Goal: Task Accomplishment & Management: Manage account settings

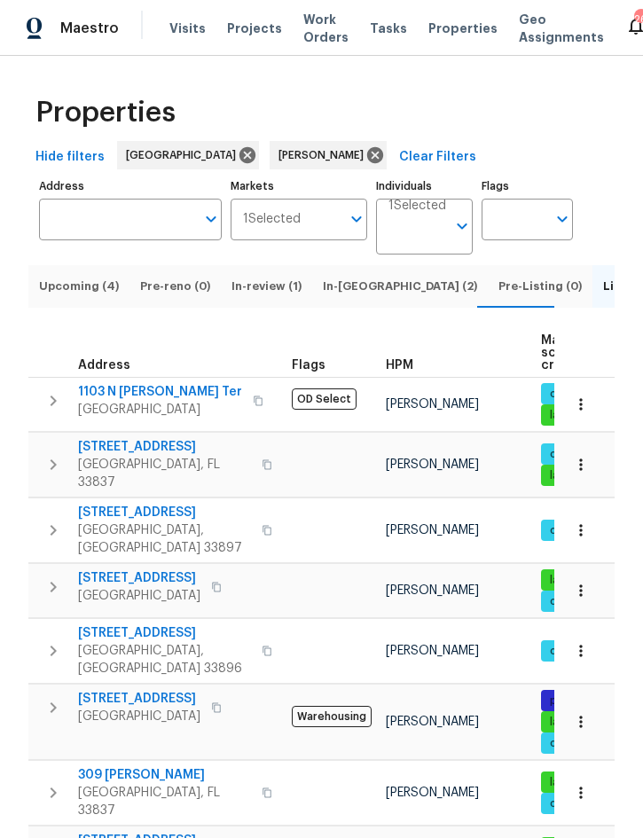
scroll to position [49, 0]
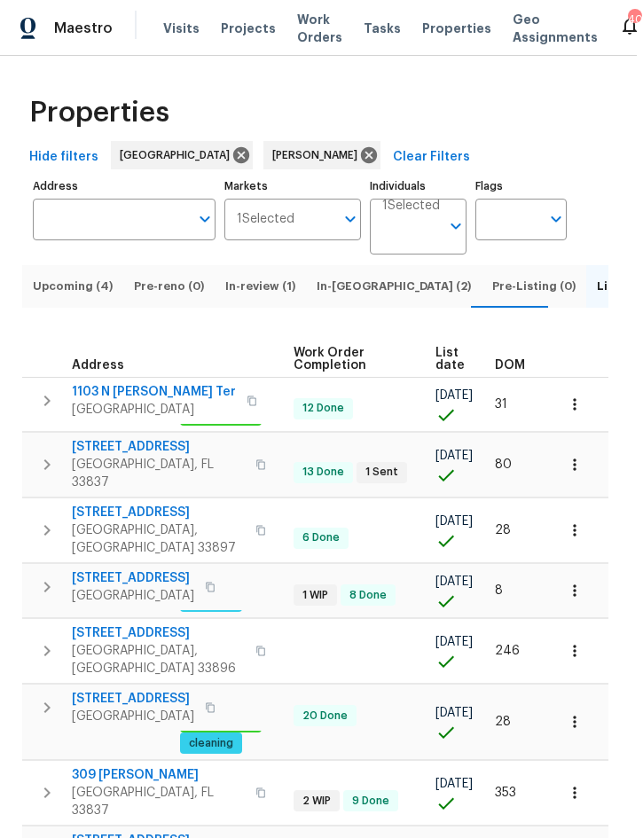
scroll to position [0, 355]
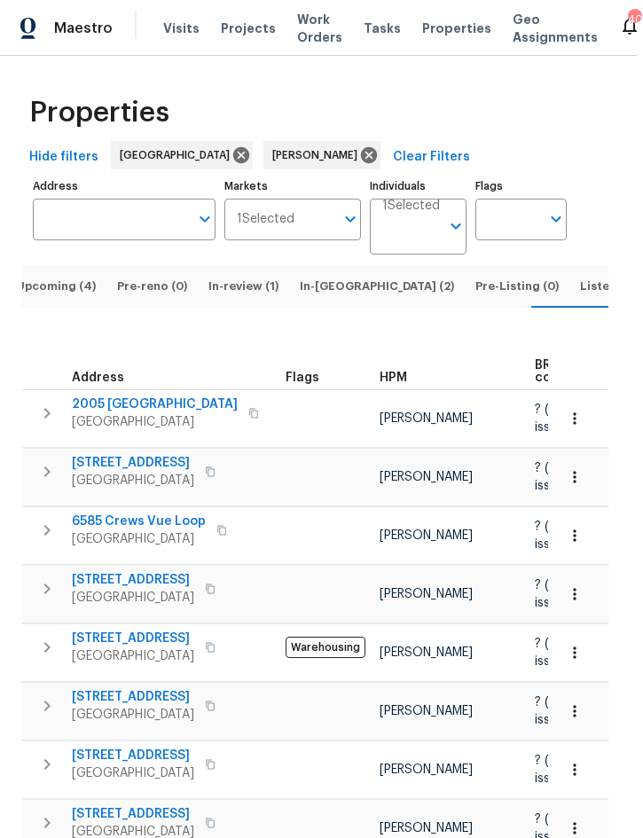
click at [60, 296] on span "Upcoming (4)" at bounding box center [56, 287] width 80 height 20
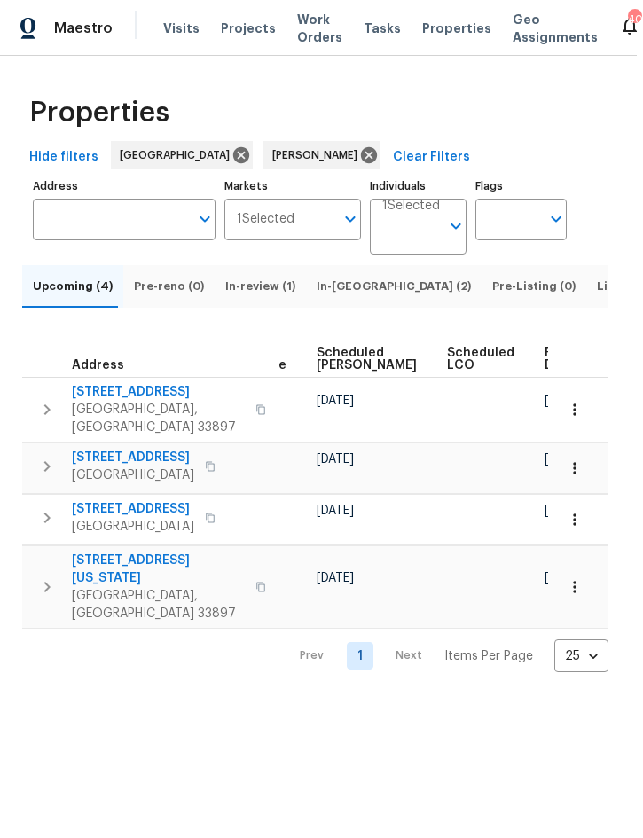
scroll to position [0, 541]
click at [545, 371] on span "Ready Date" at bounding box center [564, 359] width 39 height 25
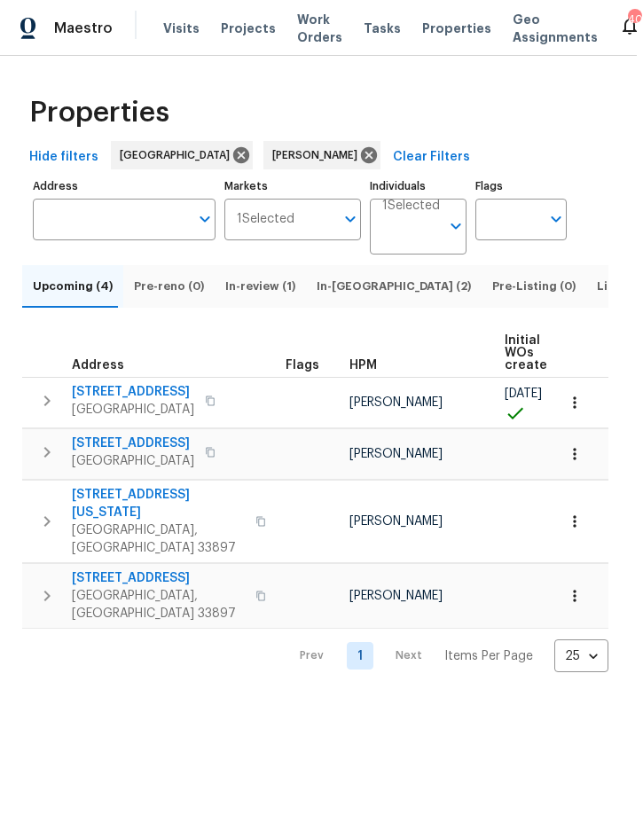
click at [51, 406] on icon "button" at bounding box center [47, 400] width 6 height 11
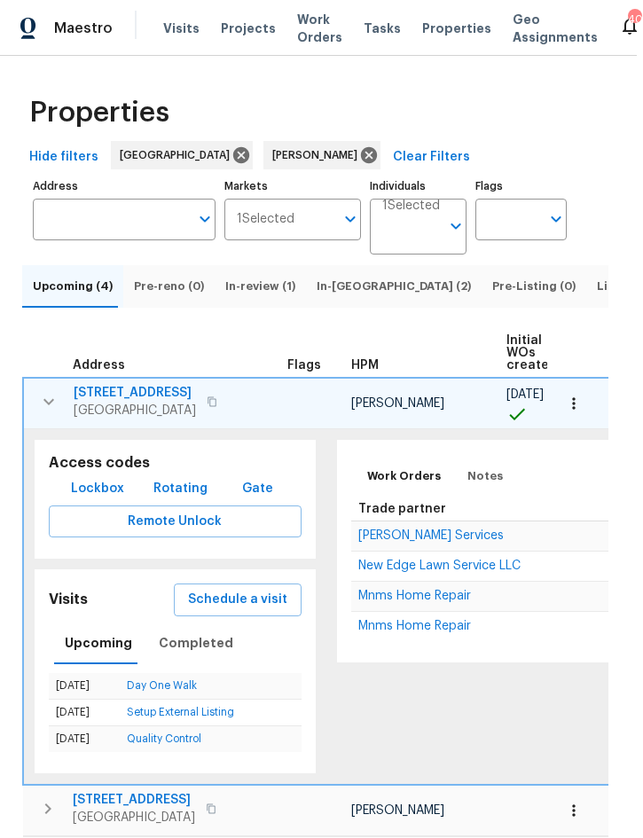
click at [49, 419] on button "button" at bounding box center [48, 401] width 35 height 35
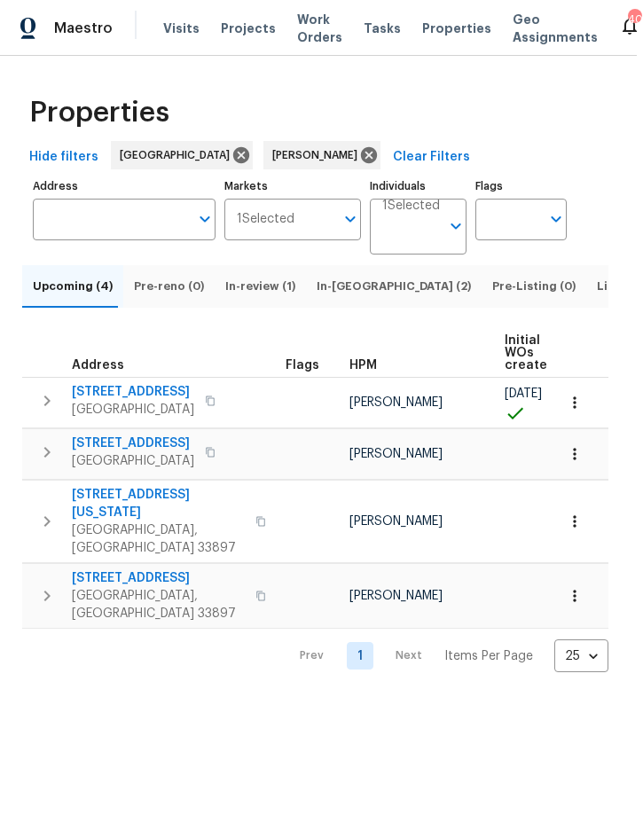
click at [58, 463] on icon "button" at bounding box center [46, 452] width 21 height 21
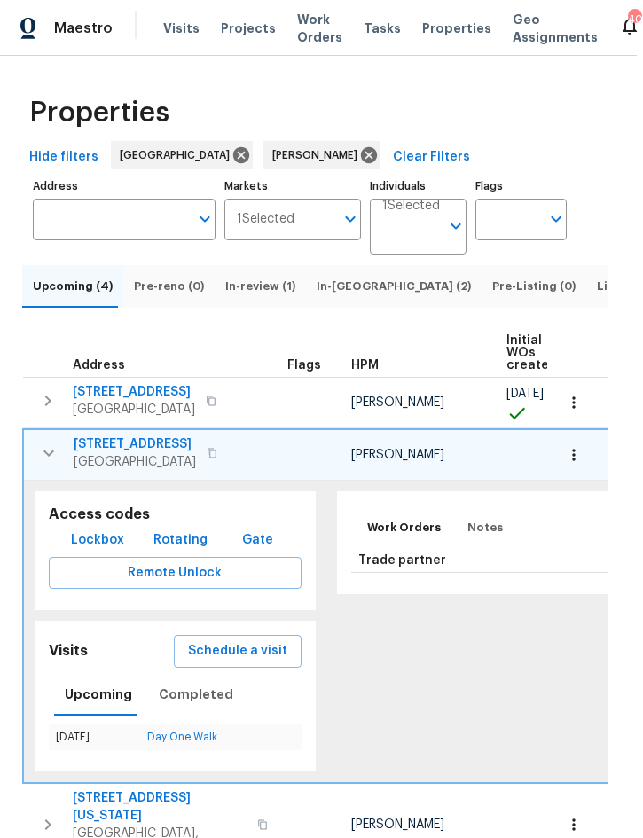
click at [583, 464] on icon "button" at bounding box center [574, 455] width 18 height 18
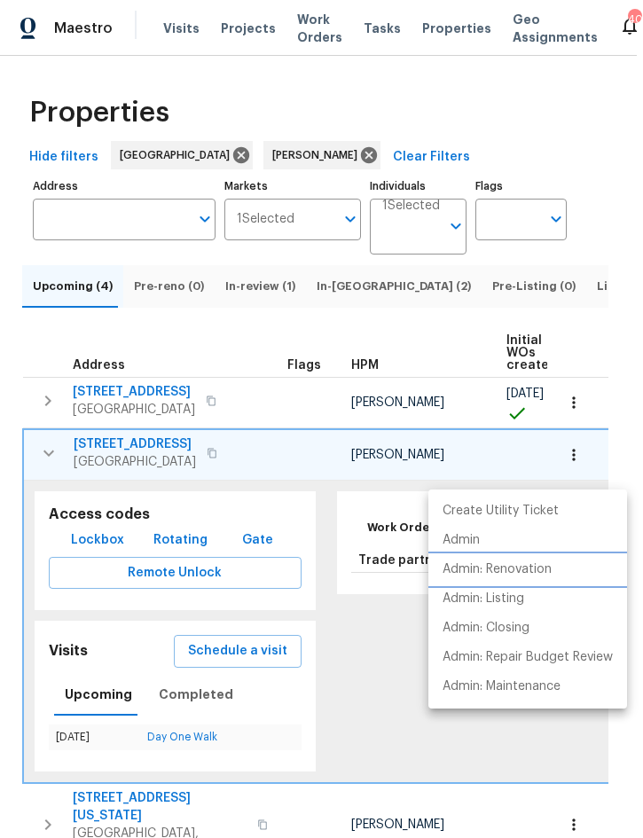
click at [532, 571] on p "Admin: Renovation" at bounding box center [496, 569] width 109 height 19
click at [590, 657] on p "Admin: Repair Budget Review" at bounding box center [527, 657] width 170 height 19
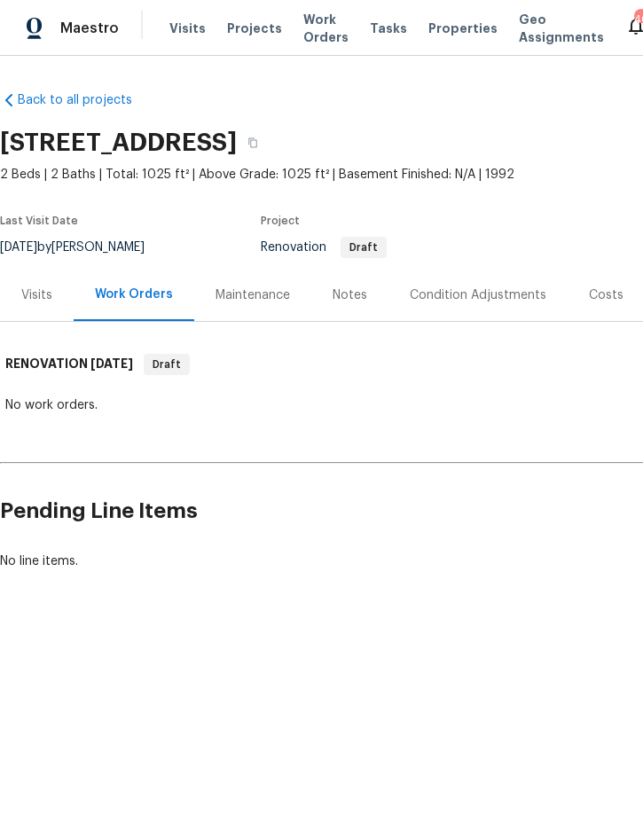
click at [489, 293] on div "Condition Adjustments" at bounding box center [478, 295] width 137 height 18
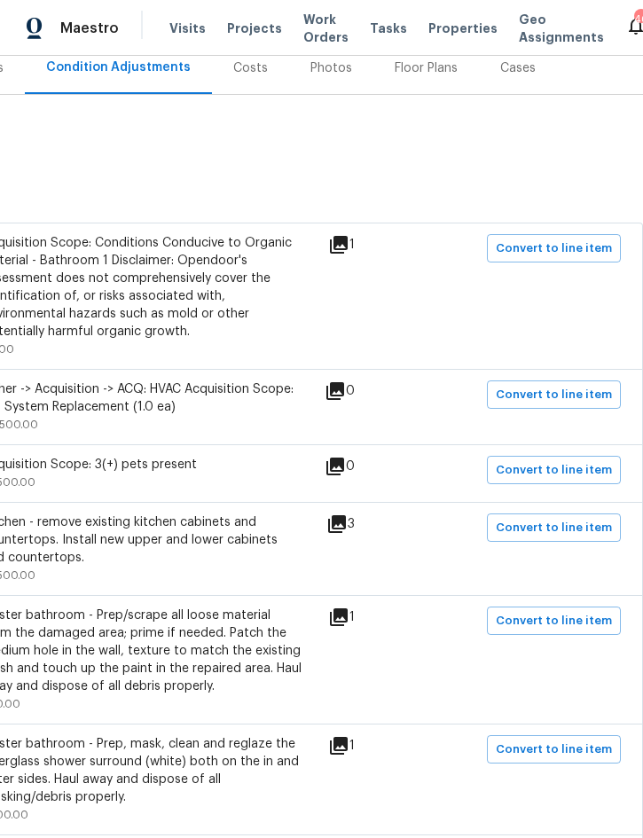
scroll to position [226, 359]
click at [552, 536] on span "Convert to line item" at bounding box center [554, 529] width 116 height 20
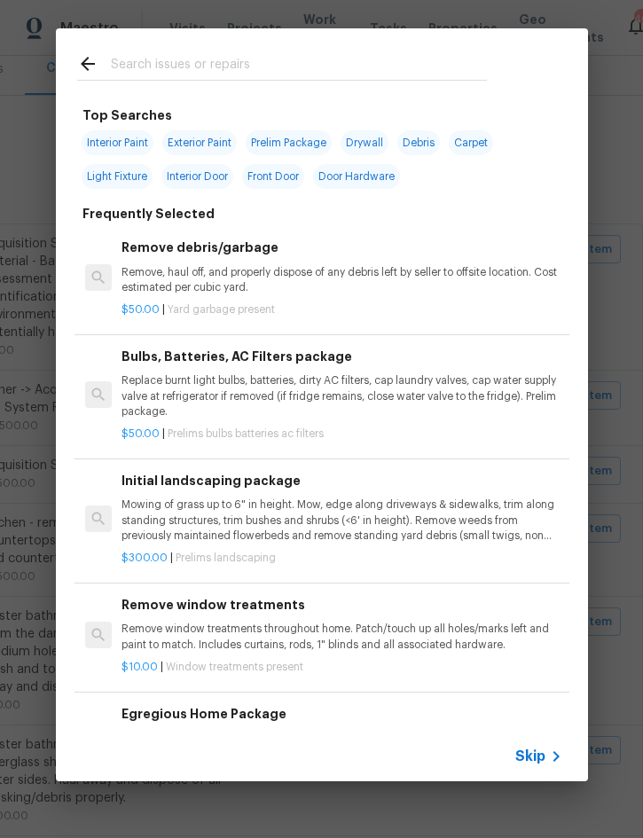
click at [537, 754] on span "Skip" at bounding box center [530, 756] width 30 height 18
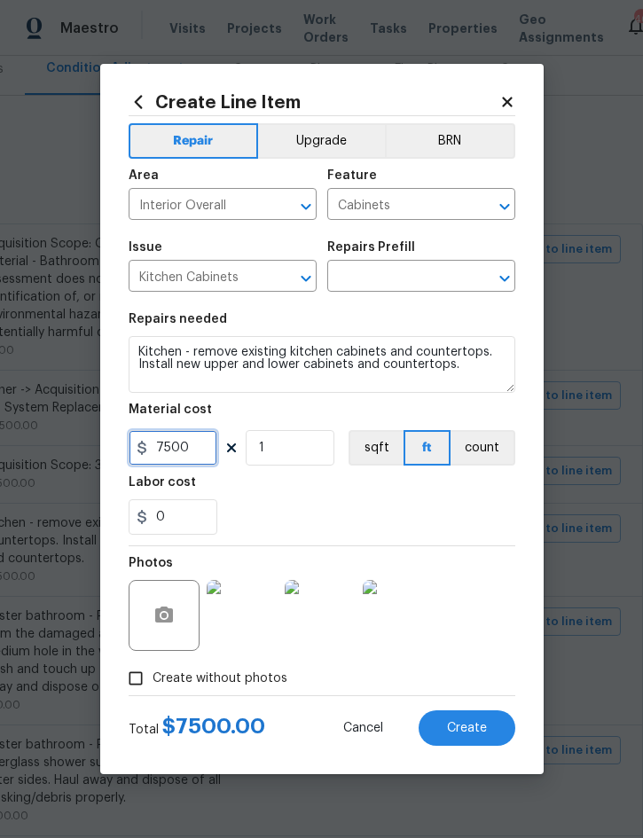
click at [169, 458] on input "7500" at bounding box center [173, 447] width 89 height 35
click at [169, 457] on input "7500" at bounding box center [173, 447] width 89 height 35
click at [168, 454] on input "7500" at bounding box center [173, 447] width 89 height 35
click at [167, 454] on input "7500" at bounding box center [173, 447] width 89 height 35
type input "7000"
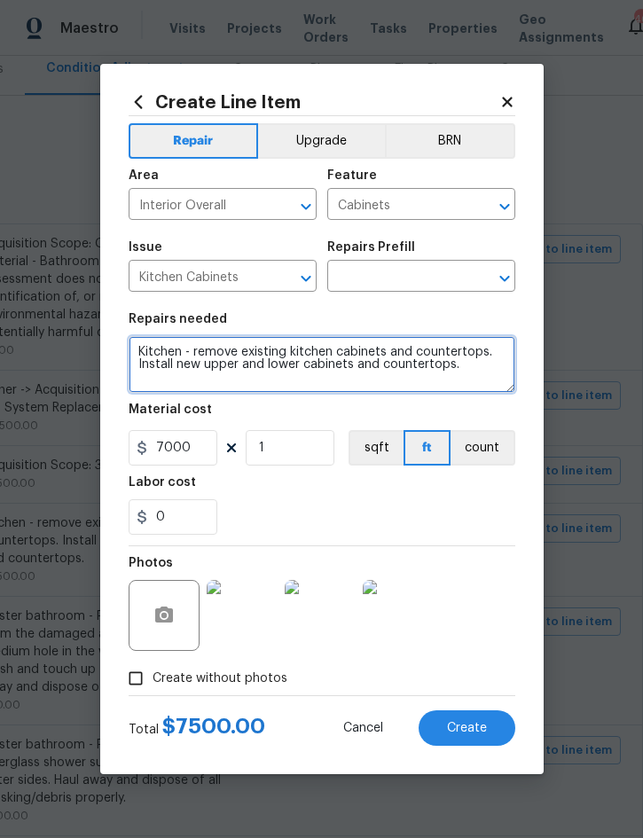
click at [145, 354] on textarea "Kitchen - remove existing kitchen cabinets and countertops. Install new upper a…" at bounding box center [322, 364] width 387 height 57
click at [145, 353] on textarea "Kitchen - remove existing kitchen cabinets and countertops. Install new upper a…" at bounding box center [322, 364] width 387 height 57
click at [147, 353] on textarea "Kitchen - remove existing kitchen cabinets and countertops. Install new upper a…" at bounding box center [322, 364] width 387 height 57
click at [147, 352] on textarea "Kitchen - remove existing kitchen cabinets and countertops. Install new upper a…" at bounding box center [322, 364] width 387 height 57
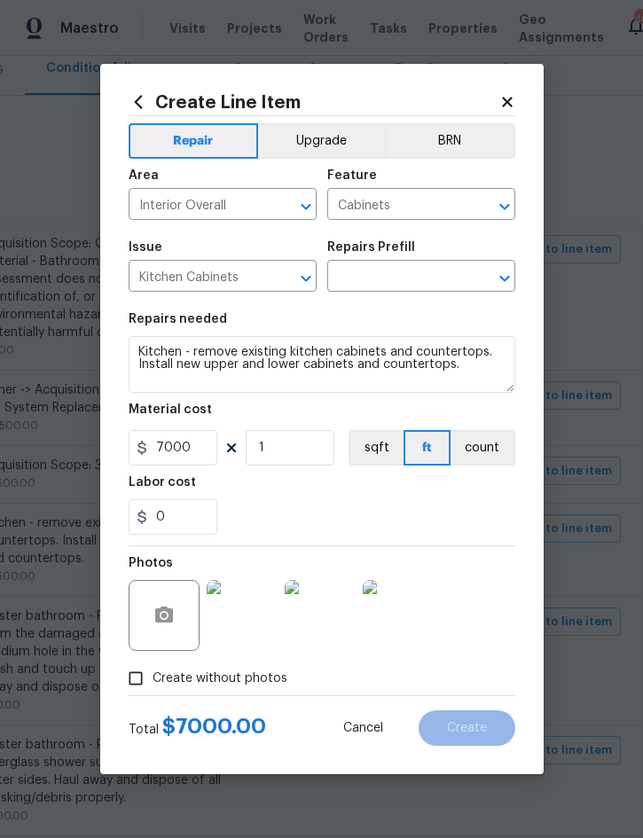
click at [396, 280] on input "text" at bounding box center [396, 277] width 138 height 27
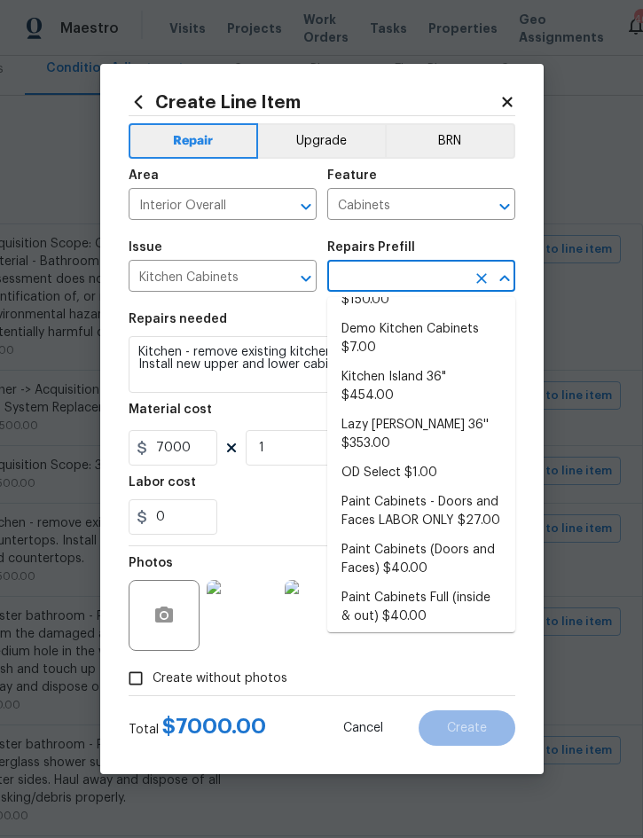
scroll to position [115, 0]
click at [430, 337] on li "Demo Kitchen Cabinets $7.00" at bounding box center [421, 338] width 188 height 48
type input "Demo Kitchen Cabinets $7.00"
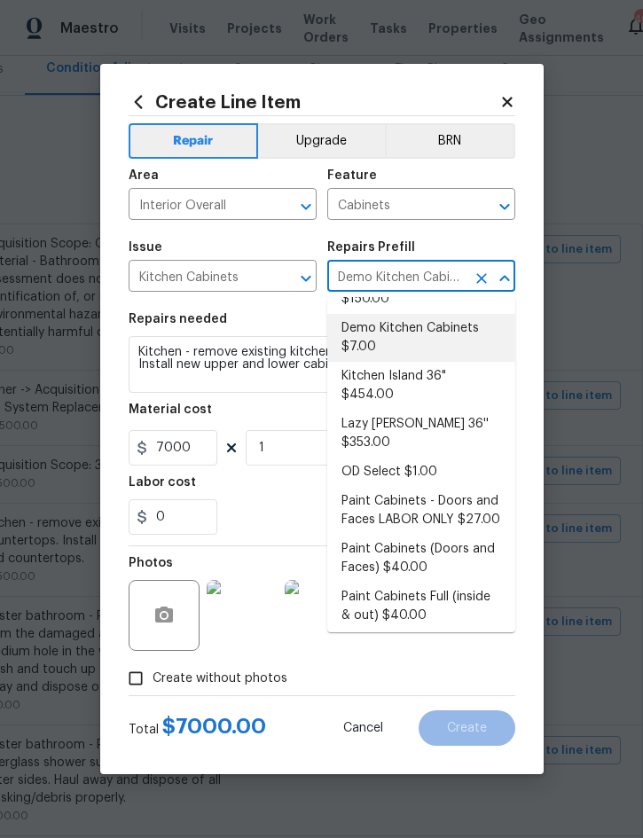
type textarea "Mask/protect areas to be salvaged. Demo kitchen cabinets as outlined by the PM.…"
type input "Demo Kitchen Cabinets $7.00"
type input "7"
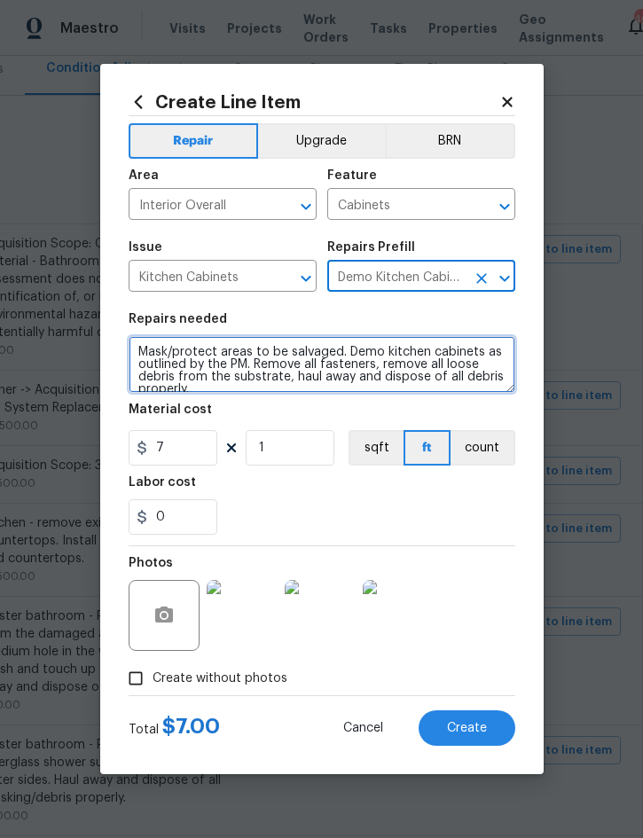
click at [146, 348] on textarea "Mask/protect areas to be salvaged. Demo kitchen cabinets as outlined by the PM.…" at bounding box center [322, 364] width 387 height 57
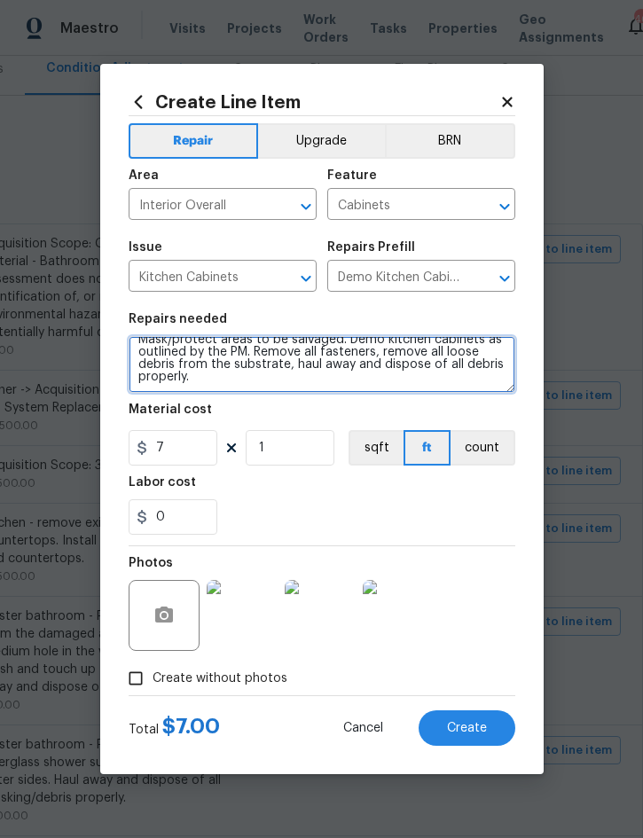
paste textarea "Kitchen - remove existing kitchen cabinets and countertops. Install new upper a…"
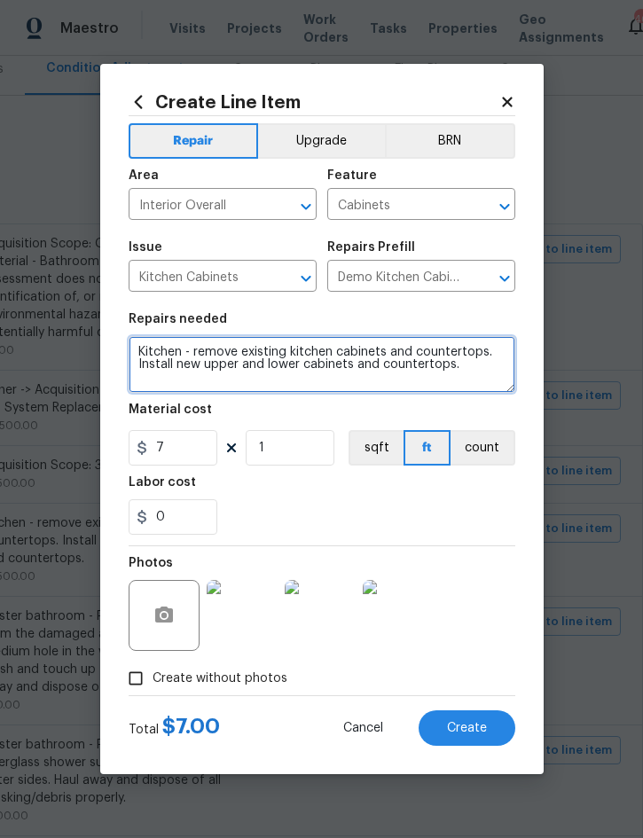
scroll to position [0, 0]
type textarea "Kitchen - remove existing kitchen cabinets and countertops. Install new upper a…"
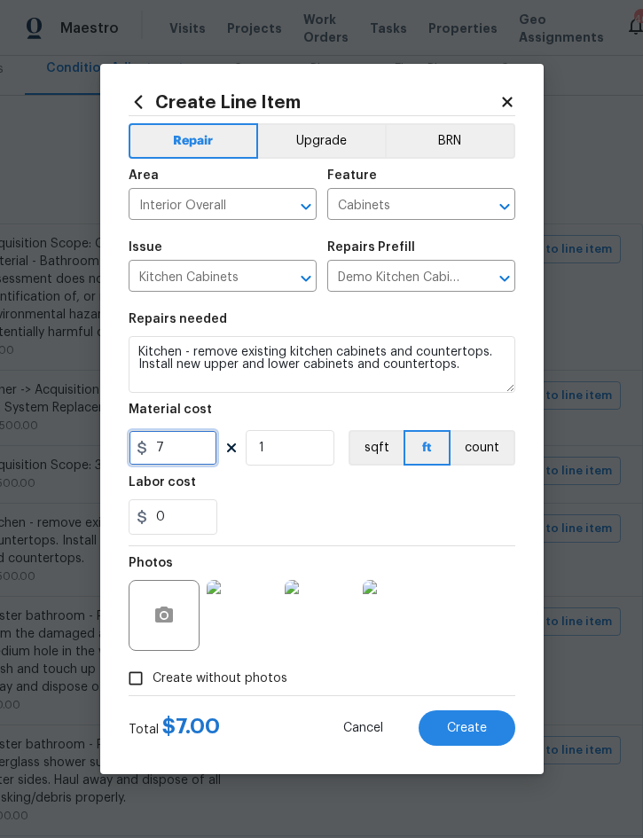
click at [187, 450] on input "7" at bounding box center [173, 447] width 89 height 35
type input "7000"
click at [481, 725] on span "Create" at bounding box center [467, 728] width 40 height 13
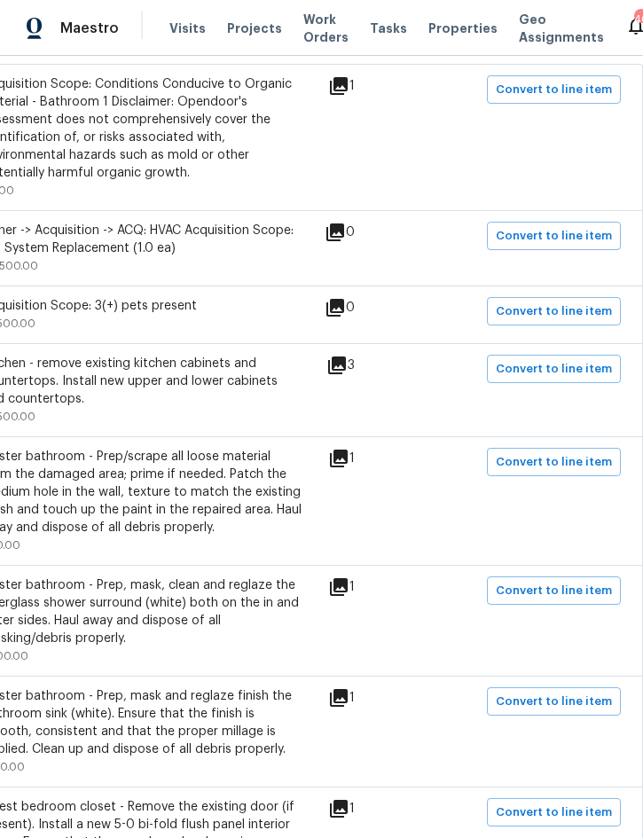
scroll to position [386, 359]
click at [561, 464] on span "Convert to line item" at bounding box center [554, 462] width 116 height 20
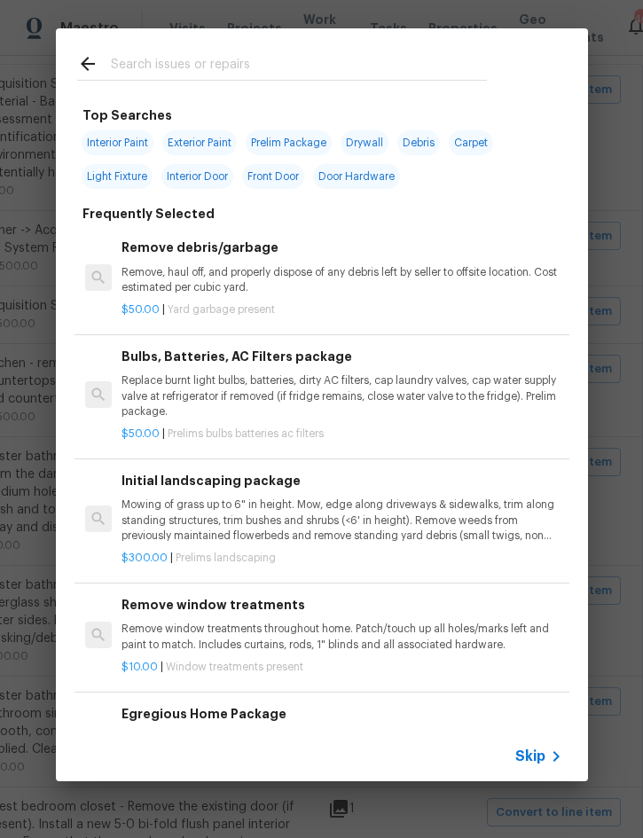
click at [535, 754] on span "Skip" at bounding box center [530, 756] width 30 height 18
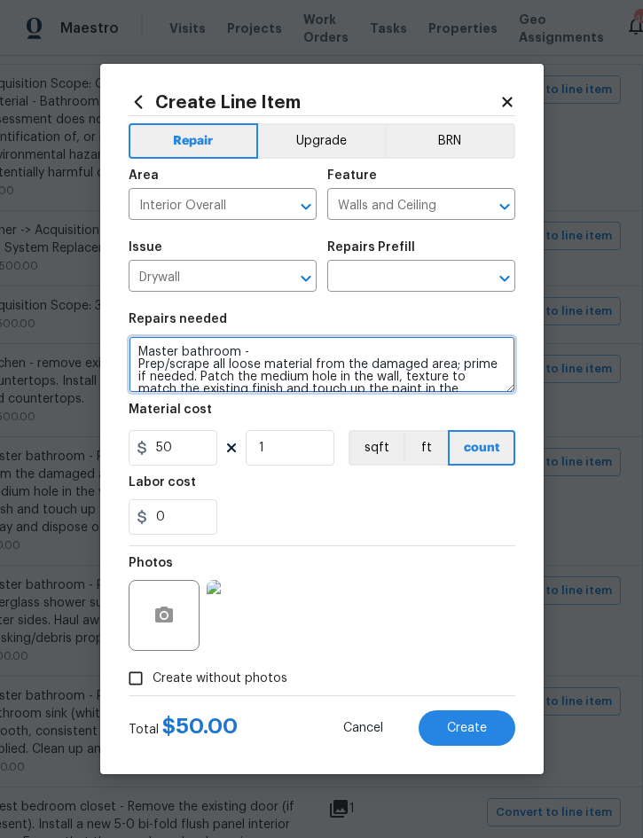
click at [145, 352] on textarea "Master bathroom - Prep/scrape all loose material from the damaged area; prime i…" at bounding box center [322, 364] width 387 height 57
click at [150, 343] on textarea "Master bathroom - Prep/scrape all loose material from the damaged area; prime i…" at bounding box center [322, 364] width 387 height 57
click at [149, 342] on textarea "Master bathroom - Prep/scrape all loose material from the damaged area; prime i…" at bounding box center [322, 364] width 387 height 57
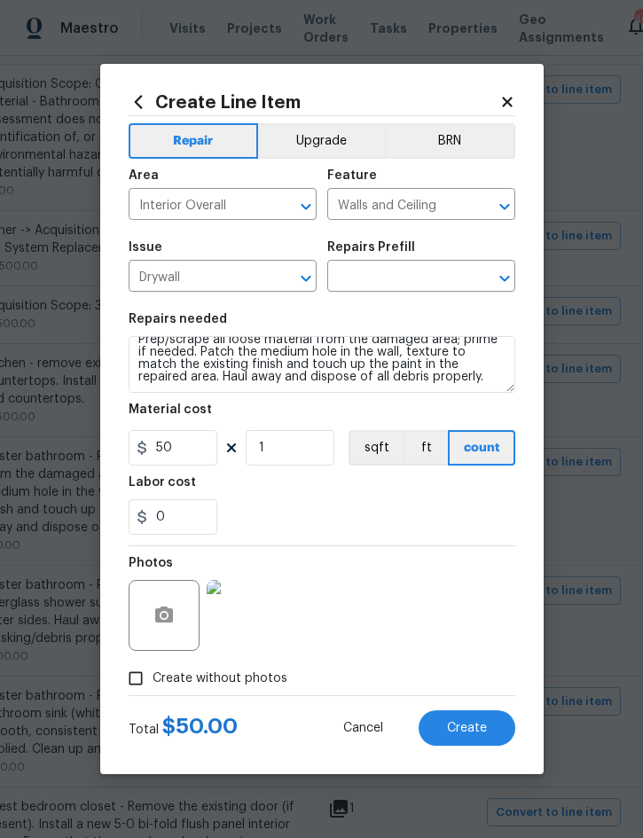
click at [390, 278] on input "text" at bounding box center [396, 277] width 138 height 27
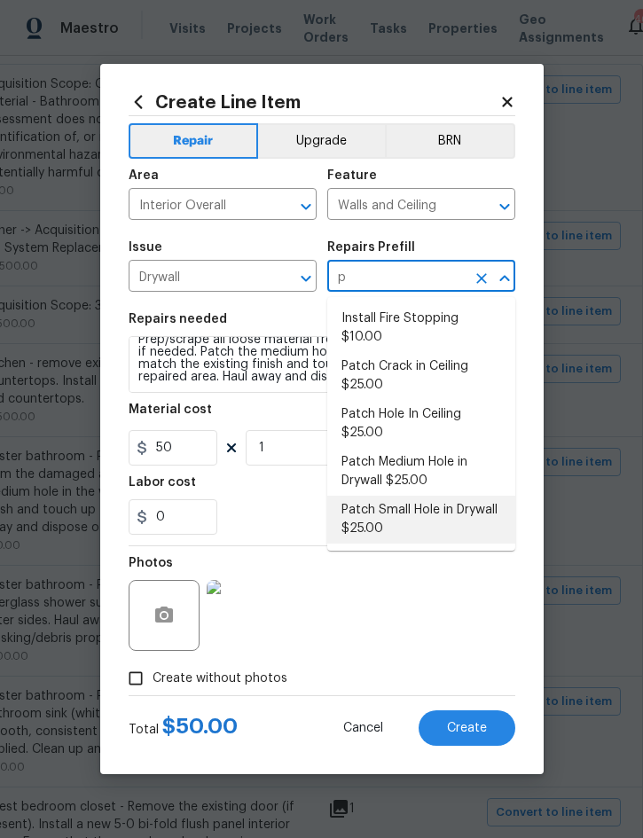
click at [404, 496] on li "Patch Small Hole in Drywall $25.00" at bounding box center [421, 520] width 188 height 48
type input "Patch Small Hole in Drywall $25.00"
type textarea "Prep/scrape all loose material from the damaged area; prime if needed. Patch th…"
type input "Patch Small Hole in Drywall $25.00"
type input "25"
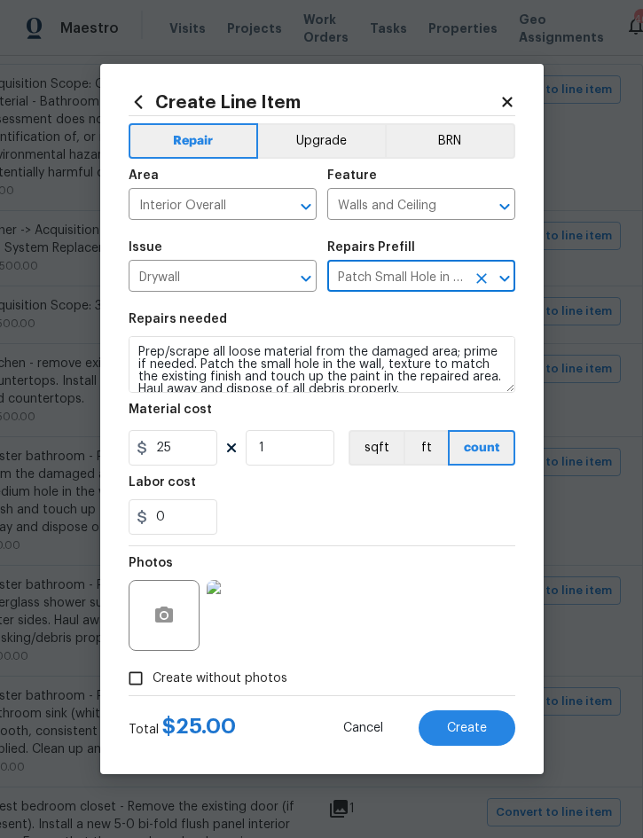
scroll to position [0, 0]
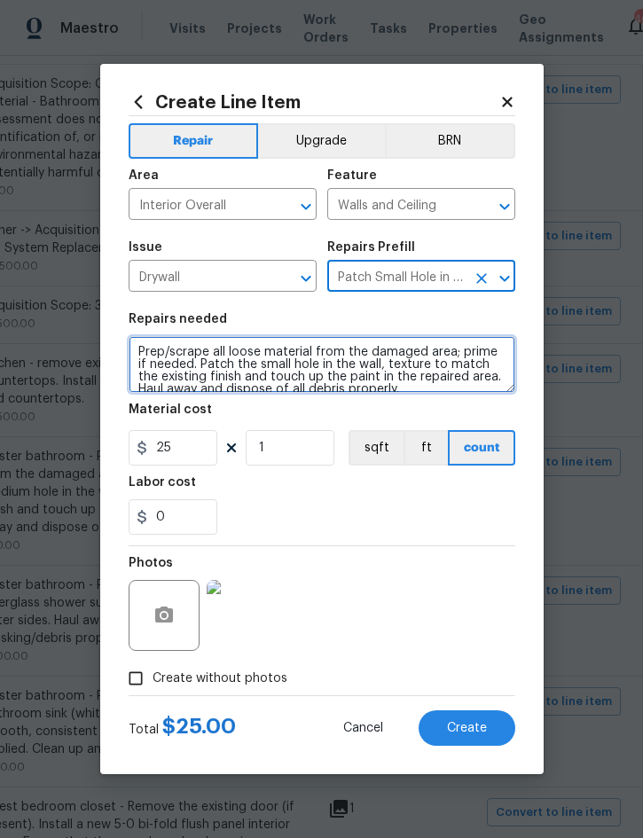
click at [145, 341] on textarea "Prep/scrape all loose material from the damaged area; prime if needed. Patch th…" at bounding box center [322, 364] width 387 height 57
click at [145, 340] on textarea "Prep/scrape all loose material from the damaged area; prime if needed. Patch th…" at bounding box center [322, 364] width 387 height 57
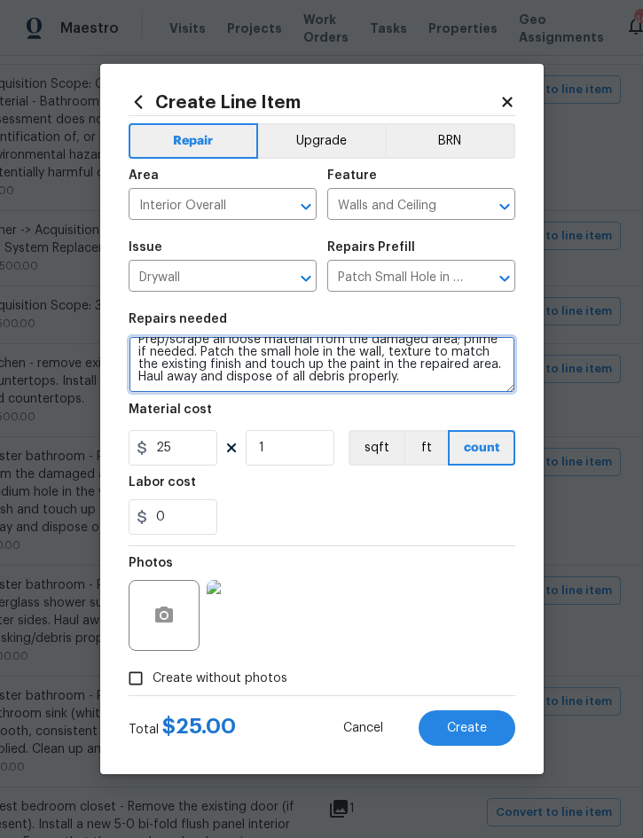
paste textarea "Master bathroom - Prep/scrape all loose material from the damaged area; prime i…"
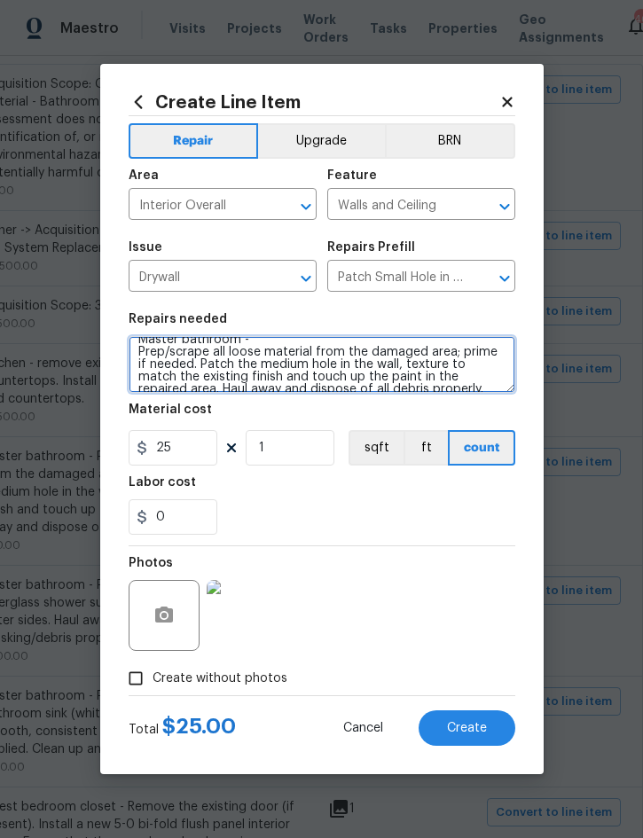
scroll to position [25, 0]
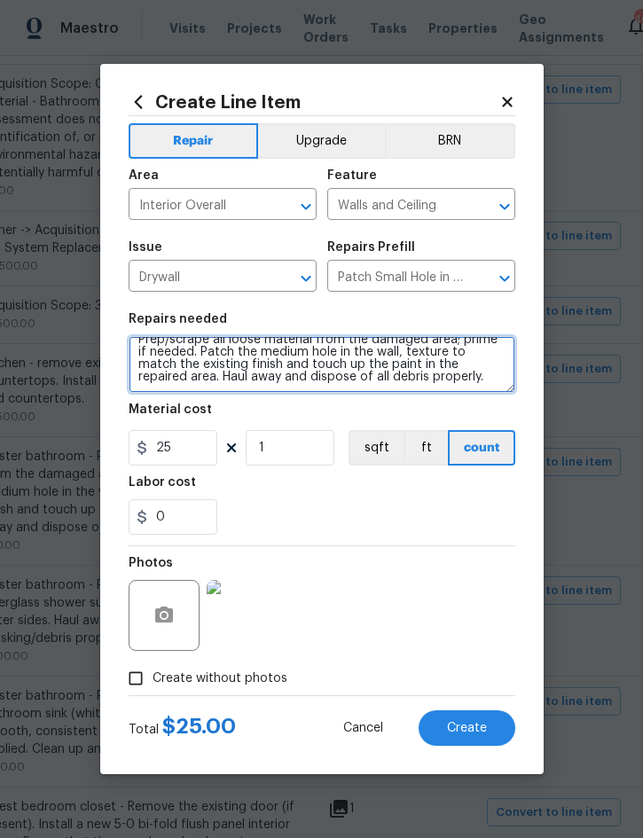
type textarea "Master bathroom - Prep/scrape all loose material from the damaged area; prime i…"
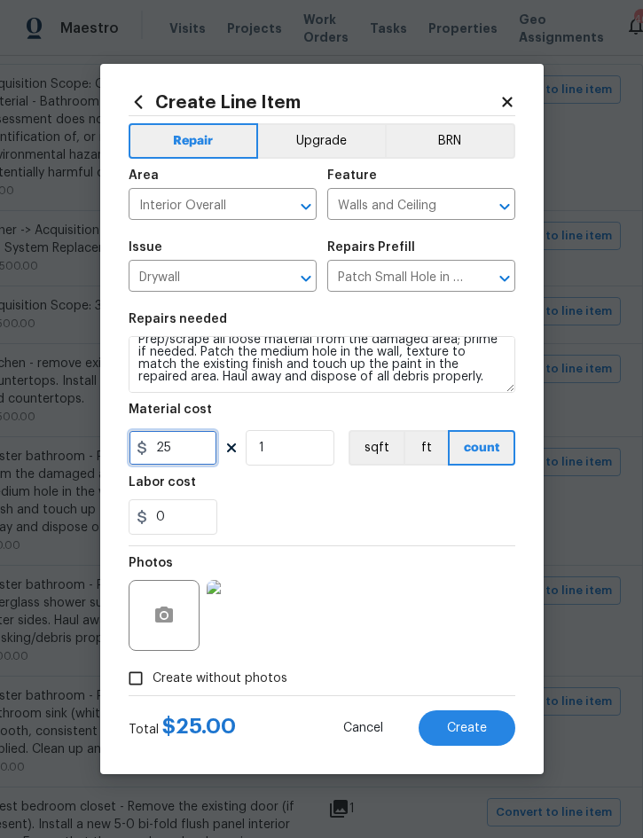
click at [192, 459] on input "25" at bounding box center [173, 447] width 89 height 35
type input "50"
click at [400, 649] on div "Photos" at bounding box center [322, 603] width 387 height 115
click at [475, 723] on span "Create" at bounding box center [467, 728] width 40 height 13
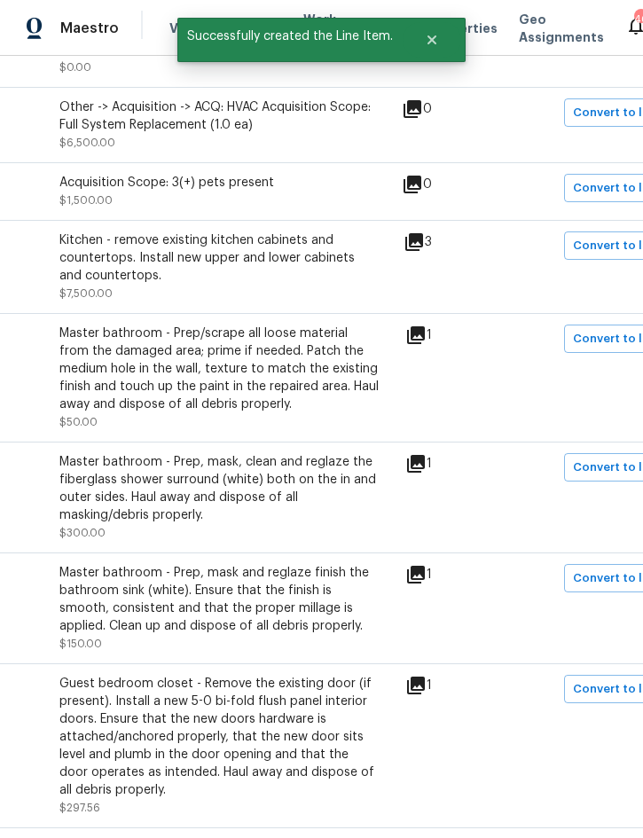
scroll to position [509, 292]
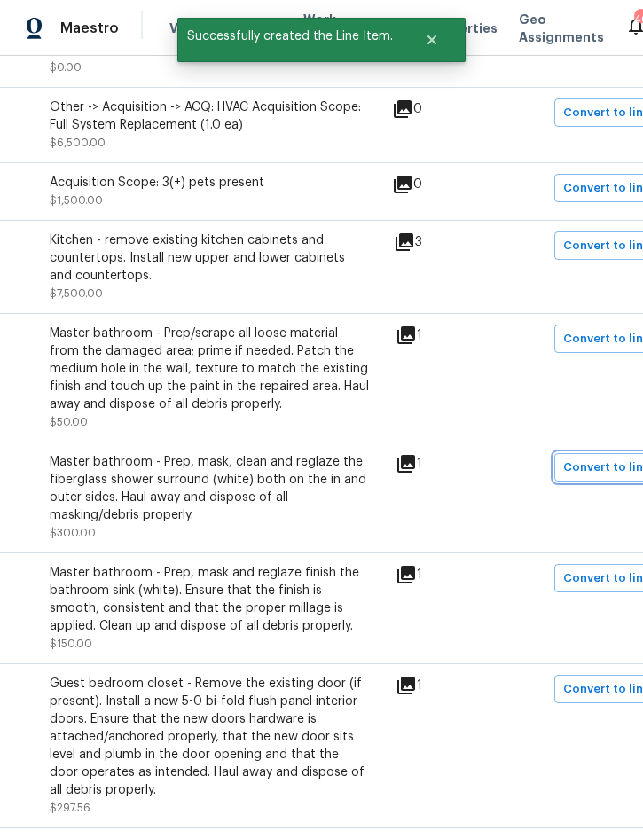
click at [611, 469] on span "Convert to line item" at bounding box center [621, 467] width 116 height 20
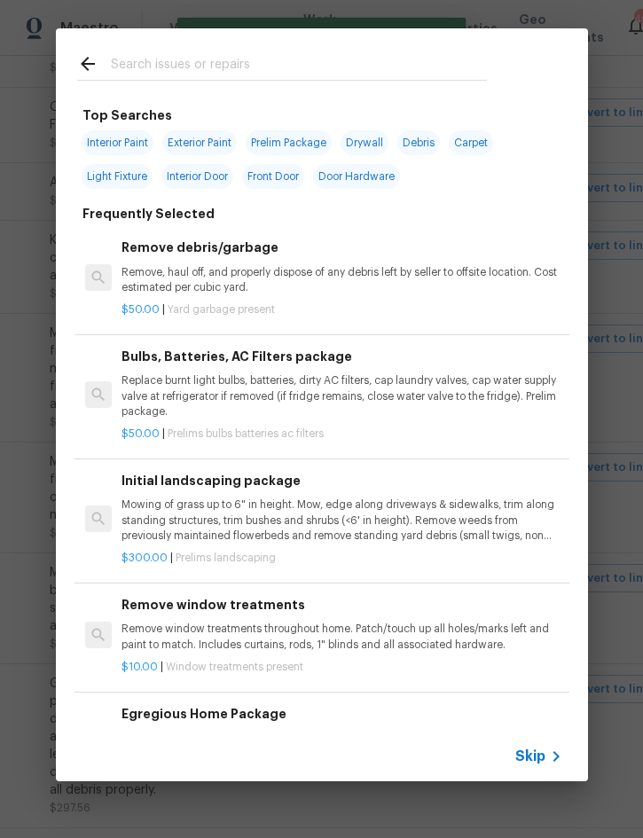
click at [536, 761] on span "Skip" at bounding box center [530, 756] width 30 height 18
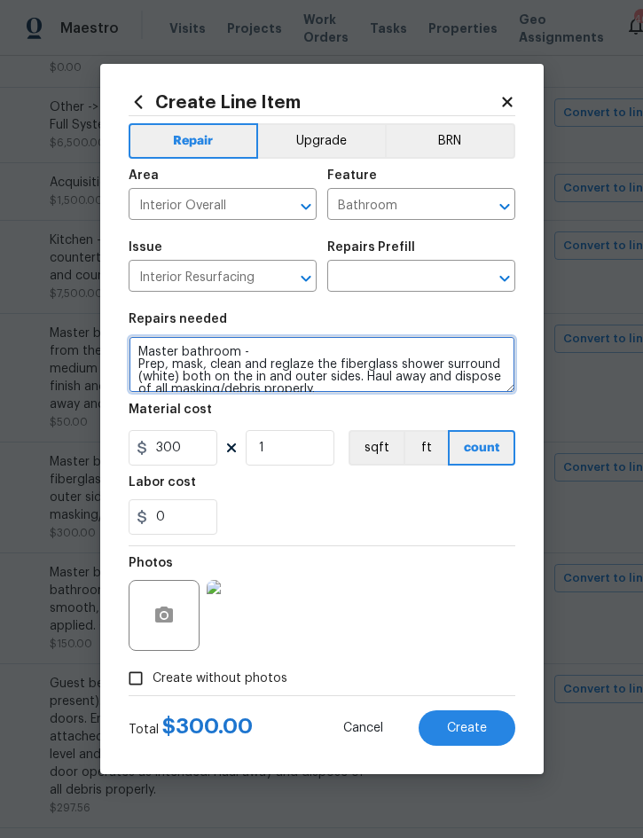
click at [142, 355] on textarea "Master bathroom - Prep, mask, clean and reglaze the fiberglass shower surround …" at bounding box center [322, 364] width 387 height 57
click at [146, 346] on textarea "Master bathroom - Prep, mask, clean and reglaze the fiberglass shower surround …" at bounding box center [322, 364] width 387 height 57
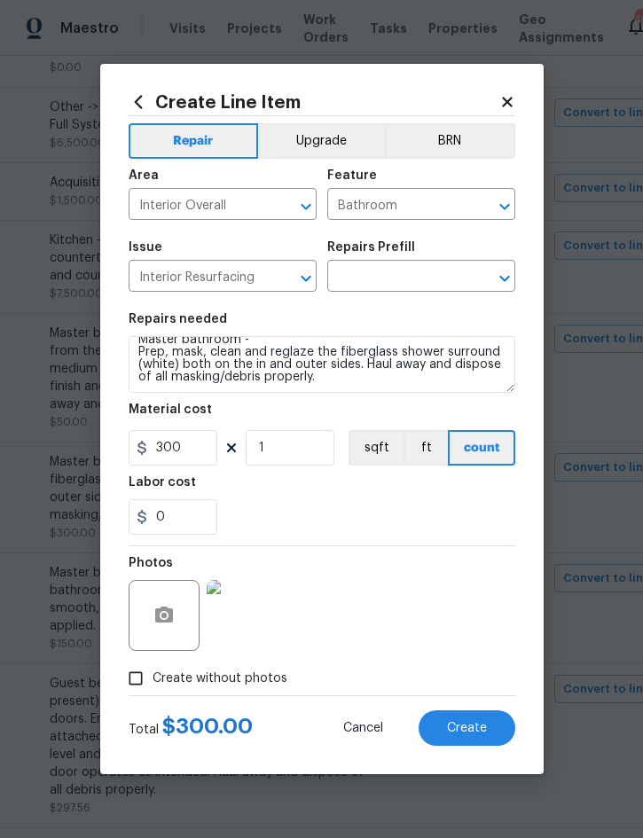
click at [398, 274] on input "text" at bounding box center [396, 277] width 138 height 27
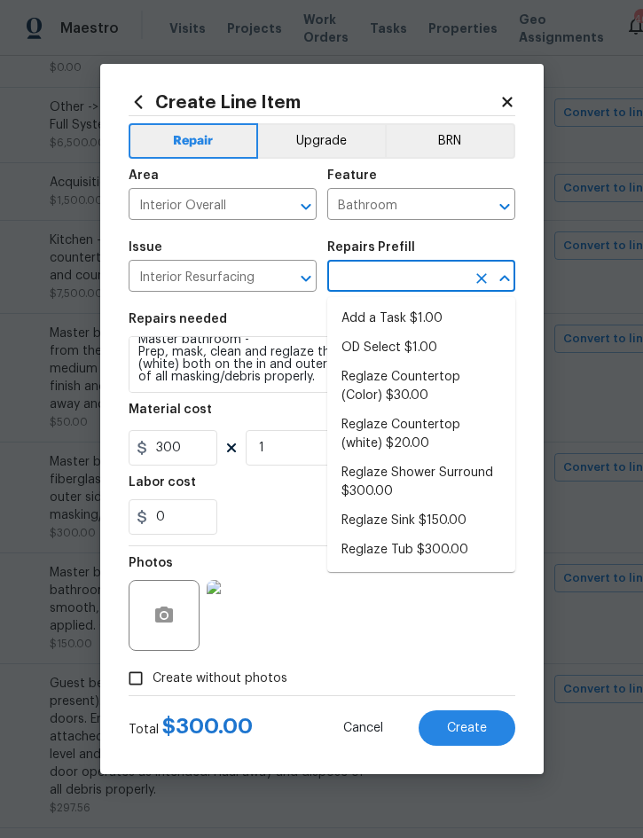
click at [445, 552] on li "Reglaze Tub $300.00" at bounding box center [421, 550] width 188 height 29
type input "Reglaze Tub $300.00"
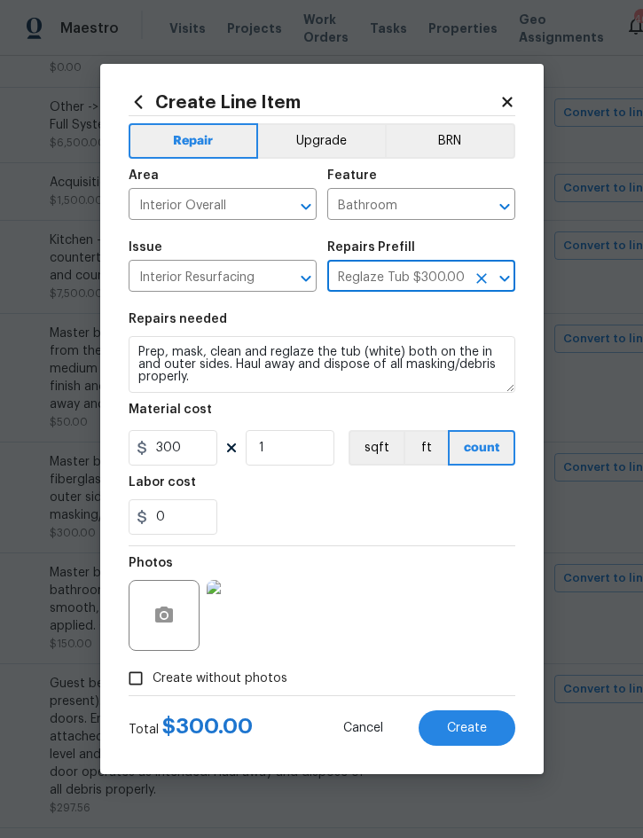
scroll to position [0, 0]
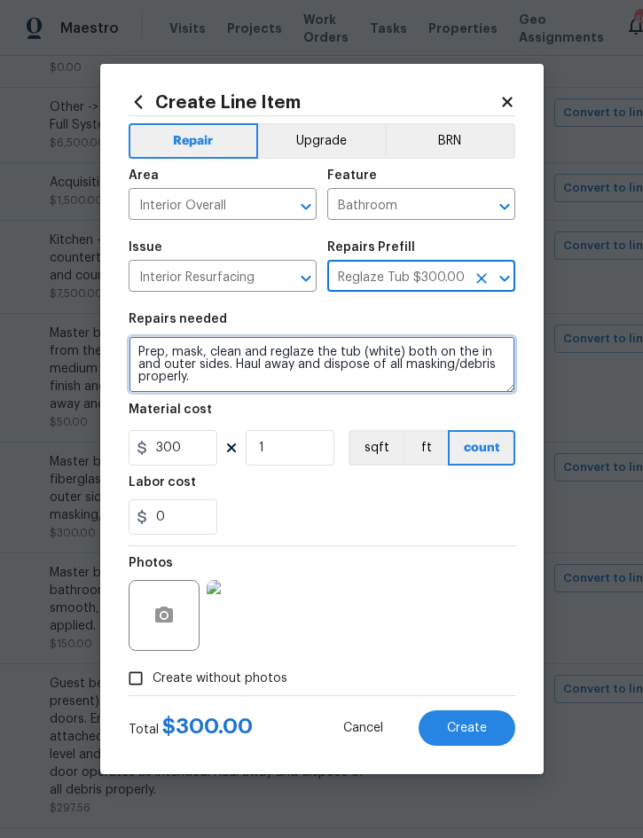
click at [153, 353] on textarea "Prep, mask, clean and reglaze the tub (white) both on the in and outer sides. H…" at bounding box center [322, 364] width 387 height 57
click at [146, 346] on textarea "Prep, mask, clean and reglaze the tub (white) both on the in and outer sides. H…" at bounding box center [322, 364] width 387 height 57
click at [146, 345] on textarea "Prep, mask, clean and reglaze the tub (white) both on the in and outer sides. H…" at bounding box center [322, 364] width 387 height 57
paste textarea "Master bathroom - Prep, mask, clean and reglaze the fiberglass shower surround"
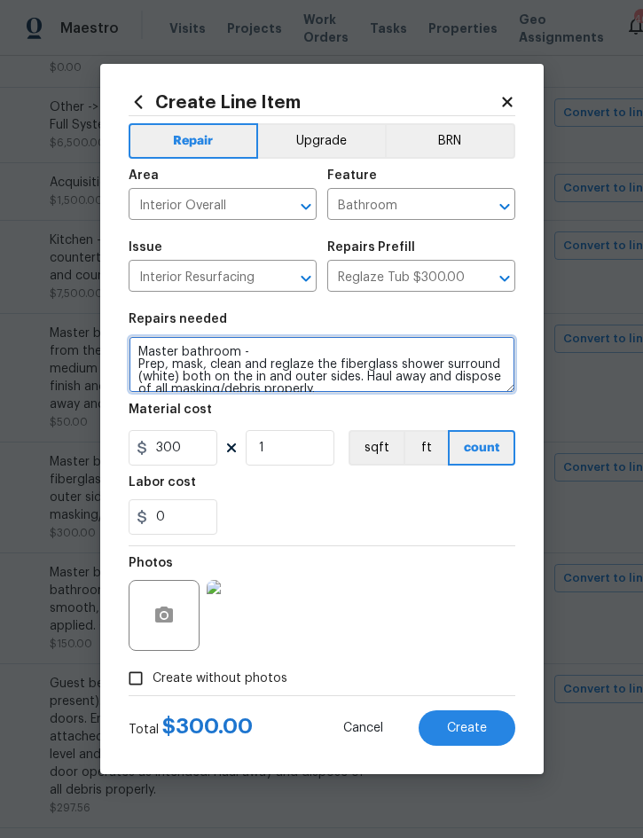
scroll to position [4, 0]
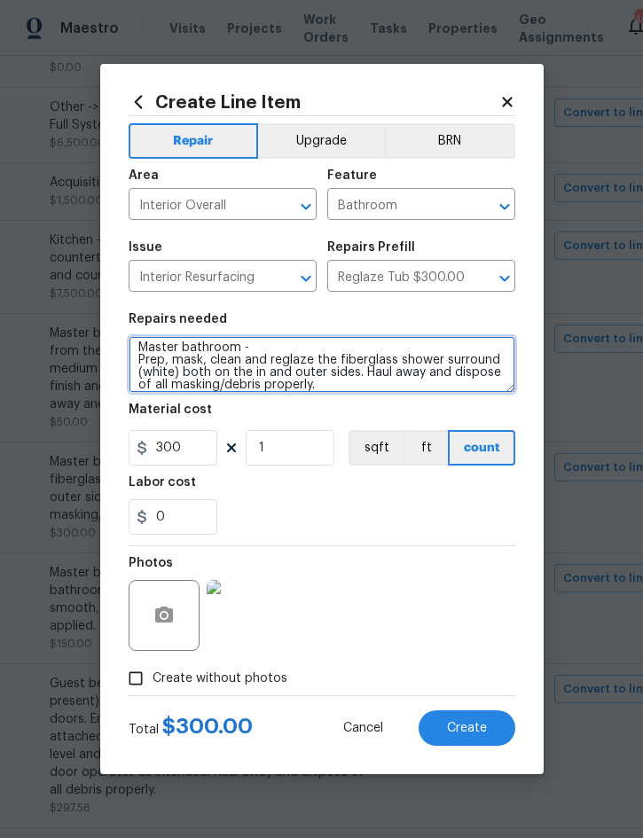
type textarea "Master bathroom - Prep, mask, clean and reglaze the fiberglass shower surround …"
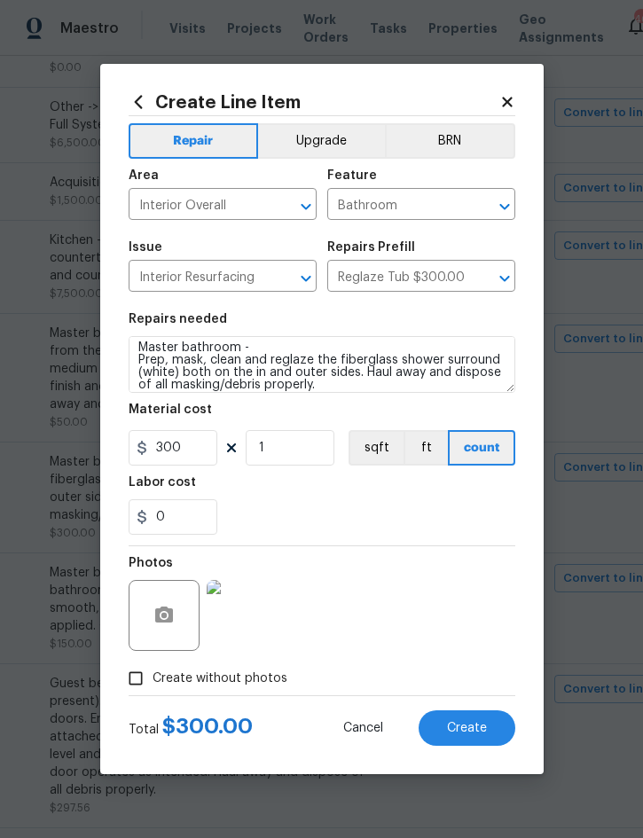
click at [476, 721] on button "Create" at bounding box center [466, 727] width 97 height 35
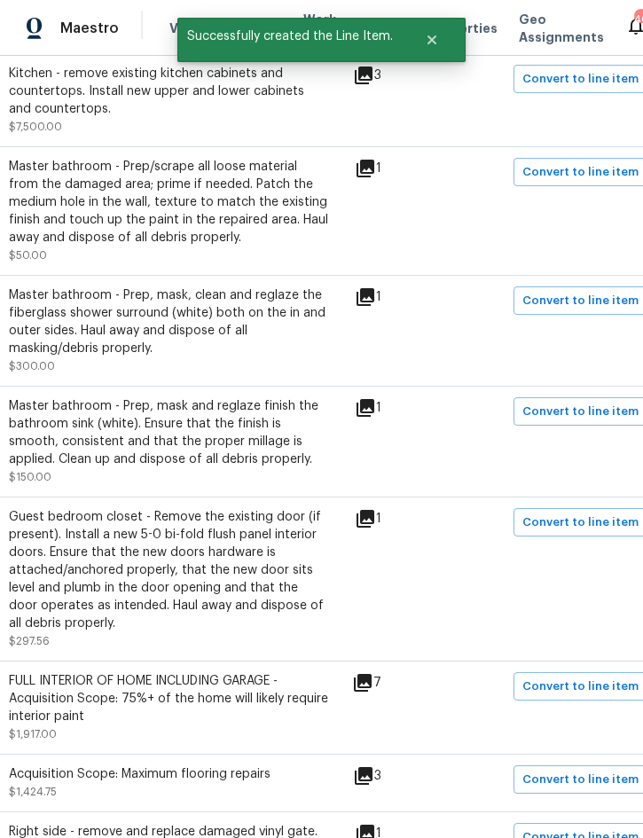
scroll to position [680, 336]
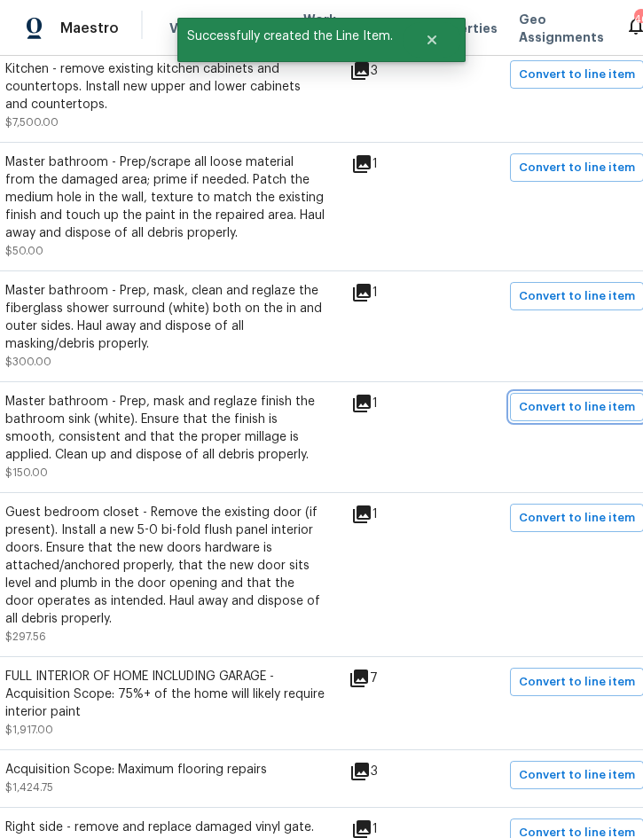
click at [572, 417] on span "Convert to line item" at bounding box center [577, 407] width 116 height 20
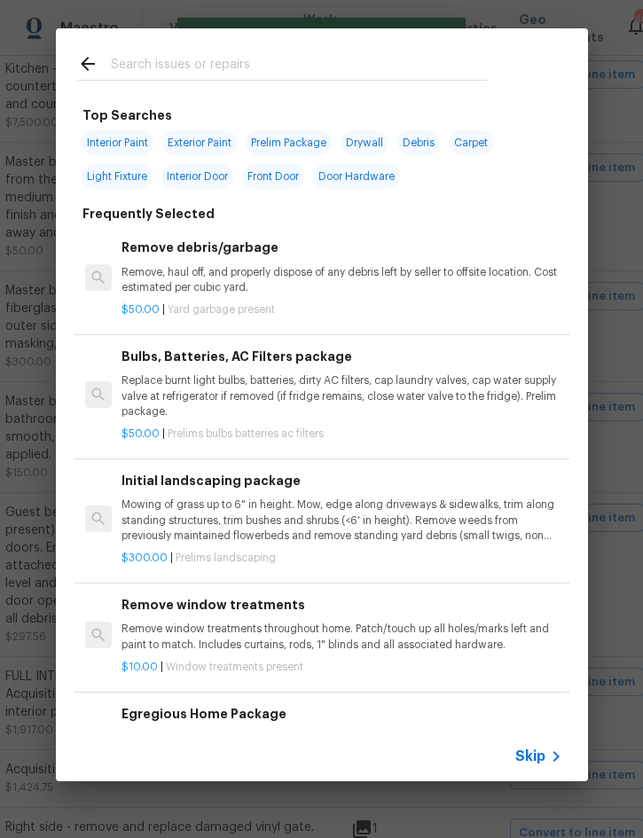
click at [538, 761] on span "Skip" at bounding box center [530, 756] width 30 height 18
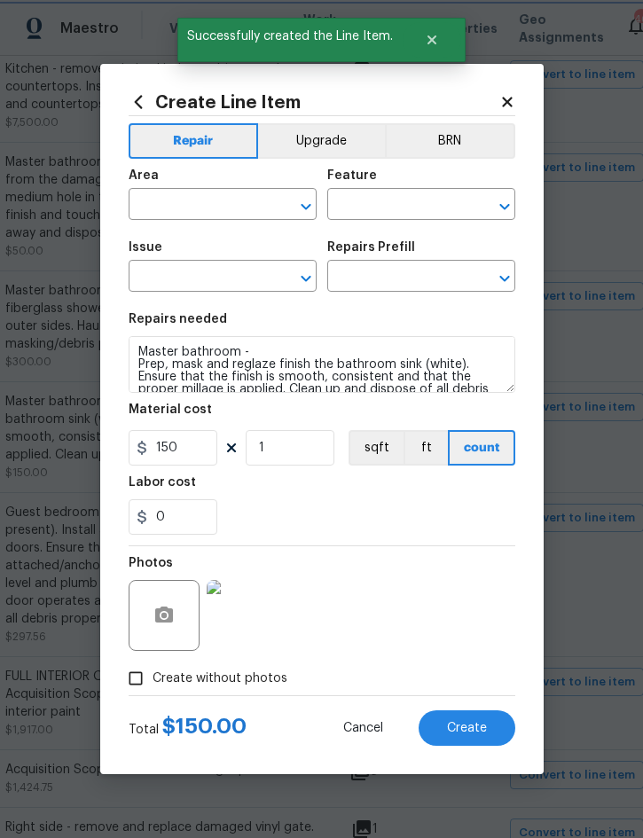
type input "Interior Overall"
type input "Sink"
type input "Interior Resurfacing"
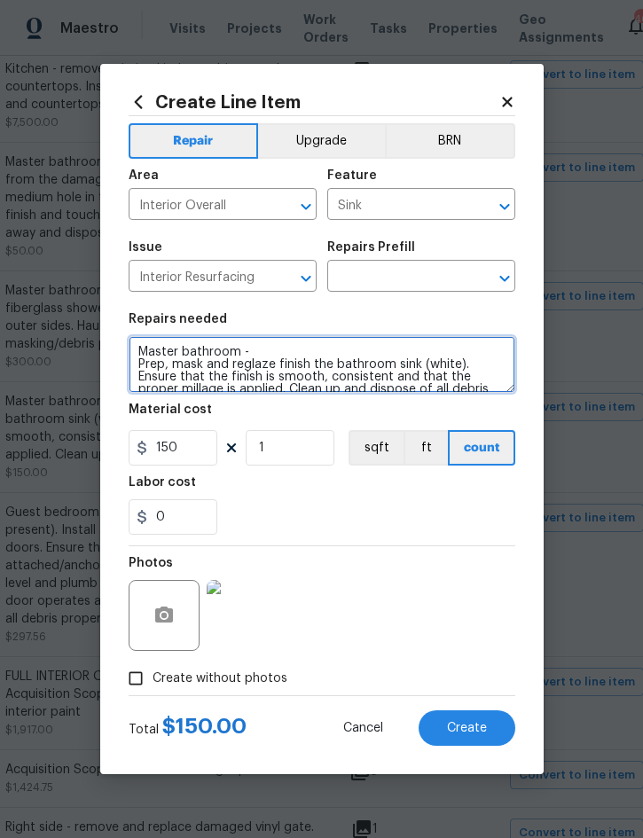
click at [139, 355] on textarea "Master bathroom - Prep, mask and reglaze finish the bathroom sink (white). Ensu…" at bounding box center [322, 364] width 387 height 57
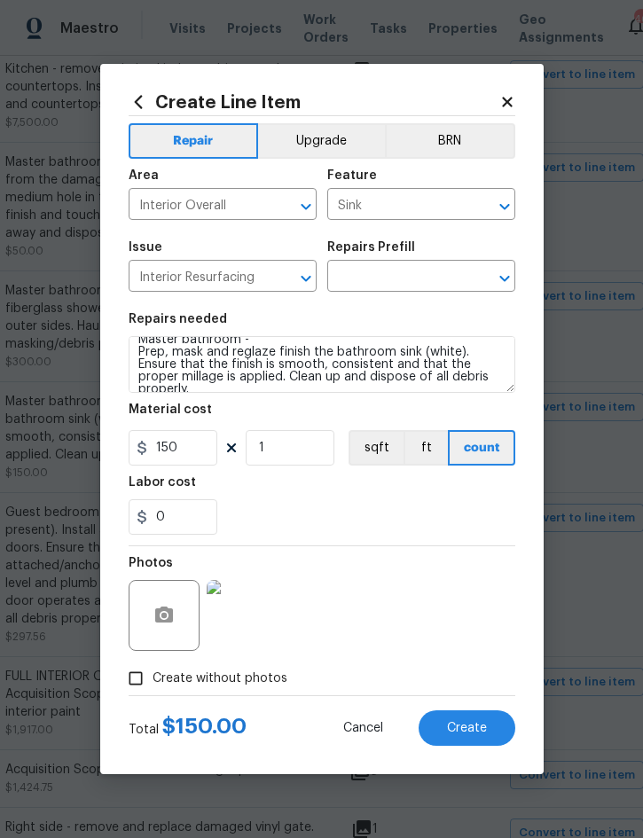
click at [394, 277] on input "text" at bounding box center [396, 277] width 138 height 27
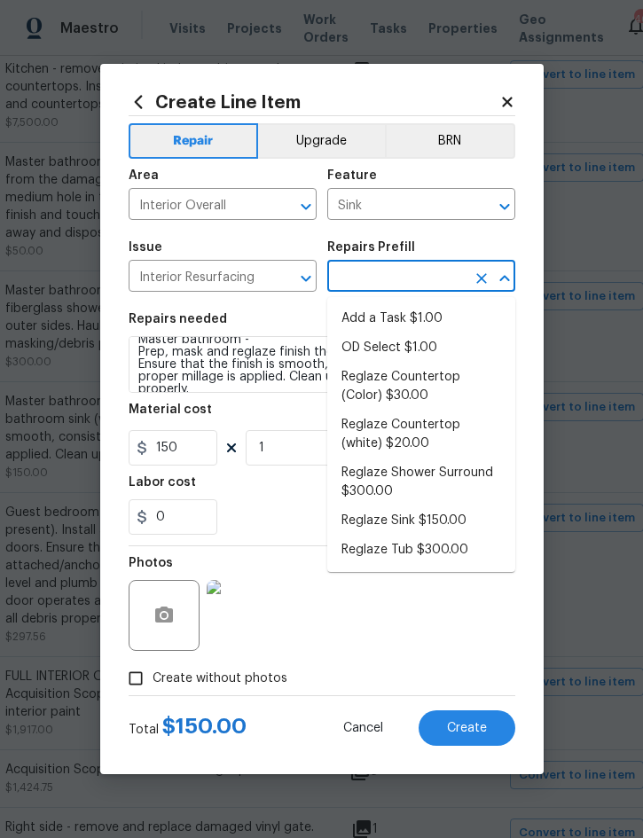
click at [449, 520] on li "Reglaze Sink $150.00" at bounding box center [421, 520] width 188 height 29
type input "Reglaze Sink $150.00"
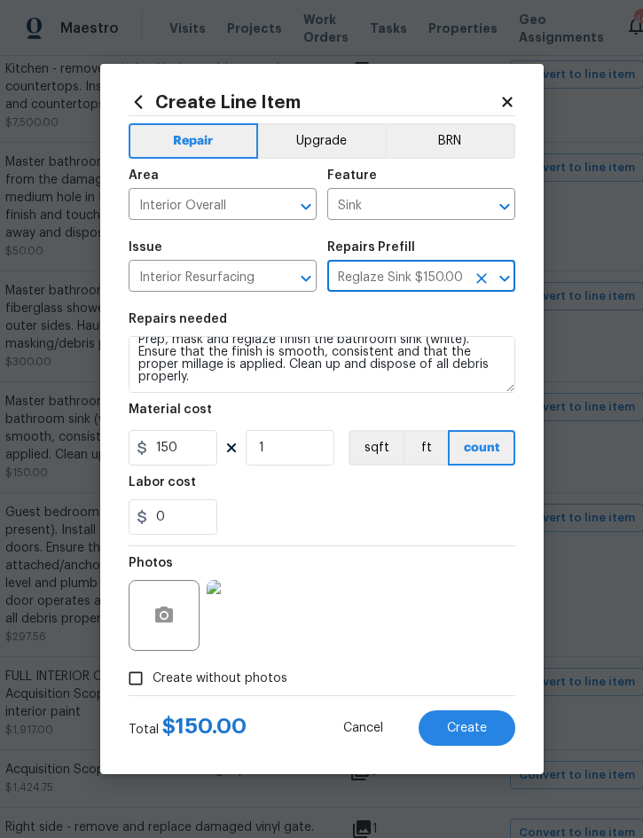
scroll to position [0, 0]
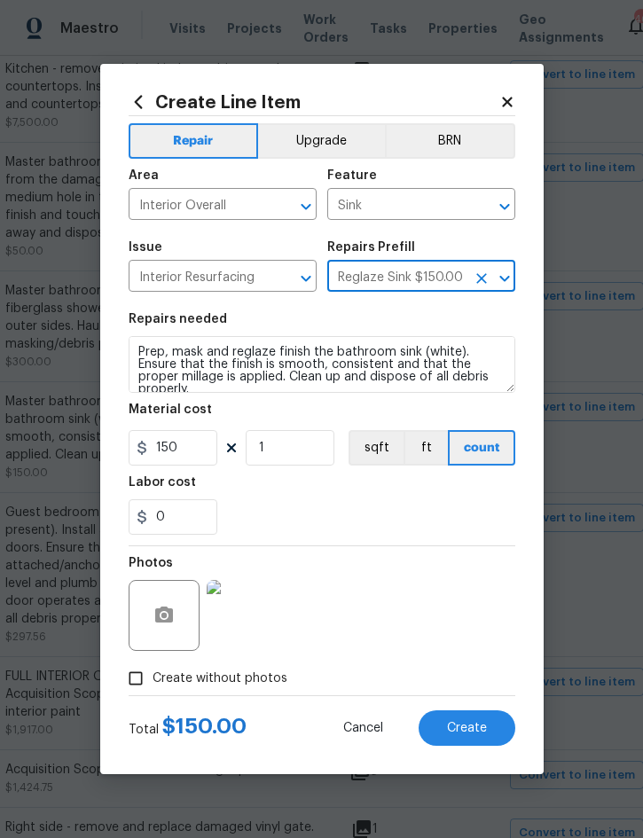
click at [147, 334] on div "Repairs needed" at bounding box center [322, 324] width 387 height 23
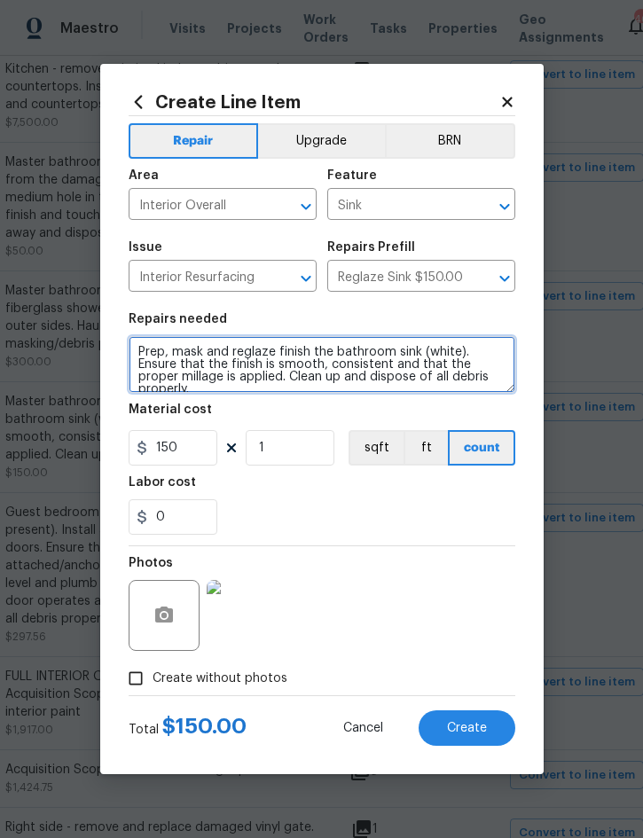
click at [145, 352] on textarea "Prep, mask and reglaze finish the bathroom sink (white). Ensure that the finish…" at bounding box center [322, 364] width 387 height 57
click at [145, 351] on textarea "Prep, mask and reglaze finish the bathroom sink (white). Ensure that the finish…" at bounding box center [322, 364] width 387 height 57
paste textarea "Master bathroom -"
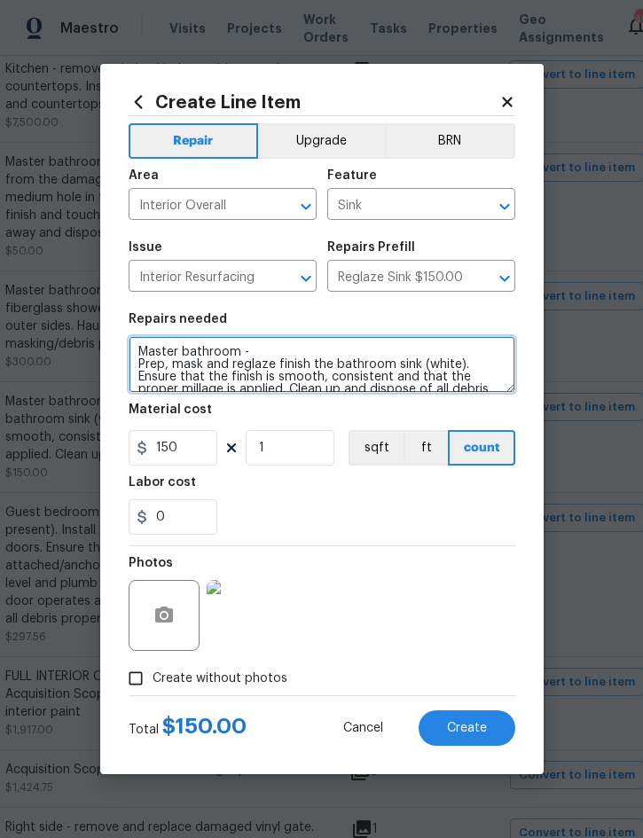
scroll to position [4, 0]
type textarea "Master bathroom - Prep, mask and reglaze finish the bathroom sink (white). Ensu…"
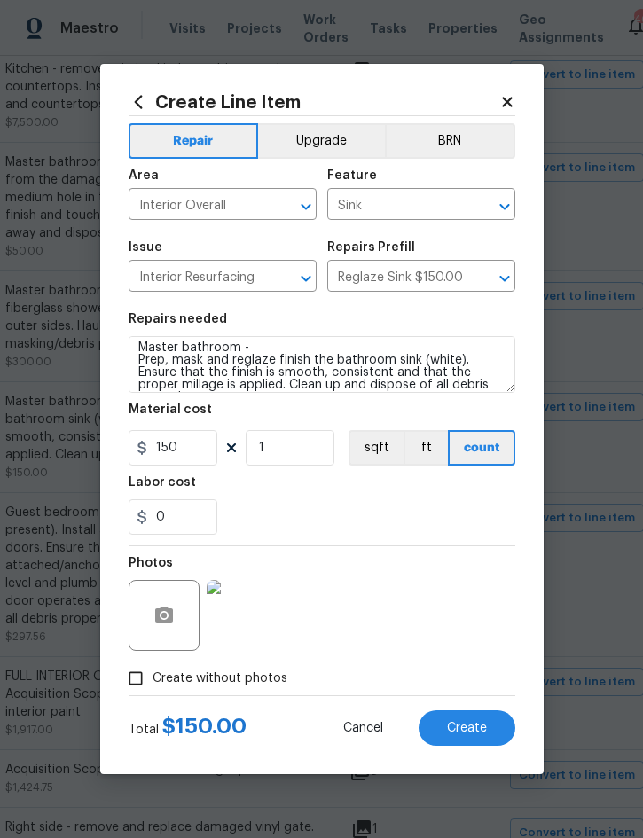
click at [469, 733] on span "Create" at bounding box center [467, 728] width 40 height 13
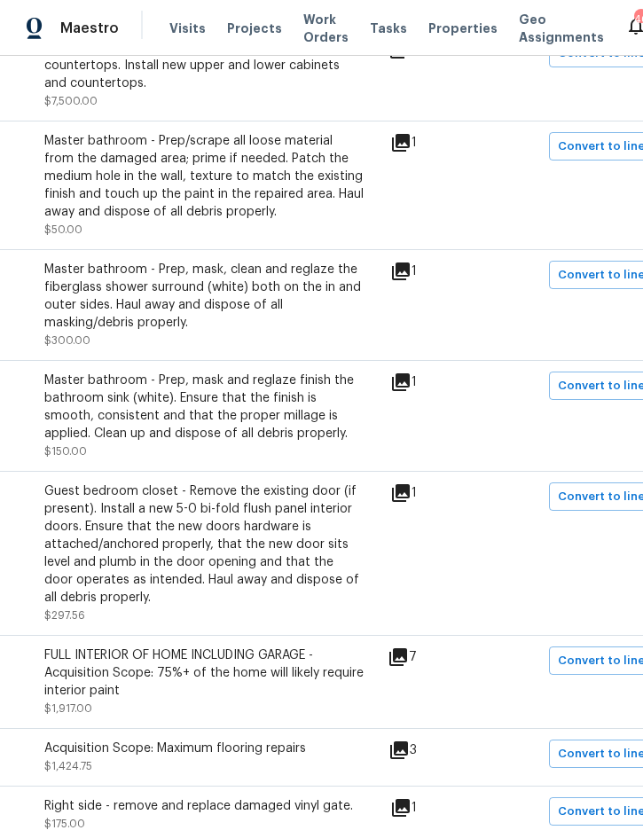
scroll to position [701, 296]
click at [594, 507] on span "Convert to line item" at bounding box center [617, 497] width 116 height 20
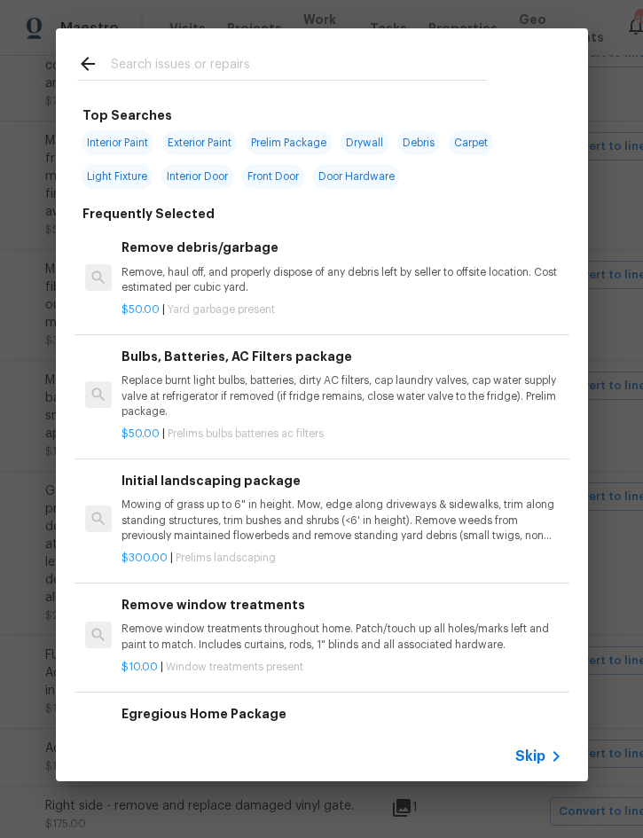
click at [536, 761] on span "Skip" at bounding box center [530, 756] width 30 height 18
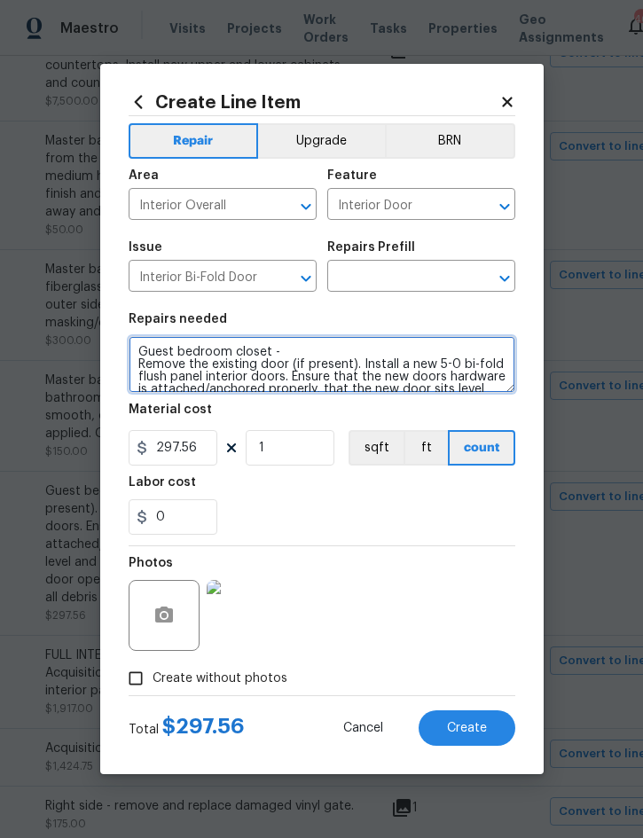
click at [148, 348] on textarea "Guest bedroom closet - Remove the existing door (if present). Install a new 5-0…" at bounding box center [322, 364] width 387 height 57
click at [152, 349] on textarea "Guest bedroom closet - Remove the existing door (if present). Install a new 5-0…" at bounding box center [322, 364] width 387 height 57
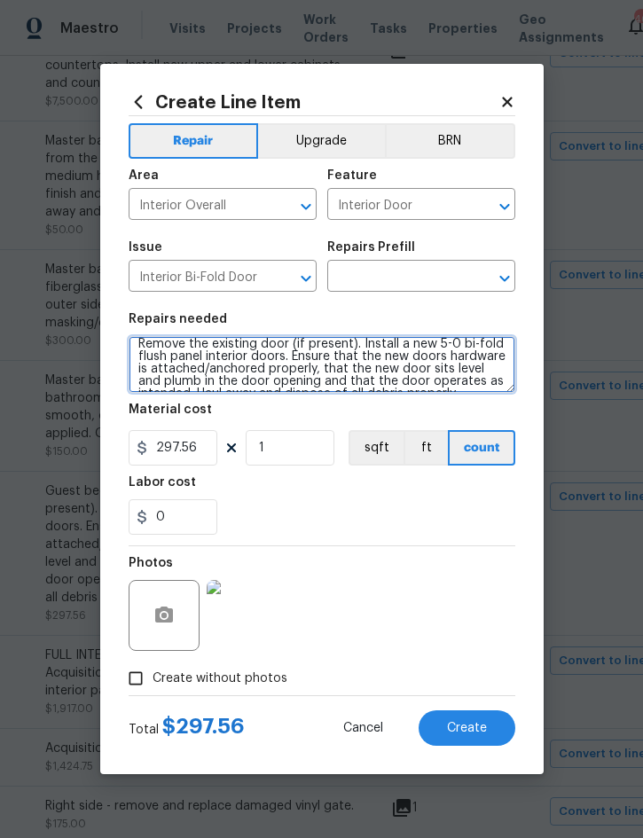
scroll to position [37, 0]
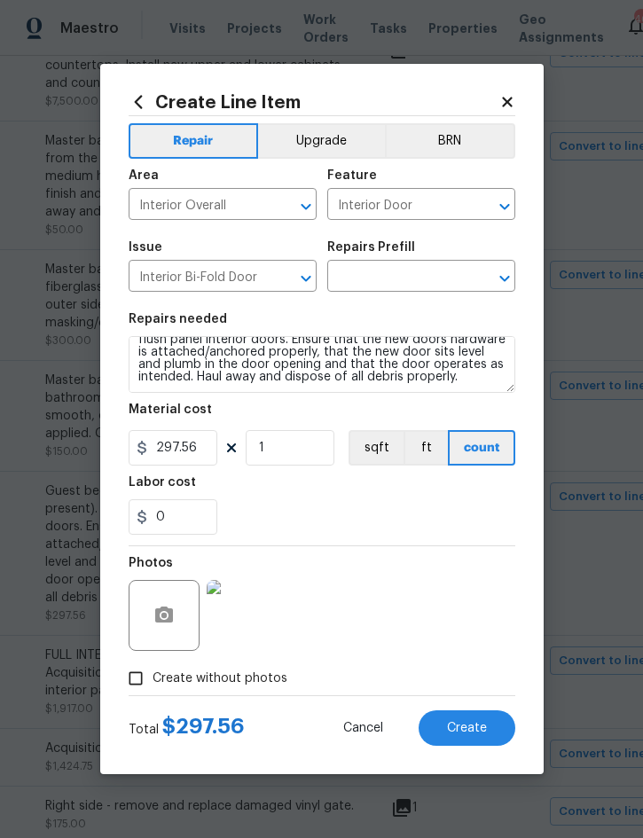
click at [404, 280] on input "text" at bounding box center [396, 277] width 138 height 27
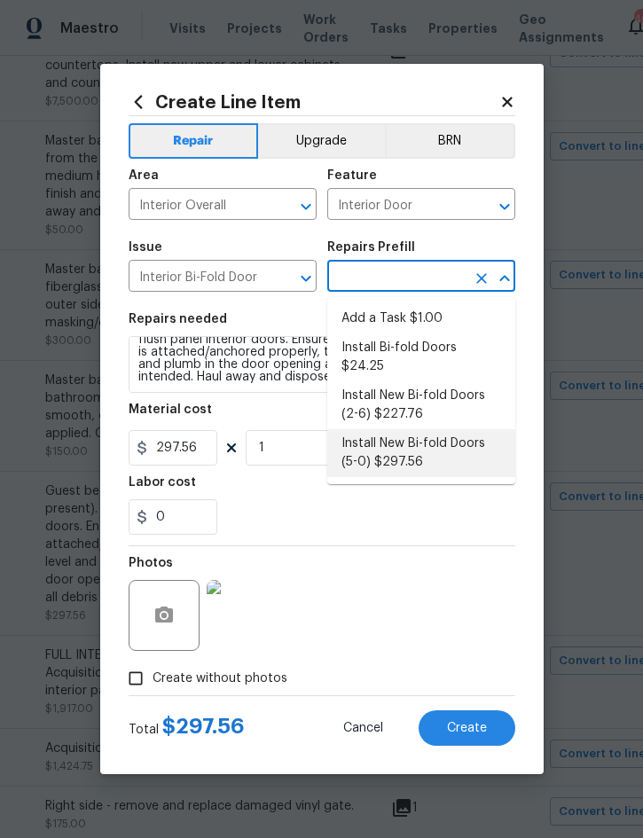
click at [413, 429] on li "Install New Bi-fold Doors (5-0) $297.56" at bounding box center [421, 453] width 188 height 48
type input "Install New Bi-fold Doors (5-0) $297.56"
type textarea "Remove the existing door (if present). Install a new 5-0 bi-fold flush panel in…"
type input "Install New Bi-fold Doors (5-0) $297.56"
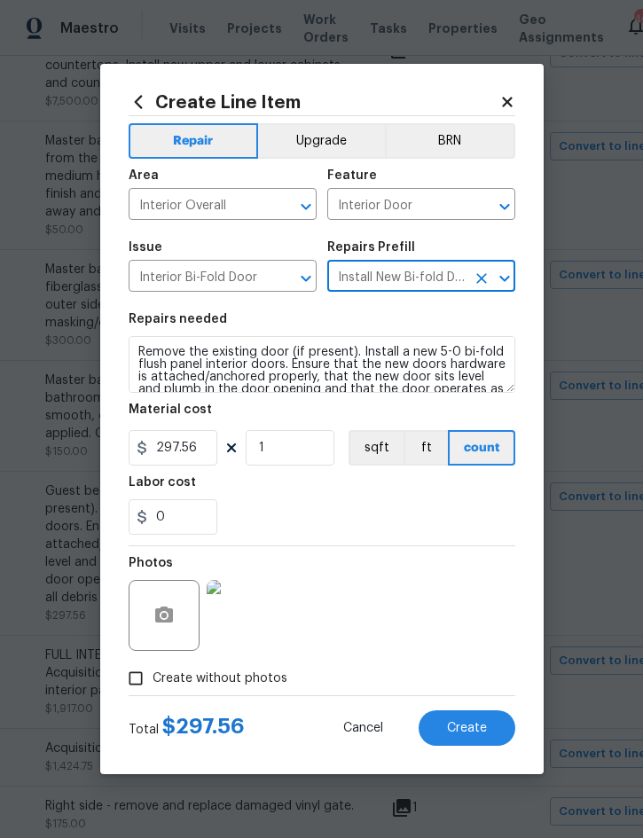
scroll to position [0, 0]
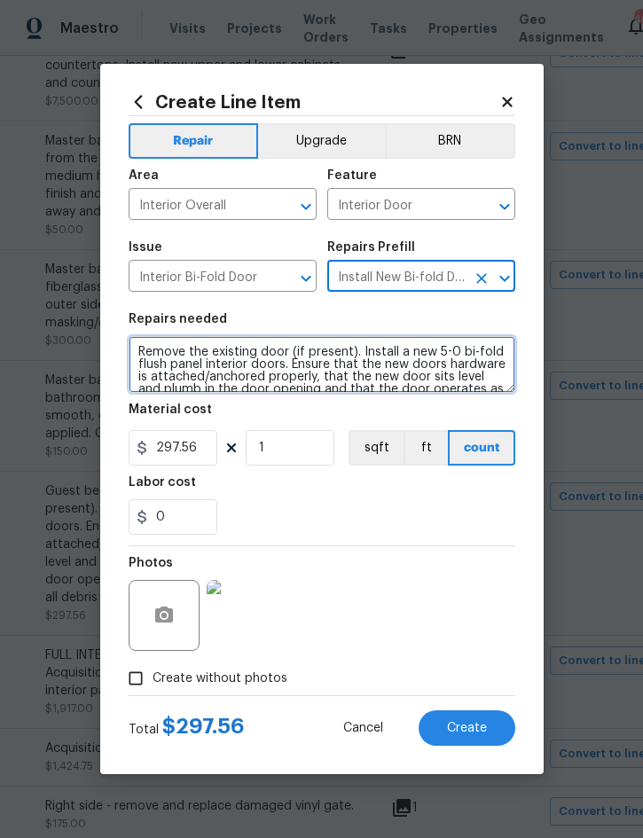
click at [151, 342] on textarea "Remove the existing door (if present). Install a new 5-0 bi-fold flush panel in…" at bounding box center [322, 364] width 387 height 57
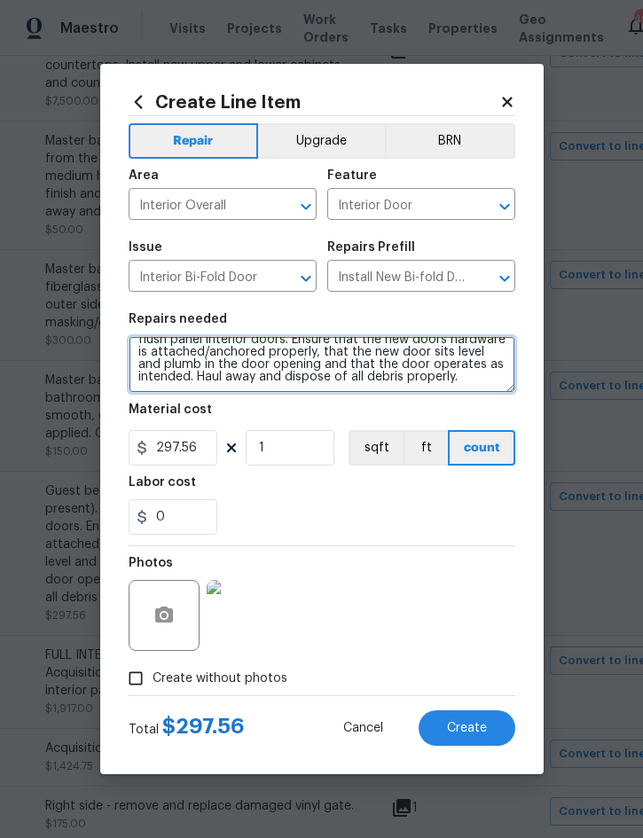
paste textarea "Guest bedroom closet -"
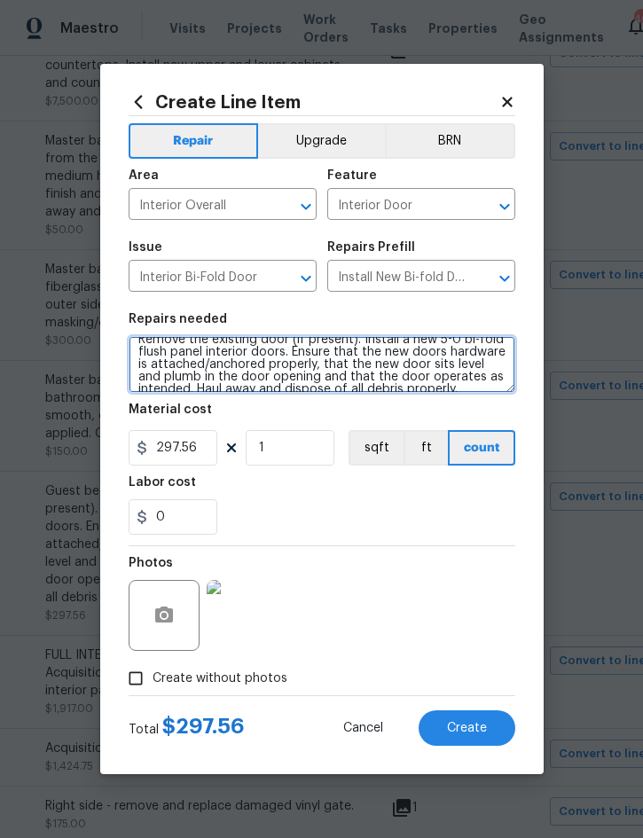
scroll to position [37, 0]
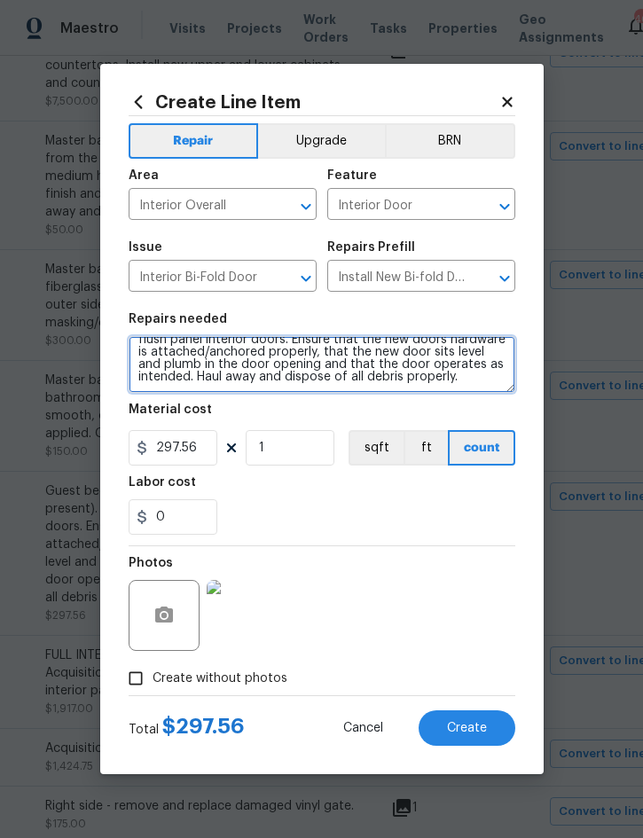
type textarea "Guest bedroom closet - Remove the existing door (if present). Install a new 5-0…"
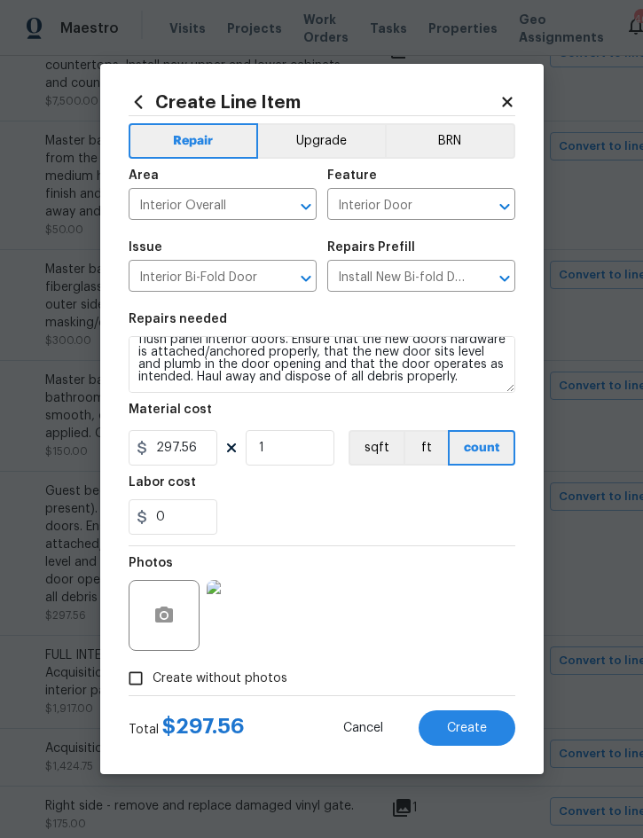
click at [476, 738] on button "Create" at bounding box center [466, 727] width 97 height 35
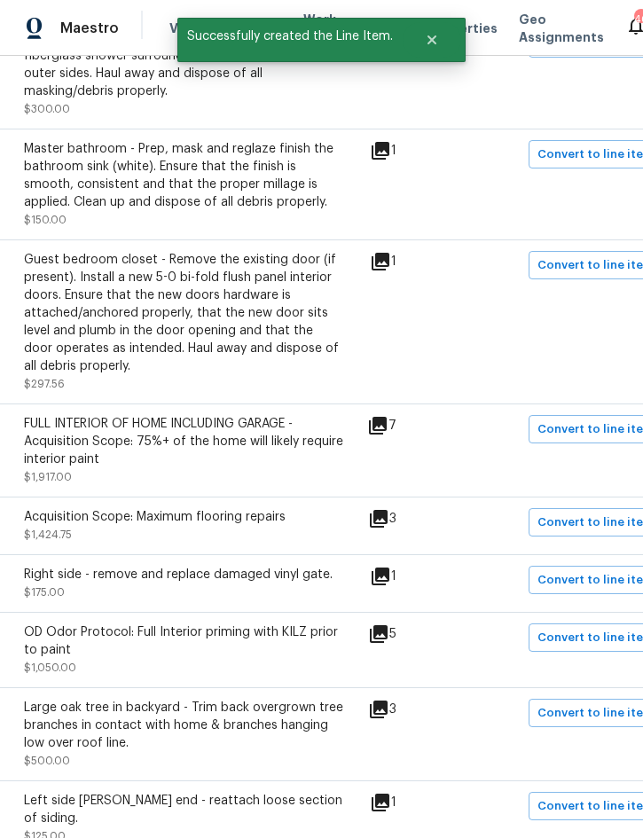
scroll to position [933, 319]
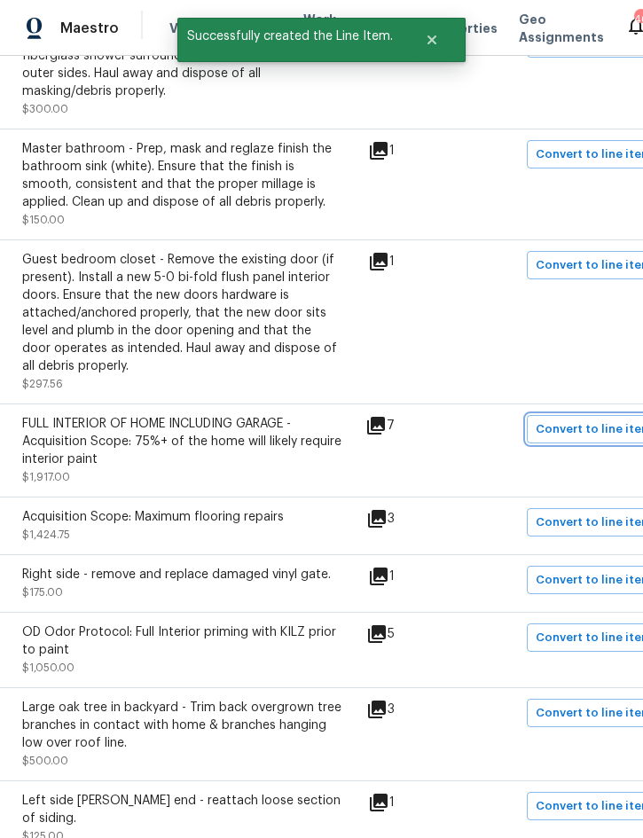
click at [591, 434] on span "Convert to line item" at bounding box center [594, 429] width 116 height 20
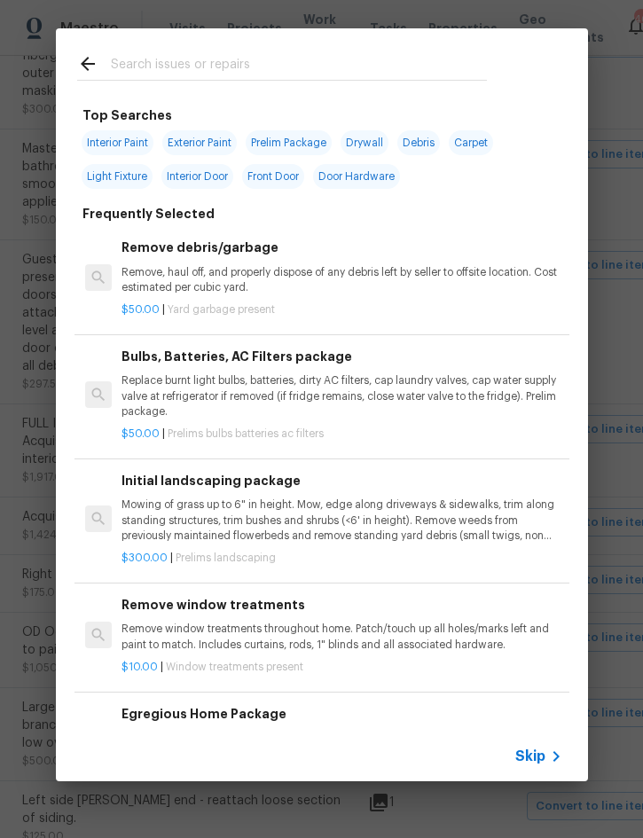
click at [536, 755] on span "Skip" at bounding box center [530, 756] width 30 height 18
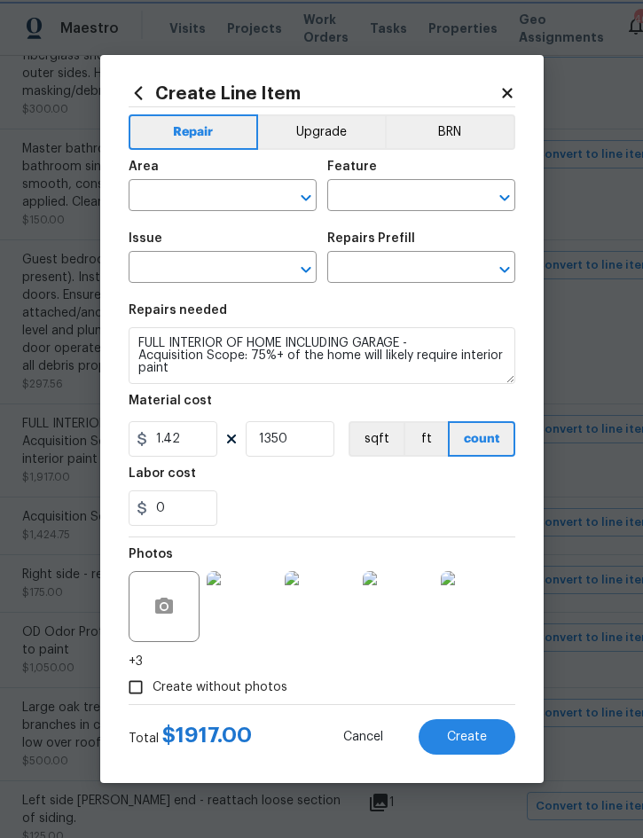
type input "Interior Overall"
type input "Acquisition"
type input "ACQ: Paint"
click at [482, 194] on icon "Clear" at bounding box center [481, 197] width 11 height 11
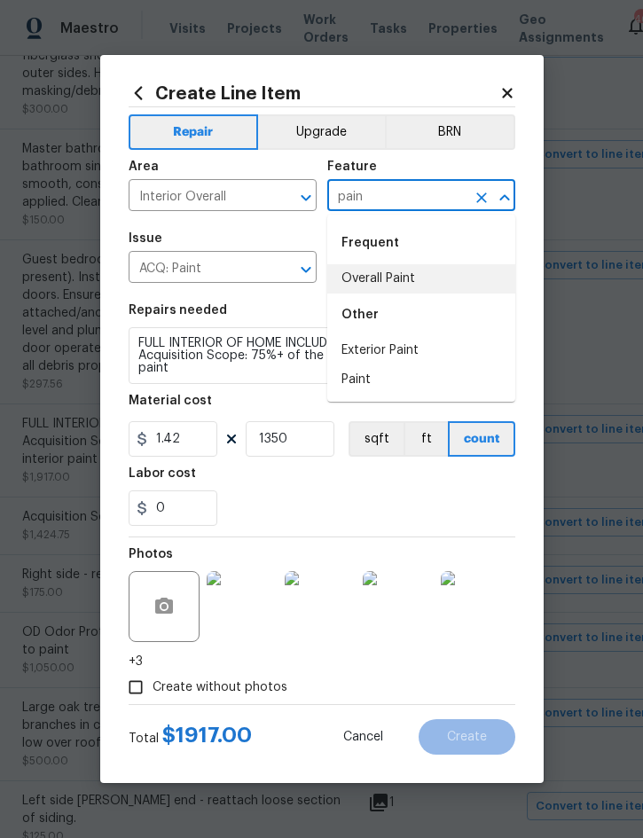
click at [402, 275] on li "Overall Paint" at bounding box center [421, 278] width 188 height 29
type input "Overall Paint"
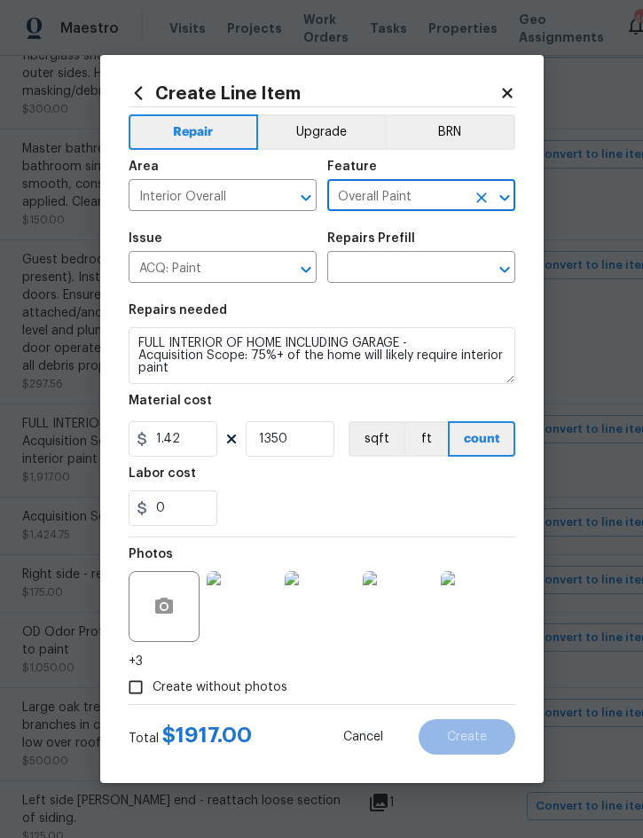
click at [282, 268] on icon "Clear" at bounding box center [283, 270] width 18 height 18
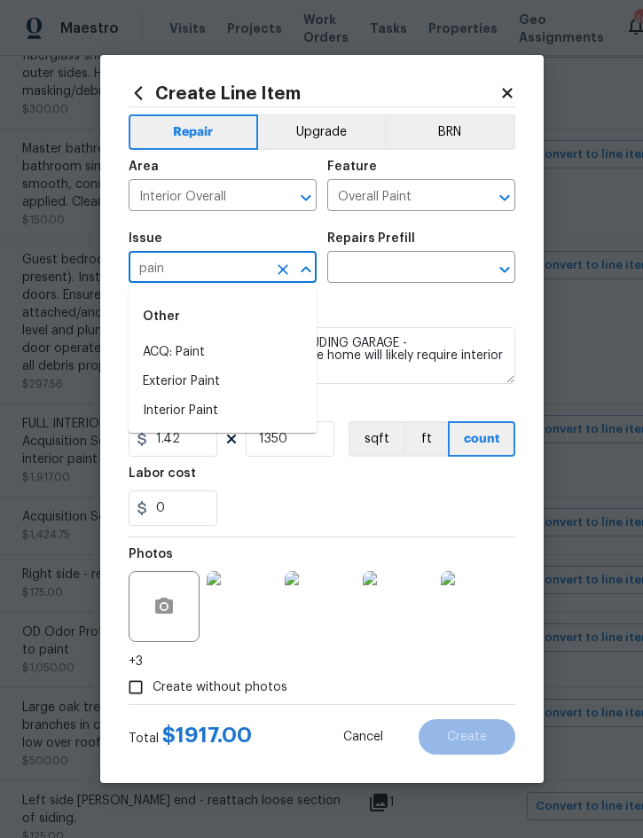
click at [204, 407] on li "Interior Paint" at bounding box center [223, 410] width 188 height 29
type input "Interior Paint"
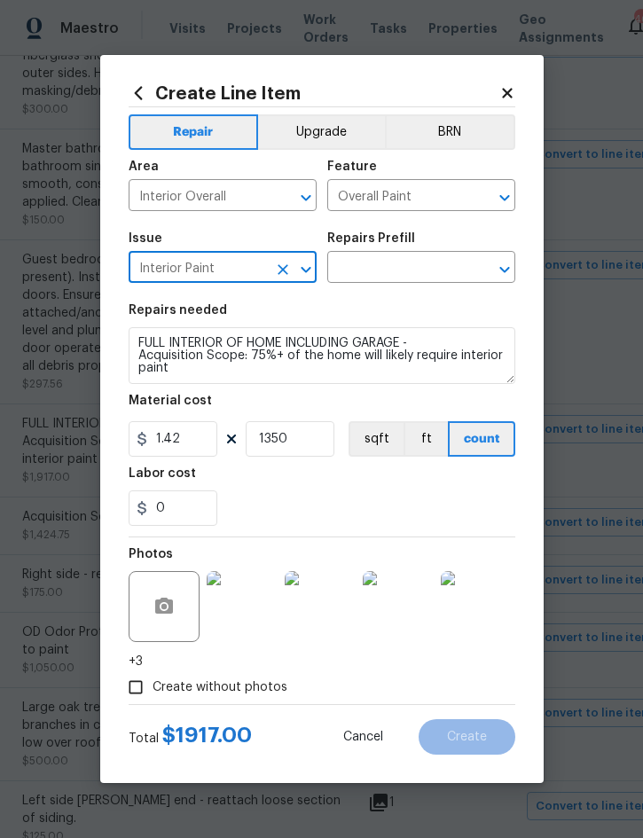
click at [398, 257] on input "text" at bounding box center [396, 268] width 138 height 27
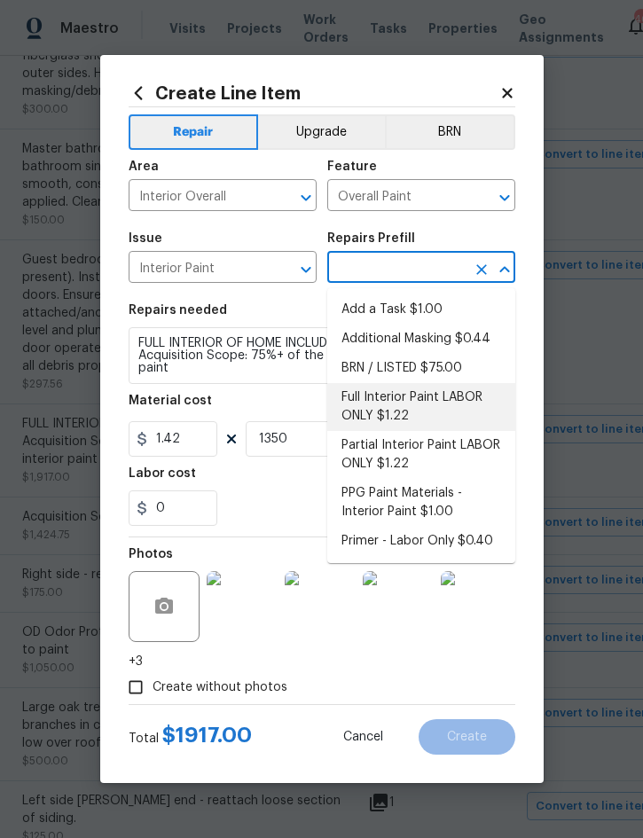
click at [399, 402] on li "Full Interior Paint LABOR ONLY $1.22" at bounding box center [421, 407] width 188 height 48
type input "Full Interior Paint LABOR ONLY $1.22"
type textarea "Full Interior paint - (walls, ceilings, trim, and doors) - PAINT PROVIDED BY OP…"
type input "Full Interior Paint LABOR ONLY $1.22"
type input "1.22"
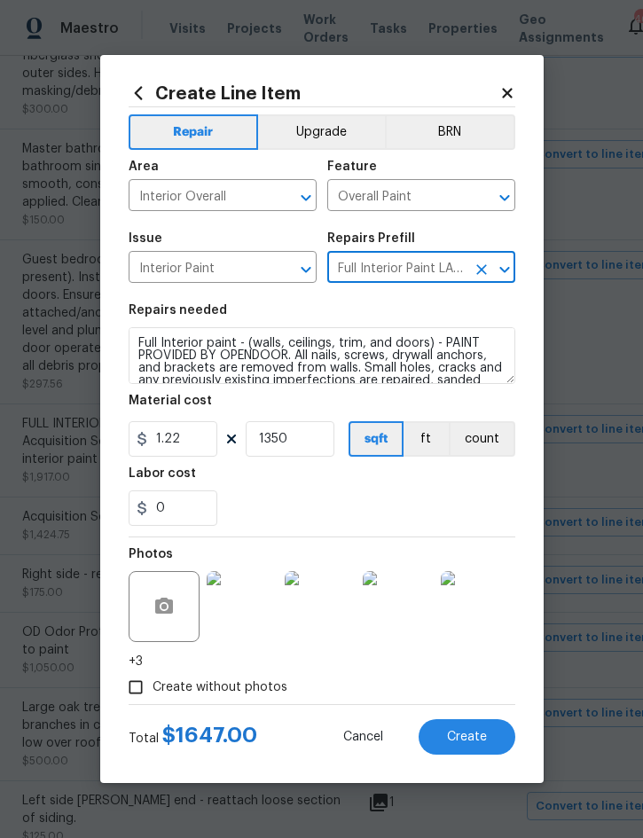
click at [461, 731] on span "Create" at bounding box center [467, 737] width 40 height 13
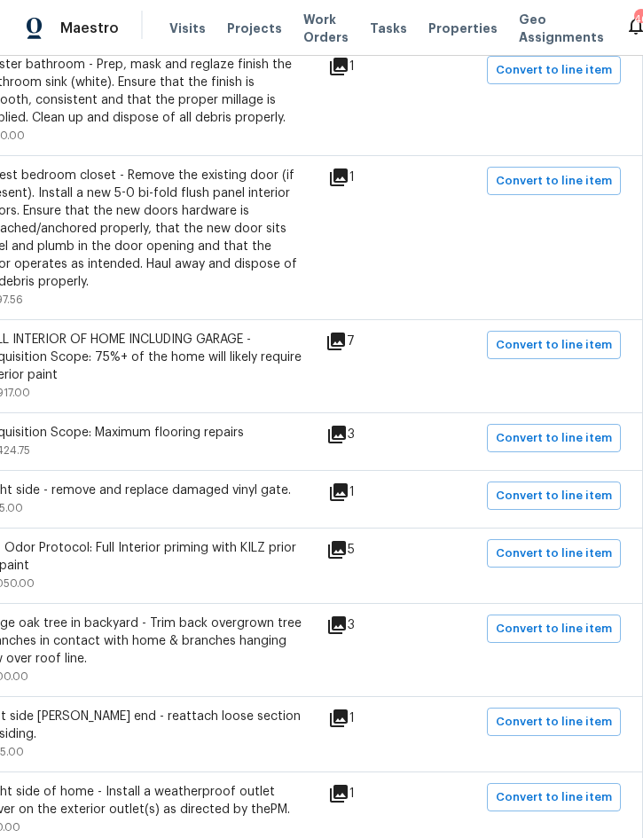
scroll to position [1017, 359]
click at [565, 564] on span "Convert to line item" at bounding box center [554, 553] width 116 height 20
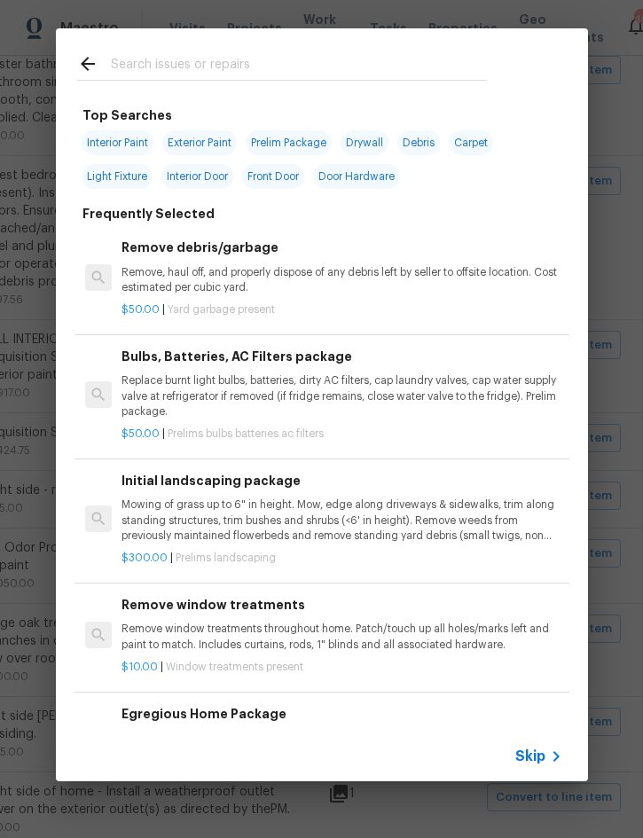
click at [532, 758] on span "Skip" at bounding box center [530, 756] width 30 height 18
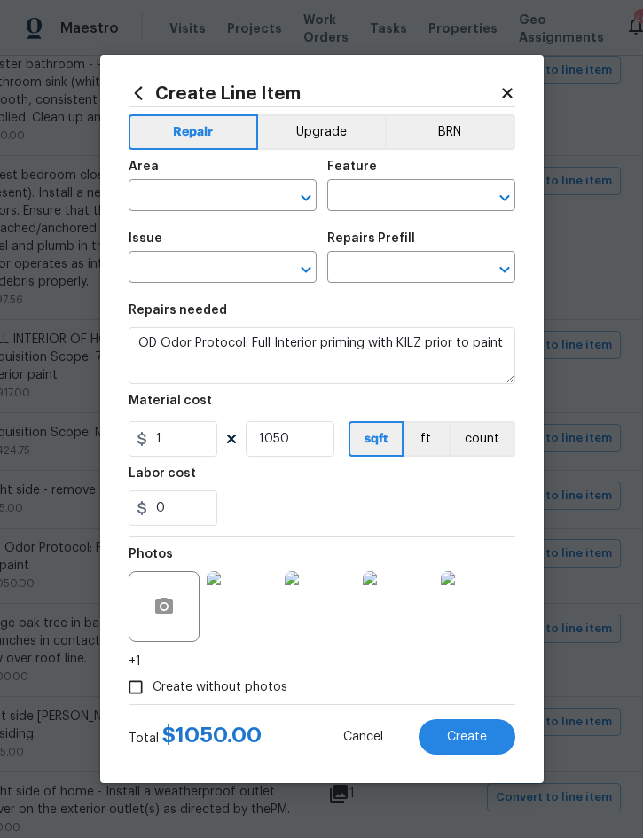
type input "Interior Overall"
type input "Odor"
type input "Other Odor"
click at [477, 203] on icon "Clear" at bounding box center [482, 198] width 18 height 18
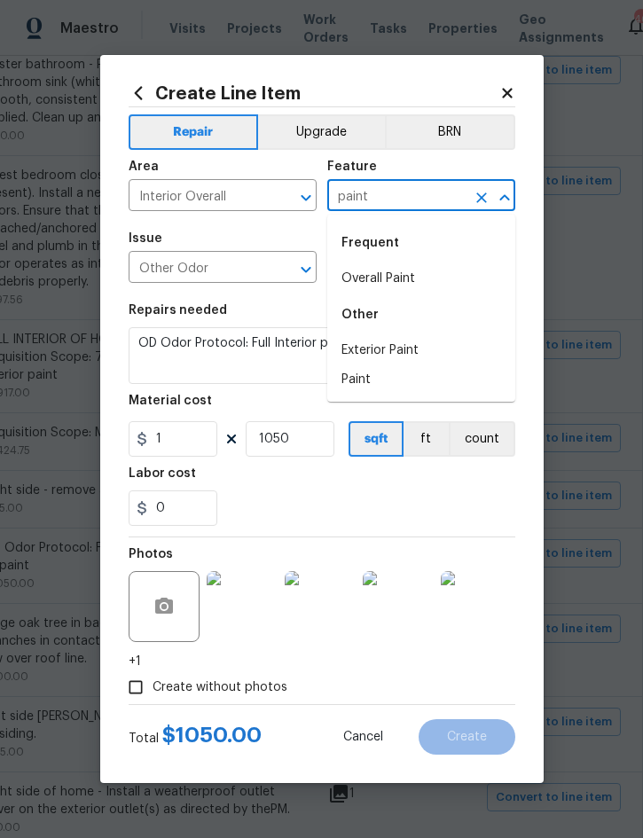
click at [372, 375] on li "Paint" at bounding box center [421, 379] width 188 height 29
type input "Paint"
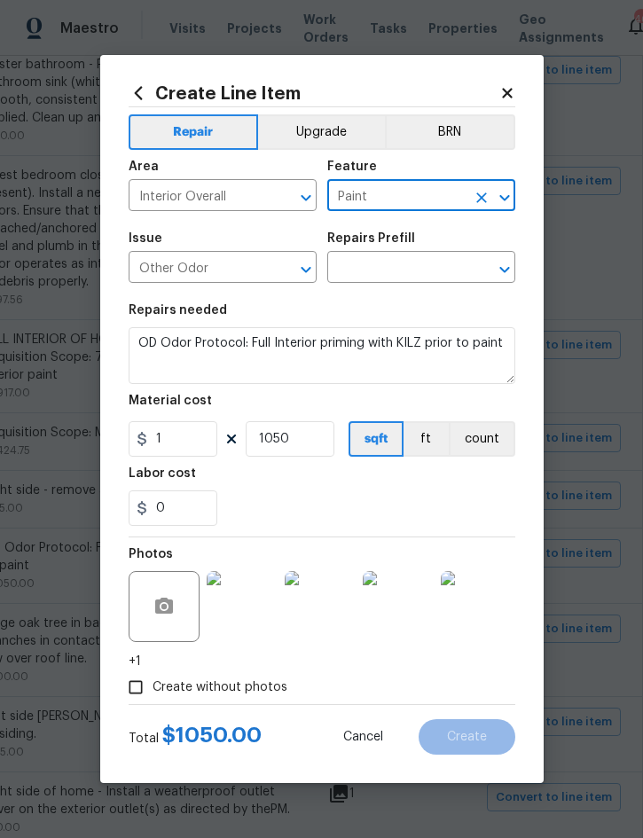
click at [284, 271] on icon "Clear" at bounding box center [283, 269] width 11 height 11
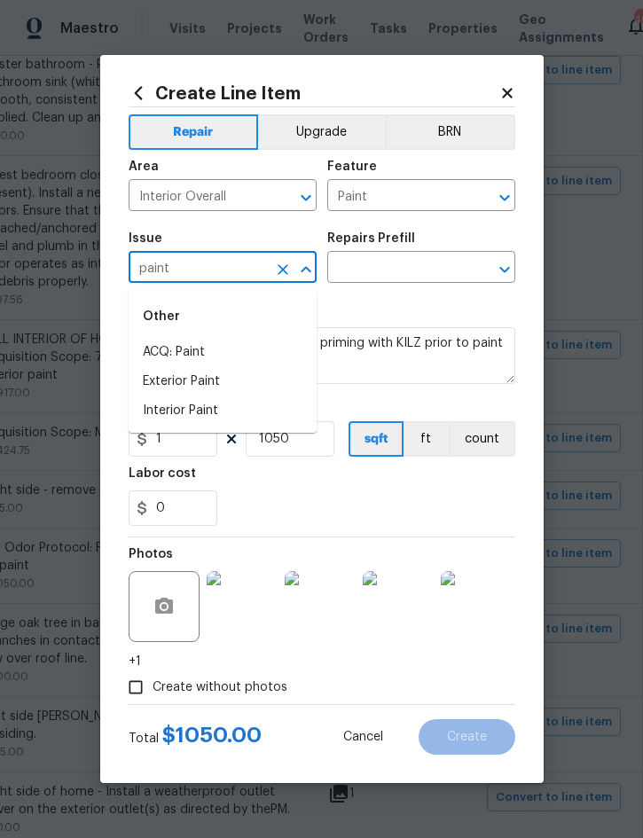
click at [204, 410] on li "Interior Paint" at bounding box center [223, 410] width 188 height 29
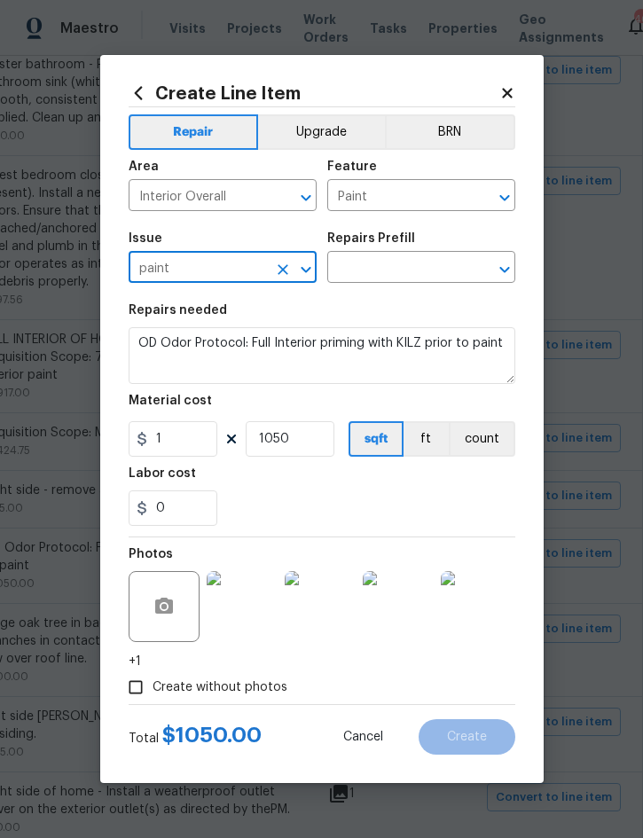
type input "Interior Paint"
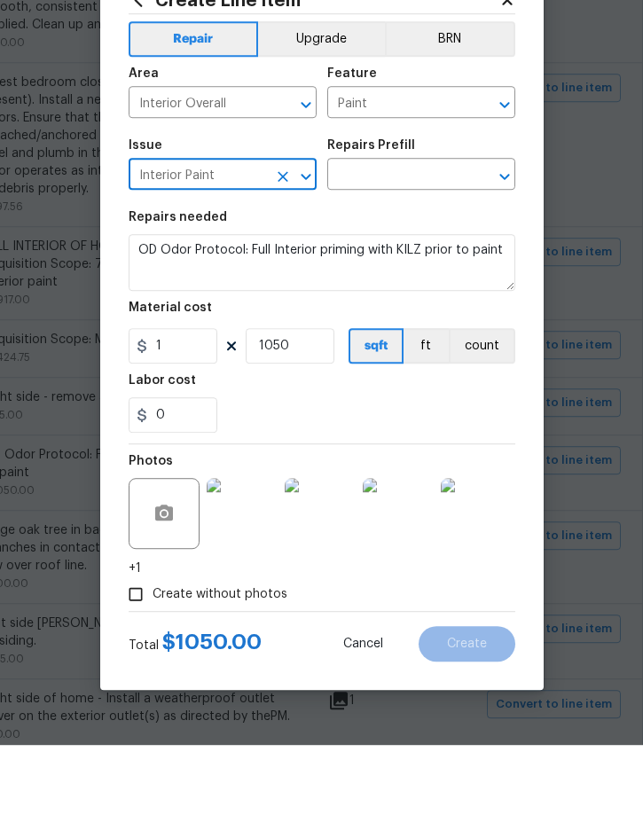
click at [427, 255] on input "text" at bounding box center [396, 268] width 138 height 27
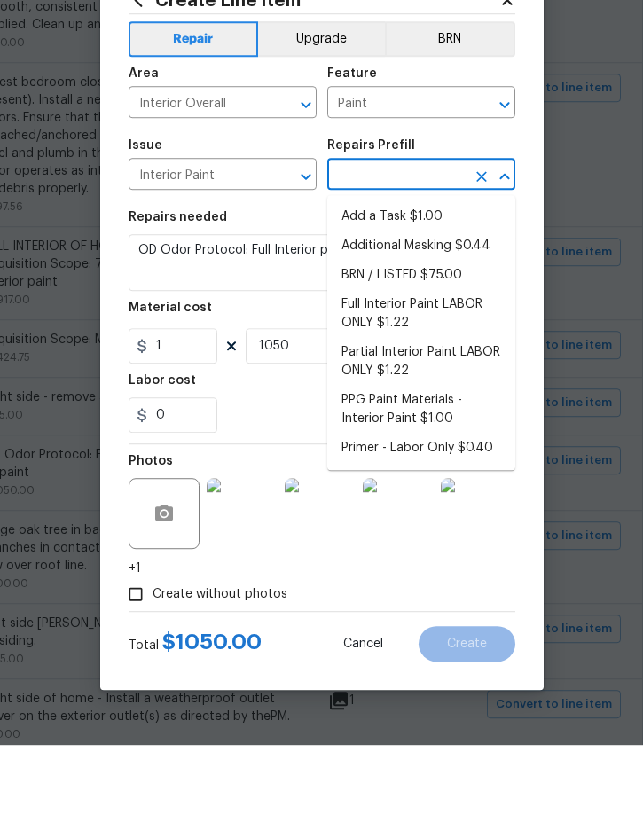
click at [470, 527] on li "Primer - Labor Only $0.40" at bounding box center [421, 541] width 188 height 29
type input "Primer - Labor Only $0.40"
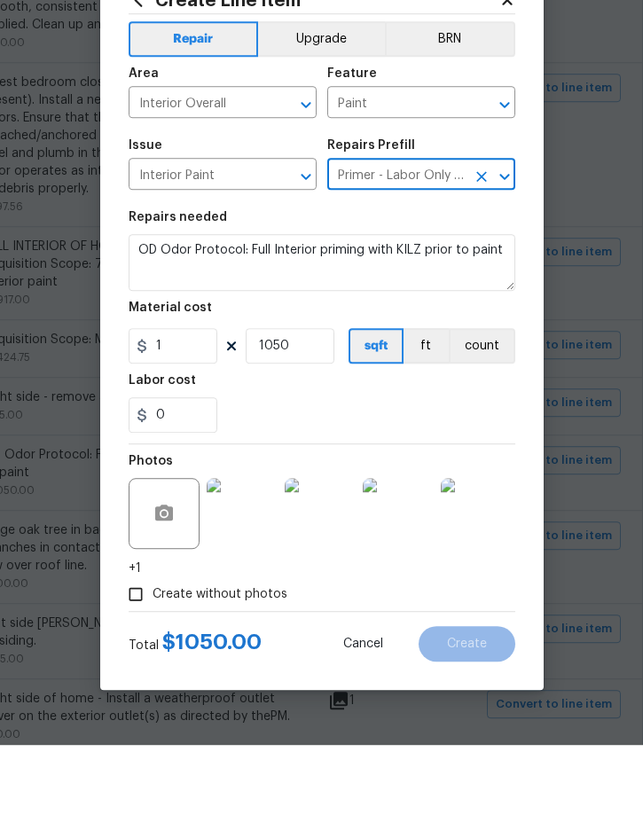
type input "Overall Paint"
type textarea "Interior primer - PRIMER PROVIDED BY OPENDOOR - All nails, screws, drywall anch…"
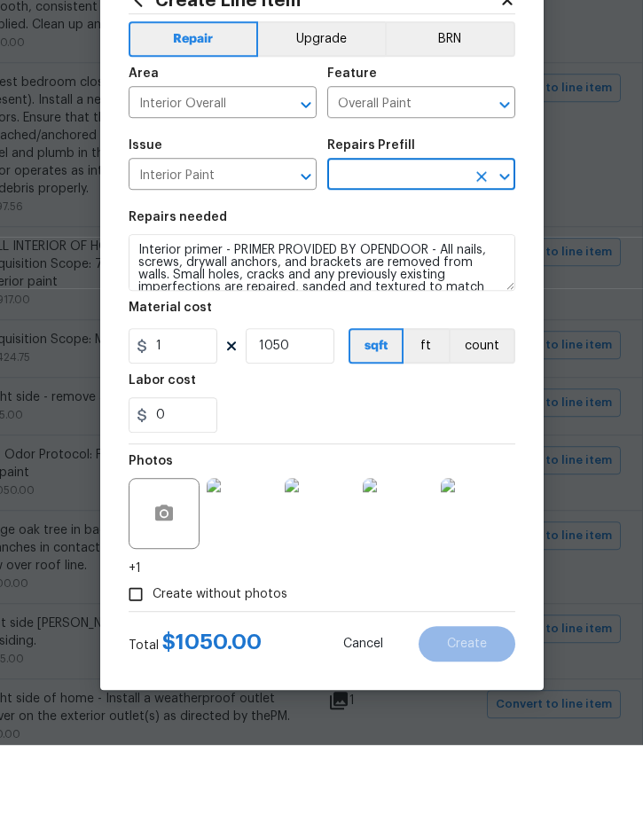
type input "Primer - Labor Only $0.40"
type input "0.4"
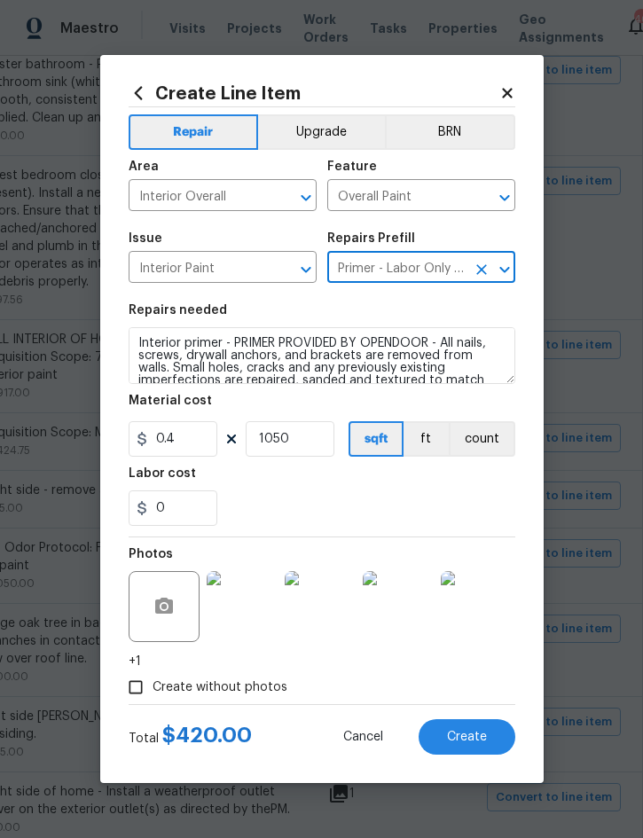
click at [459, 721] on button "Create" at bounding box center [466, 736] width 97 height 35
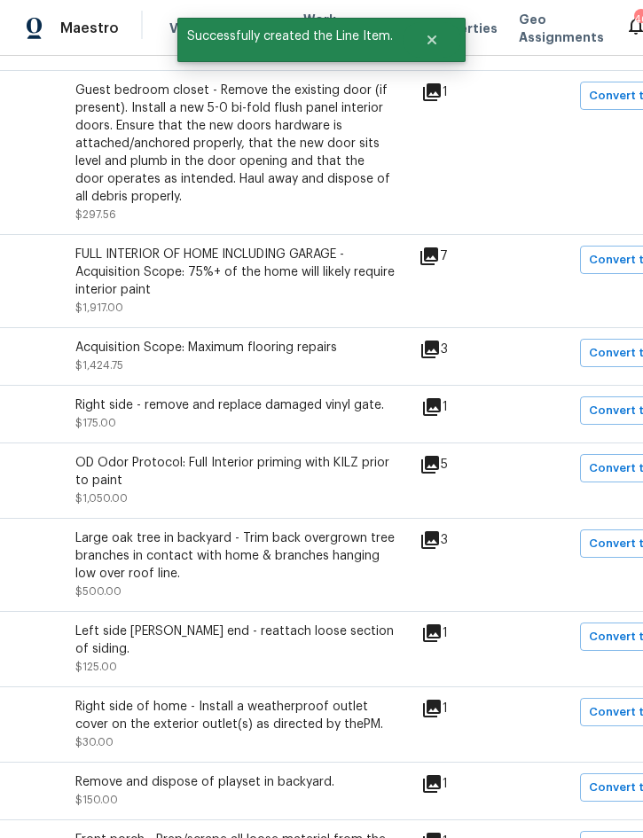
scroll to position [1105, 268]
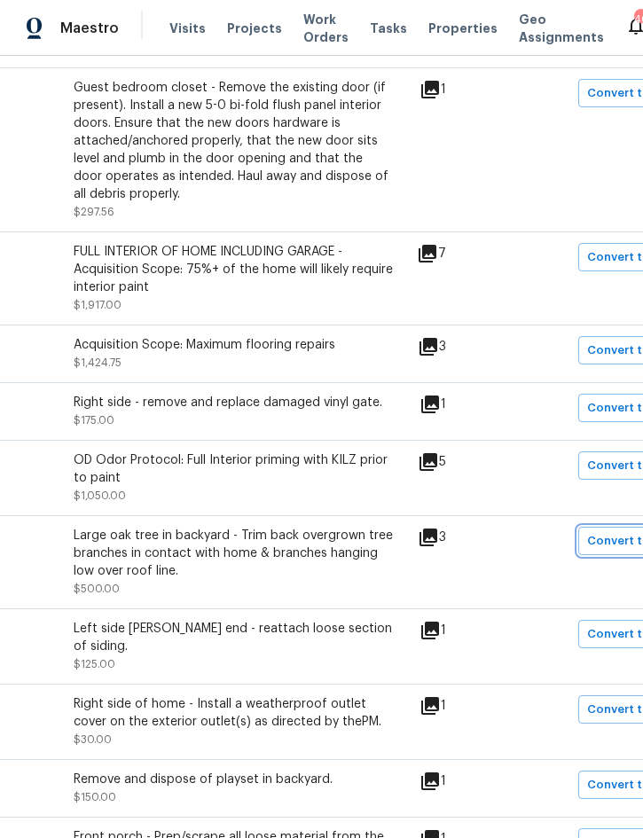
click at [611, 531] on span "Convert to line item" at bounding box center [645, 541] width 116 height 20
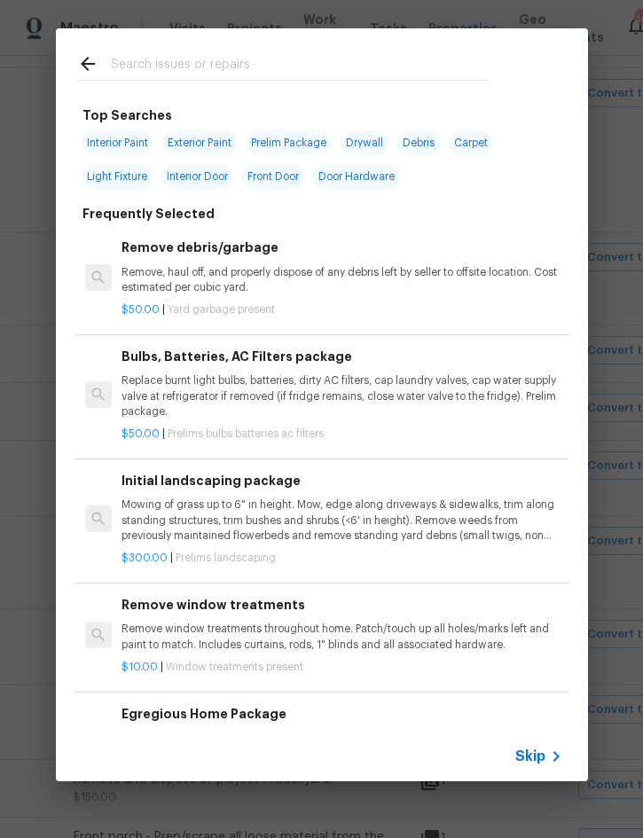
click at [541, 747] on div "Skip" at bounding box center [540, 756] width 51 height 21
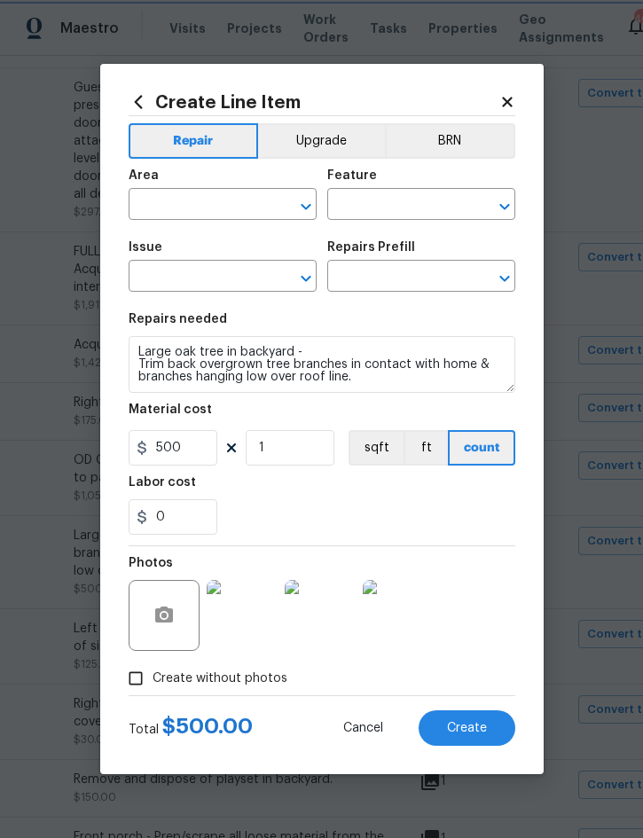
type input "Exterior Overall"
type input "Back Yard"
type input "Dead/overgrown tree or foliage"
click at [417, 272] on input "text" at bounding box center [396, 277] width 138 height 27
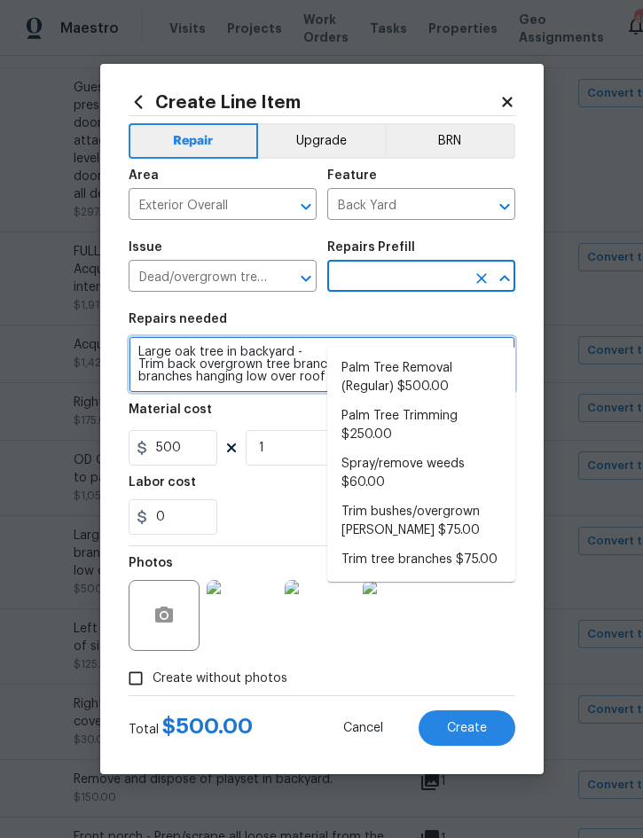
click at [147, 356] on textarea "Large oak tree in backyard - Trim back overgrown tree branches in contact with …" at bounding box center [322, 364] width 387 height 57
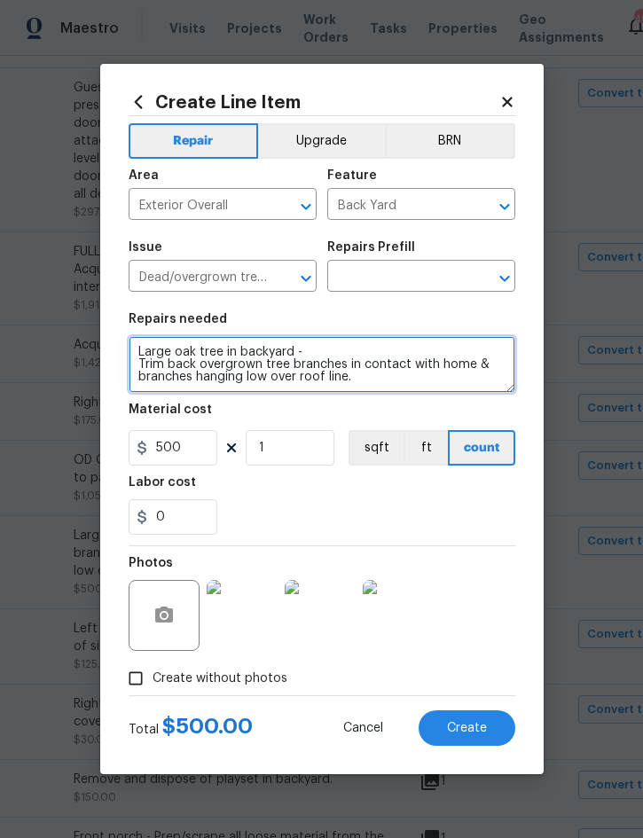
click at [154, 351] on textarea "Large oak tree in backyard - Trim back overgrown tree branches in contact with …" at bounding box center [322, 364] width 387 height 57
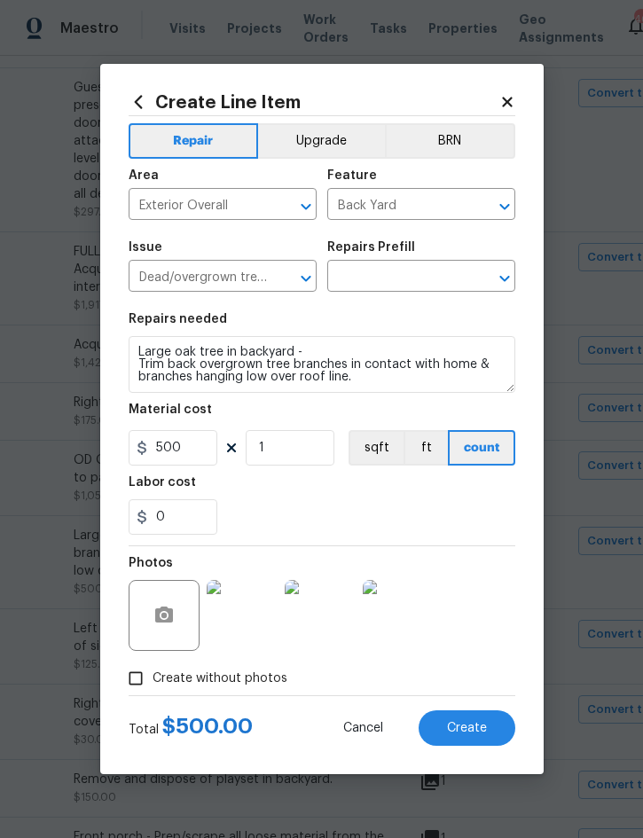
click at [393, 278] on input "text" at bounding box center [396, 277] width 138 height 27
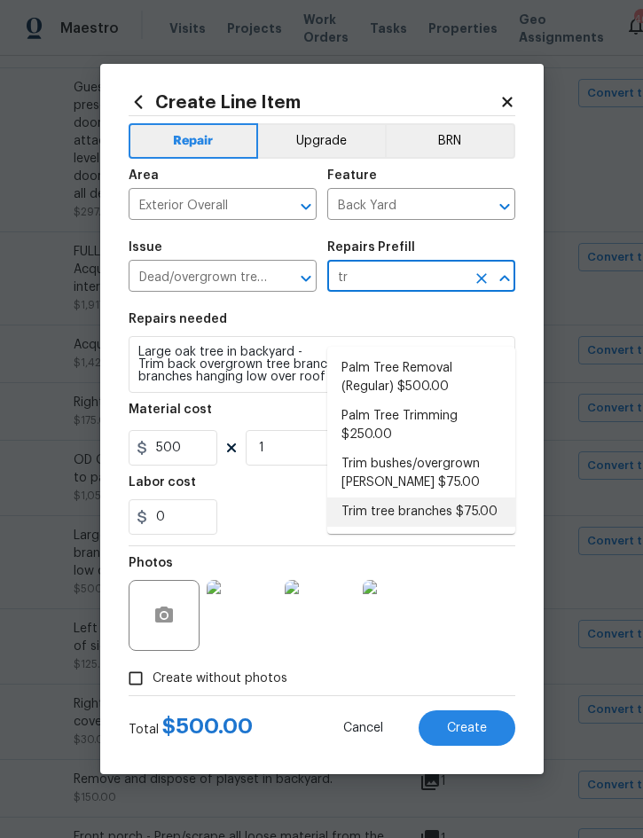
click at [454, 497] on li "Trim tree branches $75.00" at bounding box center [421, 511] width 188 height 29
type input "Trim tree branches $75.00"
type textarea "Trim back overgrown tree branches in contact with home & branches hanging low o…"
type input "75"
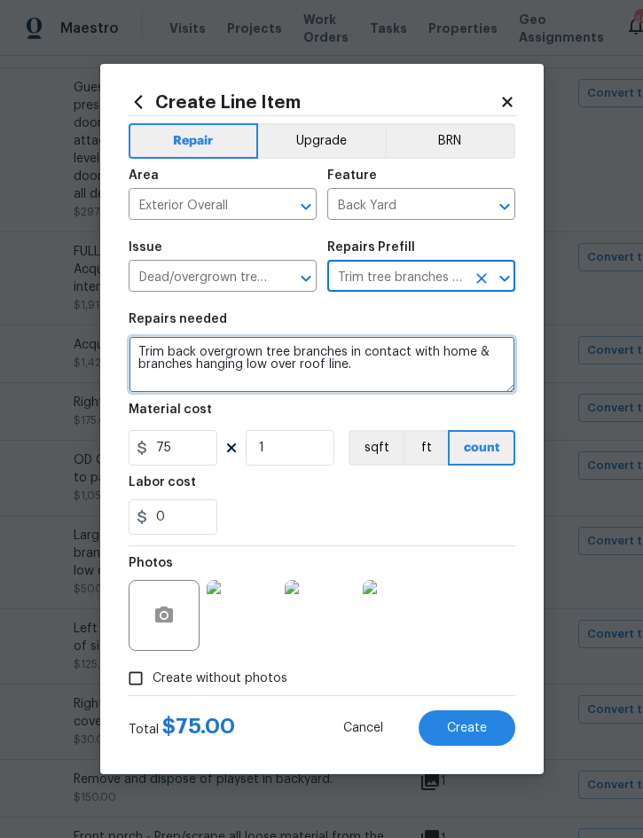
click at [148, 342] on textarea "Trim back overgrown tree branches in contact with home & branches hanging low o…" at bounding box center [322, 364] width 387 height 57
paste textarea "Large oak tree in backyard -"
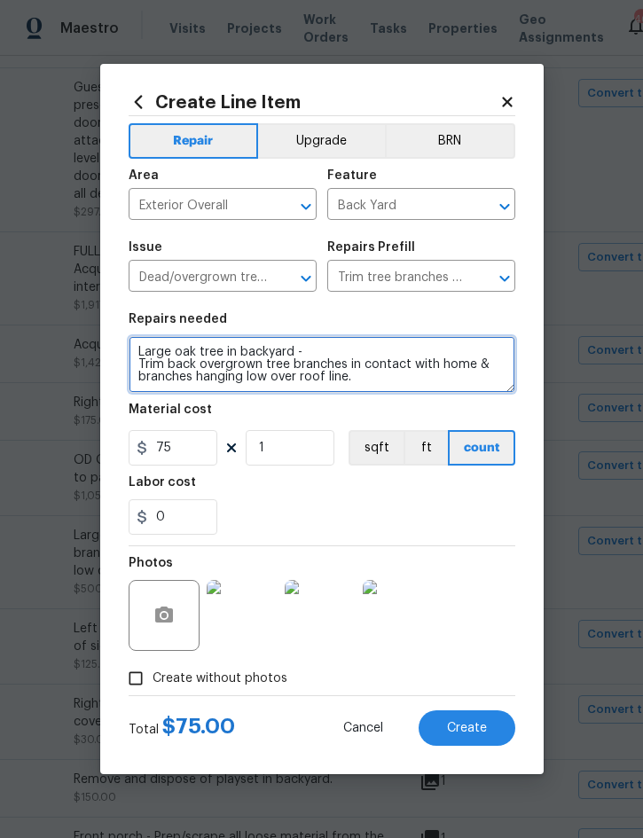
type textarea "Large oak tree in backyard - Trim back overgrown tree branches in contact with …"
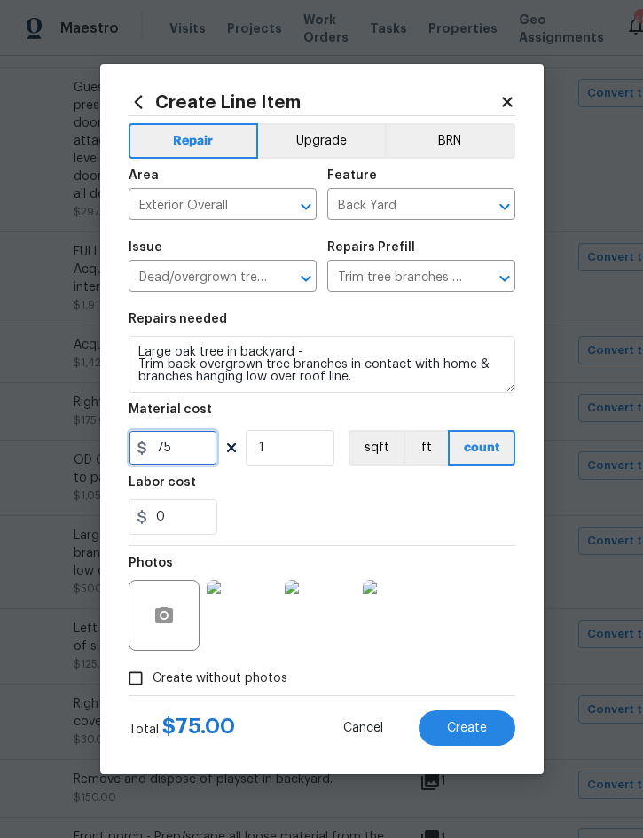
click at [196, 450] on input "75" at bounding box center [173, 447] width 89 height 35
type input "300"
click at [500, 633] on div "Photos" at bounding box center [322, 603] width 387 height 115
click at [457, 726] on span "Create" at bounding box center [467, 728] width 40 height 13
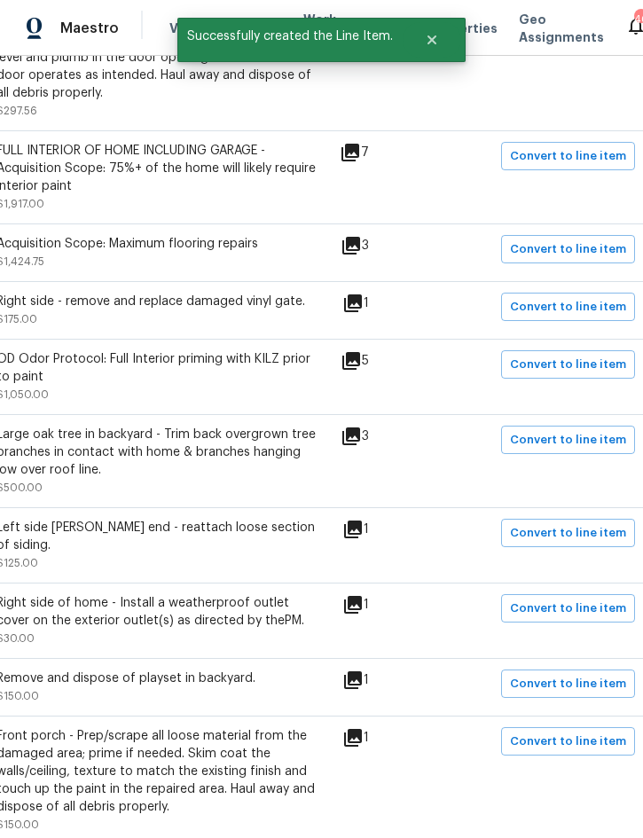
scroll to position [1206, 346]
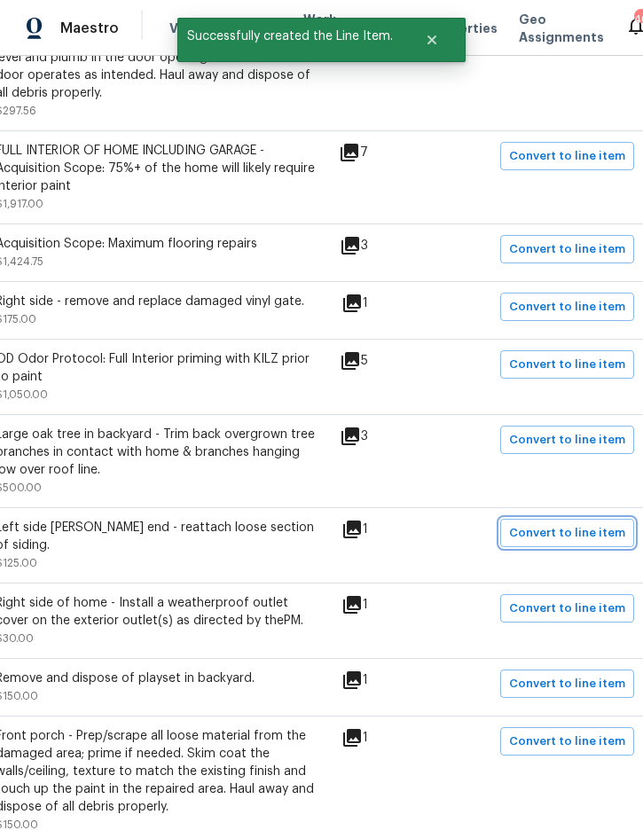
click at [572, 523] on span "Convert to line item" at bounding box center [567, 533] width 116 height 20
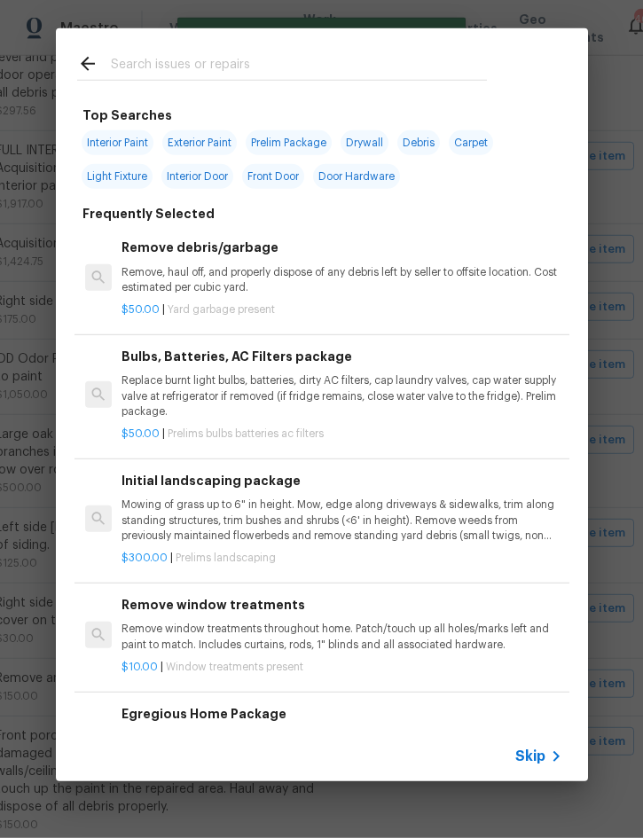
click at [538, 756] on span "Skip" at bounding box center [530, 756] width 30 height 18
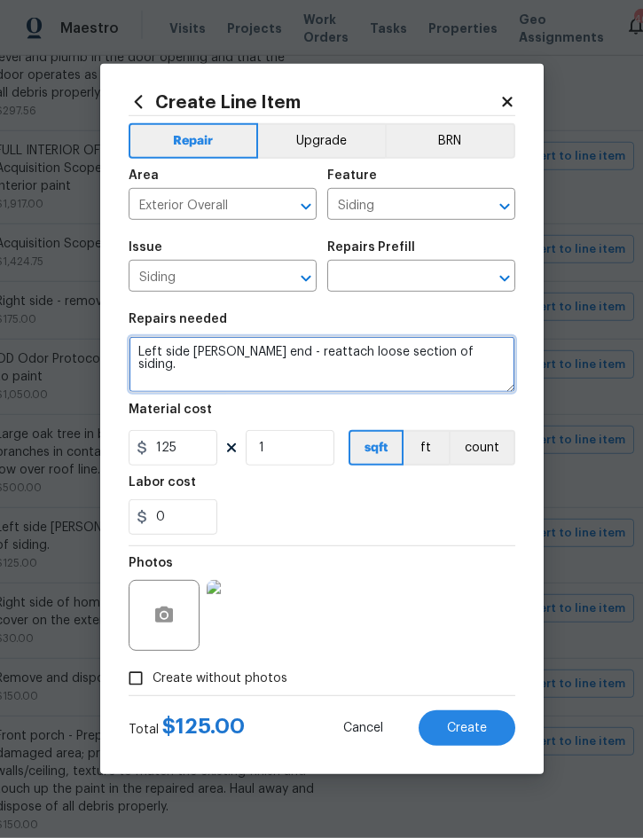
click at [136, 349] on textarea "Left side gable end - reattach loose section of siding." at bounding box center [322, 364] width 387 height 57
click at [142, 347] on textarea "Left side gable end - reattach loose section of siding." at bounding box center [322, 364] width 387 height 57
click at [142, 346] on textarea "Left side gable end - reattach loose section of siding." at bounding box center [322, 364] width 387 height 57
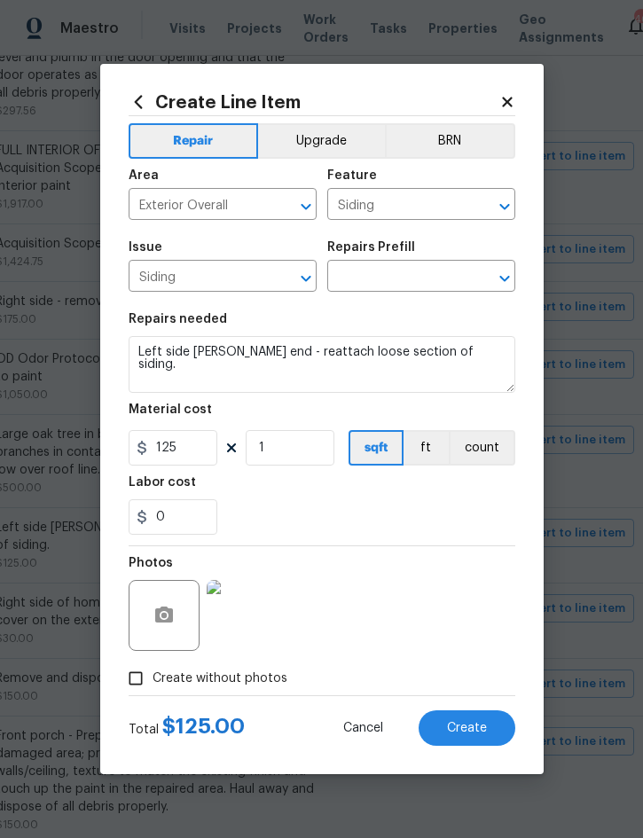
click at [402, 275] on input "text" at bounding box center [396, 277] width 138 height 27
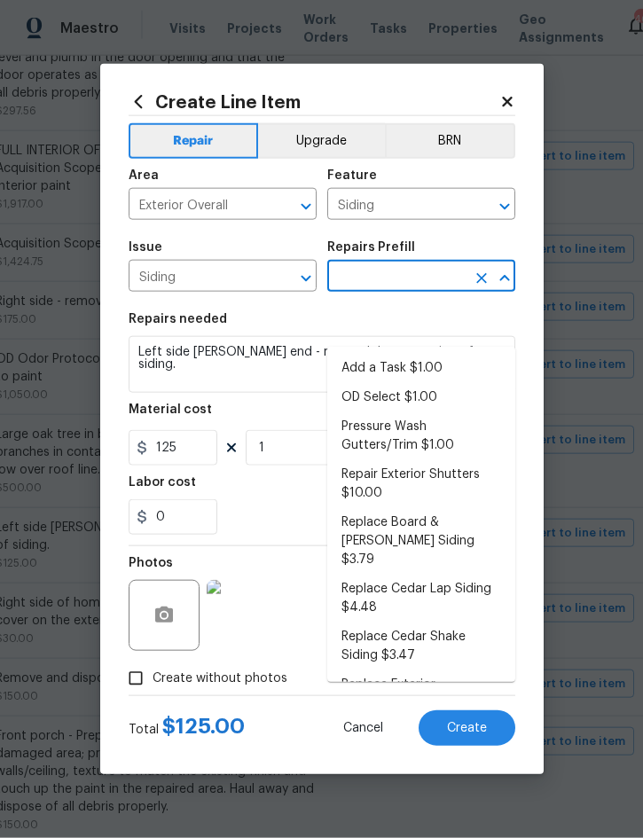
scroll to position [0, 0]
click at [396, 273] on input "text" at bounding box center [396, 277] width 138 height 27
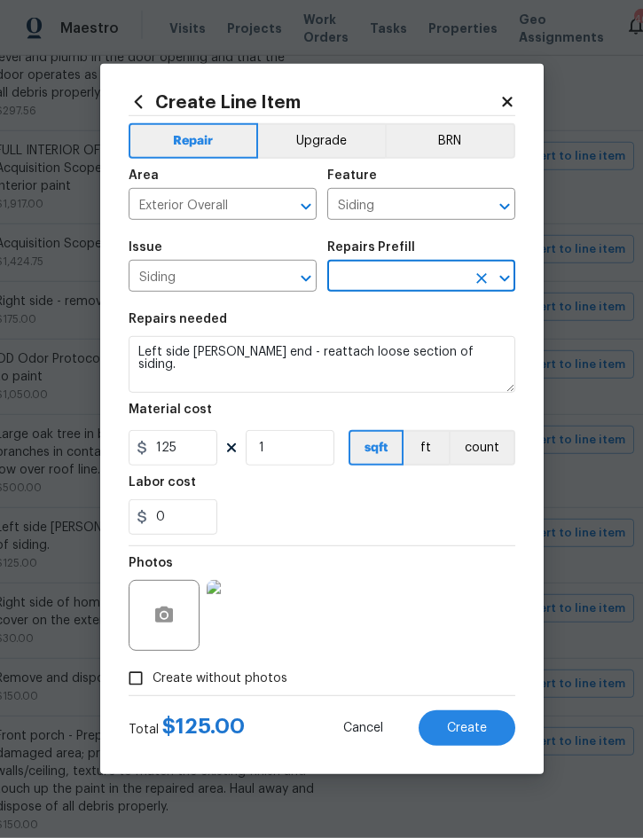
scroll to position [49, 0]
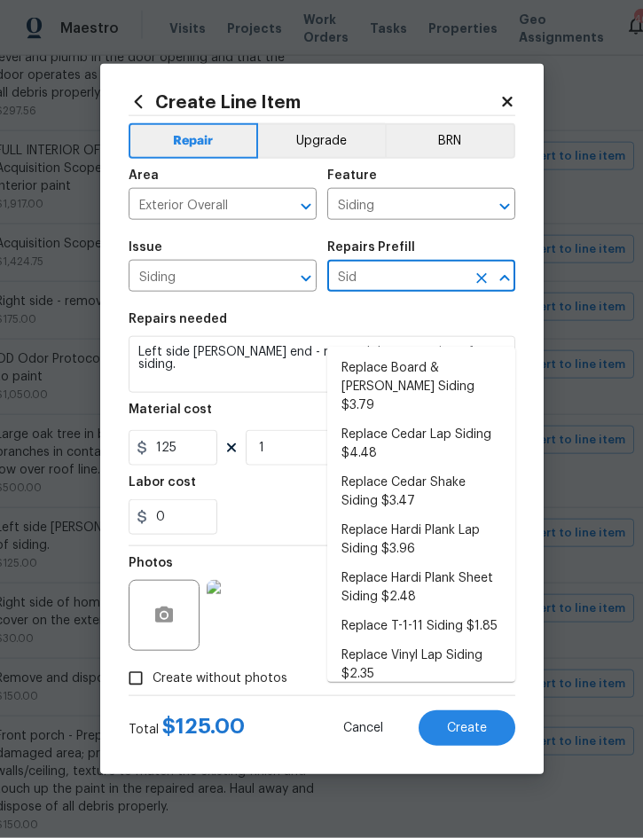
click at [443, 641] on li "Replace Vinyl Lap Siding $2.35" at bounding box center [421, 665] width 188 height 48
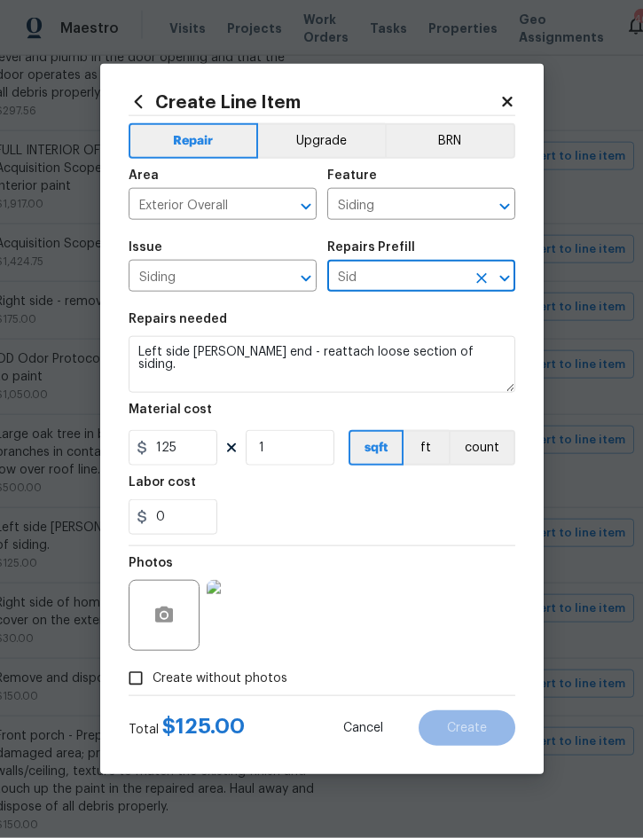
type input "Replace Vinyl Lap Siding $2.35"
type textarea "Remove the existing/damaged vinyl lap siding. Prep the substrate ensuring there…"
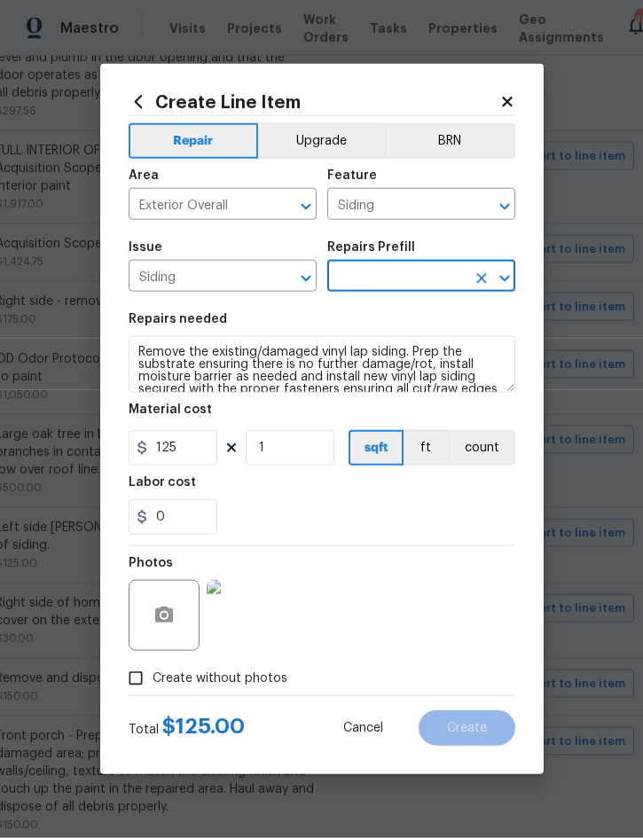
type input "Replace Vinyl Lap Siding $2.35"
type input "2.35"
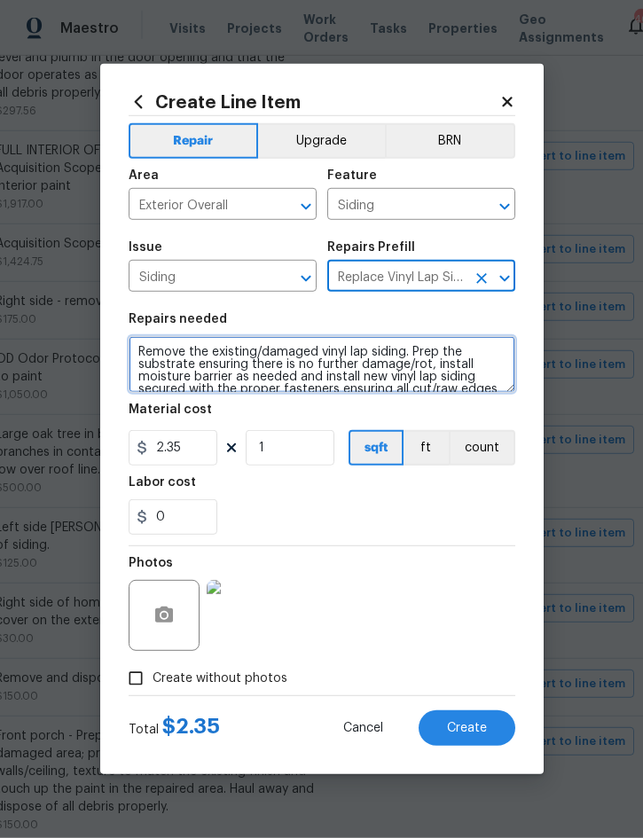
click at [155, 350] on textarea "Remove the existing/damaged vinyl lap siding. Prep the substrate ensuring there…" at bounding box center [322, 364] width 387 height 57
click at [145, 347] on textarea "Remove the existing/damaged vinyl lap siding. Prep the substrate ensuring there…" at bounding box center [322, 364] width 387 height 57
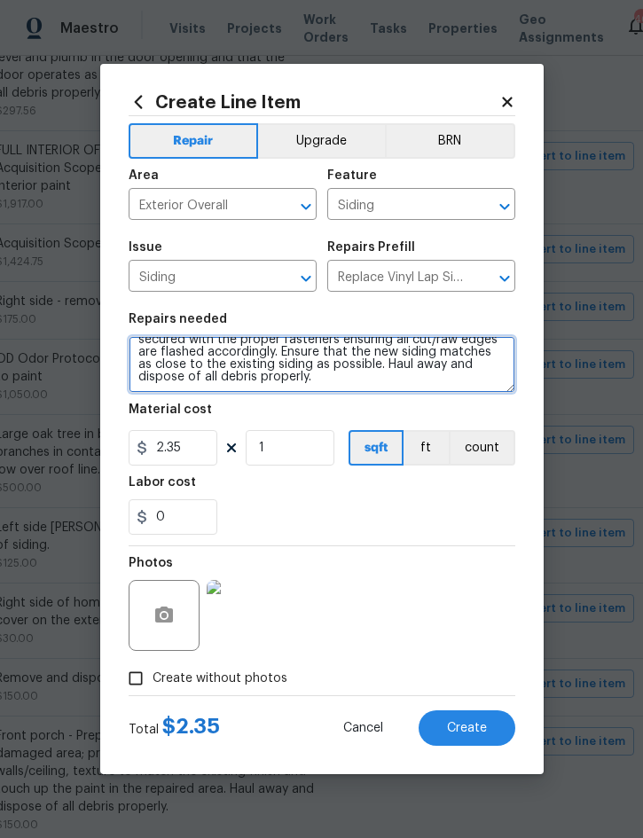
paste textarea "Left side gable end - reattach loose section of siding."
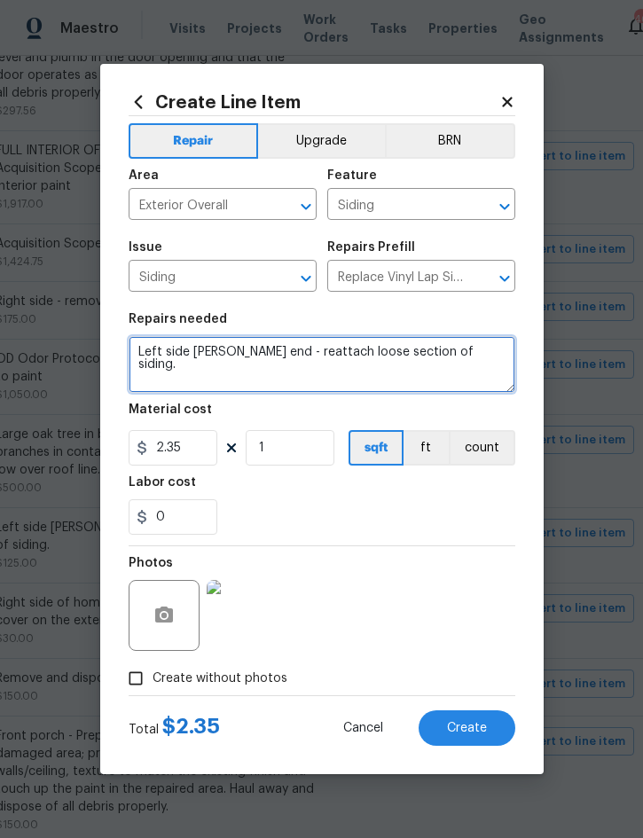
scroll to position [0, 0]
type textarea "Left side gable end - reattach loose section of siding."
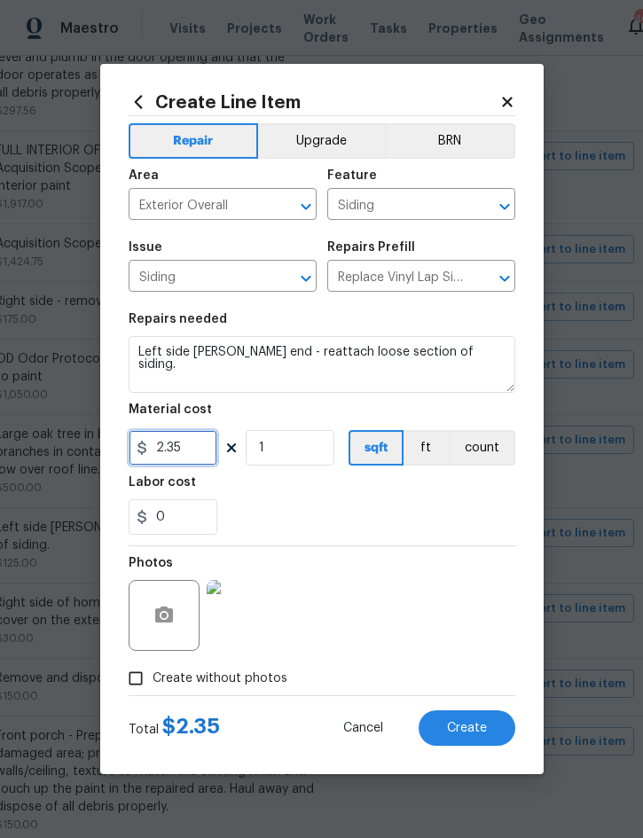
click at [198, 449] on input "2.35" at bounding box center [173, 447] width 89 height 35
type input "75"
click at [434, 636] on div "Photos" at bounding box center [322, 603] width 387 height 115
click at [469, 726] on span "Create" at bounding box center [467, 728] width 40 height 13
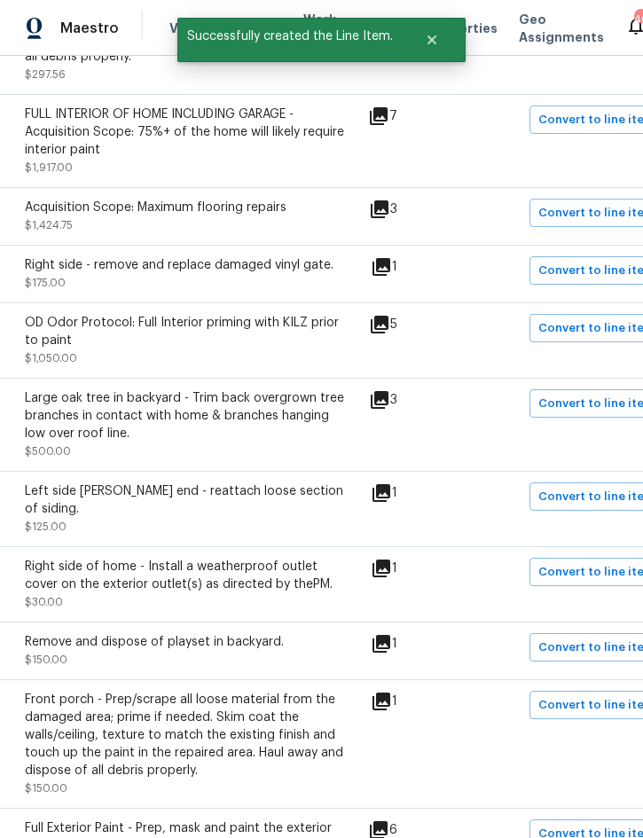
scroll to position [1242, 316]
click at [597, 562] on span "Convert to line item" at bounding box center [597, 572] width 116 height 20
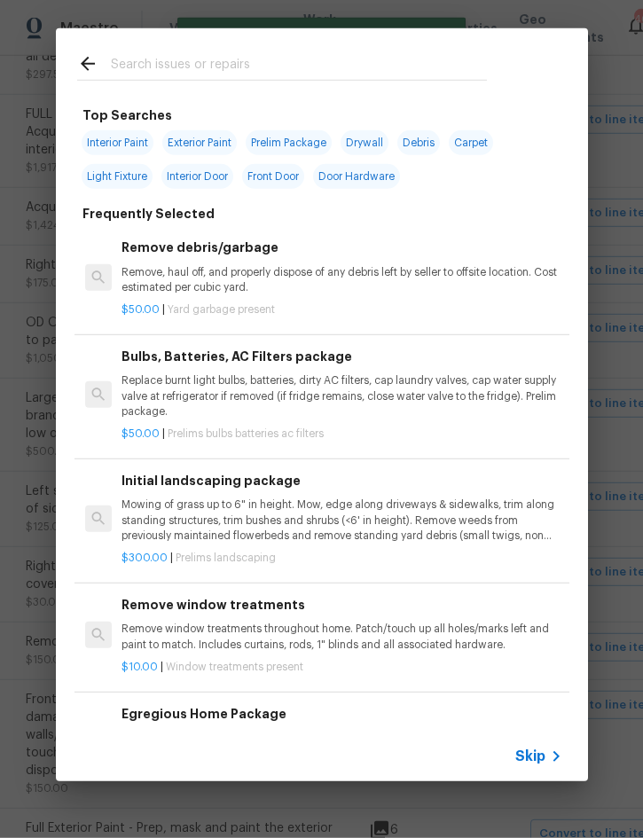
click at [536, 758] on span "Skip" at bounding box center [530, 756] width 30 height 18
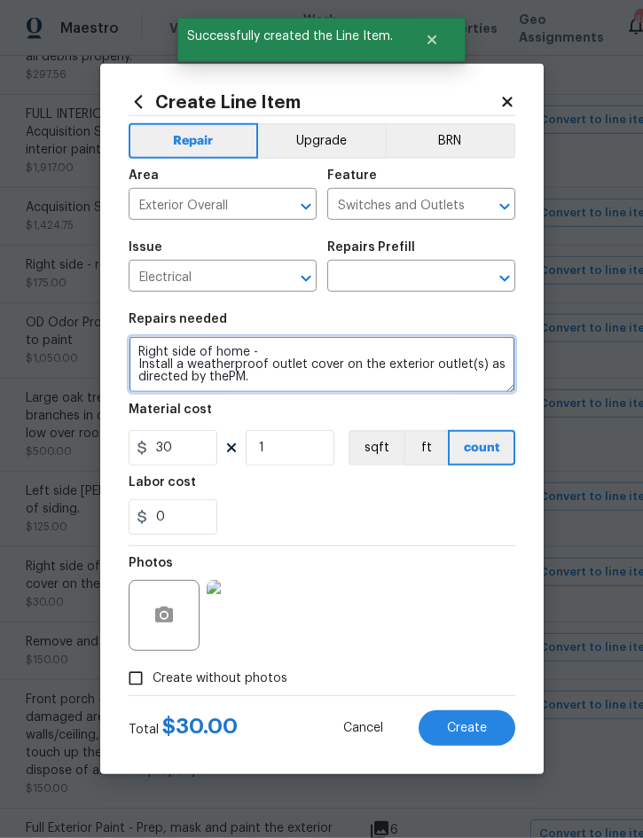
click at [141, 356] on textarea "Right side of home - Install a weatherproof outlet cover on the exterior outlet…" at bounding box center [322, 364] width 387 height 57
click at [150, 347] on textarea "Right side of home - Install a weatherproof outlet cover on the exterior outlet…" at bounding box center [322, 364] width 387 height 57
click at [149, 347] on textarea "Right side of home - Install a weatherproof outlet cover on the exterior outlet…" at bounding box center [322, 364] width 387 height 57
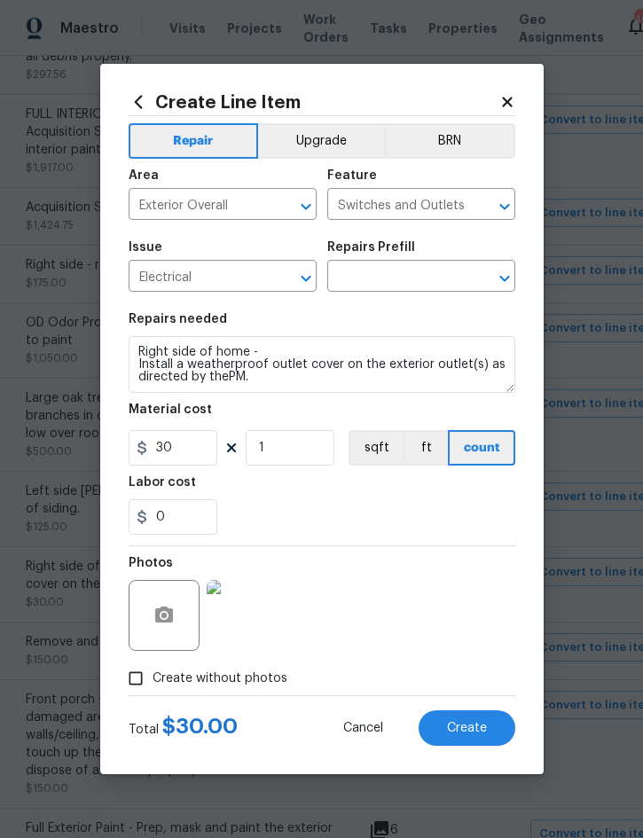
click at [398, 277] on input "text" at bounding box center [396, 277] width 138 height 27
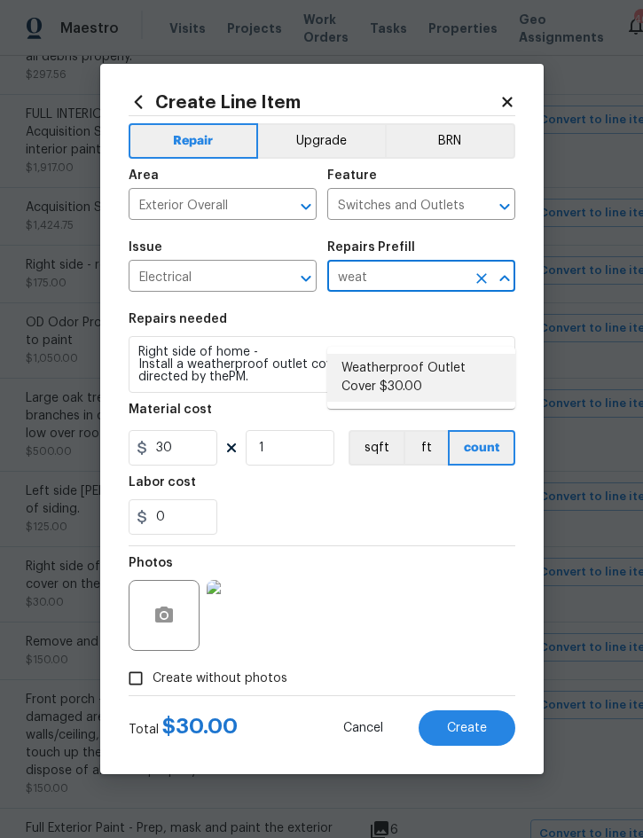
click at [386, 354] on li "Weatherproof Outlet Cover $30.00" at bounding box center [421, 378] width 188 height 48
type input "Weatherproof Outlet Cover $30.00"
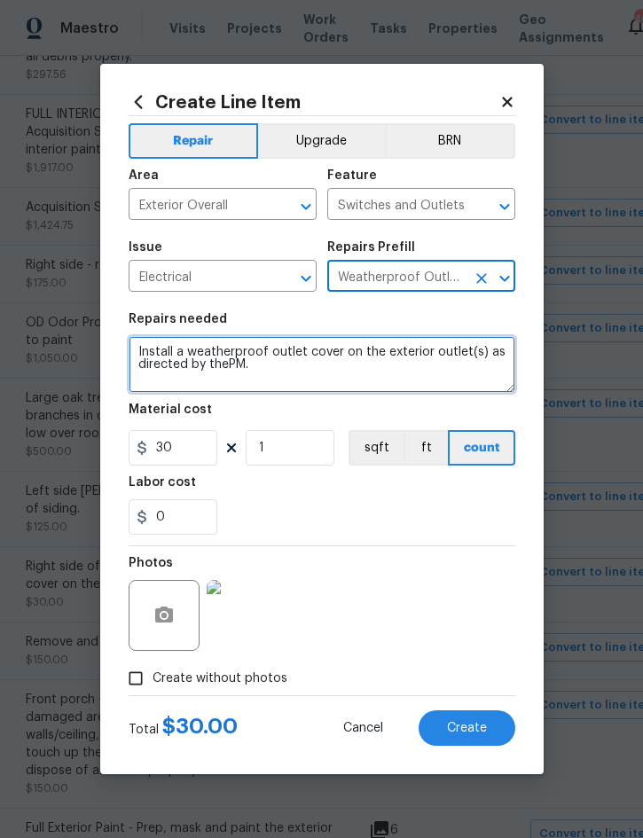
click at [140, 340] on textarea "Install a weatherproof outlet cover on the exterior outlet(s) as directed by th…" at bounding box center [322, 364] width 387 height 57
click at [148, 345] on textarea "Install a weatherproof outlet cover on the exterior outlet(s) as directed by th…" at bounding box center [322, 364] width 387 height 57
click at [147, 345] on textarea "Install a weatherproof outlet cover on the exterior outlet(s) as directed by th…" at bounding box center [322, 364] width 387 height 57
paste textarea "Right side of home -"
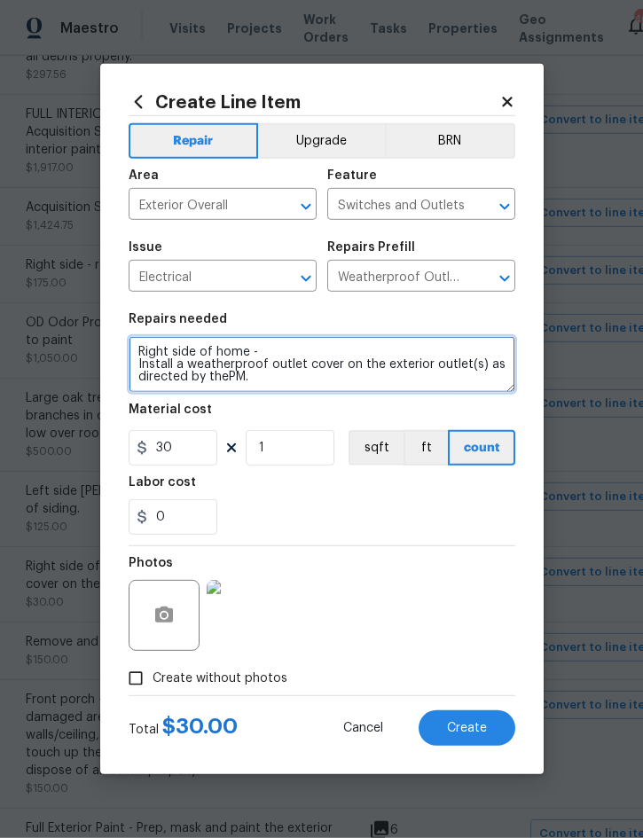
type textarea "Right side of home - Install a weatherproof outlet cover on the exterior outlet…"
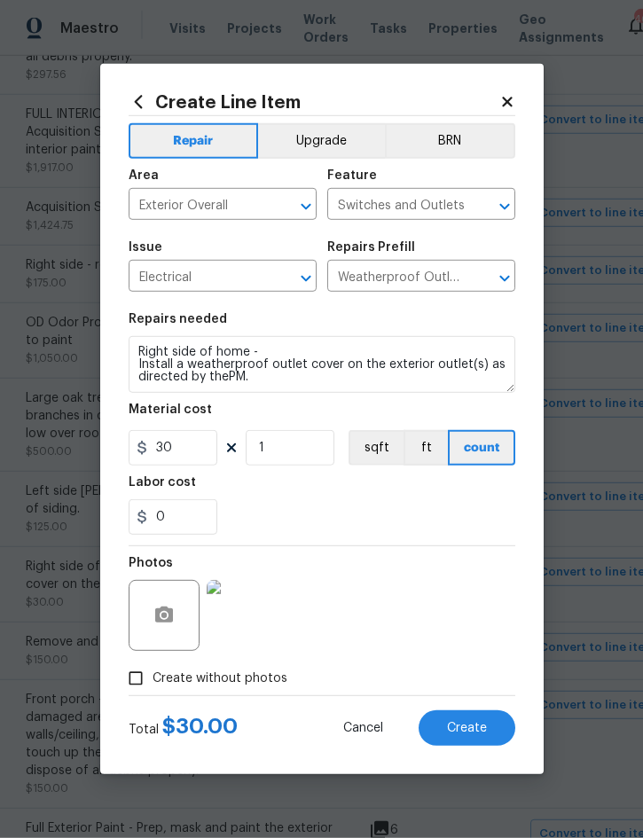
click at [459, 725] on span "Create" at bounding box center [467, 728] width 40 height 13
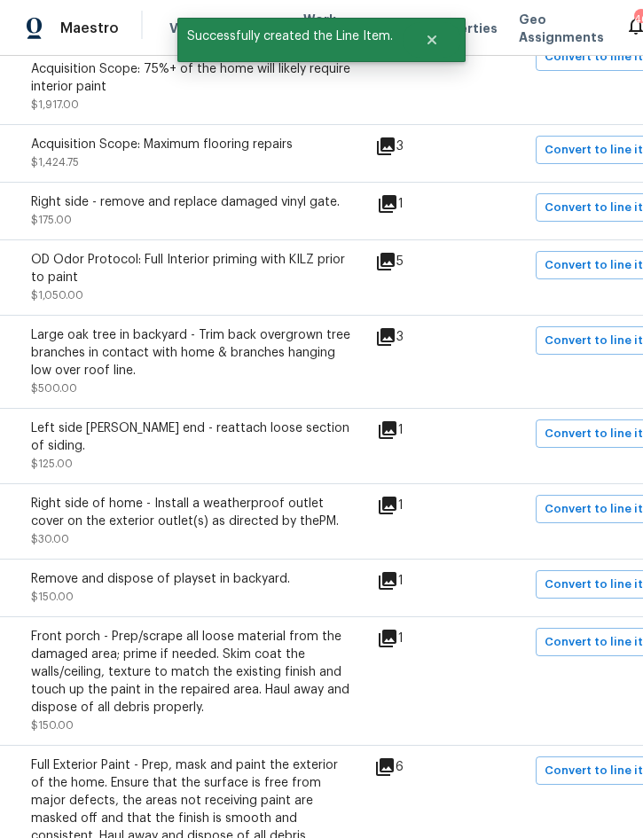
scroll to position [1306, 314]
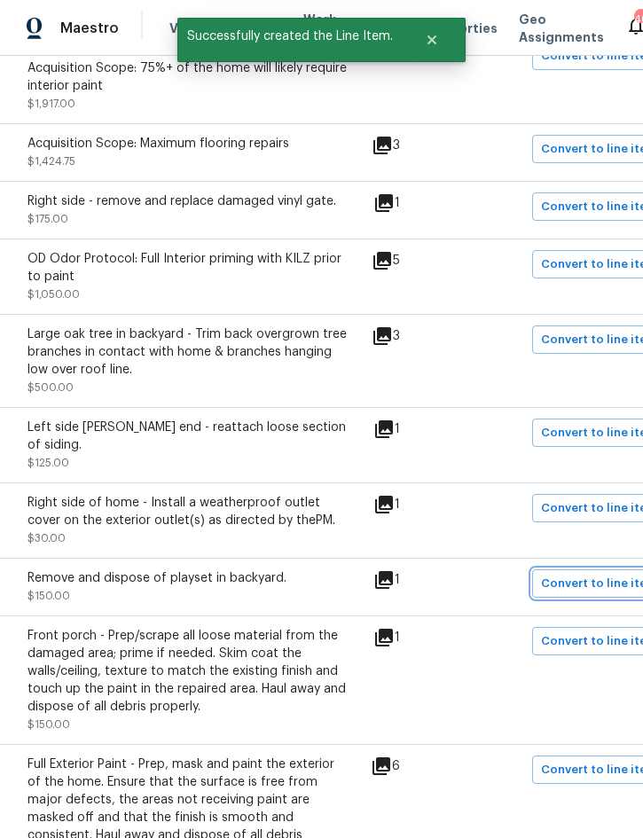
click at [604, 569] on button "Convert to line item" at bounding box center [599, 583] width 134 height 28
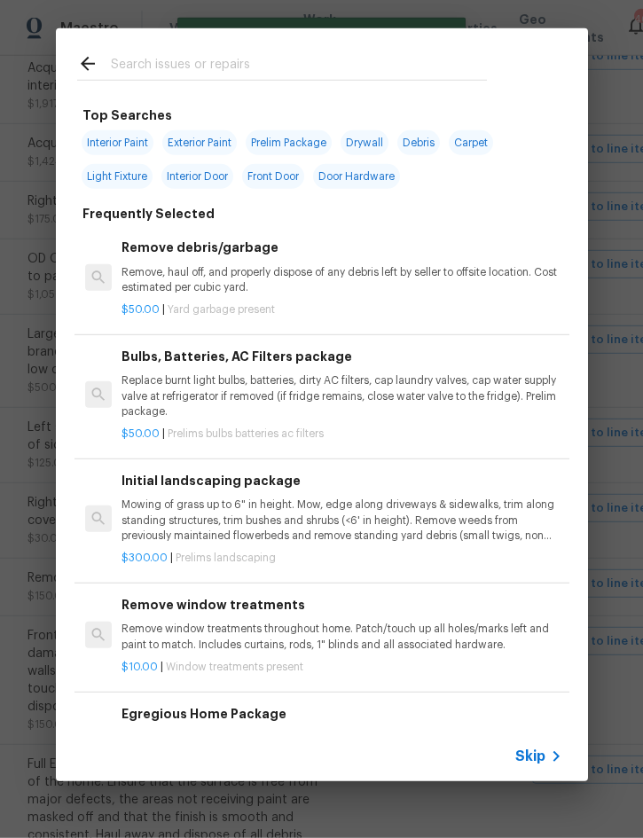
click at [537, 752] on span "Skip" at bounding box center [530, 756] width 30 height 18
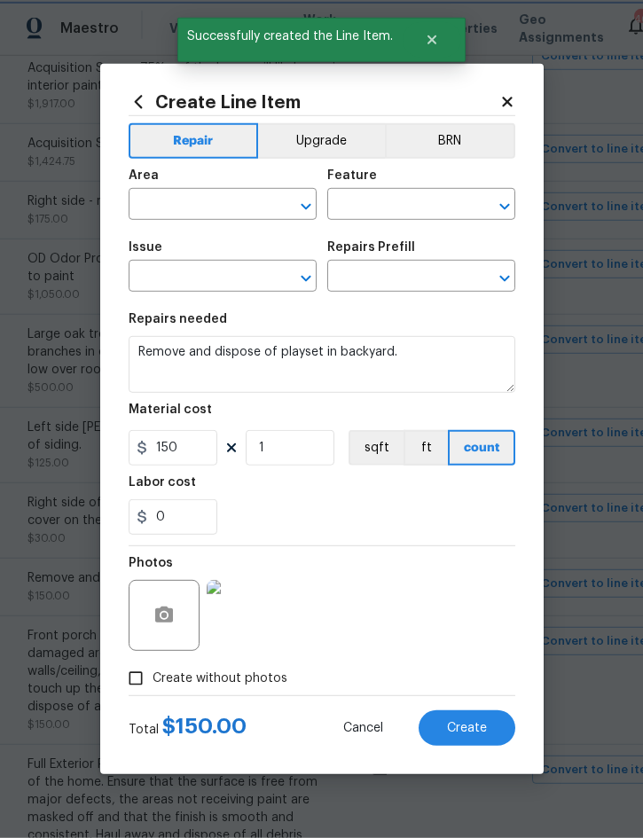
type input "Exterior Overall"
type input "Back Yard"
type input "Debris/garbage on site"
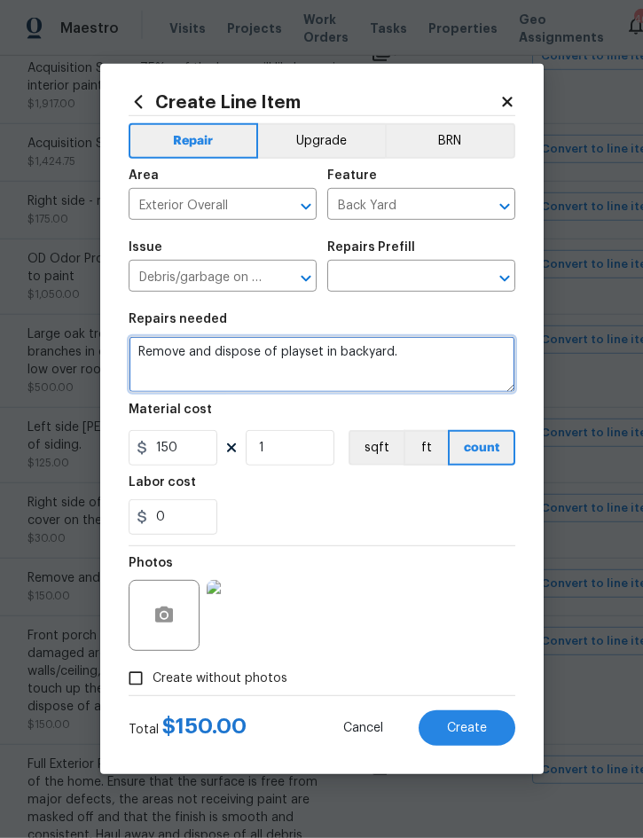
click at [152, 350] on textarea "Remove and dispose of playset in backyard." at bounding box center [322, 364] width 387 height 57
click at [154, 353] on textarea "Remove and dispose of playset in backyard." at bounding box center [322, 364] width 387 height 57
click at [153, 352] on textarea "Remove and dispose of playset in backyard." at bounding box center [322, 364] width 387 height 57
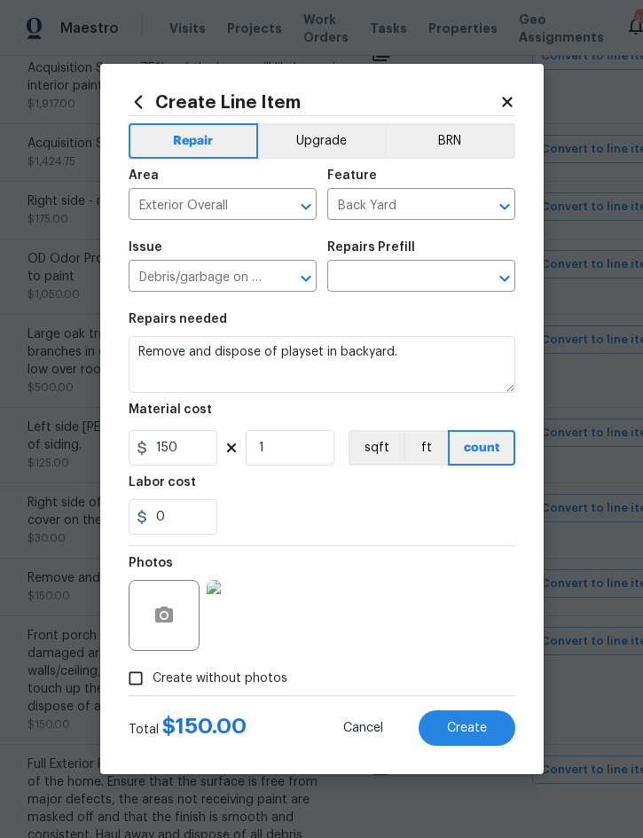
click at [399, 277] on input "text" at bounding box center [396, 277] width 138 height 27
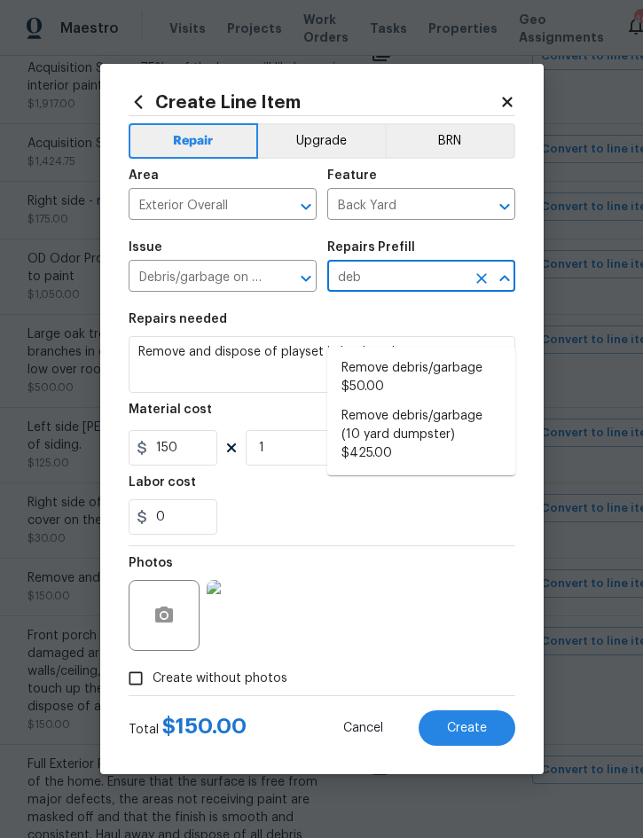
click at [405, 354] on li "Remove debris/garbage $50.00" at bounding box center [421, 378] width 188 height 48
type input "Remove debris/garbage $50.00"
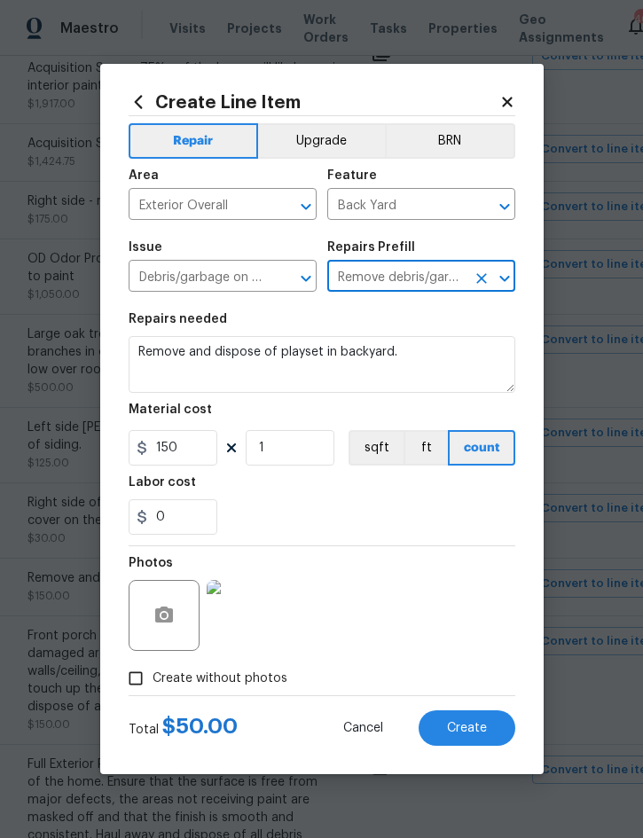
type textarea "Remove, haul off, and properly dispose of any debris left by seller to offsite …"
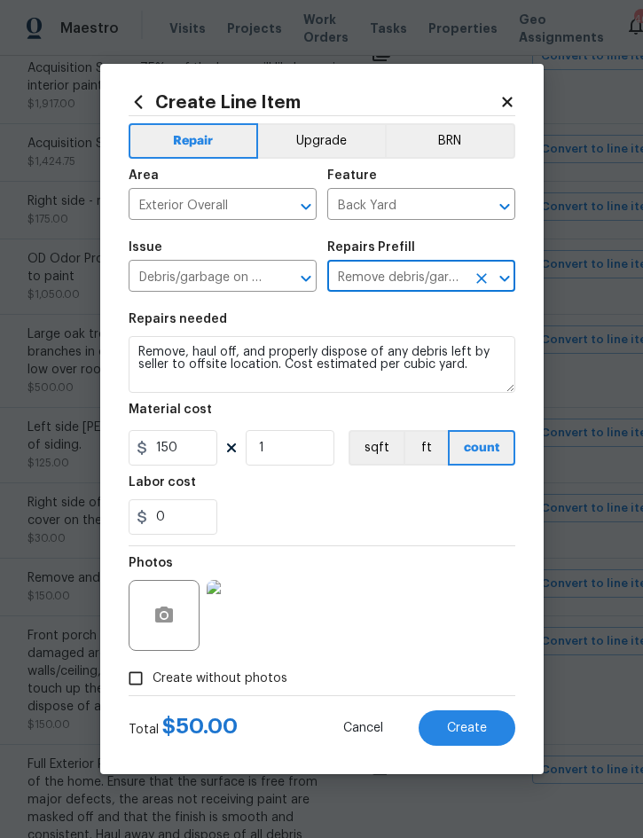
type input "50"
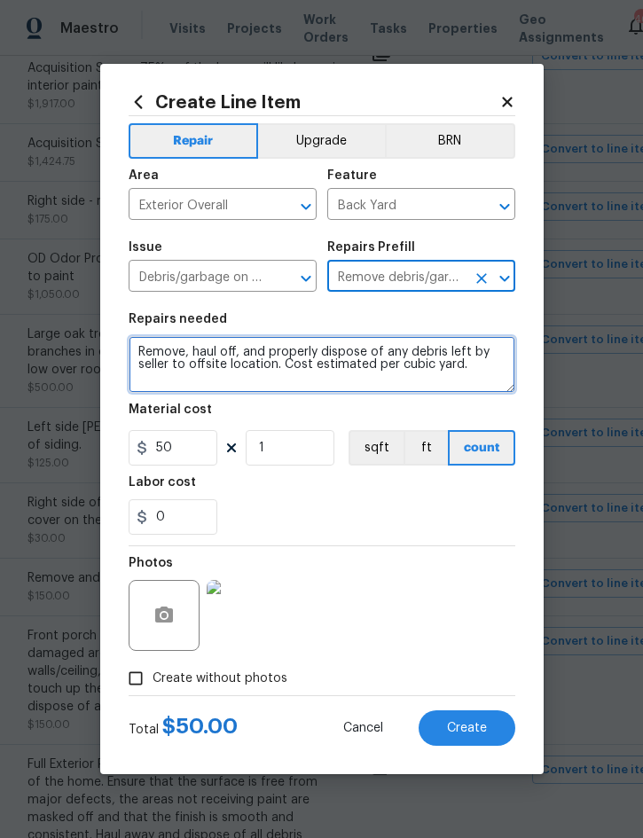
click at [145, 352] on textarea "Remove, haul off, and properly dispose of any debris left by seller to offsite …" at bounding box center [322, 364] width 387 height 57
click at [145, 351] on textarea "Remove, haul off, and properly dispose of any debris left by seller to offsite …" at bounding box center [322, 364] width 387 height 57
click at [143, 351] on textarea "Remove, haul off, and properly dispose of any debris left by seller to offsite …" at bounding box center [322, 364] width 387 height 57
click at [145, 353] on textarea "Remove, haul off, and properly dispose of any debris left by seller to offsite …" at bounding box center [322, 364] width 387 height 57
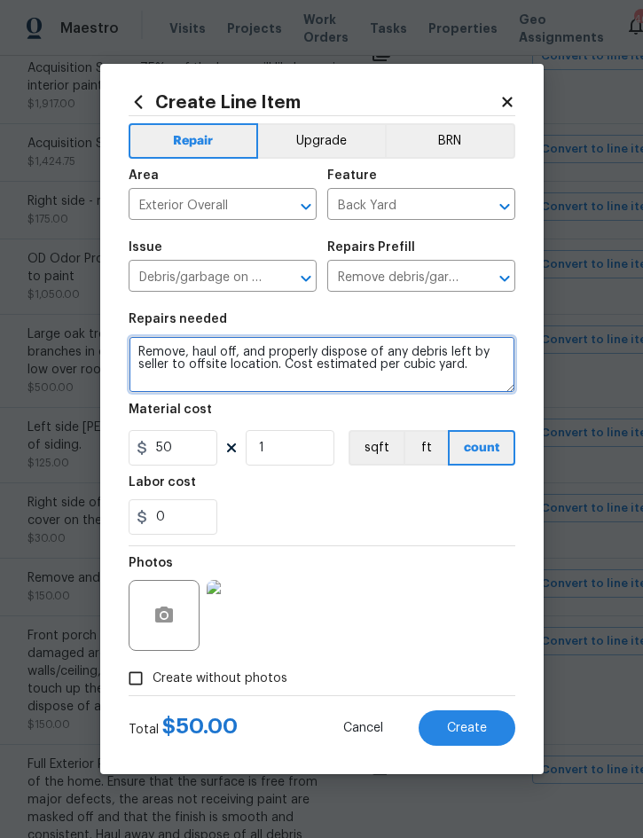
paste textarea "and dispose of playset in backyard."
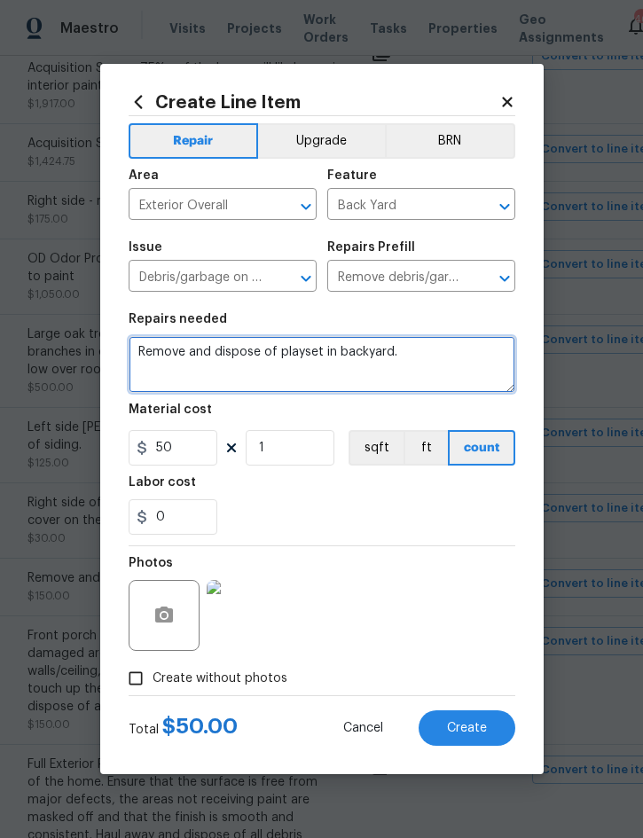
type textarea "Remove and dispose of playset in backyard."
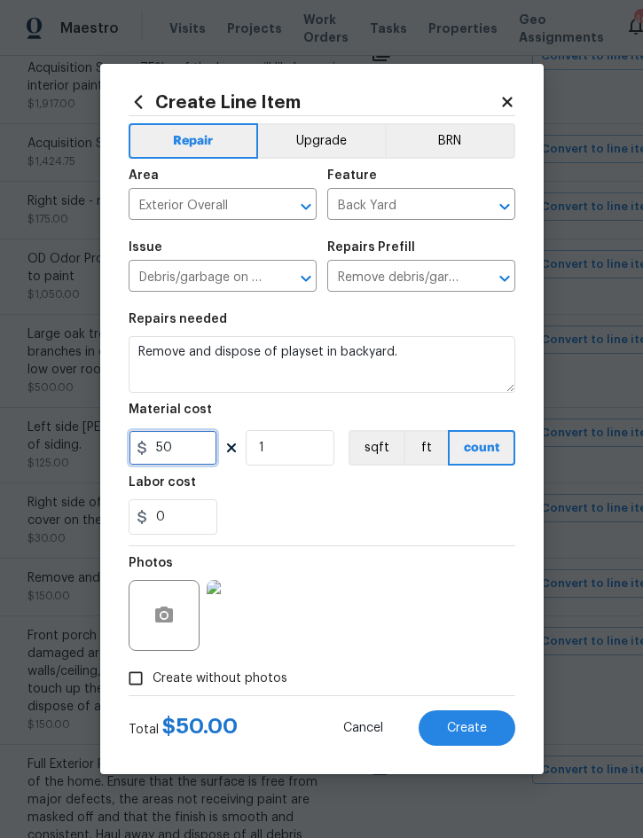
click at [189, 457] on input "50" at bounding box center [173, 447] width 89 height 35
type input "100"
click at [426, 615] on div "Photos" at bounding box center [322, 603] width 387 height 115
click at [467, 731] on span "Create" at bounding box center [467, 728] width 40 height 13
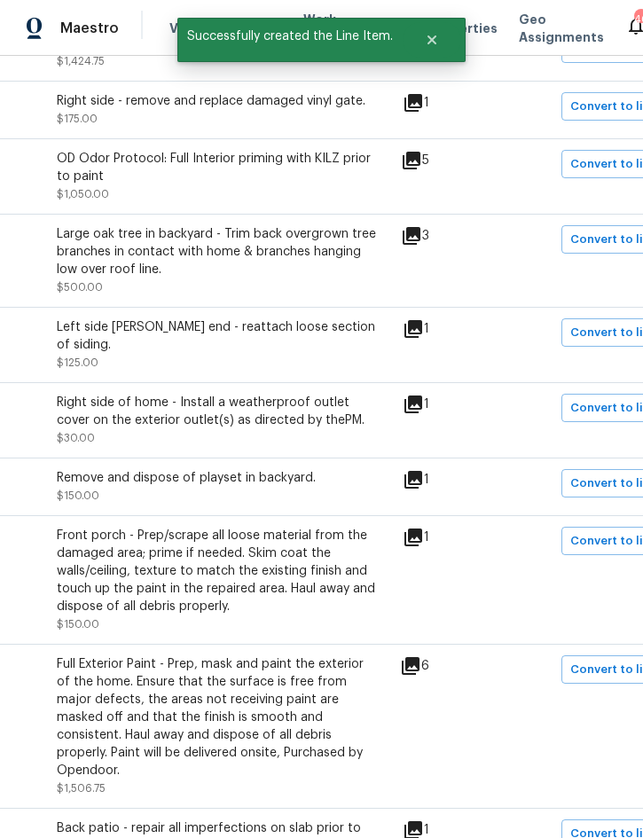
scroll to position [1410, 328]
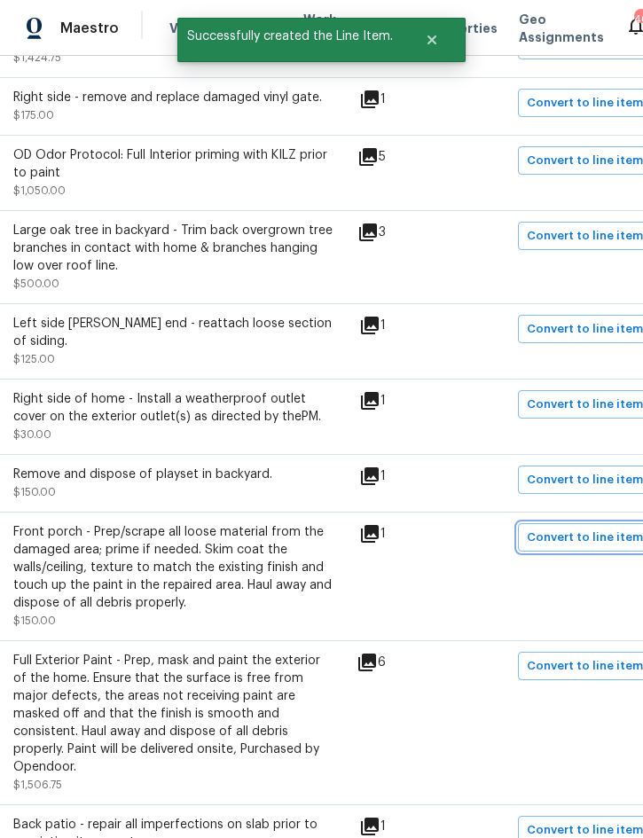
click at [589, 528] on span "Convert to line item" at bounding box center [585, 538] width 116 height 20
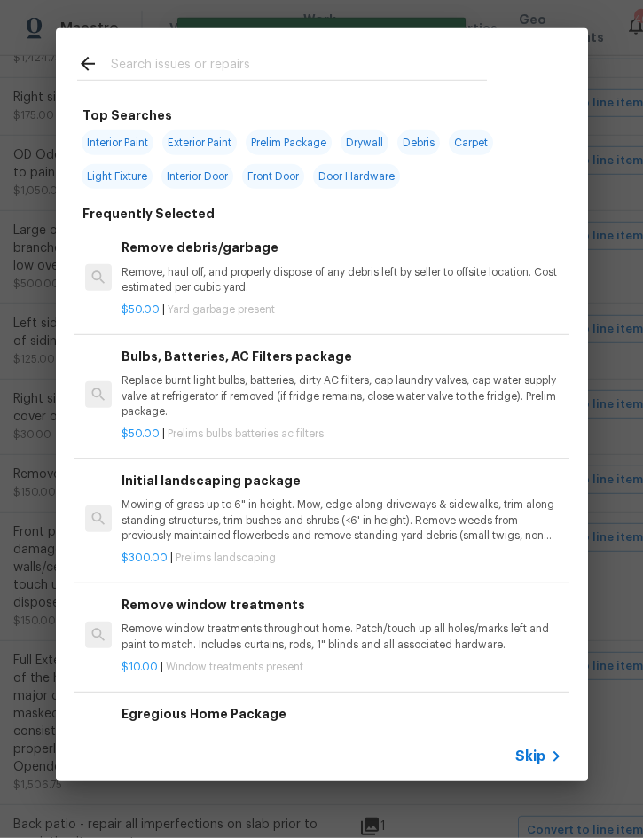
click at [537, 755] on span "Skip" at bounding box center [530, 756] width 30 height 18
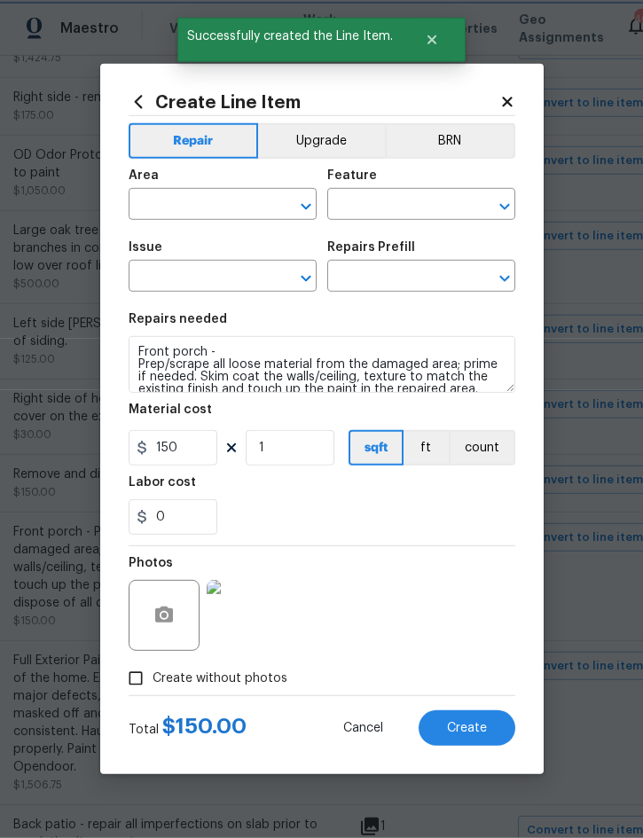
type input "Exterior Overall"
type input "Walls and Ceiling"
type input "Drywall"
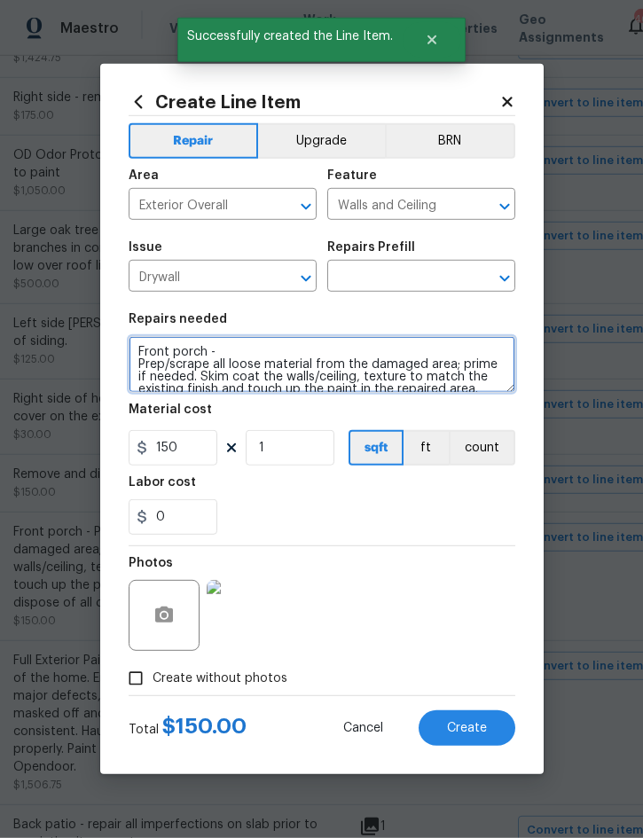
click at [137, 350] on textarea "Front porch - Prep/scrape all loose material from the damaged area; prime if ne…" at bounding box center [322, 364] width 387 height 57
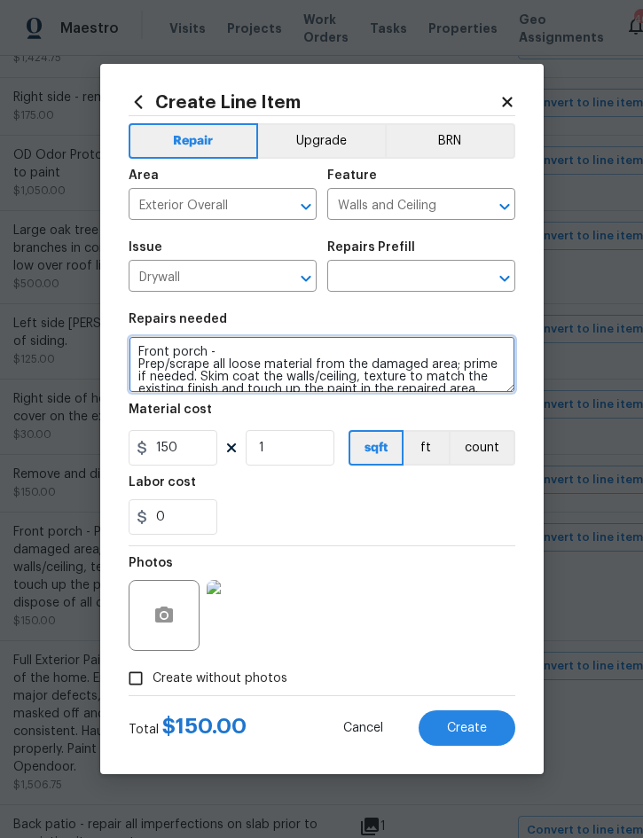
click at [144, 345] on textarea "Front porch - Prep/scrape all loose material from the damaged area; prime if ne…" at bounding box center [322, 364] width 387 height 57
click at [143, 345] on textarea "Front porch - Prep/scrape all loose material from the damaged area; prime if ne…" at bounding box center [322, 364] width 387 height 57
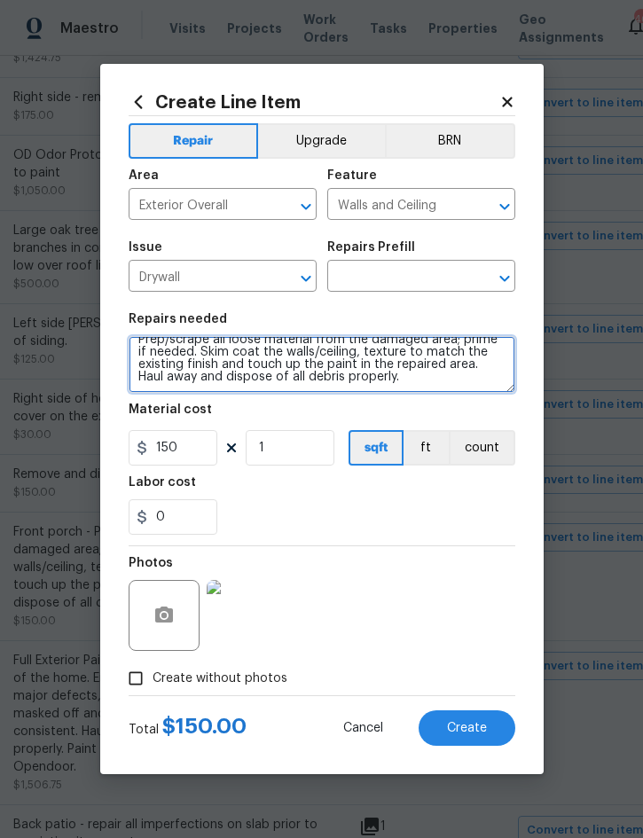
scroll to position [23, 0]
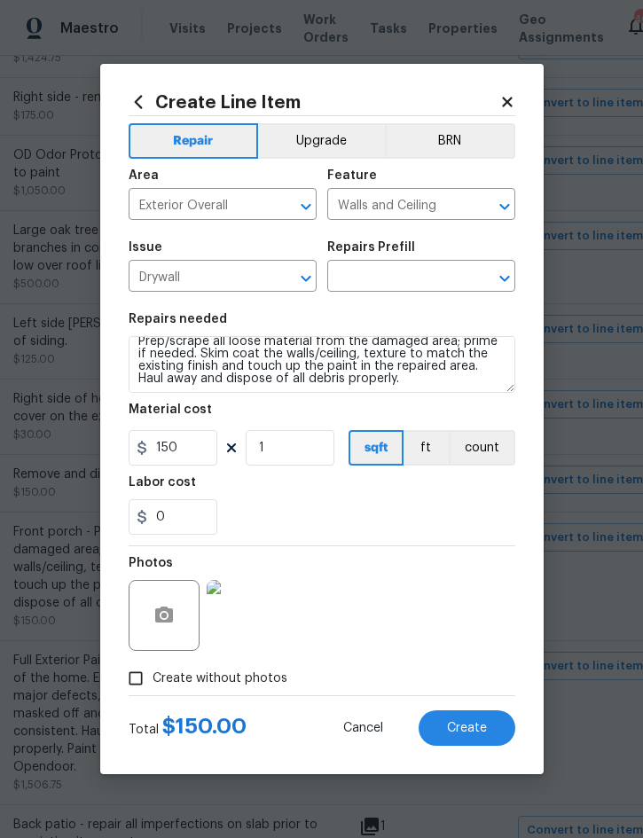
click at [395, 275] on input "text" at bounding box center [396, 277] width 138 height 27
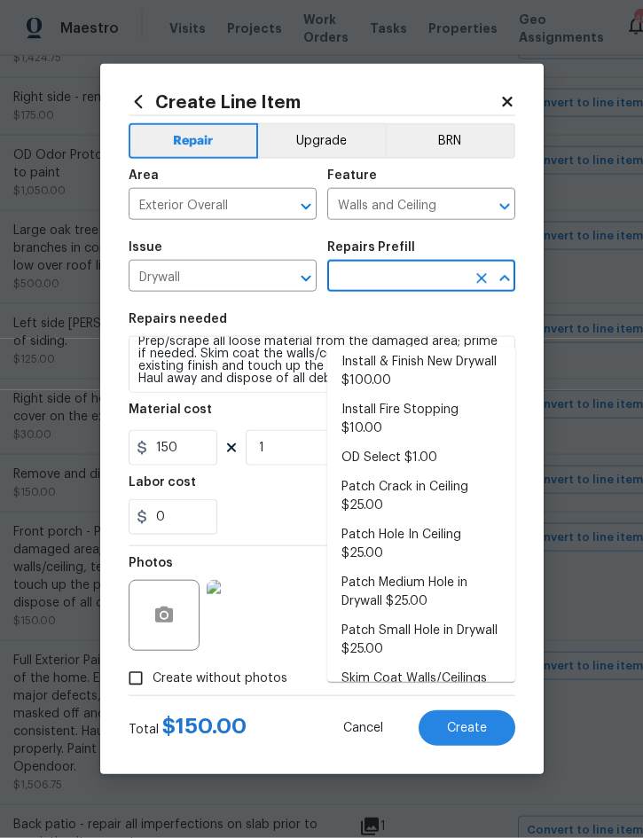
scroll to position [35, 0]
click at [407, 665] on li "Skim Coat Walls/Ceilings $1.00" at bounding box center [421, 689] width 188 height 48
type input "Skim Coat Walls/Ceilings $1.00"
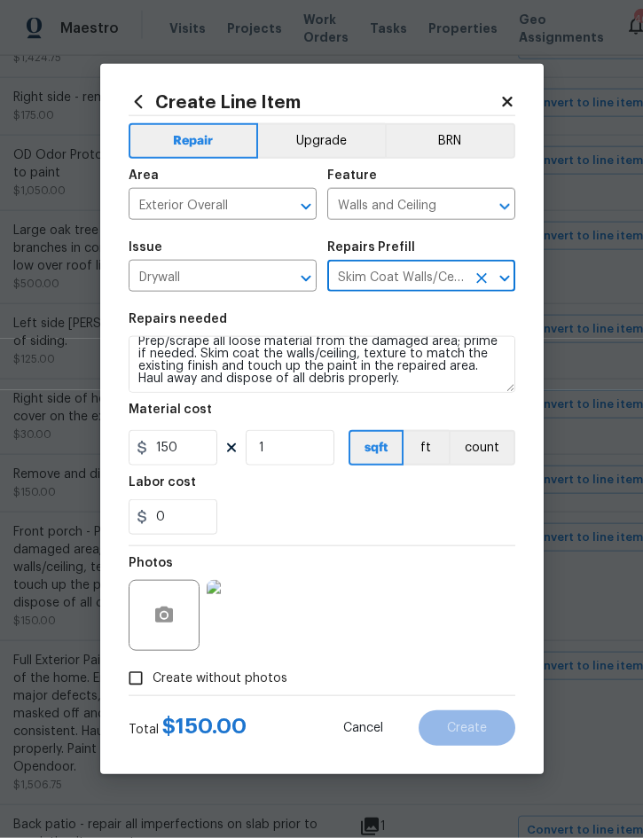
type textarea "Prep/scrape all loose material from the damaged area; prime if needed. Skim coa…"
type input "Skim Coat Walls/Ceilings $1.00"
type input "1"
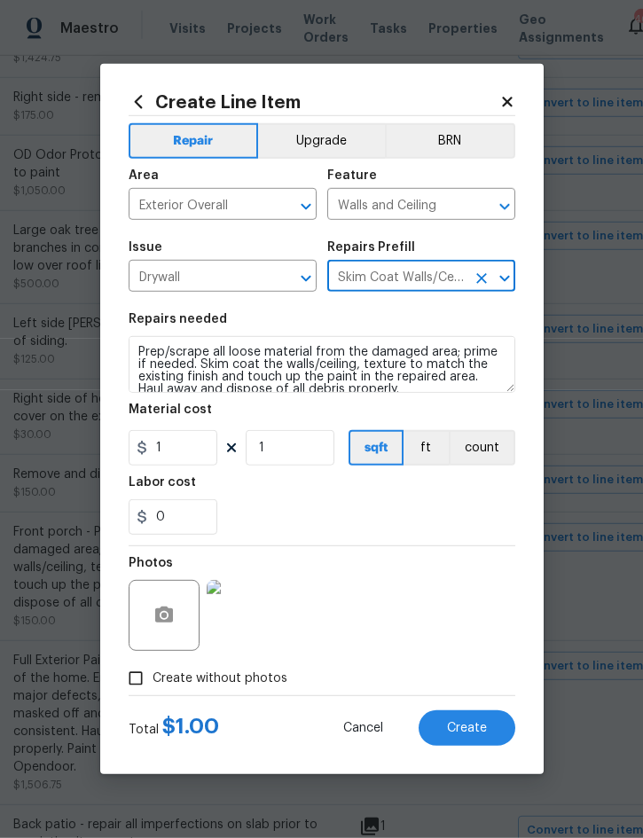
scroll to position [0, 0]
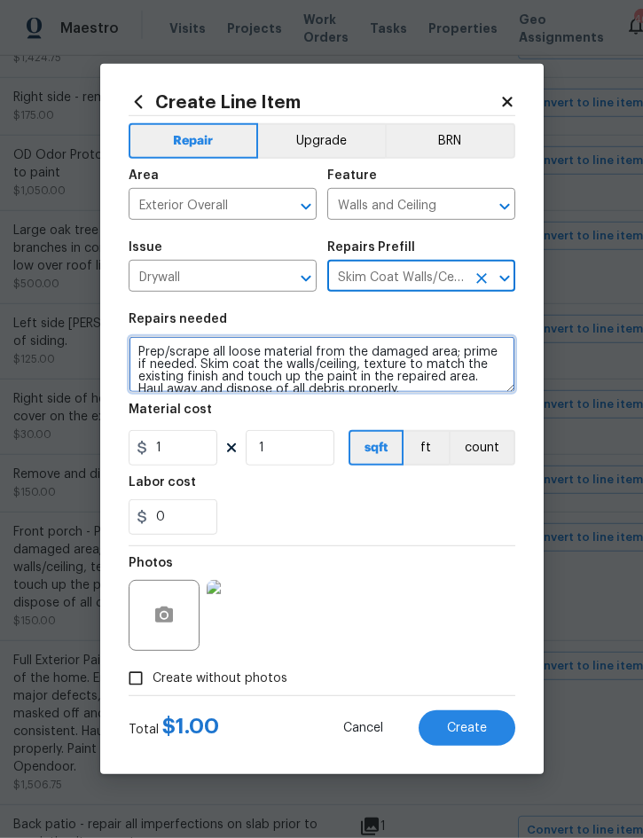
click at [144, 347] on textarea "Prep/scrape all loose material from the damaged area; prime if needed. Skim coa…" at bounding box center [322, 364] width 387 height 57
click at [144, 346] on textarea "Prep/scrape all loose material from the damaged area; prime if needed. Skim coa…" at bounding box center [322, 364] width 387 height 57
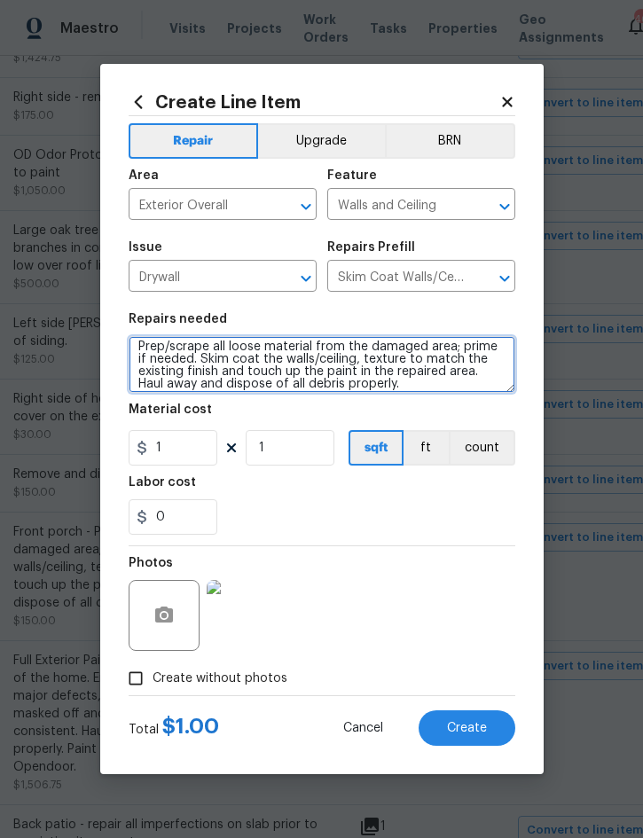
scroll to position [12, 0]
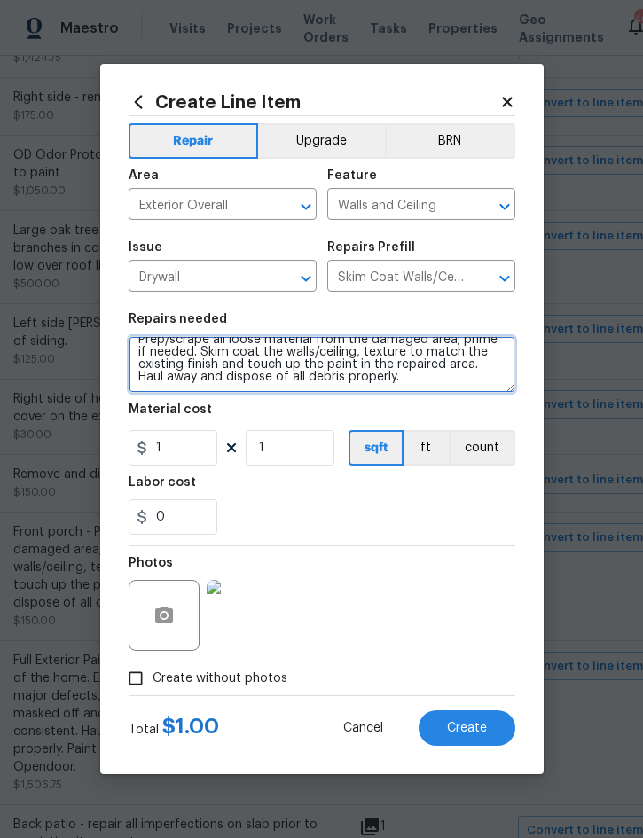
paste textarea "Front porch -"
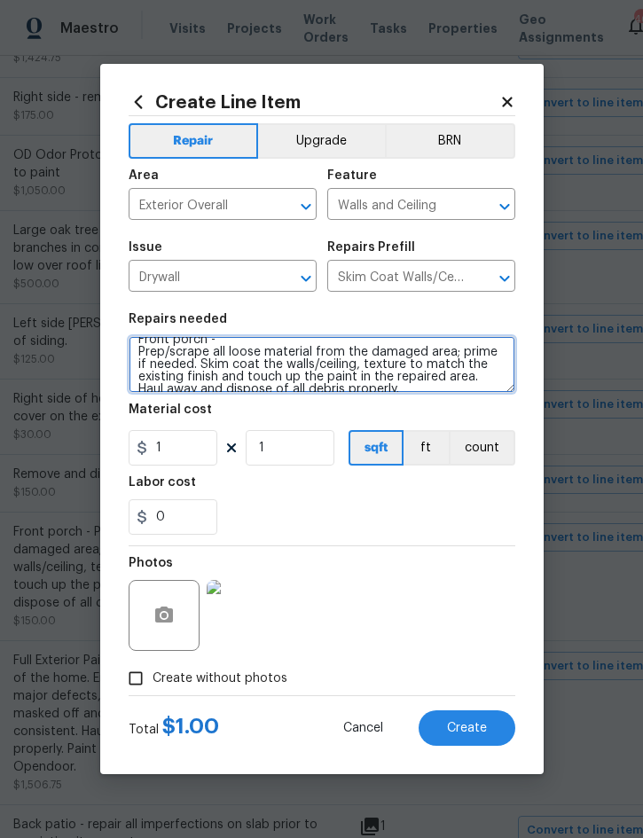
scroll to position [25, 0]
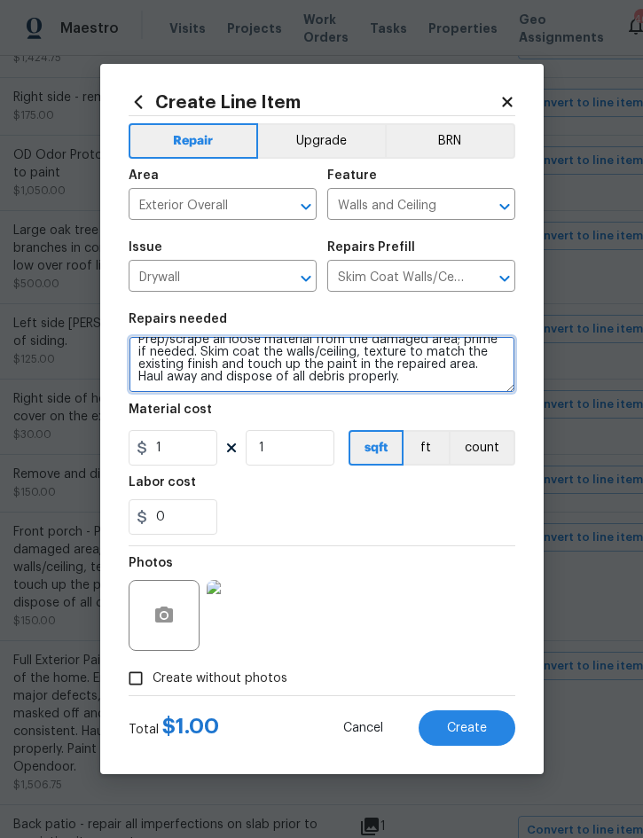
type textarea "Front porch - Prep/scrape all loose material from the damaged area; prime if ne…"
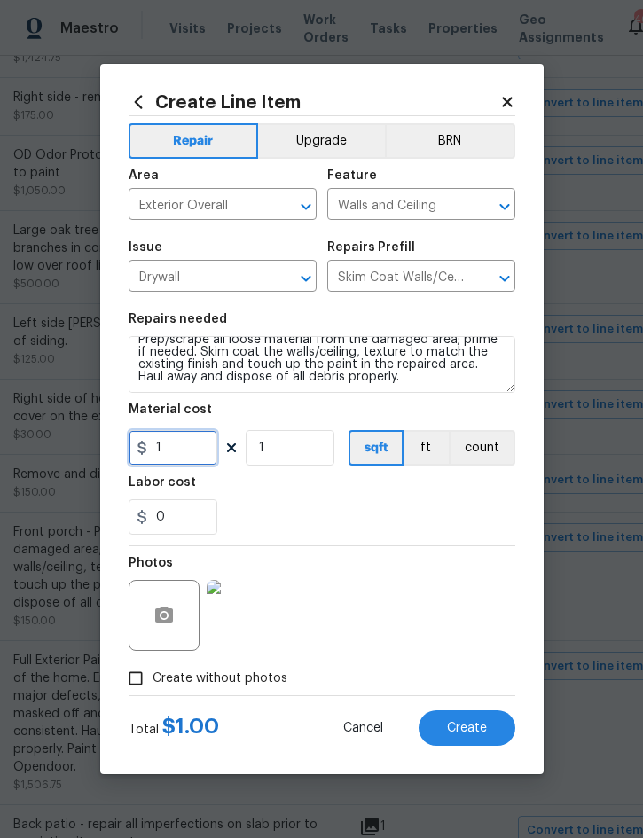
click at [195, 448] on input "1" at bounding box center [173, 447] width 89 height 35
type input "125"
click at [406, 647] on div "Photos" at bounding box center [322, 603] width 387 height 115
click at [473, 729] on span "Create" at bounding box center [467, 728] width 40 height 13
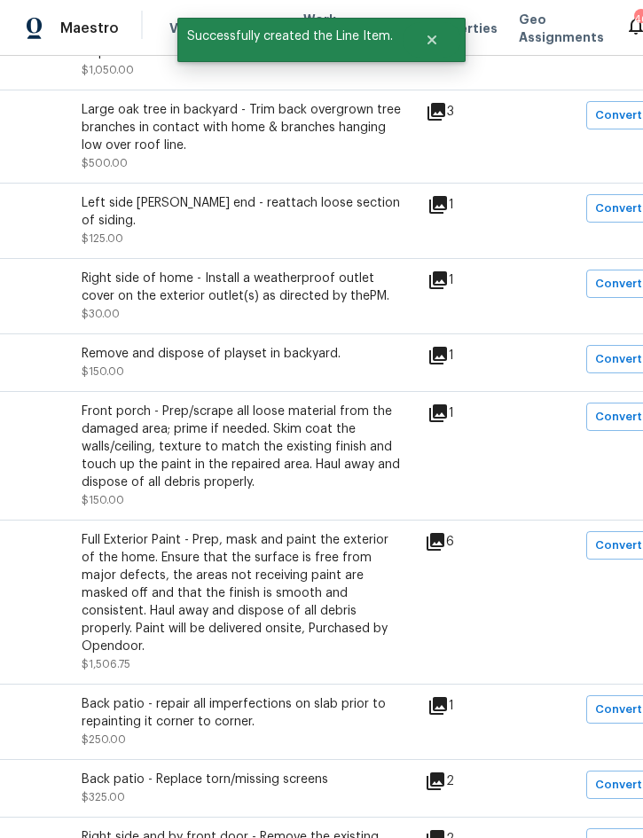
scroll to position [1529, 260]
click at [621, 536] on span "Convert to line item" at bounding box center [653, 546] width 116 height 20
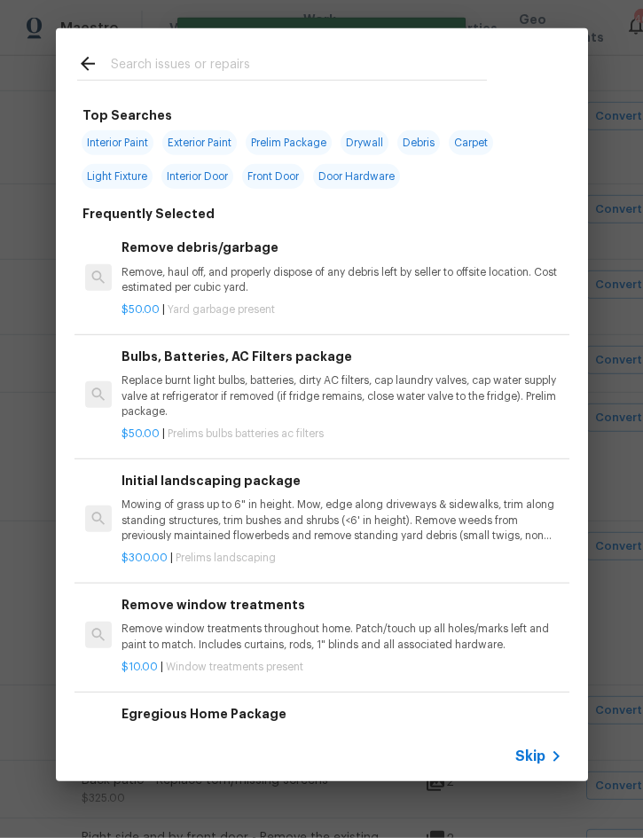
click at [533, 763] on span "Skip" at bounding box center [530, 756] width 30 height 18
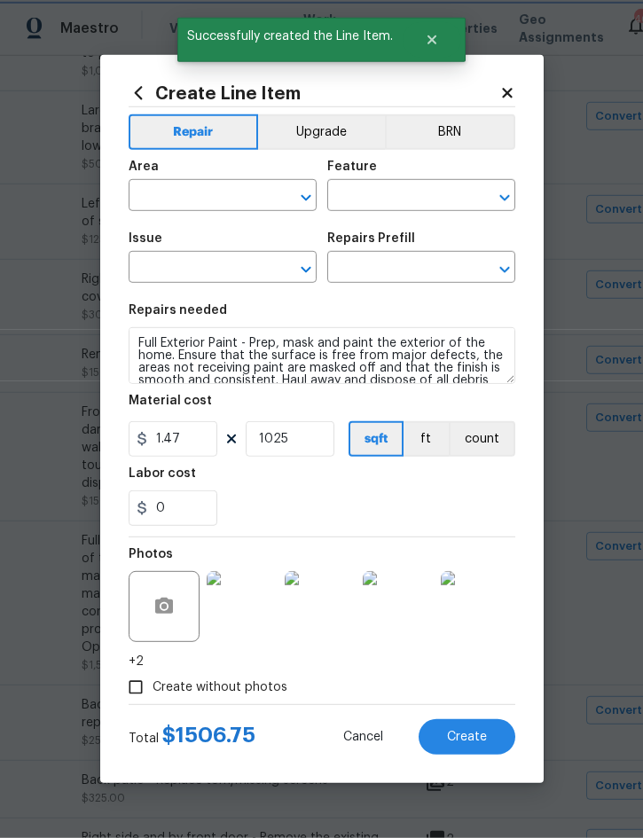
type input "Exterior Overall"
type input "Overall Paint"
type input "Exterior Paint"
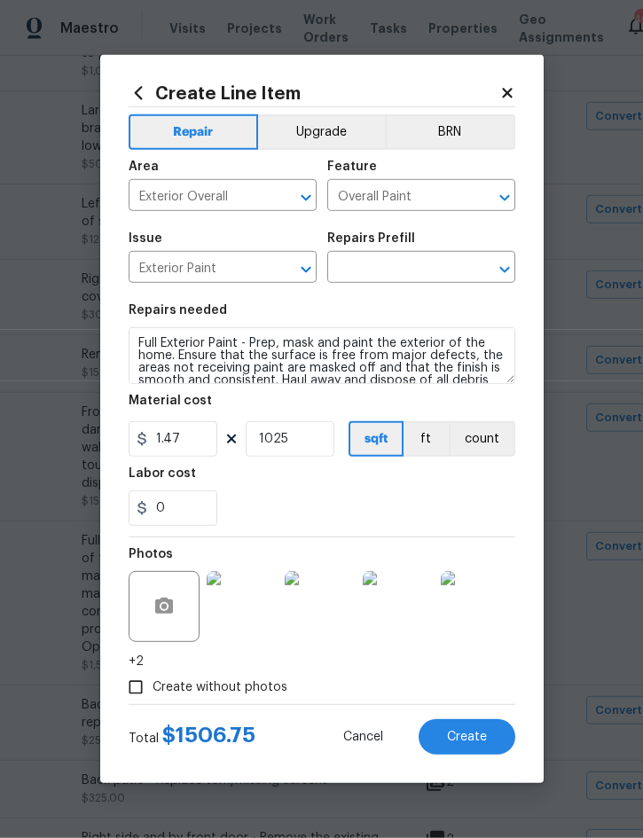
click at [426, 267] on input "text" at bounding box center [396, 268] width 138 height 27
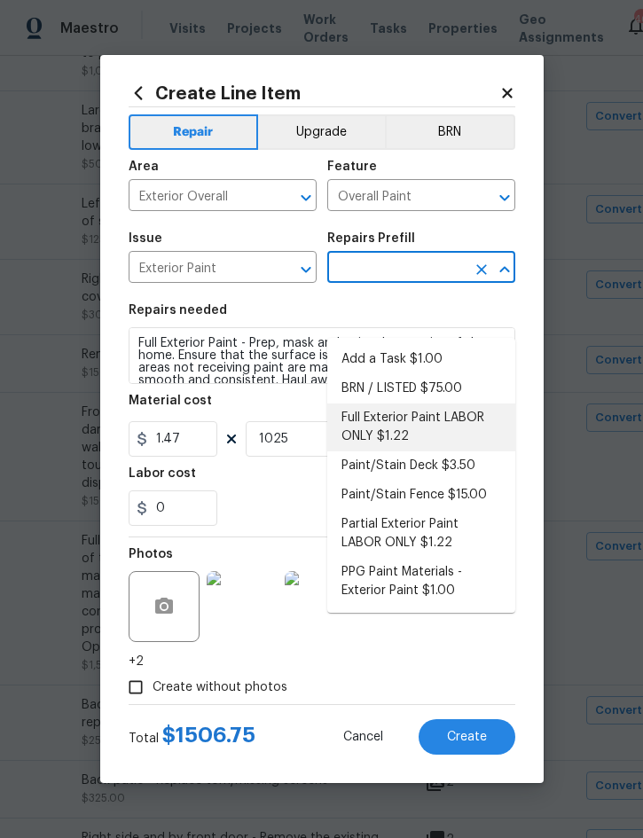
click at [397, 403] on li "Full Exterior Paint LABOR ONLY $1.22" at bounding box center [421, 427] width 188 height 48
type input "Full Exterior Paint LABOR ONLY $1.22"
type input "1.22"
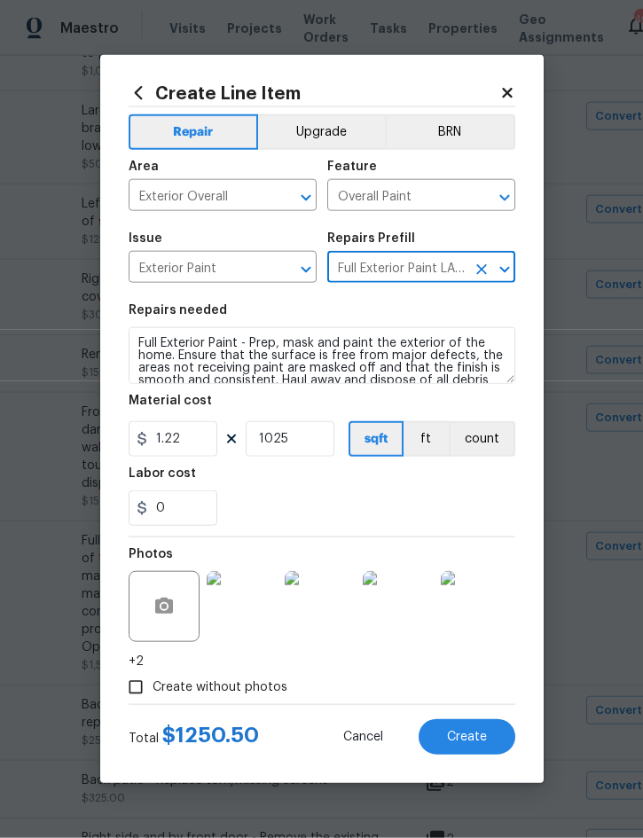
click at [472, 738] on span "Create" at bounding box center [467, 737] width 40 height 13
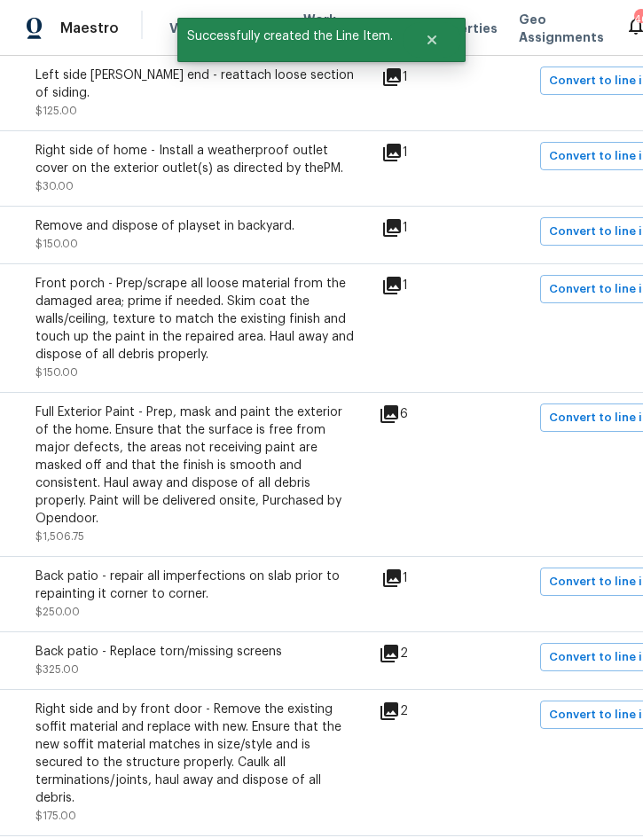
scroll to position [1660, 309]
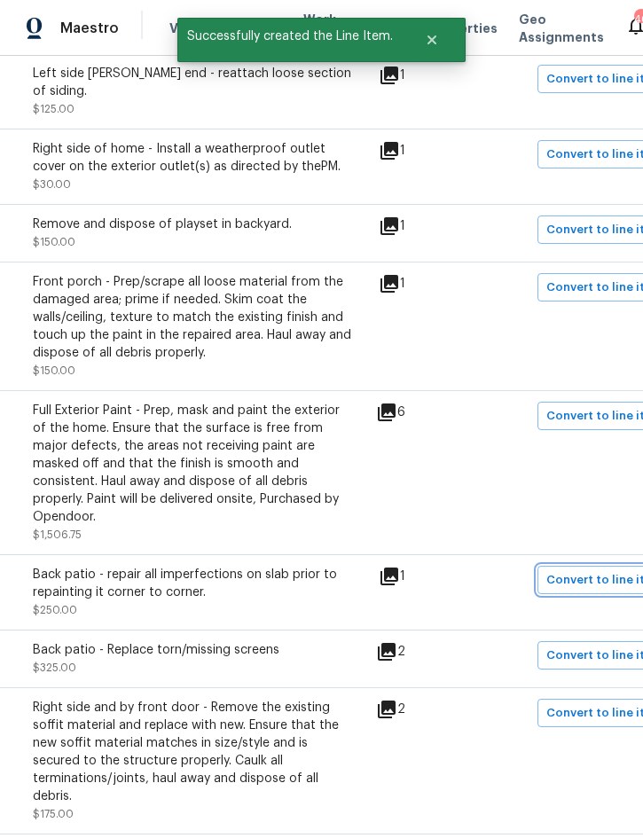
click at [605, 570] on span "Convert to line item" at bounding box center [604, 580] width 116 height 20
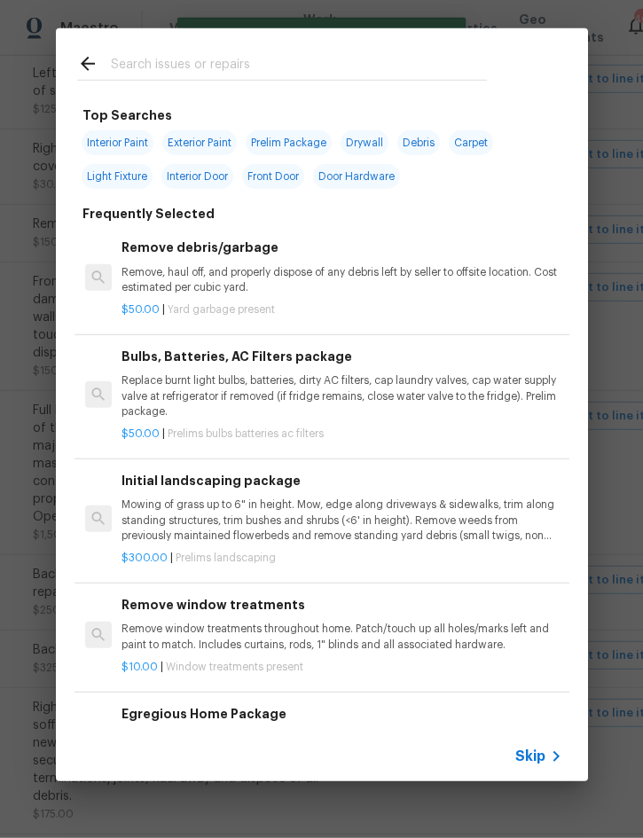
click at [534, 759] on span "Skip" at bounding box center [530, 756] width 30 height 18
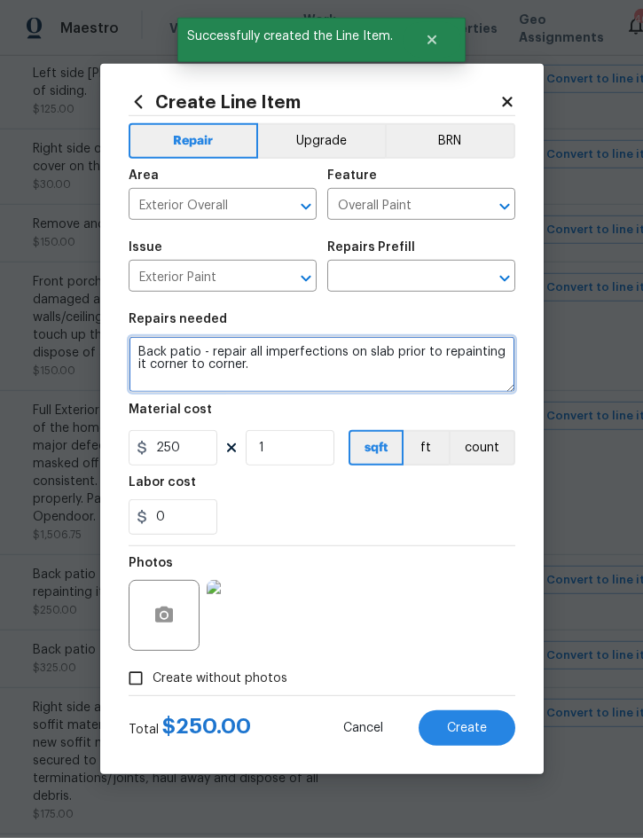
click at [145, 353] on textarea "Back patio - repair all imperfections on slab prior to repainting it corner to …" at bounding box center [322, 364] width 387 height 57
click at [155, 348] on textarea "Back patio - repair all imperfections on slab prior to repainting it corner to …" at bounding box center [322, 364] width 387 height 57
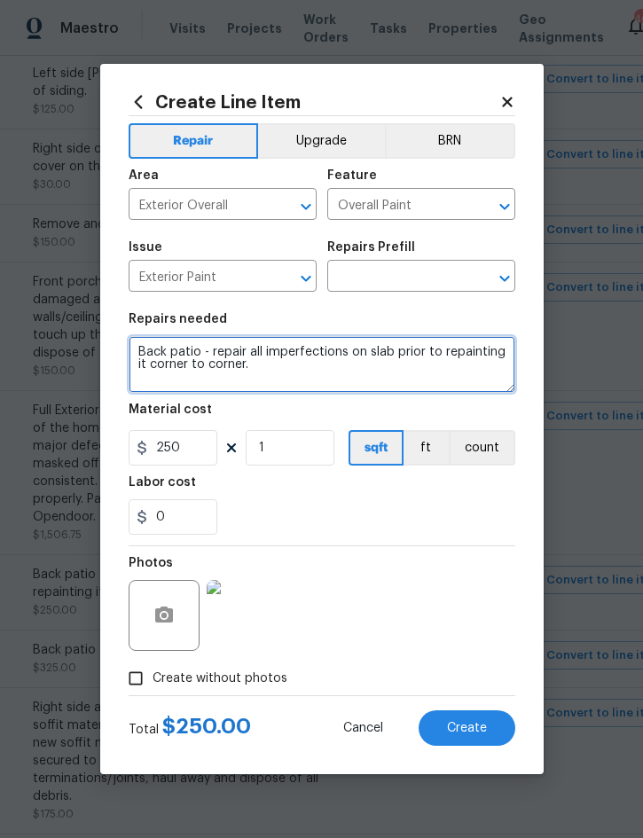
click at [154, 348] on textarea "Back patio - repair all imperfections on slab prior to repainting it corner to …" at bounding box center [322, 364] width 387 height 57
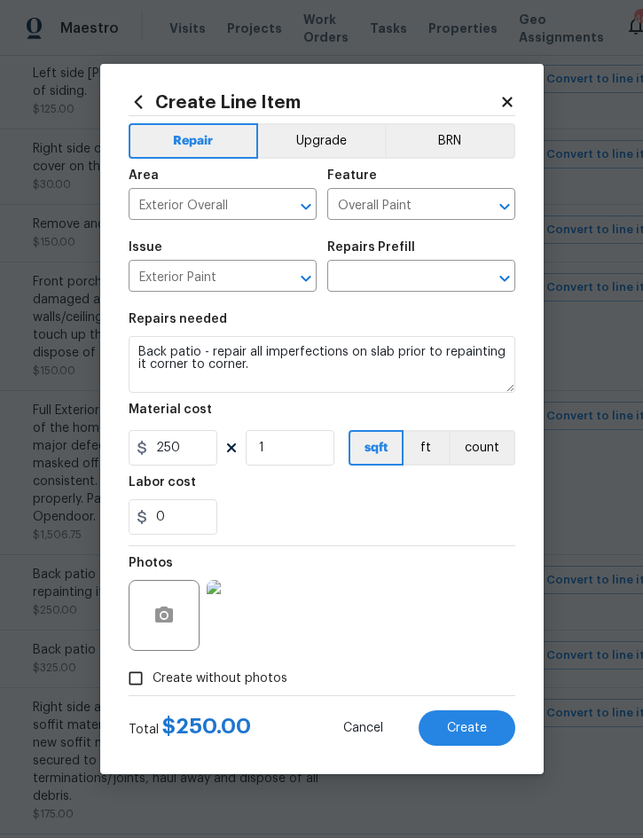
click at [424, 273] on input "text" at bounding box center [396, 277] width 138 height 27
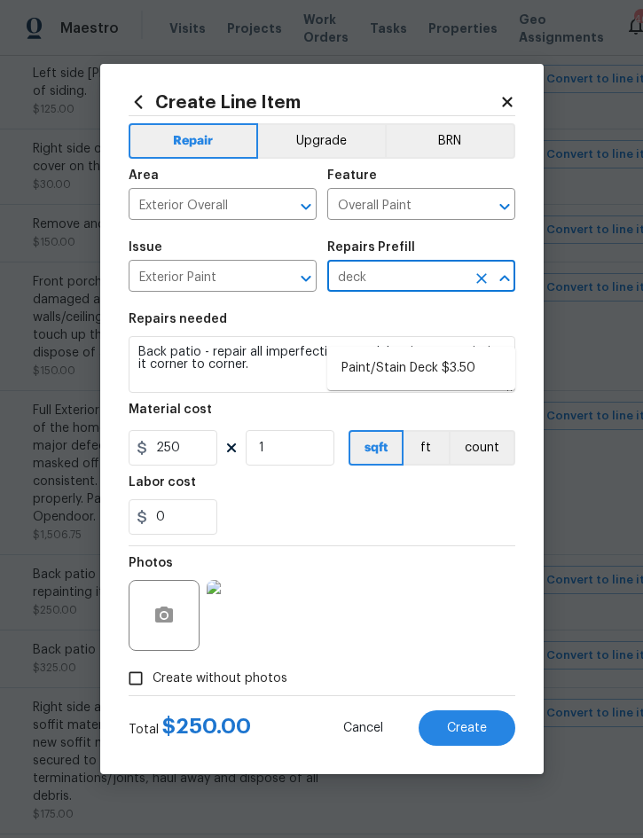
click at [430, 354] on li "Paint/Stain Deck $3.50" at bounding box center [421, 368] width 188 height 29
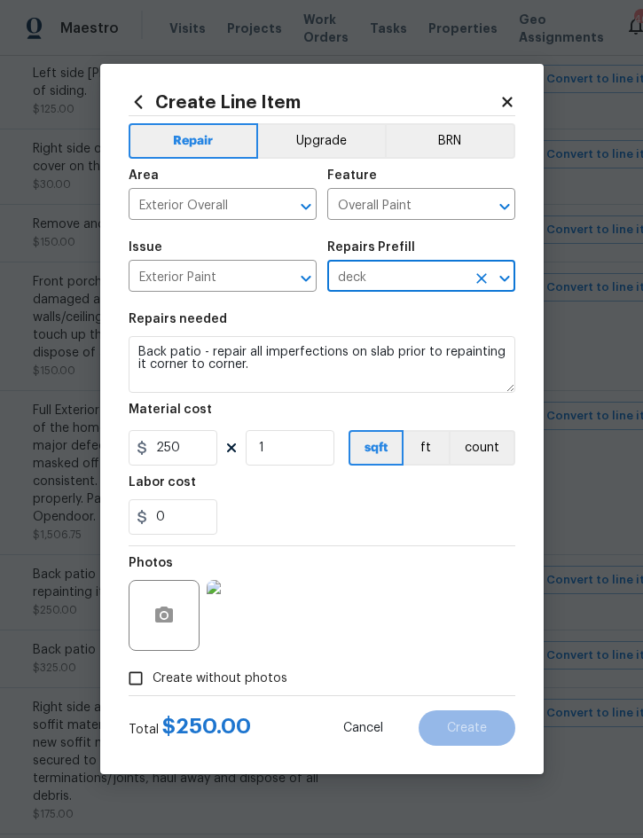
type input "Paint/Stain Deck $3.50"
type textarea "Prep, mask and paint/stain the exterior wood deck (PM to approve of the color).…"
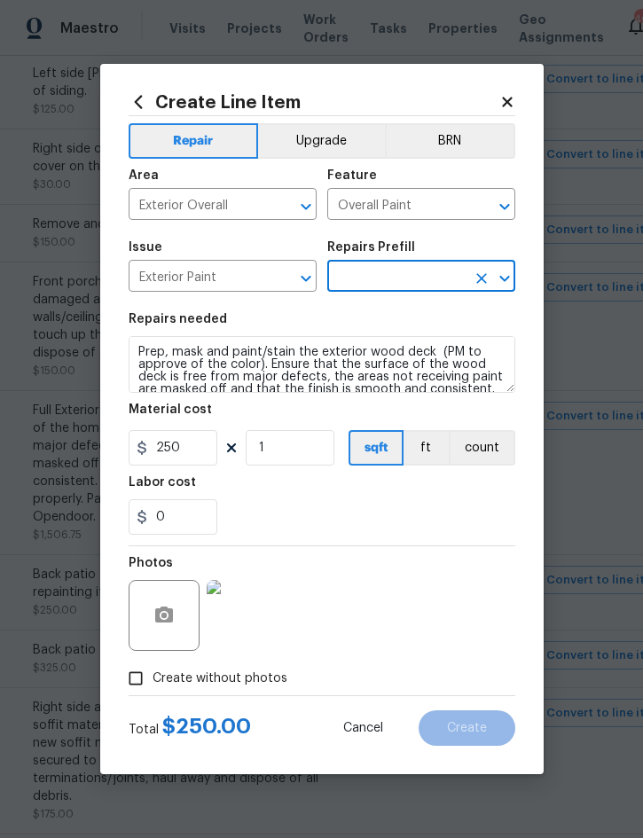
type input "Paint/Stain Deck $3.50"
type input "3.5"
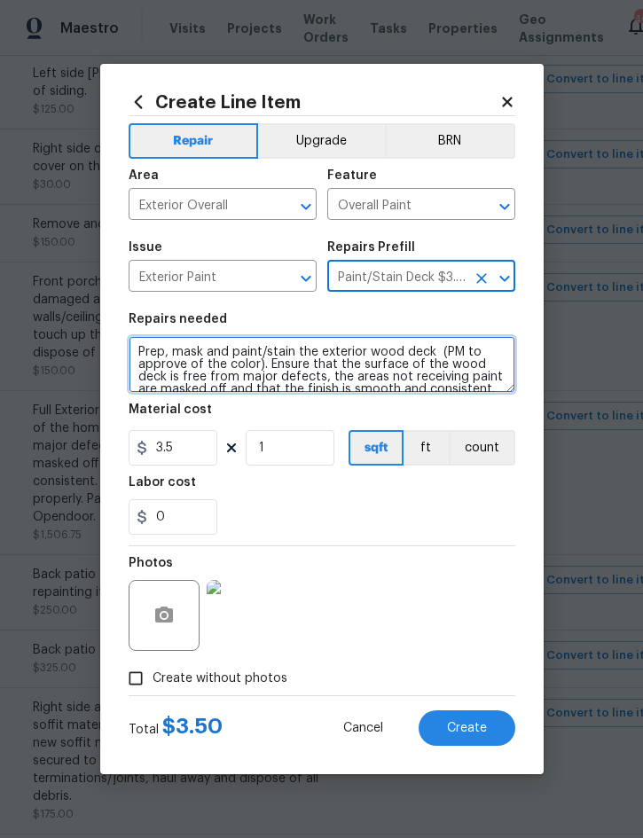
click at [148, 343] on textarea "Prep, mask and paint/stain the exterior wood deck (PM to approve of the color).…" at bounding box center [322, 364] width 387 height 57
click at [155, 339] on textarea "Prep, mask and paint/stain the exterior wood deck (PM to approve of the color).…" at bounding box center [322, 364] width 387 height 57
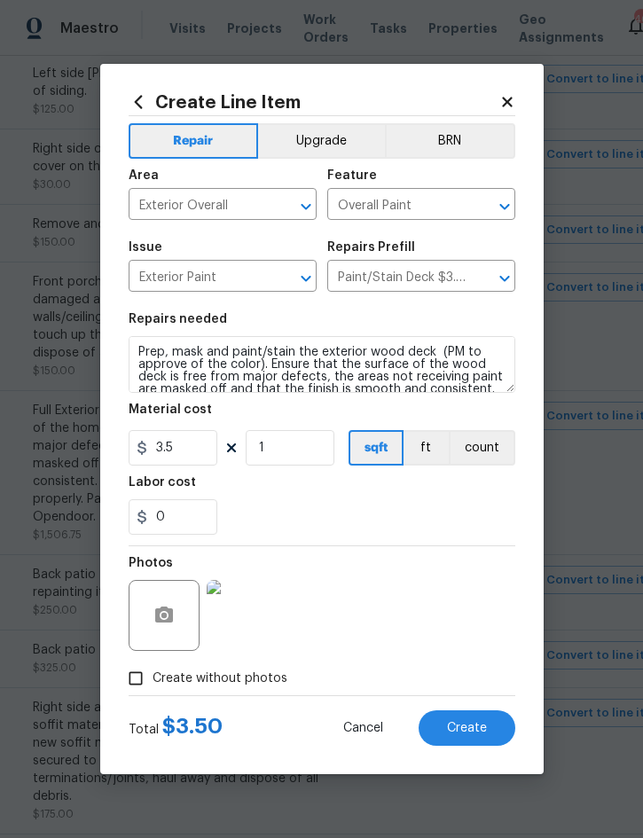
click at [152, 335] on div "Repairs needed" at bounding box center [322, 324] width 387 height 23
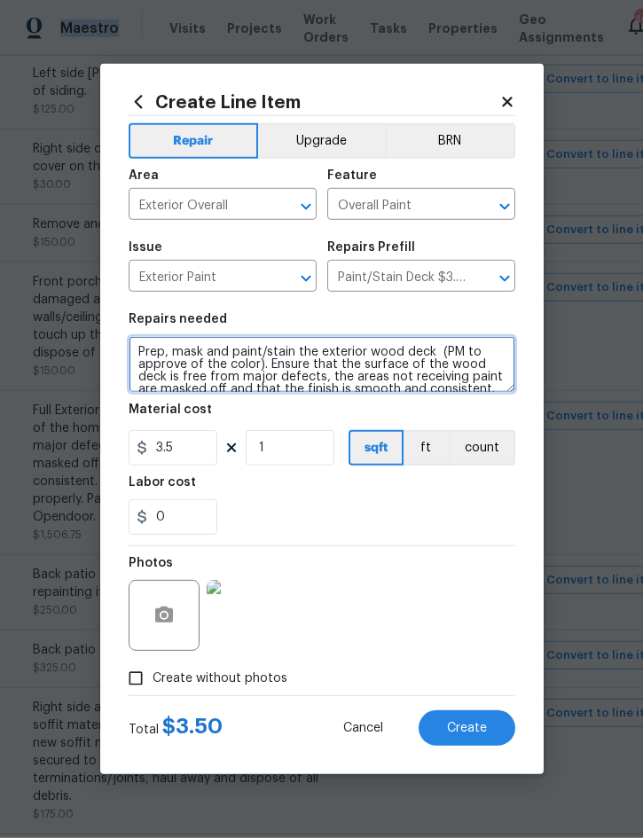
click at [149, 350] on textarea "Prep, mask and paint/stain the exterior wood deck (PM to approve of the color).…" at bounding box center [322, 364] width 387 height 57
click at [148, 350] on textarea "Prep, mask and paint/stain the exterior wood deck (PM to approve of the color).…" at bounding box center [322, 364] width 387 height 57
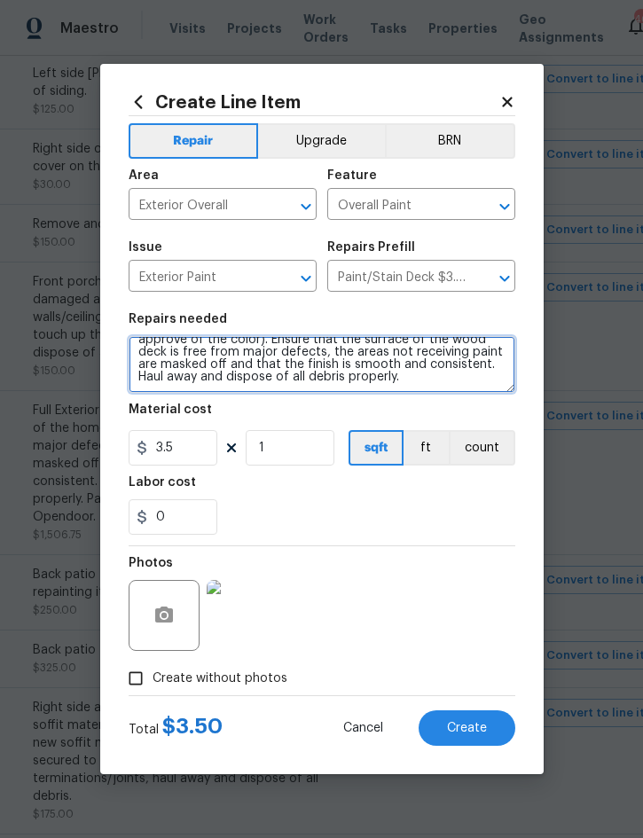
paste textarea "Back patio - repair all imperfections on slab prior to repainting it corner to …"
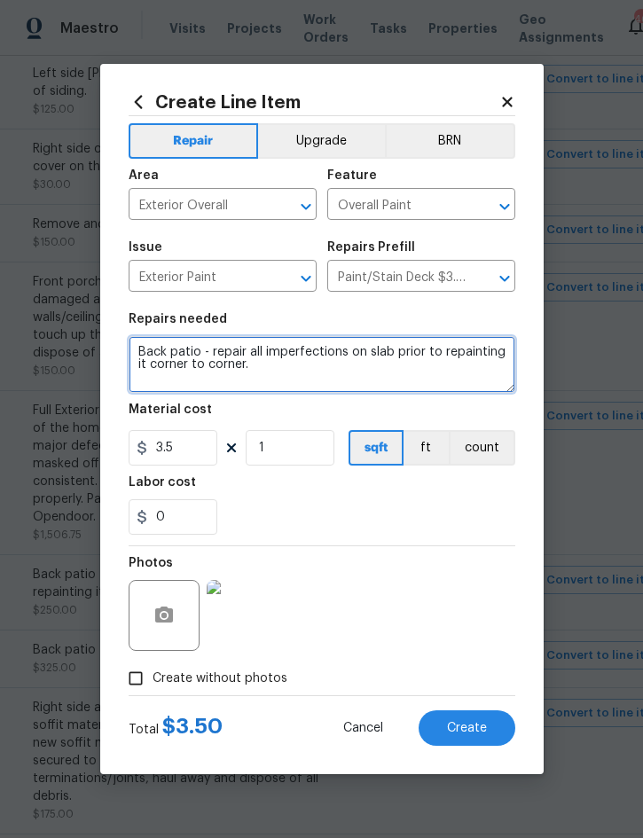
scroll to position [0, 0]
type textarea "Back patio - repair all imperfections on slab prior to repainting it corner to …"
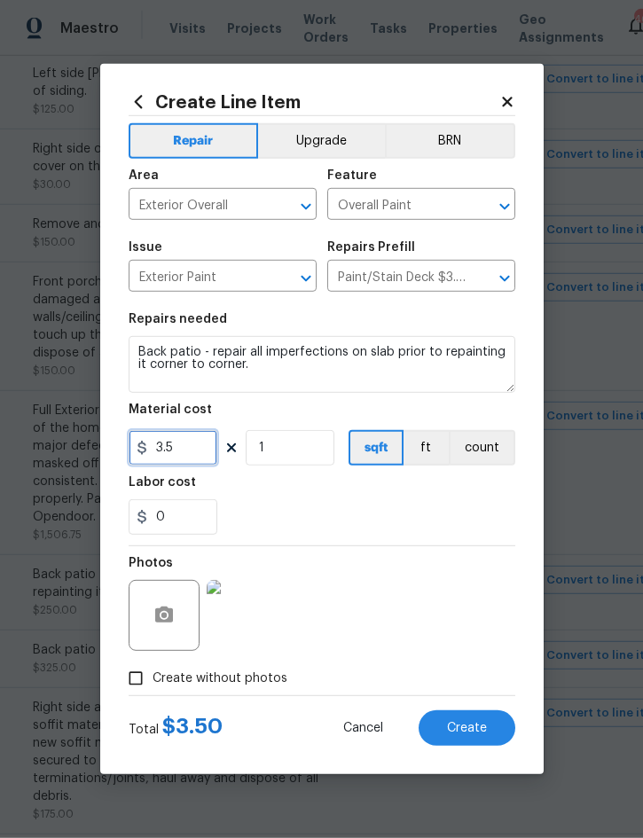
click at [190, 452] on input "3.5" at bounding box center [173, 447] width 89 height 35
type input "250"
click at [407, 624] on div "Photos" at bounding box center [322, 603] width 387 height 115
click at [469, 730] on span "Create" at bounding box center [467, 728] width 40 height 13
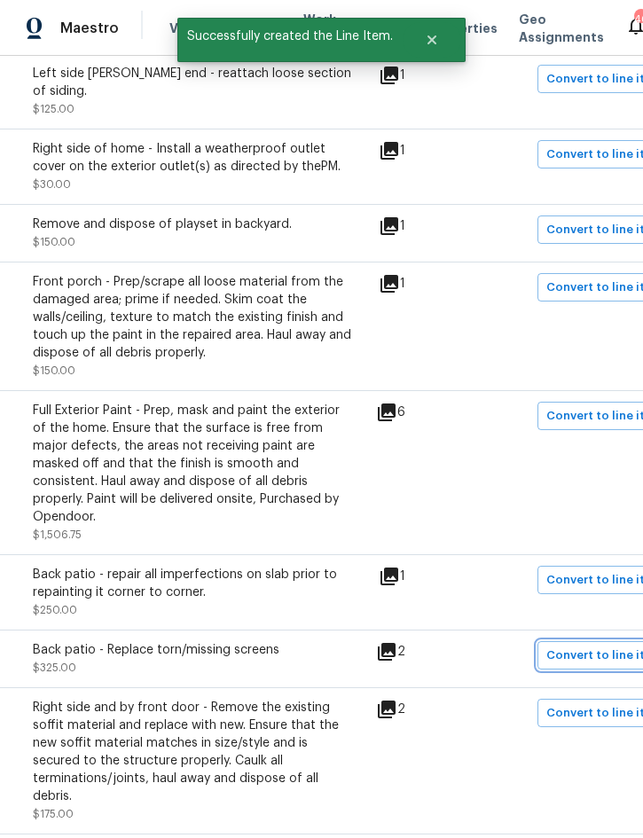
click at [599, 645] on span "Convert to line item" at bounding box center [604, 655] width 116 height 20
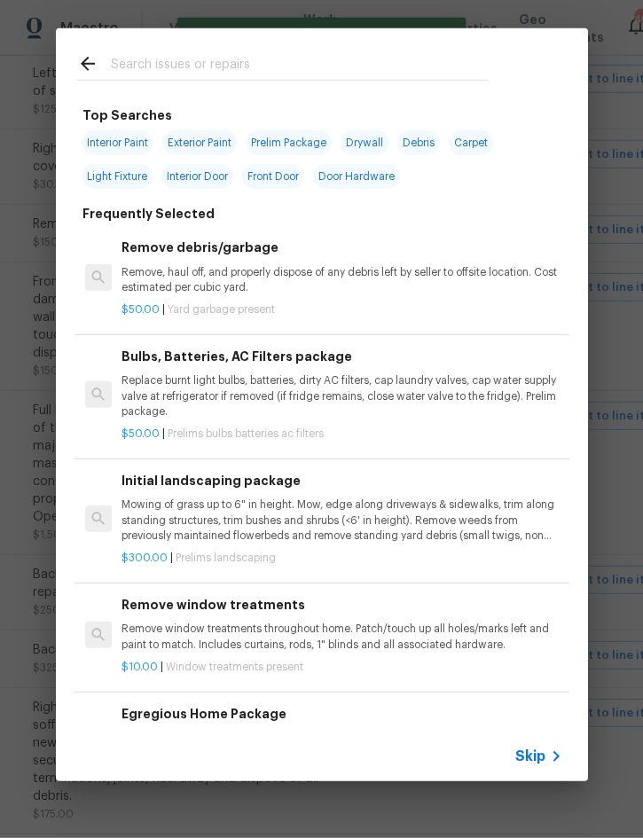
click at [537, 753] on span "Skip" at bounding box center [530, 756] width 30 height 18
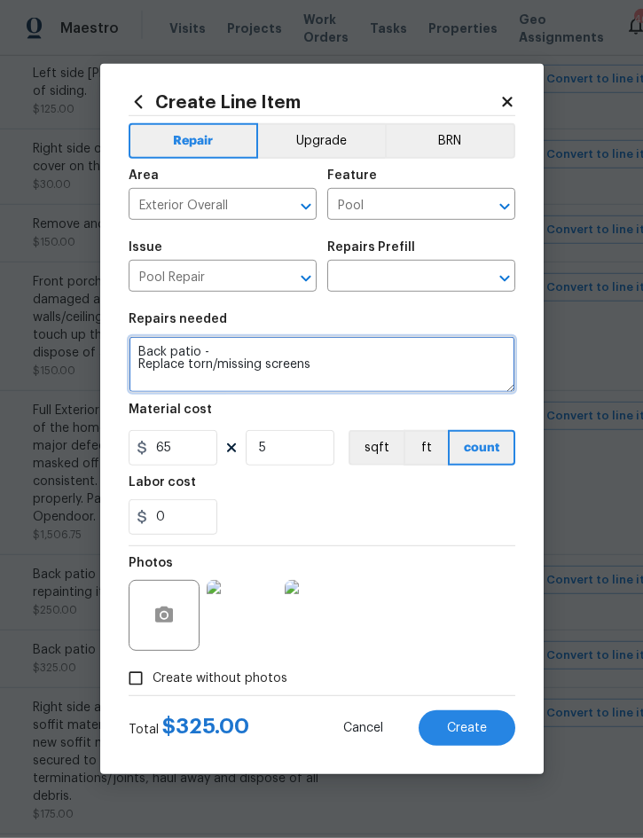
click at [142, 343] on textarea "Back patio - Replace torn/missing screens" at bounding box center [322, 364] width 387 height 57
click at [145, 350] on textarea "Back patio - Replace torn/missing screens" at bounding box center [322, 364] width 387 height 57
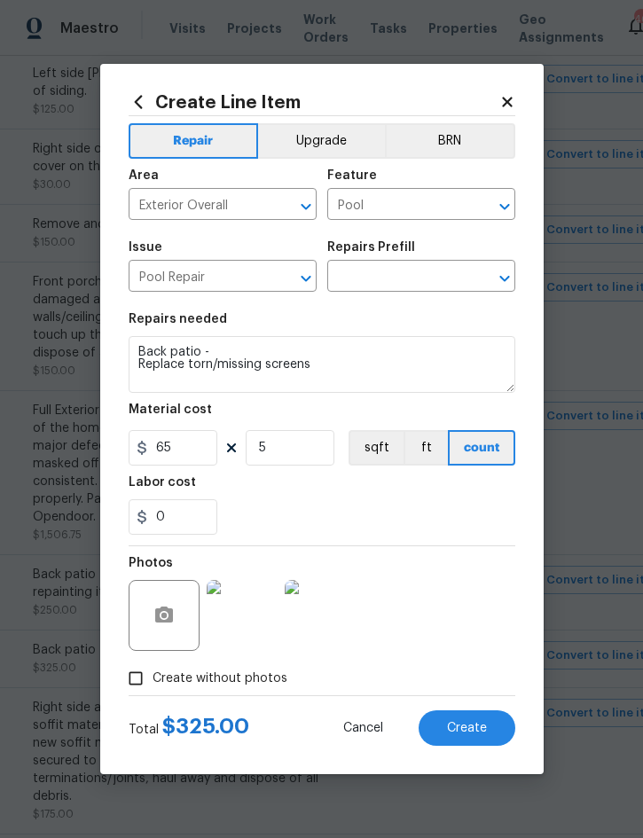
click at [390, 263] on div "Repairs Prefill" at bounding box center [421, 252] width 188 height 23
click at [405, 271] on input "text" at bounding box center [396, 277] width 138 height 27
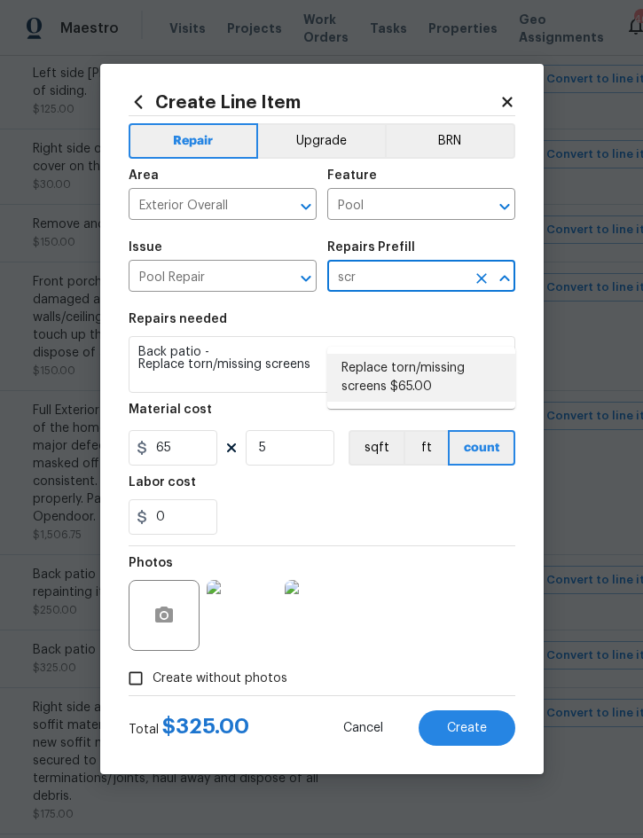
click at [406, 354] on li "Replace torn/missing screens $65.00" at bounding box center [421, 378] width 188 height 48
type input "Replace torn/missing screens $65.00"
type textarea "Replace torn/missing screens"
type input "Replace torn/missing screens $65.00"
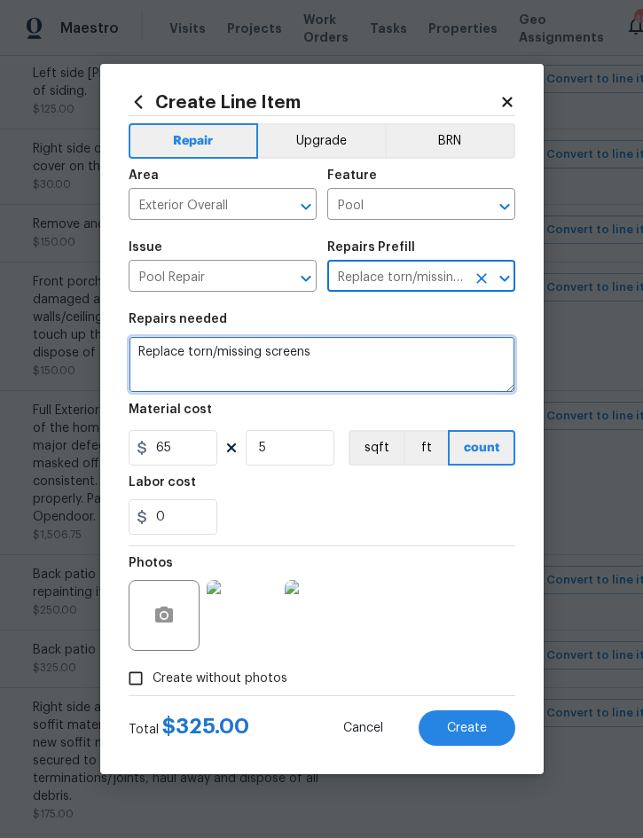
click at [145, 348] on textarea "Replace torn/missing screens" at bounding box center [322, 364] width 387 height 57
paste textarea "Back patio -"
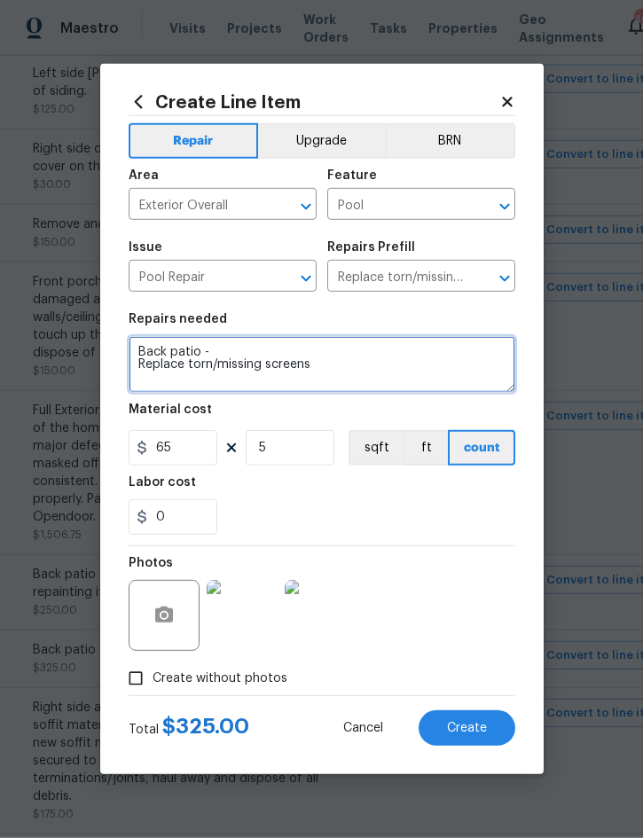
type textarea "Back patio - Replace torn/missing screens"
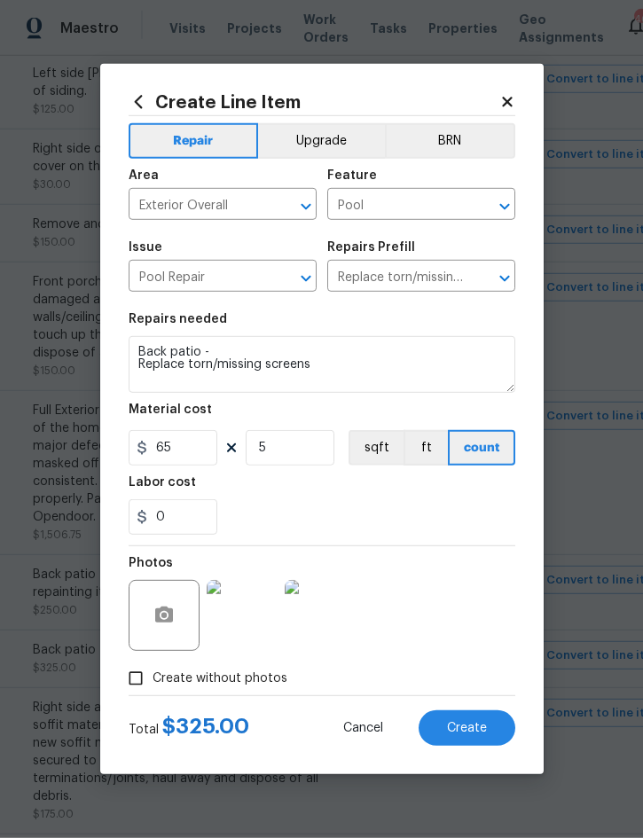
click at [458, 731] on span "Create" at bounding box center [467, 728] width 40 height 13
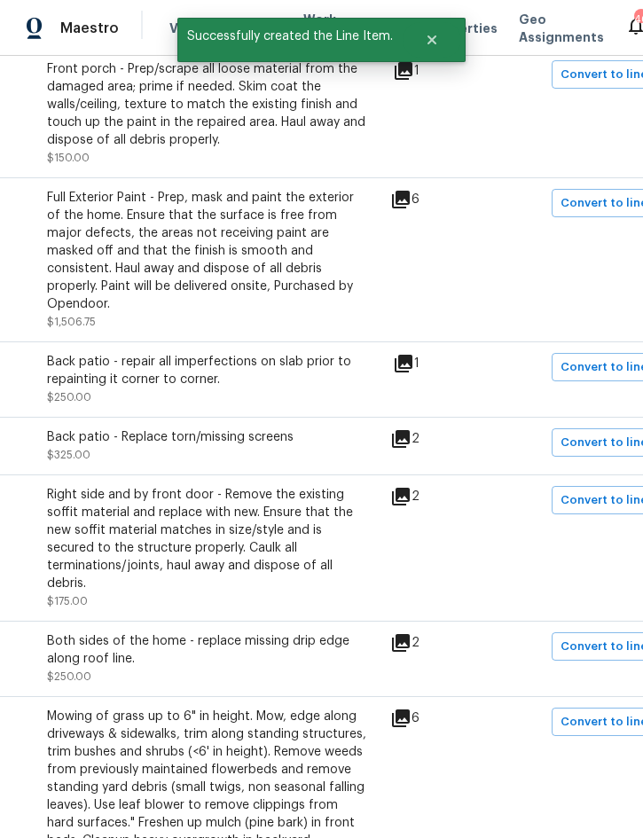
scroll to position [1873, 296]
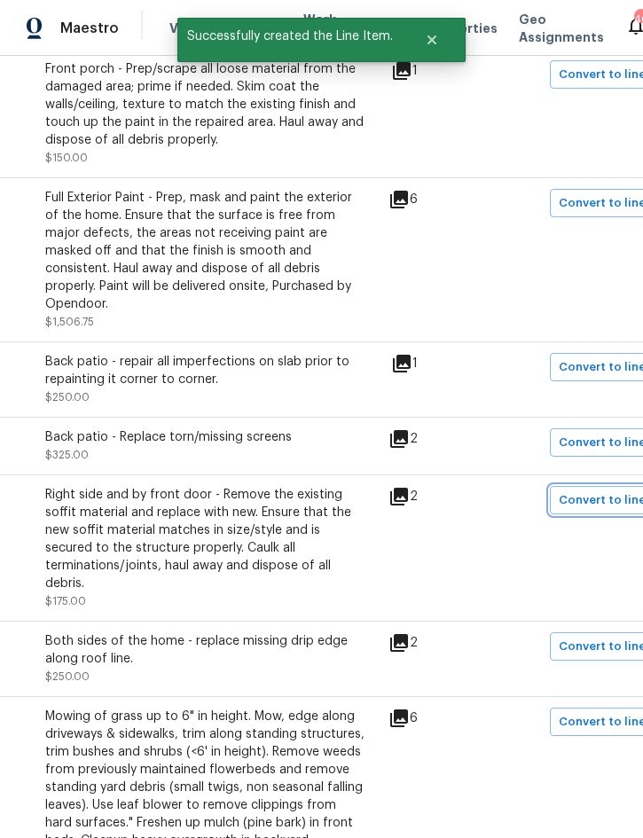
click at [597, 490] on span "Convert to line item" at bounding box center [617, 500] width 116 height 20
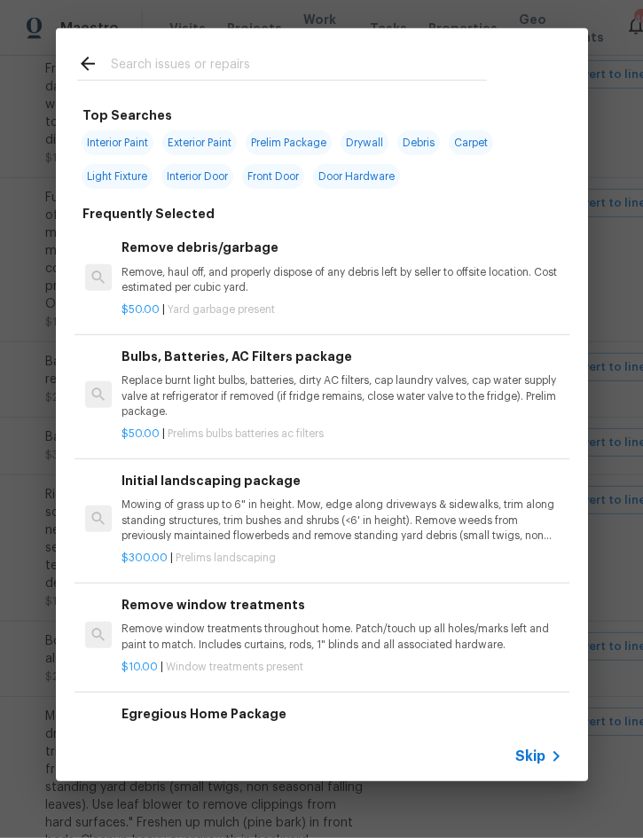
click at [541, 758] on span "Skip" at bounding box center [530, 756] width 30 height 18
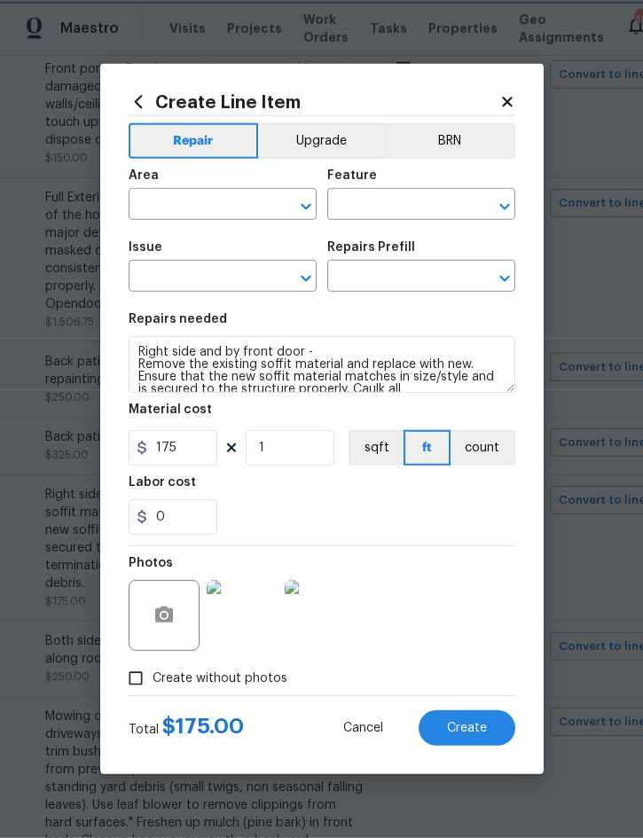
type input "Exterior Overall"
type input "Siding"
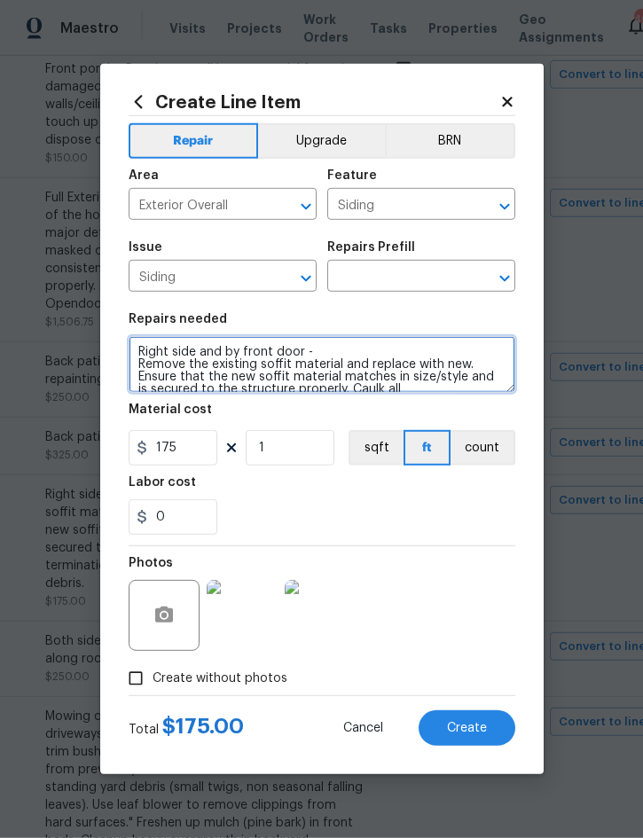
click at [145, 350] on textarea "Right side and by front door - Remove the existing soffit material and replace …" at bounding box center [322, 364] width 387 height 57
click at [144, 356] on textarea "Right side and by front door - Remove the existing soffit material and replace …" at bounding box center [322, 364] width 387 height 57
click at [143, 356] on textarea "Right side and by front door - Remove the existing soffit material and replace …" at bounding box center [322, 364] width 387 height 57
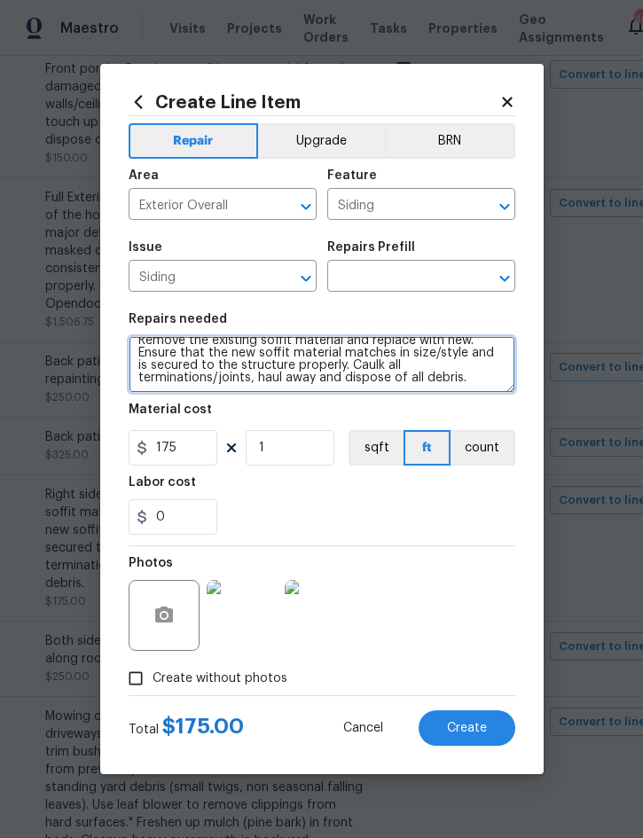
scroll to position [25, 0]
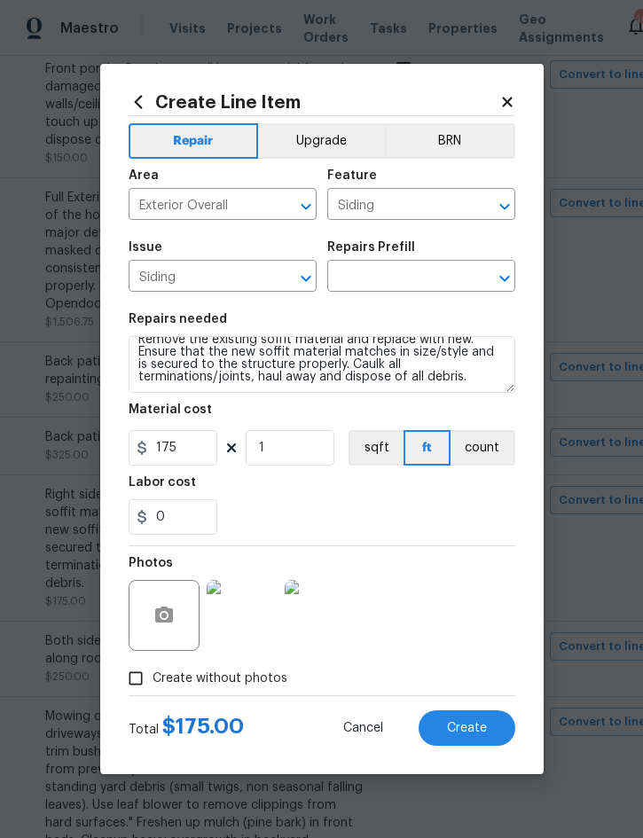
click at [417, 278] on input "text" at bounding box center [396, 277] width 138 height 27
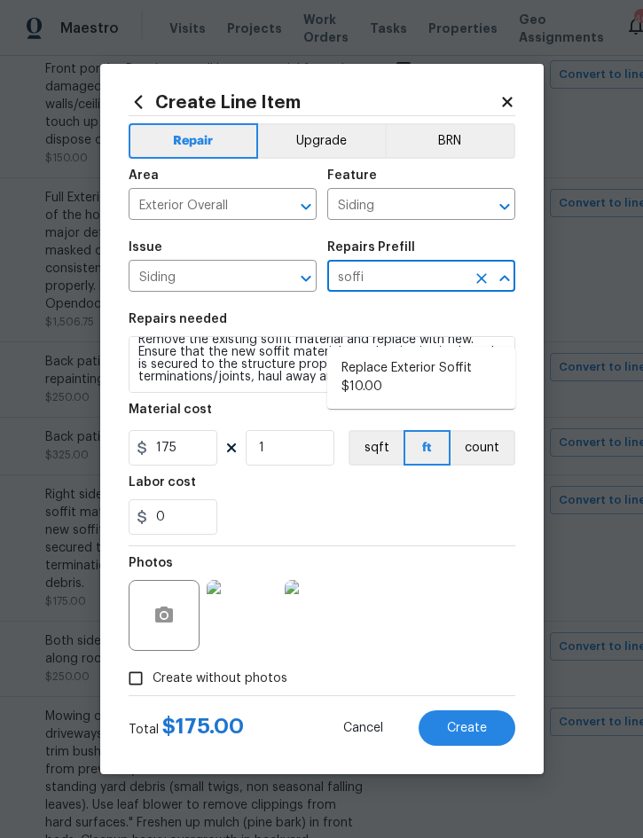
click at [379, 354] on li "Replace Exterior Soffit $10.00" at bounding box center [421, 378] width 188 height 48
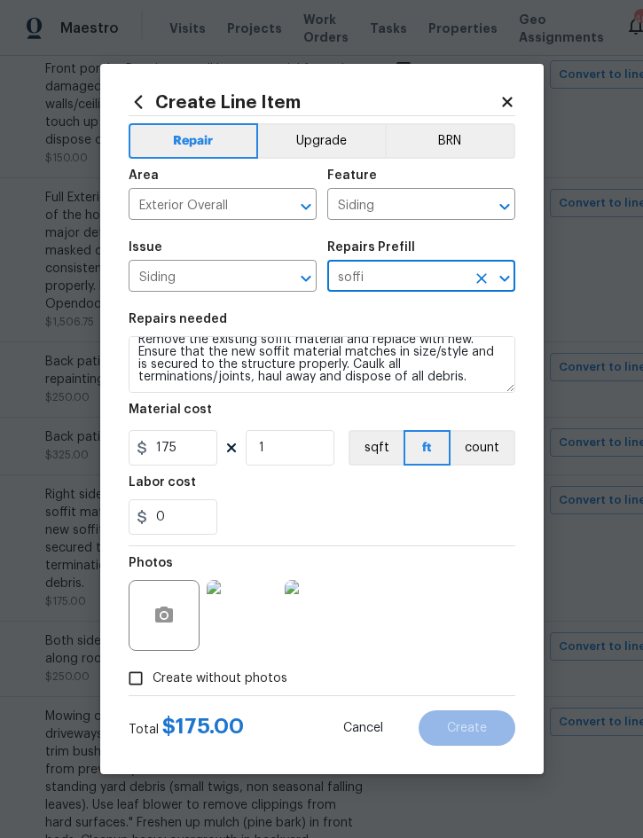
type input "Replace Exterior Soffit $10.00"
type textarea "Remove the existing soffit material and replace with new. Ensure that the new s…"
type input "Replace Exterior Soffit $10.00"
type input "10"
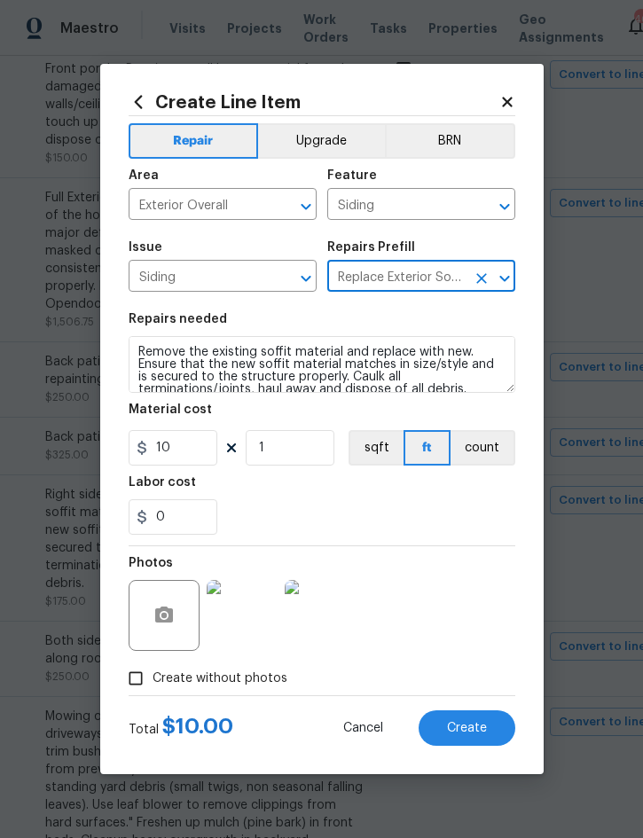
scroll to position [0, 0]
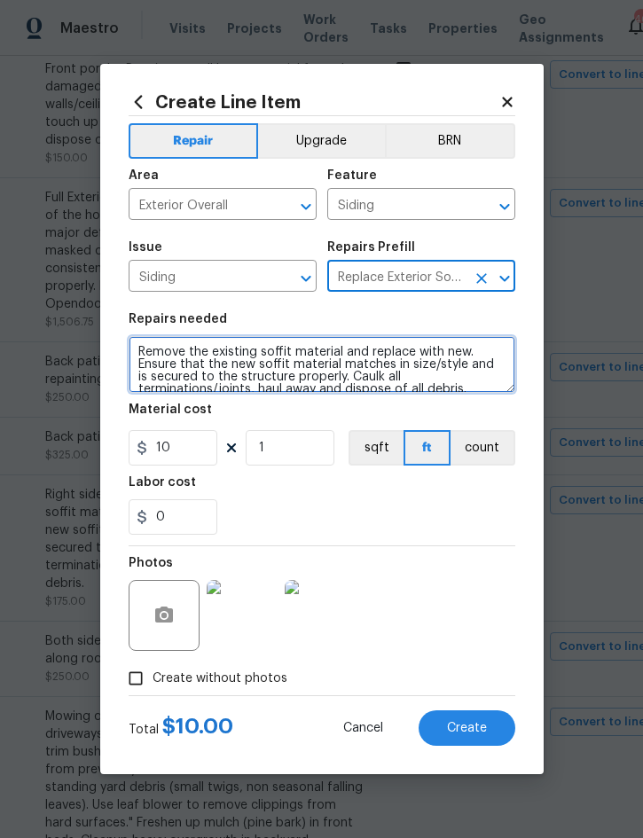
click at [150, 341] on textarea "Remove the existing soffit material and replace with new. Ensure that the new s…" at bounding box center [322, 364] width 387 height 57
click at [147, 346] on textarea "Remove the existing soffit material and replace with new. Ensure that the new s…" at bounding box center [322, 364] width 387 height 57
click at [146, 345] on textarea "Remove the existing soffit material and replace with new. Ensure that the new s…" at bounding box center [322, 364] width 387 height 57
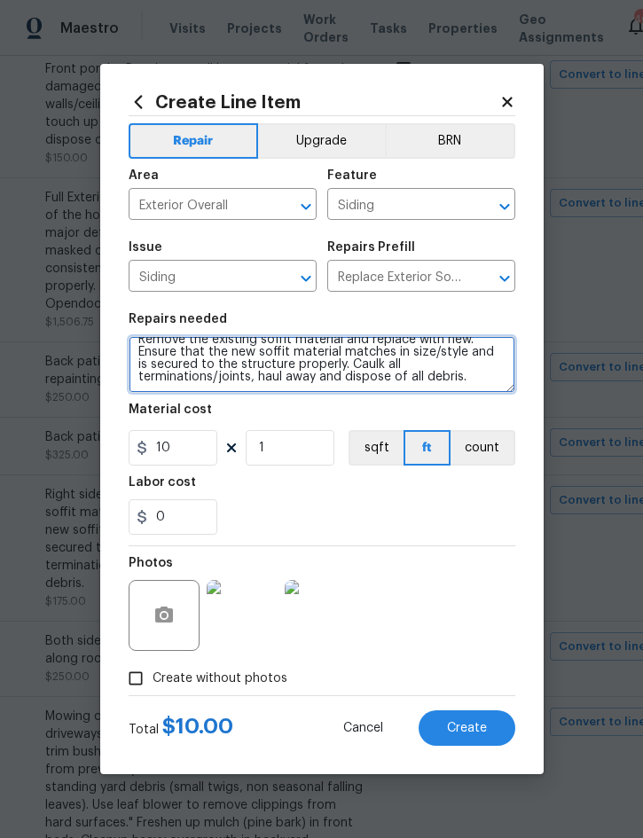
paste textarea "Right side and by front door -"
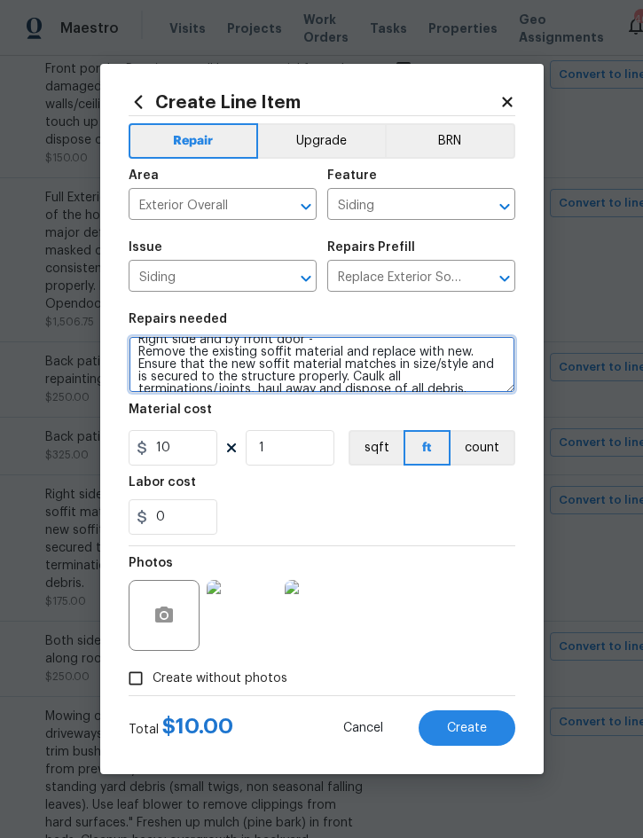
scroll to position [25, 0]
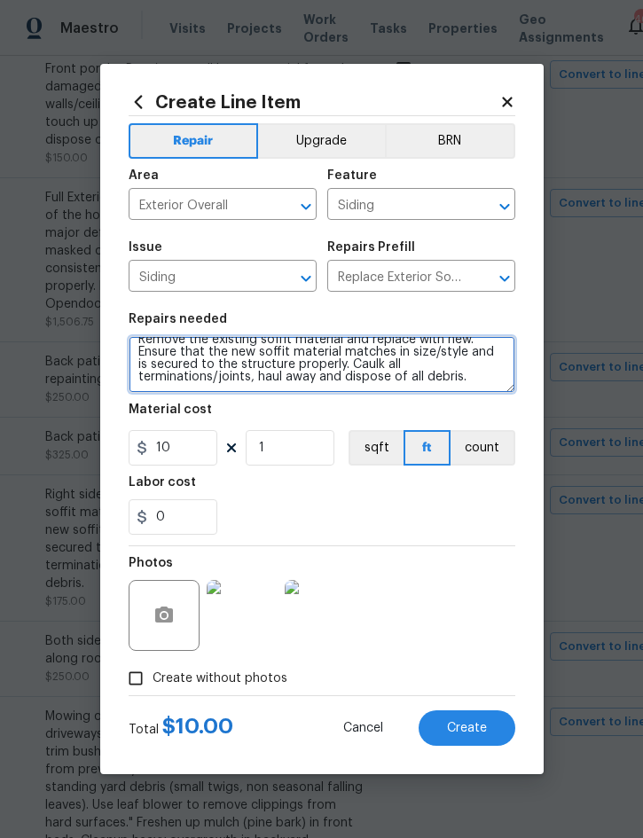
type textarea "Right side and by front door - Remove the existing soffit material and replace …"
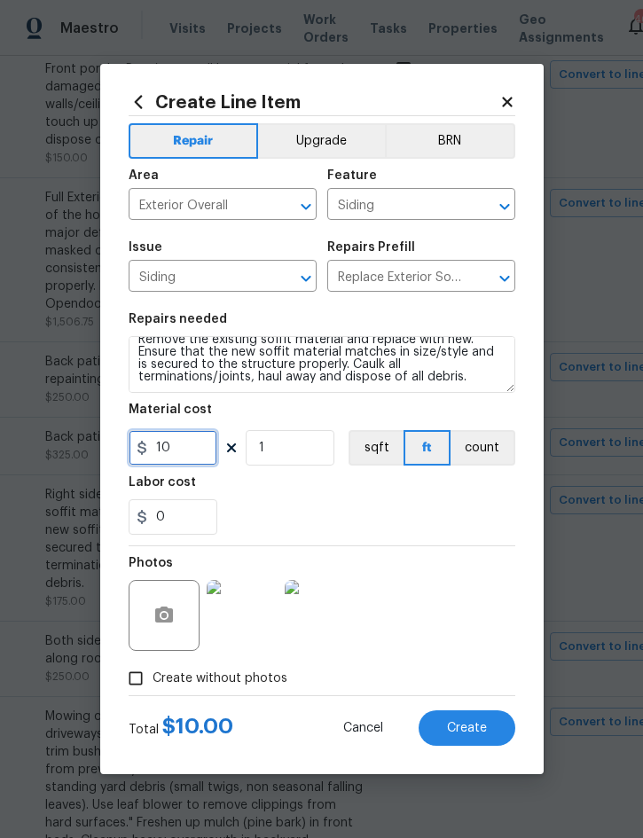
click at [195, 444] on input "10" at bounding box center [173, 447] width 89 height 35
type input "100"
click at [478, 723] on span "Create" at bounding box center [467, 728] width 40 height 13
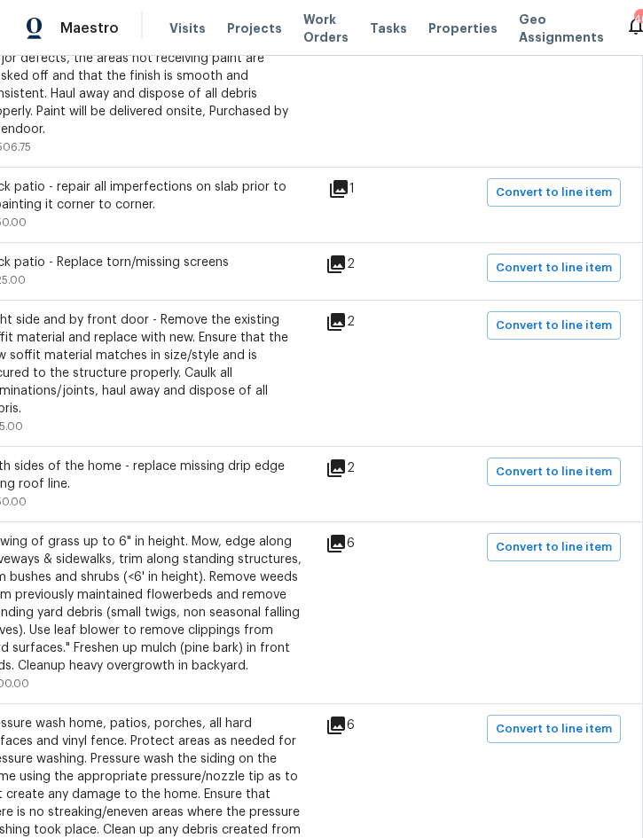
scroll to position [2046, 359]
click at [540, 463] on span "Convert to line item" at bounding box center [554, 473] width 116 height 20
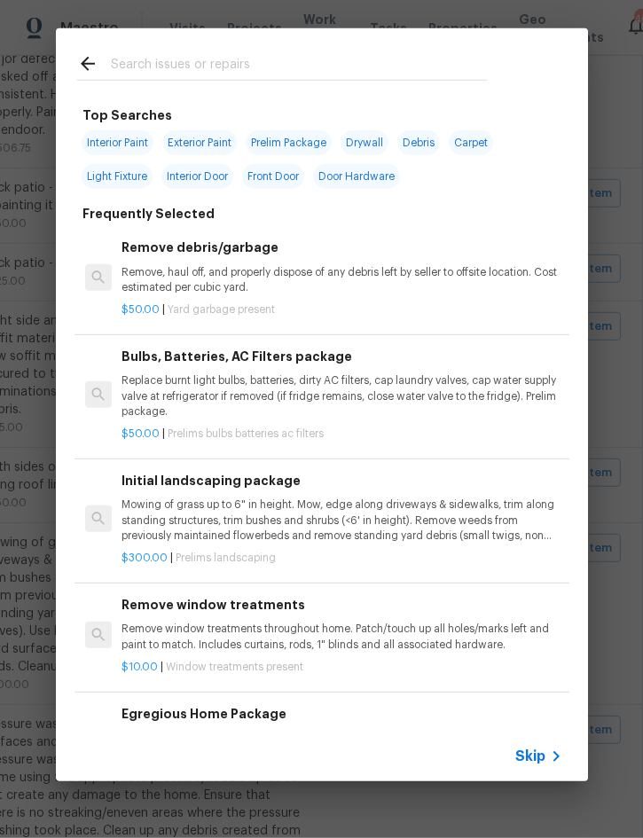
click at [542, 755] on span "Skip" at bounding box center [530, 756] width 30 height 18
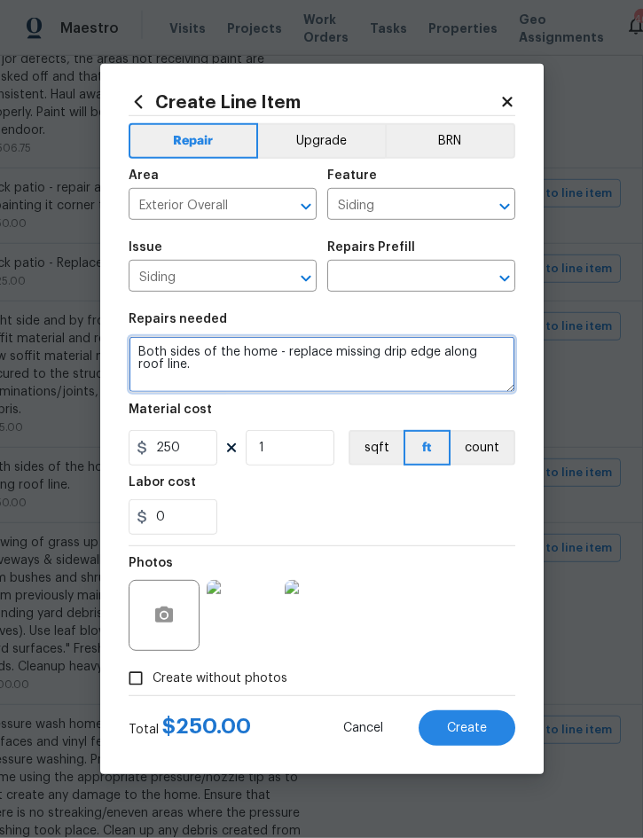
click at [144, 348] on textarea "Both sides of the home - replace missing drip edge along roof line." at bounding box center [322, 364] width 387 height 57
click at [143, 348] on textarea "Both sides of the home - replace missing drip edge along roof line." at bounding box center [322, 364] width 387 height 57
click at [148, 347] on textarea "Both sides of the home - replace missing drip edge along roof line." at bounding box center [322, 364] width 387 height 57
click at [147, 346] on textarea "Both sides of the home - replace missing drip edge along roof line." at bounding box center [322, 364] width 387 height 57
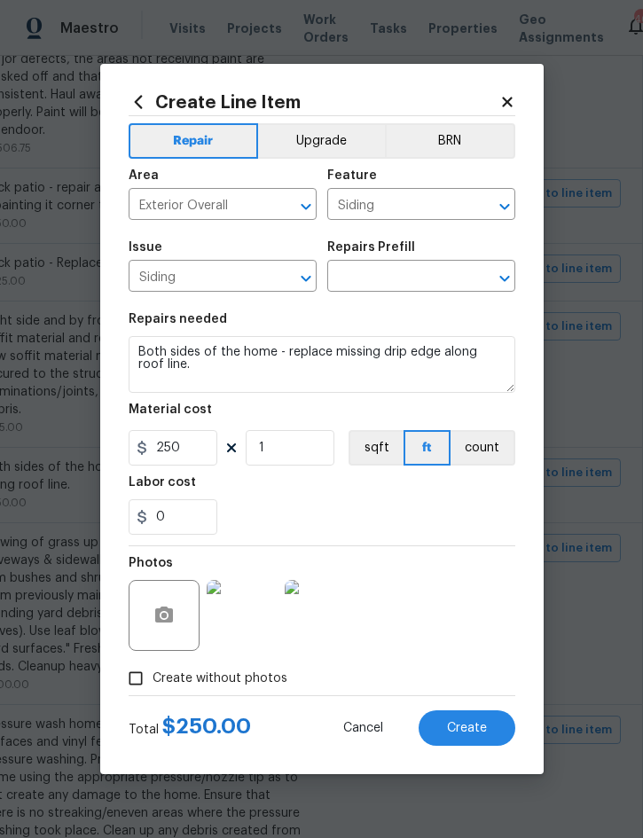
click at [408, 278] on input "text" at bounding box center [396, 277] width 138 height 27
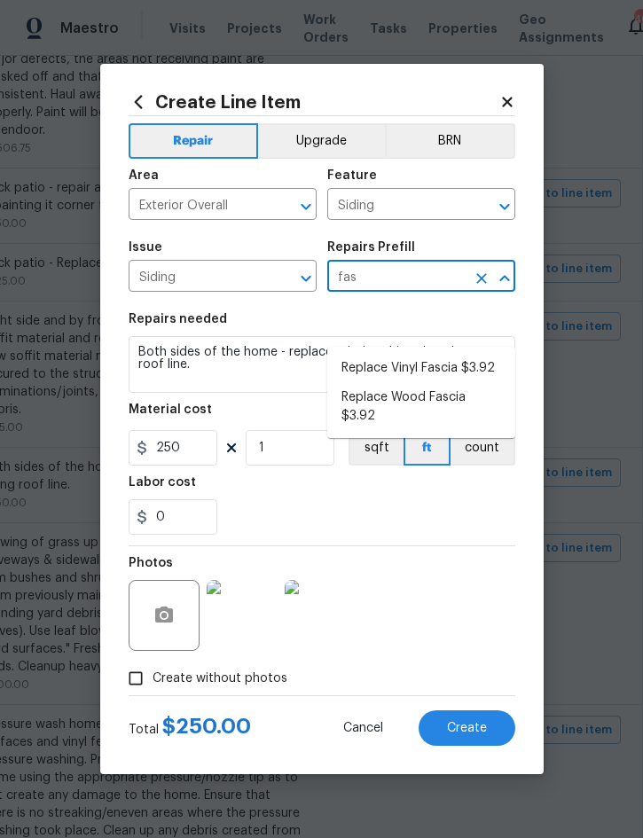
click at [456, 383] on li "Replace Wood Fascia $3.92" at bounding box center [421, 407] width 188 height 48
type input "Replace Wood Fascia $3.92"
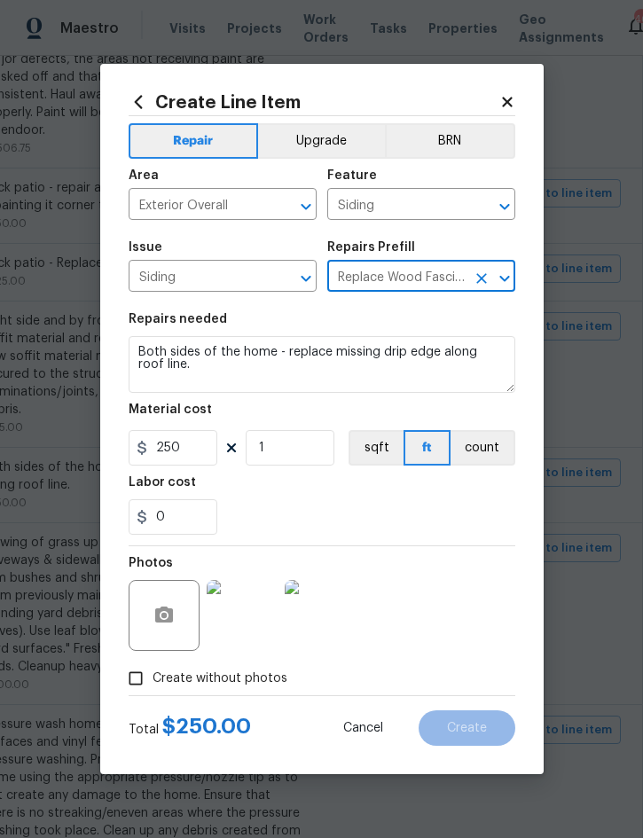
type textarea "Remove the existing/damaged wood fascia. Prep the substrate ensuring there is n…"
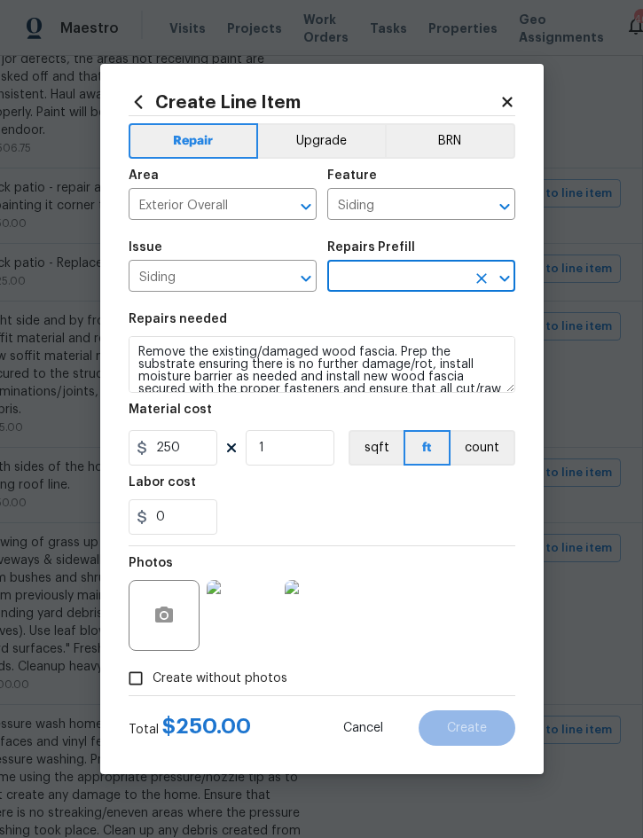
type input "Replace Wood Fascia $3.92"
type input "3.92"
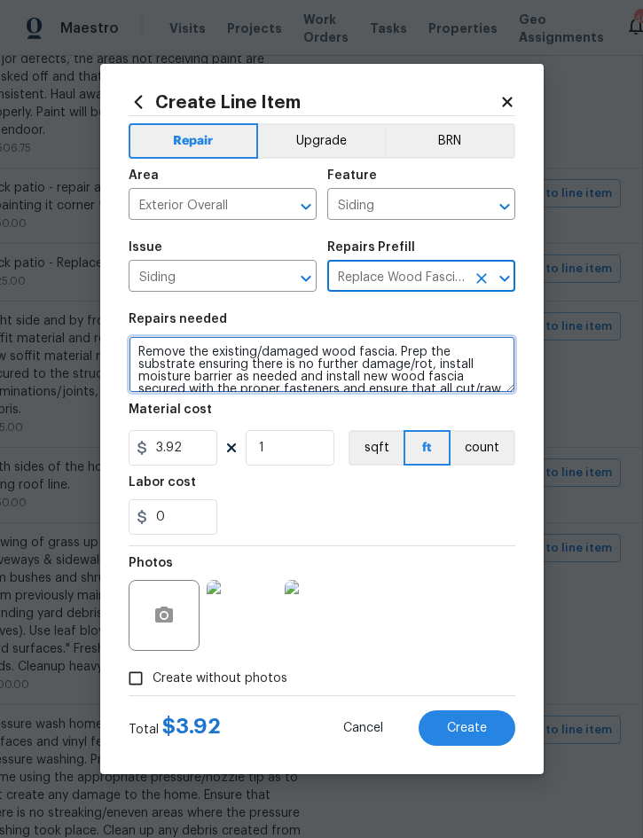
click at [151, 348] on textarea "Remove the existing/damaged wood fascia. Prep the substrate ensuring there is n…" at bounding box center [322, 364] width 387 height 57
click at [144, 348] on textarea "Remove the existing/damaged wood fascia. Prep the substrate ensuring there is n…" at bounding box center [322, 364] width 387 height 57
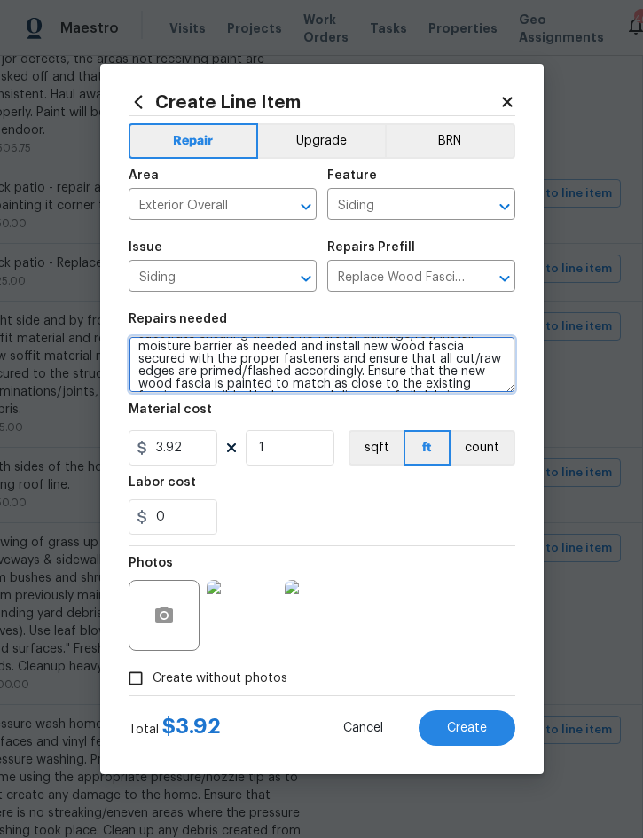
scroll to position [50, 0]
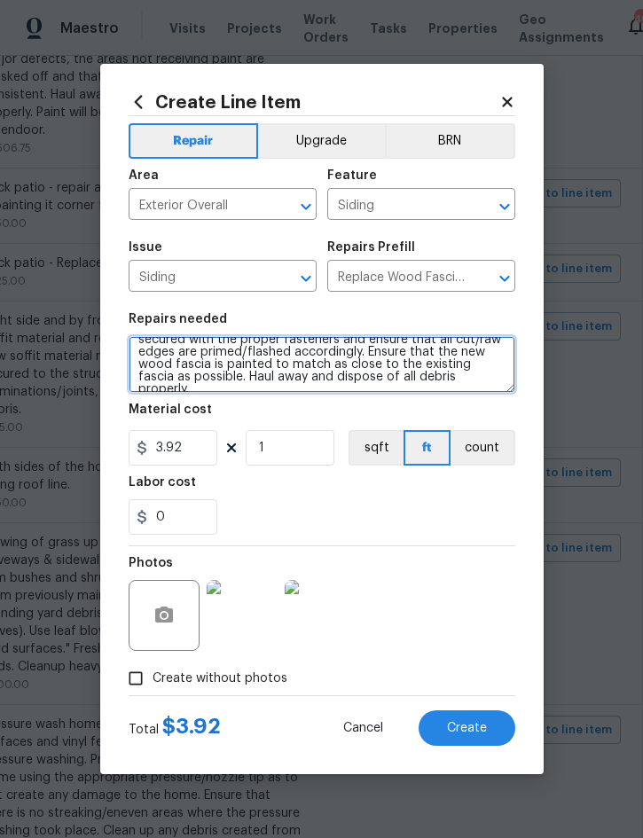
paste textarea "Both sides of the home - replace missing drip edge along roof line."
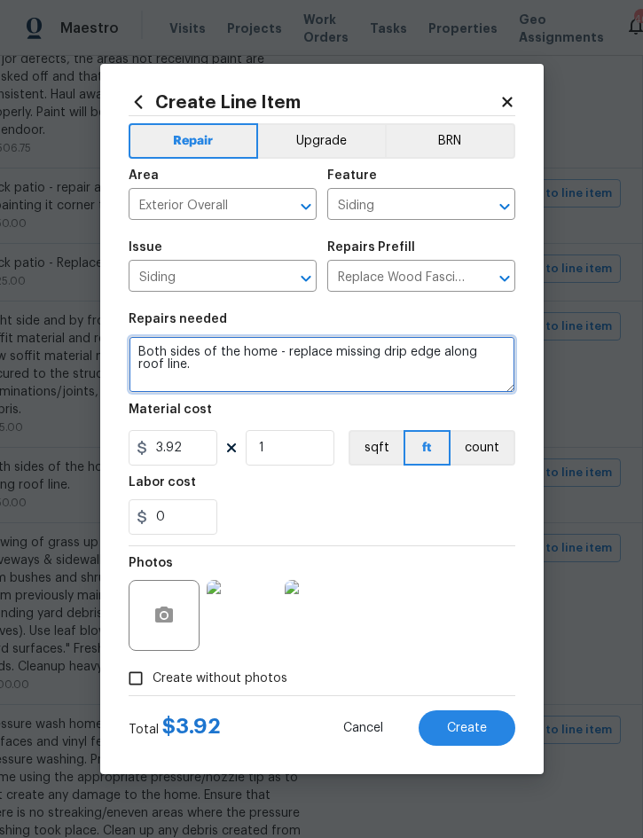
scroll to position [0, 0]
type textarea "Both sides of the home - replace missing drip edge along roof line."
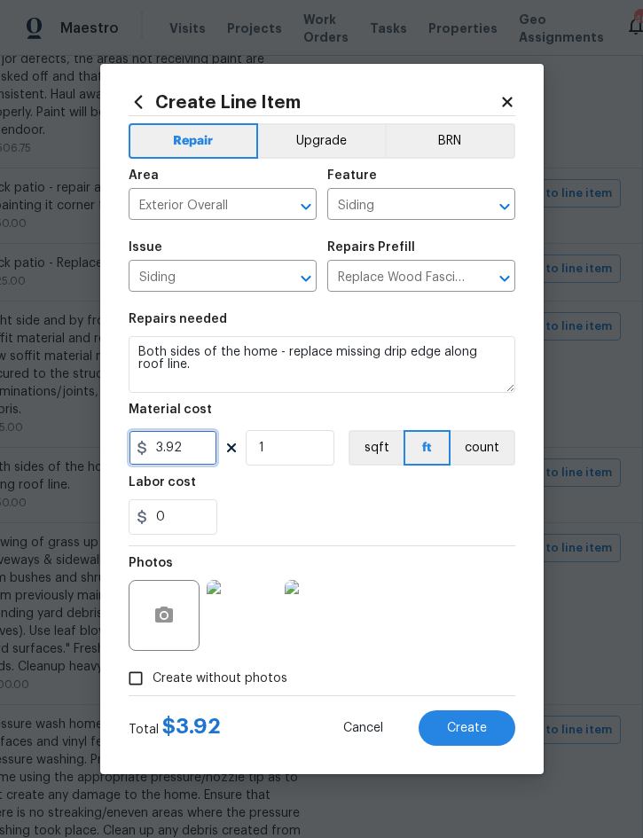
click at [195, 445] on input "3.92" at bounding box center [173, 447] width 89 height 35
type input "75"
click at [302, 445] on input "1" at bounding box center [290, 447] width 89 height 35
type input "2"
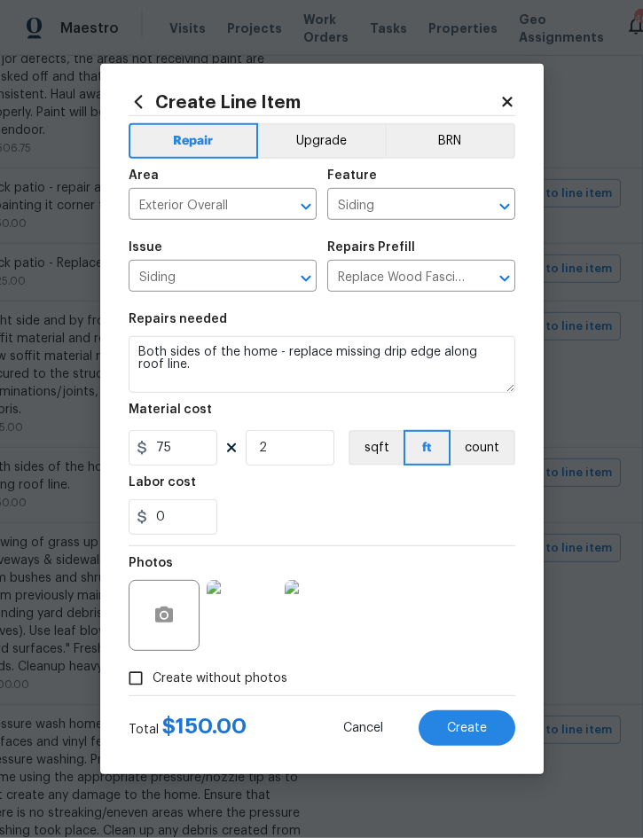
click at [454, 606] on div "Photos" at bounding box center [322, 603] width 387 height 115
click at [464, 725] on span "Create" at bounding box center [467, 728] width 40 height 13
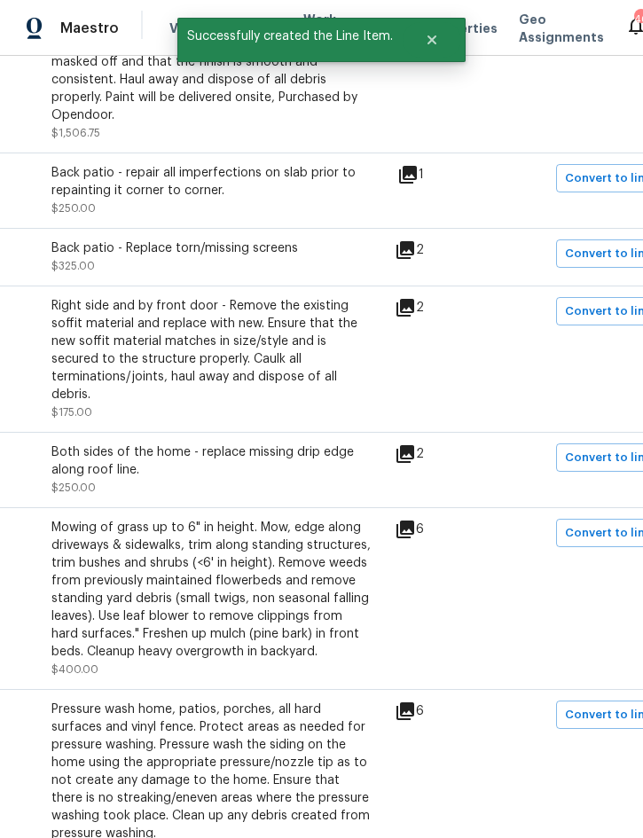
scroll to position [2061, 286]
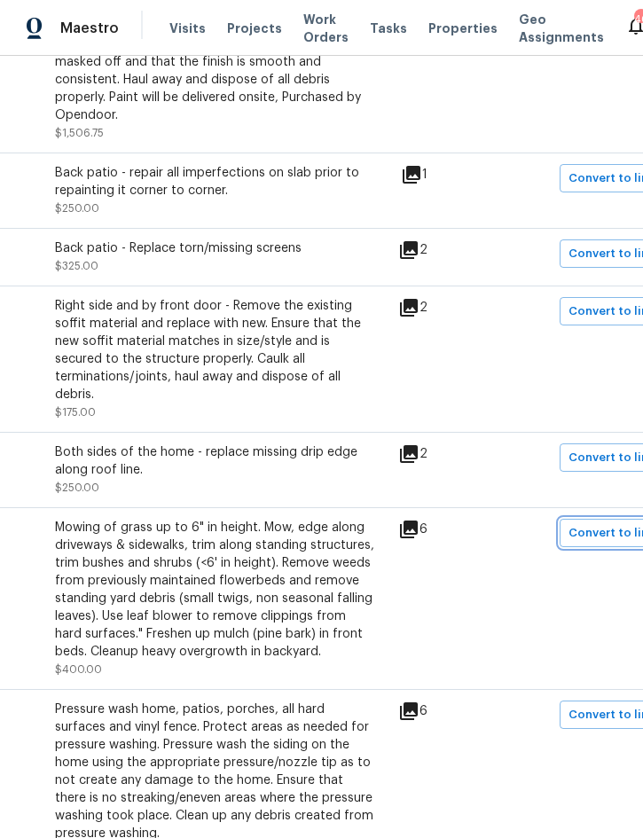
click at [606, 523] on span "Convert to line item" at bounding box center [626, 533] width 116 height 20
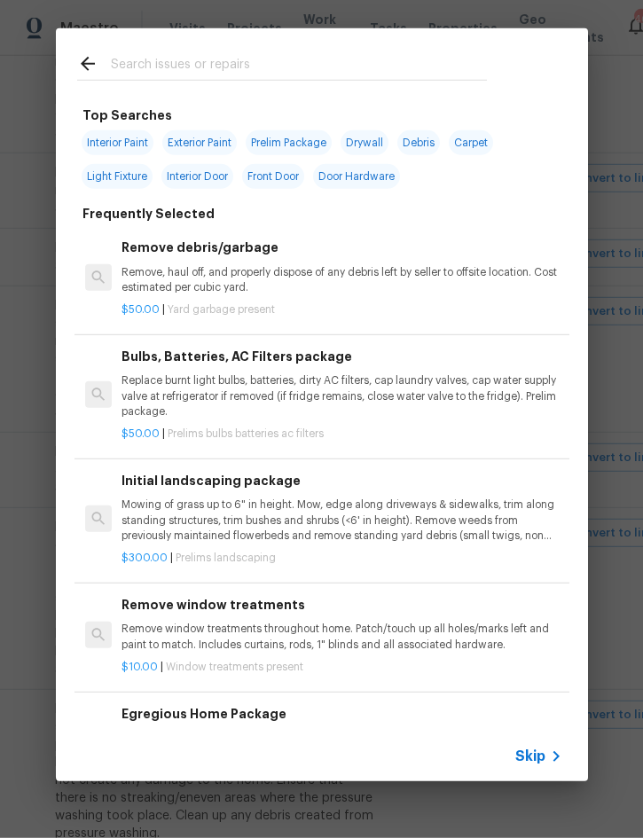
click at [537, 757] on span "Skip" at bounding box center [530, 756] width 30 height 18
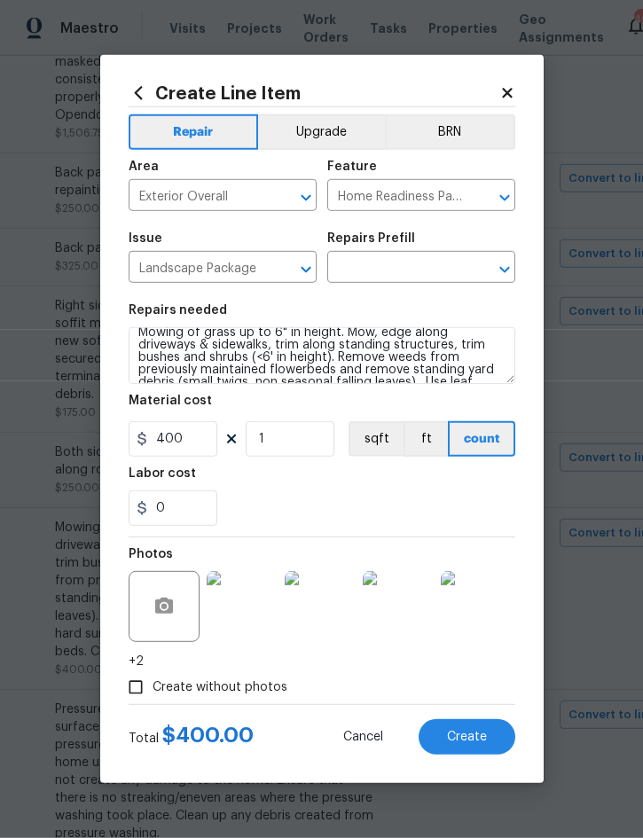
scroll to position [12, 0]
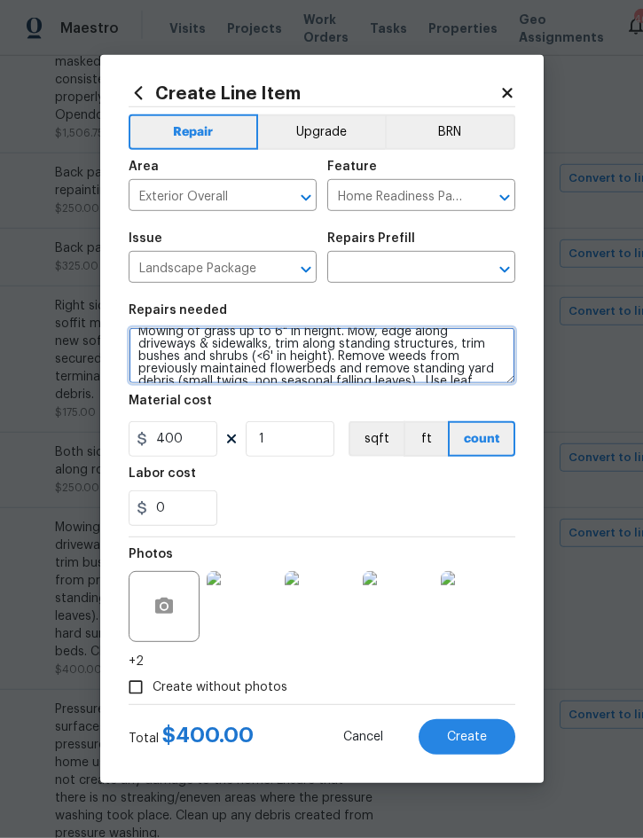
click at [150, 341] on textarea "Mowing of grass up to 6" in height. Mow, edge along driveways & sidewalks, trim…" at bounding box center [322, 355] width 387 height 57
click at [149, 340] on textarea "Mowing of grass up to 6" in height. Mow, edge along driveways & sidewalks, trim…" at bounding box center [322, 355] width 387 height 57
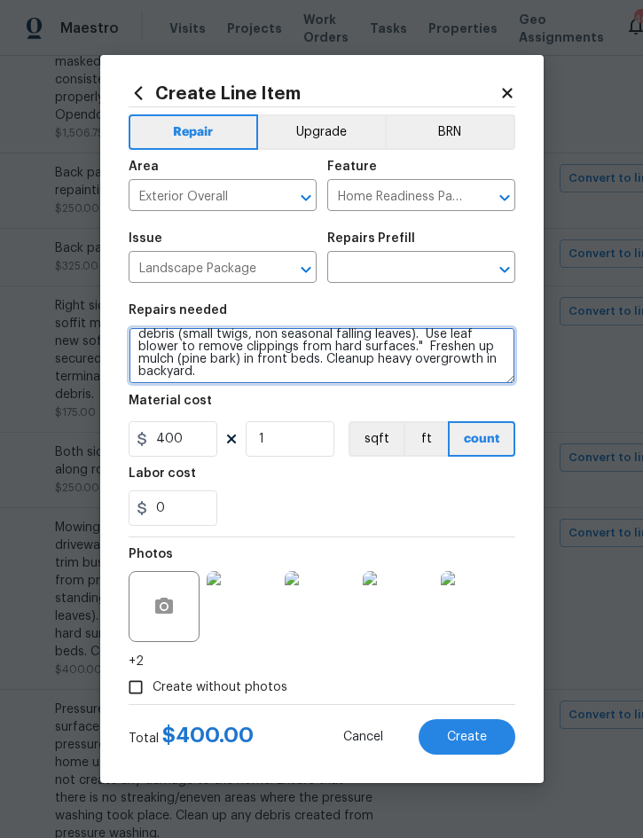
scroll to position [62, 0]
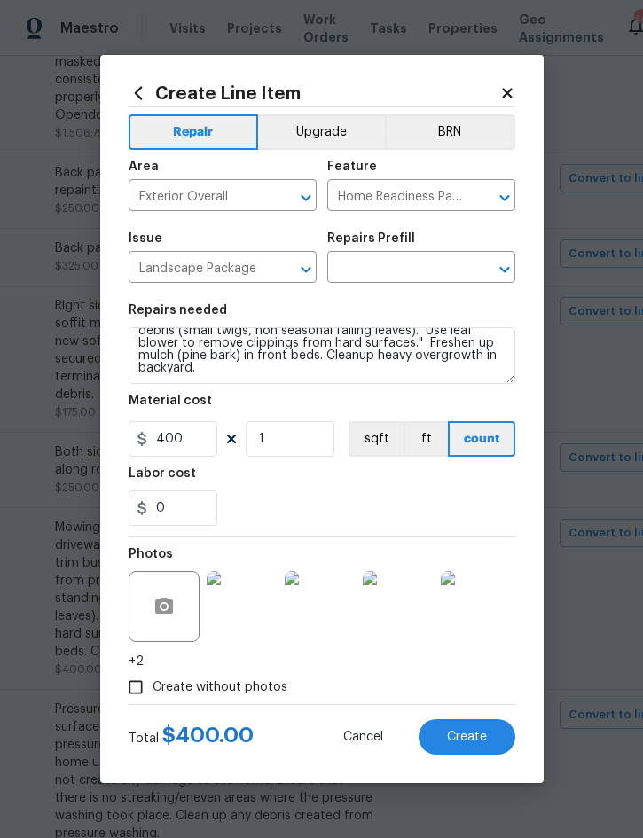
click at [406, 267] on input "text" at bounding box center [396, 268] width 138 height 27
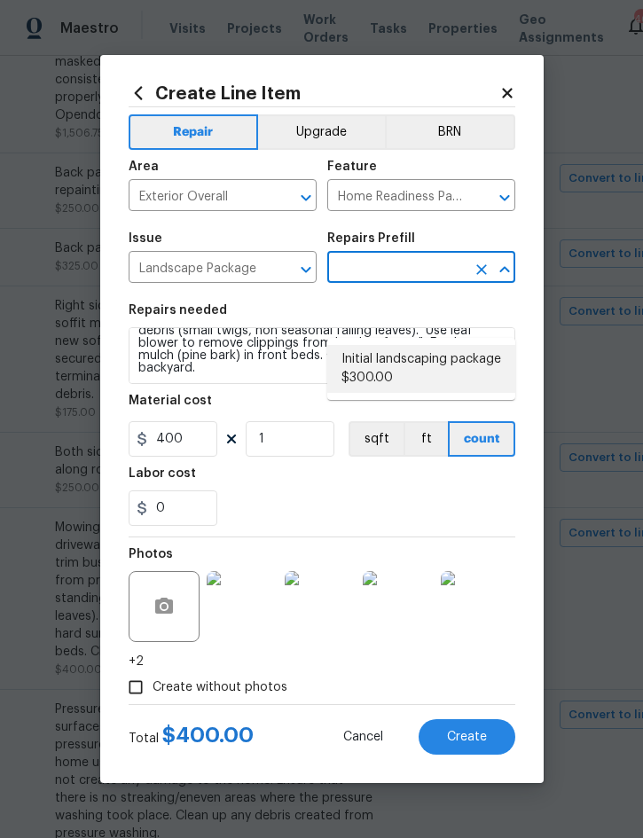
click at [410, 345] on li "Initial landscaping package $300.00" at bounding box center [421, 369] width 188 height 48
type input "Initial landscaping package $300.00"
type textarea "Mowing of grass up to 6" in height. Mow, edge along driveways & sidewalks, trim…"
type input "Initial landscaping package $300.00"
type input "300"
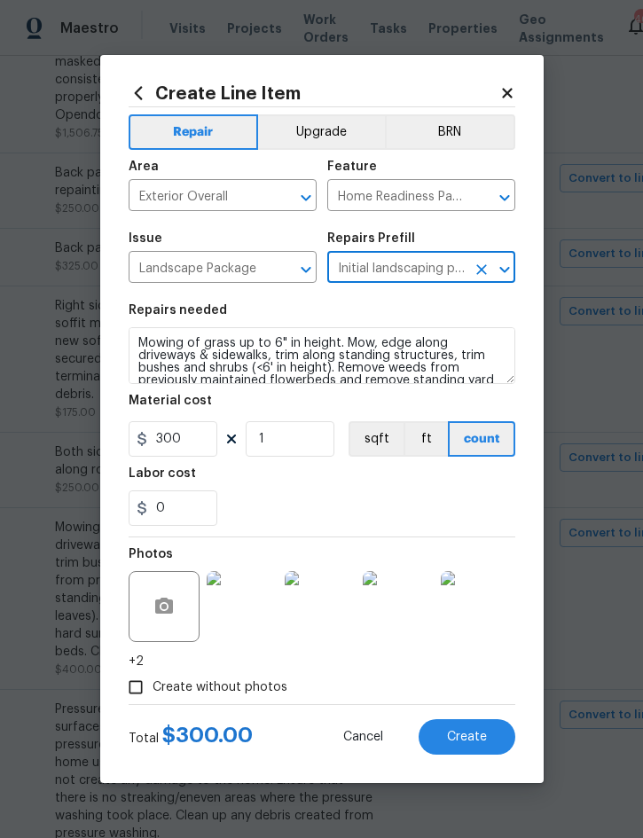
scroll to position [0, 0]
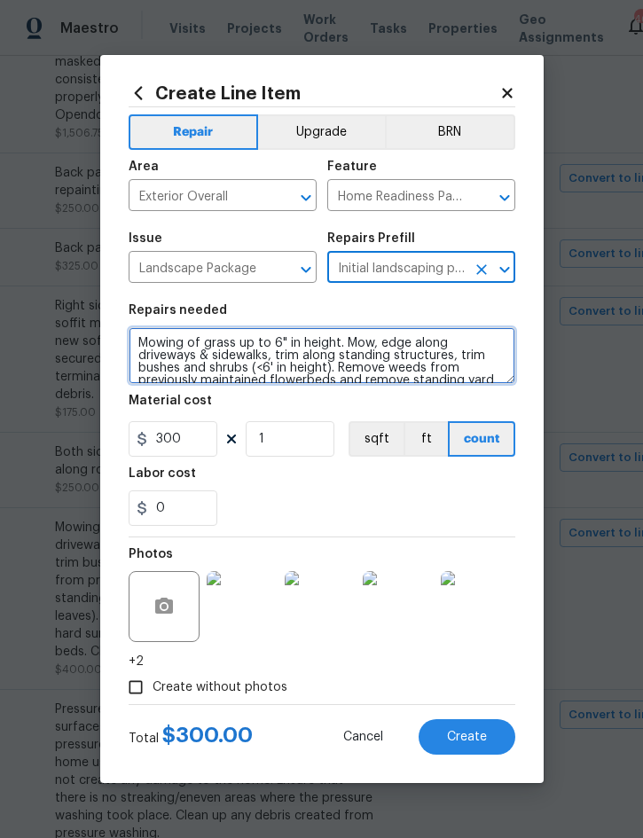
click at [149, 336] on textarea "Mowing of grass up to 6" in height. Mow, edge along driveways & sidewalks, trim…" at bounding box center [322, 355] width 387 height 57
click at [143, 344] on textarea "Mowing of grass up to 6" in height. Mow, edge along driveways & sidewalks, trim…" at bounding box center [322, 355] width 387 height 57
click at [142, 344] on textarea "Mowing of grass up to 6" in height. Mow, edge along driveways & sidewalks, trim…" at bounding box center [322, 355] width 387 height 57
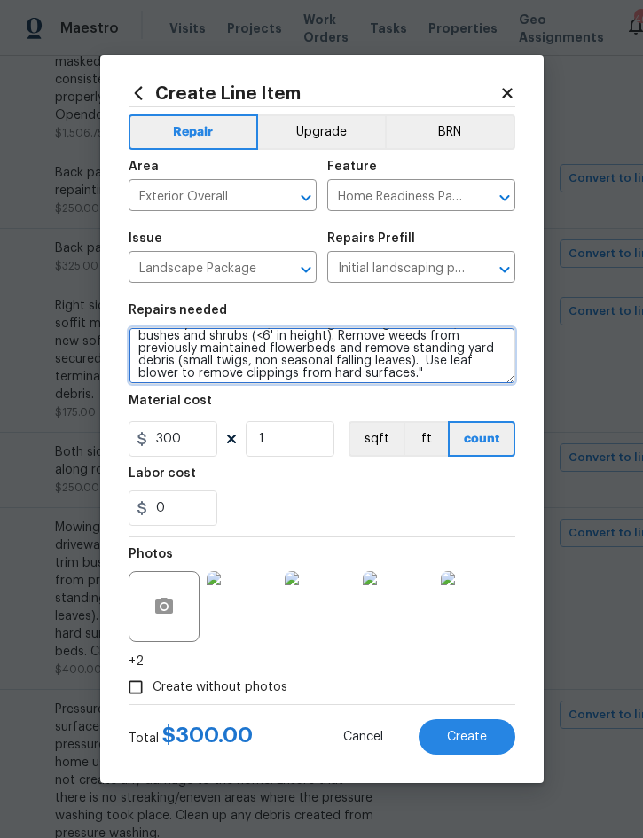
scroll to position [37, 0]
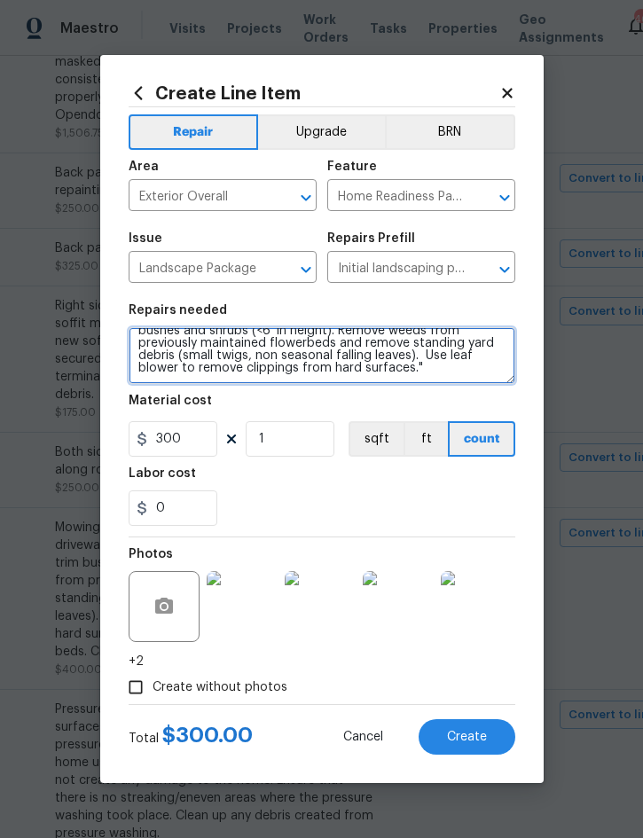
paste textarea "Freshen up mulch (pine bark) in front beds. Cleanup heavy overgrowth in backyar…"
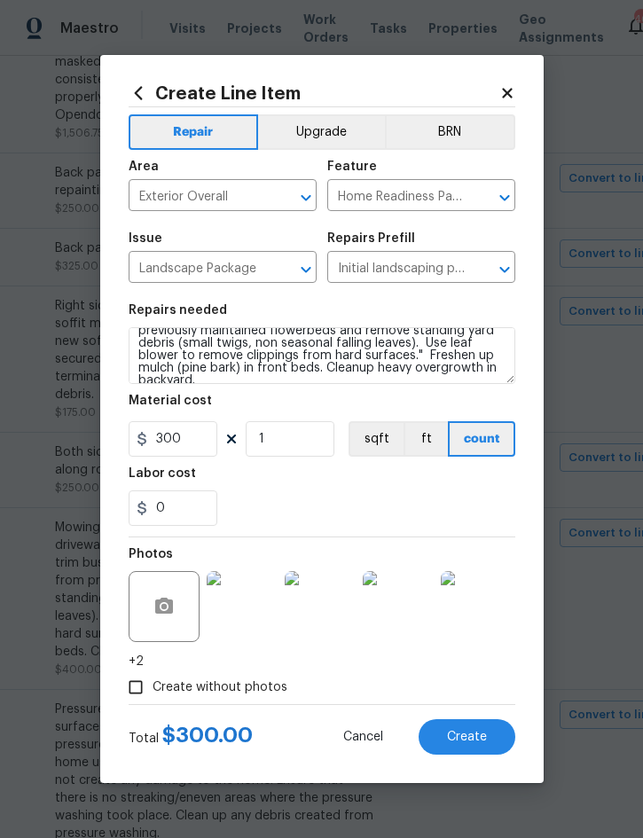
scroll to position [49, 0]
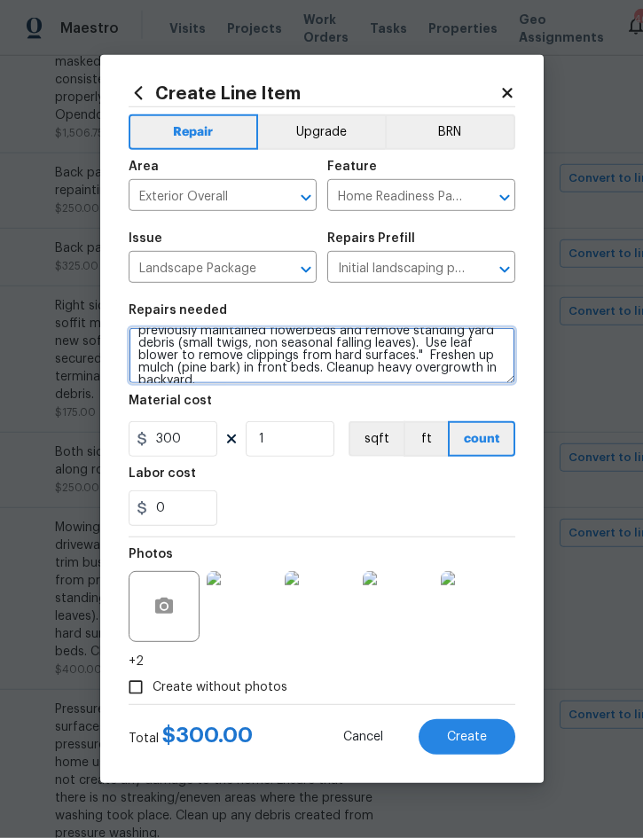
type textarea "Mowing of grass up to 6" in height. Mow, edge along driveways & sidewalks, trim…"
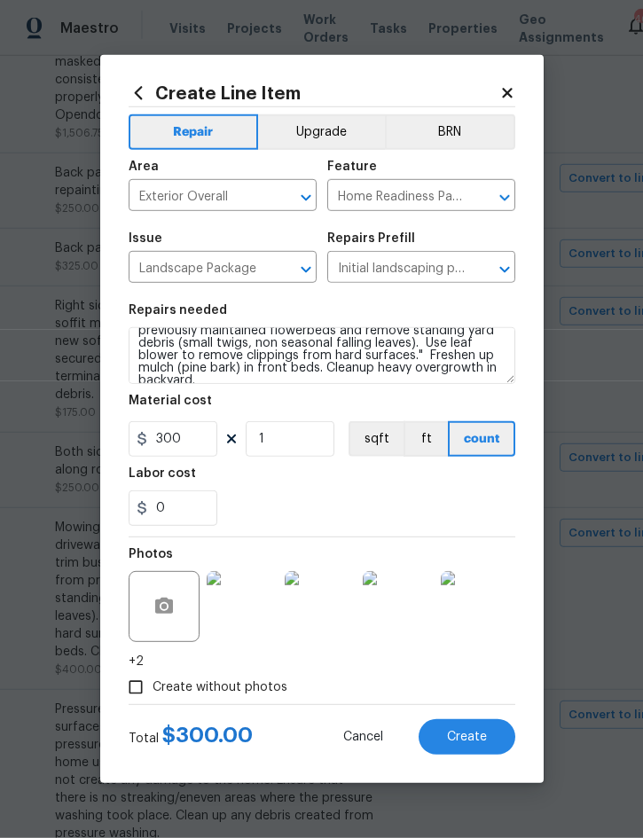
click at [471, 733] on span "Create" at bounding box center [467, 737] width 40 height 13
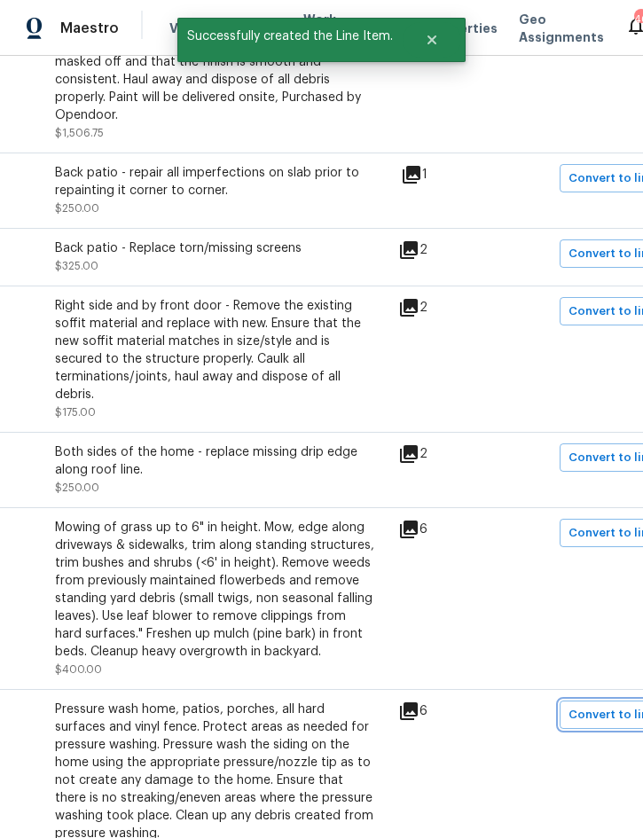
click at [612, 700] on button "Convert to line item" at bounding box center [626, 714] width 134 height 28
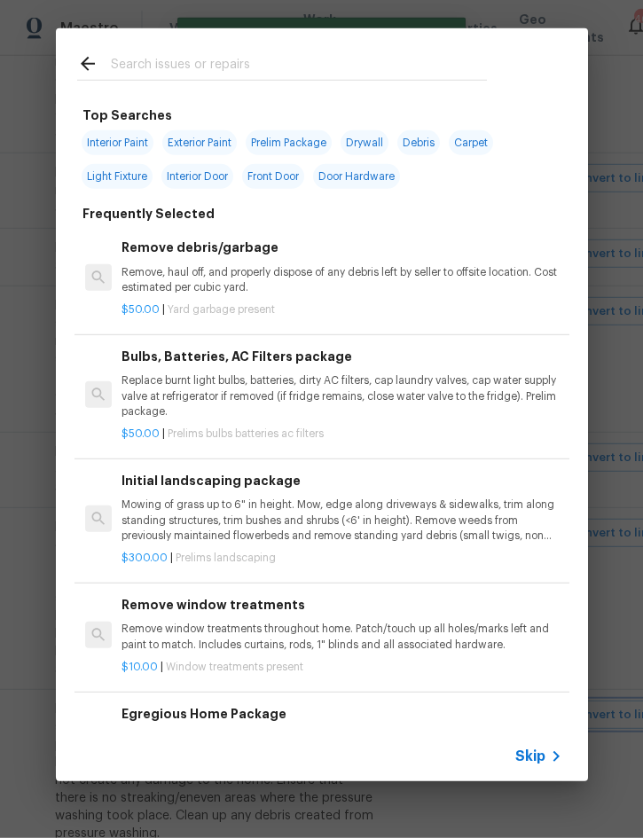
click at [570, 793] on div "Top Searches Interior Paint Exterior Paint Prelim Package Drywall Debris Carpet…" at bounding box center [321, 404] width 643 height 809
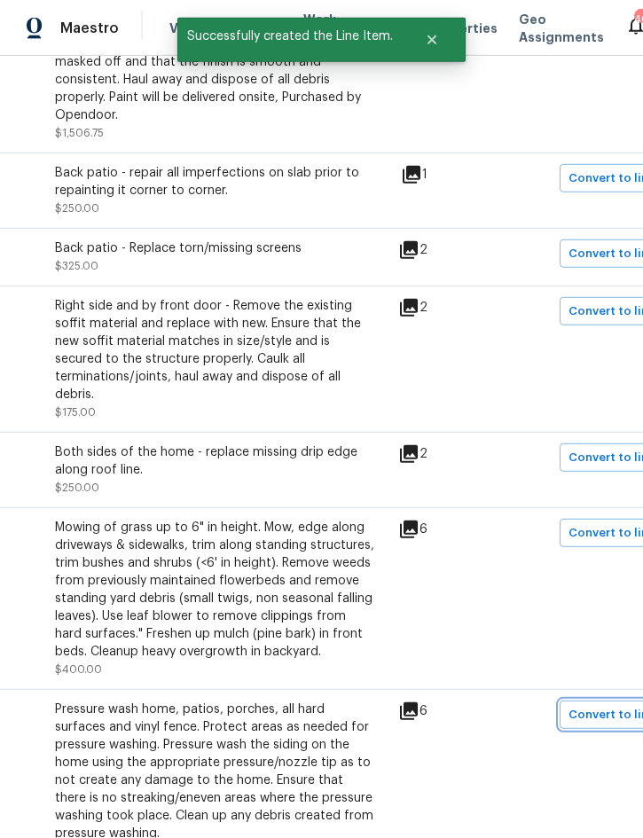
click at [531, 758] on span at bounding box center [518, 780] width 68 height 160
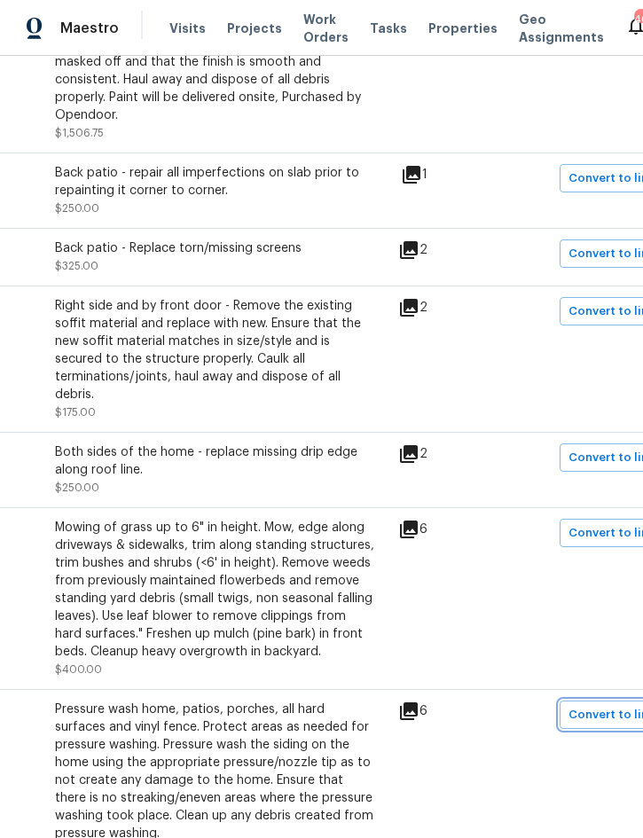
click at [616, 700] on button "Convert to line item" at bounding box center [626, 714] width 134 height 28
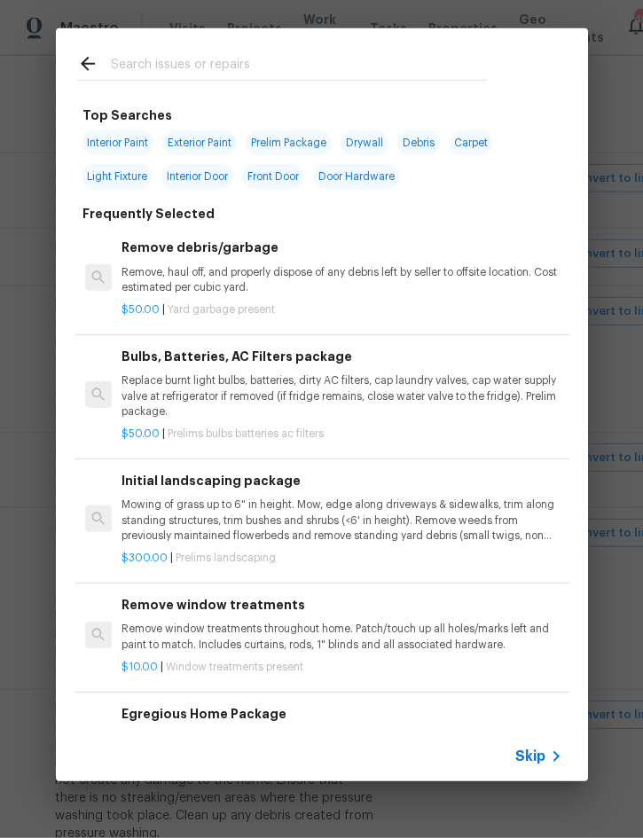
click at [531, 764] on span "Skip" at bounding box center [530, 756] width 30 height 18
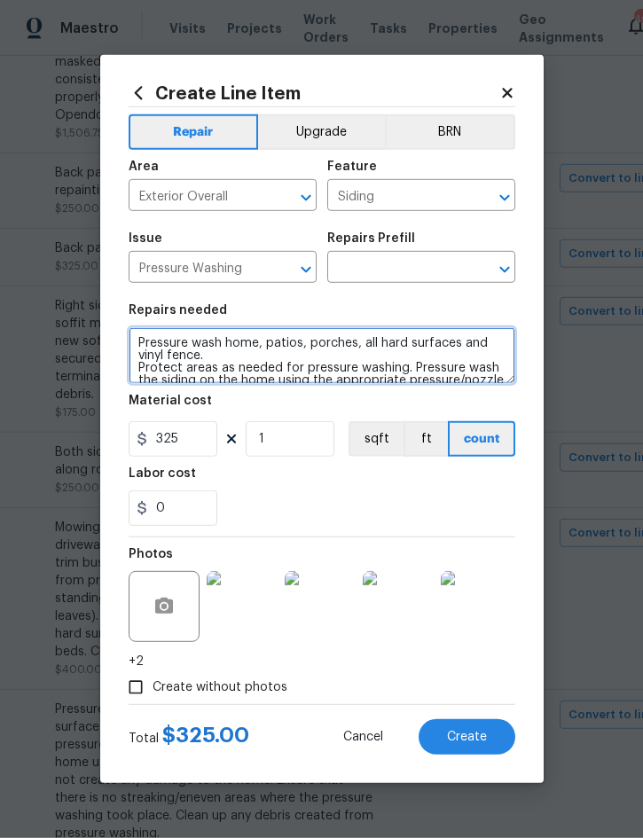
click at [159, 341] on textarea "Pressure wash home, patios, porches, all hard surfaces and vinyl fence. Protect…" at bounding box center [322, 355] width 387 height 57
click at [150, 340] on textarea "Pressure wash home, patios, porches, all hard surfaces and vinyl fence. Protect…" at bounding box center [322, 355] width 387 height 57
click at [149, 340] on textarea "Pressure wash home, patios, porches, all hard surfaces and vinyl fence. Protect…" at bounding box center [322, 355] width 387 height 57
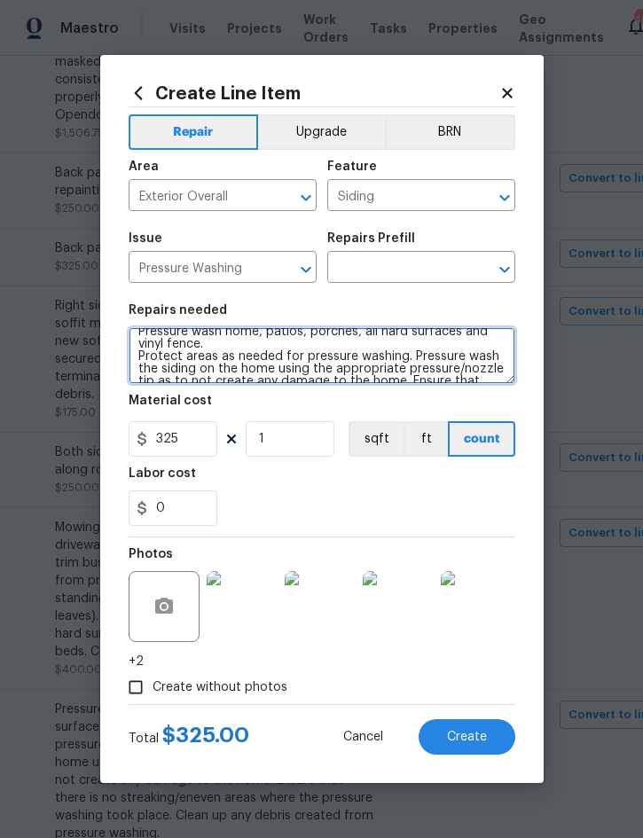
scroll to position [50, 0]
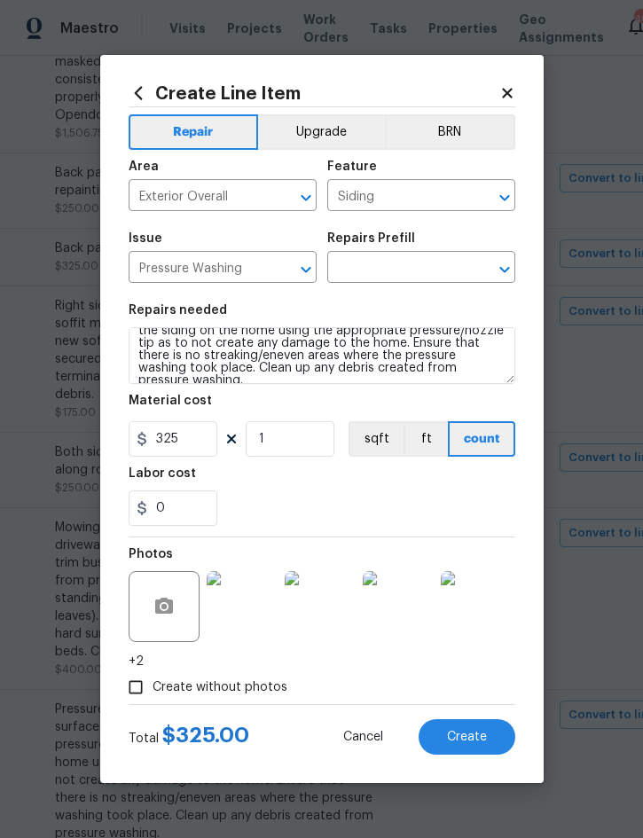
click at [403, 262] on input "text" at bounding box center [396, 268] width 138 height 27
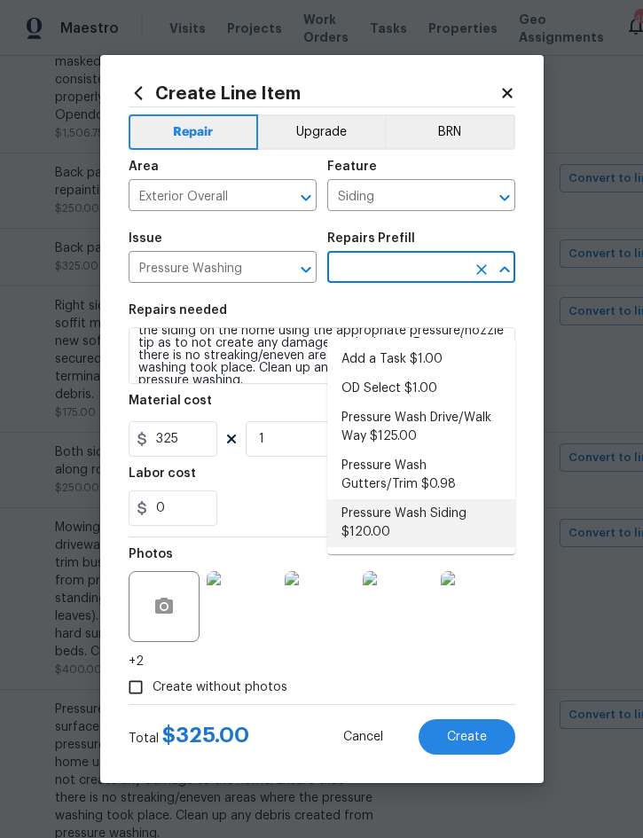
click at [386, 499] on li "Pressure Wash Siding $120.00" at bounding box center [421, 523] width 188 height 48
type input "Pressure Wash Siding $120.00"
type textarea "Protect areas as needed for pressure washing. Pressure wash the siding on the h…"
type input "Pressure Wash Siding $120.00"
type input "120"
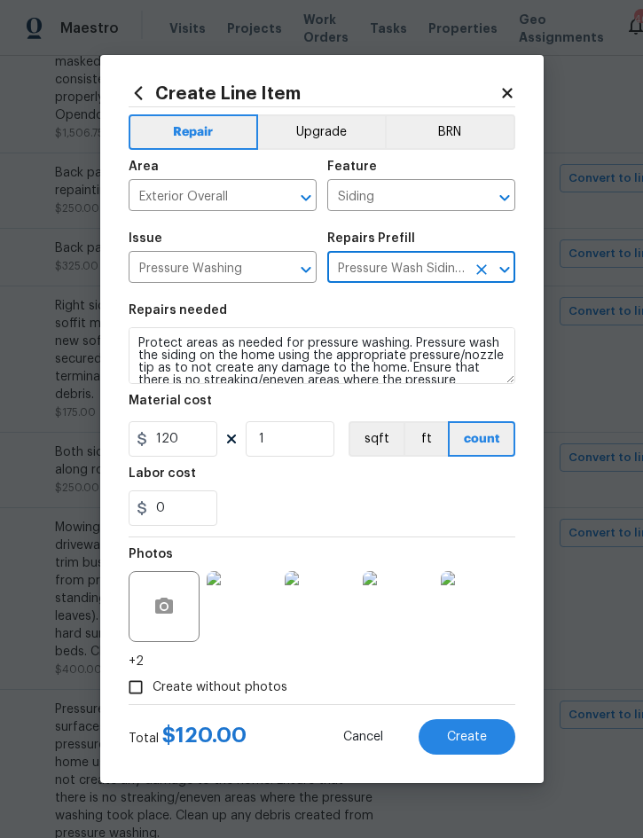
scroll to position [-1, 0]
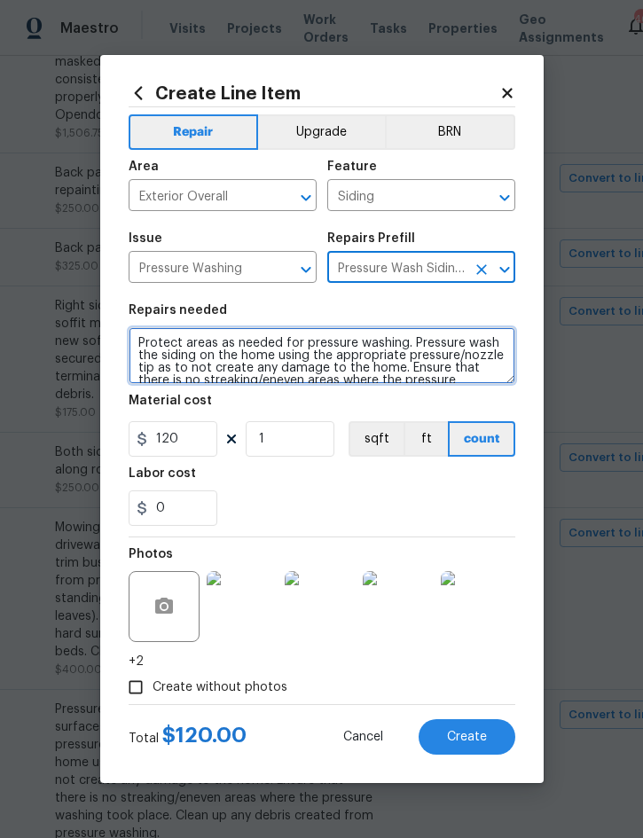
click at [148, 337] on textarea "Protect areas as needed for pressure washing. Pressure wash the siding on the h…" at bounding box center [322, 355] width 387 height 57
click at [150, 334] on textarea "Protect areas as needed for pressure washing. Pressure wash the siding on the h…" at bounding box center [322, 355] width 387 height 57
click at [150, 333] on textarea "Protect areas as needed for pressure washing. Pressure wash the siding on the h…" at bounding box center [322, 355] width 387 height 57
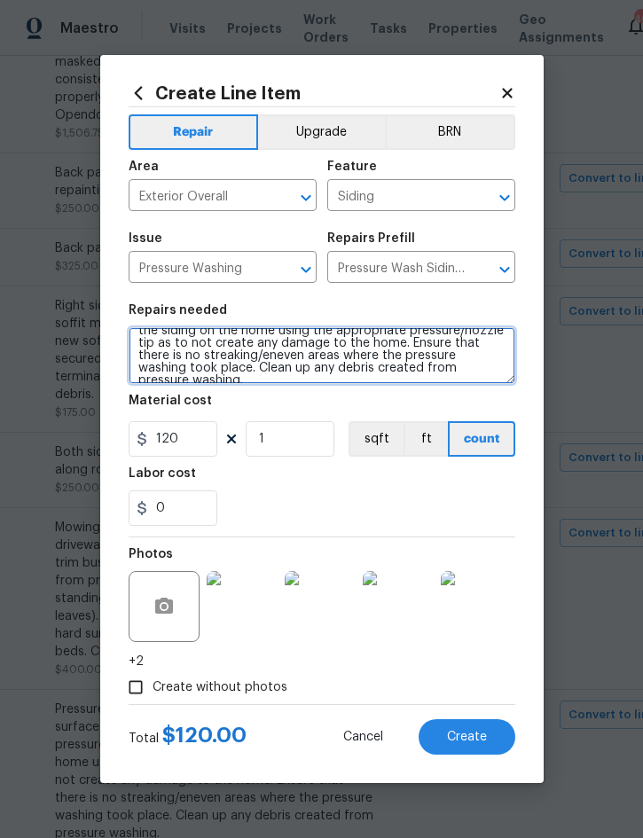
paste textarea "Pressure wash home, patios, porches, all hard surfaces and vinyl fence."
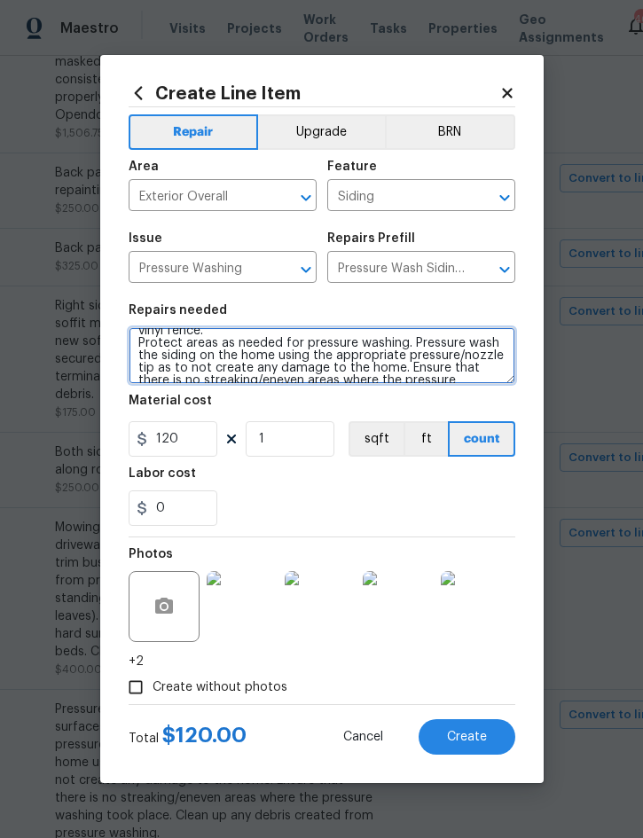
scroll to position [50, 0]
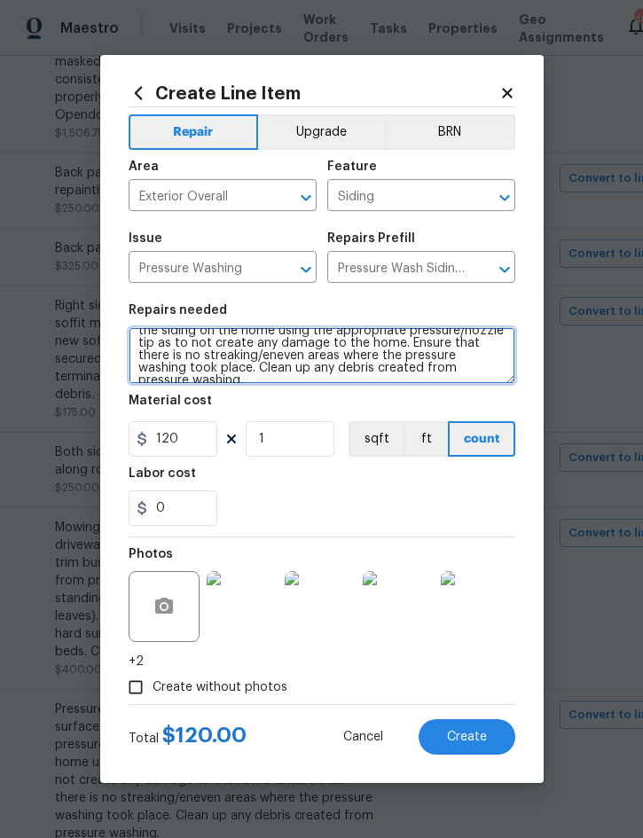
type textarea "Pressure wash home, patios, porches, all hard surfaces and vinyl fence. Protect…"
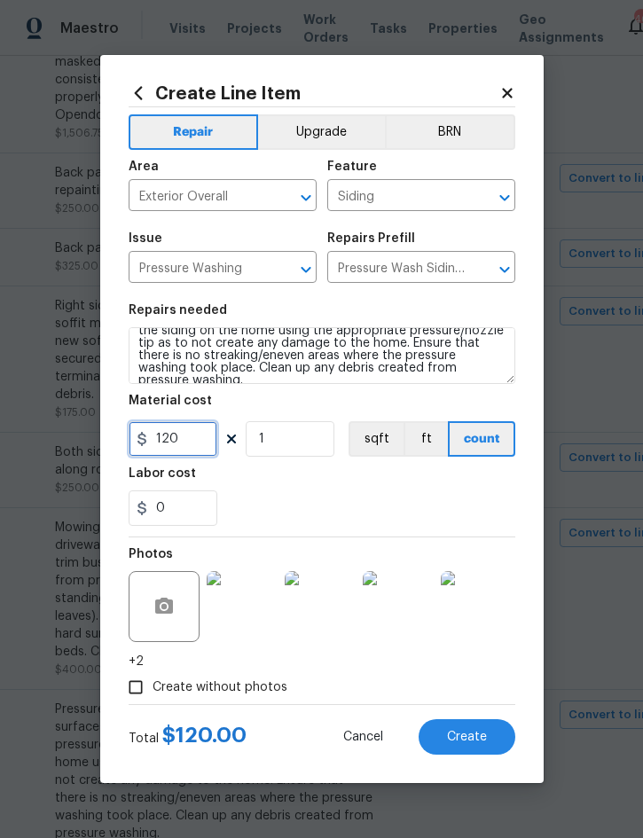
click at [198, 446] on input "120" at bounding box center [173, 438] width 89 height 35
type input "325"
click at [390, 490] on div "Labor cost" at bounding box center [322, 478] width 387 height 23
click at [465, 744] on span "Create" at bounding box center [467, 737] width 40 height 13
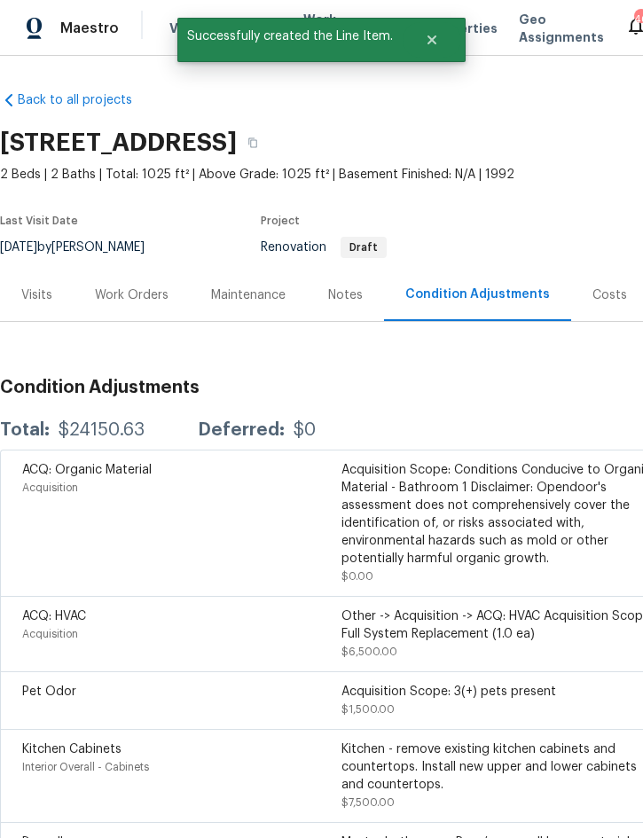
scroll to position [0, 0]
click at [140, 286] on div "Work Orders" at bounding box center [132, 295] width 74 height 18
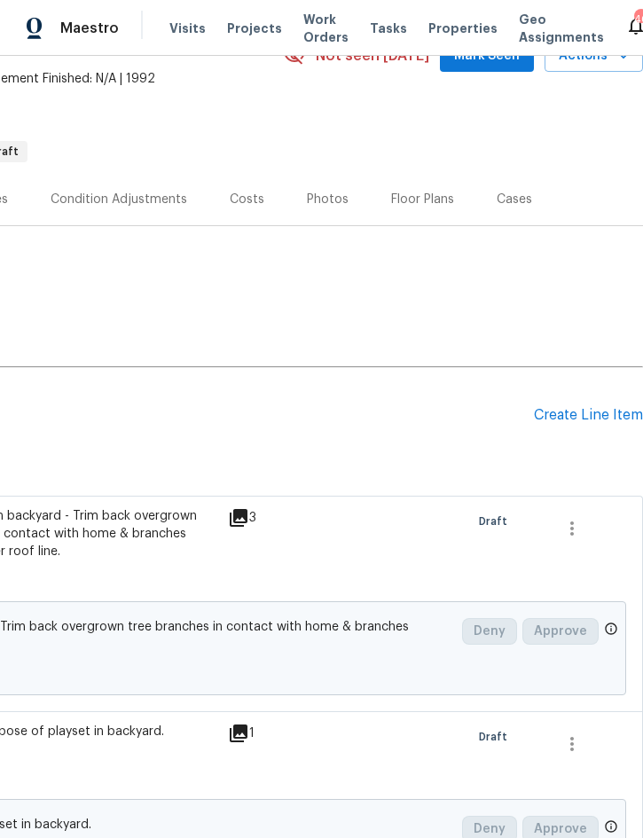
scroll to position [96, 359]
click at [580, 421] on div "Create Line Item" at bounding box center [588, 415] width 109 height 17
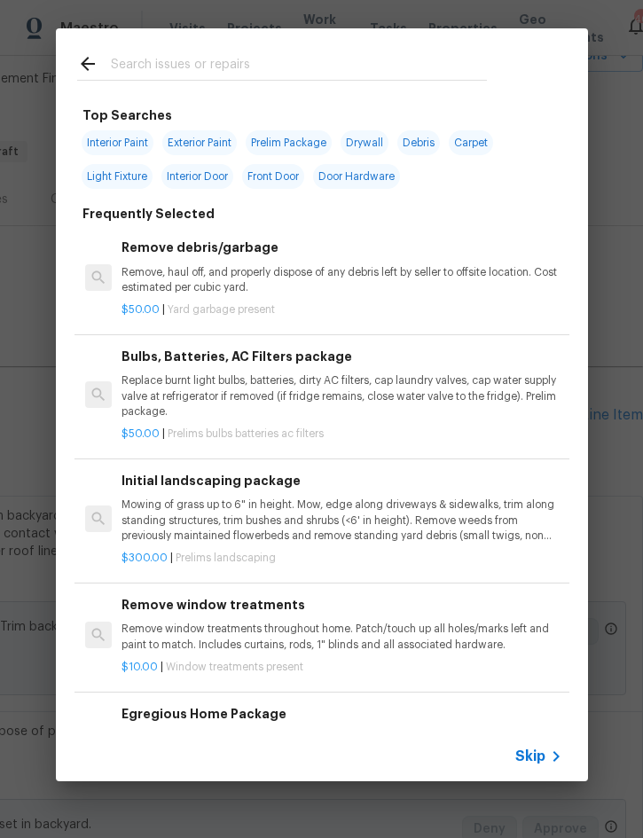
click at [319, 49] on div at bounding box center [282, 63] width 452 height 70
click at [405, 64] on input "text" at bounding box center [299, 66] width 376 height 27
type input "Clean"
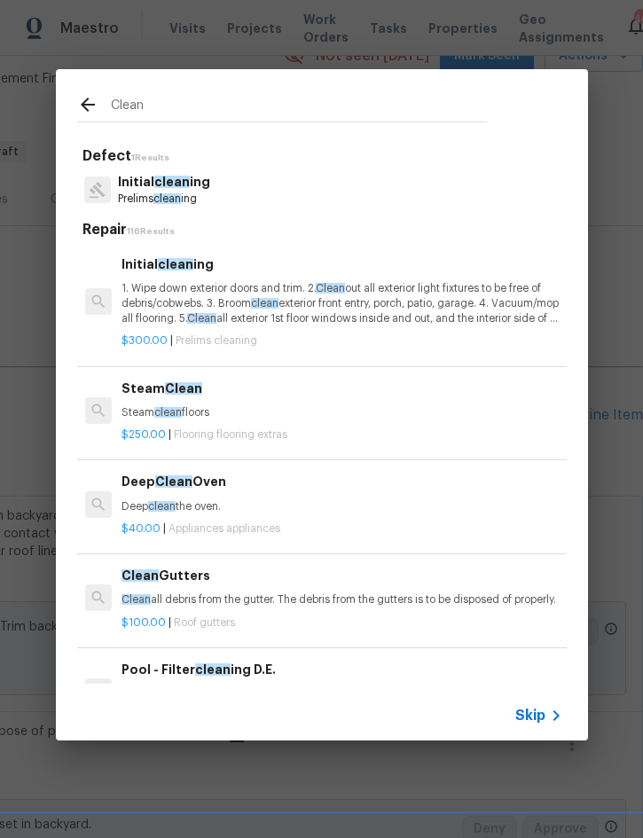
click at [254, 288] on p "1. Wipe down exterior doors and trim. 2. Clean out all exterior light fixtures …" at bounding box center [341, 303] width 440 height 45
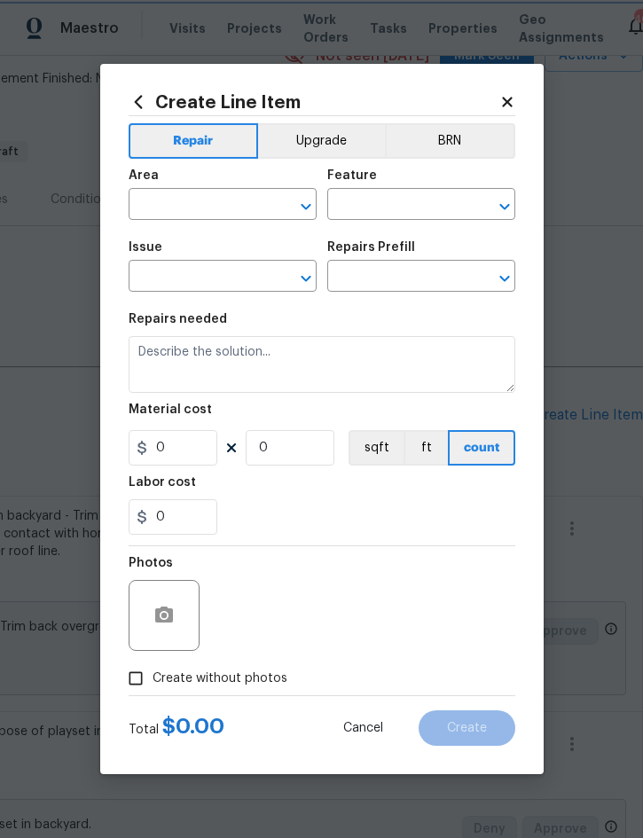
type input "Home Readiness Packages"
type input "Initial cleaning"
type input "Initial cleaning $300.00"
type textarea "1. Wipe down exterior doors and trim. 2. Clean out all exterior light fixtures …"
type input "300"
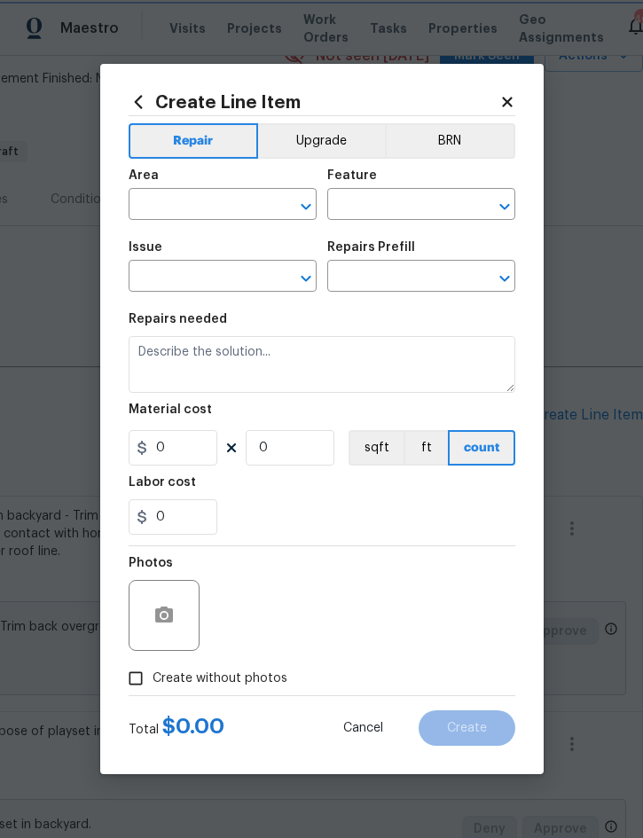
type input "1"
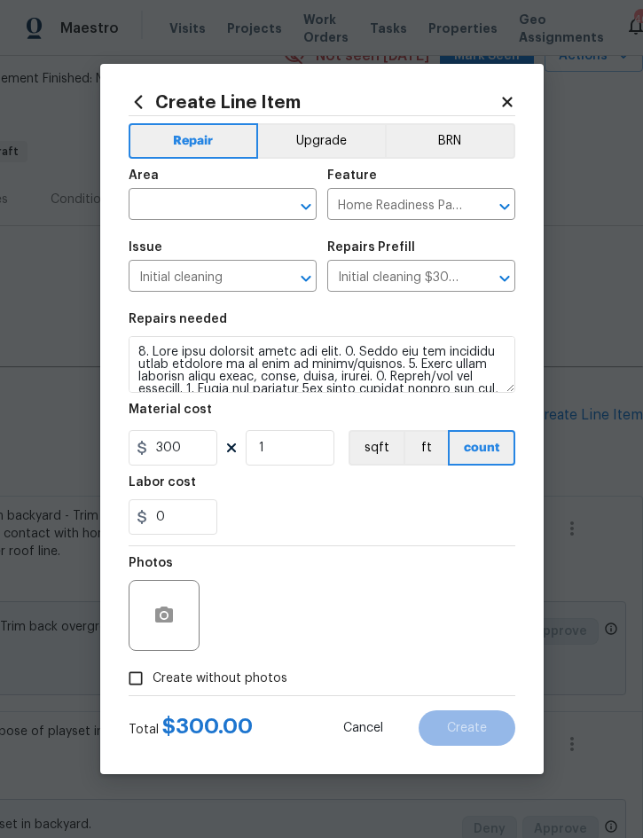
click at [217, 204] on input "text" at bounding box center [198, 205] width 138 height 27
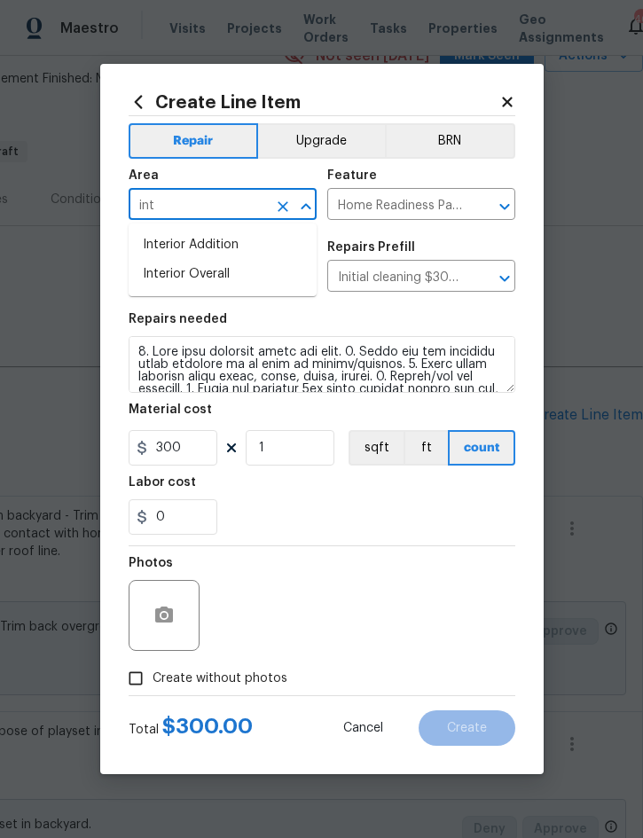
click at [220, 271] on li "Interior Overall" at bounding box center [223, 274] width 188 height 29
type input "Interior Overall"
click at [241, 684] on span "Create without photos" at bounding box center [219, 678] width 135 height 19
click at [152, 684] on input "Create without photos" at bounding box center [136, 678] width 34 height 34
checkbox input "true"
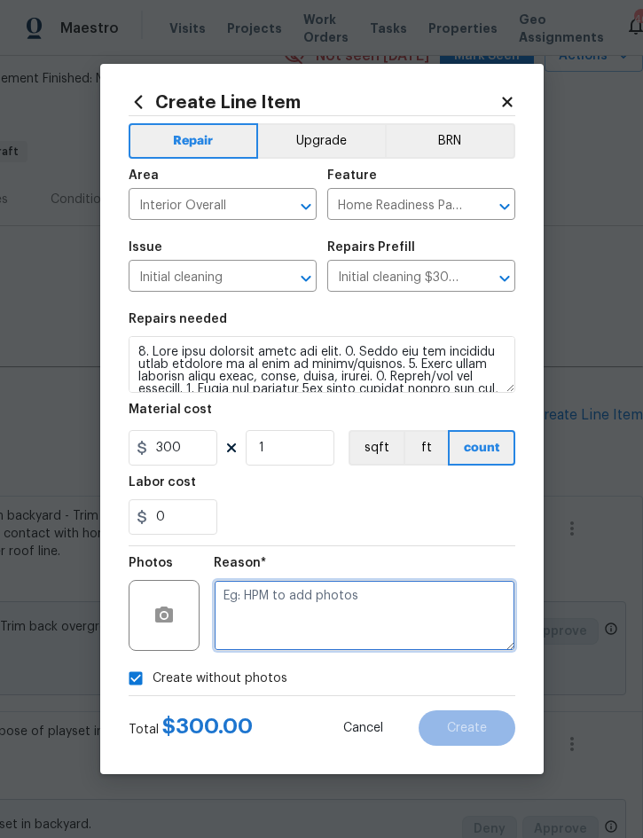
click at [364, 606] on textarea at bounding box center [364, 615] width 301 height 71
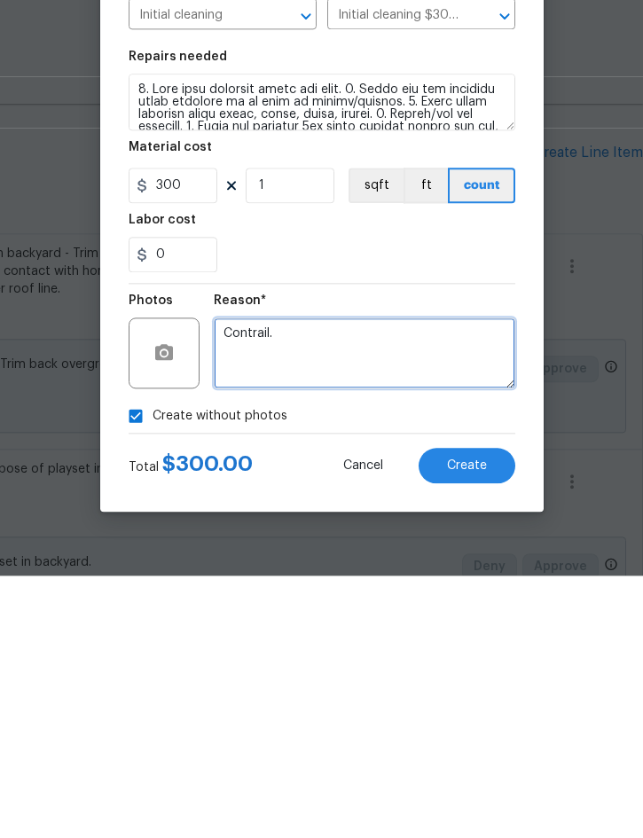
scroll to position [0, 0]
type textarea "Contractor will privide"
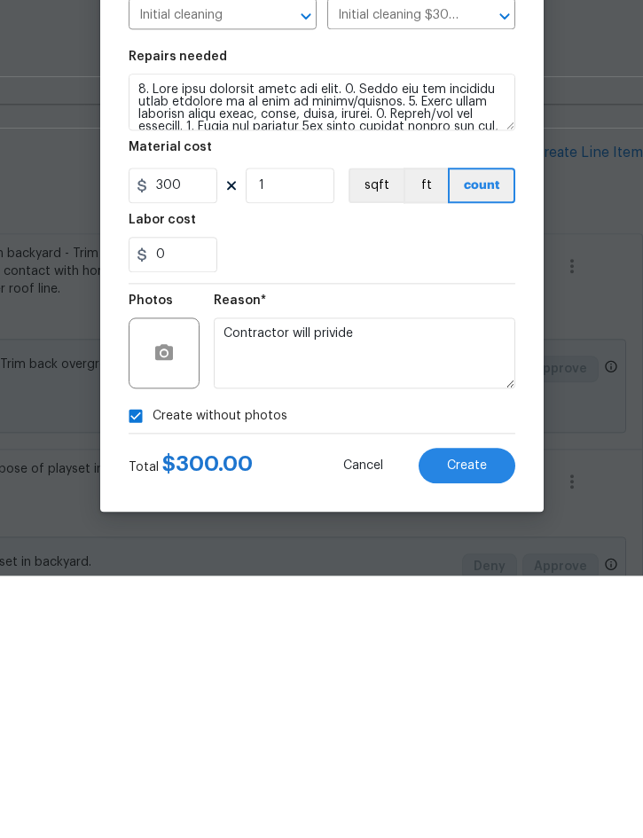
click at [485, 710] on button "Create" at bounding box center [466, 727] width 97 height 35
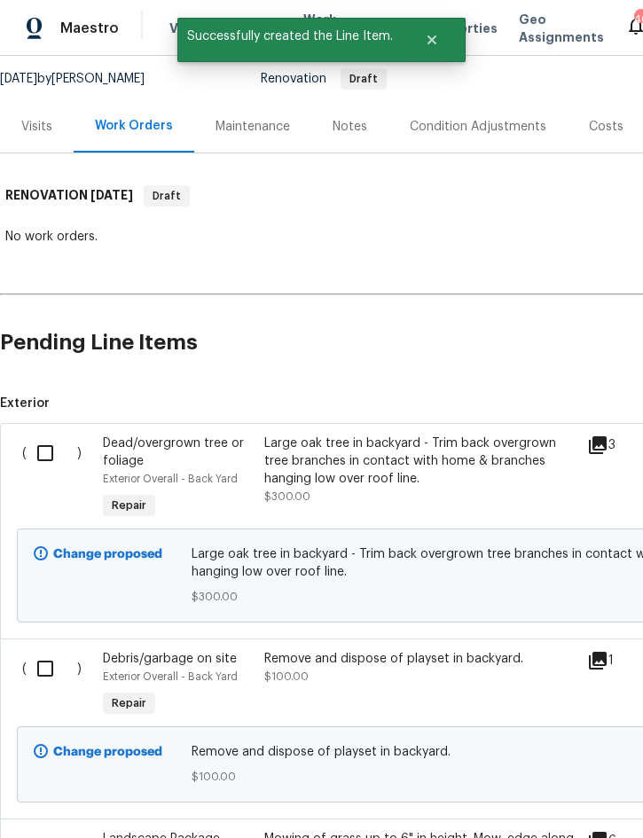
scroll to position [168, 0]
click at [47, 434] on input "checkbox" at bounding box center [52, 452] width 51 height 37
checkbox input "true"
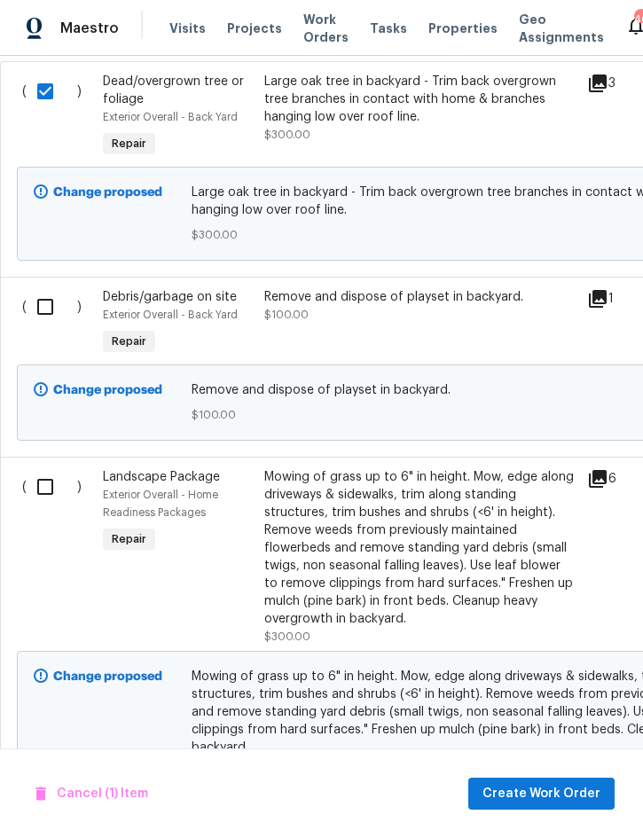
scroll to position [536, 0]
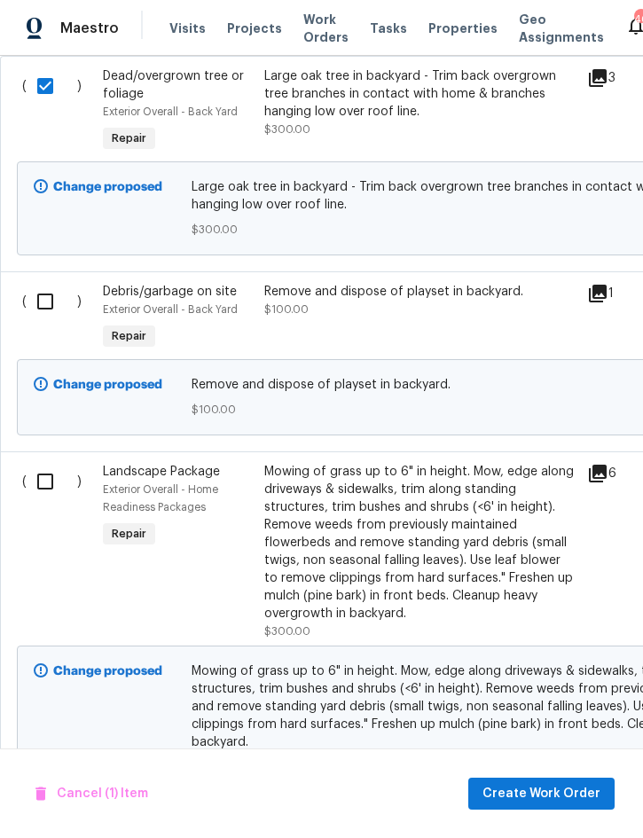
click at [44, 463] on input "checkbox" at bounding box center [52, 481] width 51 height 37
checkbox input "true"
click at [558, 793] on span "Create Work Order" at bounding box center [541, 794] width 118 height 22
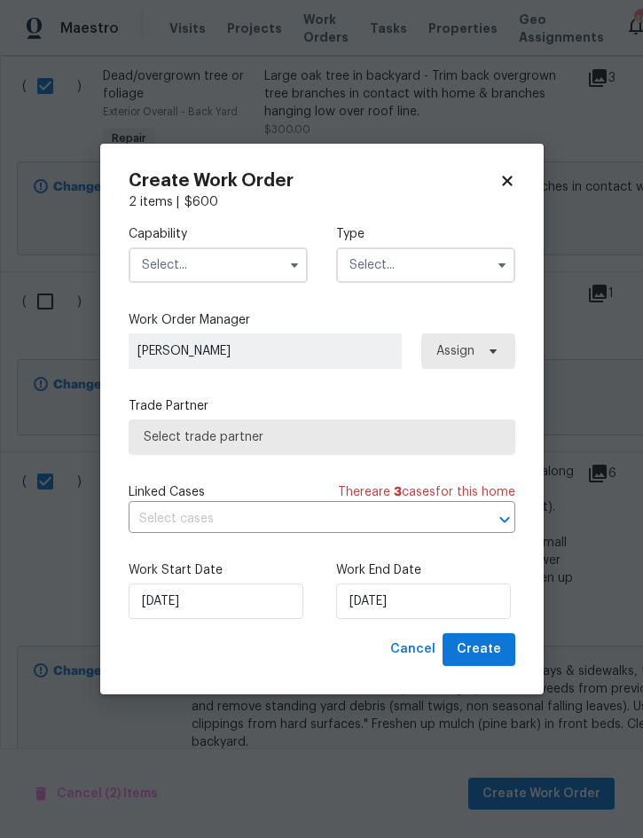
click at [230, 270] on input "text" at bounding box center [218, 264] width 179 height 35
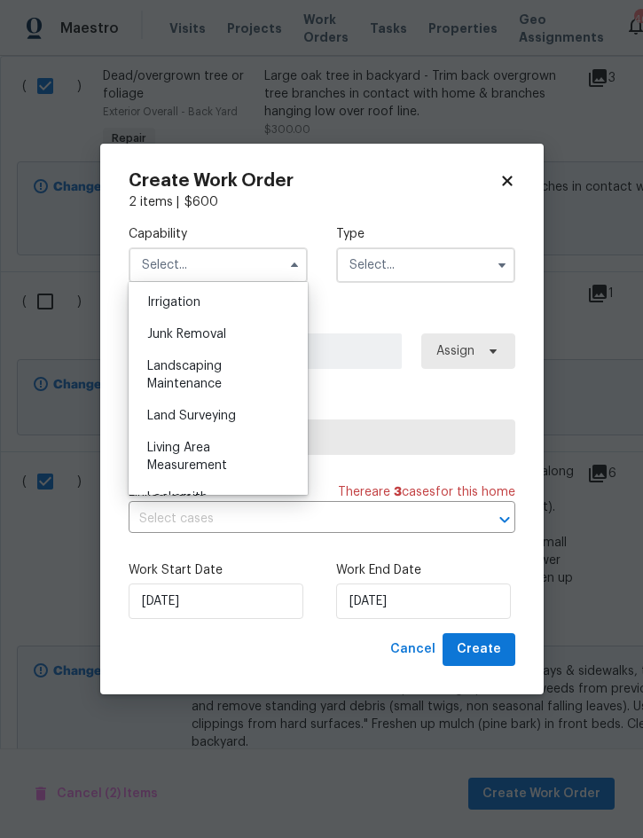
scroll to position [1101, 0]
click at [224, 364] on div "Landscaping Maintenance" at bounding box center [218, 377] width 170 height 50
type input "Landscaping Maintenance"
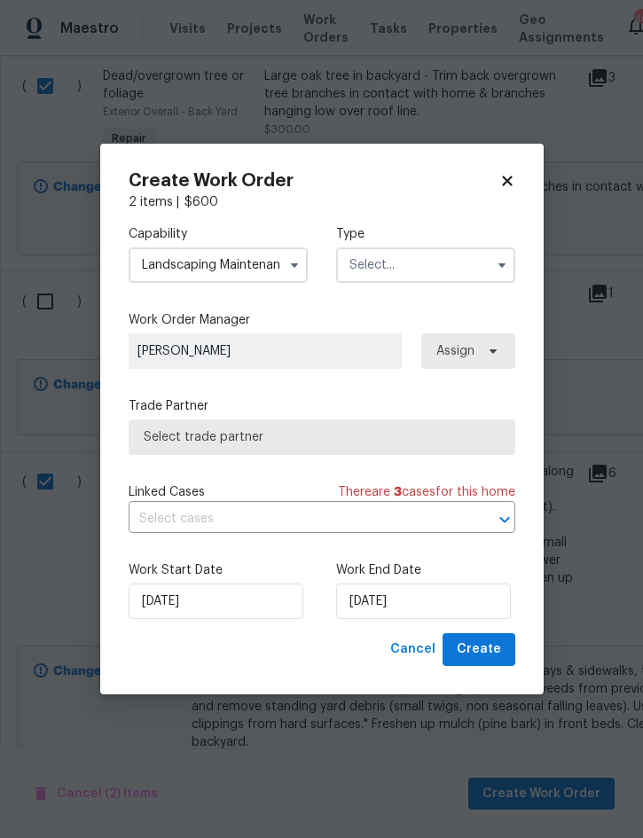
click at [425, 263] on input "text" at bounding box center [425, 264] width 179 height 35
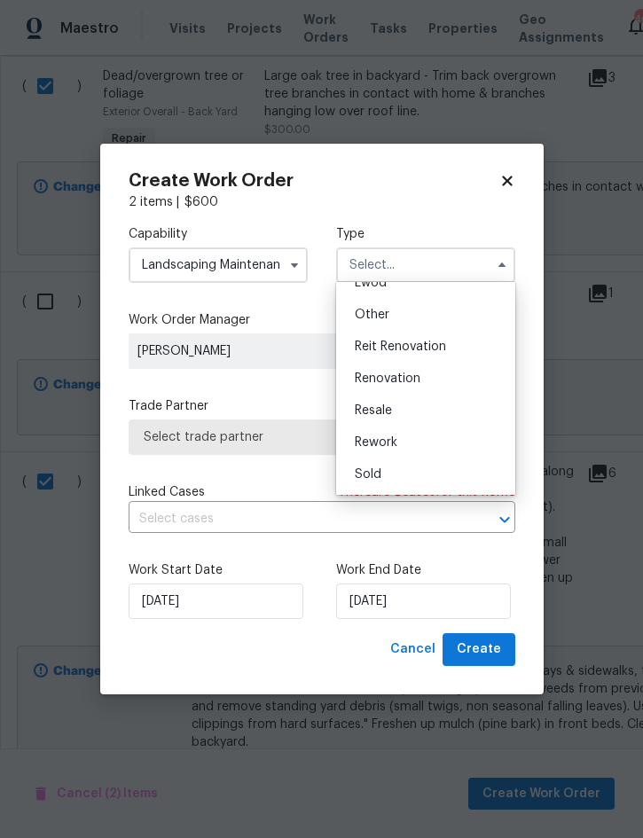
scroll to position [211, 0]
click at [417, 372] on span "Renovation" at bounding box center [388, 378] width 66 height 12
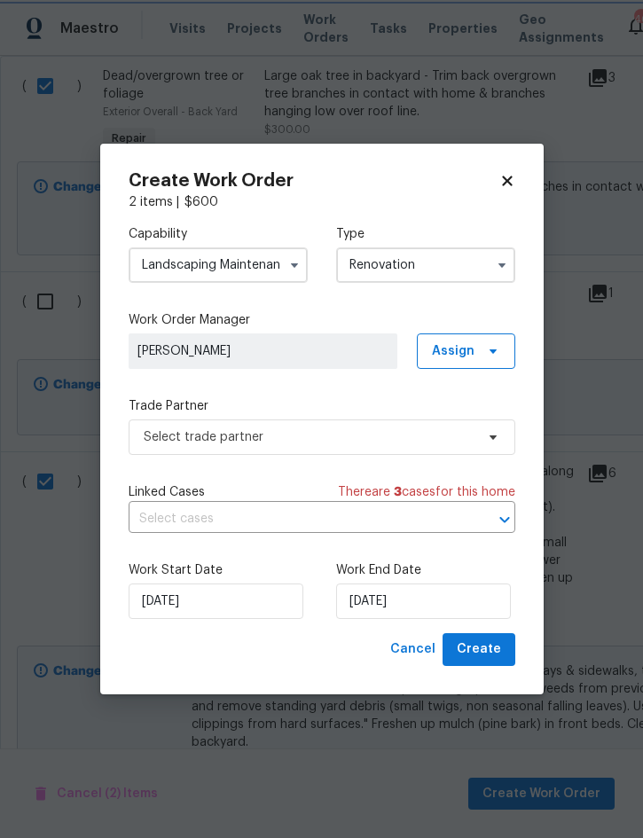
type input "Renovation"
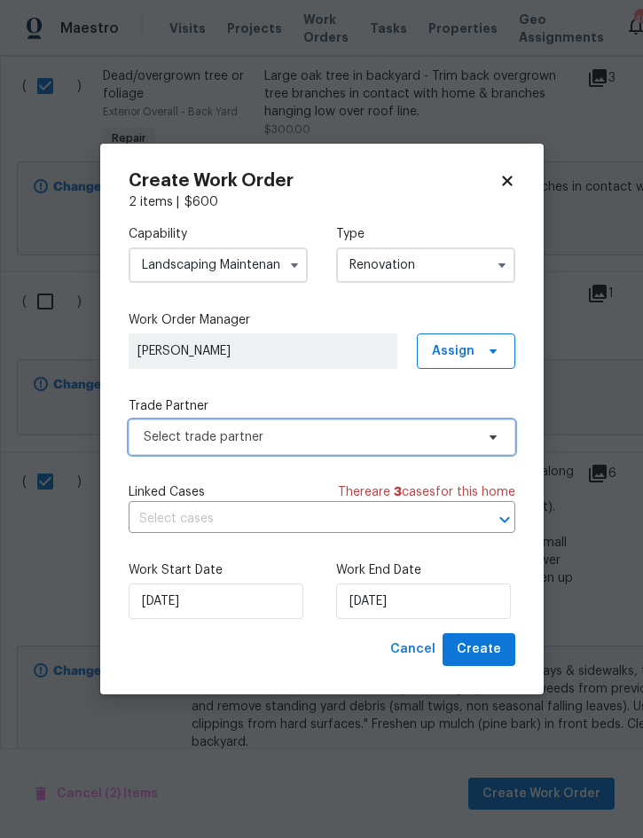
click at [298, 445] on span "Select trade partner" at bounding box center [322, 436] width 387 height 35
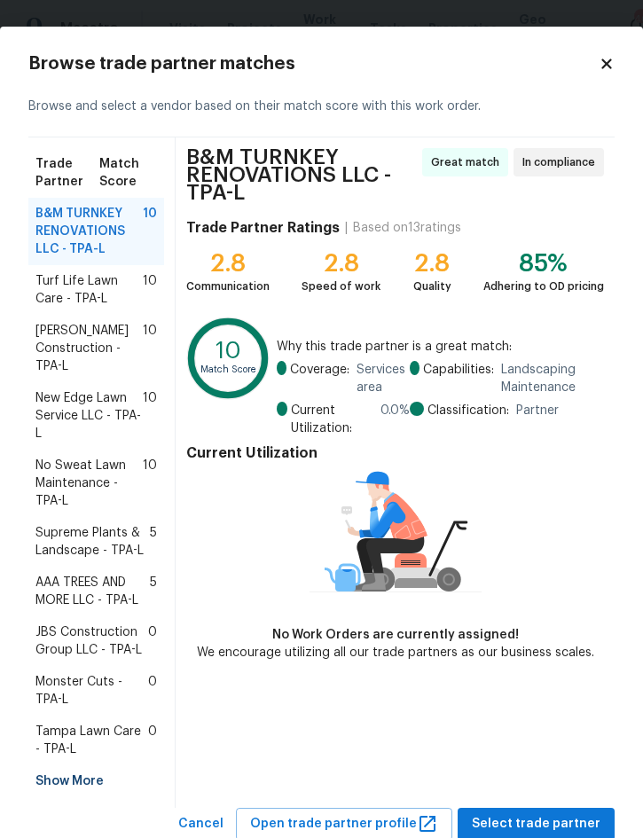
click at [66, 402] on span "New Edge Lawn Service LLC - TPA-L" at bounding box center [88, 415] width 107 height 53
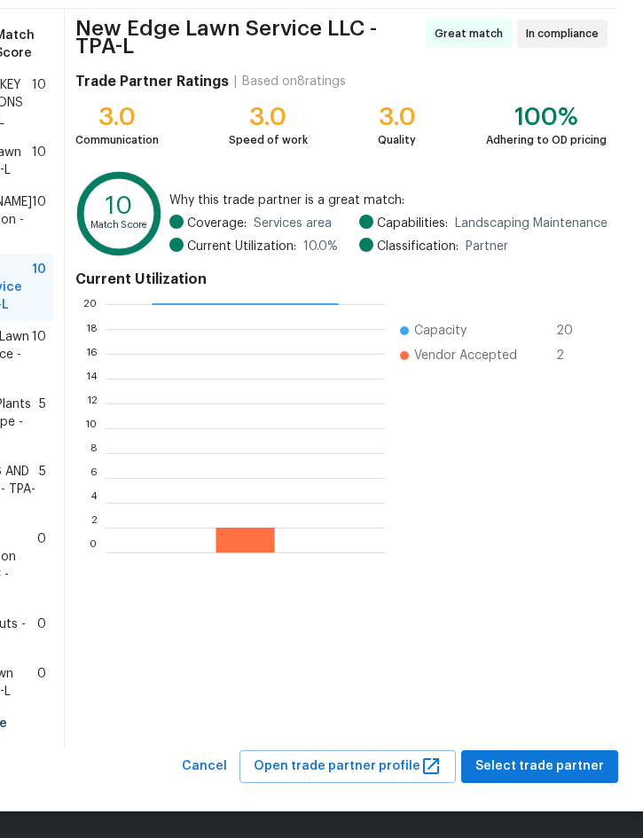
scroll to position [145, 46]
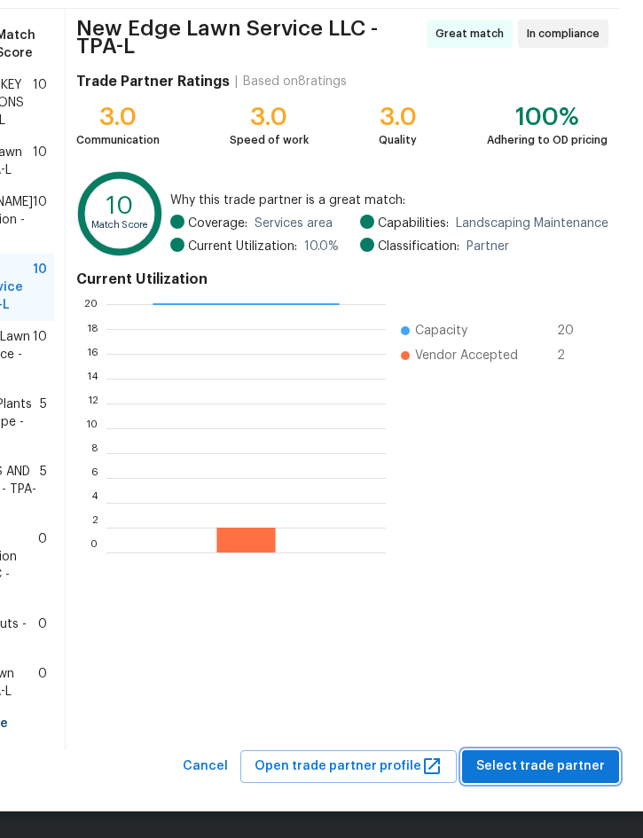
click at [557, 764] on span "Select trade partner" at bounding box center [540, 766] width 129 height 22
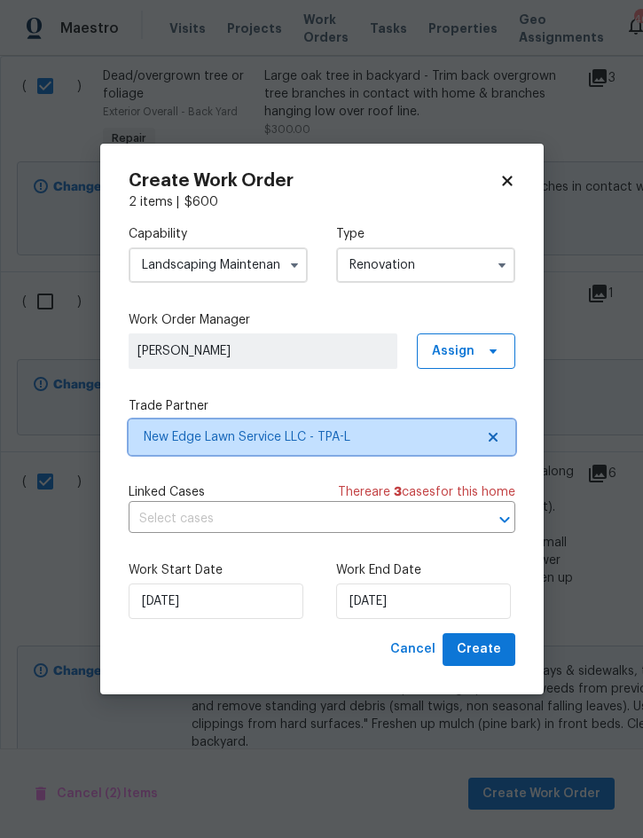
scroll to position [0, 0]
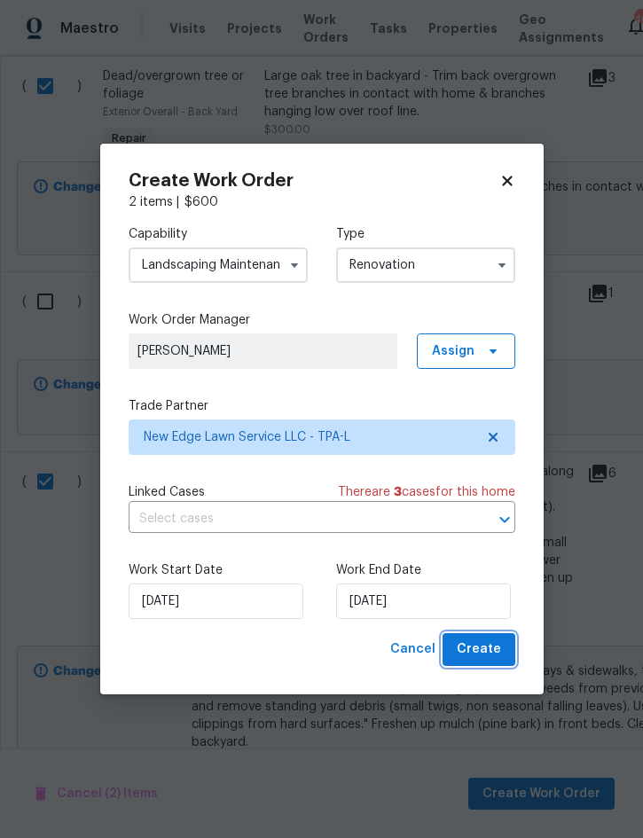
click at [498, 651] on span "Create" at bounding box center [479, 649] width 44 height 22
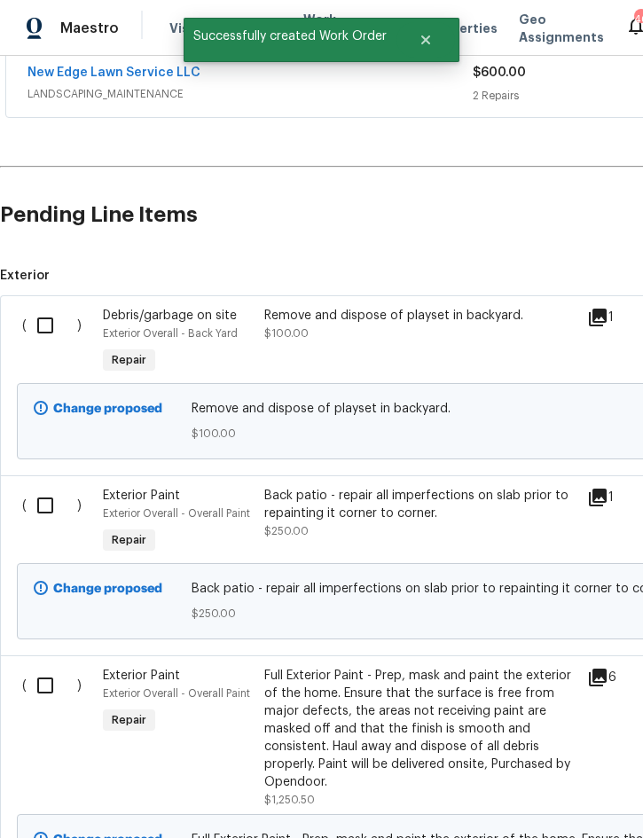
scroll to position [343, 0]
click at [44, 307] on input "checkbox" at bounding box center [52, 325] width 51 height 37
checkbox input "true"
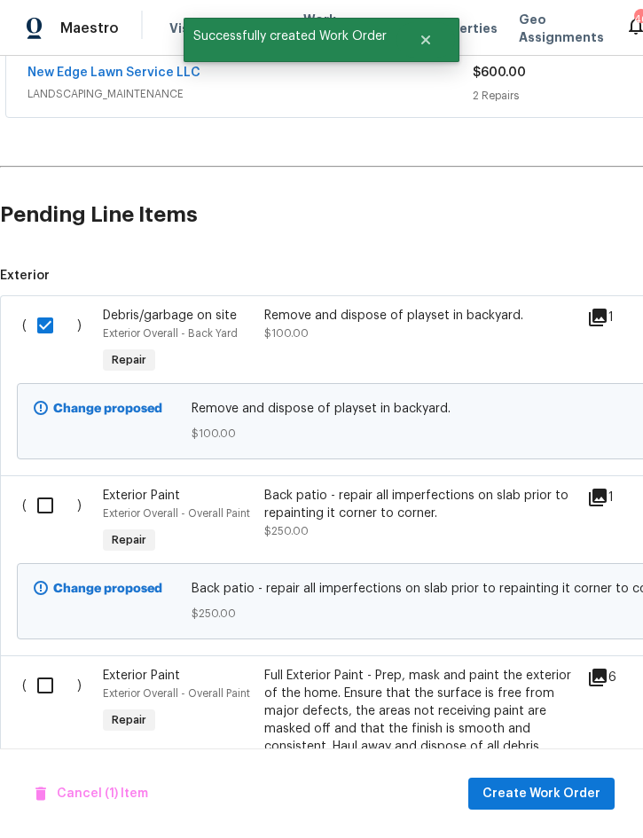
click at [53, 487] on input "checkbox" at bounding box center [52, 505] width 51 height 37
checkbox input "true"
click at [41, 667] on input "checkbox" at bounding box center [52, 685] width 51 height 37
checkbox input "true"
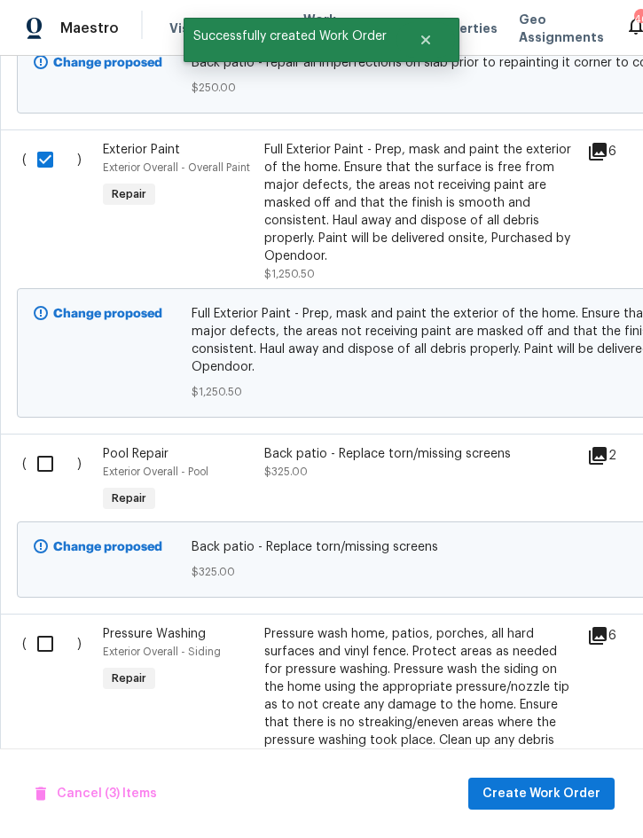
scroll to position [867, 0]
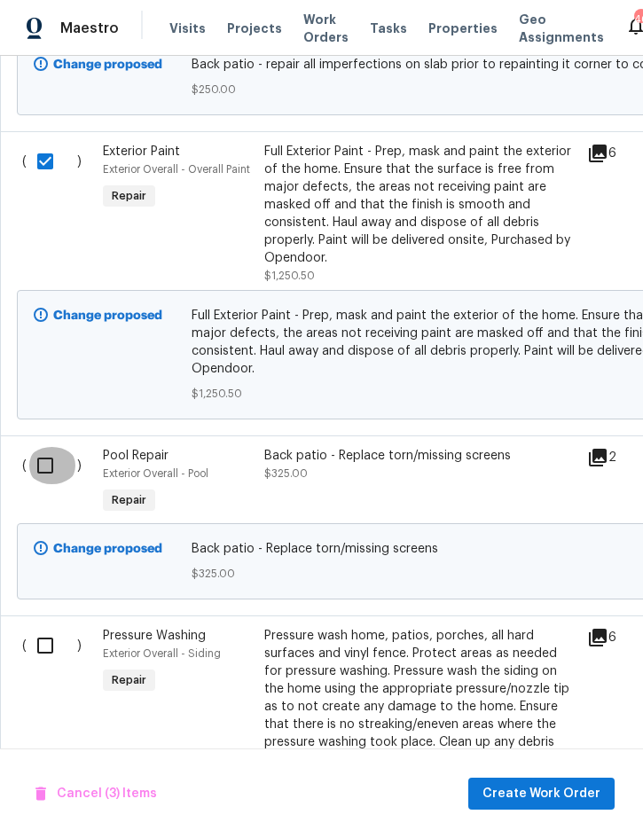
click at [58, 447] on input "checkbox" at bounding box center [52, 465] width 51 height 37
checkbox input "true"
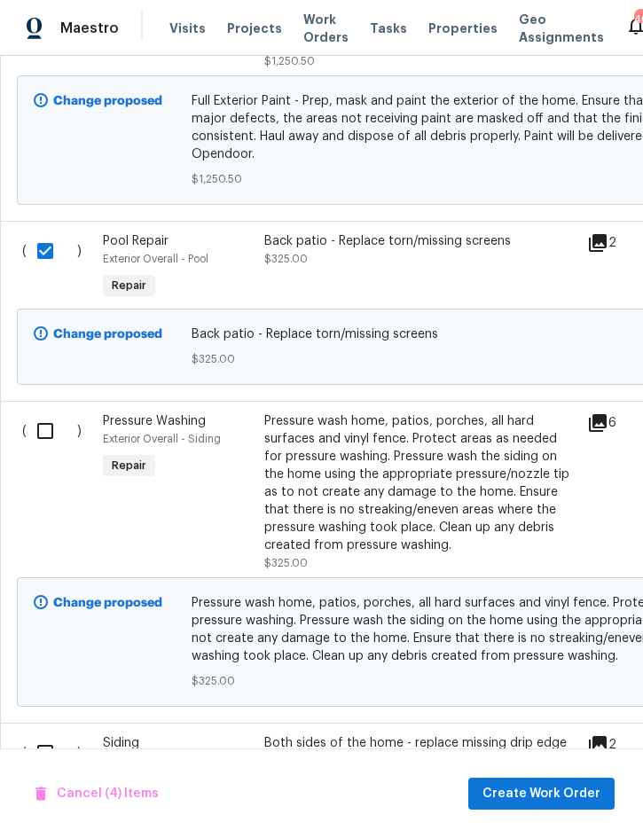
scroll to position [1080, 0]
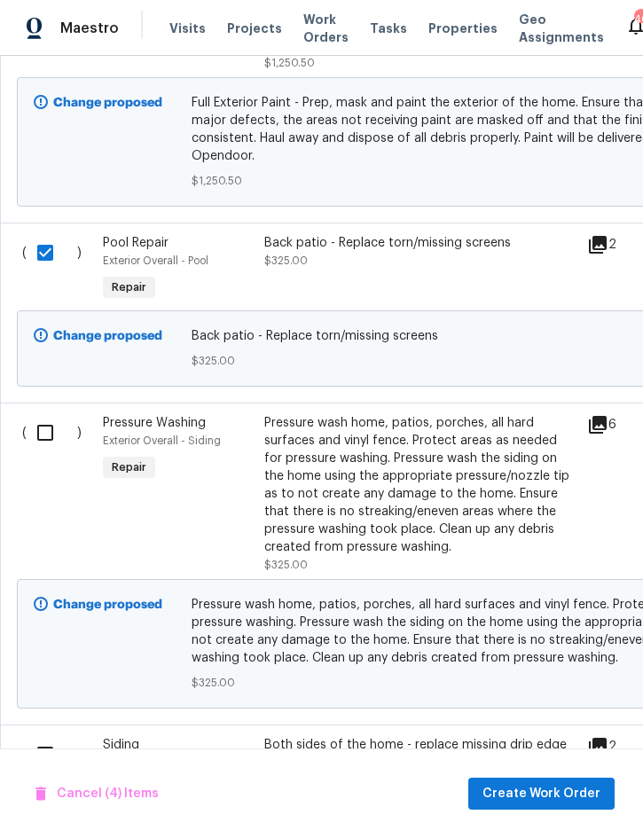
click at [45, 414] on input "checkbox" at bounding box center [52, 432] width 51 height 37
checkbox input "true"
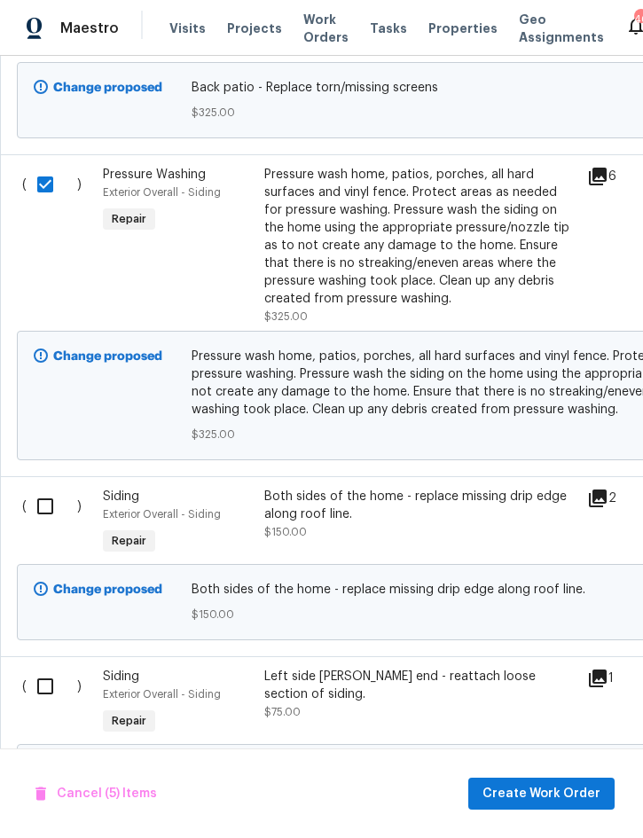
scroll to position [1327, 0]
click at [47, 669] on input "checkbox" at bounding box center [52, 687] width 51 height 37
checkbox input "true"
click at [55, 489] on input "checkbox" at bounding box center [52, 507] width 51 height 37
checkbox input "true"
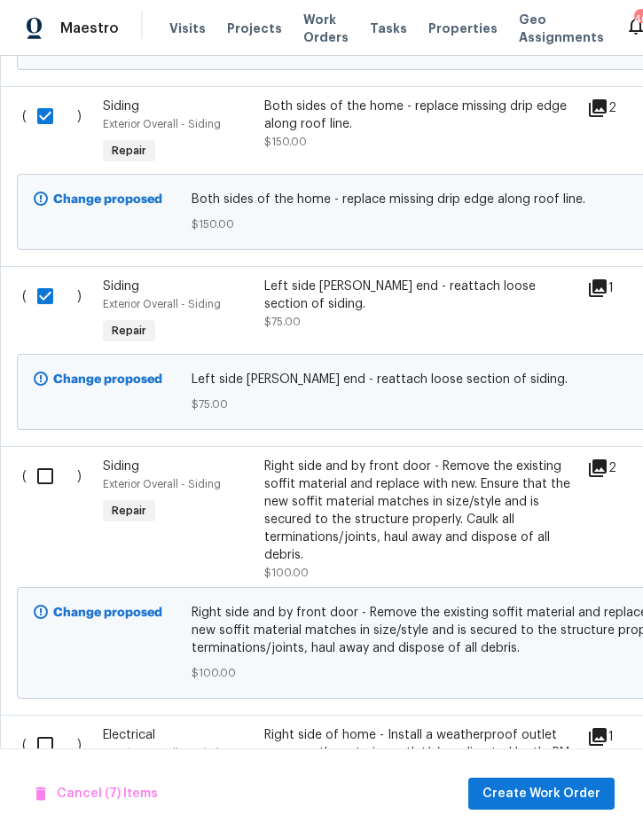
scroll to position [1717, 0]
click at [49, 458] on input "checkbox" at bounding box center [52, 476] width 51 height 37
checkbox input "true"
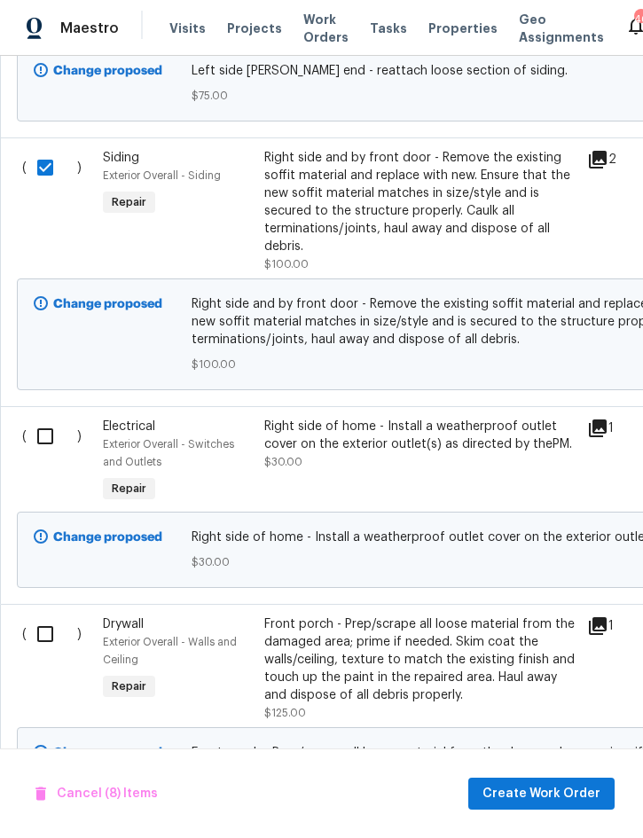
scroll to position [2023, 0]
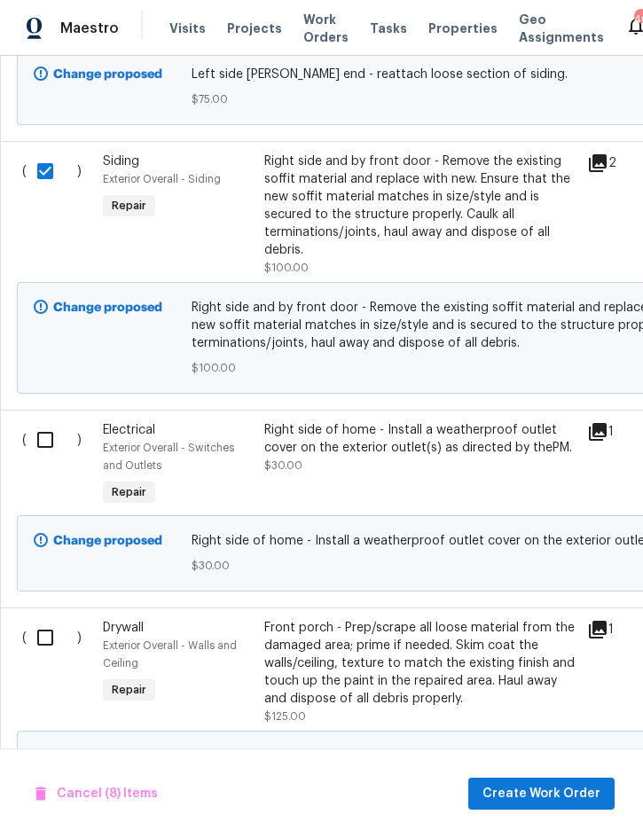
click at [51, 421] on input "checkbox" at bounding box center [52, 439] width 51 height 37
checkbox input "true"
click at [39, 619] on input "checkbox" at bounding box center [52, 637] width 51 height 37
checkbox input "true"
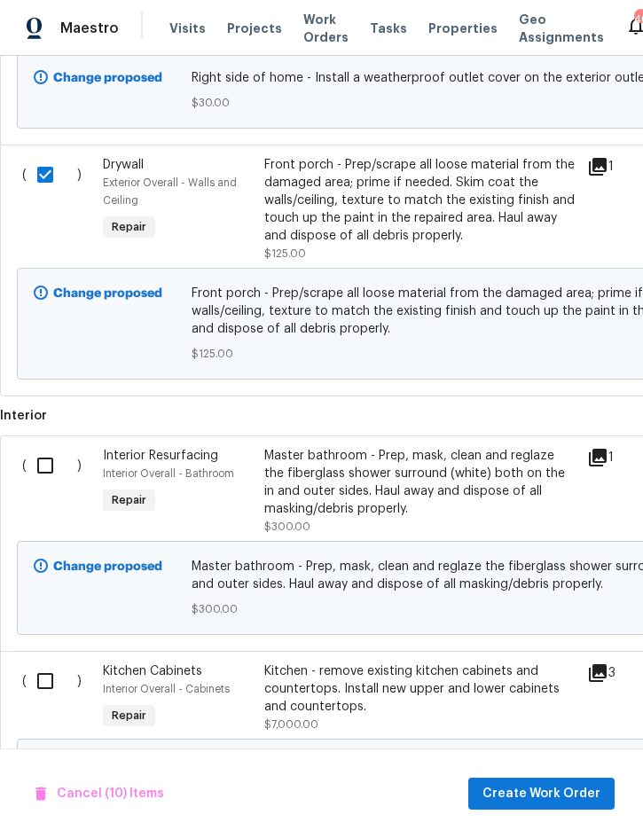
scroll to position [2486, 0]
click at [55, 447] on input "checkbox" at bounding box center [52, 465] width 51 height 37
checkbox input "true"
click at [49, 662] on input "checkbox" at bounding box center [52, 680] width 51 height 37
checkbox input "true"
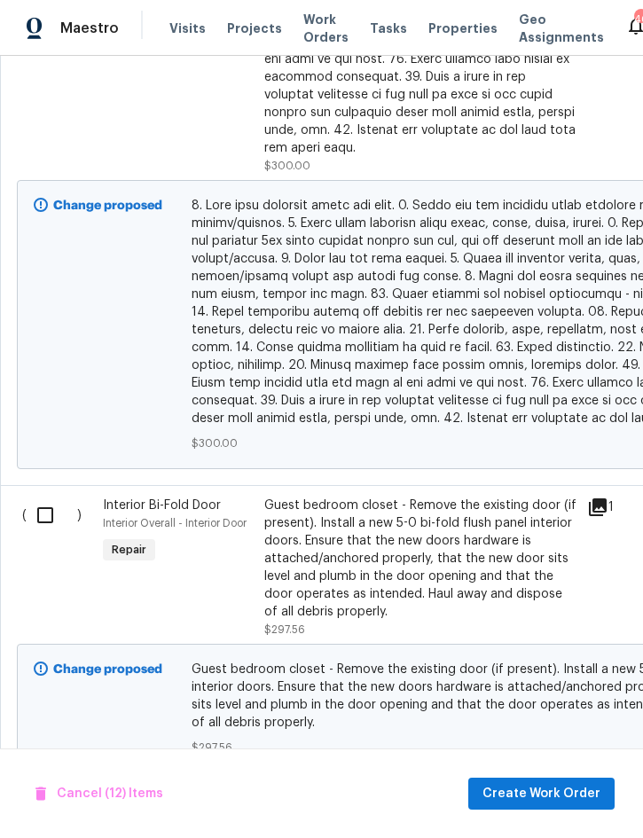
scroll to position [3665, 0]
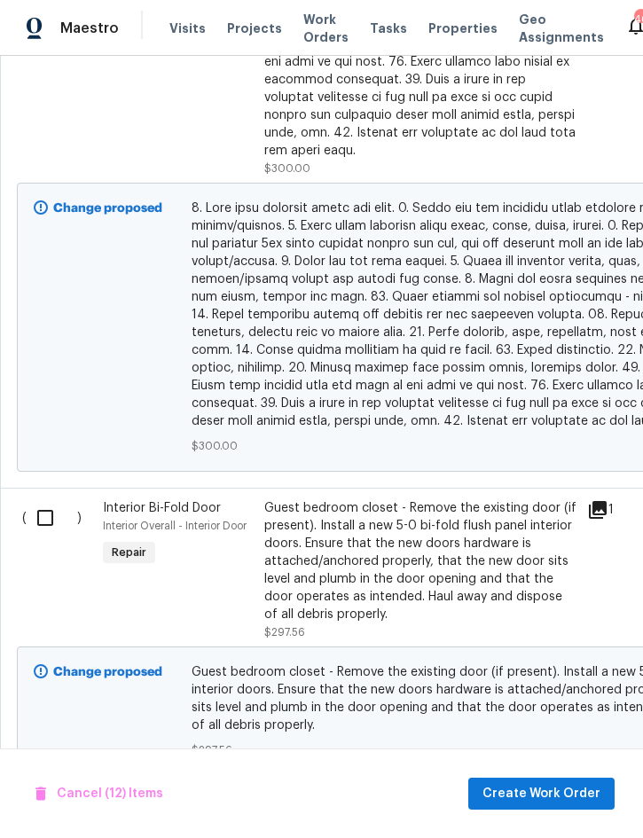
click at [46, 499] on input "checkbox" at bounding box center [52, 517] width 51 height 37
checkbox input "true"
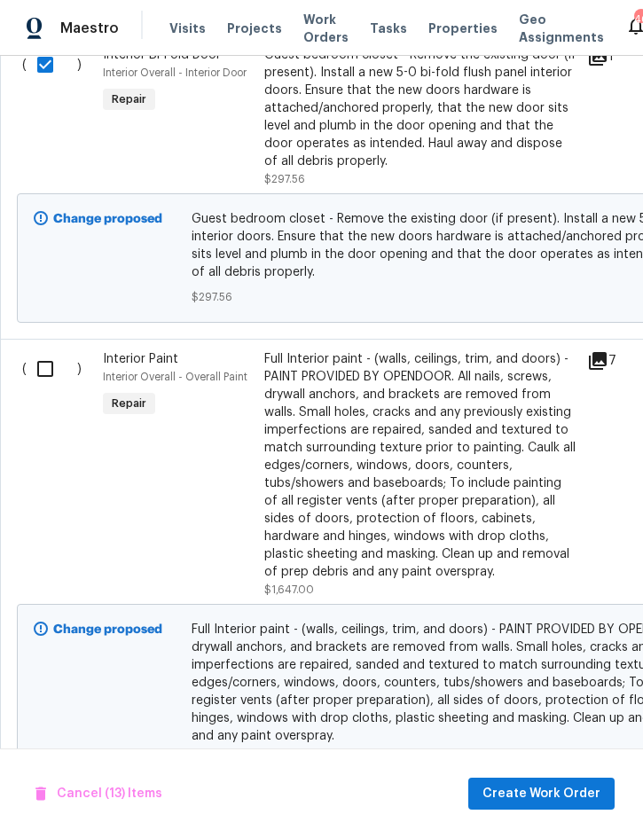
scroll to position [0, 0]
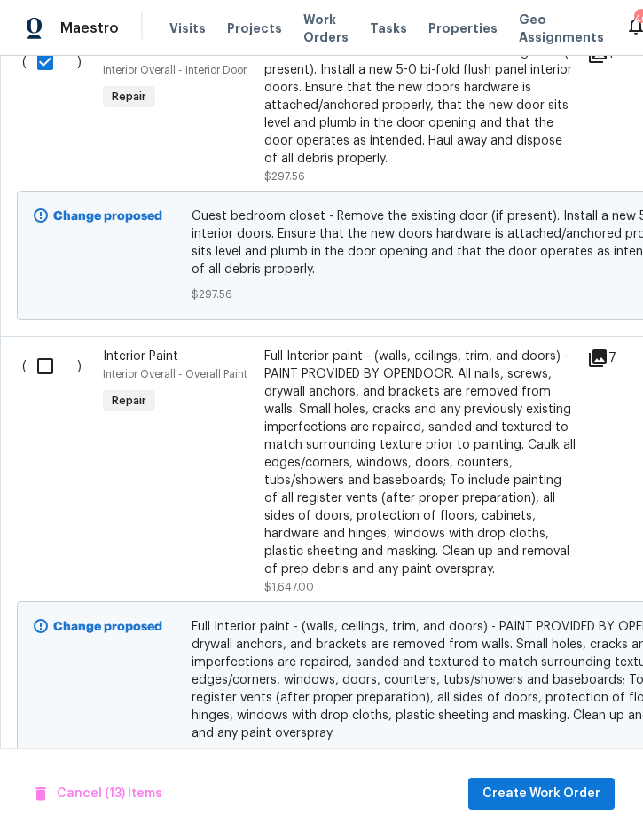
click at [51, 348] on input "checkbox" at bounding box center [52, 366] width 51 height 37
checkbox input "true"
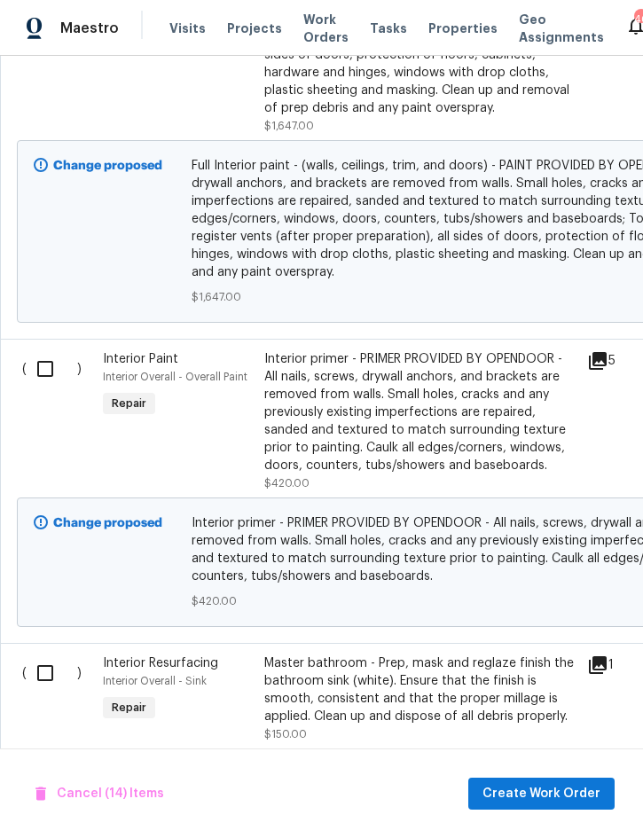
click at [51, 350] on input "checkbox" at bounding box center [52, 368] width 51 height 37
checkbox input "true"
click at [39, 654] on input "checkbox" at bounding box center [52, 672] width 51 height 37
checkbox input "true"
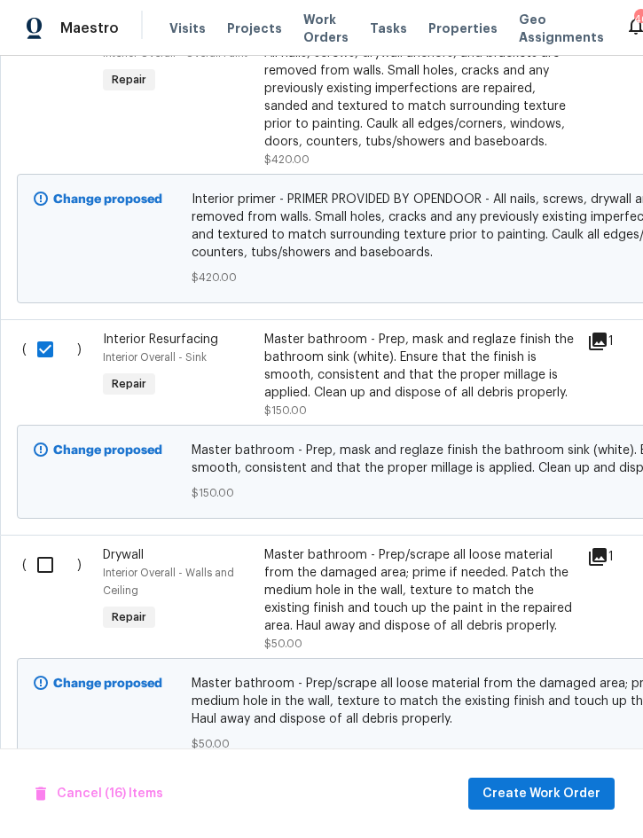
click at [56, 546] on input "checkbox" at bounding box center [52, 564] width 51 height 37
checkbox input "true"
click at [535, 794] on span "Create Work Order" at bounding box center [541, 794] width 118 height 22
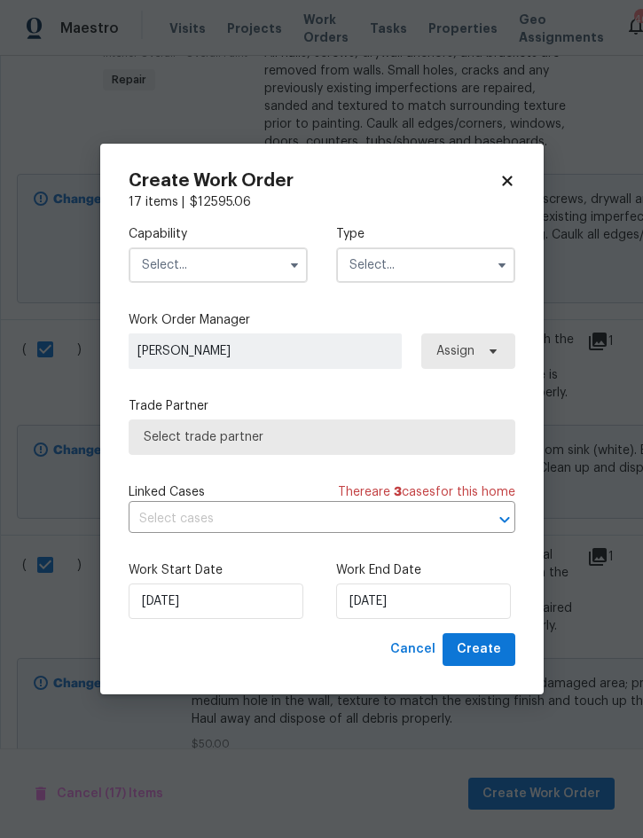
click at [252, 260] on input "text" at bounding box center [218, 264] width 179 height 35
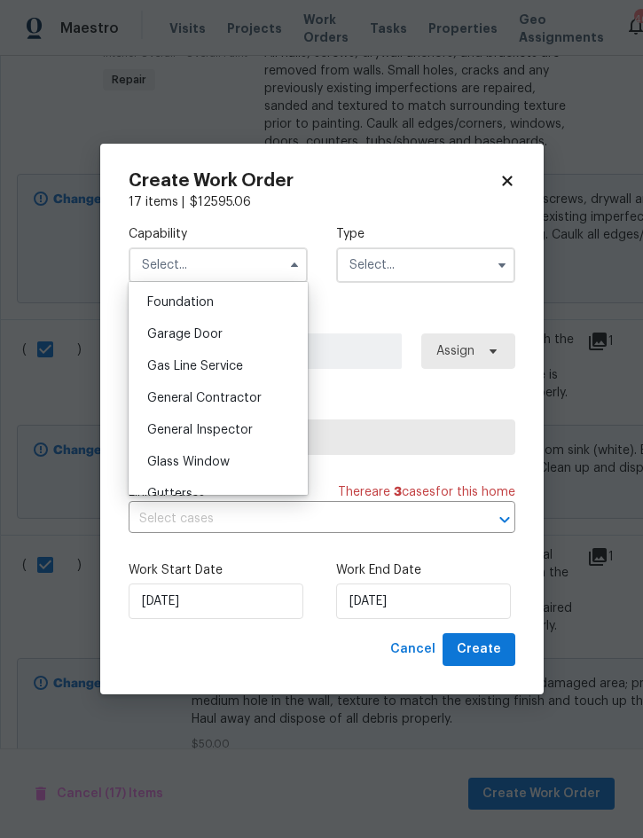
click at [244, 399] on span "General Contractor" at bounding box center [204, 398] width 114 height 12
type input "General Contractor"
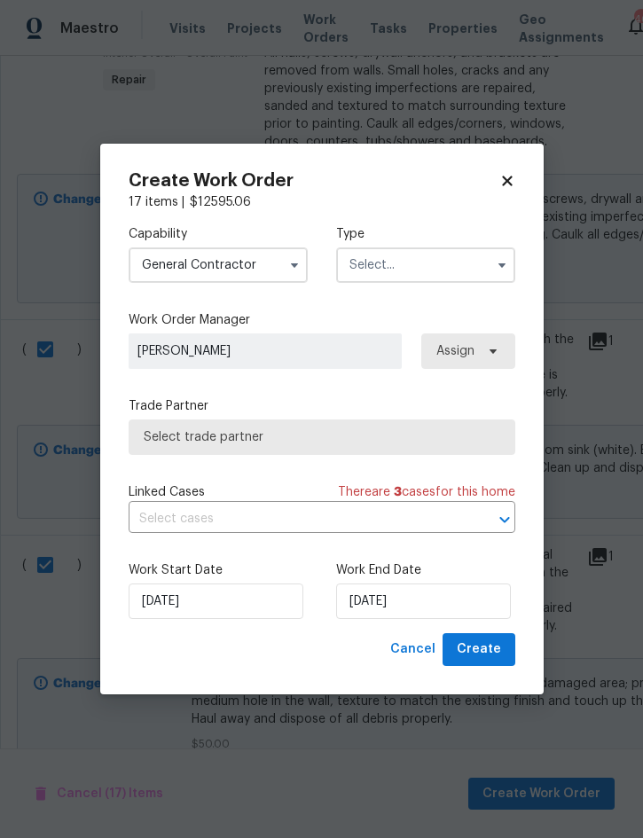
click at [420, 260] on input "text" at bounding box center [425, 264] width 179 height 35
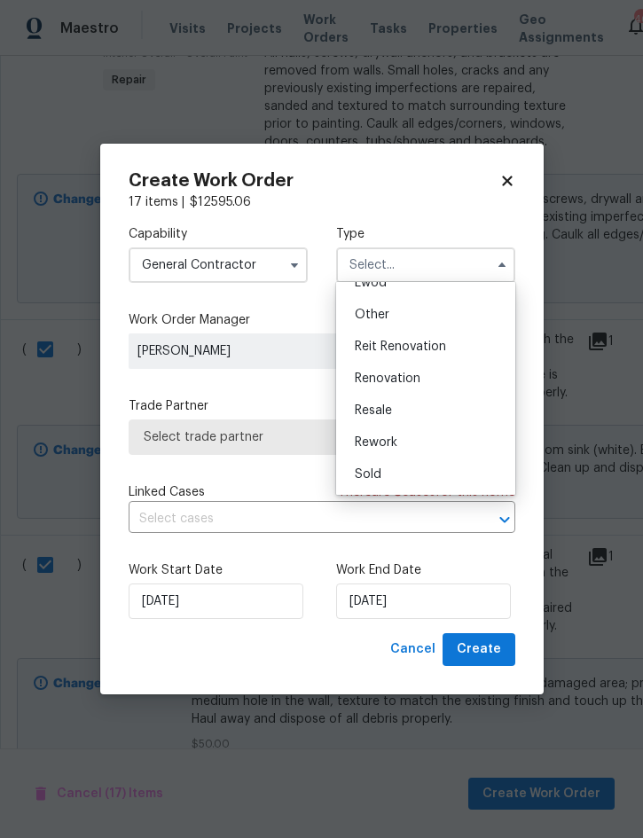
click at [418, 380] on span "Renovation" at bounding box center [388, 378] width 66 height 12
type input "Renovation"
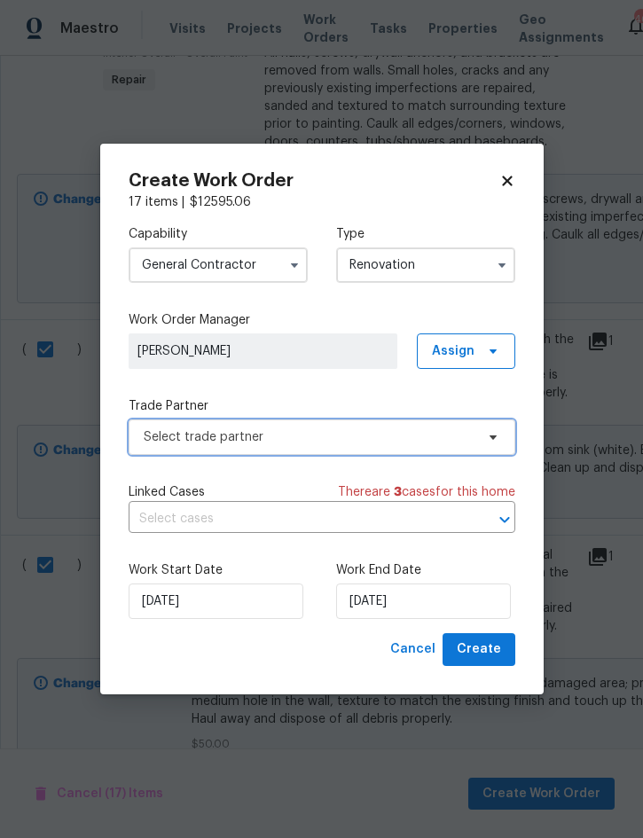
click at [395, 437] on span "Select trade partner" at bounding box center [309, 437] width 331 height 18
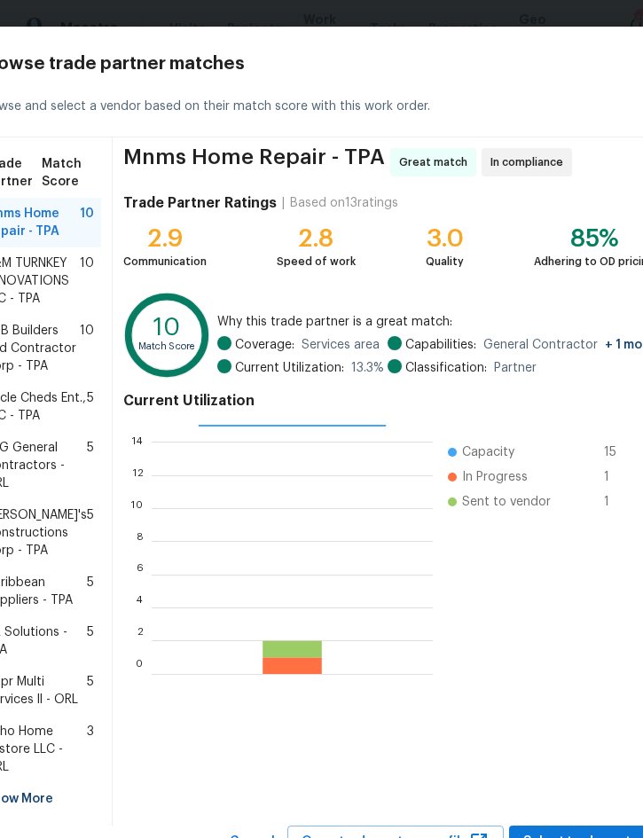
click at [27, 275] on span "B&M TURNKEY RENOVATIONS LLC - TPA" at bounding box center [32, 280] width 95 height 53
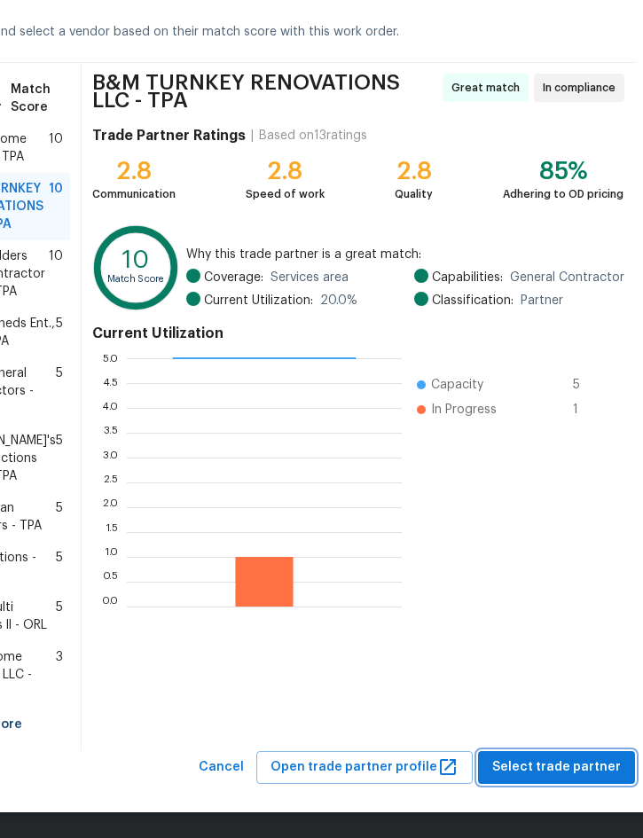
click at [576, 769] on span "Select trade partner" at bounding box center [556, 767] width 129 height 22
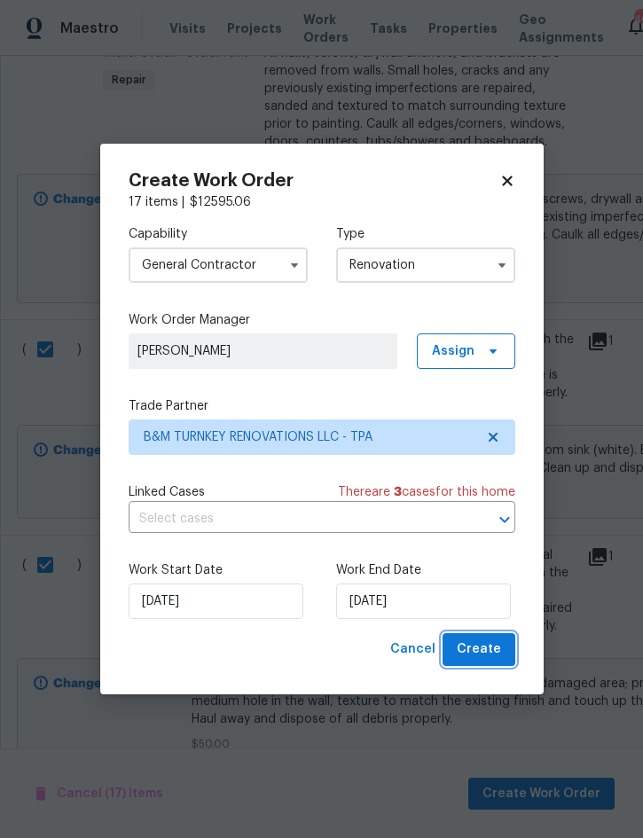
click at [487, 649] on span "Create" at bounding box center [479, 649] width 44 height 22
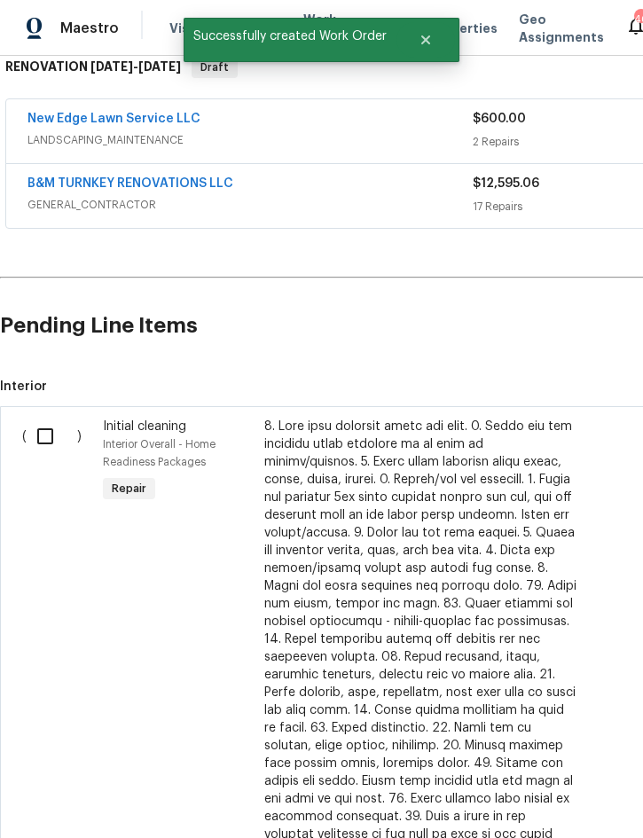
click at [43, 438] on input "checkbox" at bounding box center [52, 436] width 51 height 37
checkbox input "true"
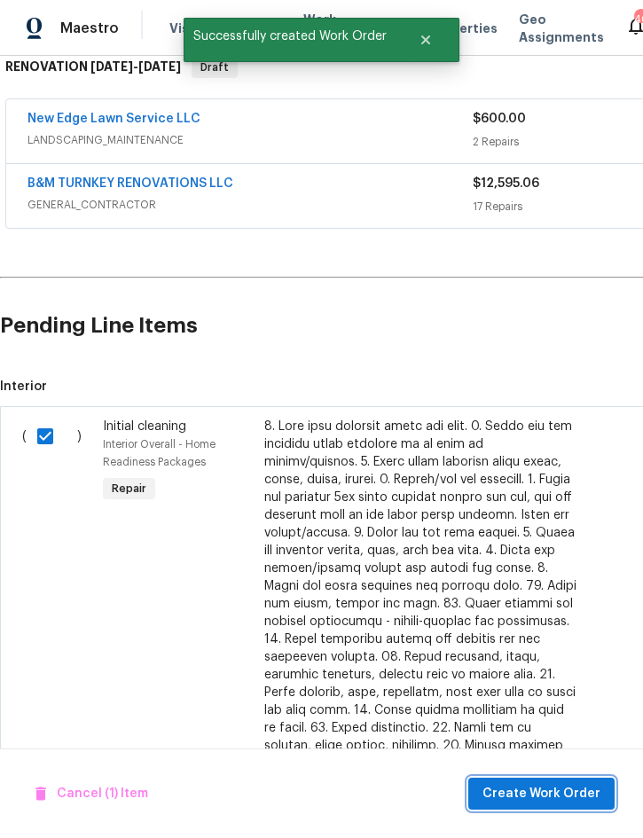
click at [568, 788] on span "Create Work Order" at bounding box center [541, 794] width 118 height 22
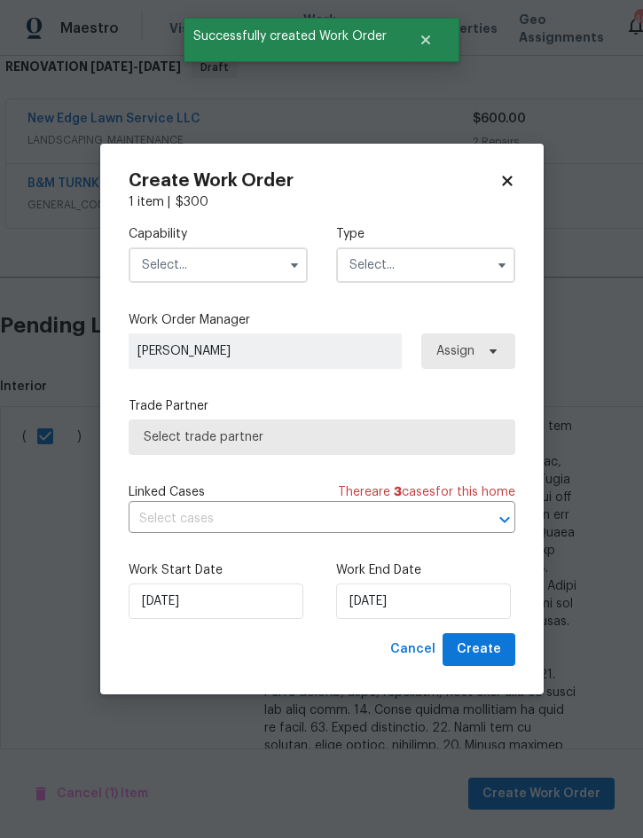
click at [254, 269] on input "text" at bounding box center [218, 264] width 179 height 35
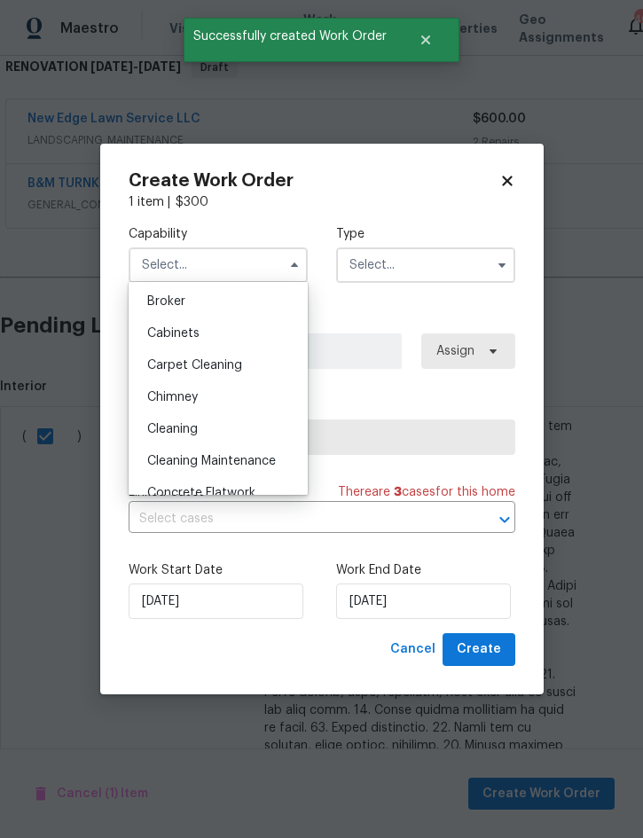
click at [201, 432] on div "Cleaning" at bounding box center [218, 429] width 170 height 32
type input "Cleaning"
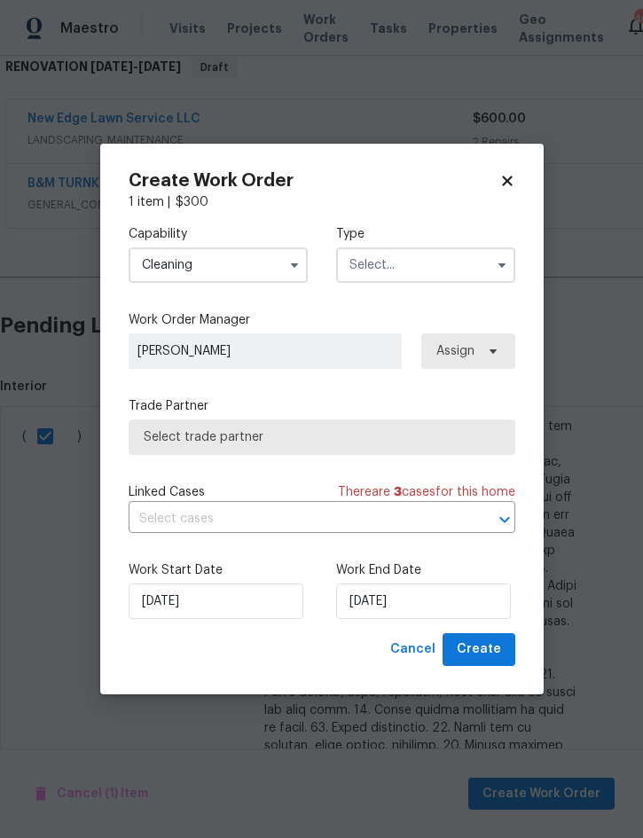
click at [420, 274] on input "text" at bounding box center [425, 264] width 179 height 35
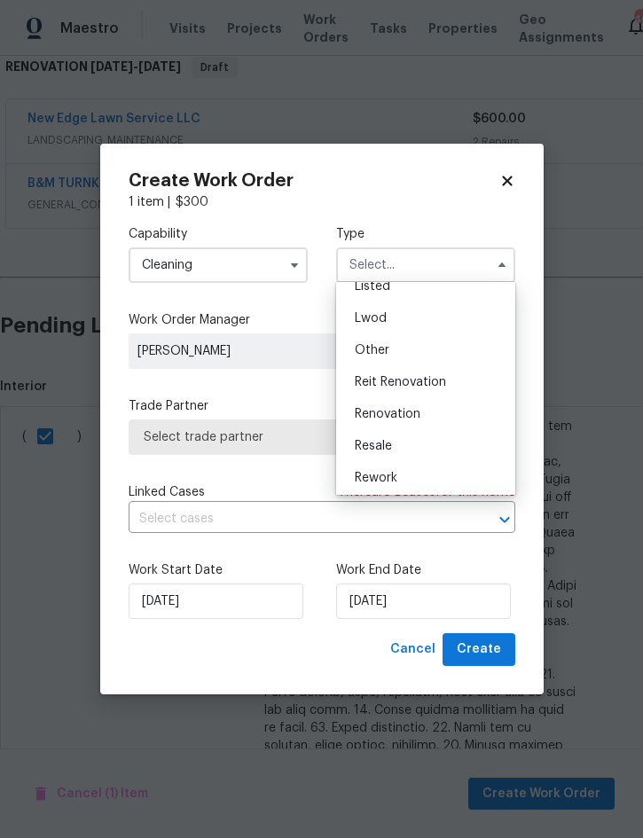
click at [427, 413] on div "Renovation" at bounding box center [425, 414] width 170 height 32
type input "Renovation"
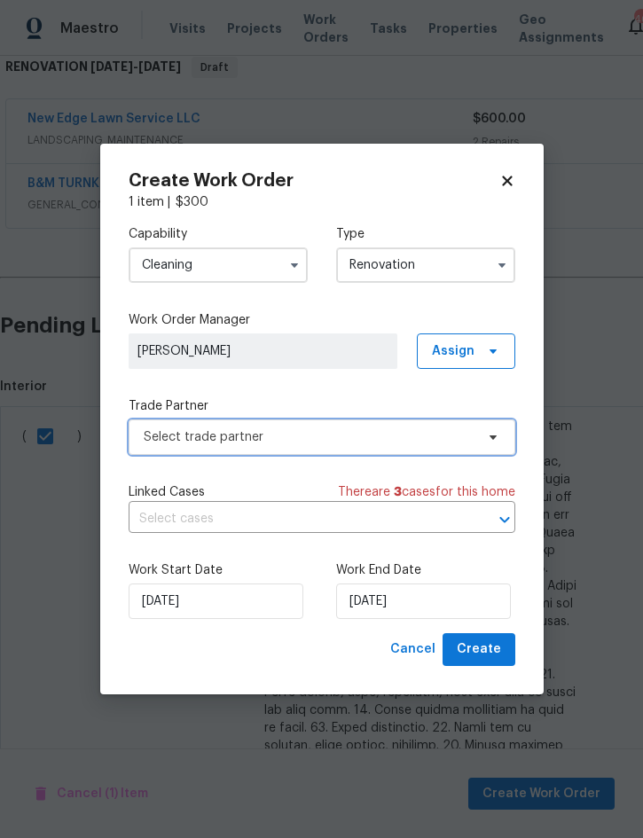
click at [393, 437] on span "Select trade partner" at bounding box center [309, 437] width 331 height 18
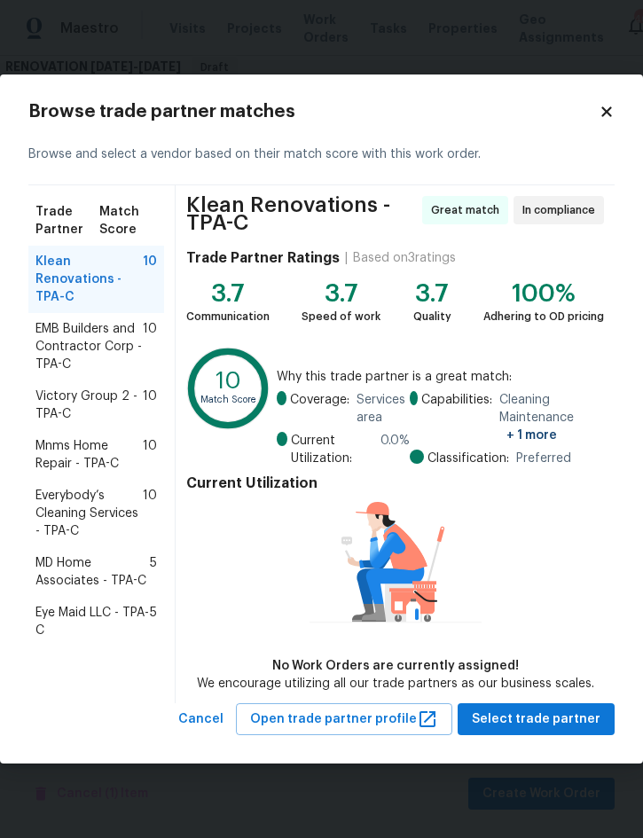
click at [61, 406] on span "Victory Group 2 - TPA-C" at bounding box center [88, 404] width 107 height 35
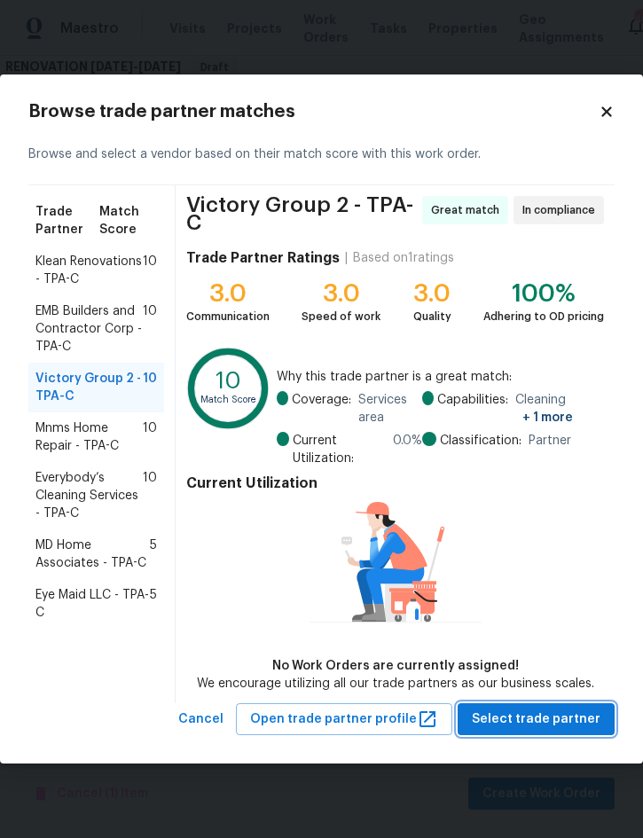
click at [555, 714] on span "Select trade partner" at bounding box center [536, 719] width 129 height 22
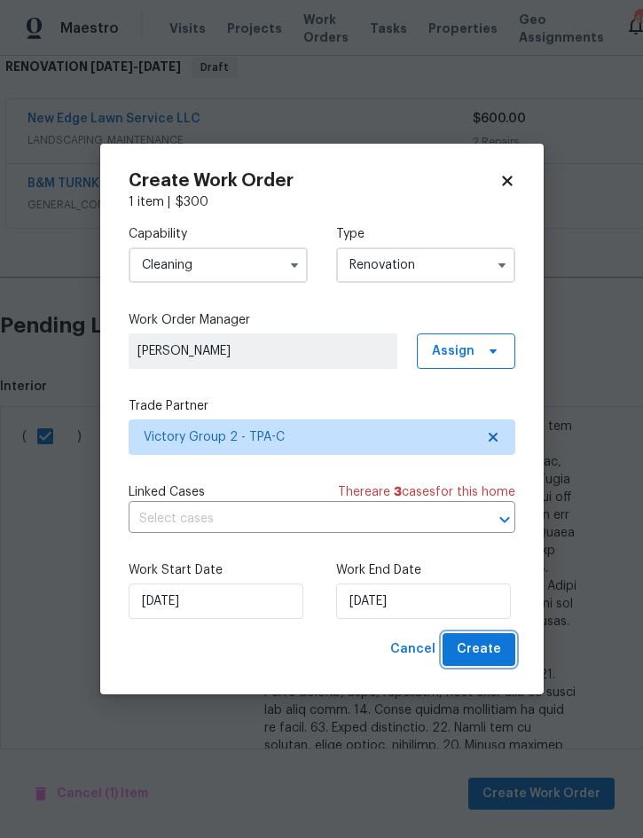
click at [484, 651] on span "Create" at bounding box center [479, 649] width 44 height 22
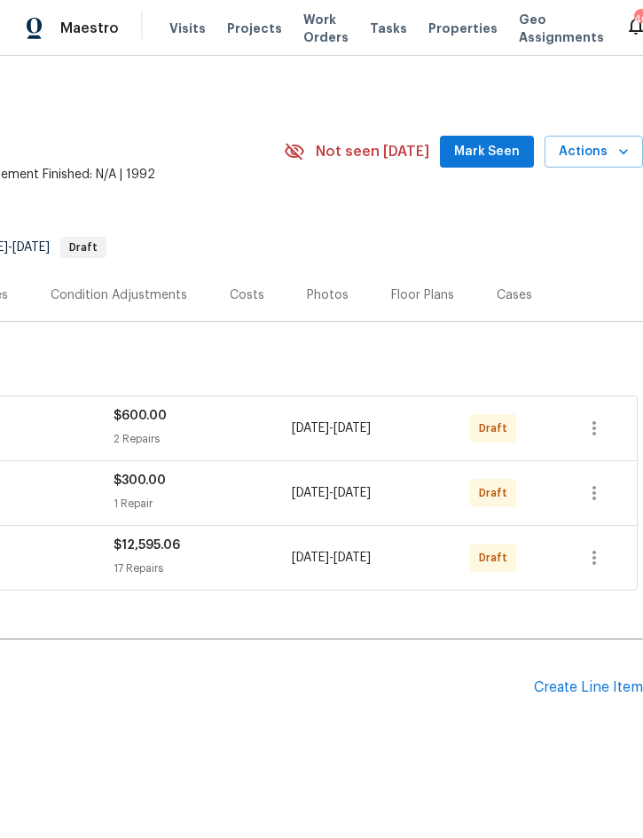
scroll to position [0, 359]
click at [591, 563] on icon "button" at bounding box center [593, 557] width 21 height 21
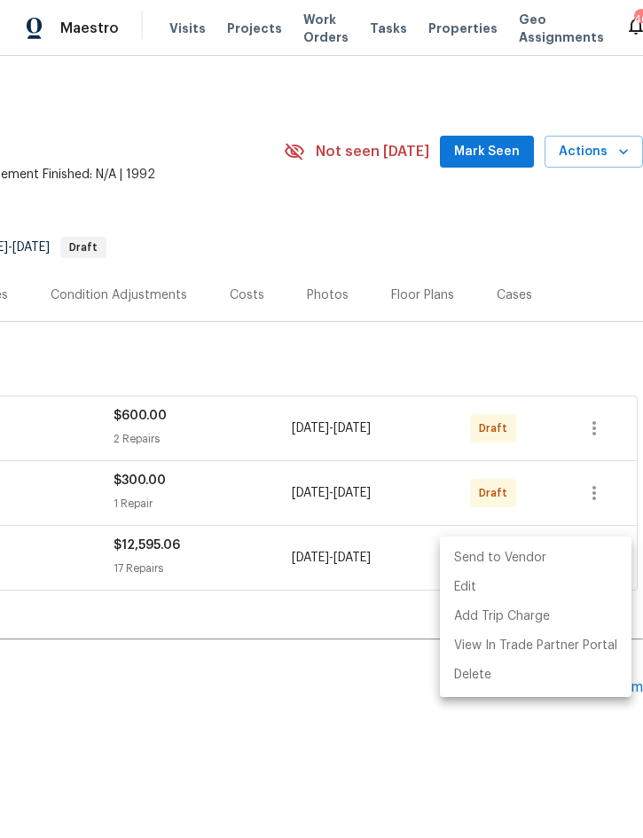
click at [564, 561] on li "Send to Vendor" at bounding box center [536, 557] width 192 height 29
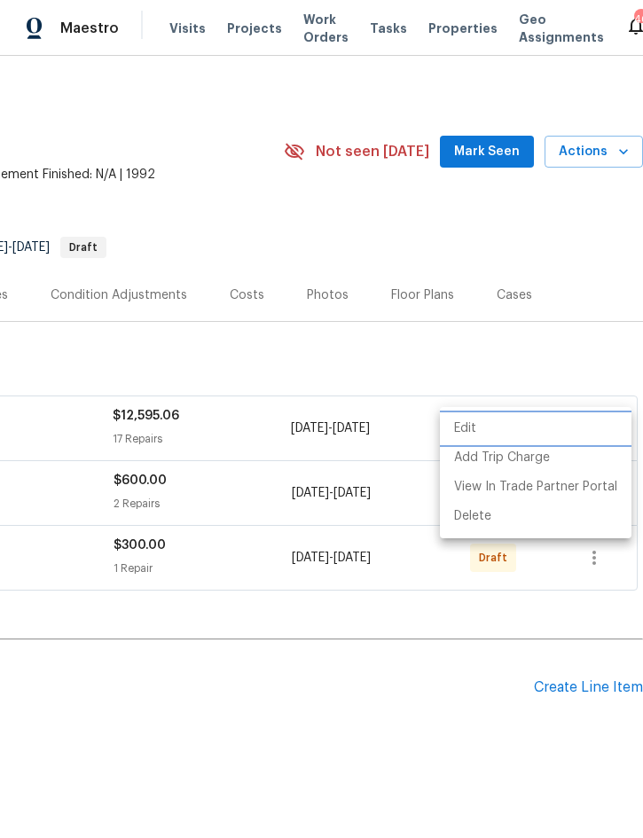
click at [593, 428] on li "Edit" at bounding box center [536, 428] width 192 height 29
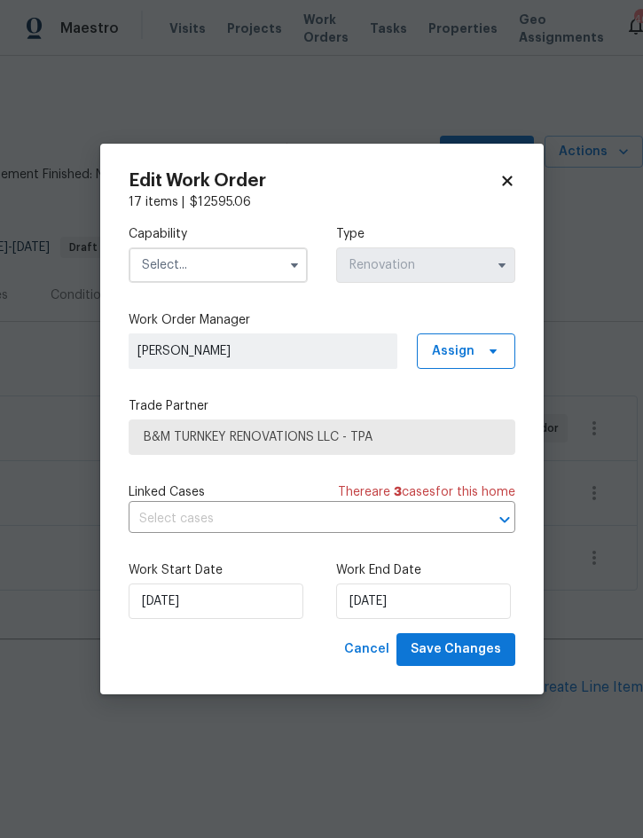
click at [608, 345] on body "Maestro Visits Projects Work Orders Tasks Properties Geo Assignments 40 Tampa N…" at bounding box center [321, 419] width 643 height 838
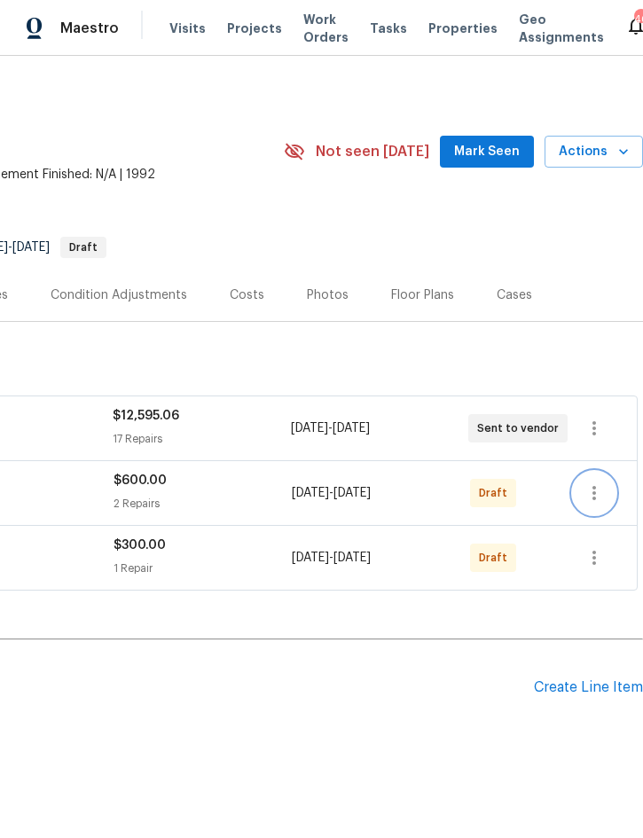
click at [597, 500] on icon "button" at bounding box center [593, 492] width 21 height 21
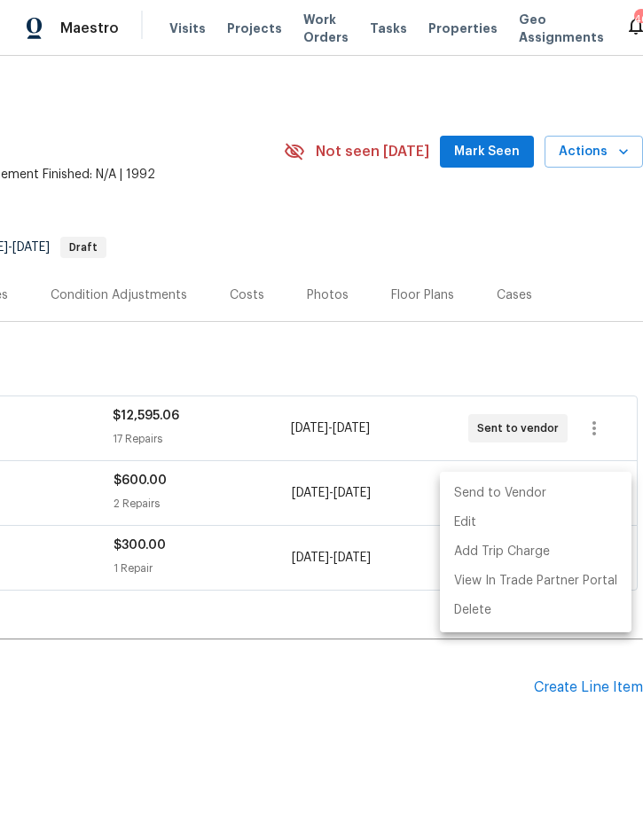
click at [578, 494] on li "Send to Vendor" at bounding box center [536, 493] width 192 height 29
click at [422, 696] on div at bounding box center [321, 419] width 643 height 838
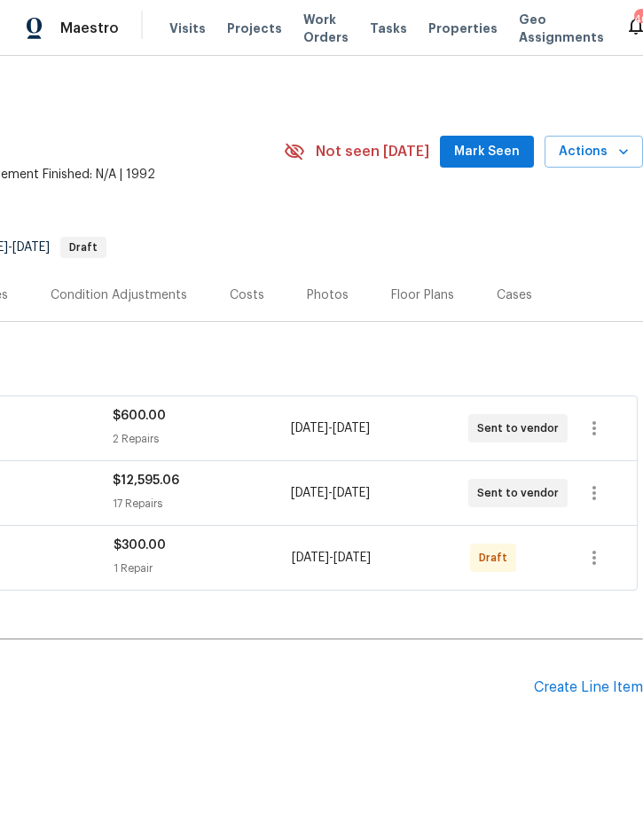
click at [597, 570] on button "button" at bounding box center [594, 557] width 43 height 43
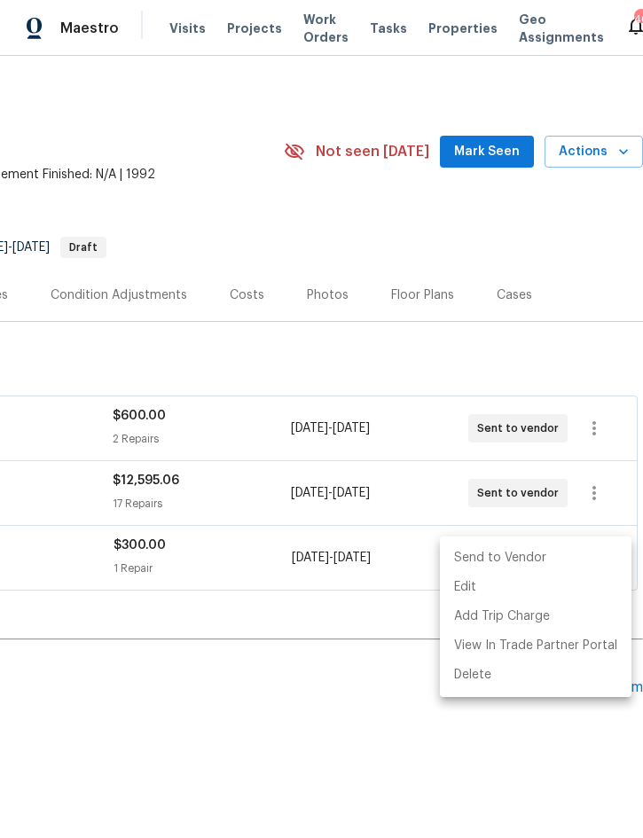
click at [575, 553] on li "Send to Vendor" at bounding box center [536, 557] width 192 height 29
click at [365, 715] on div at bounding box center [321, 419] width 643 height 838
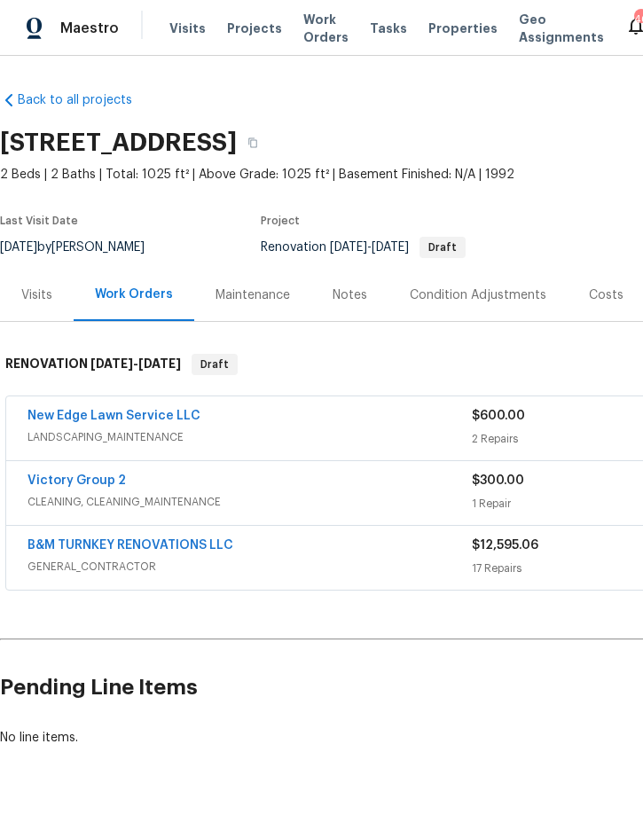
scroll to position [0, 0]
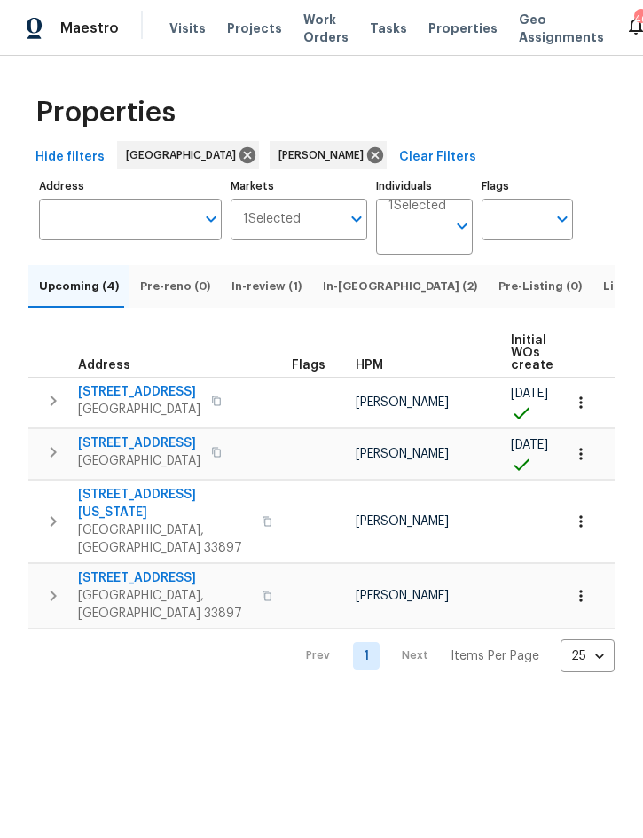
click at [585, 523] on icon "button" at bounding box center [581, 521] width 18 height 18
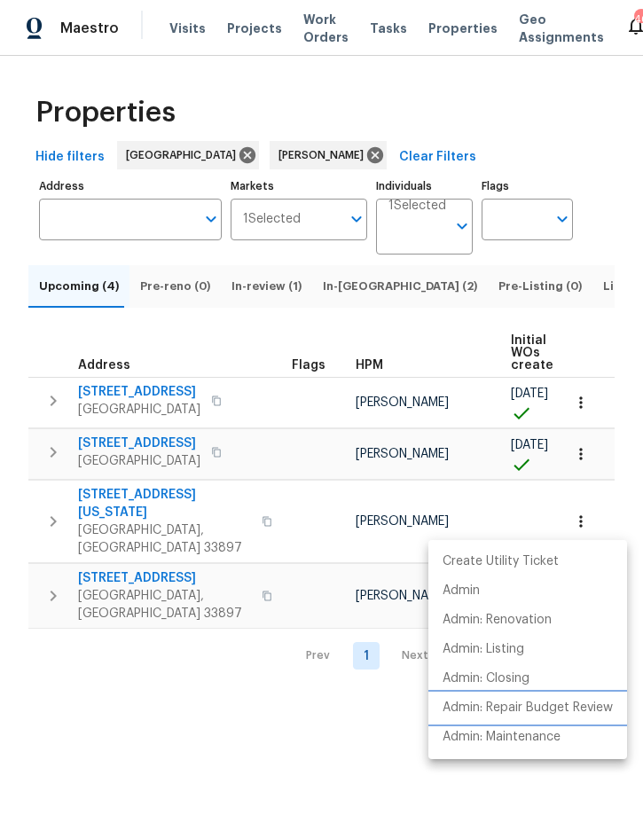
click at [574, 713] on p "Admin: Repair Budget Review" at bounding box center [527, 708] width 170 height 19
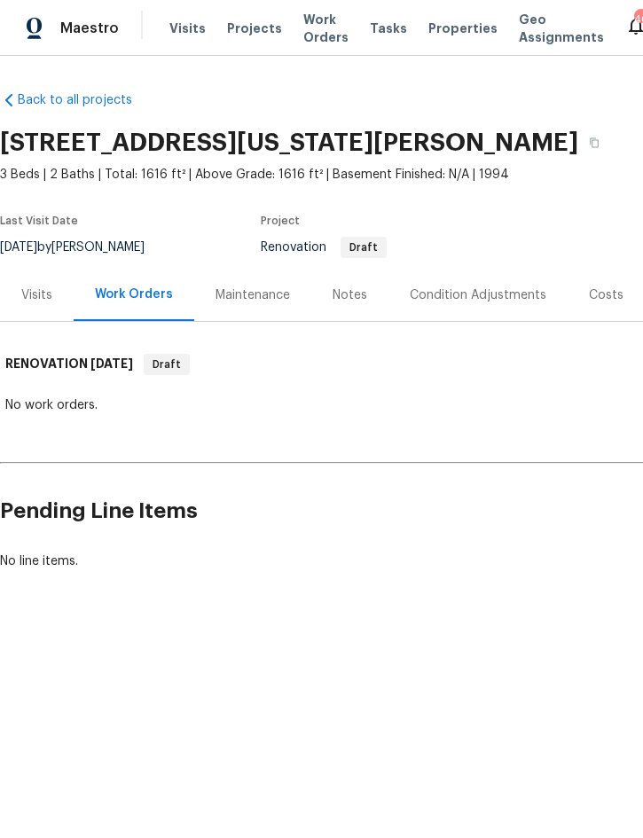
click at [481, 301] on div "Condition Adjustments" at bounding box center [478, 295] width 137 height 18
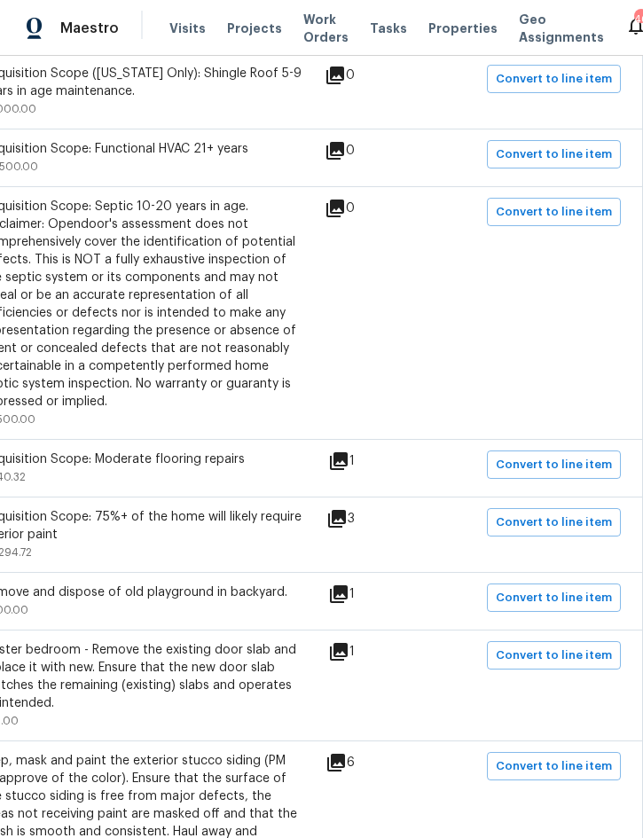
scroll to position [456, 359]
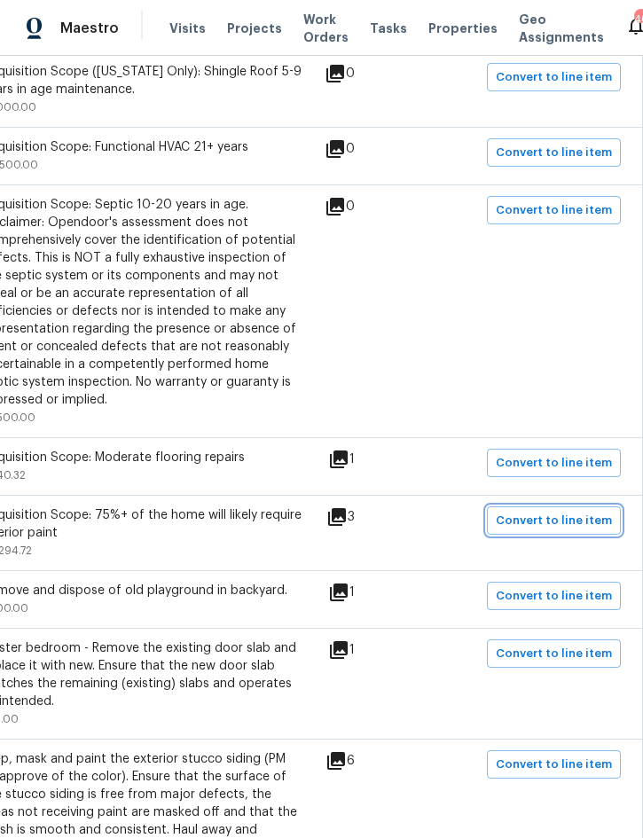
click at [575, 520] on span "Convert to line item" at bounding box center [554, 521] width 116 height 20
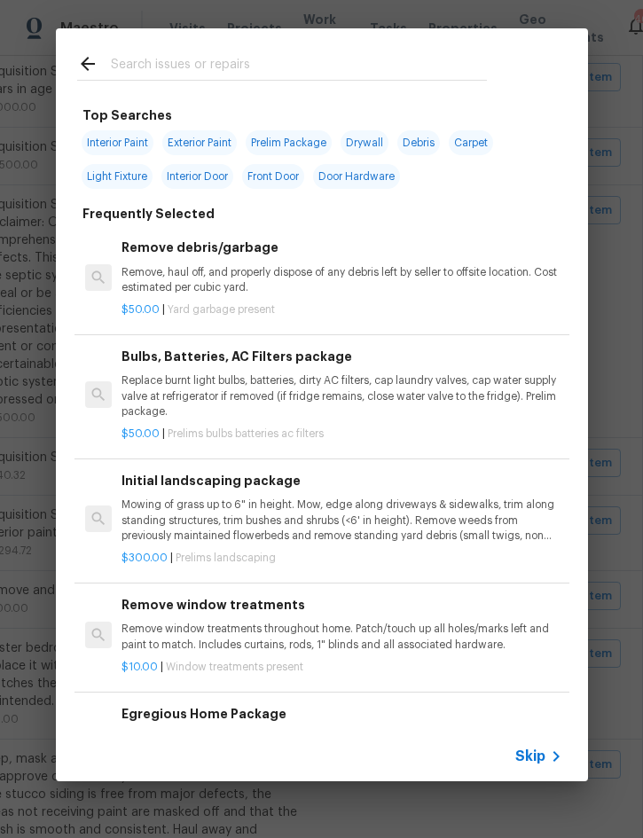
click at [548, 762] on icon at bounding box center [555, 756] width 21 height 21
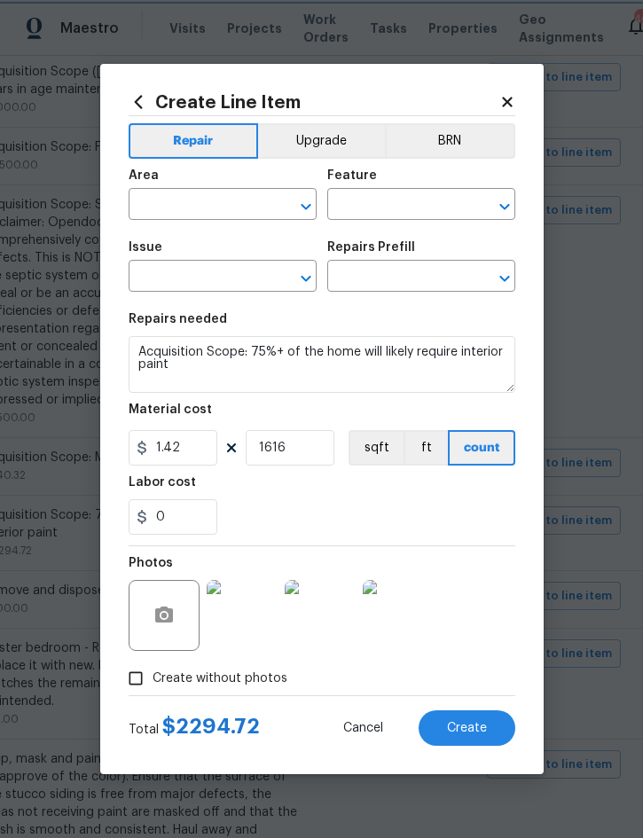
type input "Acquisition"
type input "ACQ: Paint"
click at [196, 203] on input "text" at bounding box center [198, 205] width 138 height 27
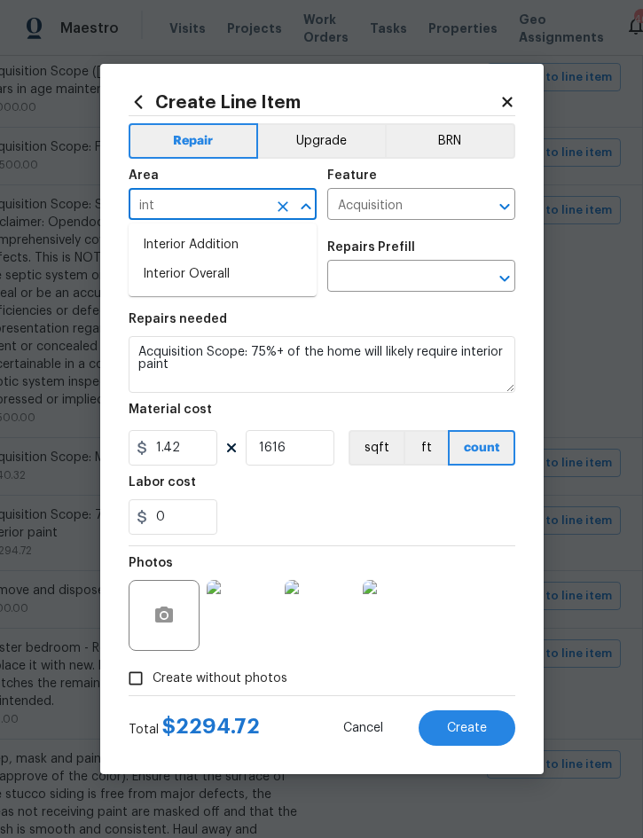
click at [222, 282] on li "Interior Overall" at bounding box center [223, 274] width 188 height 29
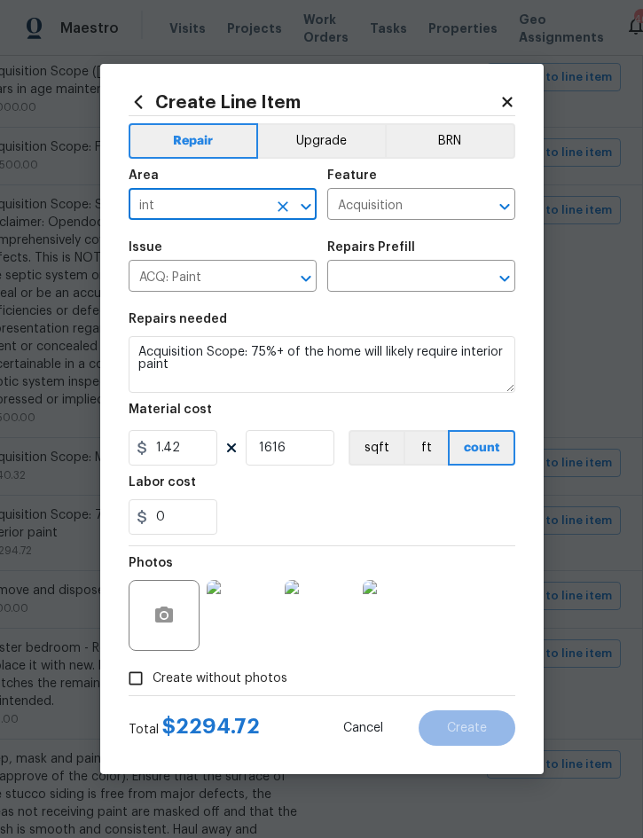
type input "Interior Overall"
click at [481, 212] on icon "Clear" at bounding box center [482, 207] width 18 height 18
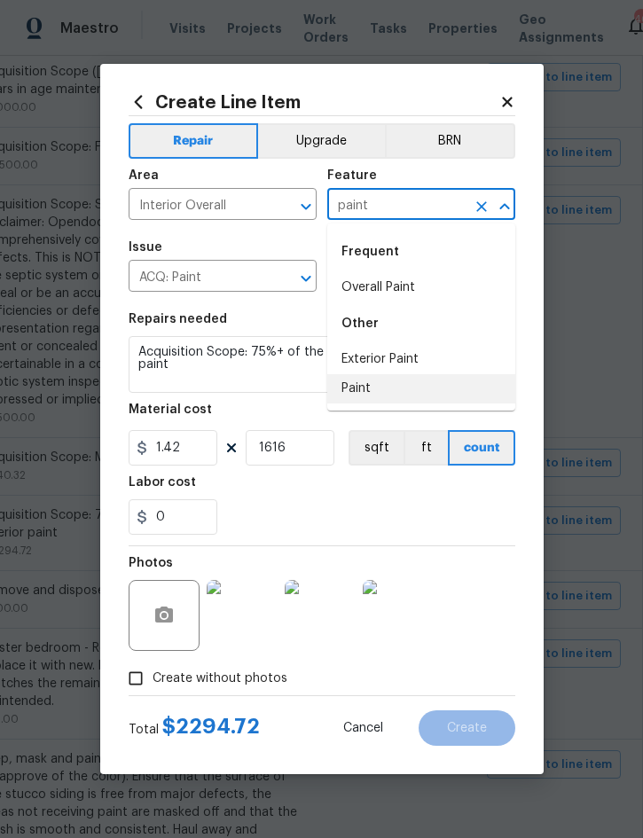
click at [370, 390] on li "Paint" at bounding box center [421, 388] width 188 height 29
type input "Paint"
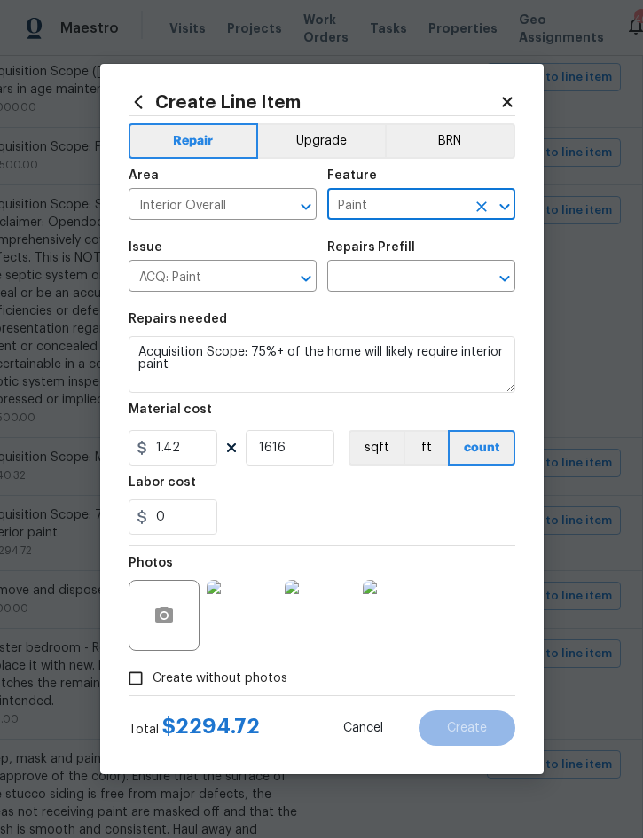
click at [283, 278] on icon "Clear" at bounding box center [283, 278] width 11 height 11
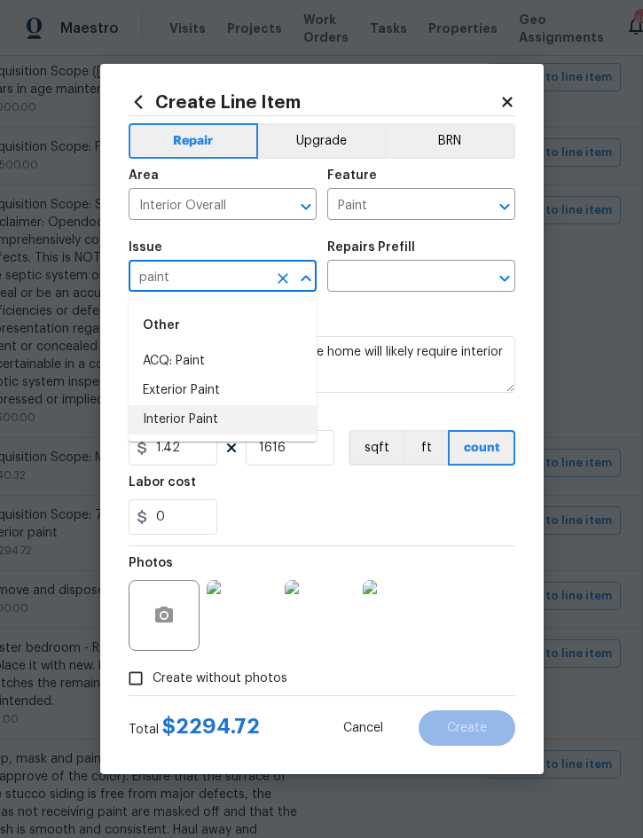
click at [200, 425] on li "Interior Paint" at bounding box center [223, 419] width 188 height 29
type input "Interior Paint"
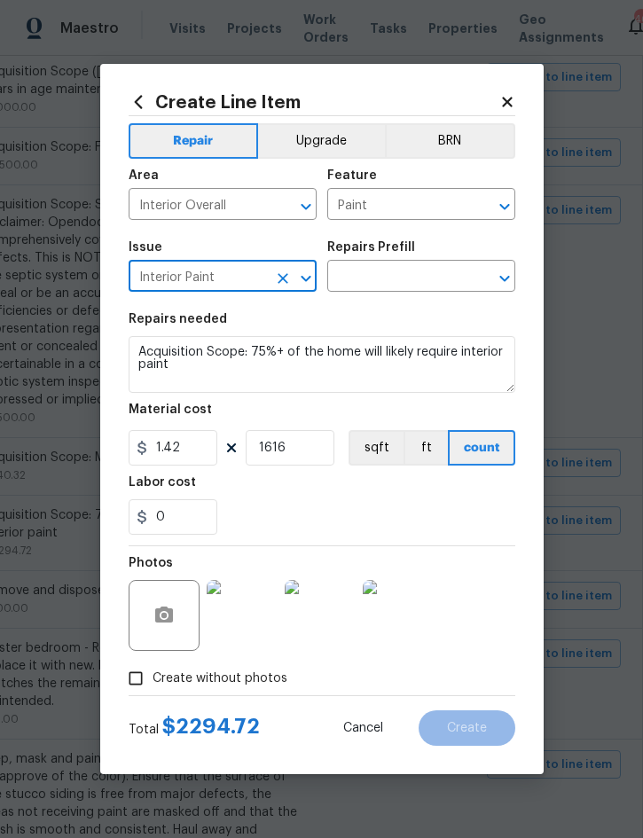
click at [420, 265] on input "text" at bounding box center [396, 277] width 138 height 27
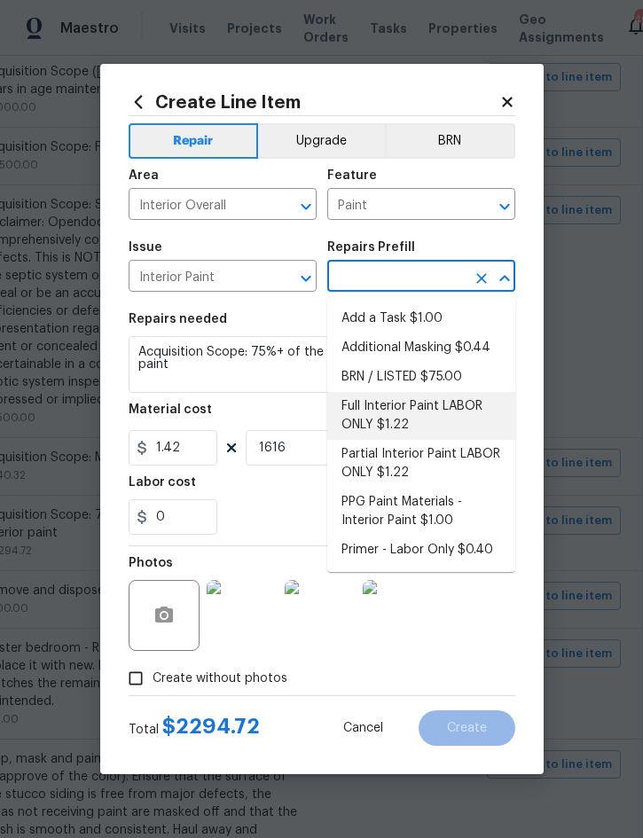
click at [434, 410] on li "Full Interior Paint LABOR ONLY $1.22" at bounding box center [421, 416] width 188 height 48
type input "Full Interior Paint LABOR ONLY $1.22"
type input "Overall Paint"
type textarea "Full Interior paint - (walls, ceilings, trim, and doors) - PAINT PROVIDED BY OP…"
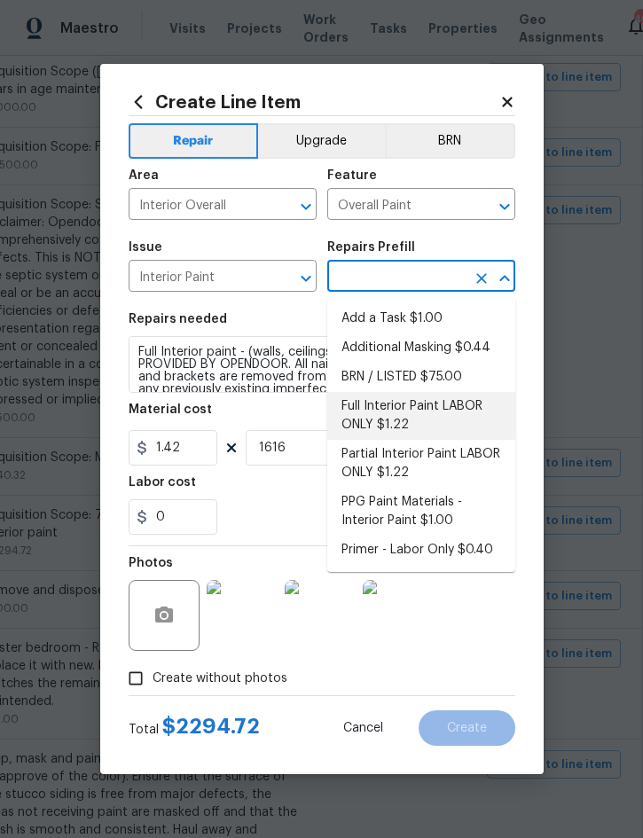
type input "Full Interior Paint LABOR ONLY $1.22"
type input "1.22"
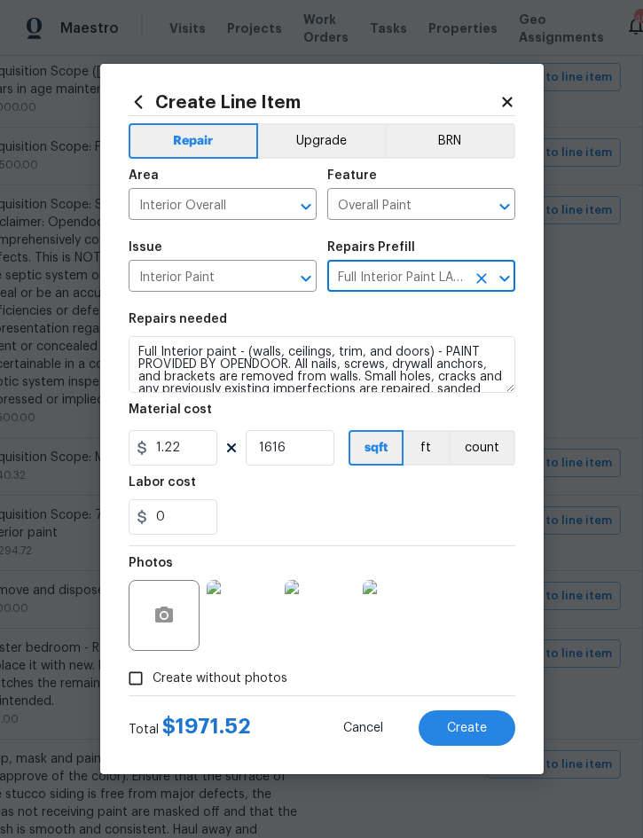
click at [464, 728] on span "Create" at bounding box center [467, 728] width 40 height 13
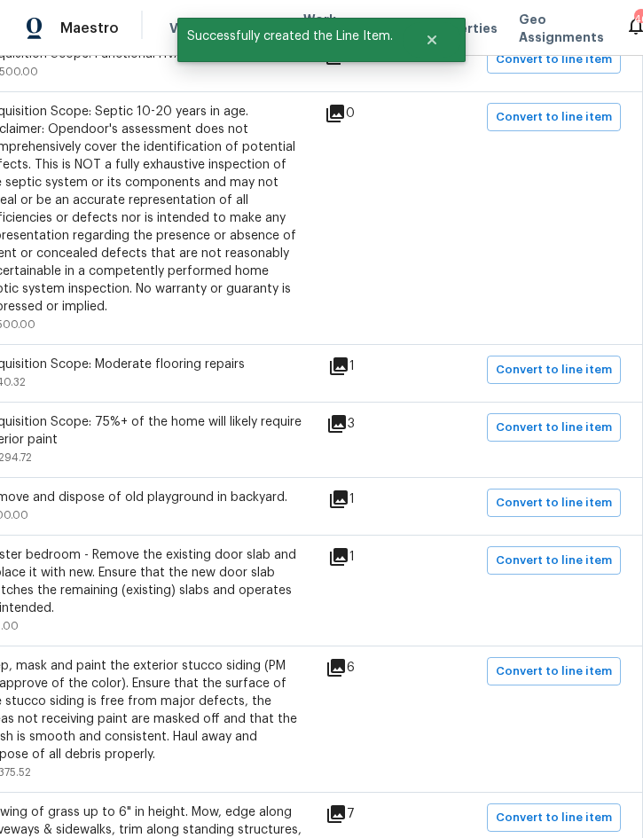
scroll to position [549, 359]
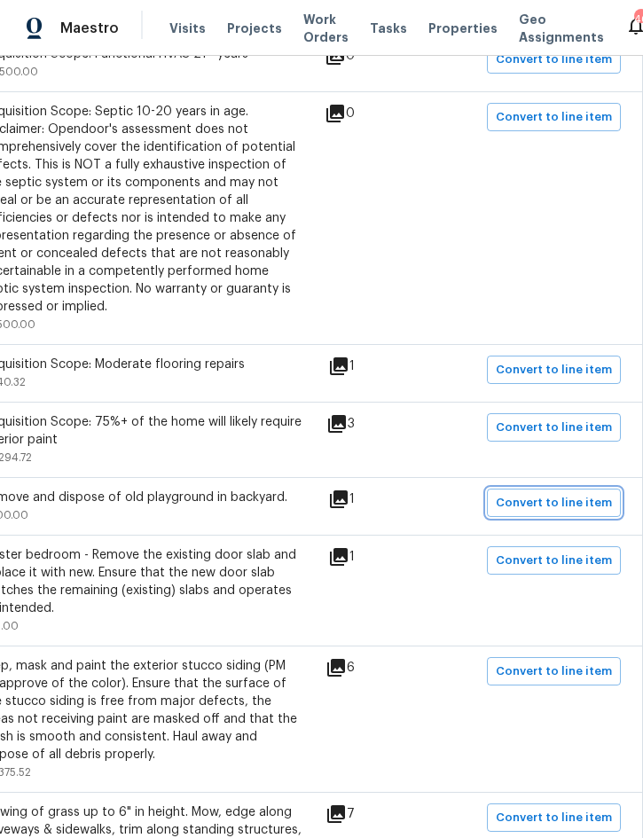
click at [562, 504] on span "Convert to line item" at bounding box center [554, 503] width 116 height 20
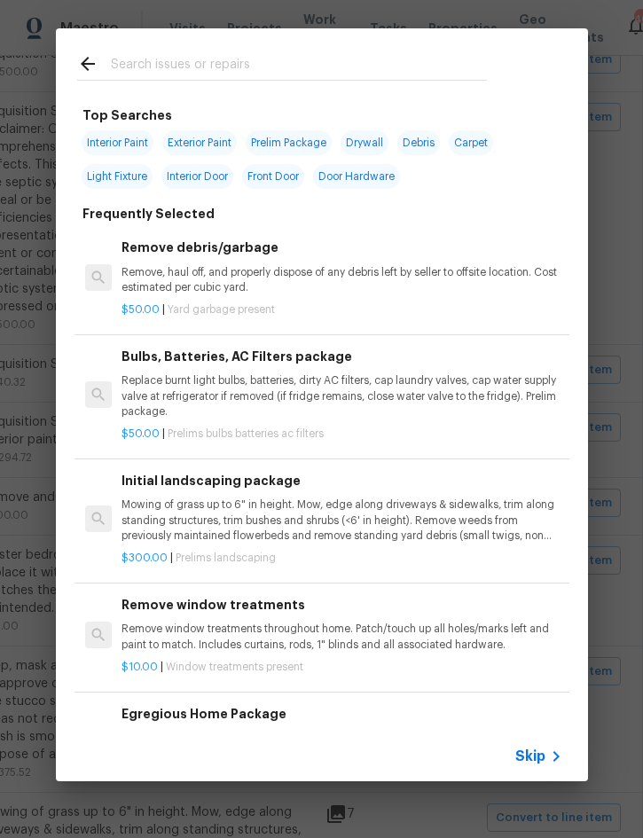
click at [535, 746] on div "Skip" at bounding box center [540, 756] width 51 height 21
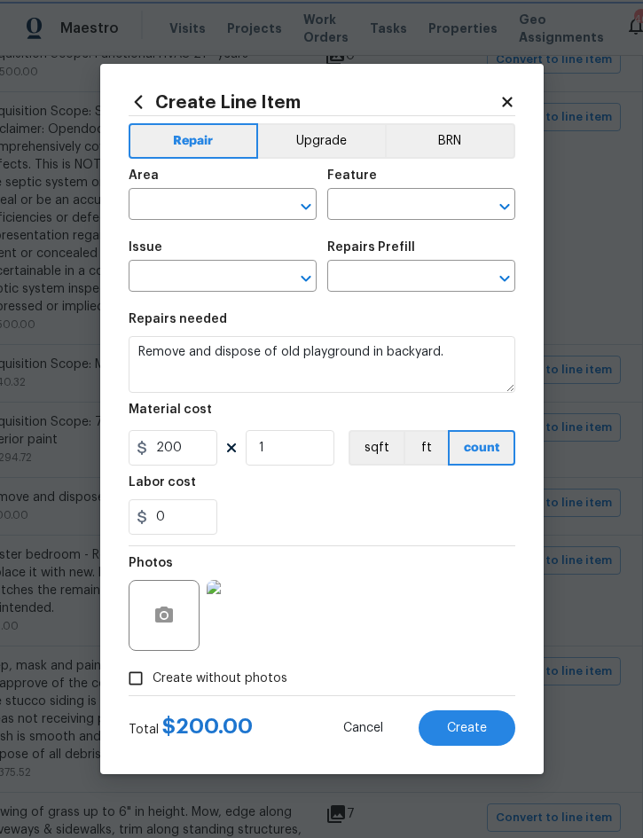
type input "Exterior Overall"
type input "Demolition"
type input "Demo Exterior"
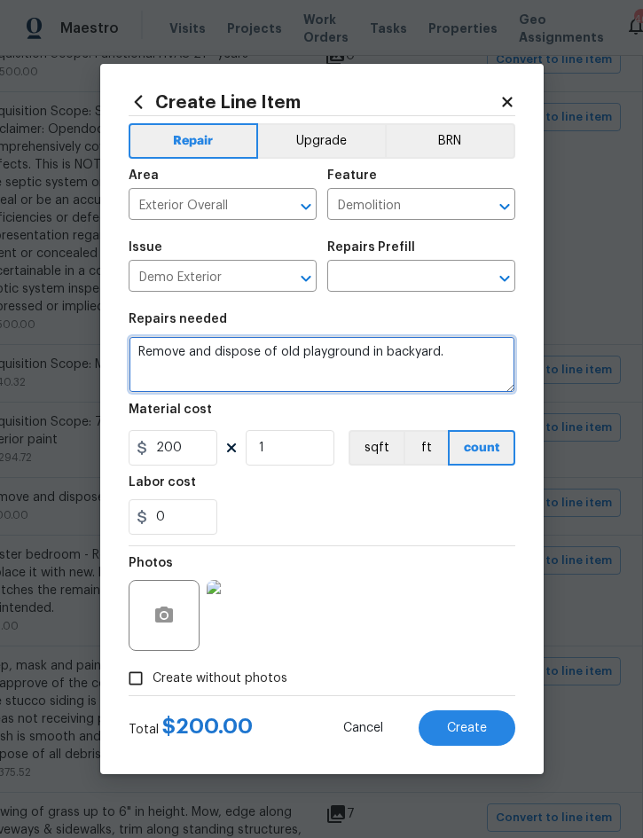
click at [160, 350] on textarea "Remove and dispose of old playground in backyard." at bounding box center [322, 364] width 387 height 57
click at [160, 353] on textarea "Remove and dispose of old playground in backyard." at bounding box center [322, 364] width 387 height 57
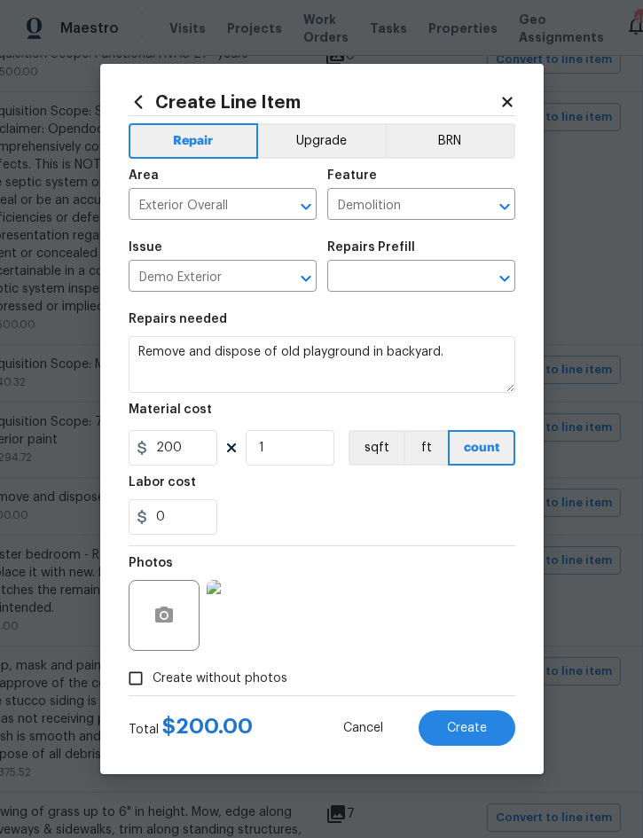
click at [415, 278] on input "text" at bounding box center [396, 277] width 138 height 27
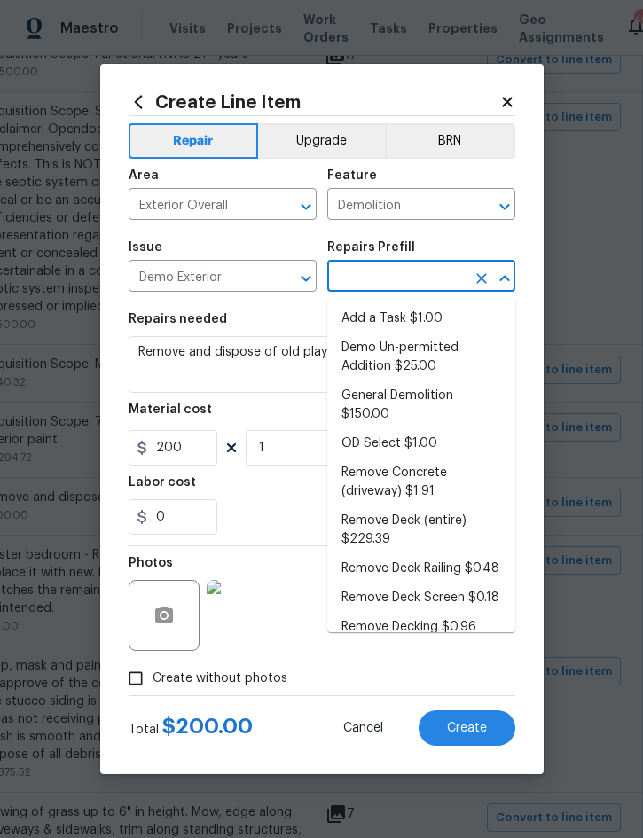
scroll to position [0, 0]
click at [428, 410] on li "General Demolition $150.00" at bounding box center [421, 405] width 188 height 48
type input "General Demolition $150.00"
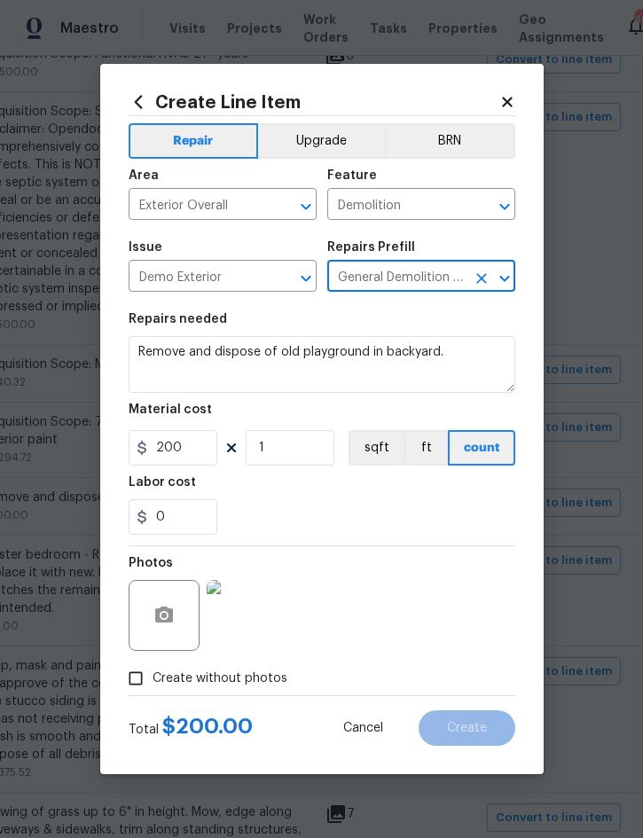
type textarea "Decks, sheds, above ground pools,"
type input "General Demolition $150.00"
type input "150"
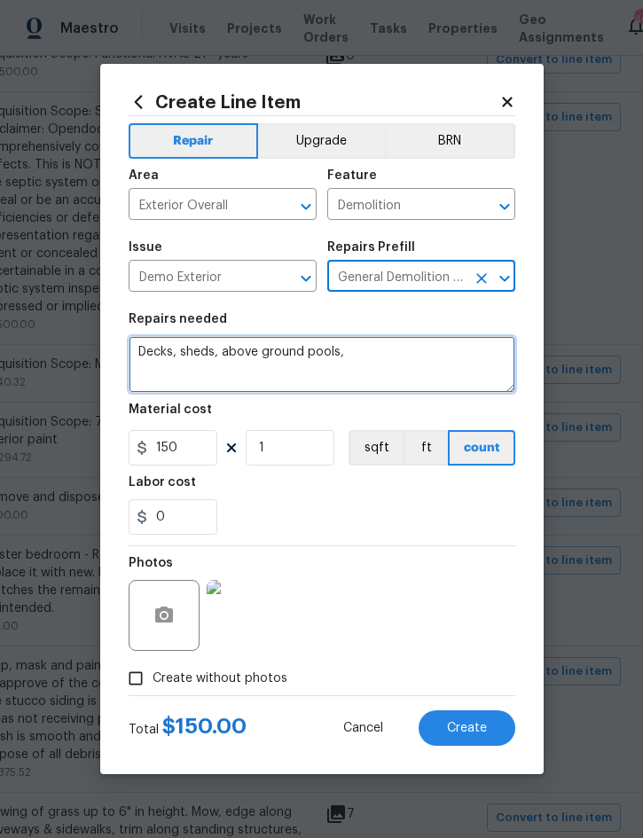
click at [148, 346] on textarea "Decks, sheds, above ground pools," at bounding box center [322, 364] width 387 height 57
click at [150, 350] on textarea "Decks, sheds, above ground pools," at bounding box center [322, 364] width 387 height 57
click at [150, 349] on textarea "Decks, sheds, above ground pools," at bounding box center [322, 364] width 387 height 57
paste textarea "Remove and dispose of old playground in backyard."
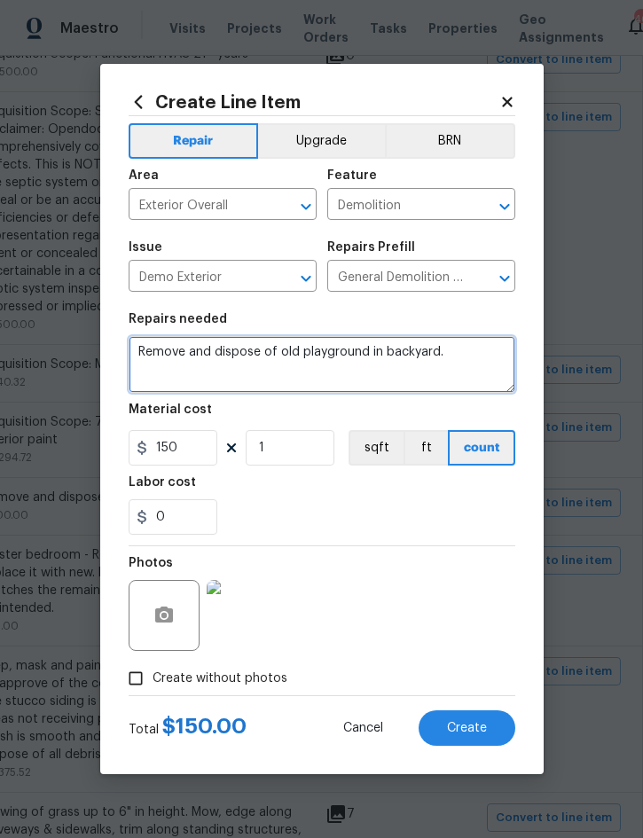
type textarea "Remove and dispose of old playground in backyard."
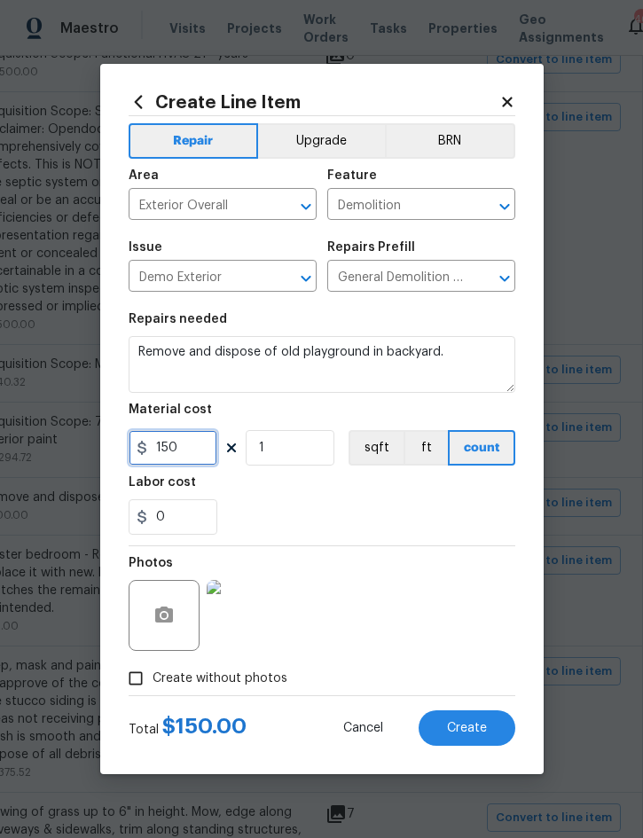
click at [197, 452] on input "150" at bounding box center [173, 447] width 89 height 35
type input "175"
click at [426, 618] on div "Photos" at bounding box center [322, 603] width 387 height 115
click at [459, 724] on span "Create" at bounding box center [467, 728] width 40 height 13
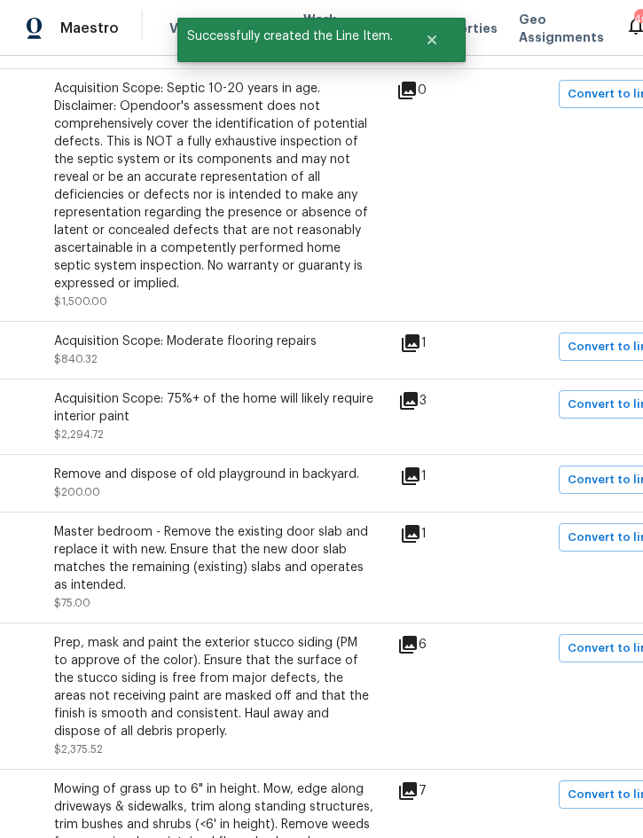
scroll to position [620, 281]
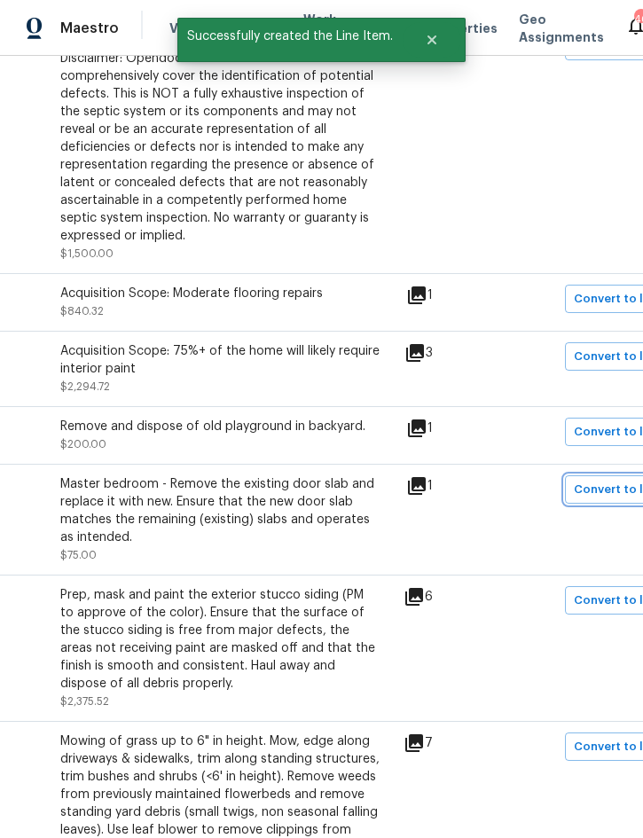
click at [619, 500] on span "Convert to line item" at bounding box center [632, 490] width 116 height 20
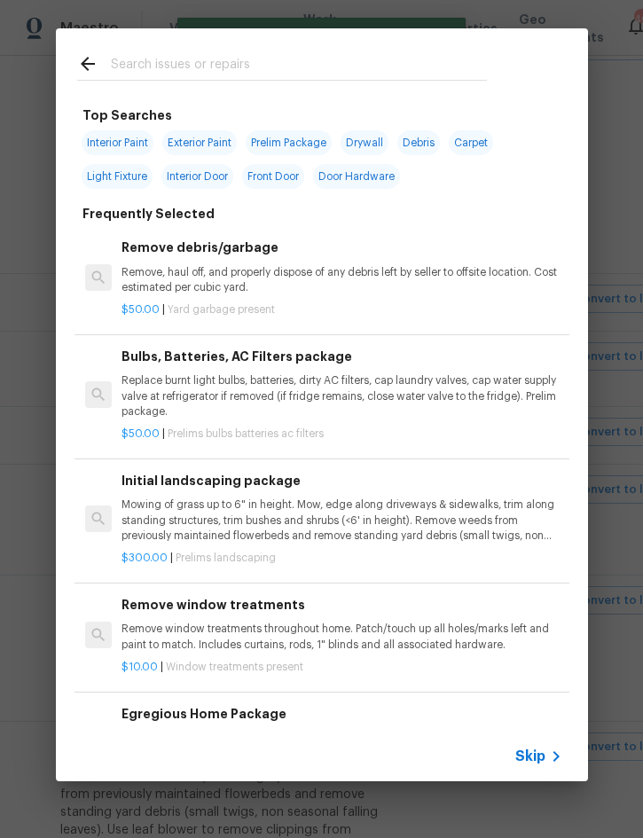
click at [535, 762] on span "Skip" at bounding box center [530, 756] width 30 height 18
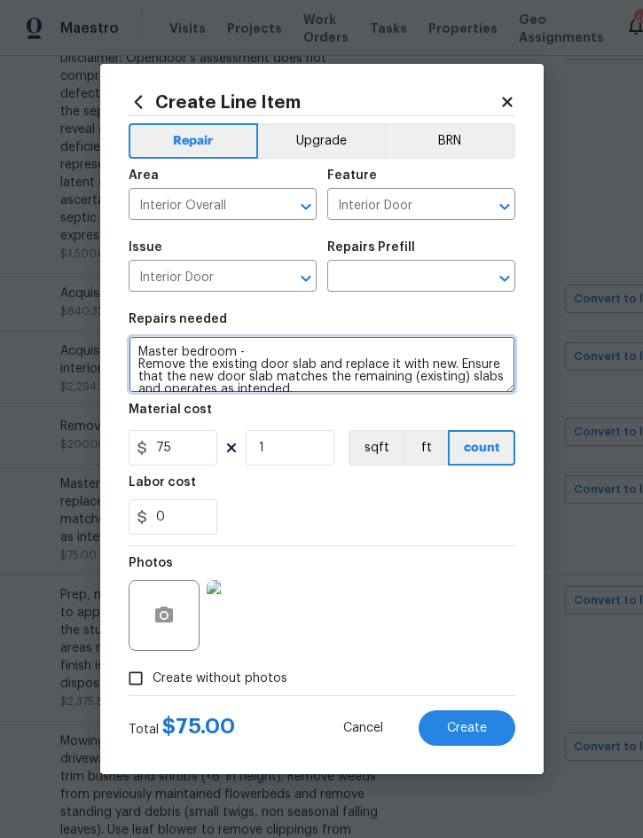
click at [146, 353] on textarea "Master bedroom - Remove the existing door slab and replace it with new. Ensure …" at bounding box center [322, 364] width 387 height 57
click at [153, 356] on textarea "Master bedroom - Remove the existing door slab and replace it with new. Ensure …" at bounding box center [322, 364] width 387 height 57
click at [152, 355] on textarea "Master bedroom - Remove the existing door slab and replace it with new. Ensure …" at bounding box center [322, 364] width 387 height 57
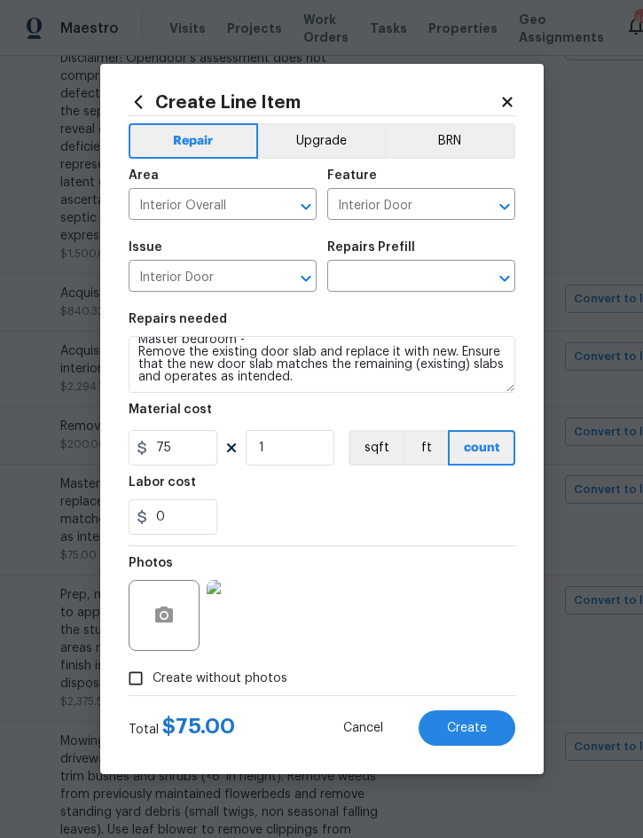
click at [402, 275] on input "text" at bounding box center [396, 277] width 138 height 27
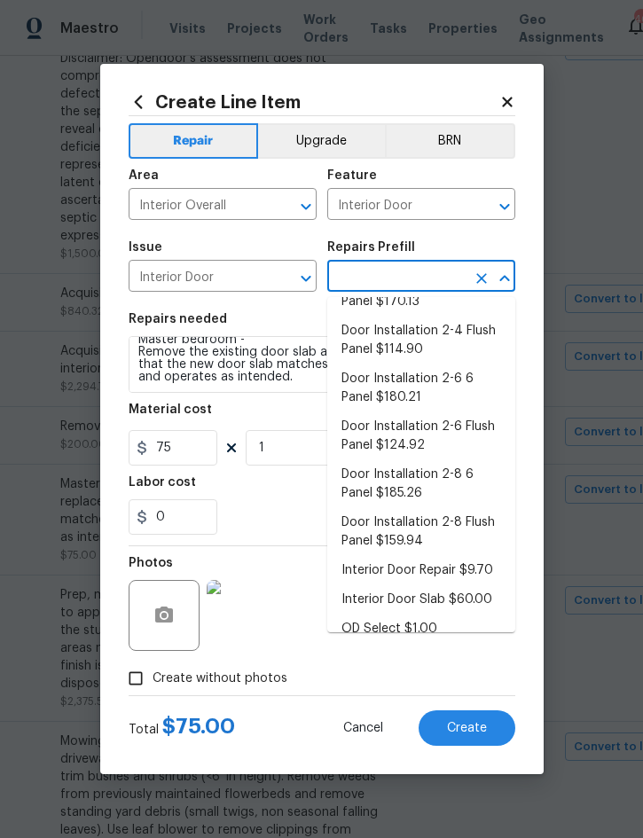
scroll to position [64, 0]
click at [473, 602] on li "Interior Door Slab $60.00" at bounding box center [421, 600] width 188 height 29
type input "Interior Door Slab $60.00"
type textarea "Remove the existing door slab and replace it with new. Ensure that the new door…"
type input "Interior Door Slab $60.00"
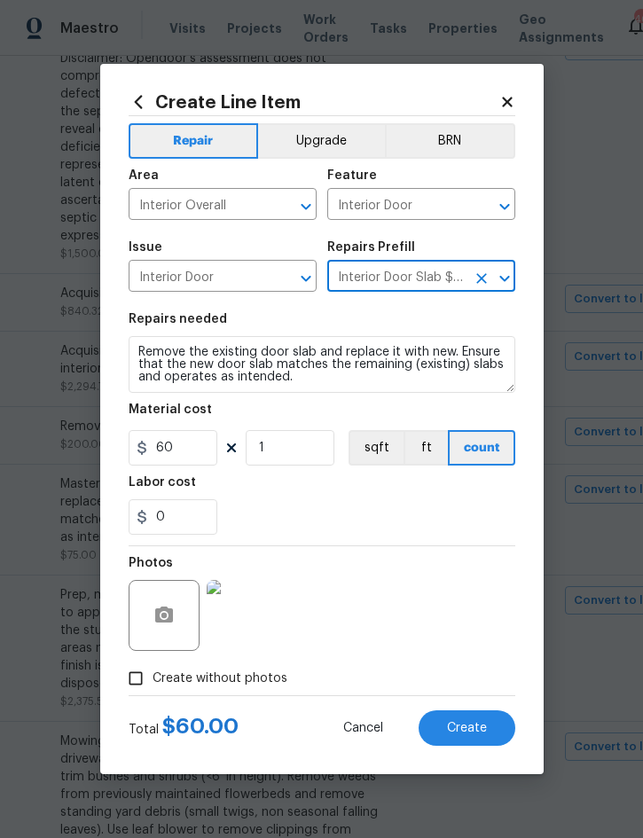
scroll to position [0, 0]
click at [190, 458] on input "60" at bounding box center [173, 447] width 89 height 35
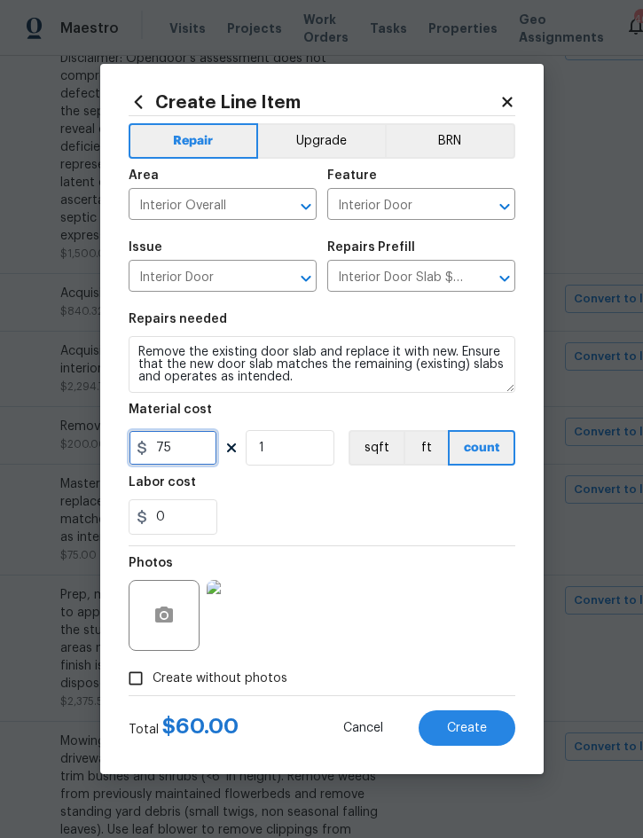
type input "75"
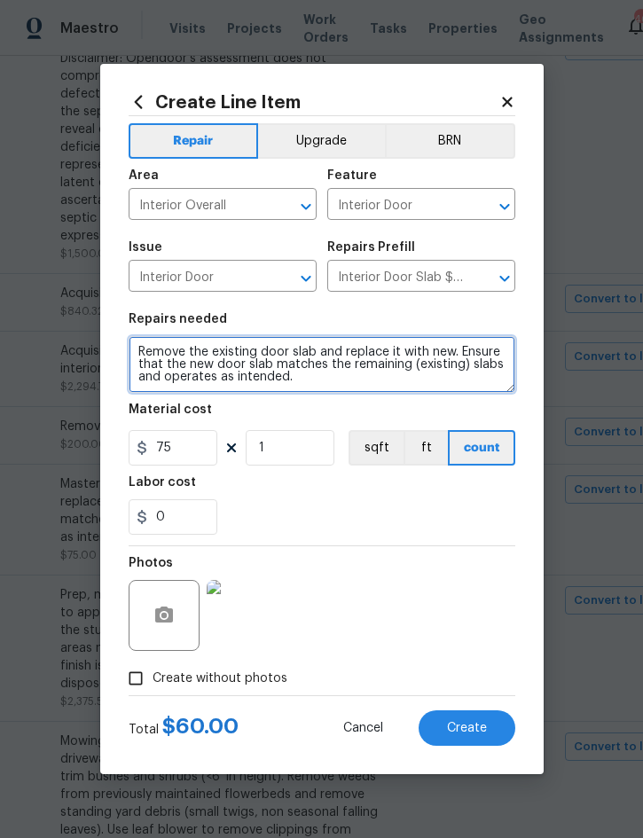
click at [147, 352] on textarea "Remove the existing door slab and replace it with new. Ensure that the new door…" at bounding box center [322, 364] width 387 height 57
click at [147, 348] on textarea "Remove the existing door slab and replace it with new. Ensure that the new door…" at bounding box center [322, 364] width 387 height 57
click at [146, 348] on textarea "Remove the existing door slab and replace it with new. Ensure that the new door…" at bounding box center [322, 364] width 387 height 57
paste textarea "Master bedroom -"
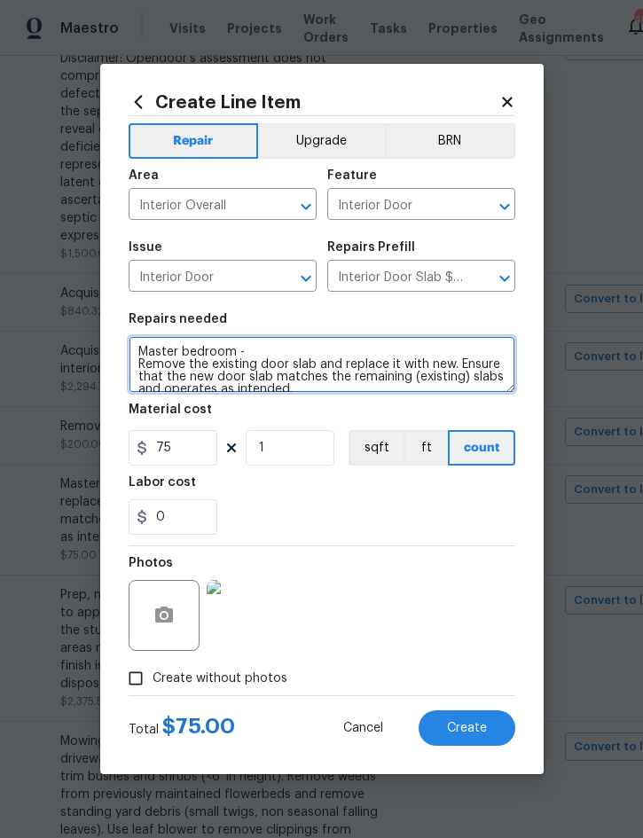
scroll to position [4, 0]
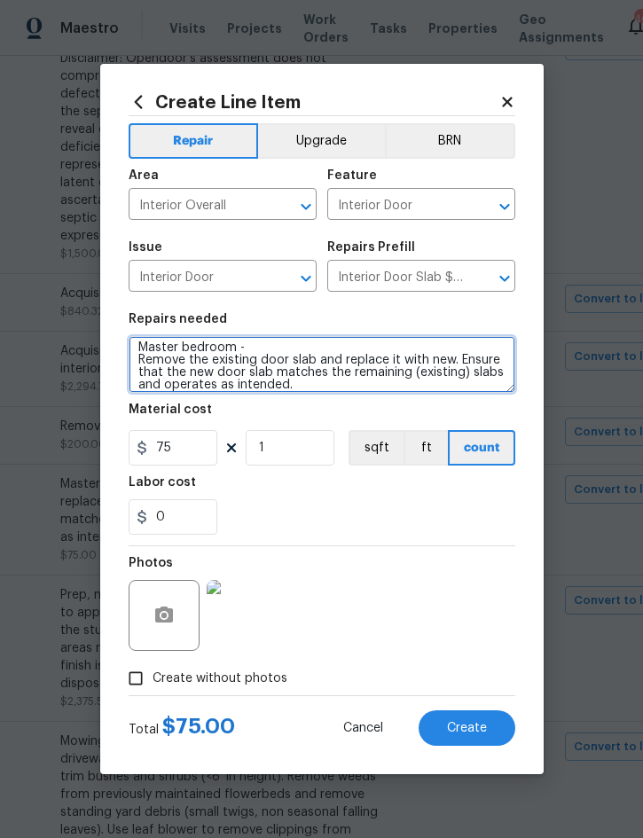
type textarea "Master bedroom - Remove the existing door slab and replace it with new. Ensure …"
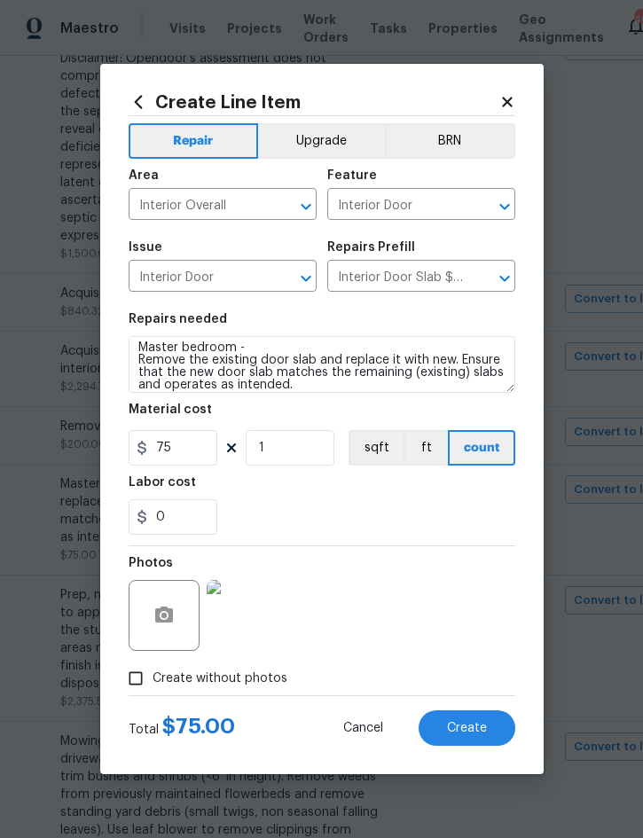
click at [461, 723] on span "Create" at bounding box center [467, 728] width 40 height 13
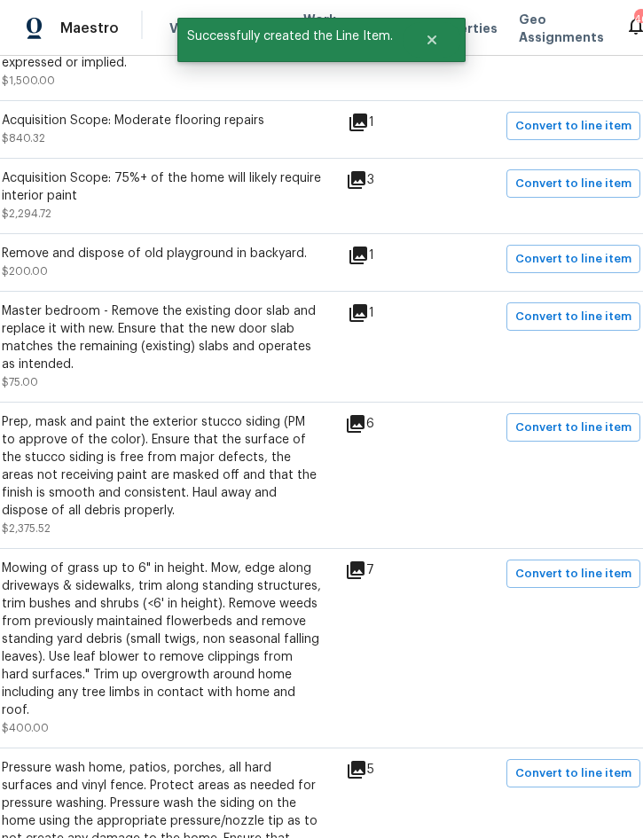
scroll to position [794, 342]
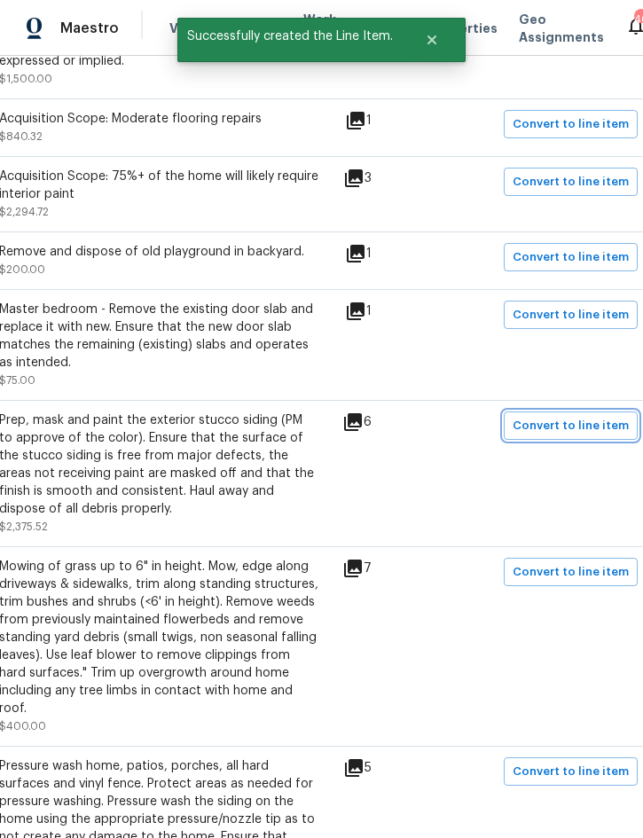
click at [593, 432] on span "Convert to line item" at bounding box center [570, 426] width 116 height 20
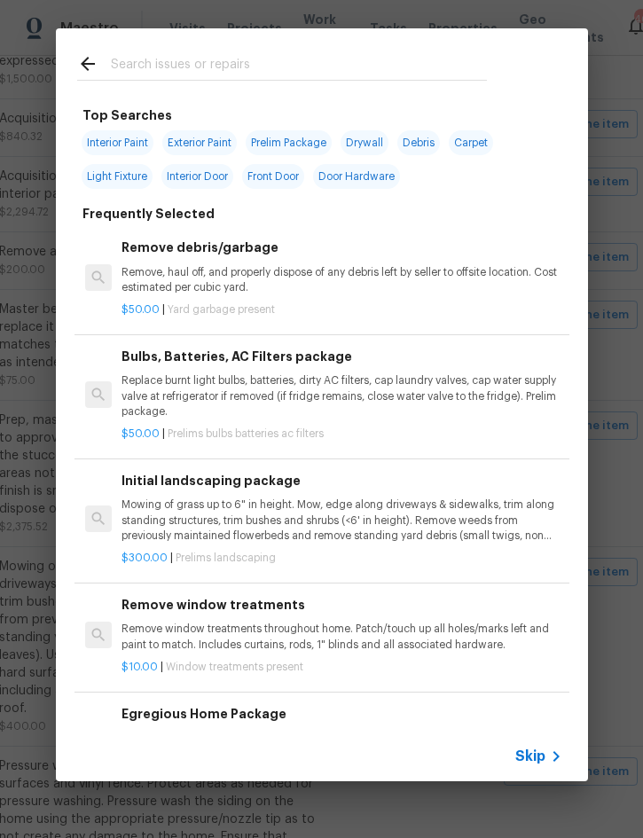
click at [539, 754] on span "Skip" at bounding box center [530, 756] width 30 height 18
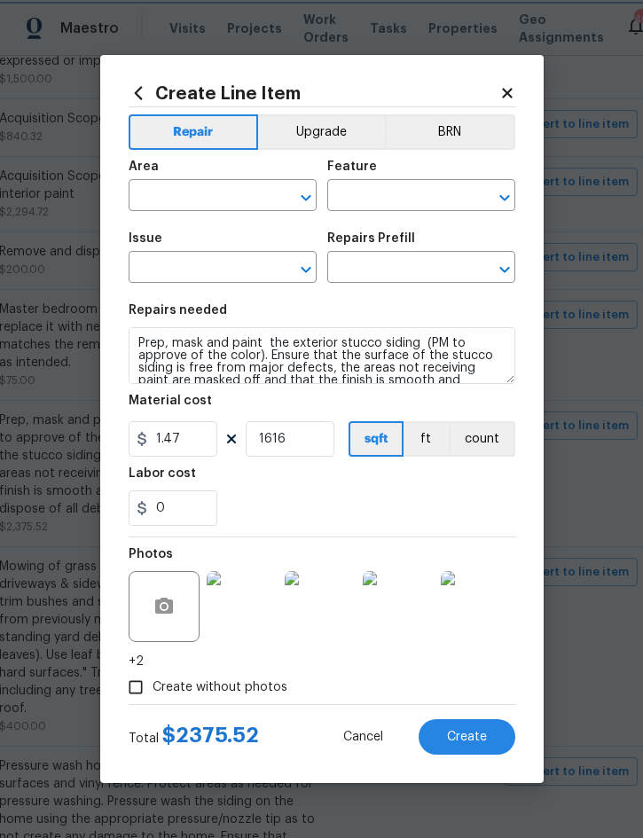
type input "Exterior Overall"
type input "Overall Paint"
type input "Exterior Paint"
click at [423, 279] on input "text" at bounding box center [396, 268] width 138 height 27
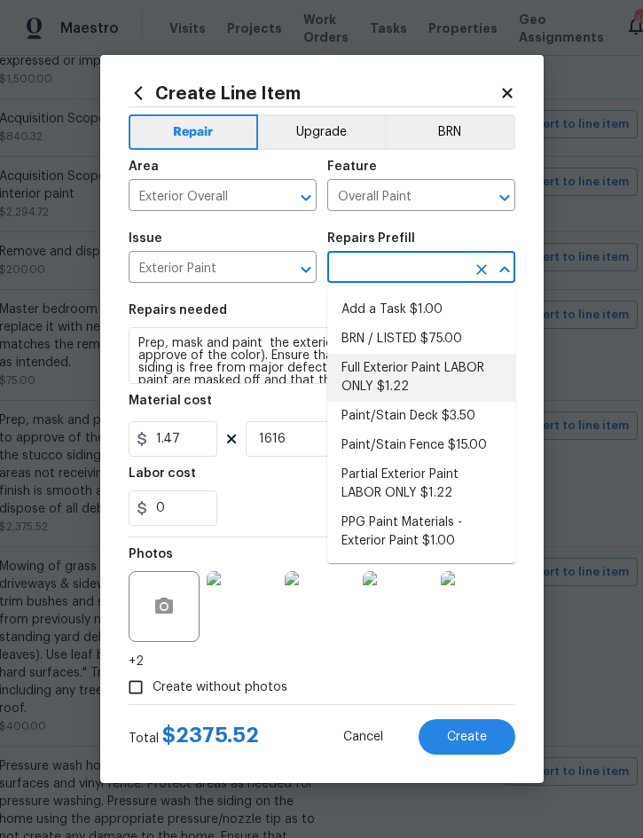
click at [430, 366] on li "Full Exterior Paint LABOR ONLY $1.22" at bounding box center [421, 378] width 188 height 48
type input "Full Exterior Paint LABOR ONLY $1.22"
type textarea "Full Exterior Paint - Prep, mask and paint the exterior of the home. Ensure tha…"
type input "Full Exterior Paint LABOR ONLY $1.22"
type input "1.22"
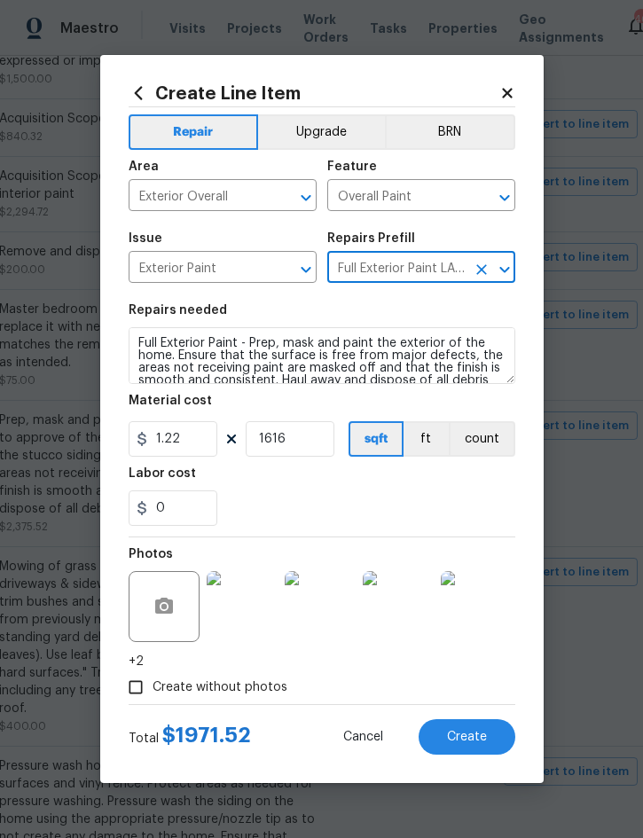
click at [470, 729] on button "Create" at bounding box center [466, 736] width 97 height 35
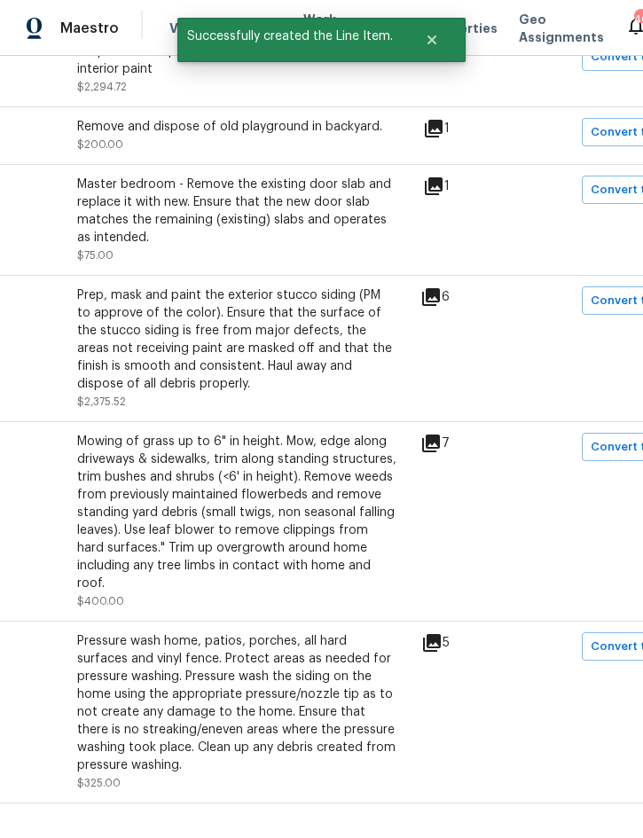
scroll to position [918, 265]
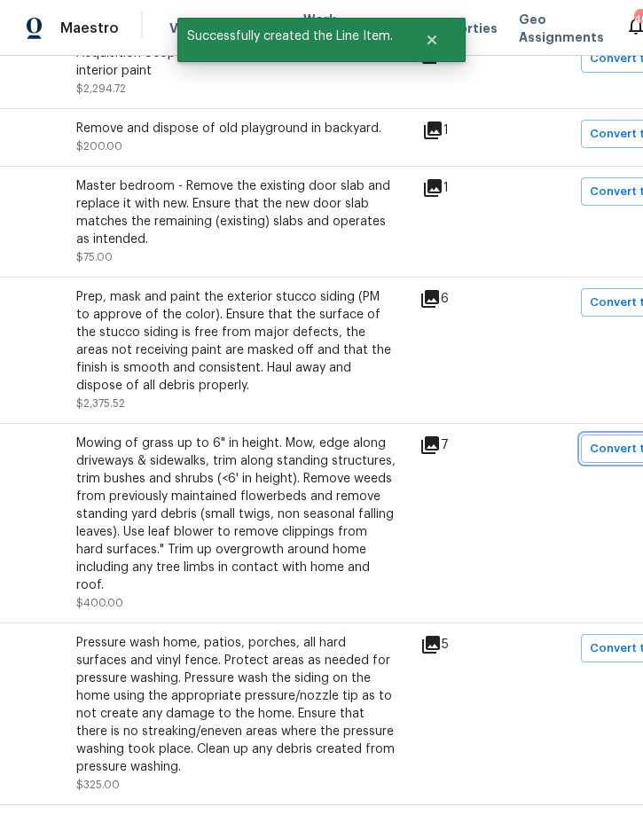
click at [629, 454] on span "Convert to line item" at bounding box center [648, 449] width 116 height 20
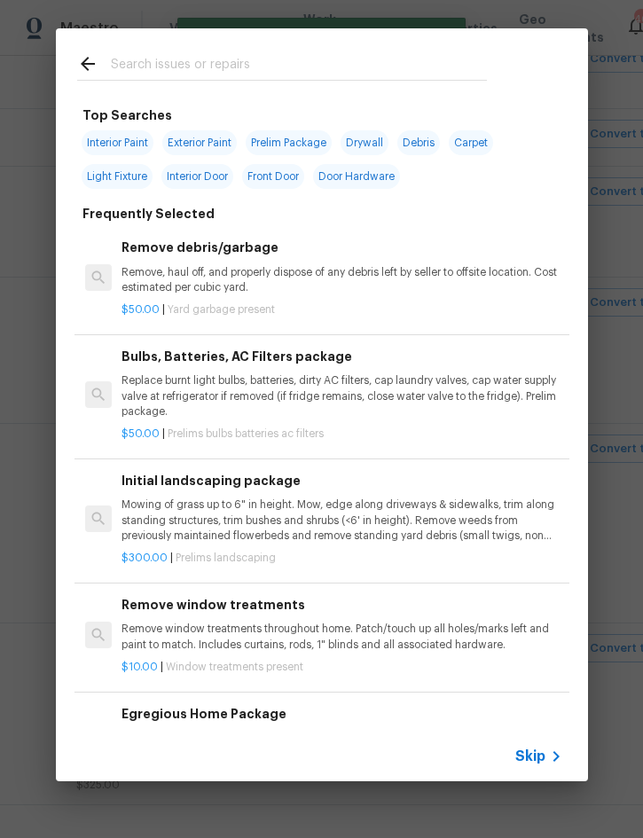
click at [539, 765] on span "Skip" at bounding box center [530, 756] width 30 height 18
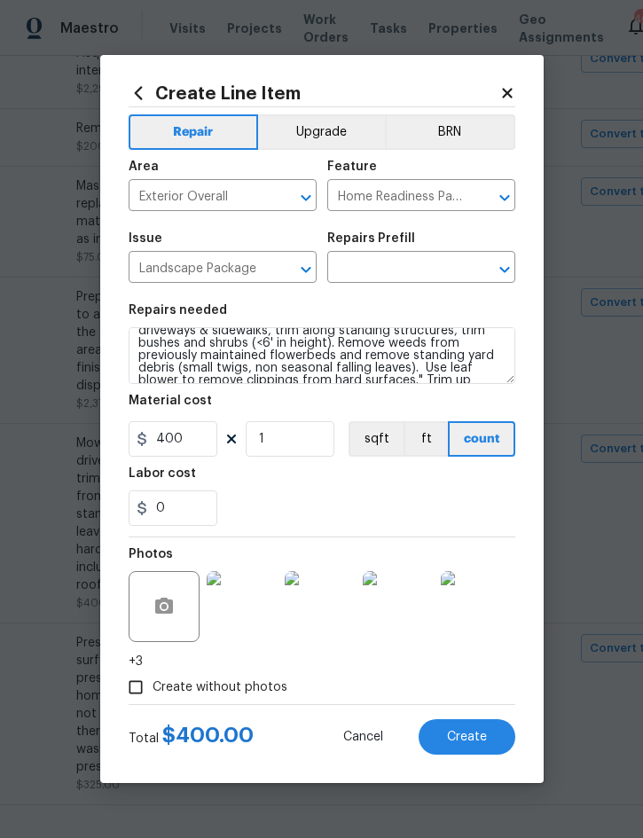
scroll to position [22, 0]
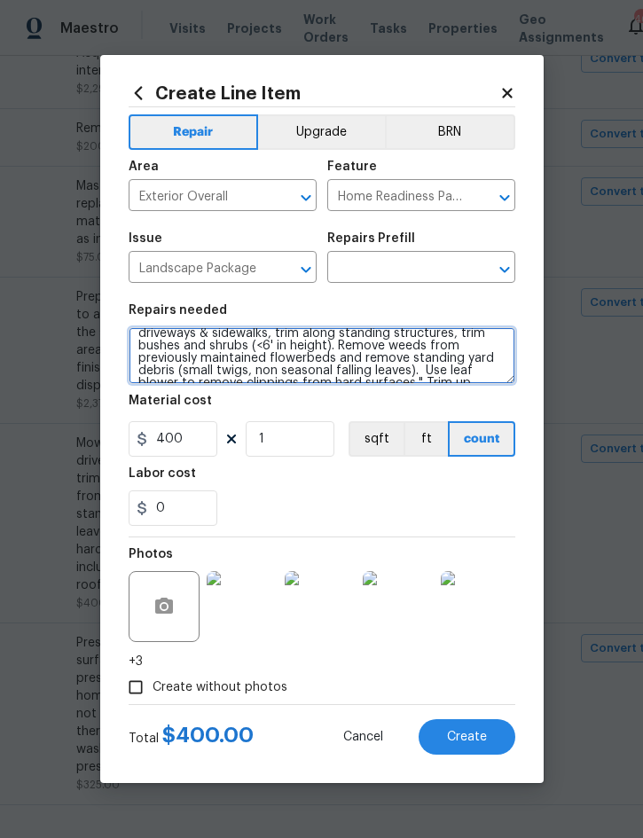
click at [150, 340] on textarea "Mowing of grass up to 6" in height. Mow, edge along driveways & sidewalks, trim…" at bounding box center [322, 355] width 387 height 57
click at [150, 339] on textarea "Mowing of grass up to 6" in height. Mow, edge along driveways & sidewalks, trim…" at bounding box center [322, 355] width 387 height 57
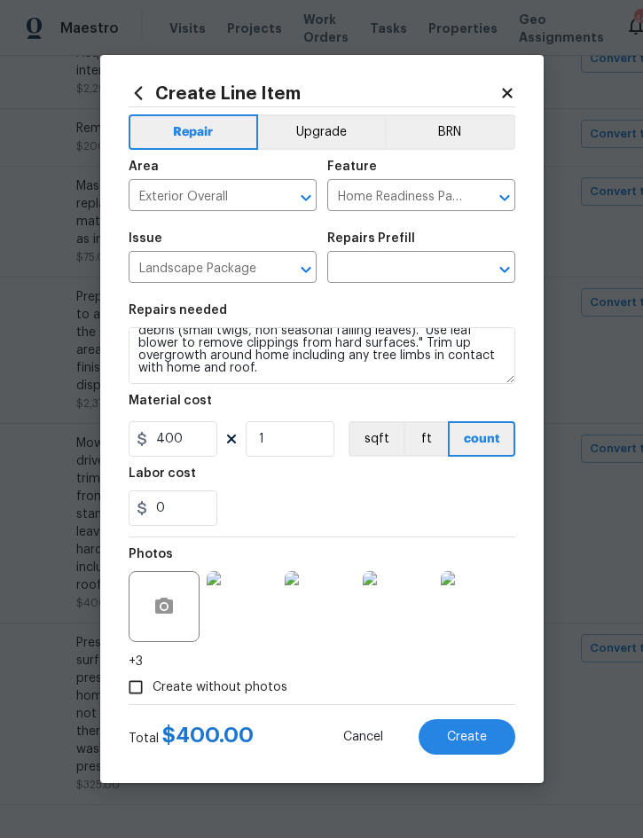
click at [402, 262] on input "text" at bounding box center [396, 268] width 138 height 27
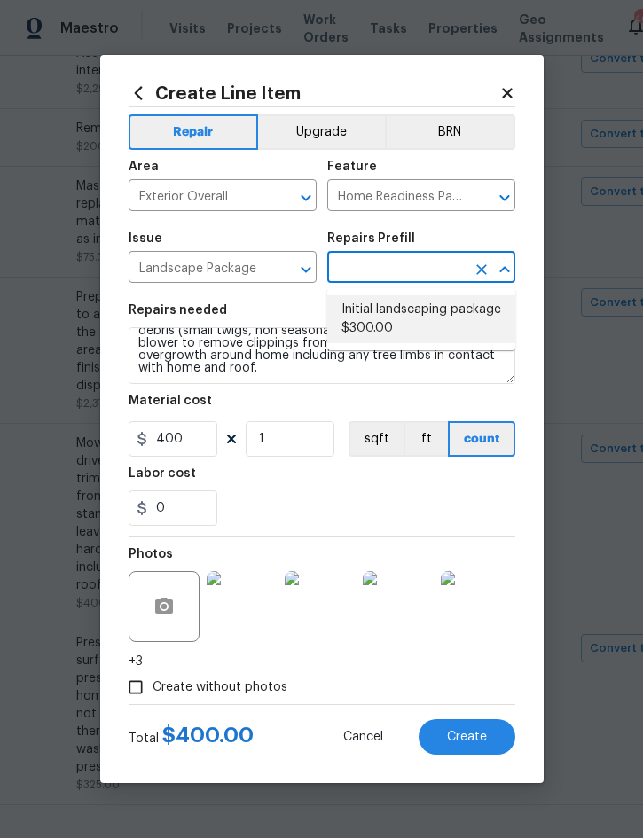
click at [433, 313] on li "Initial landscaping package $300.00" at bounding box center [421, 319] width 188 height 48
type input "Initial landscaping package $300.00"
type textarea "Mowing of grass up to 6" in height. Mow, edge along driveways & sidewalks, trim…"
type input "Initial landscaping package $300.00"
type input "300"
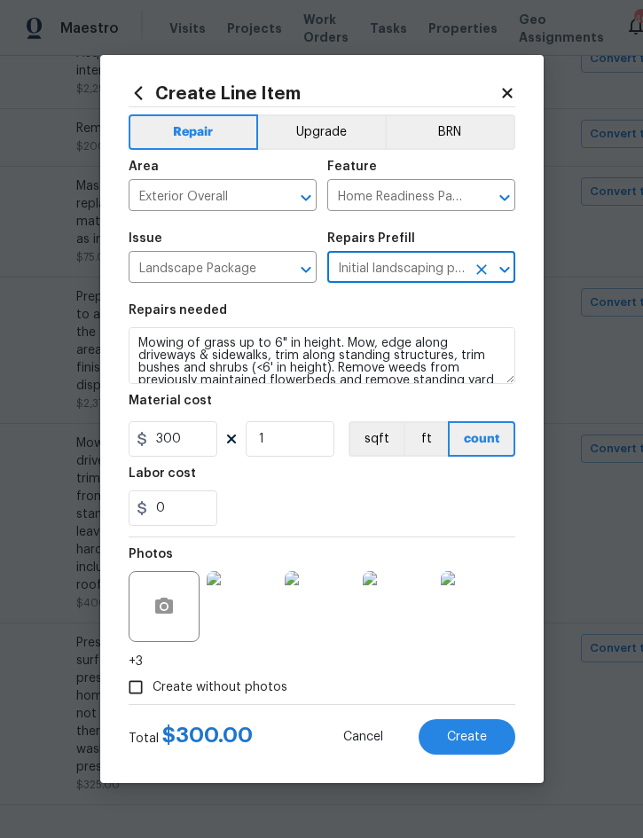
scroll to position [0, 0]
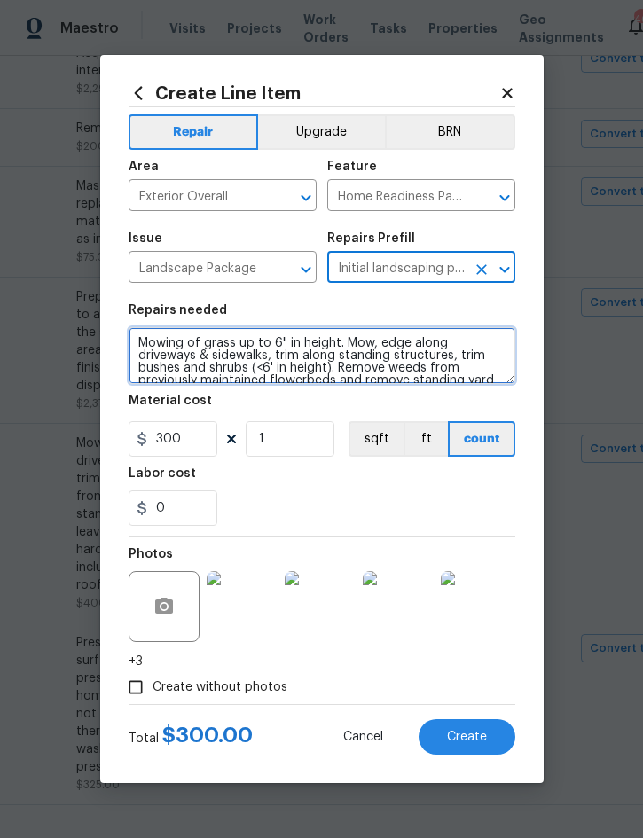
click at [152, 334] on textarea "Mowing of grass up to 6" in height. Mow, edge along driveways & sidewalks, trim…" at bounding box center [322, 355] width 387 height 57
click at [151, 338] on textarea "Mowing of grass up to 6" in height. Mow, edge along driveways & sidewalks, trim…" at bounding box center [322, 355] width 387 height 57
click at [148, 340] on textarea "Mowing of grass up to 6" in height. Mow, edge along driveways & sidewalks, trim…" at bounding box center [322, 355] width 387 height 57
click at [147, 340] on textarea "Mowing of grass up to 6" in height. Mow, edge along driveways & sidewalks, trim…" at bounding box center [322, 355] width 387 height 57
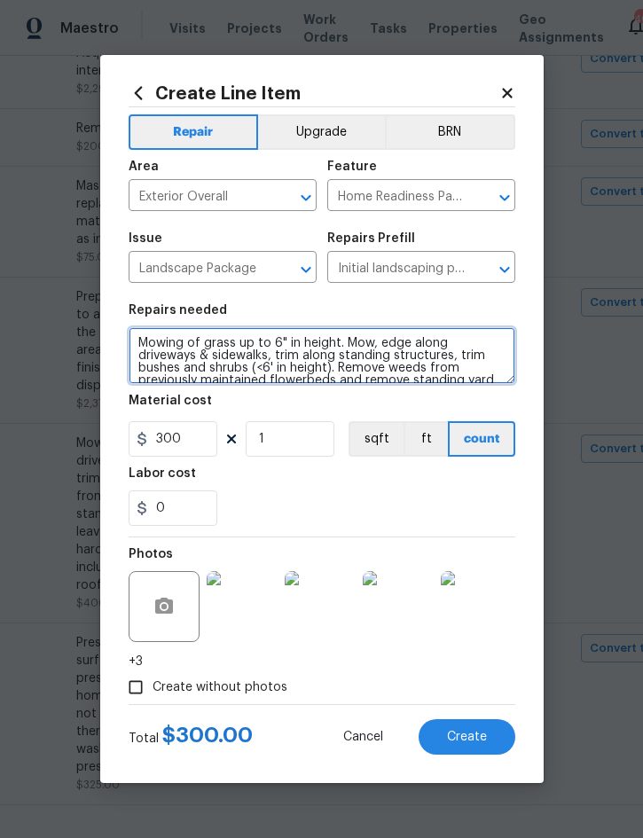
scroll to position [37, 0]
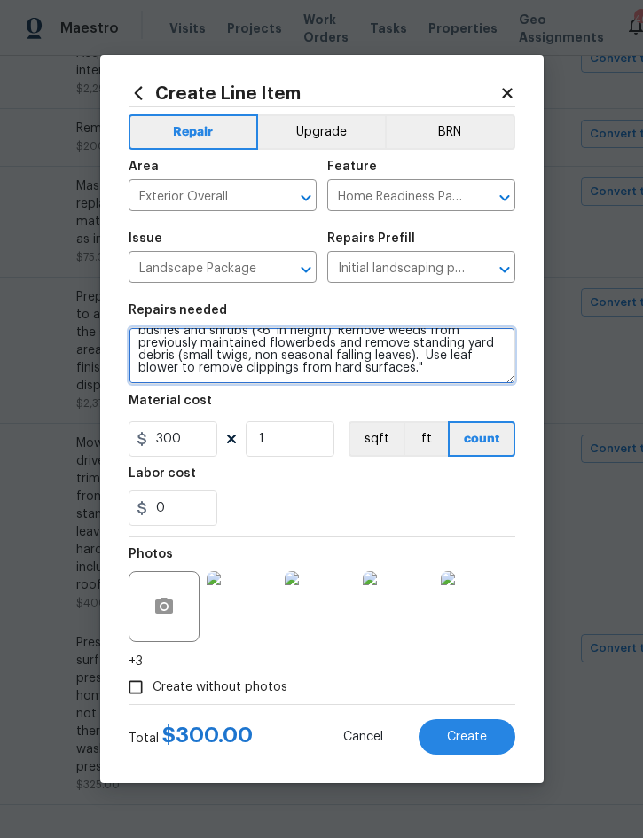
paste textarea "Trim up overgrowth around home including any tree limbs in contact with home an…"
type textarea "Mowing of grass up to 6" in height. Mow, edge along driveways & sidewalks, trim…"
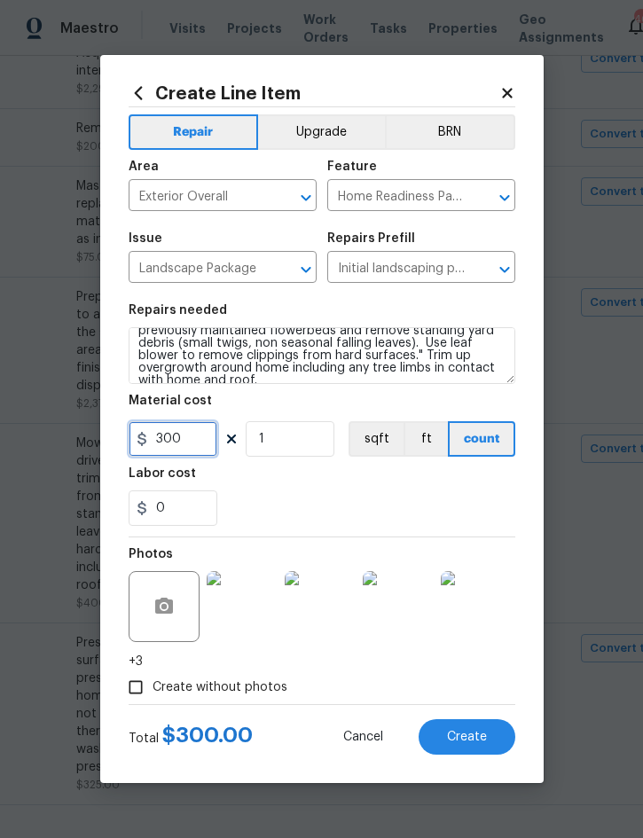
click at [190, 443] on input "300" at bounding box center [173, 438] width 89 height 35
type input "325"
click at [429, 689] on div "Create without photos" at bounding box center [322, 687] width 387 height 34
click at [469, 741] on span "Create" at bounding box center [467, 737] width 40 height 13
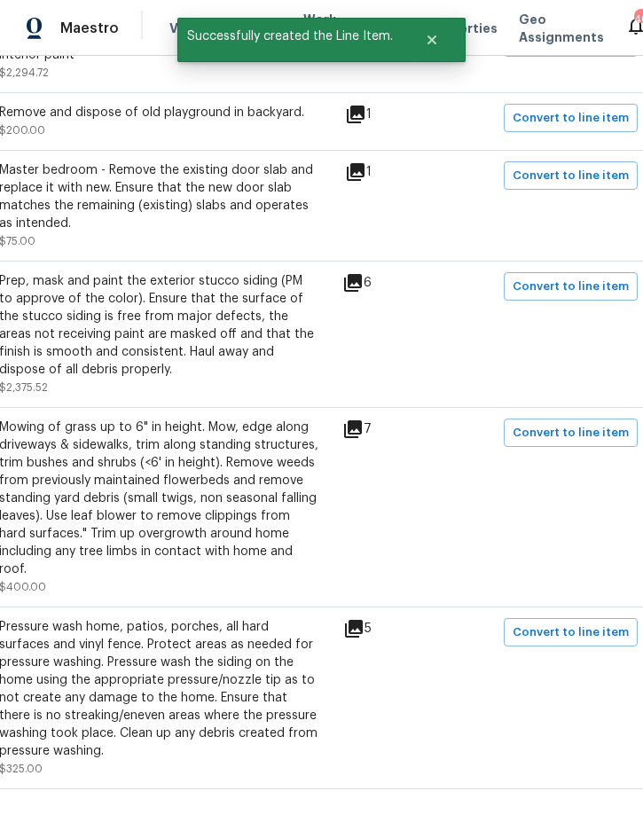
scroll to position [934, 343]
click at [590, 627] on span "Convert to line item" at bounding box center [570, 632] width 116 height 20
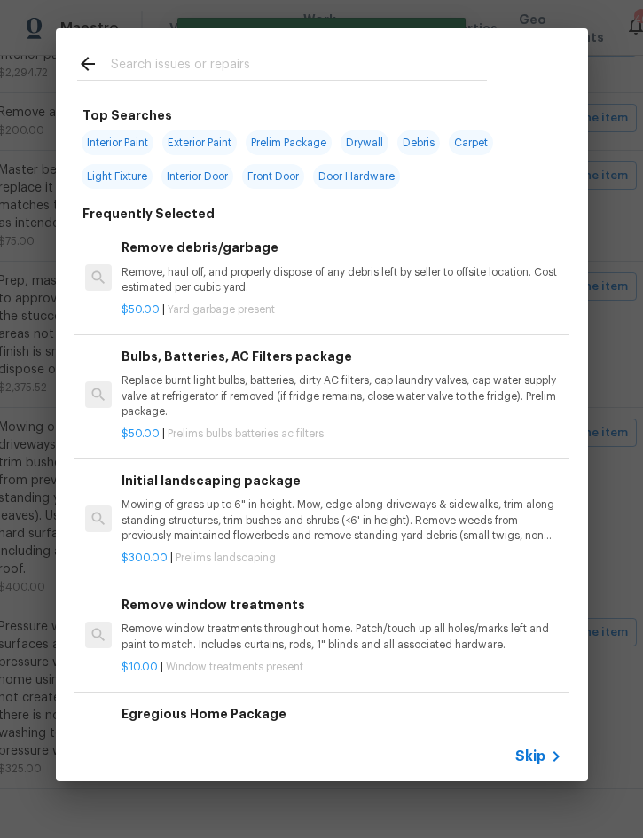
click at [545, 762] on icon at bounding box center [555, 756] width 21 height 21
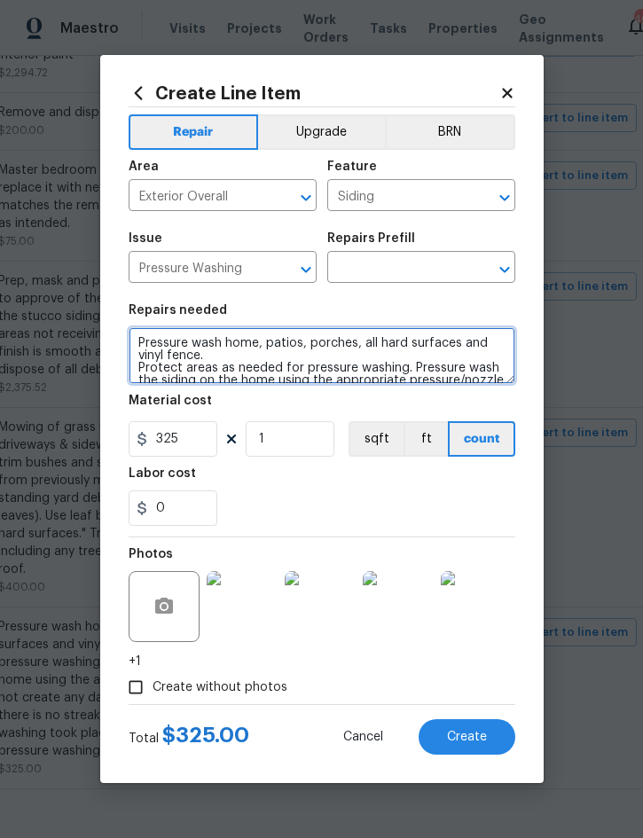
click at [152, 341] on textarea "Pressure wash home, patios, porches, all hard surfaces and vinyl fence. Protect…" at bounding box center [322, 355] width 387 height 57
click at [148, 334] on textarea "Pressure wash home, patios, porches, all hard surfaces and vinyl fence. Protect…" at bounding box center [322, 355] width 387 height 57
click at [148, 333] on textarea "Pressure wash home, patios, porches, all hard surfaces and vinyl fence. Protect…" at bounding box center [322, 355] width 387 height 57
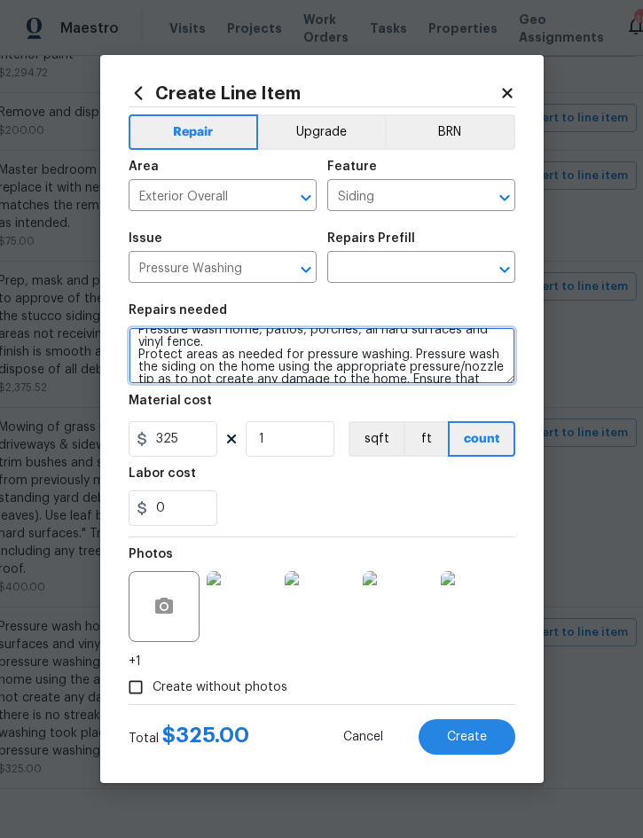
scroll to position [50, 0]
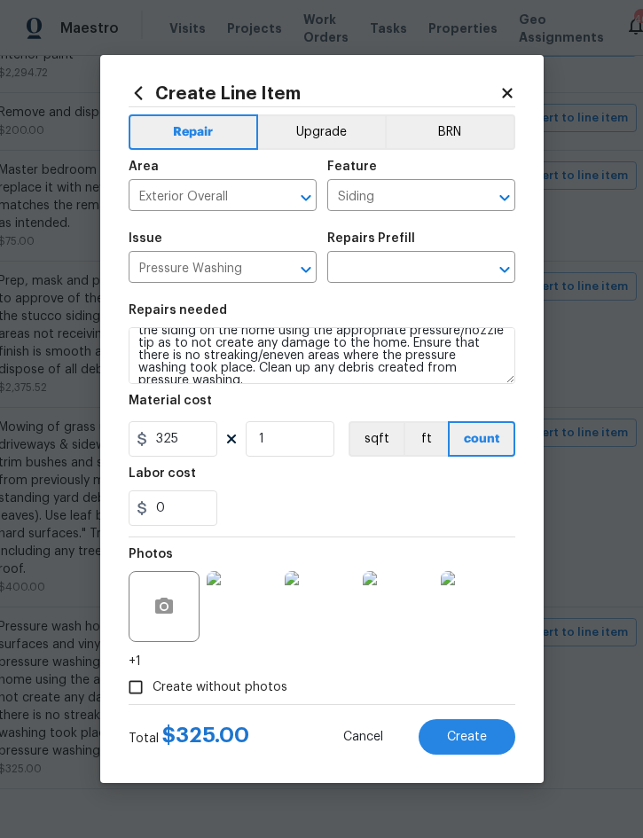
click at [402, 262] on input "text" at bounding box center [396, 268] width 138 height 27
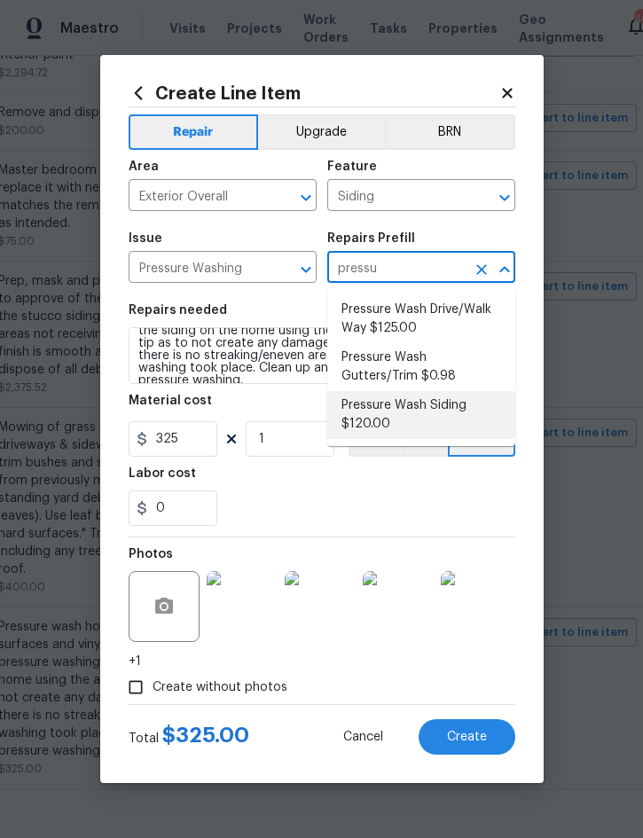
click at [427, 409] on li "Pressure Wash Siding $120.00" at bounding box center [421, 415] width 188 height 48
type input "Pressure Wash Siding $120.00"
type textarea "Protect areas as needed for pressure washing. Pressure wash the siding on the h…"
type input "Pressure Wash Siding $120.00"
type input "120"
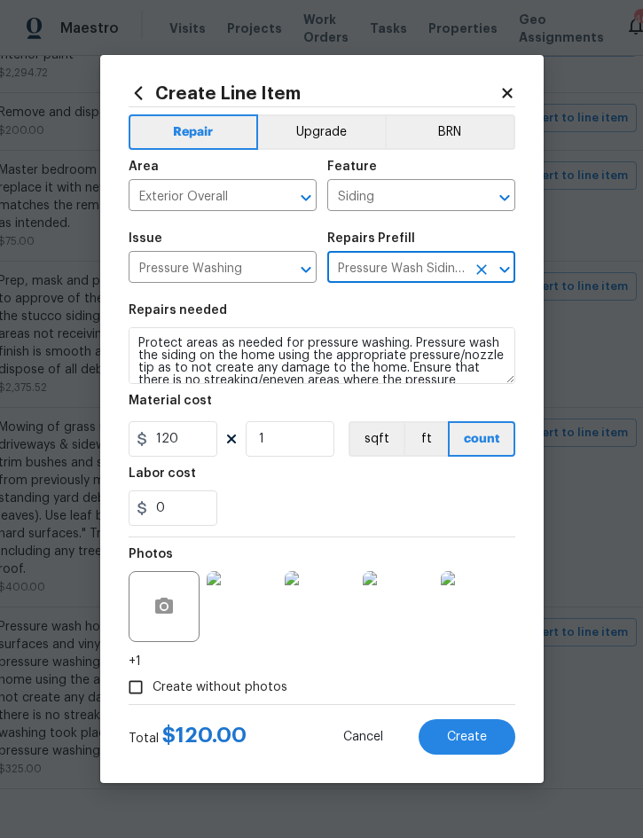
scroll to position [0, 0]
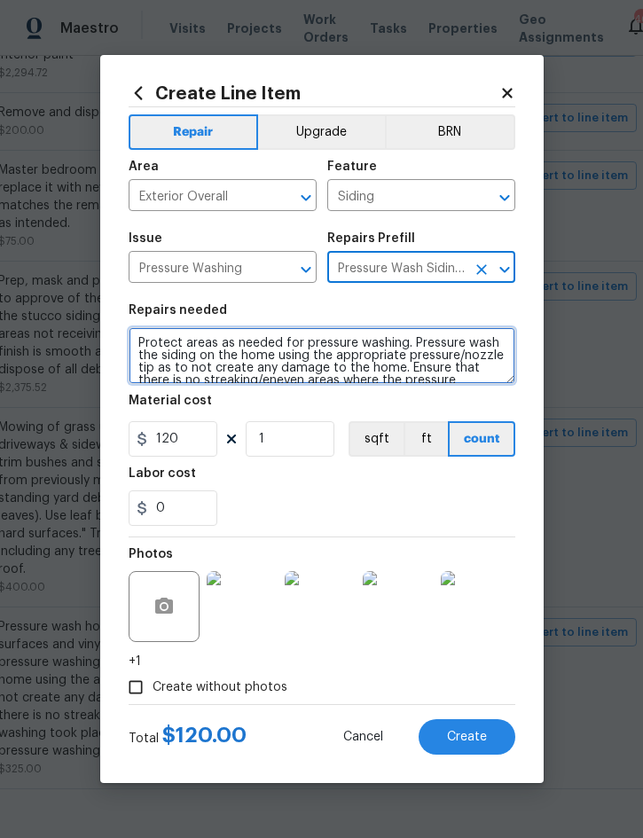
click at [148, 338] on textarea "Protect areas as needed for pressure washing. Pressure wash the siding on the h…" at bounding box center [322, 355] width 387 height 57
click at [150, 336] on textarea "Protect areas as needed for pressure washing. Pressure wash the siding on the h…" at bounding box center [322, 355] width 387 height 57
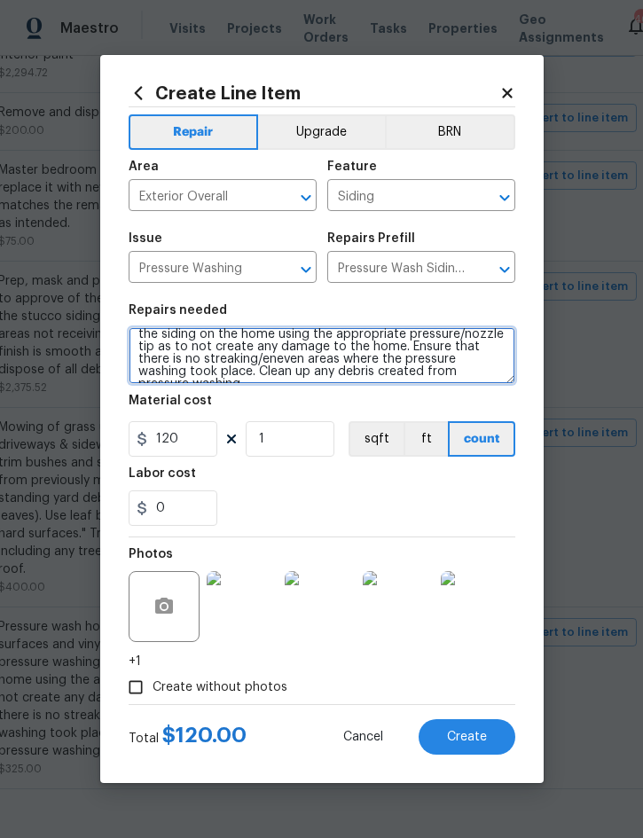
scroll to position [25, 0]
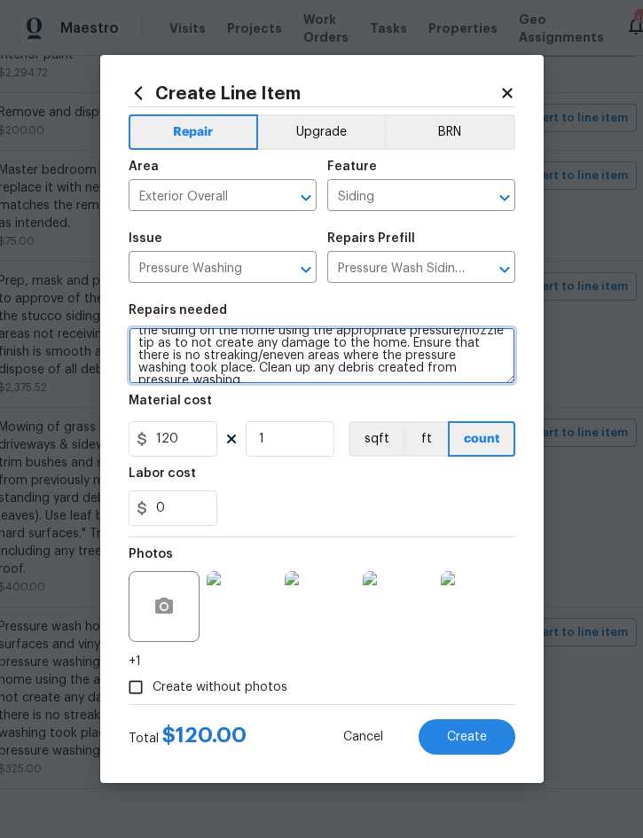
paste textarea "Pressure wash home, patios, porches, all hard surfaces and vinyl fence."
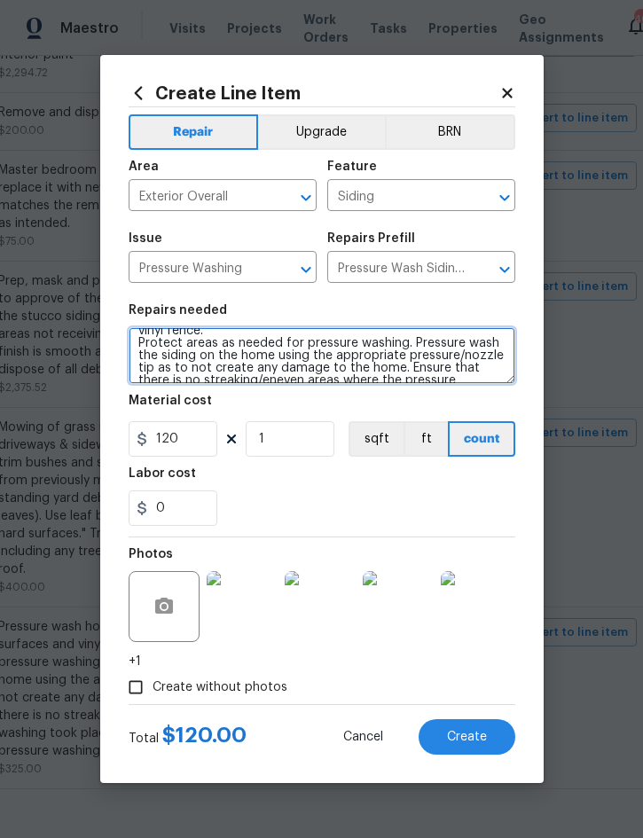
scroll to position [50, 0]
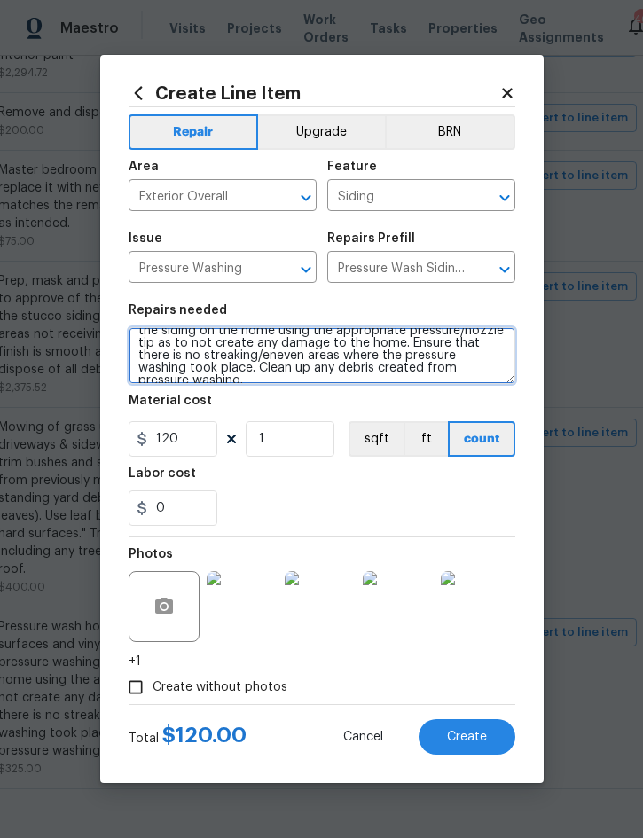
type textarea "Pressure wash home, patios, porches, all hard surfaces and vinyl fence. Protect…"
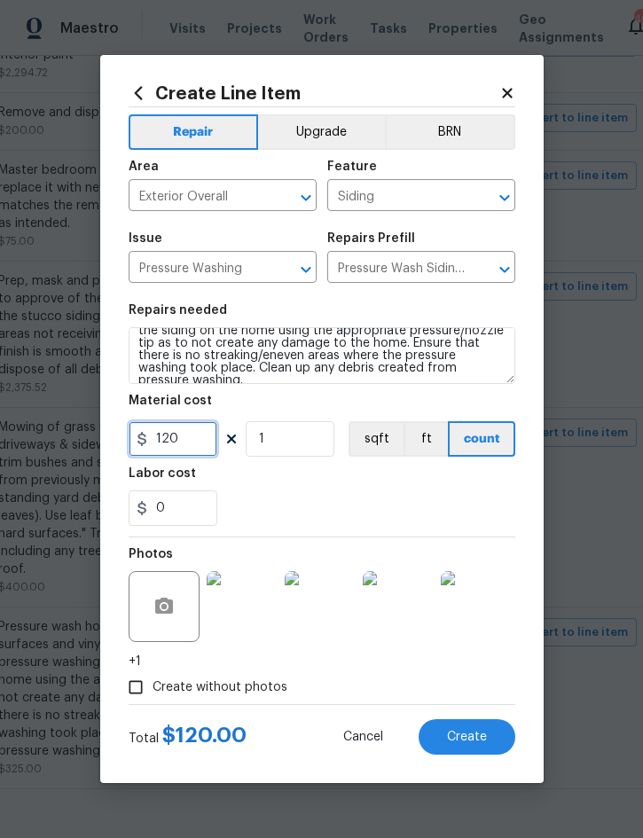
click at [189, 443] on input "120" at bounding box center [173, 438] width 89 height 35
type input "325"
click at [461, 739] on span "Create" at bounding box center [467, 737] width 40 height 13
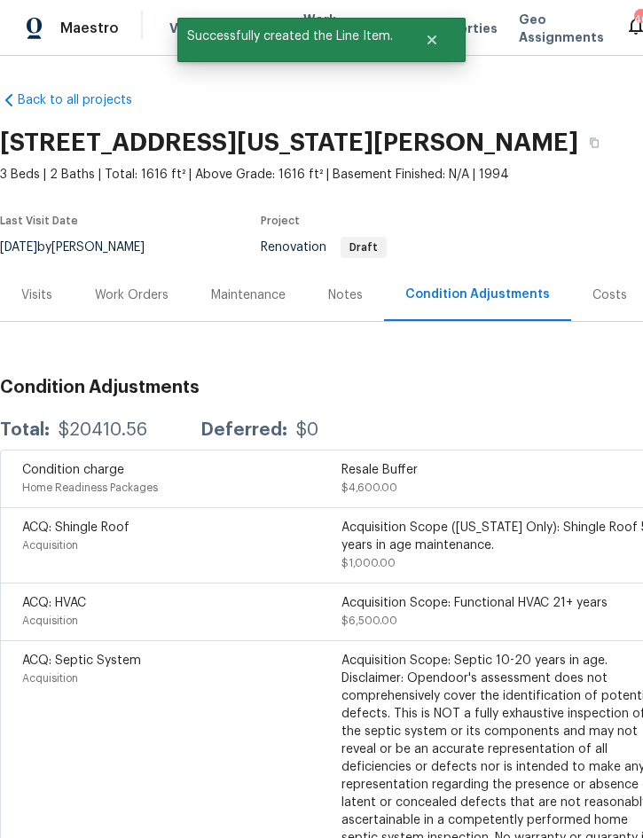
scroll to position [0, 0]
click at [116, 300] on div "Work Orders" at bounding box center [132, 295] width 74 height 18
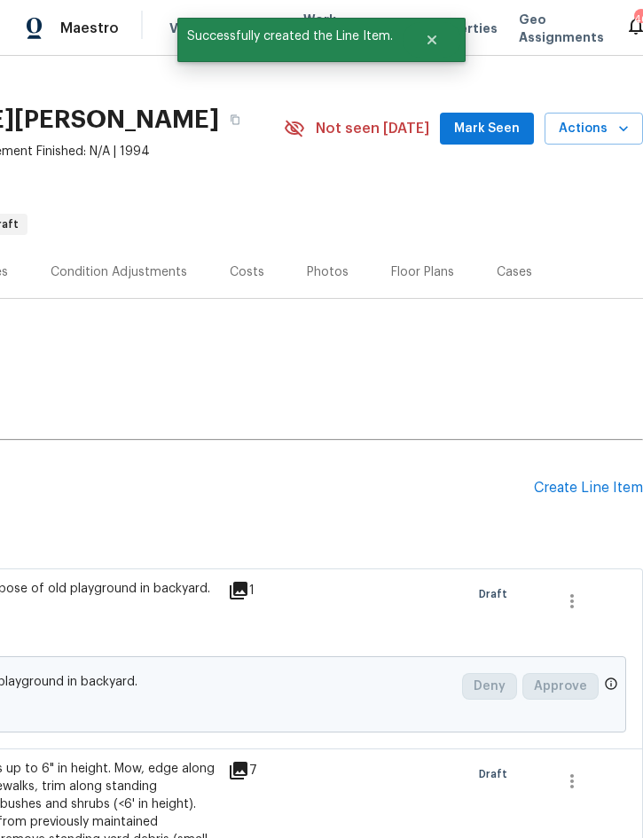
scroll to position [23, 359]
click at [589, 489] on div "Create Line Item" at bounding box center [588, 488] width 109 height 17
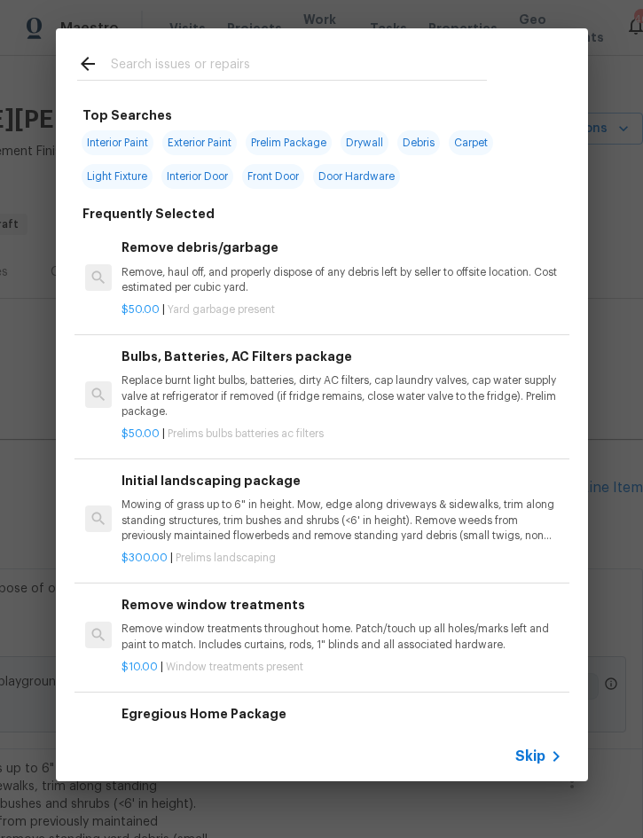
click at [301, 66] on input "text" at bounding box center [299, 66] width 376 height 27
type input "Clean"
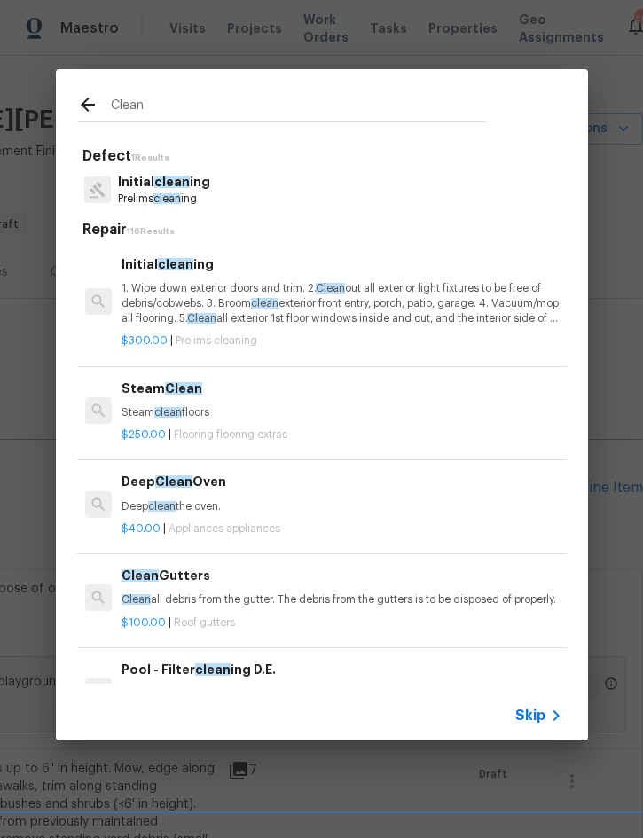
click at [262, 284] on p "1. Wipe down exterior doors and trim. 2. Clean out all exterior light fixtures …" at bounding box center [341, 303] width 440 height 45
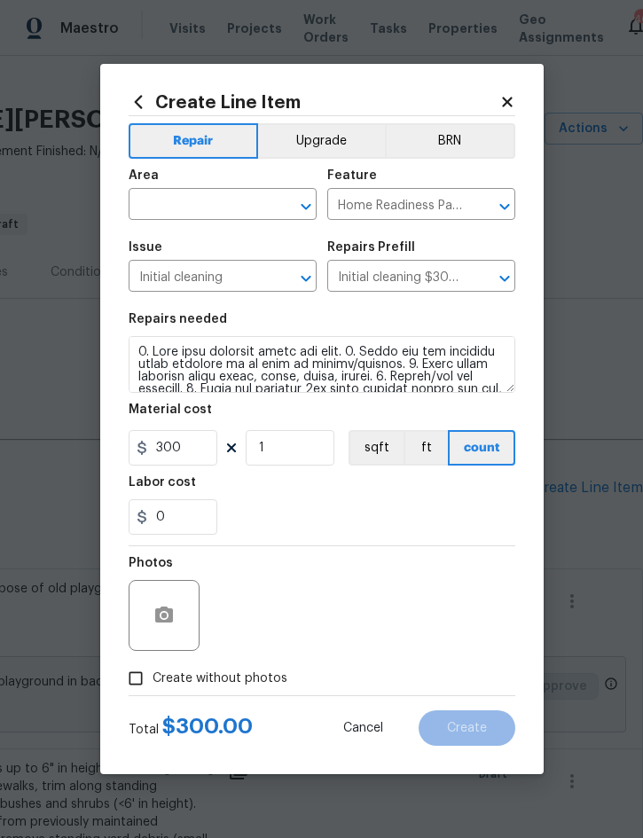
click at [222, 206] on input "text" at bounding box center [198, 205] width 138 height 27
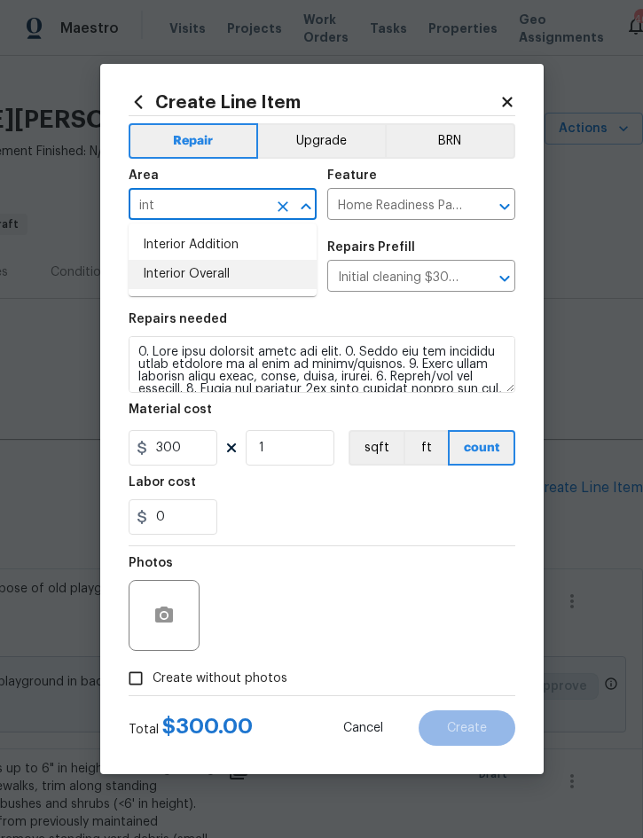
click at [221, 280] on li "Interior Overall" at bounding box center [223, 274] width 188 height 29
type input "Interior Overall"
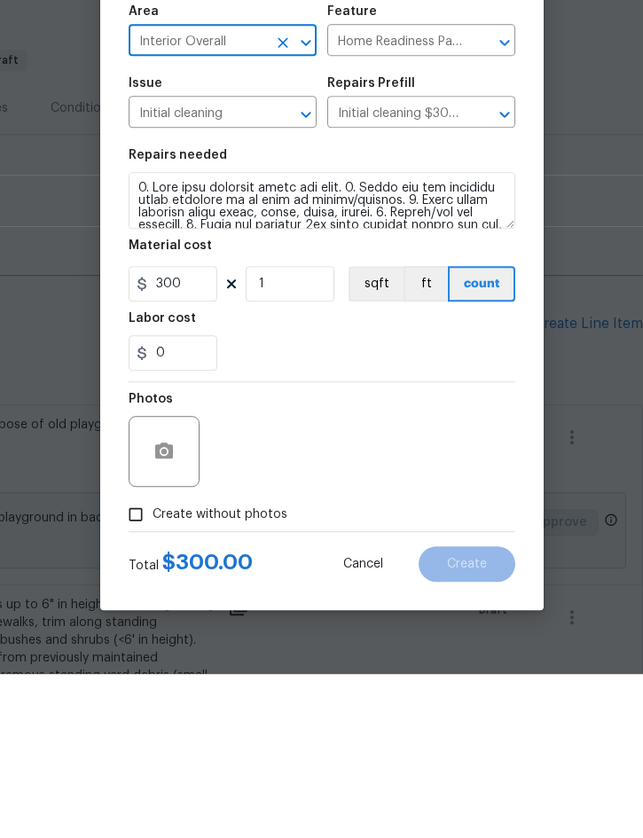
click at [227, 669] on span "Create without photos" at bounding box center [219, 678] width 135 height 19
click at [152, 661] on input "Create without photos" at bounding box center [136, 678] width 34 height 34
checkbox input "true"
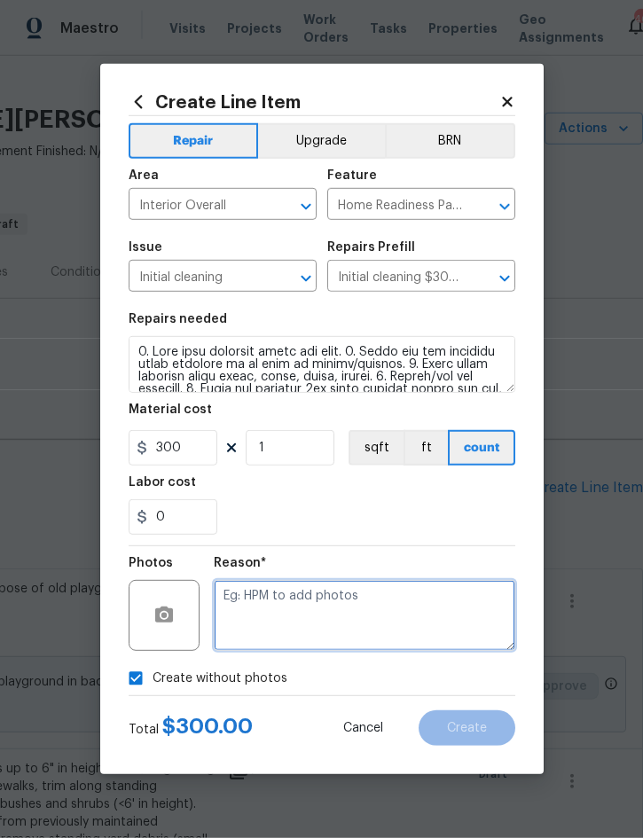
click at [326, 613] on textarea at bounding box center [364, 615] width 301 height 71
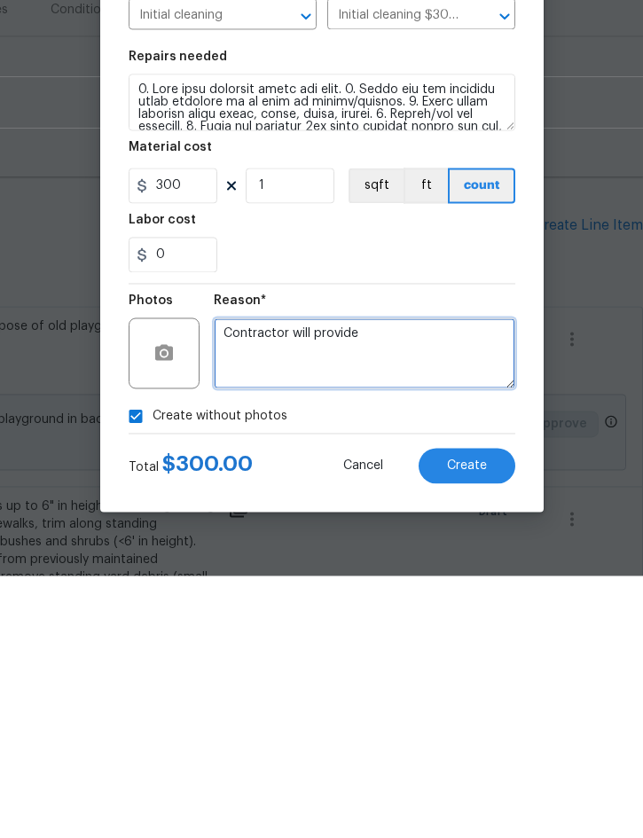
type textarea "Contractor will provide"
click at [470, 722] on span "Create" at bounding box center [467, 728] width 40 height 13
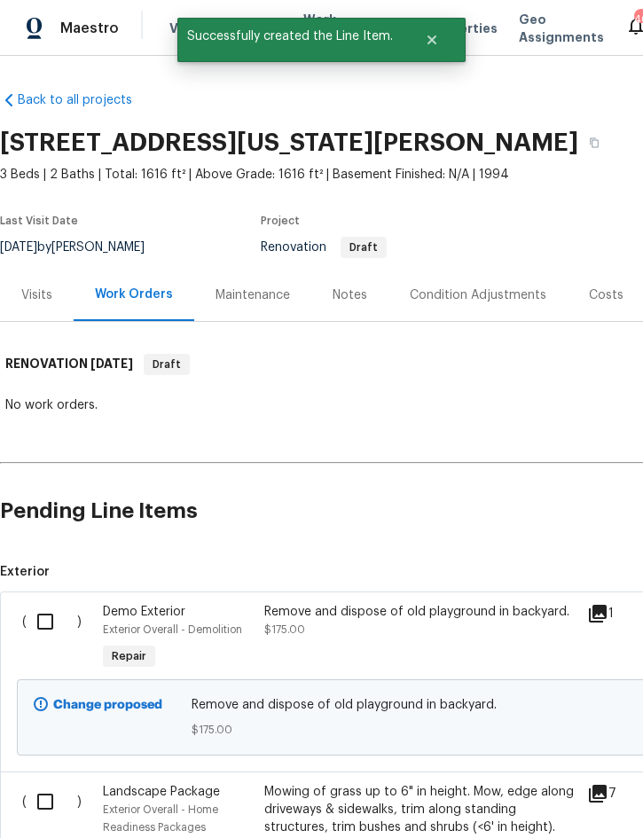
scroll to position [0, 0]
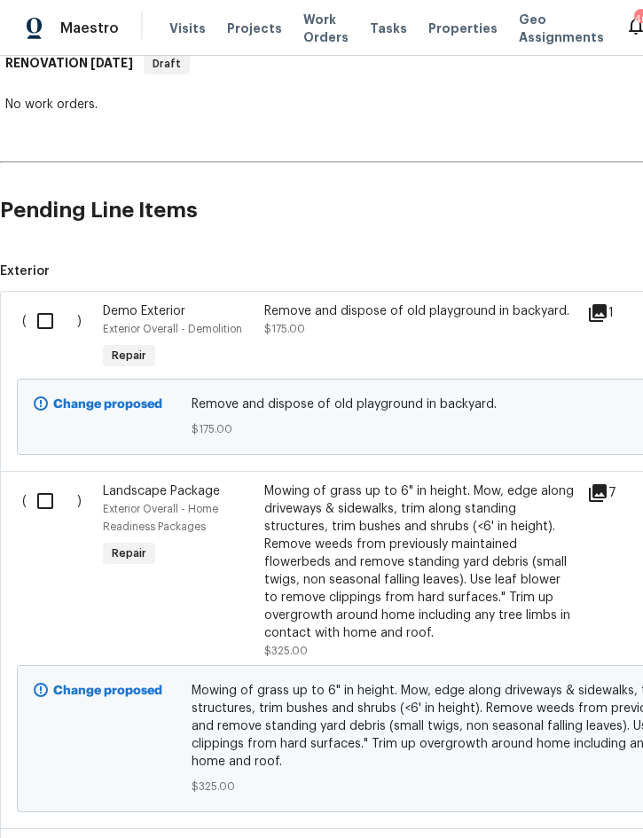
scroll to position [300, 0]
click at [45, 318] on input "checkbox" at bounding box center [52, 321] width 51 height 37
checkbox input "true"
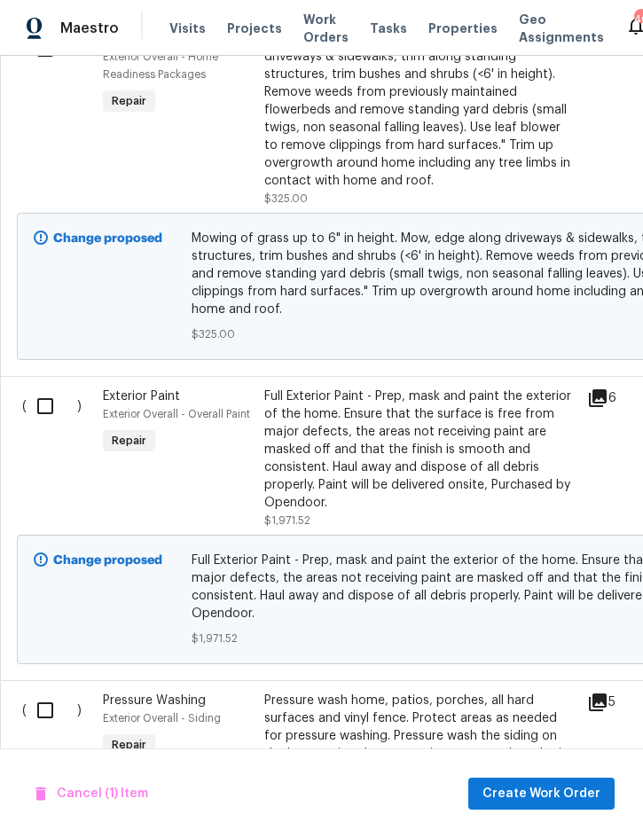
scroll to position [766, -4]
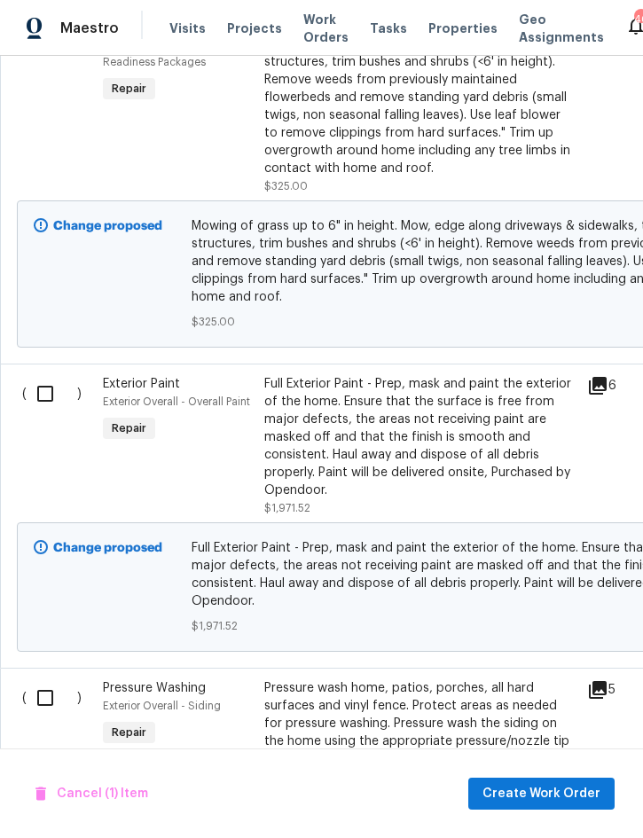
click at [44, 394] on input "checkbox" at bounding box center [52, 393] width 51 height 37
checkbox input "true"
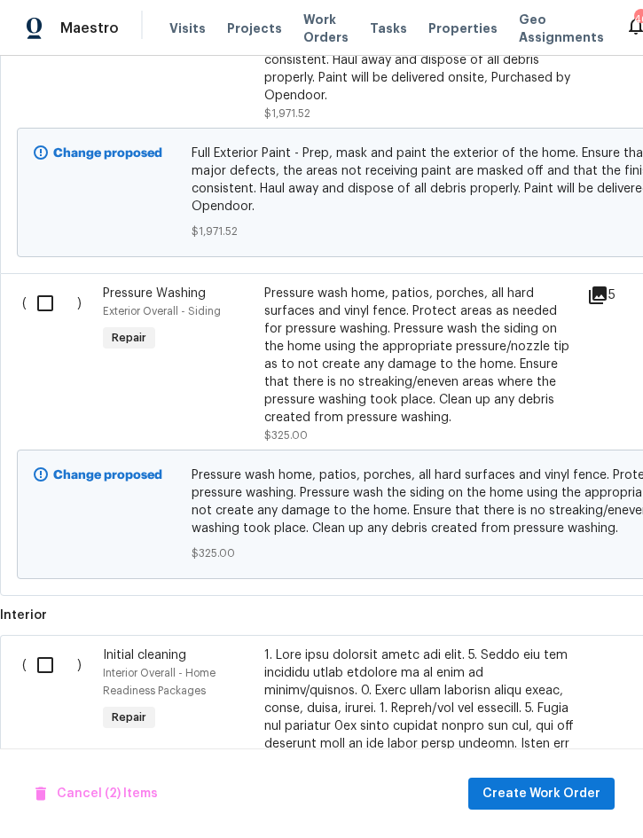
scroll to position [1160, 0]
click at [44, 289] on input "checkbox" at bounding box center [52, 303] width 51 height 37
checkbox input "true"
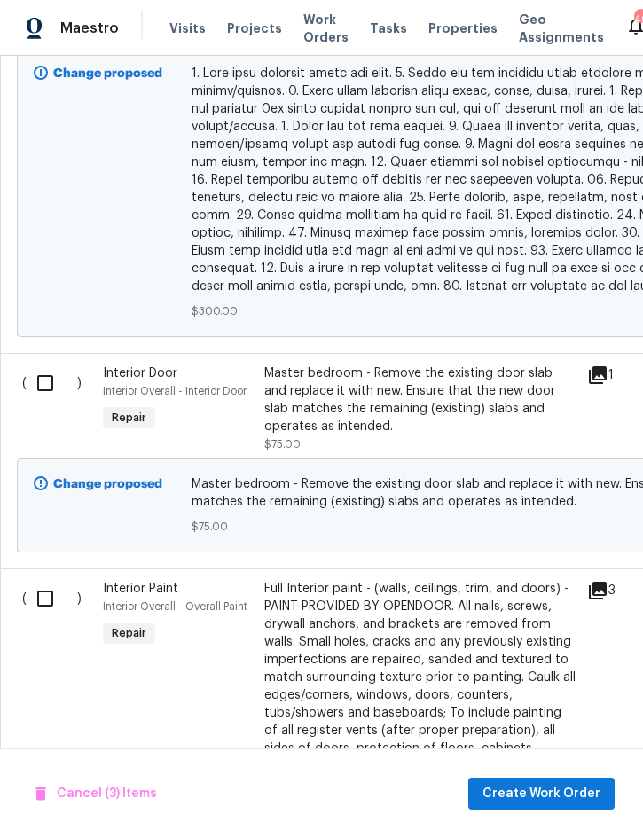
scroll to position [2262, 0]
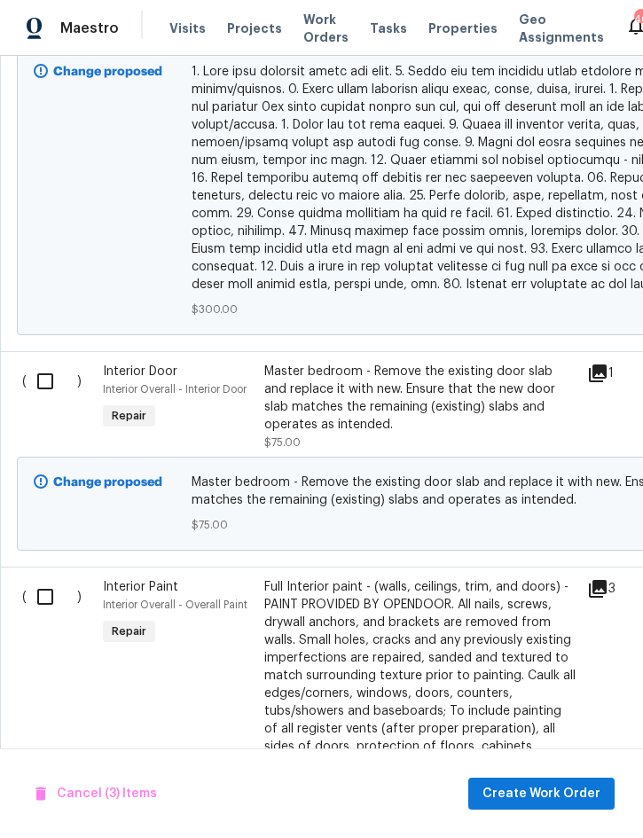
click at [51, 363] on input "checkbox" at bounding box center [52, 381] width 51 height 37
checkbox input "true"
click at [44, 578] on input "checkbox" at bounding box center [52, 596] width 51 height 37
checkbox input "true"
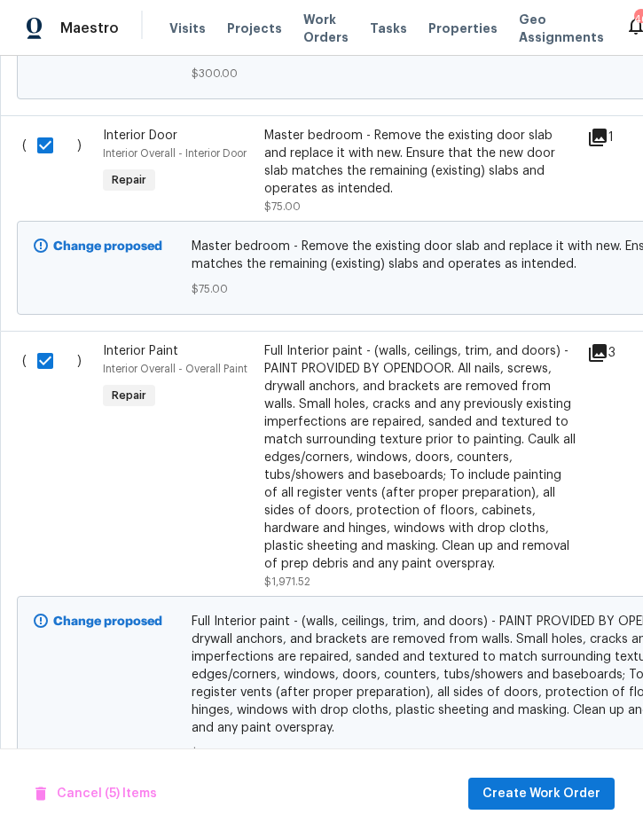
scroll to position [2496, 0]
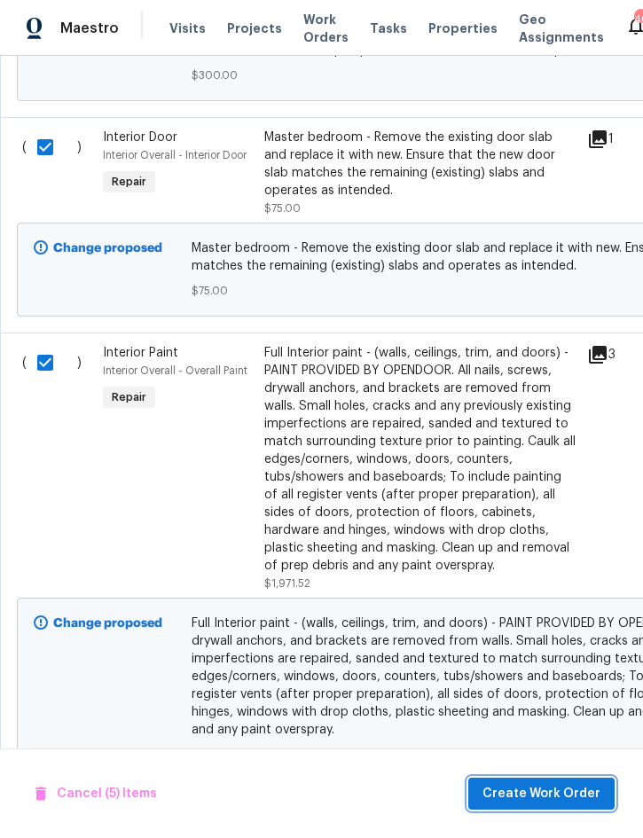
click at [563, 784] on span "Create Work Order" at bounding box center [541, 794] width 118 height 22
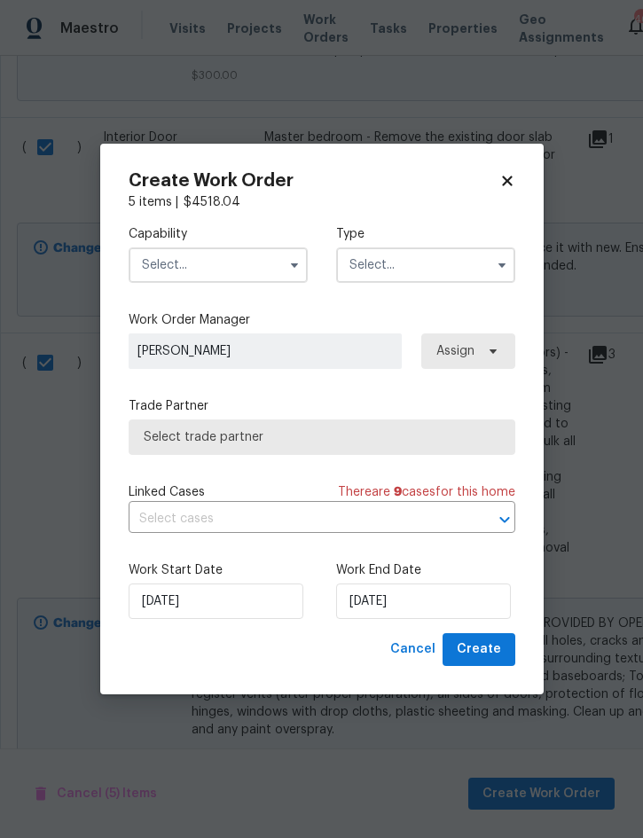
click at [257, 263] on input "text" at bounding box center [218, 264] width 179 height 35
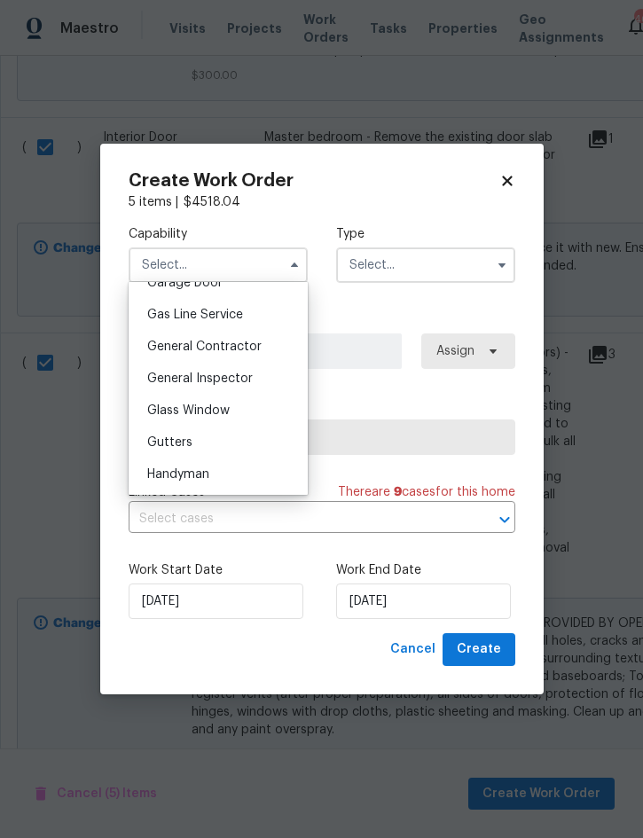
scroll to position [801, 0]
click at [259, 342] on span "General Contractor" at bounding box center [204, 348] width 114 height 12
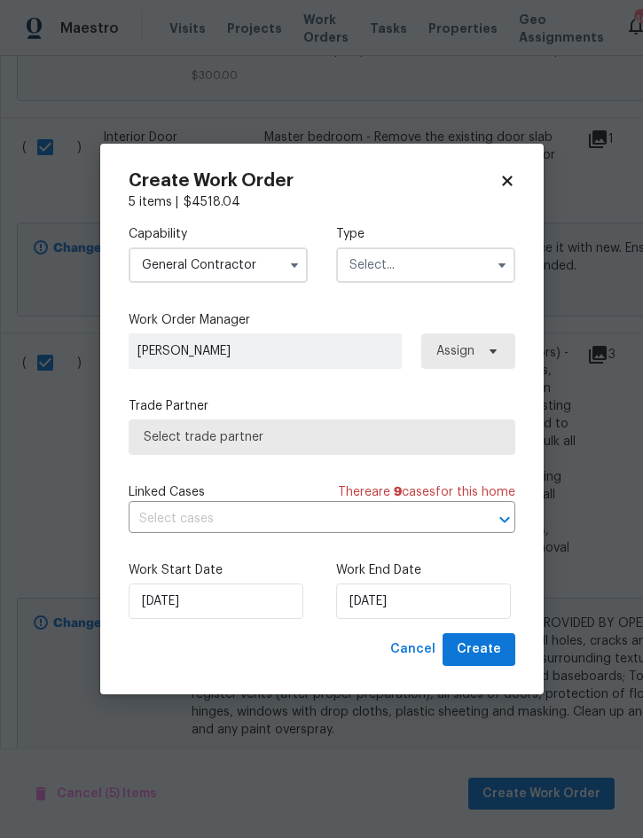
click at [426, 264] on input "text" at bounding box center [425, 264] width 179 height 35
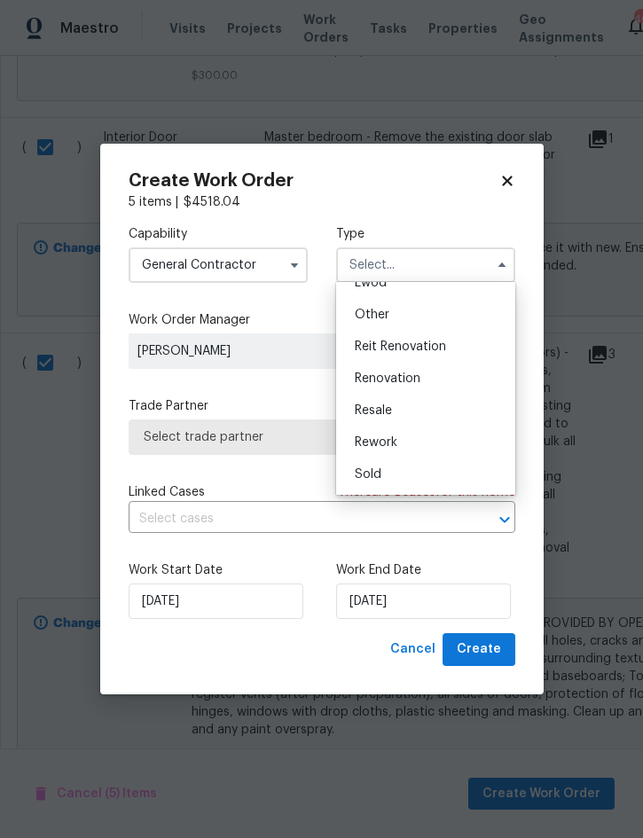
scroll to position [211, 0]
click at [287, 266] on icon "button" at bounding box center [294, 265] width 14 height 14
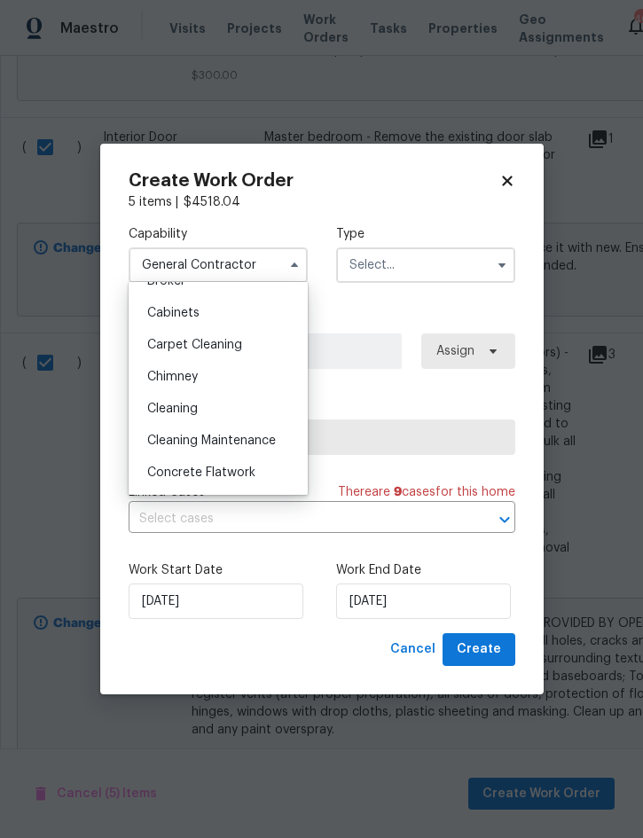
scroll to position [140, 0]
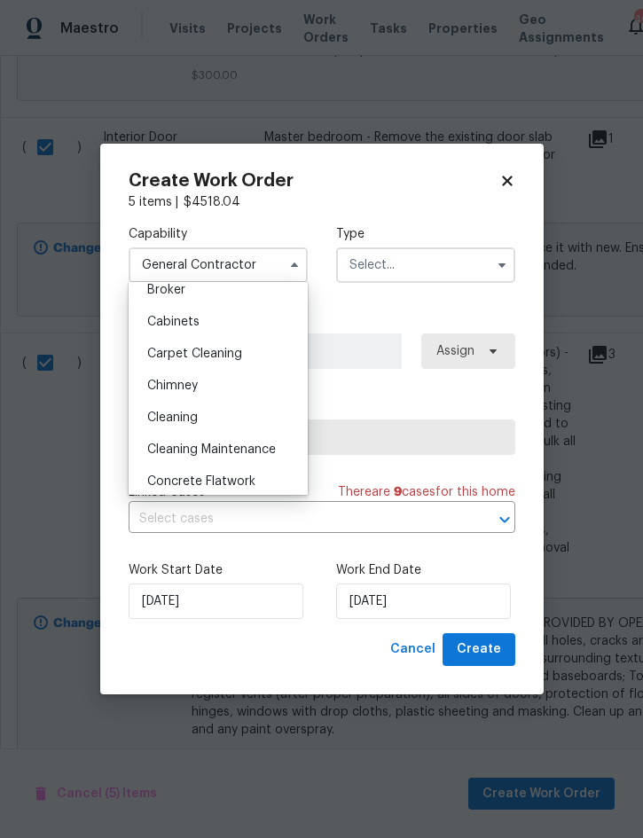
click at [212, 410] on div "Cleaning" at bounding box center [218, 418] width 170 height 32
type input "Cleaning"
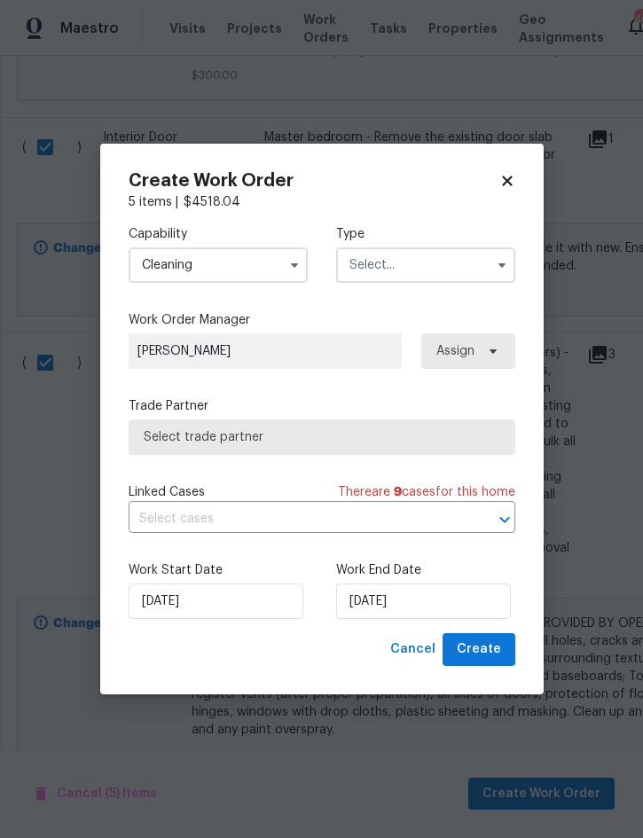
click at [429, 263] on input "text" at bounding box center [425, 264] width 179 height 35
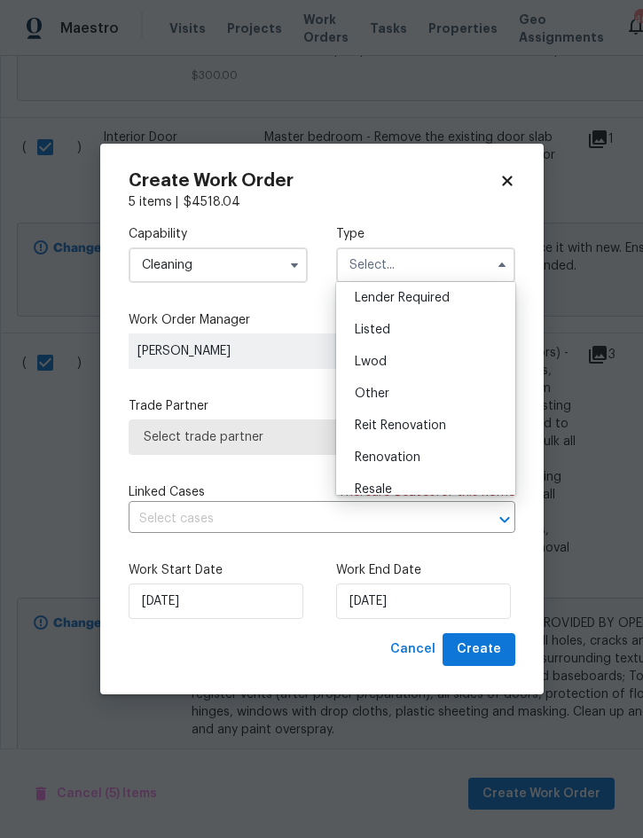
scroll to position [156, 0]
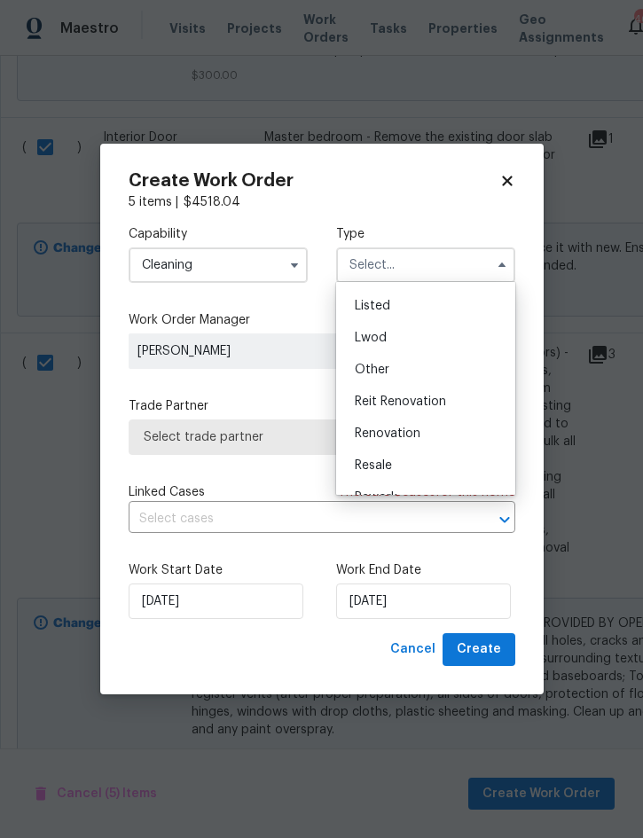
click at [427, 432] on div "Renovation" at bounding box center [425, 434] width 170 height 32
type input "Renovation"
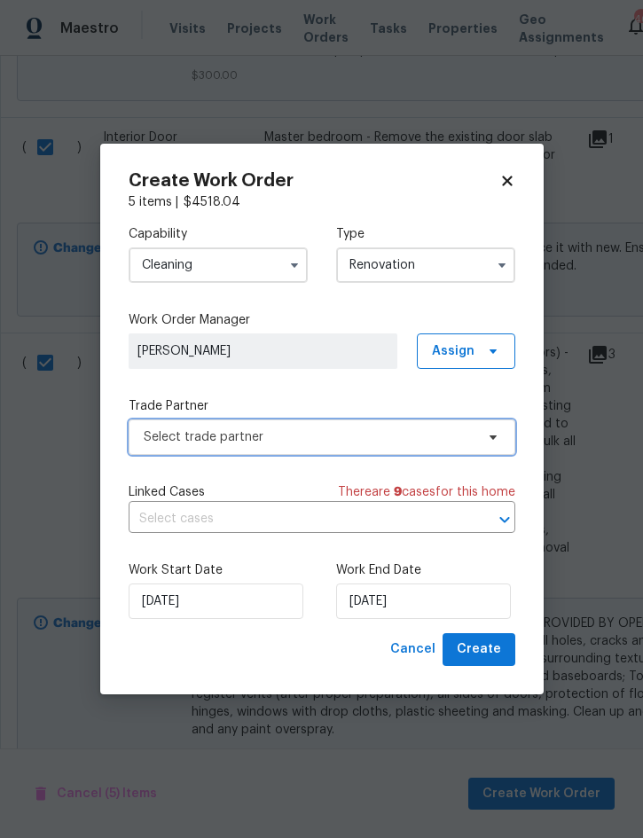
click at [408, 441] on span "Select trade partner" at bounding box center [309, 437] width 331 height 18
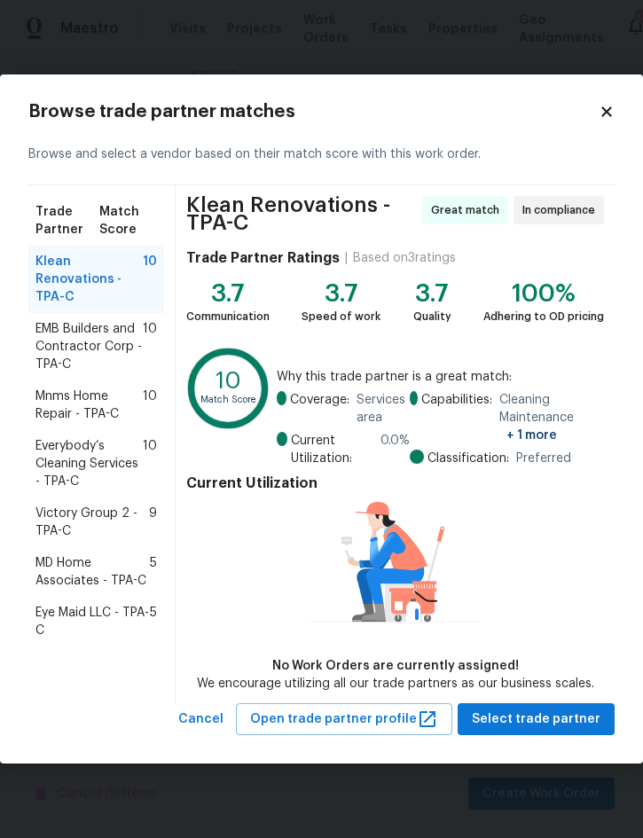
click at [95, 520] on span "Victory Group 2 - TPA-C" at bounding box center [91, 521] width 113 height 35
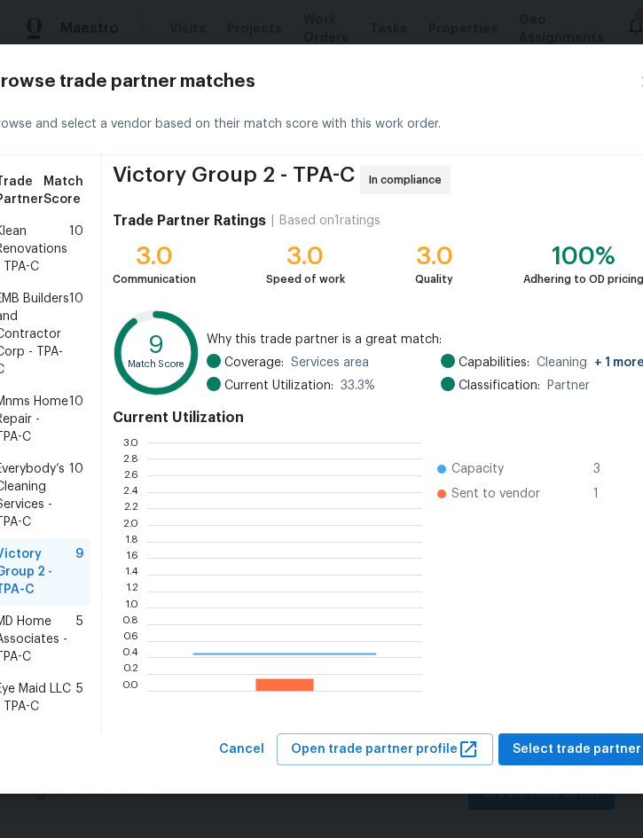
scroll to position [248, 275]
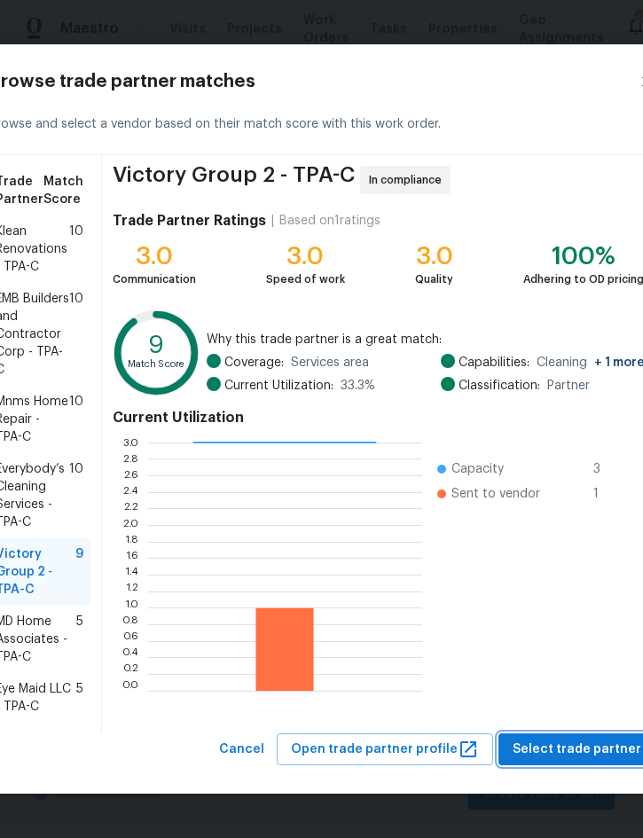
click at [573, 761] on span "Select trade partner" at bounding box center [576, 750] width 129 height 22
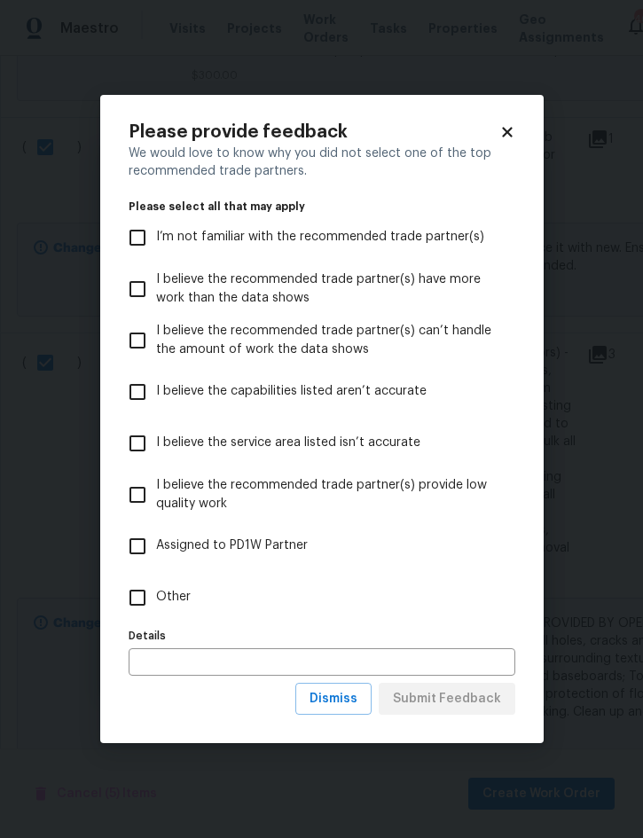
click at [172, 594] on span "Other" at bounding box center [173, 597] width 35 height 19
click at [156, 594] on input "Other" at bounding box center [137, 597] width 37 height 37
checkbox input "true"
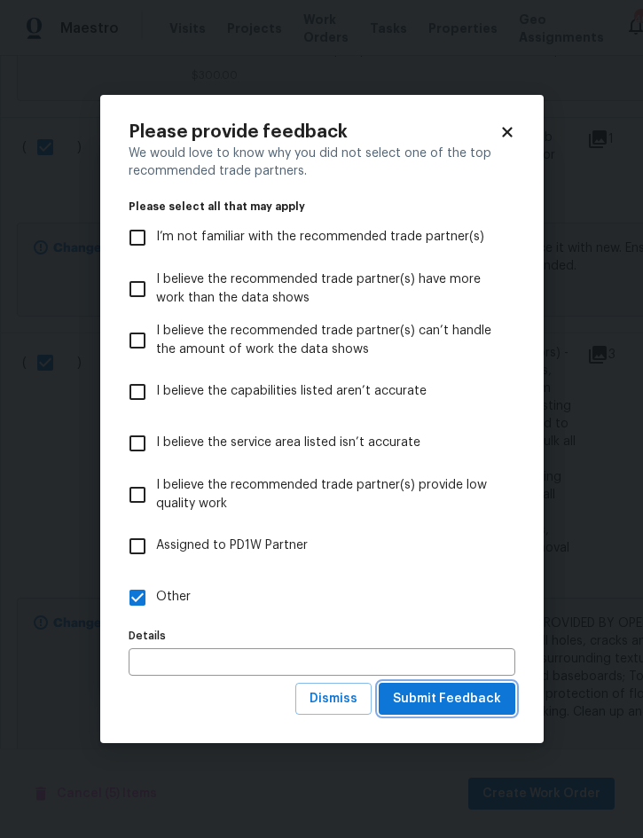
click at [466, 706] on span "Submit Feedback" at bounding box center [447, 699] width 108 height 22
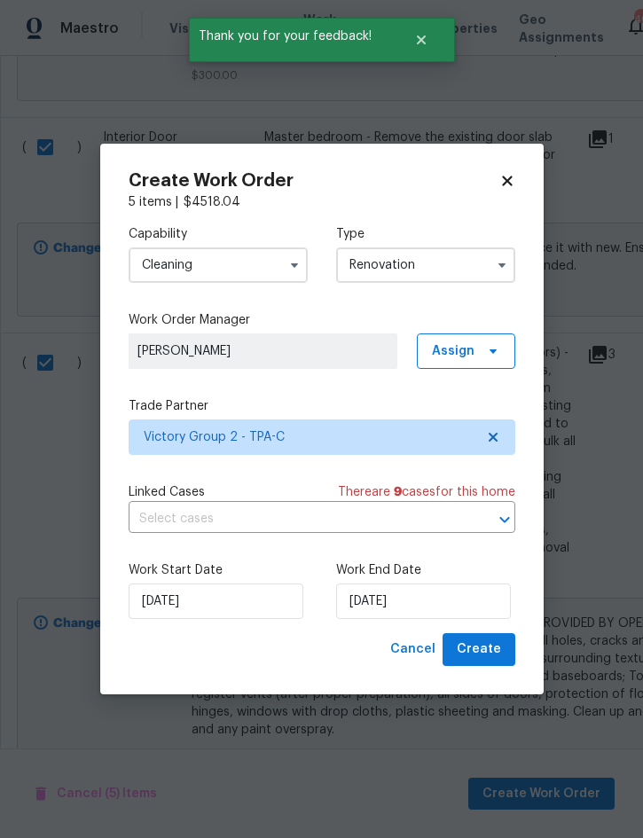
click at [235, 271] on input "Cleaning" at bounding box center [218, 264] width 179 height 35
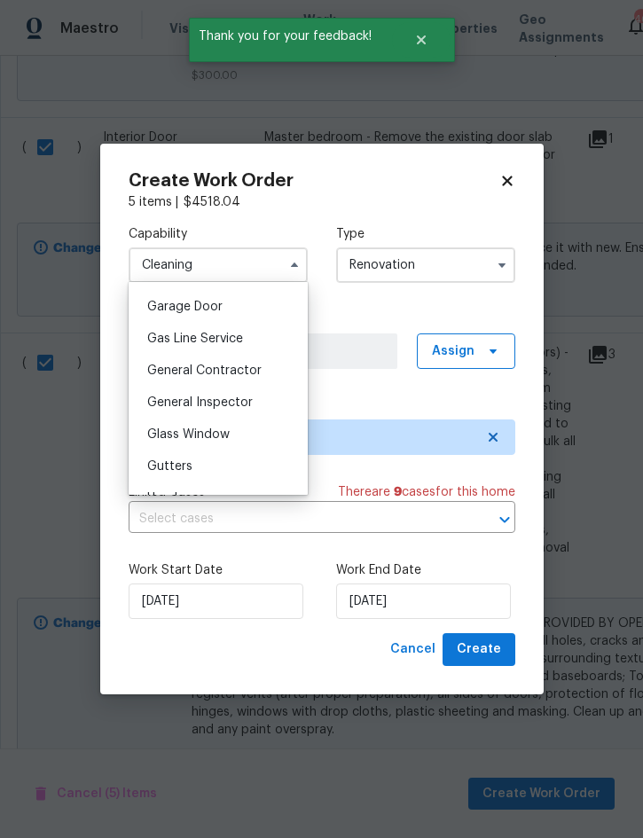
scroll to position [782, 0]
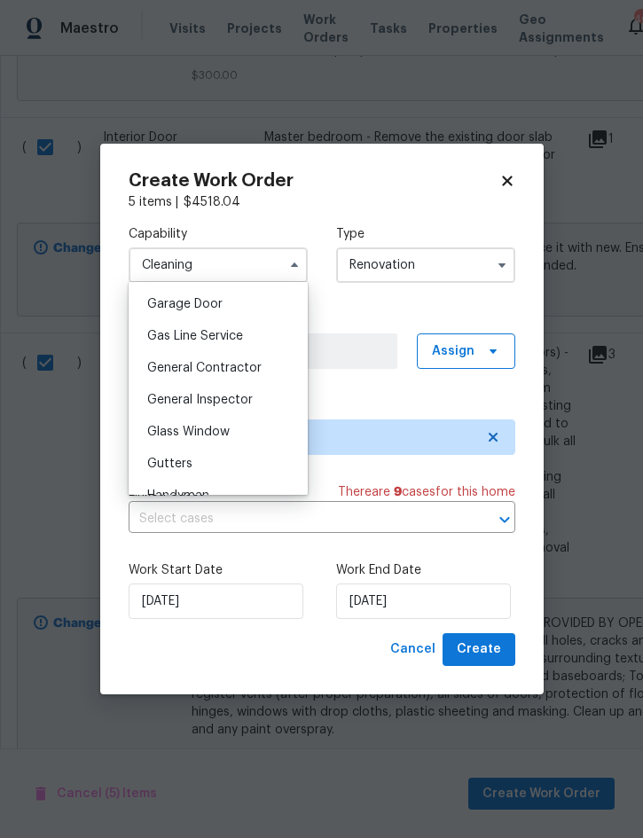
click at [240, 376] on div "General Contractor" at bounding box center [218, 368] width 170 height 32
type input "General Contractor"
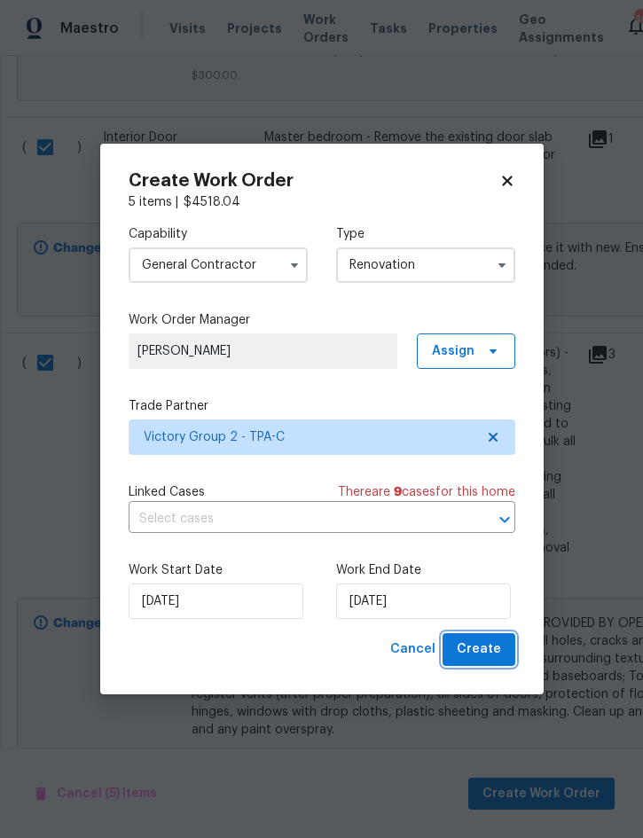
click at [493, 646] on span "Create" at bounding box center [479, 649] width 44 height 22
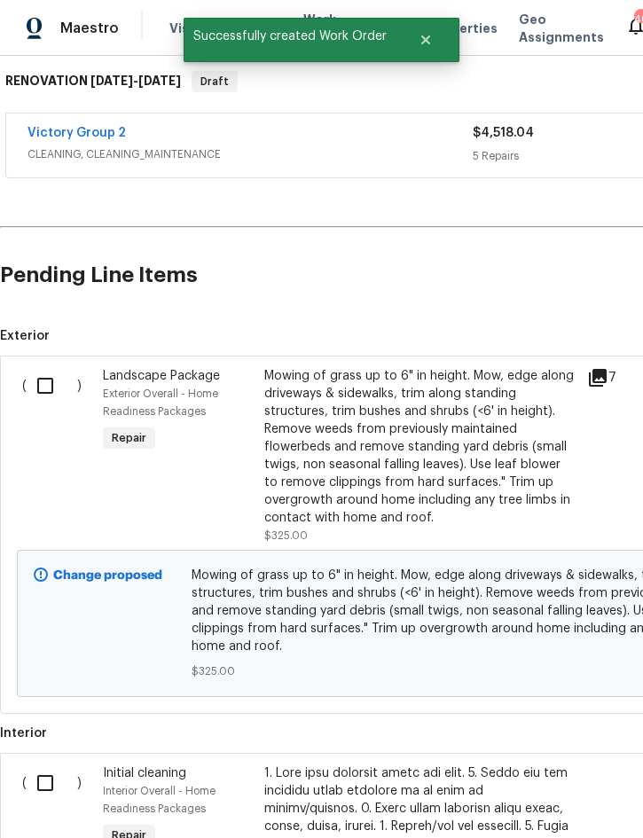
scroll to position [283, 0]
click at [39, 374] on input "checkbox" at bounding box center [52, 385] width 51 height 37
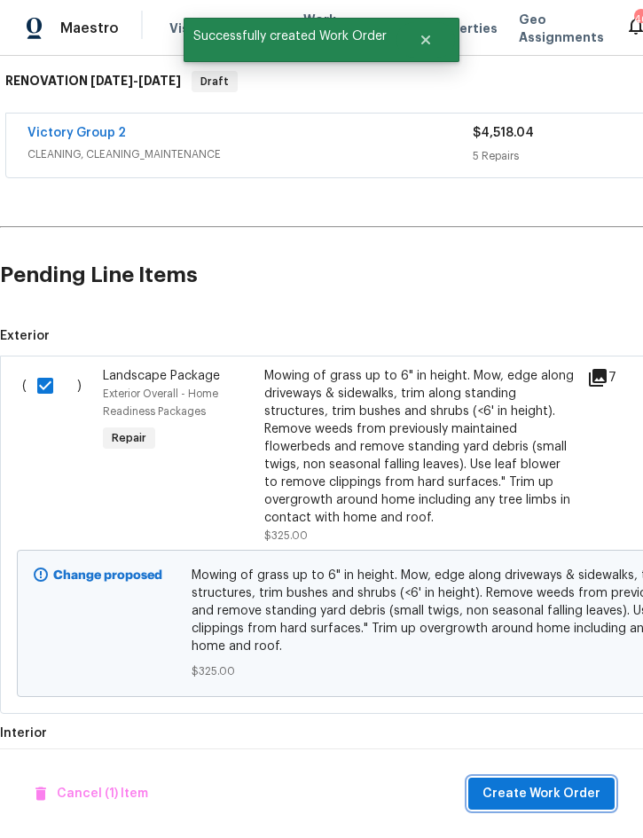
click at [559, 787] on span "Create Work Order" at bounding box center [541, 794] width 118 height 22
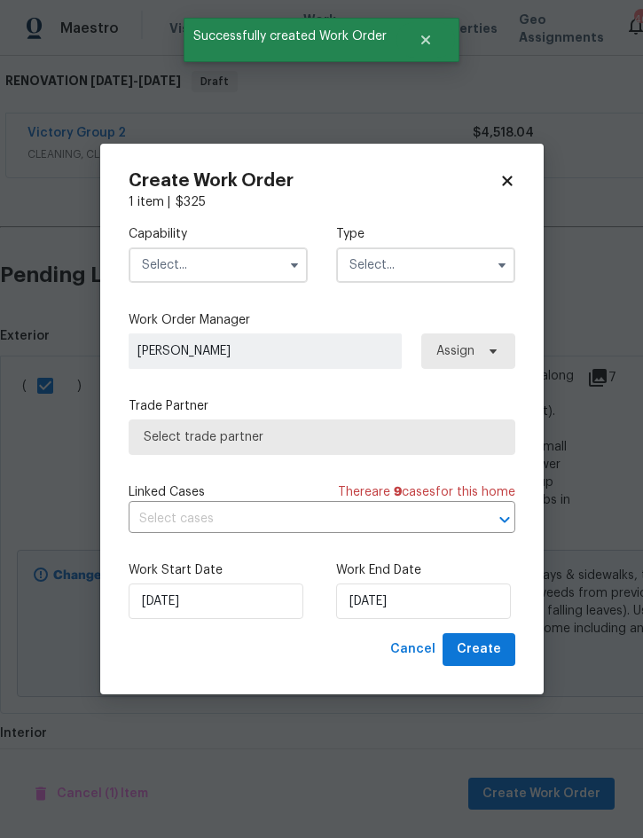
click at [250, 263] on input "text" at bounding box center [218, 264] width 179 height 35
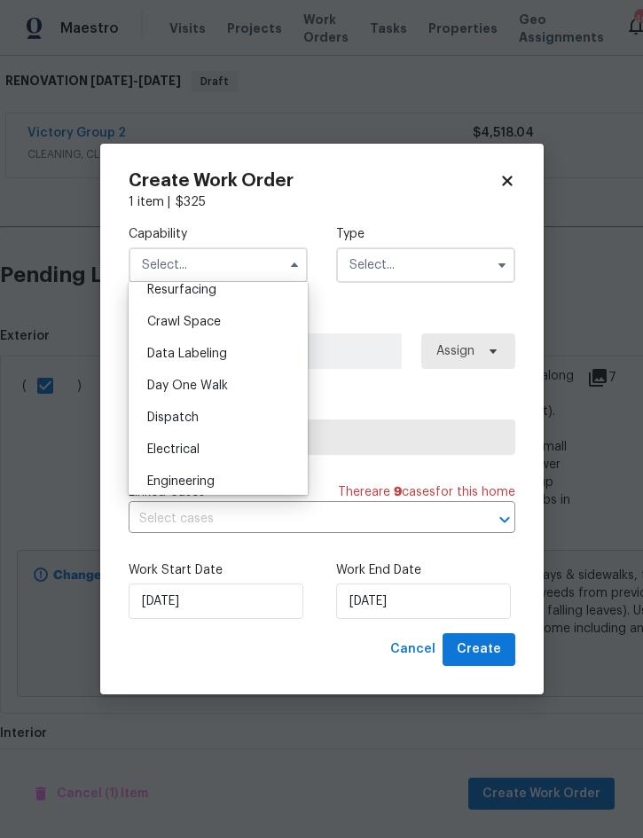
scroll to position [411, 0]
click at [423, 656] on span "Cancel" at bounding box center [412, 649] width 45 height 22
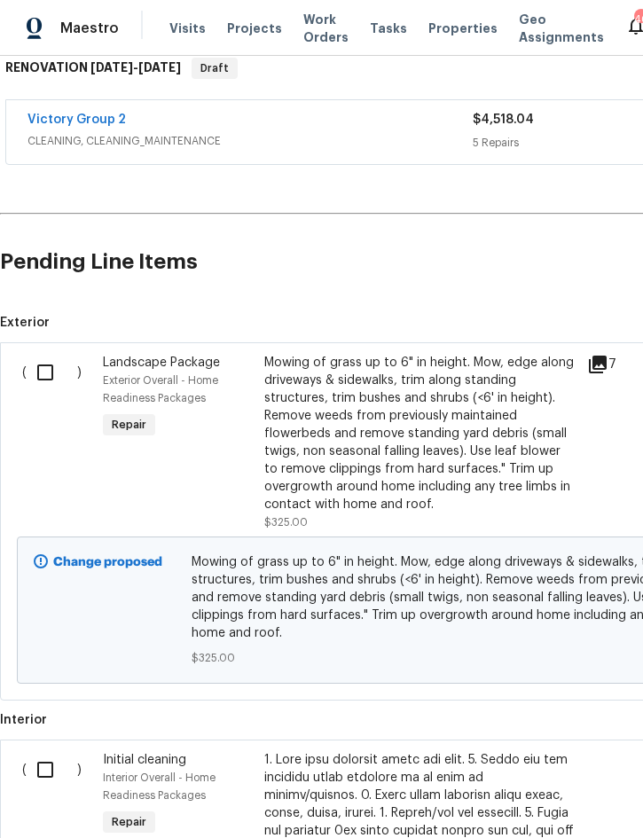
scroll to position [294, 0]
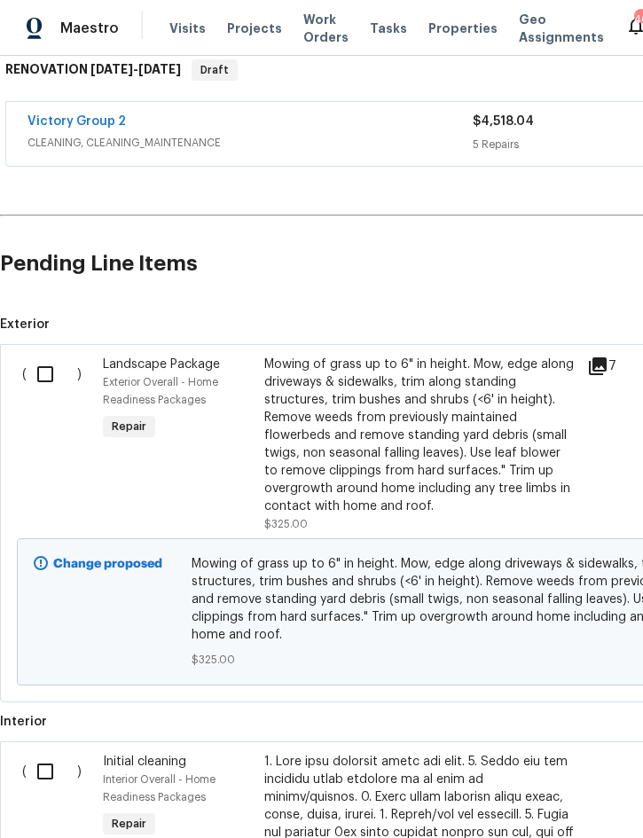
click at [51, 366] on input "checkbox" at bounding box center [52, 374] width 51 height 37
checkbox input "true"
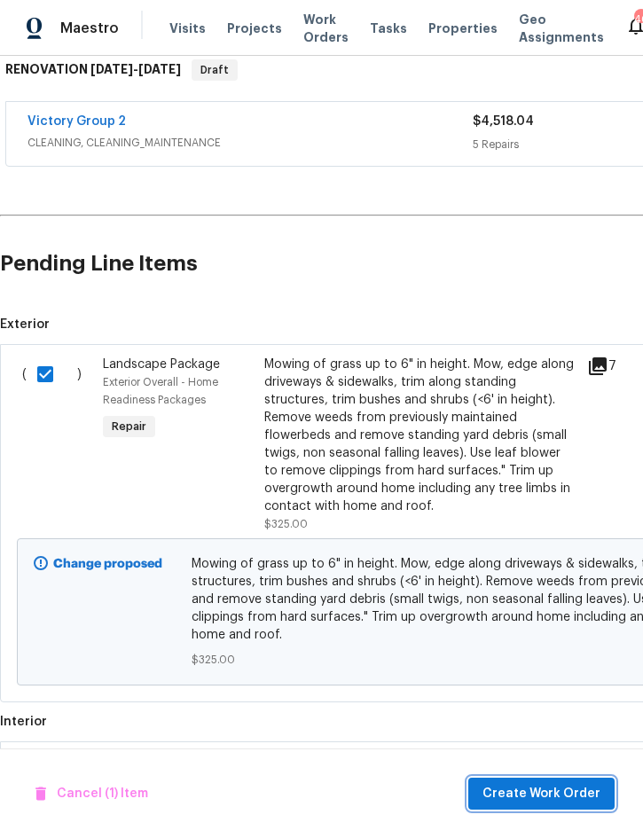
click at [548, 802] on span "Create Work Order" at bounding box center [541, 794] width 118 height 22
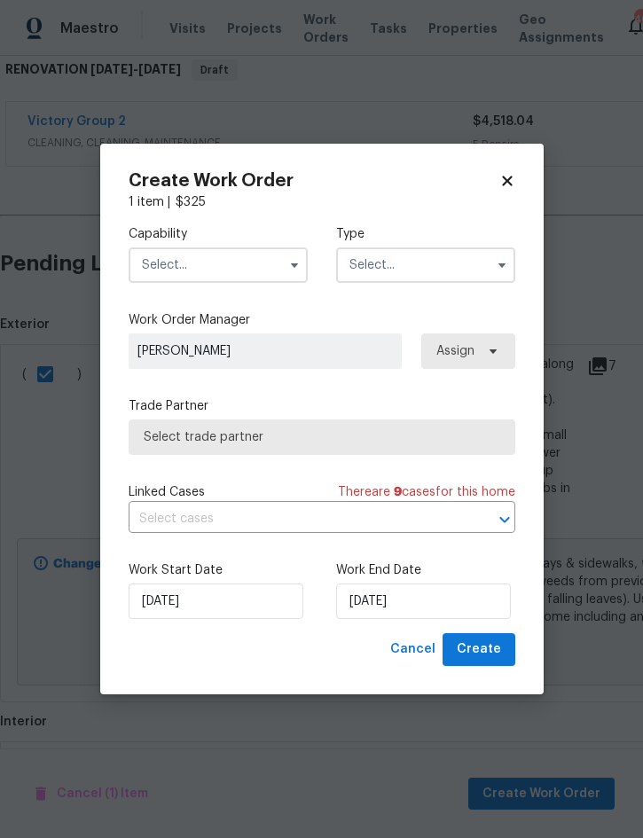
click at [230, 263] on input "text" at bounding box center [218, 264] width 179 height 35
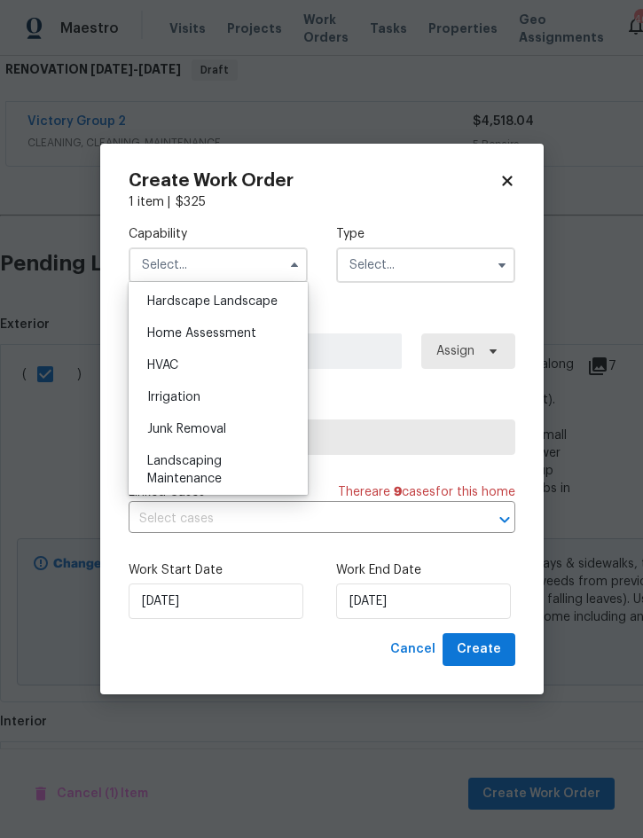
scroll to position [1049, 0]
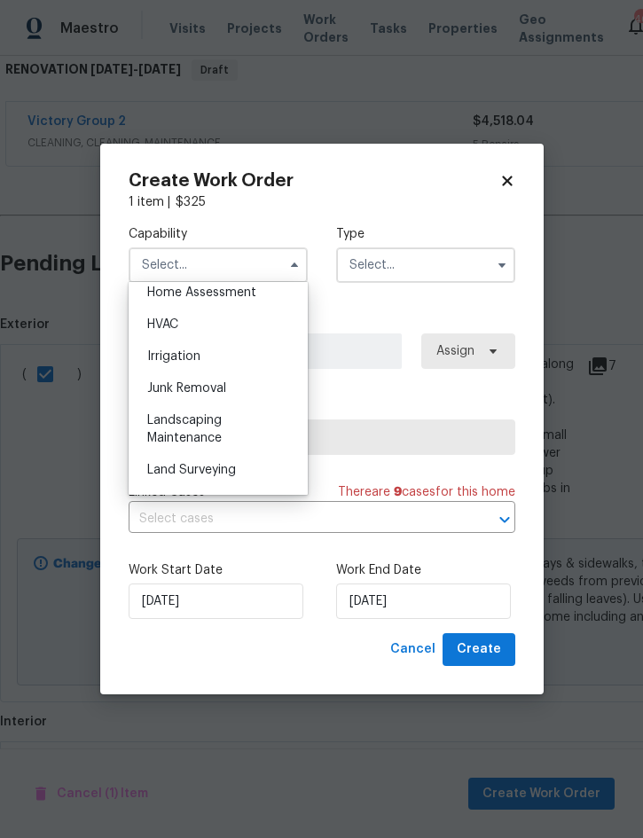
click at [218, 425] on span "Landscaping Maintenance" at bounding box center [184, 429] width 74 height 30
type input "Landscaping Maintenance"
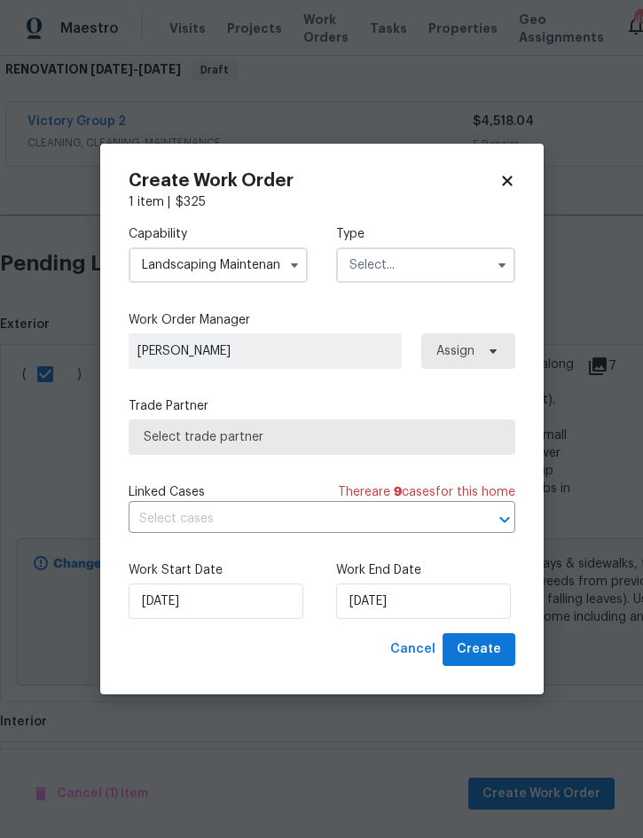
click at [425, 262] on input "text" at bounding box center [425, 264] width 179 height 35
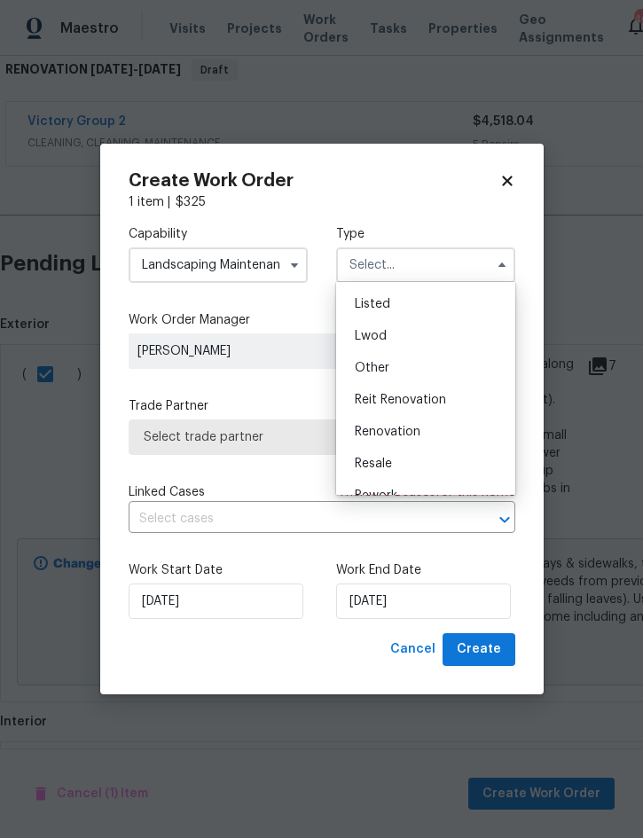
scroll to position [180, 0]
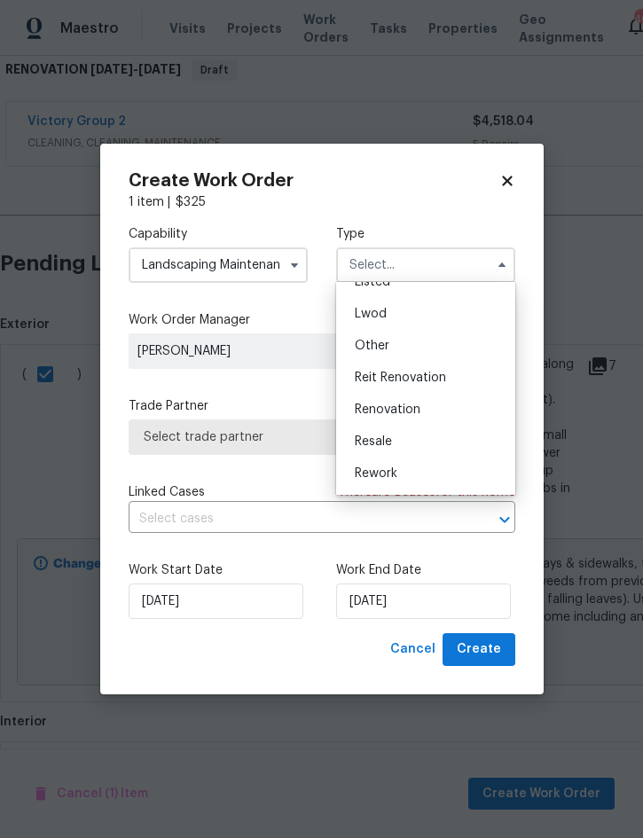
click at [428, 410] on div "Renovation" at bounding box center [425, 410] width 170 height 32
type input "Renovation"
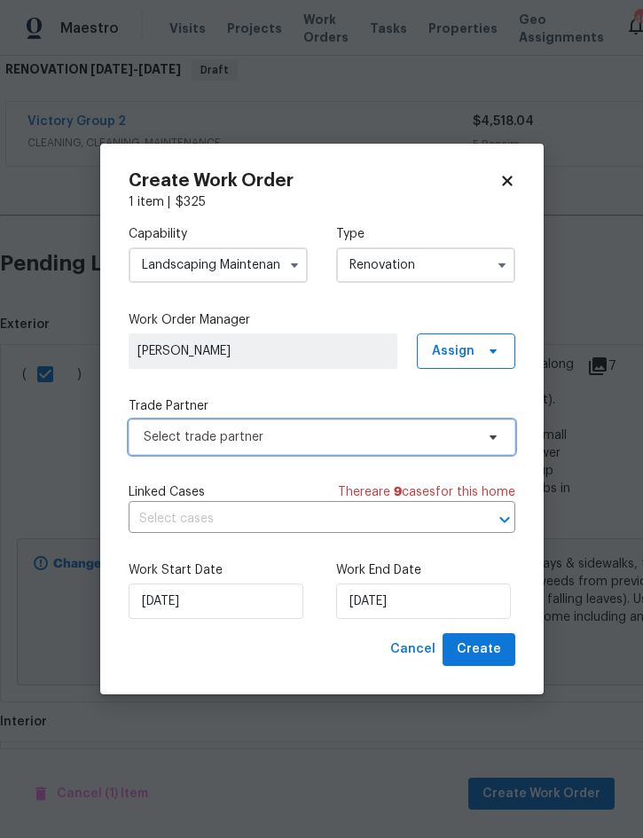
click at [375, 436] on span "Select trade partner" at bounding box center [309, 437] width 331 height 18
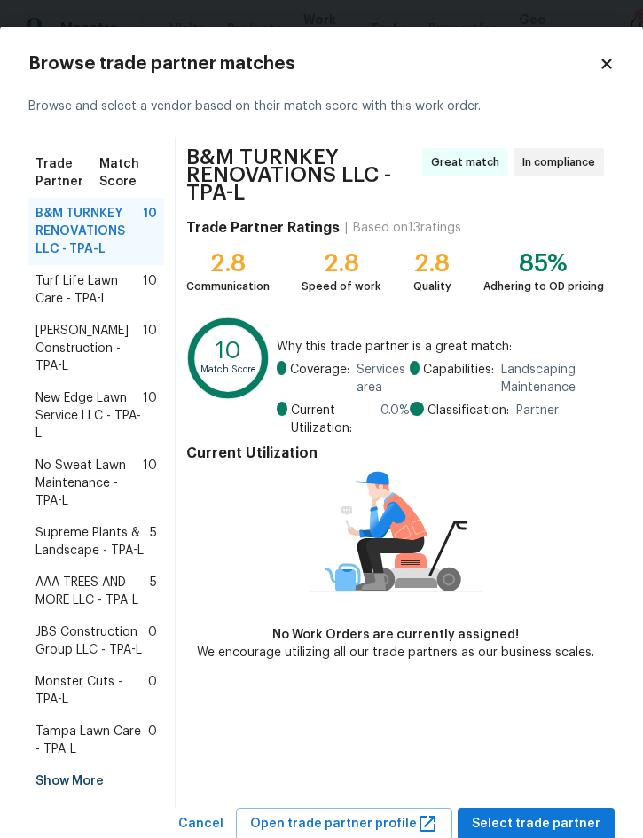
click at [76, 474] on span "No Sweat Lawn Maintenance - TPA-L" at bounding box center [88, 483] width 107 height 53
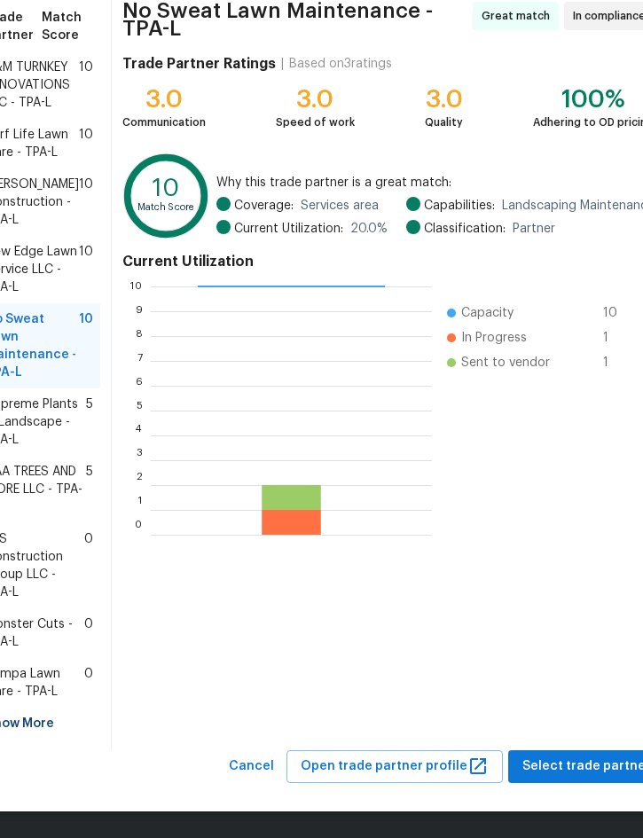
scroll to position [145, 0]
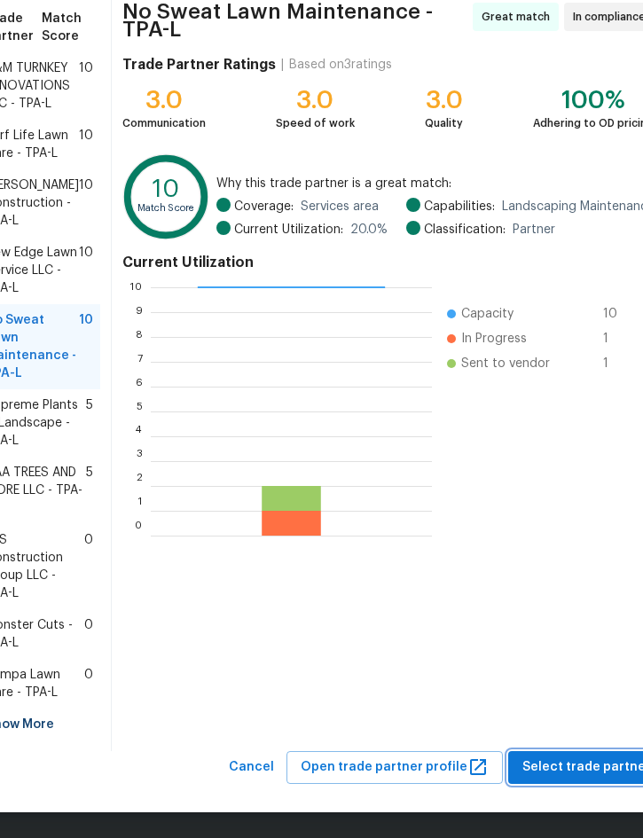
click at [590, 767] on span "Select trade partner" at bounding box center [586, 767] width 129 height 22
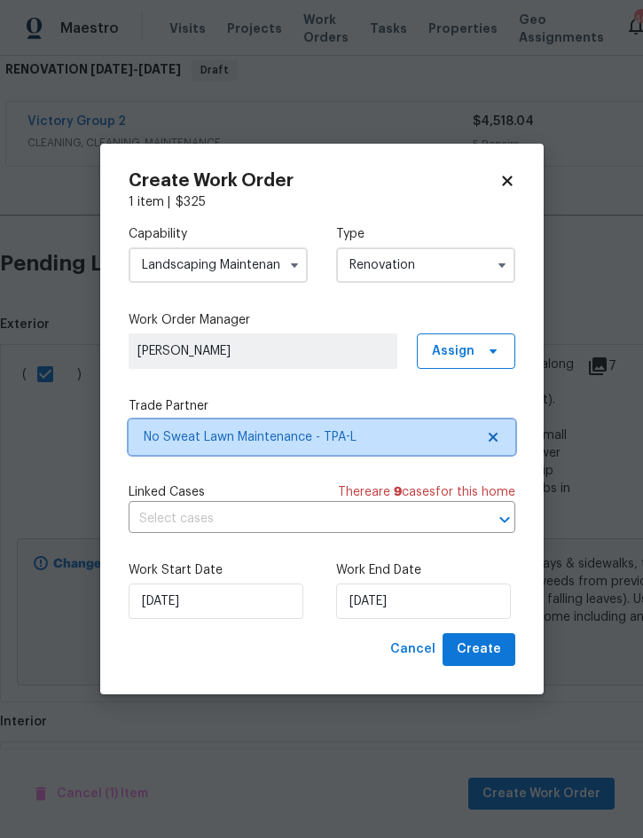
scroll to position [0, 0]
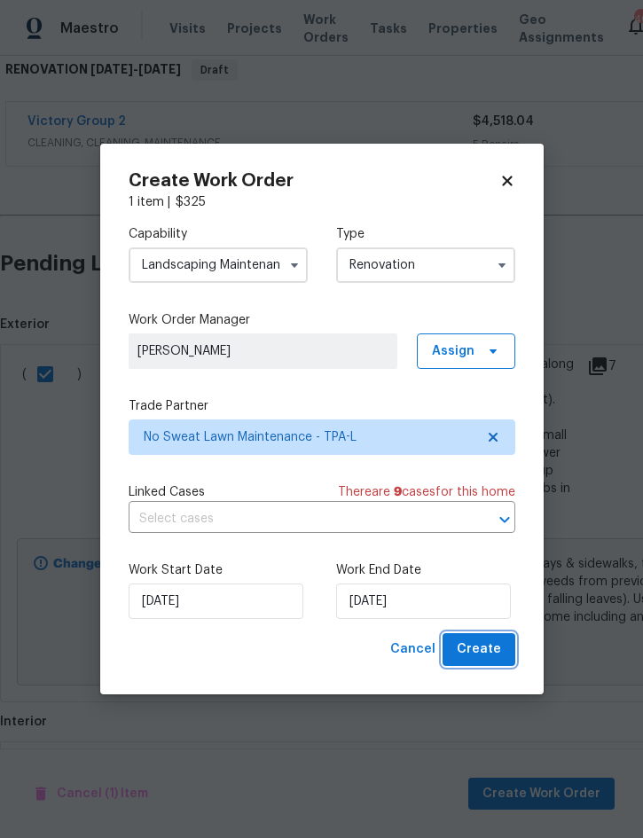
click at [489, 654] on span "Create" at bounding box center [479, 649] width 44 height 22
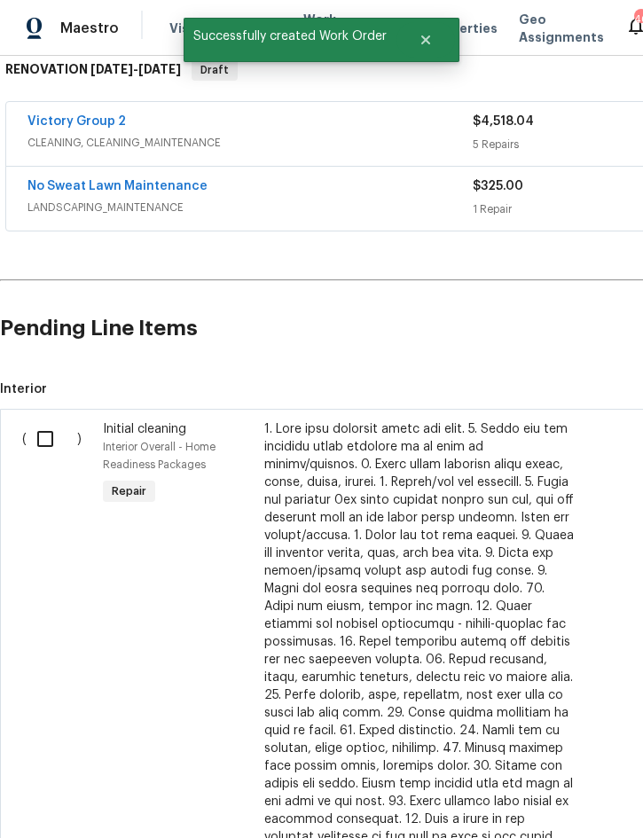
click at [47, 434] on input "checkbox" at bounding box center [52, 438] width 51 height 37
checkbox input "true"
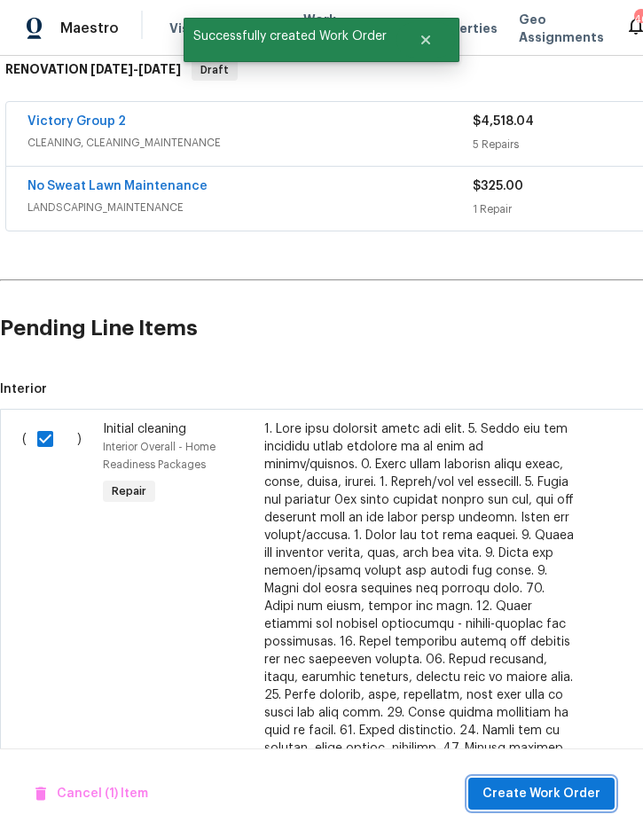
click at [563, 791] on span "Create Work Order" at bounding box center [541, 794] width 118 height 22
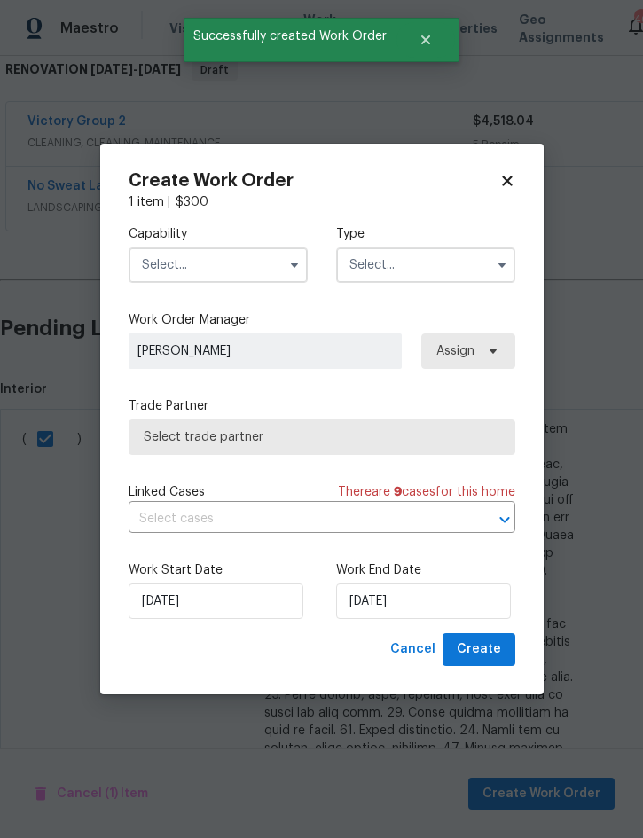
click at [266, 272] on input "text" at bounding box center [218, 264] width 179 height 35
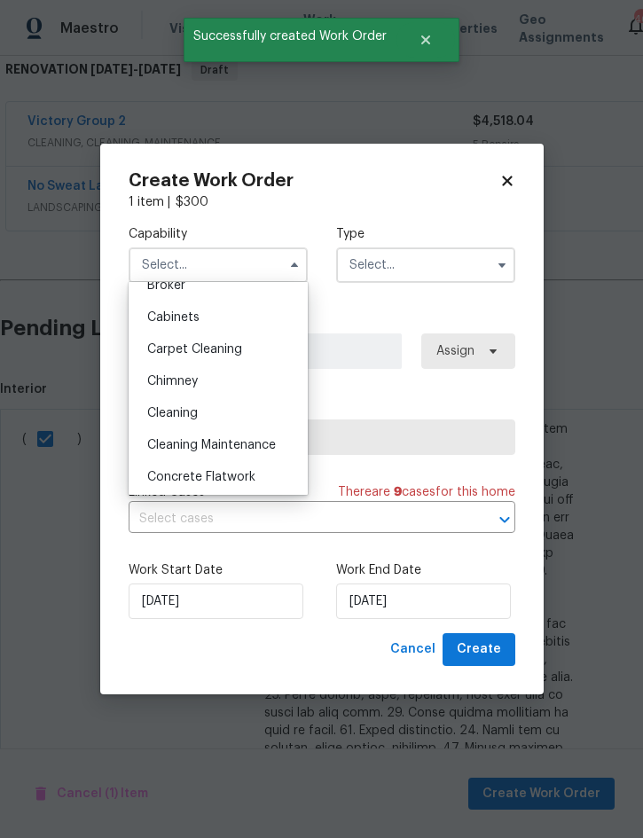
scroll to position [144, 0]
click at [209, 418] on div "Cleaning" at bounding box center [218, 414] width 170 height 32
type input "Cleaning"
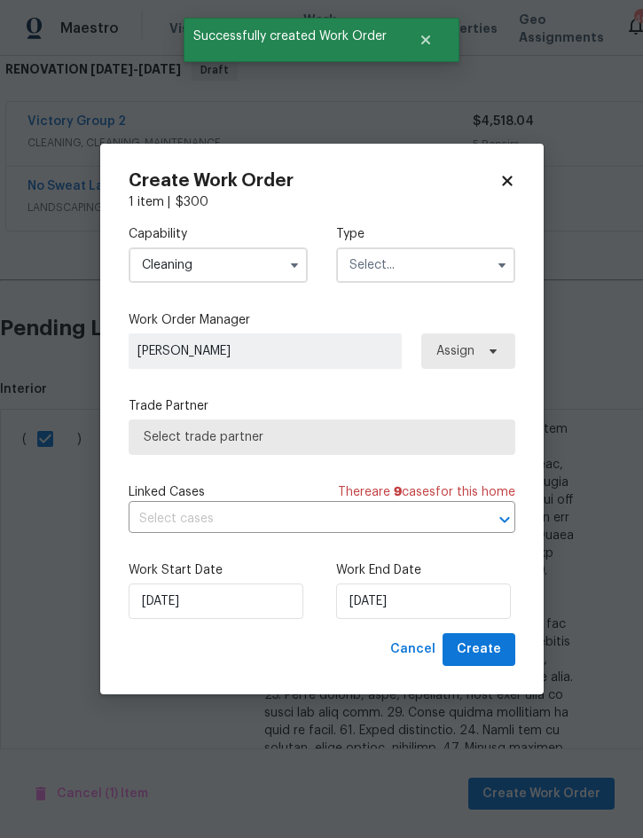
click at [435, 267] on input "text" at bounding box center [425, 264] width 179 height 35
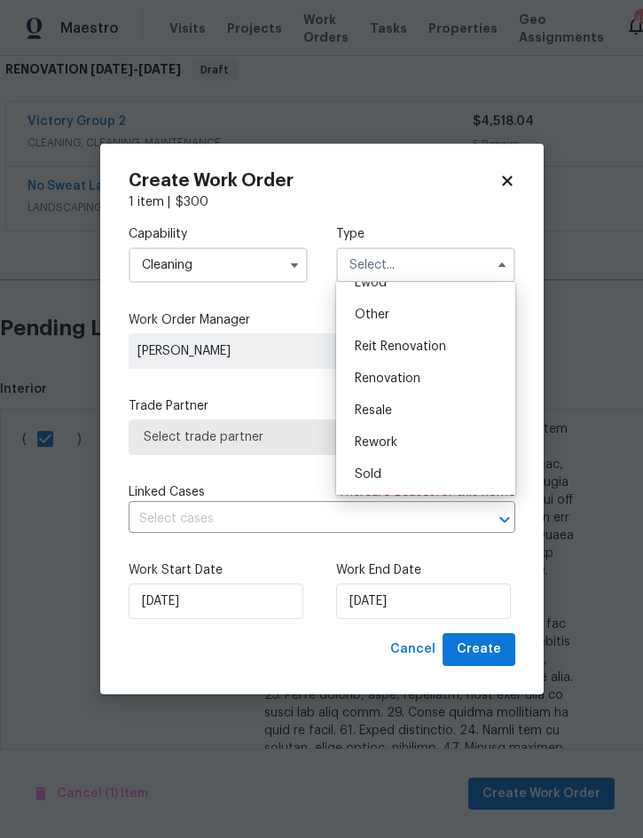
scroll to position [211, 0]
click at [426, 377] on div "Renovation" at bounding box center [425, 379] width 170 height 32
type input "Renovation"
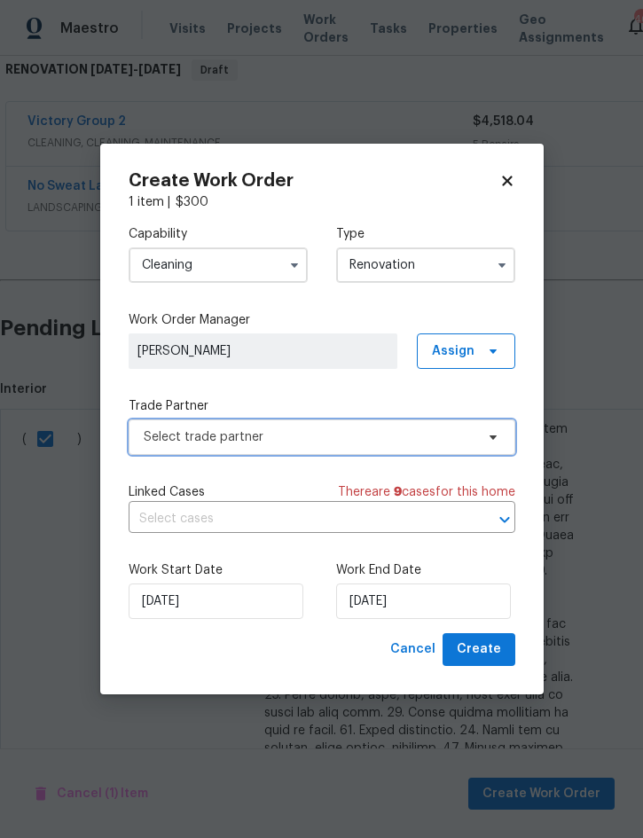
click at [374, 440] on span "Select trade partner" at bounding box center [309, 437] width 331 height 18
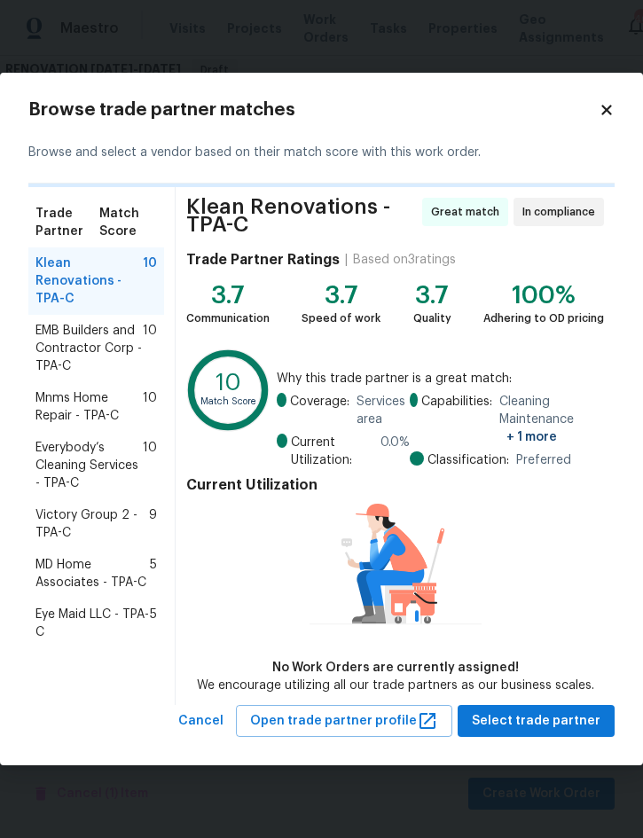
click at [97, 521] on span "Victory Group 2 - TPA-C" at bounding box center [91, 523] width 113 height 35
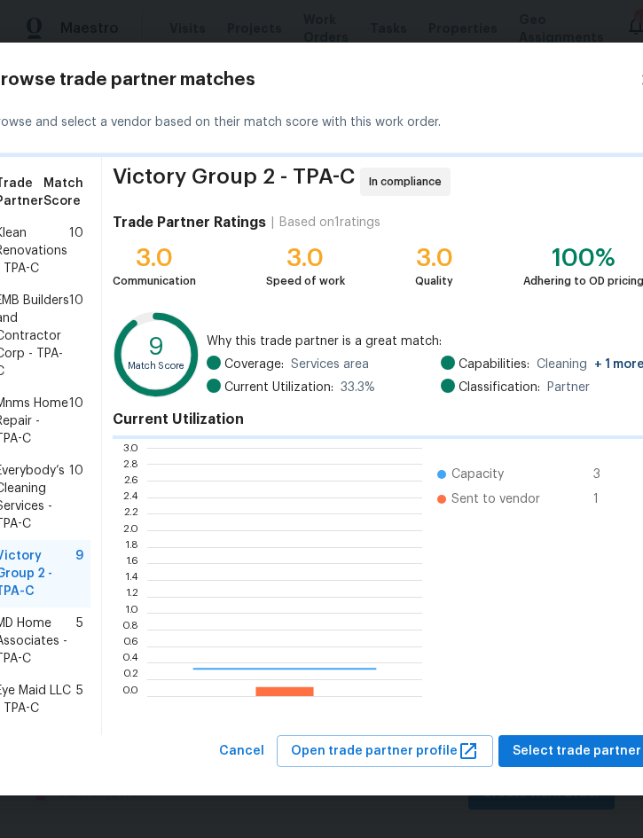
scroll to position [248, 275]
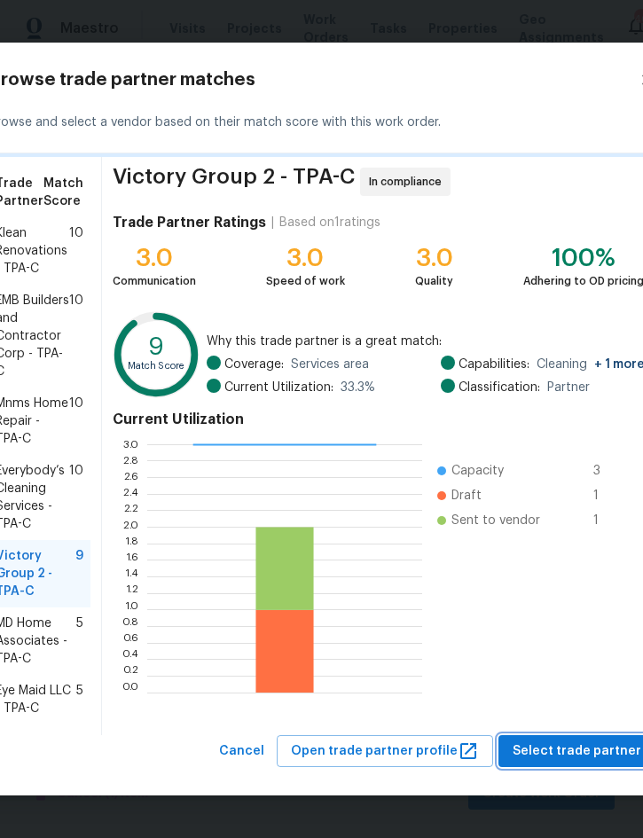
click at [585, 756] on button "Select trade partner" at bounding box center [576, 751] width 157 height 33
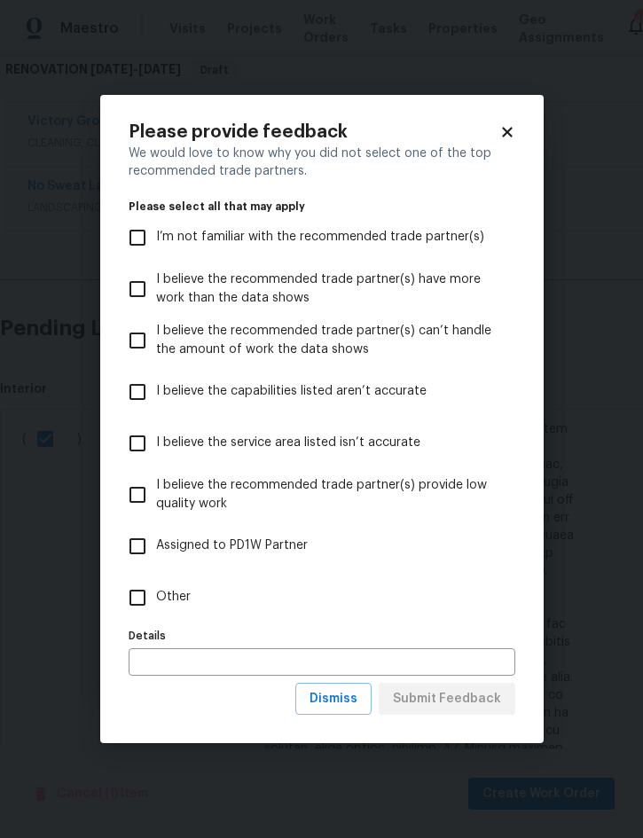
click at [178, 605] on span "Other" at bounding box center [173, 597] width 35 height 19
click at [156, 605] on input "Other" at bounding box center [137, 597] width 37 height 37
checkbox input "true"
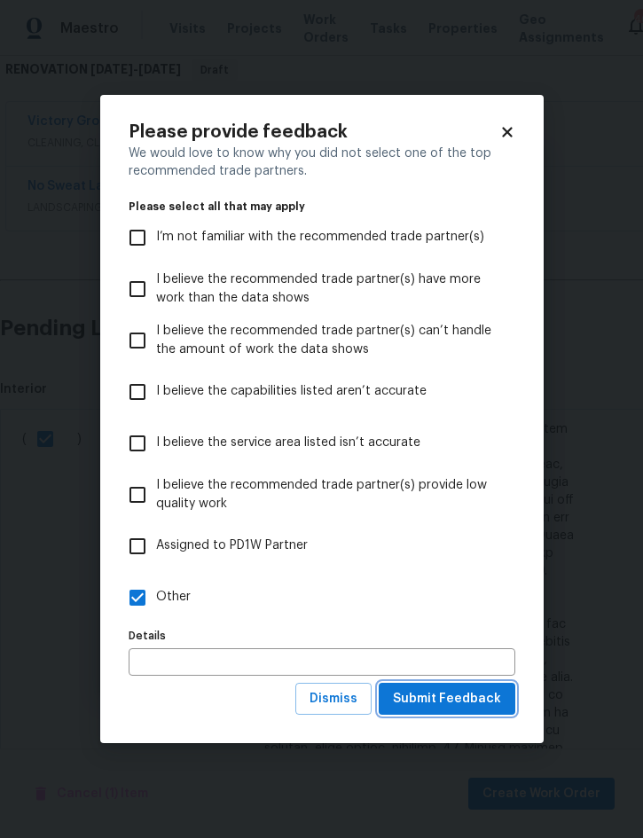
click at [450, 708] on span "Submit Feedback" at bounding box center [447, 699] width 108 height 22
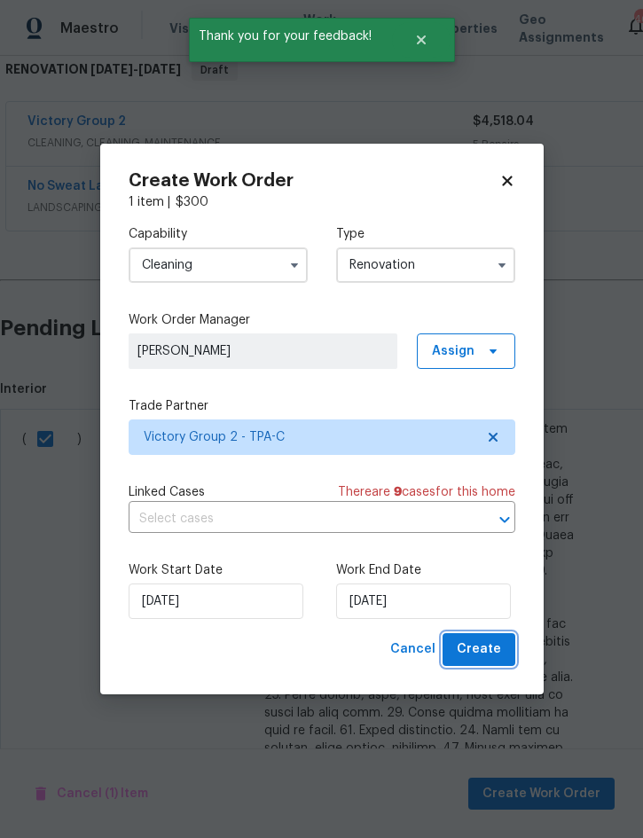
click at [480, 644] on span "Create" at bounding box center [479, 649] width 44 height 22
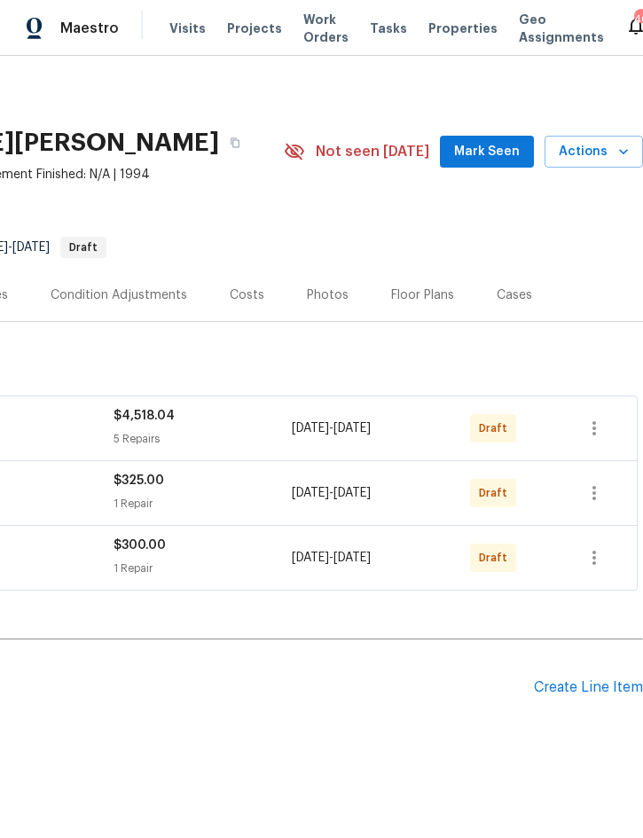
scroll to position [0, 359]
click at [597, 426] on icon "button" at bounding box center [593, 428] width 21 height 21
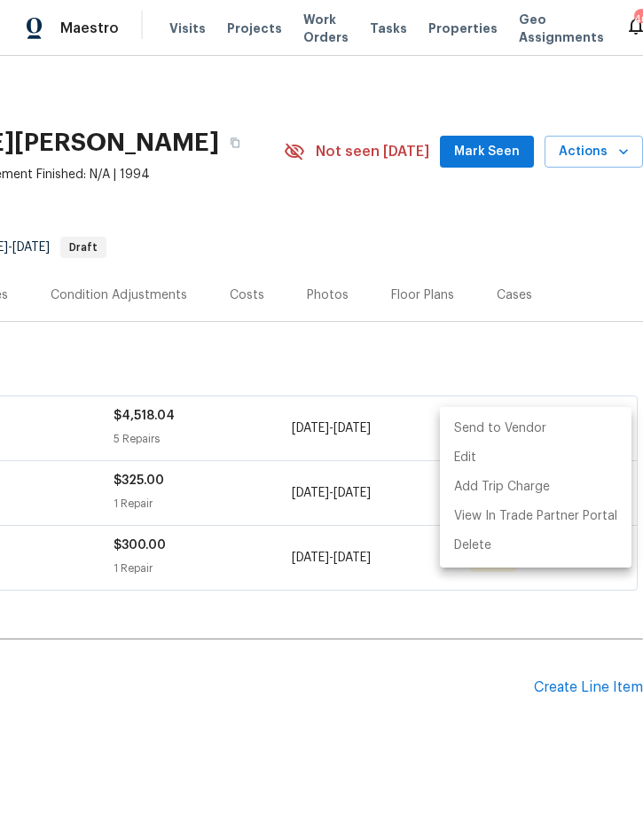
click at [562, 431] on li "Send to Vendor" at bounding box center [536, 428] width 192 height 29
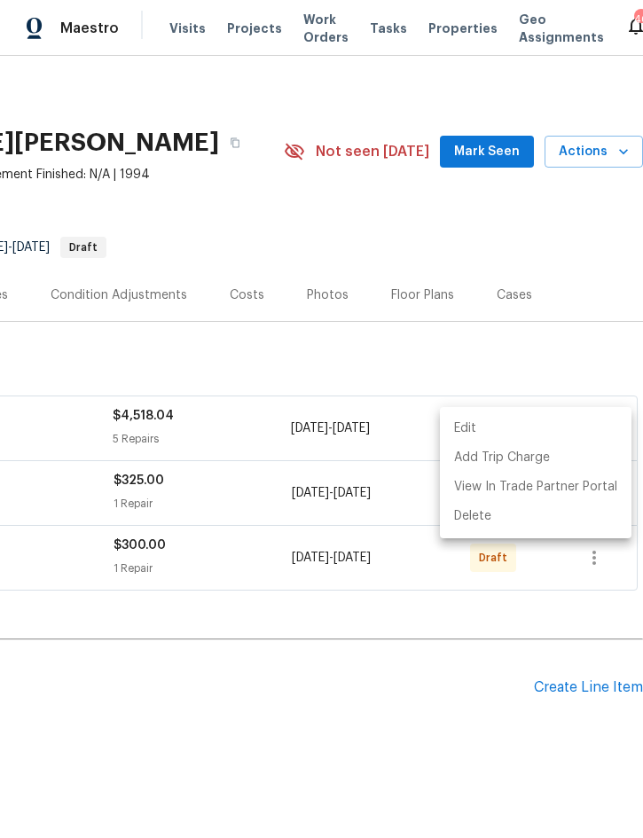
click at [410, 723] on div at bounding box center [321, 419] width 643 height 838
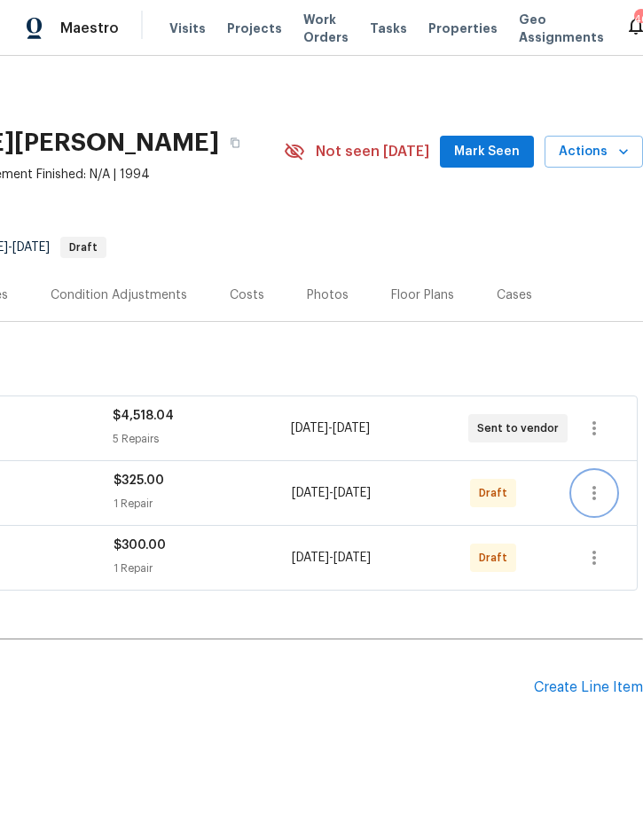
click at [596, 490] on icon "button" at bounding box center [593, 492] width 21 height 21
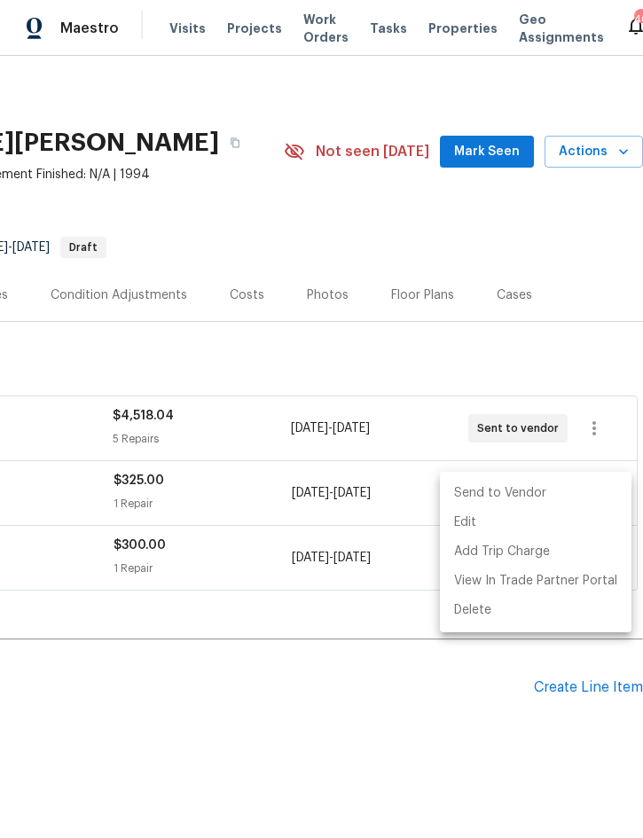
click at [565, 492] on li "Send to Vendor" at bounding box center [536, 493] width 192 height 29
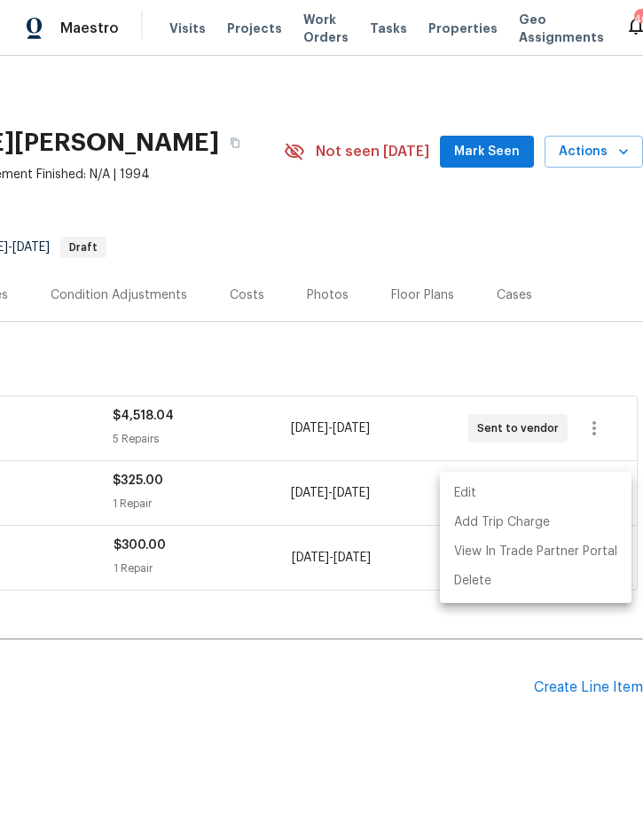
click at [387, 702] on div at bounding box center [321, 419] width 643 height 838
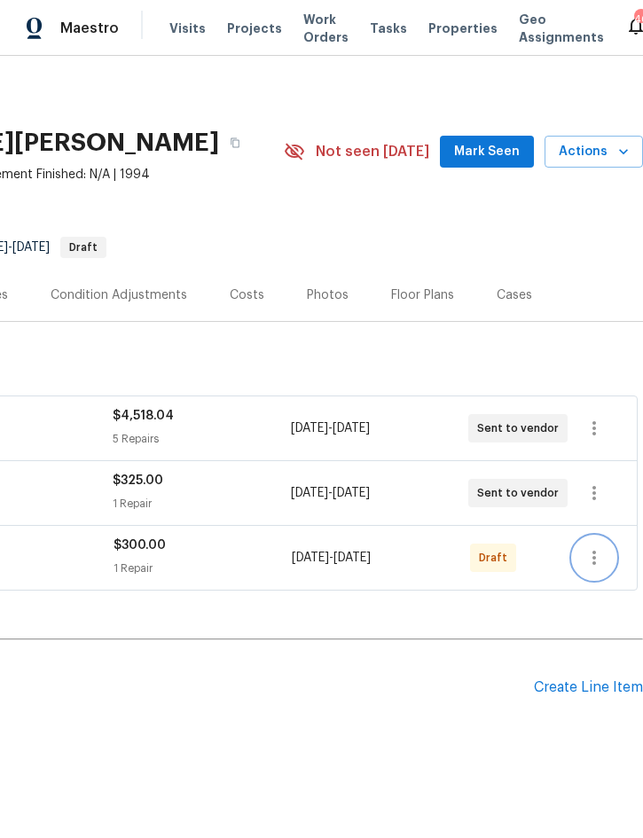
click at [605, 558] on icon "button" at bounding box center [593, 557] width 21 height 21
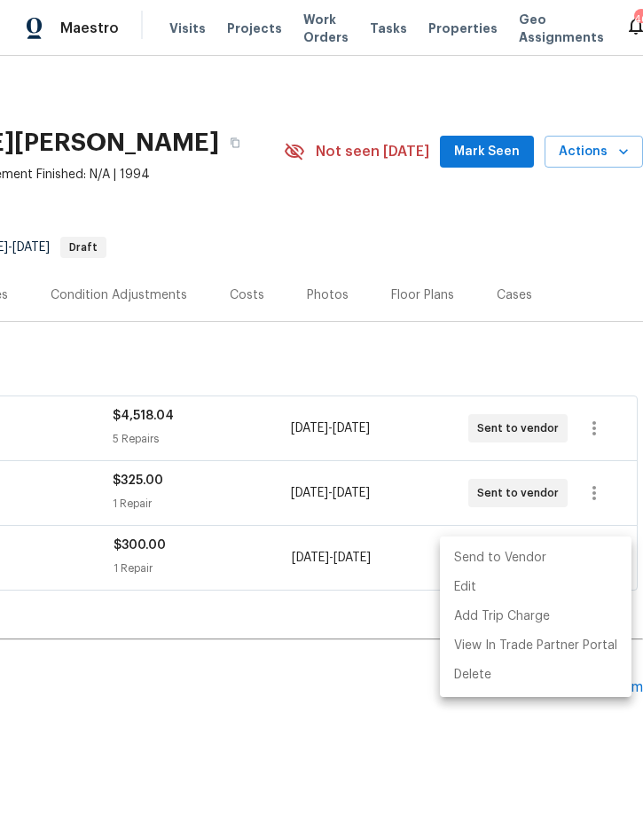
click at [548, 551] on li "Send to Vendor" at bounding box center [536, 557] width 192 height 29
click at [342, 717] on div at bounding box center [321, 419] width 643 height 838
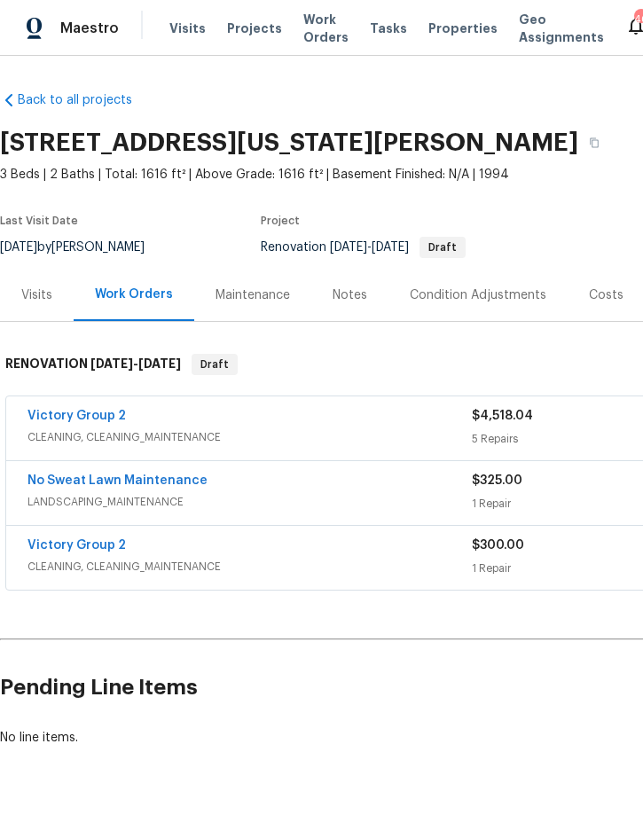
scroll to position [0, 0]
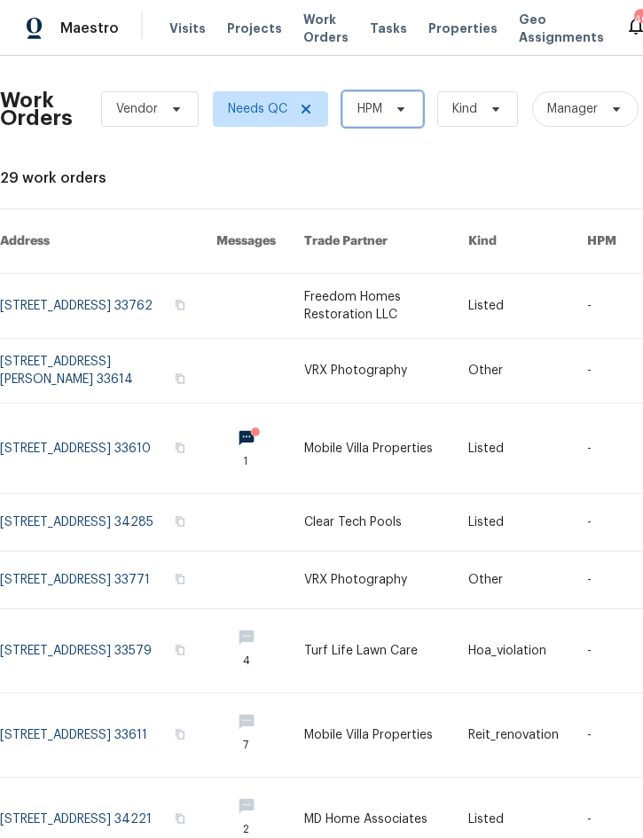
click at [380, 113] on span "HPM" at bounding box center [369, 109] width 25 height 18
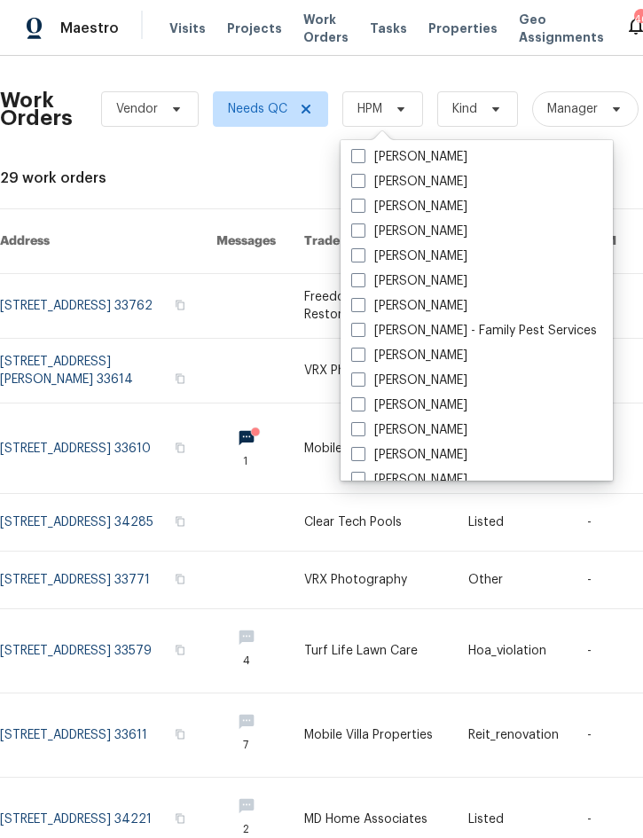
scroll to position [239, 0]
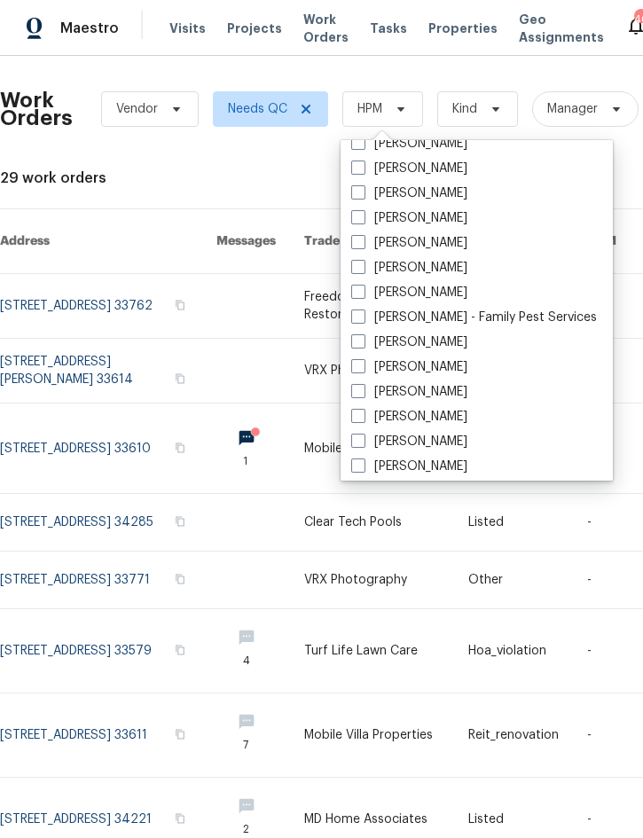
click at [437, 295] on label "[PERSON_NAME]" at bounding box center [409, 293] width 116 height 18
click at [363, 295] on input "[PERSON_NAME]" at bounding box center [357, 290] width 12 height 12
checkbox input "true"
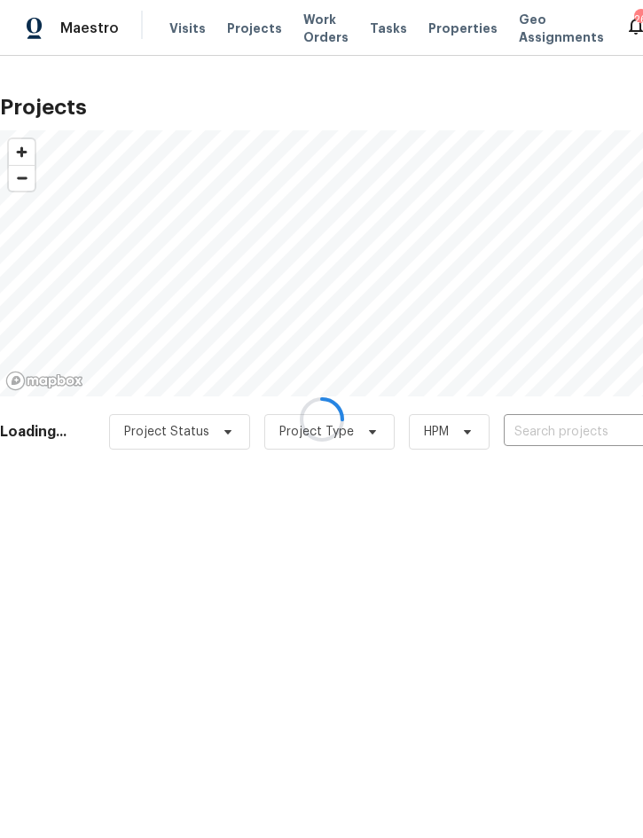
click at [543, 434] on div at bounding box center [321, 419] width 643 height 838
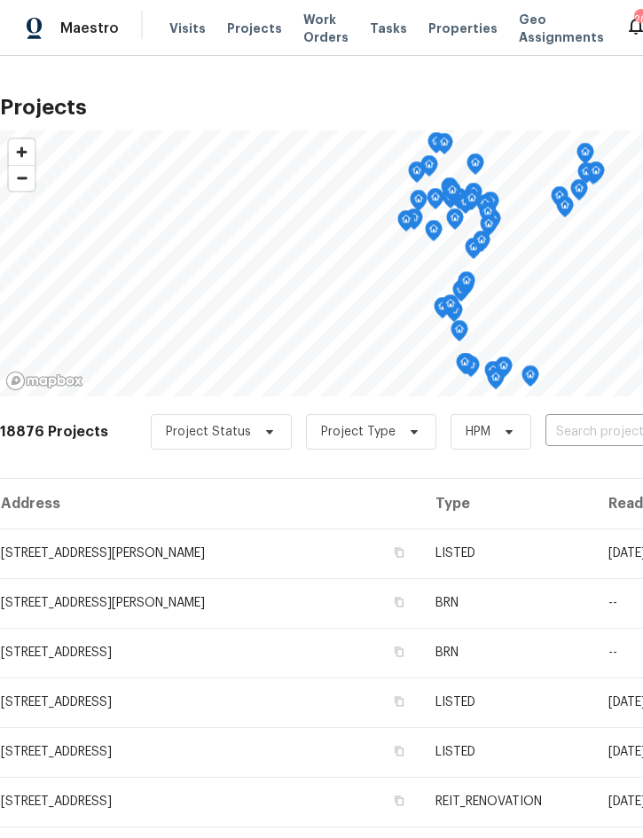
click at [585, 430] on input "text" at bounding box center [646, 431] width 203 height 27
type input "2812 [PERSON_NAME]"
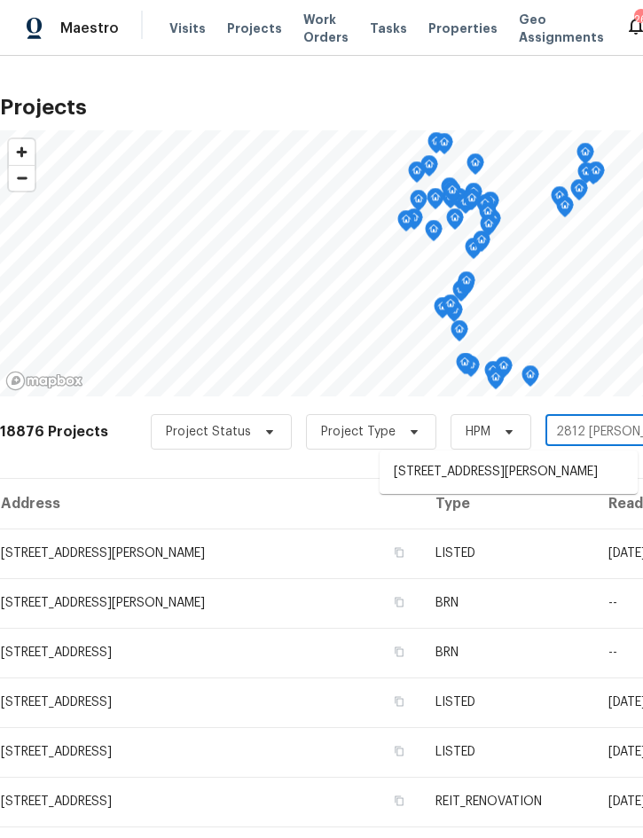
click at [481, 472] on li "[STREET_ADDRESS][PERSON_NAME]" at bounding box center [508, 471] width 258 height 29
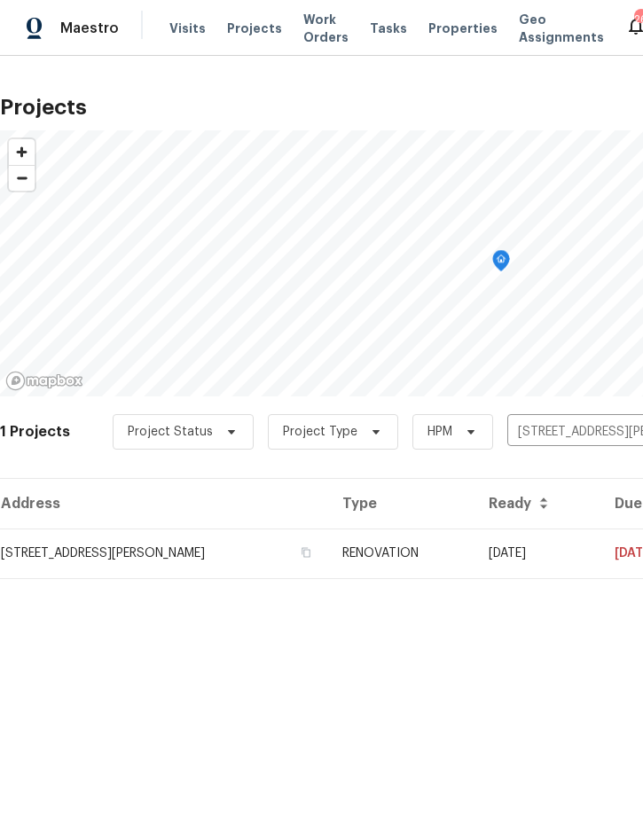
click at [473, 545] on td "RENOVATION" at bounding box center [401, 553] width 146 height 50
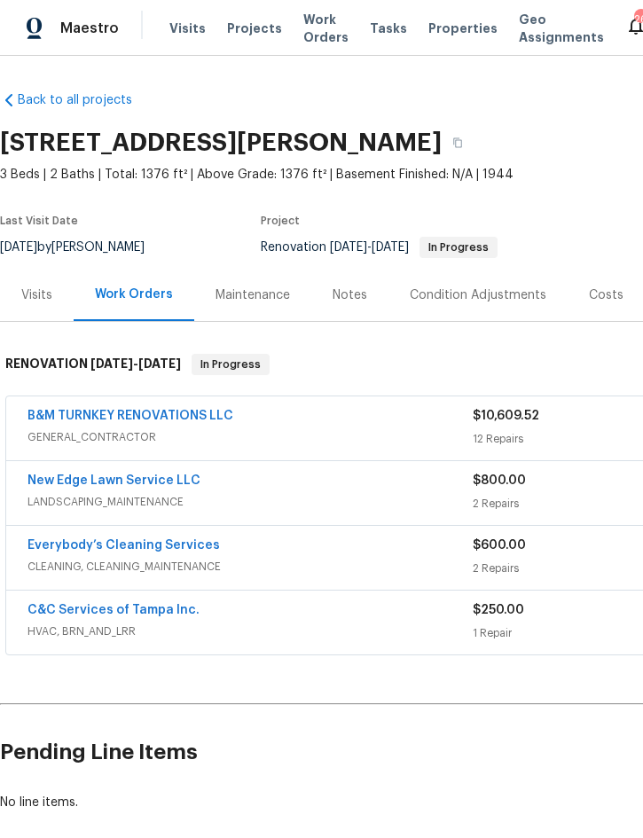
click at [405, 419] on div "B&M TURNKEY RENOVATIONS LLC" at bounding box center [249, 417] width 445 height 21
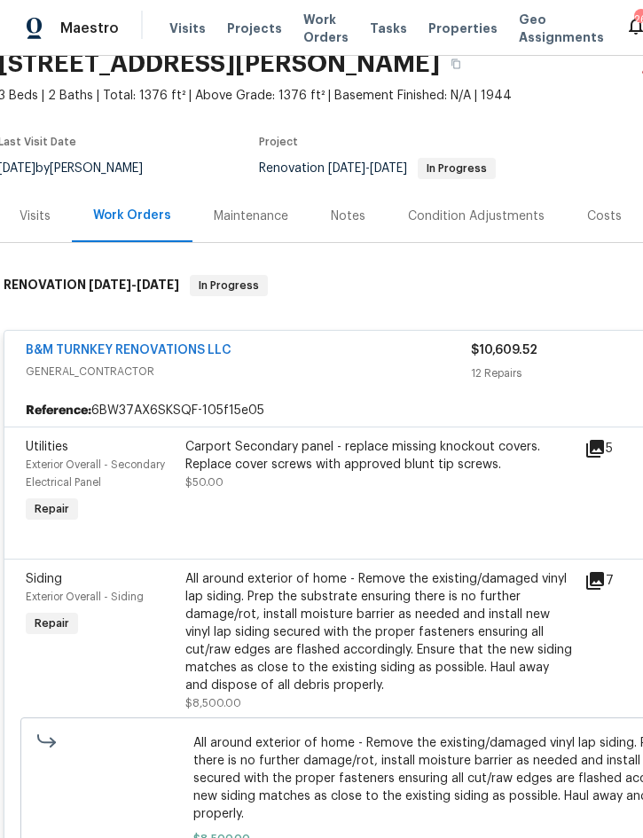
scroll to position [75, 3]
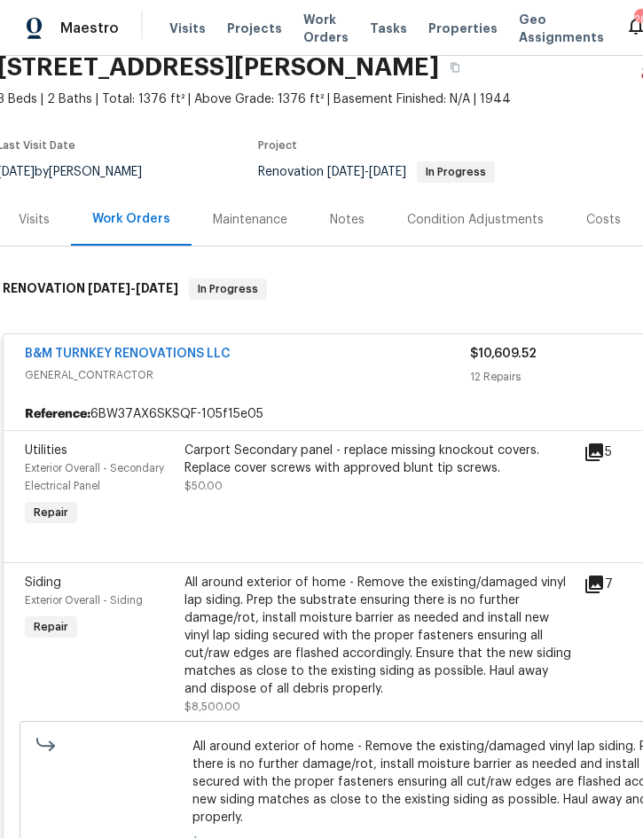
click at [402, 471] on div "Carport Secondary panel - replace missing knockout covers. Replace cover screws…" at bounding box center [378, 459] width 388 height 35
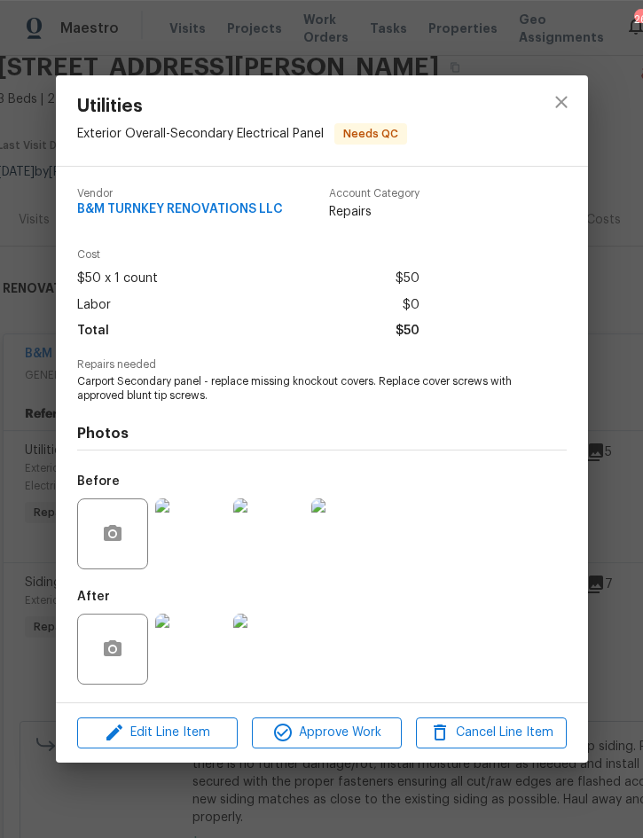
scroll to position [49, 0]
click at [271, 651] on img at bounding box center [268, 649] width 71 height 71
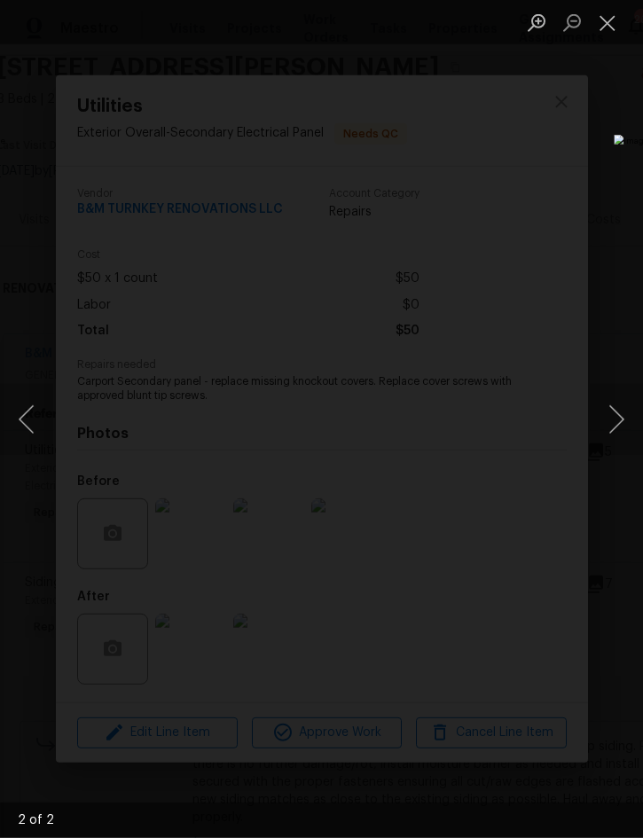
click at [605, 24] on button "Close lightbox" at bounding box center [607, 22] width 35 height 31
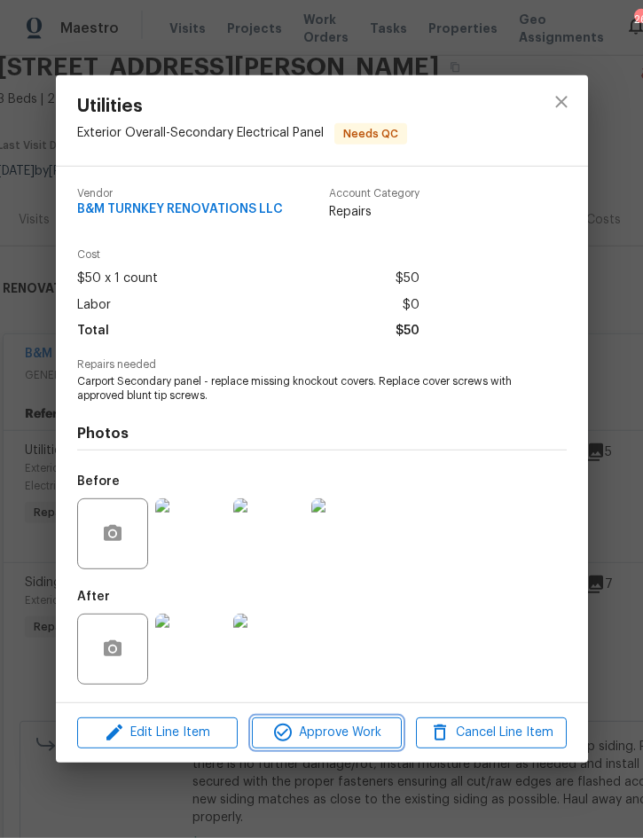
click at [338, 738] on span "Approve Work" at bounding box center [326, 733] width 139 height 22
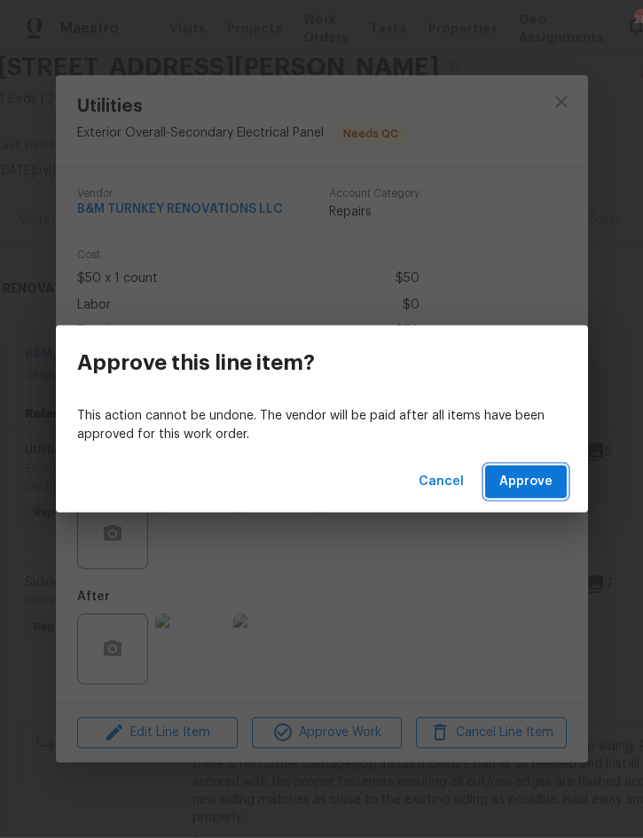
click at [523, 493] on button "Approve" at bounding box center [526, 481] width 82 height 33
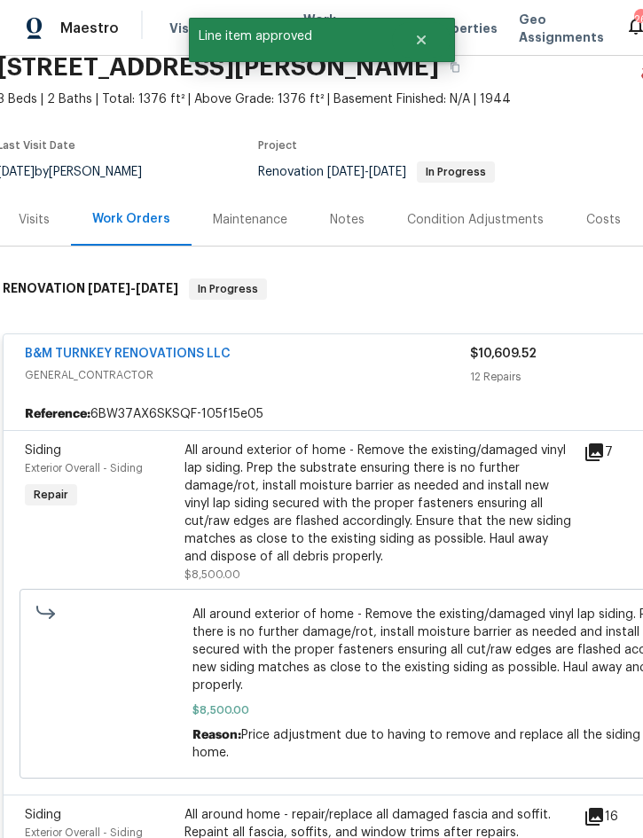
click at [423, 447] on div "All around exterior of home - Remove the existing/damaged vinyl lap siding. Pre…" at bounding box center [378, 504] width 388 height 124
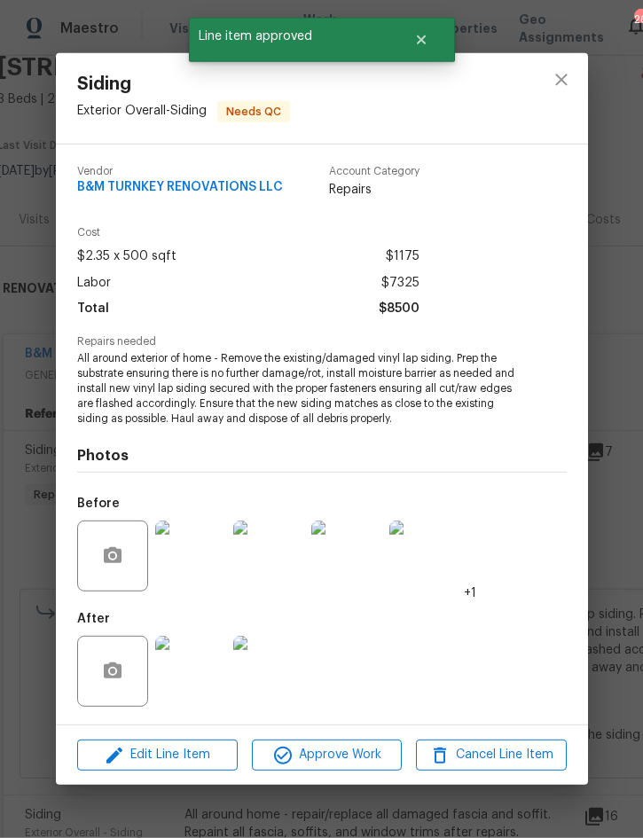
click at [183, 669] on img at bounding box center [190, 671] width 71 height 71
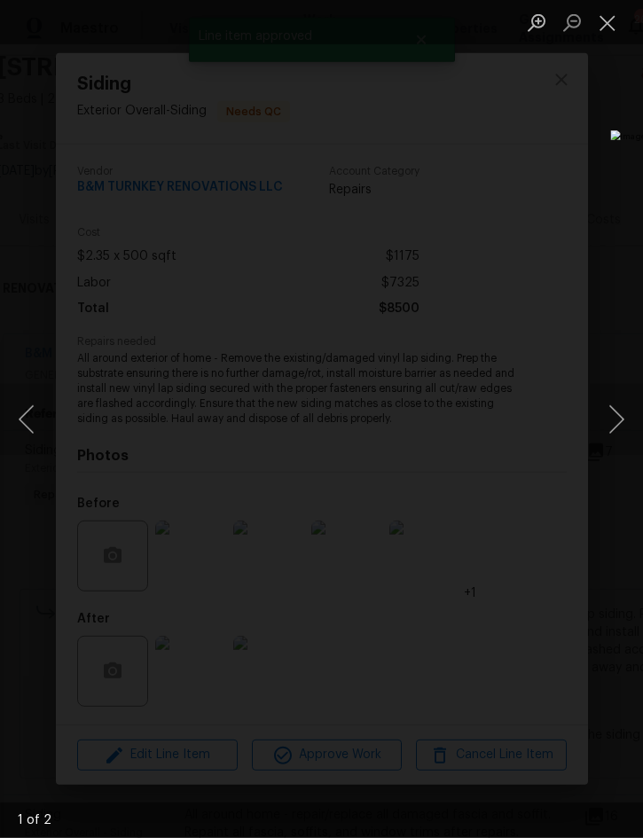
click at [610, 420] on button "Next image" at bounding box center [616, 419] width 53 height 71
click at [606, 21] on button "Close lightbox" at bounding box center [607, 22] width 35 height 31
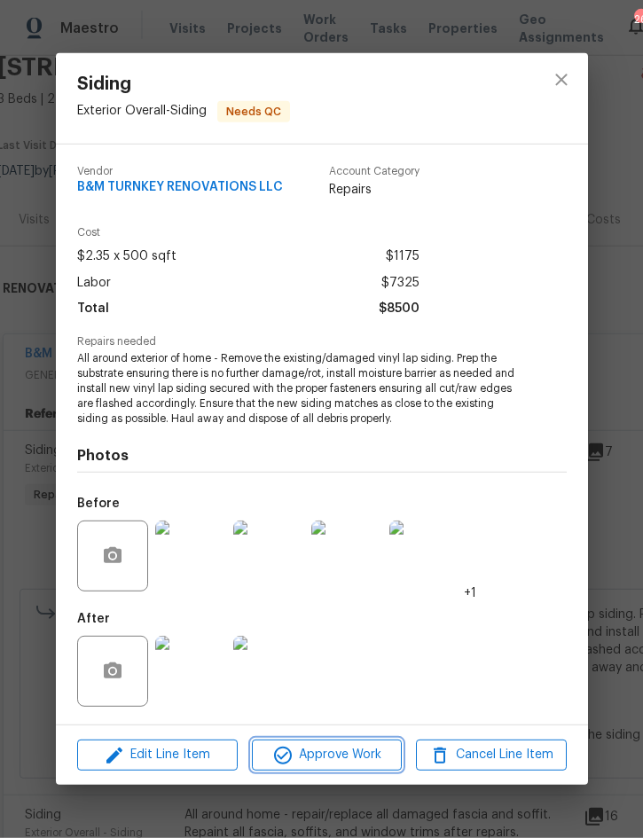
click at [358, 752] on span "Approve Work" at bounding box center [326, 755] width 139 height 22
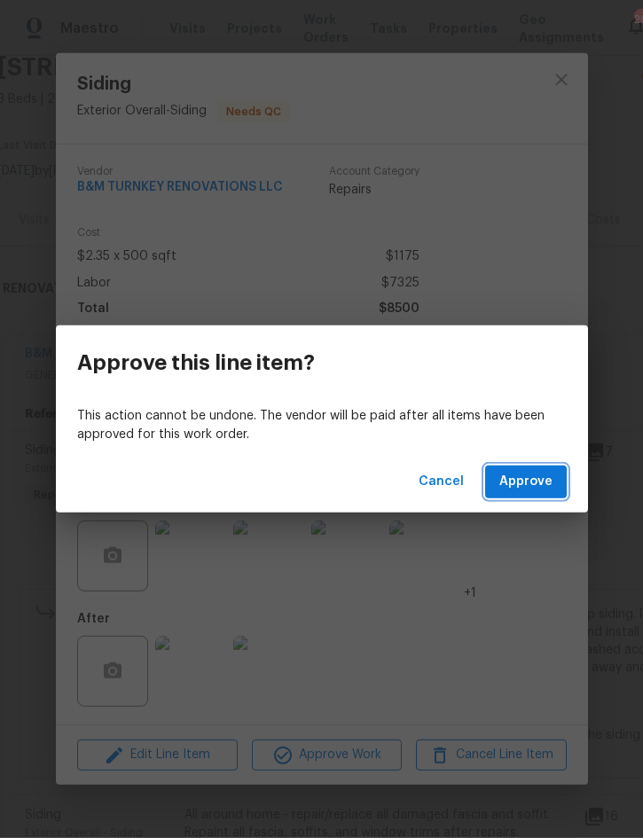
click at [532, 486] on span "Approve" at bounding box center [525, 482] width 53 height 22
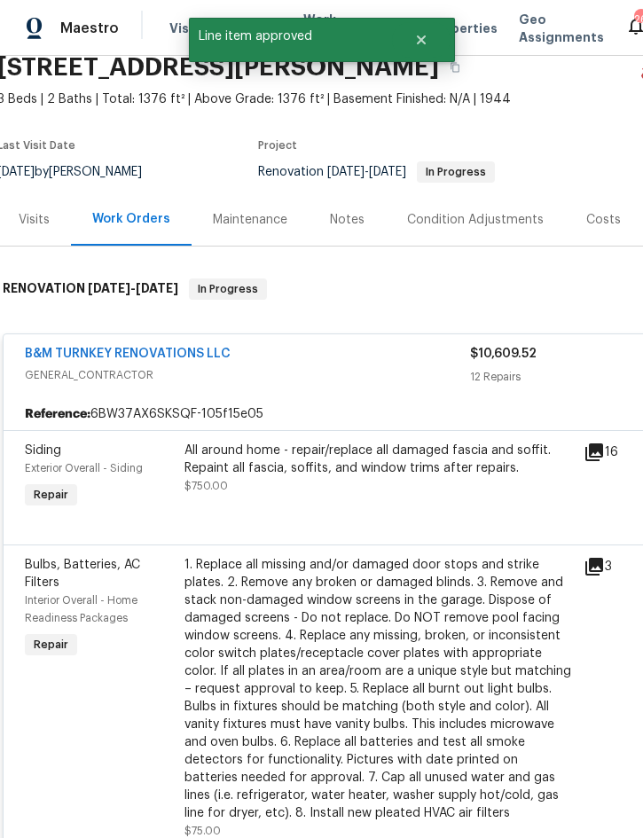
click at [410, 442] on div "All around home - repair/replace all damaged fascia and soffit. Repaint all fas…" at bounding box center [378, 459] width 388 height 35
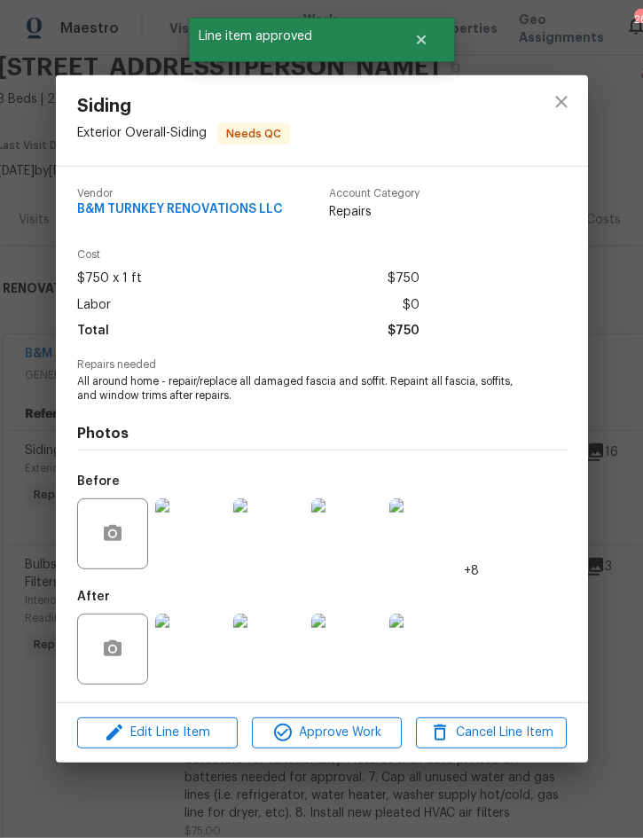
click at [197, 645] on img at bounding box center [190, 649] width 71 height 71
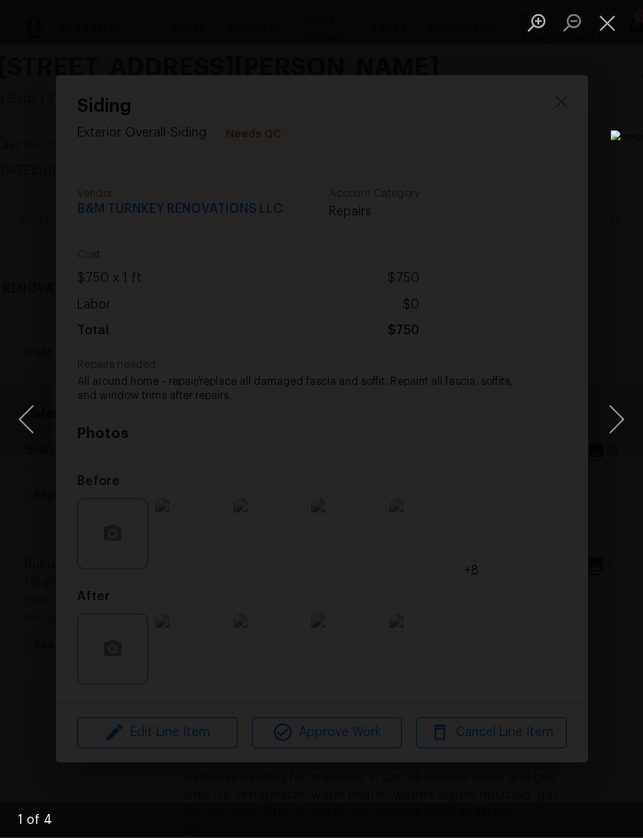
click at [610, 419] on button "Next image" at bounding box center [616, 419] width 53 height 71
click at [621, 426] on button "Next image" at bounding box center [616, 419] width 53 height 71
click at [614, 411] on button "Next image" at bounding box center [616, 419] width 53 height 71
click at [616, 409] on button "Next image" at bounding box center [616, 419] width 53 height 71
click at [607, 27] on button "Close lightbox" at bounding box center [607, 22] width 35 height 31
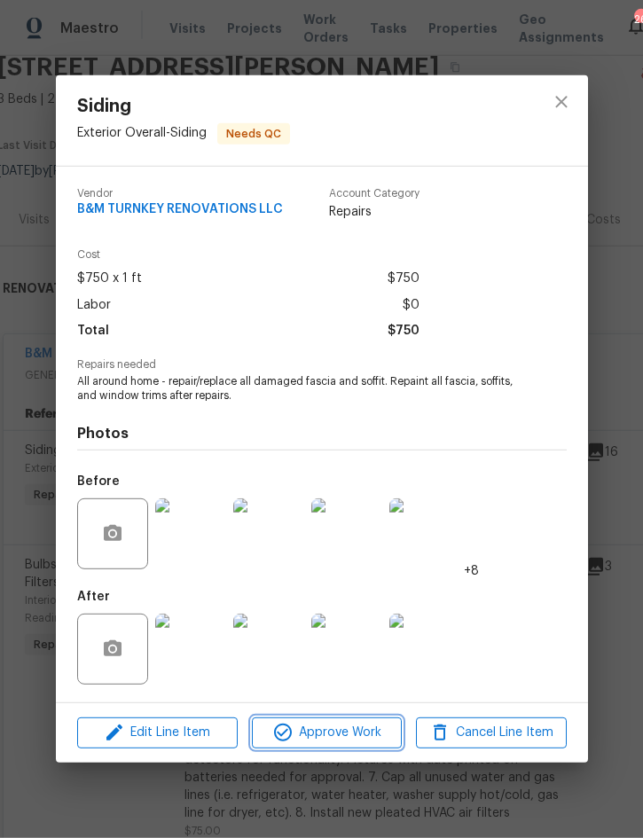
click at [342, 733] on span "Approve Work" at bounding box center [326, 733] width 139 height 22
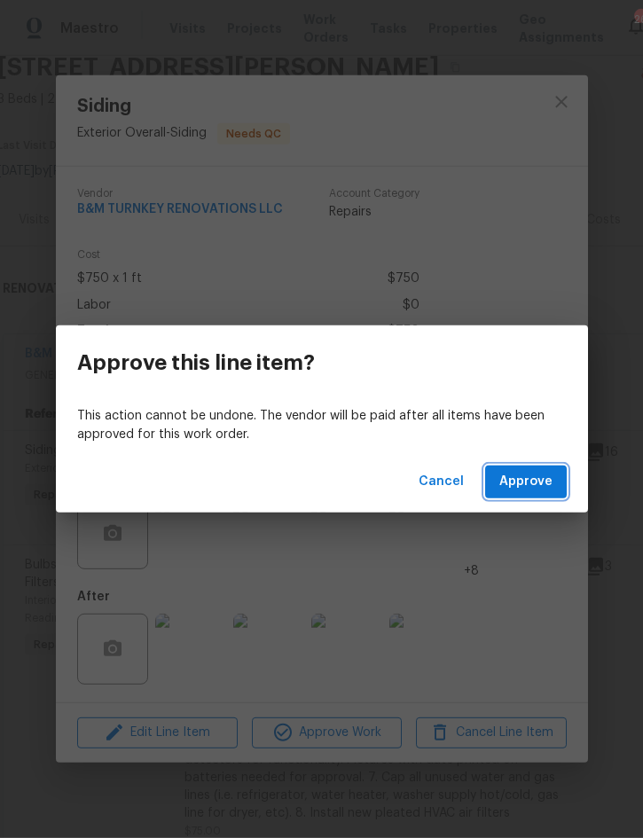
click at [534, 476] on span "Approve" at bounding box center [525, 482] width 53 height 22
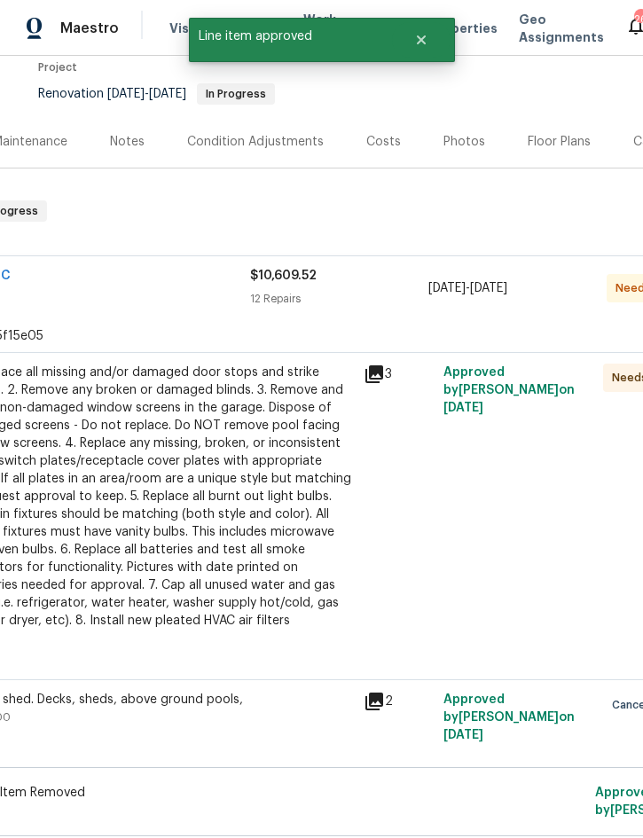
scroll to position [152, 223]
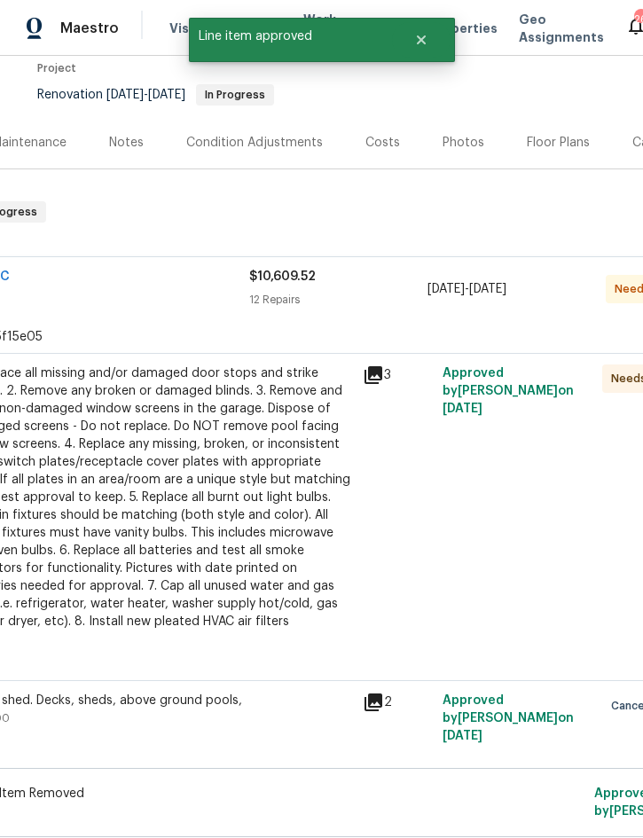
click at [197, 446] on div "1. Replace all missing and/or damaged door stops and strike plates. 2. Remove a…" at bounding box center [158, 497] width 388 height 266
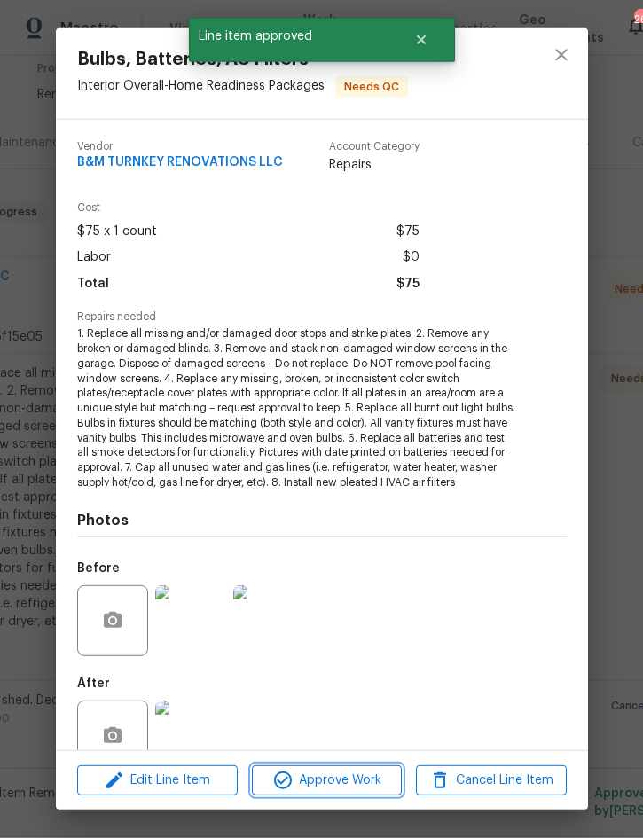
click at [340, 773] on span "Approve Work" at bounding box center [326, 781] width 139 height 22
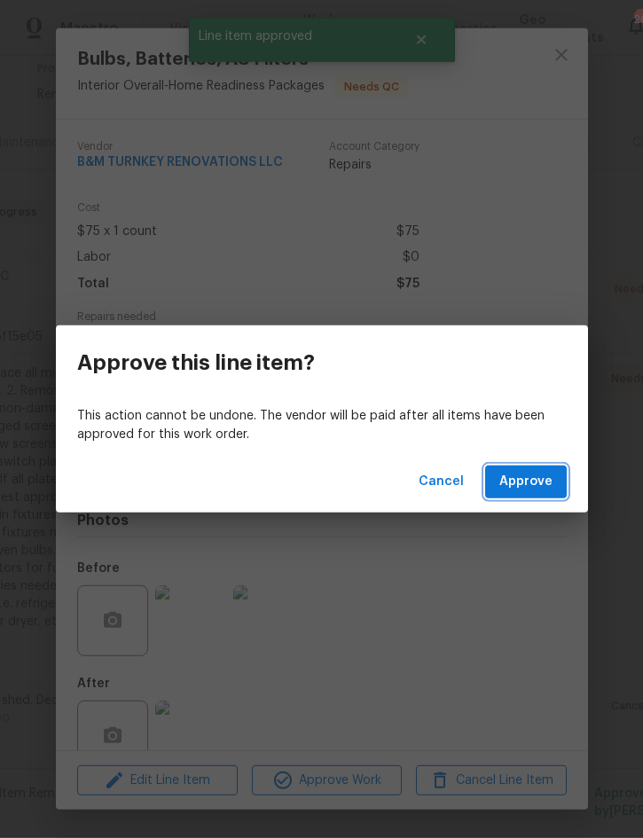
click at [520, 488] on span "Approve" at bounding box center [525, 482] width 53 height 22
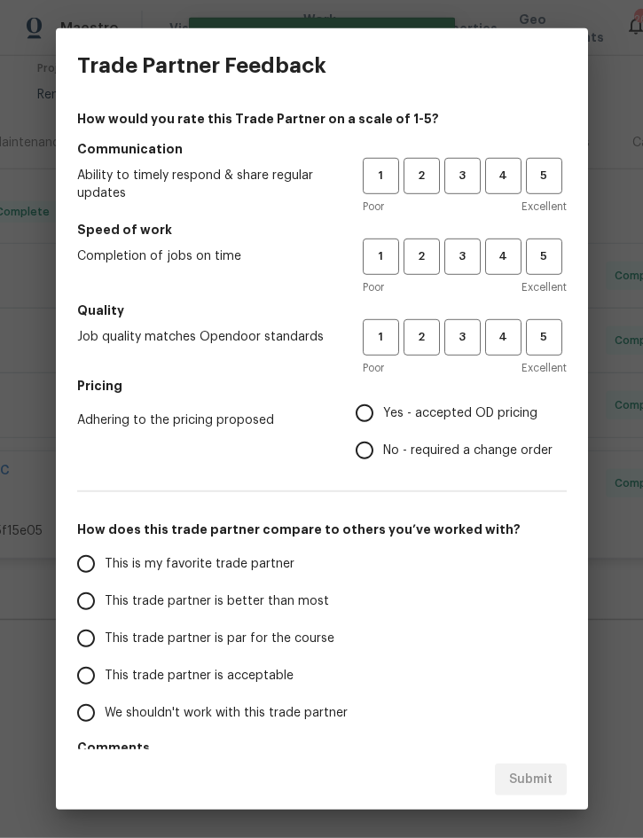
scroll to position [112, 223]
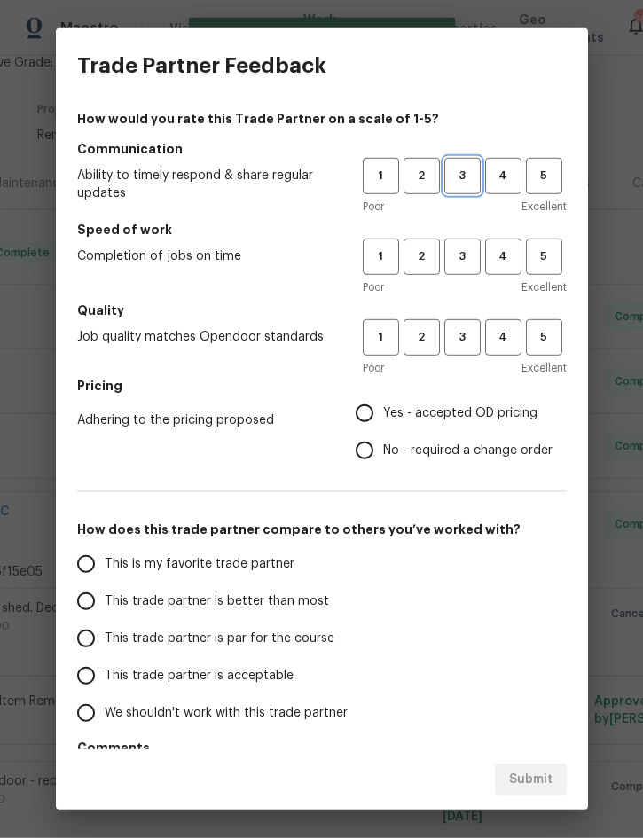
click at [467, 165] on button "3" at bounding box center [462, 176] width 36 height 36
click at [457, 256] on span "3" at bounding box center [462, 256] width 33 height 20
click at [465, 333] on span "3" at bounding box center [462, 337] width 33 height 20
click at [456, 420] on span "Yes - accepted OD pricing" at bounding box center [460, 413] width 154 height 19
click at [383, 420] on input "Yes - accepted OD pricing" at bounding box center [364, 413] width 37 height 37
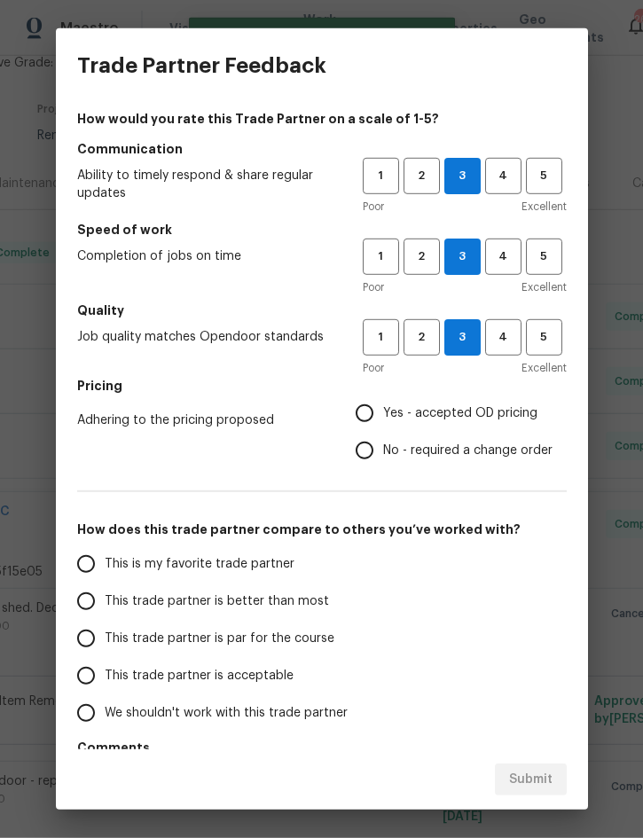
radio input "true"
click at [268, 606] on span "This trade partner is better than most" at bounding box center [217, 601] width 224 height 19
click at [105, 606] on input "This trade partner is better than most" at bounding box center [85, 601] width 37 height 37
click at [536, 786] on span "Submit" at bounding box center [530, 780] width 43 height 22
radio input "true"
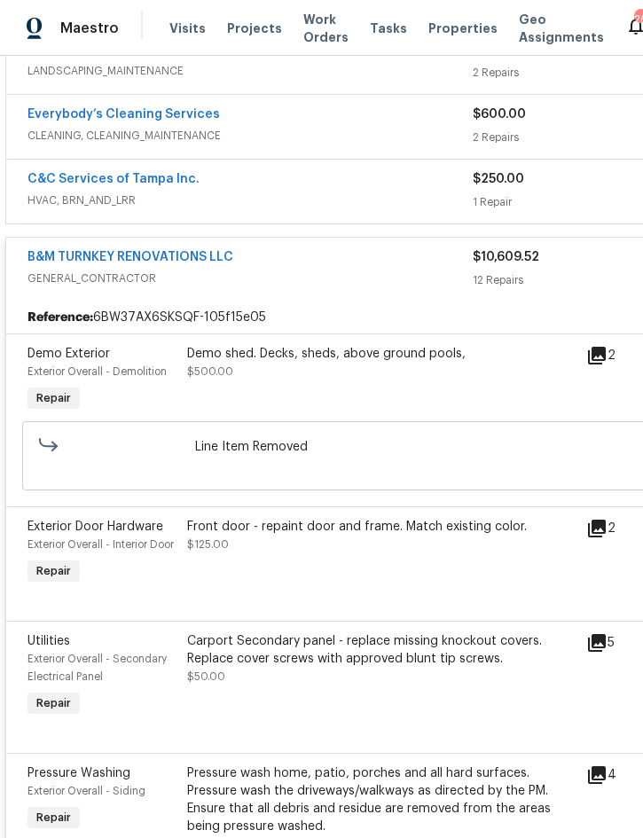
scroll to position [364, -1]
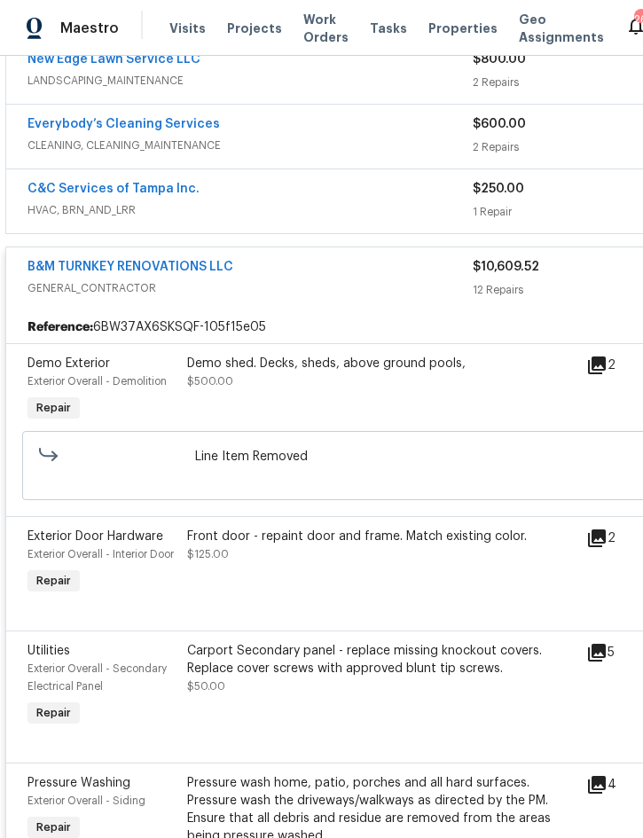
click at [328, 258] on div "B&M TURNKEY RENOVATIONS LLC" at bounding box center [249, 268] width 445 height 21
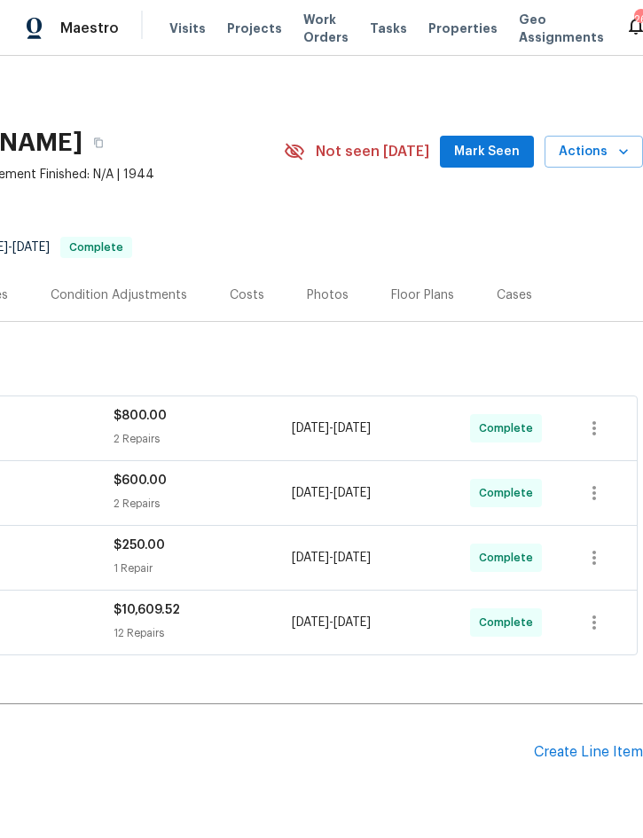
scroll to position [0, 359]
click at [587, 141] on span "Actions" at bounding box center [594, 152] width 70 height 22
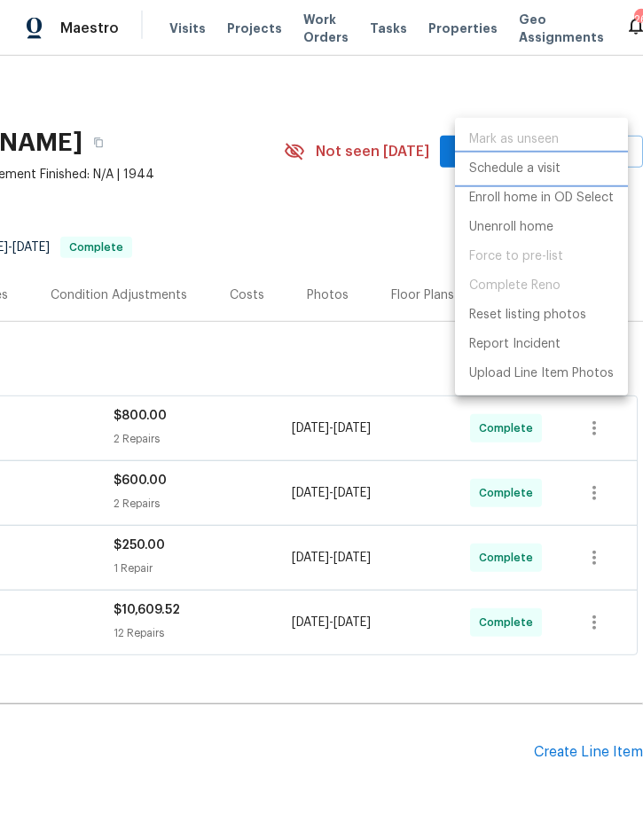
click at [528, 171] on p "Schedule a visit" at bounding box center [514, 169] width 91 height 19
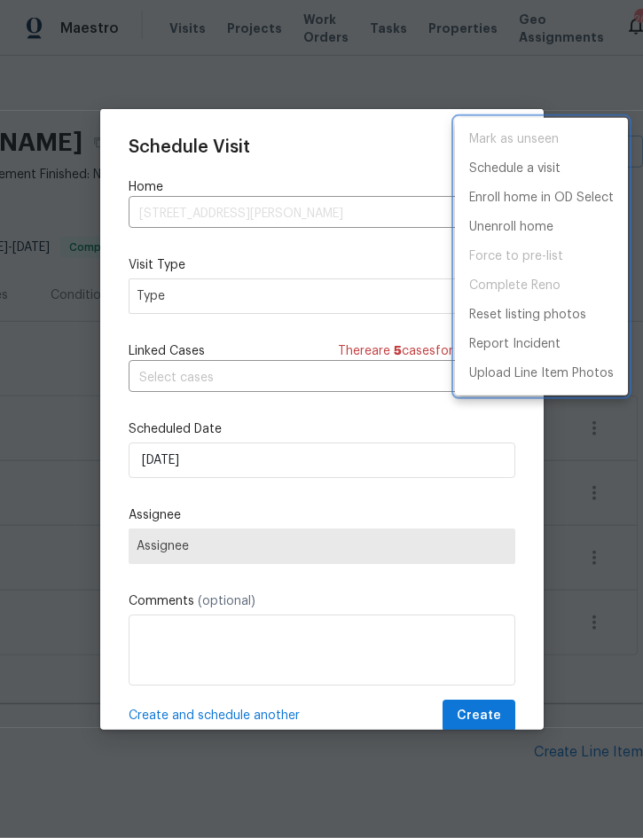
click at [249, 296] on div at bounding box center [321, 419] width 643 height 838
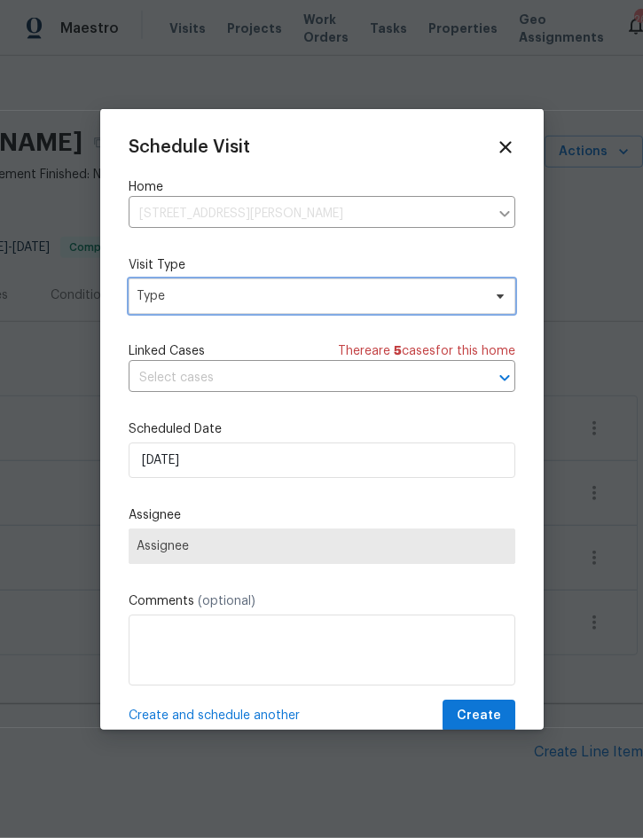
click at [301, 298] on span "Type" at bounding box center [309, 296] width 345 height 18
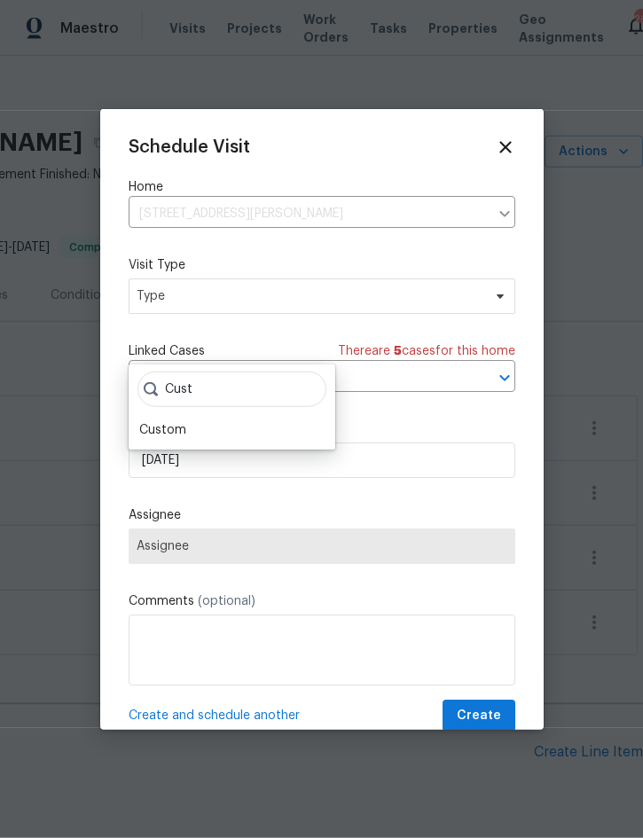
type input "Cust"
click at [202, 418] on div "Custom" at bounding box center [232, 430] width 196 height 25
click at [177, 421] on div "Custom" at bounding box center [162, 430] width 47 height 18
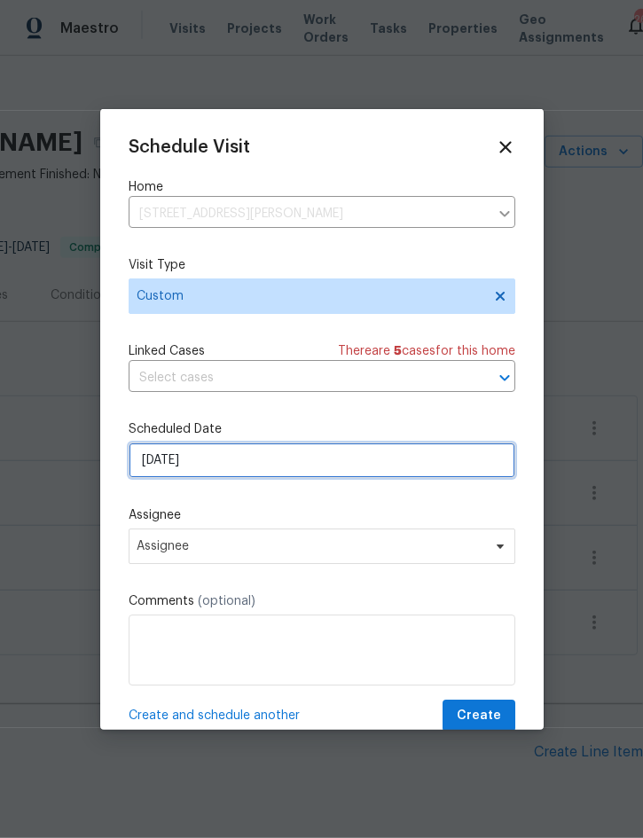
click at [248, 464] on input "[DATE]" at bounding box center [322, 459] width 387 height 35
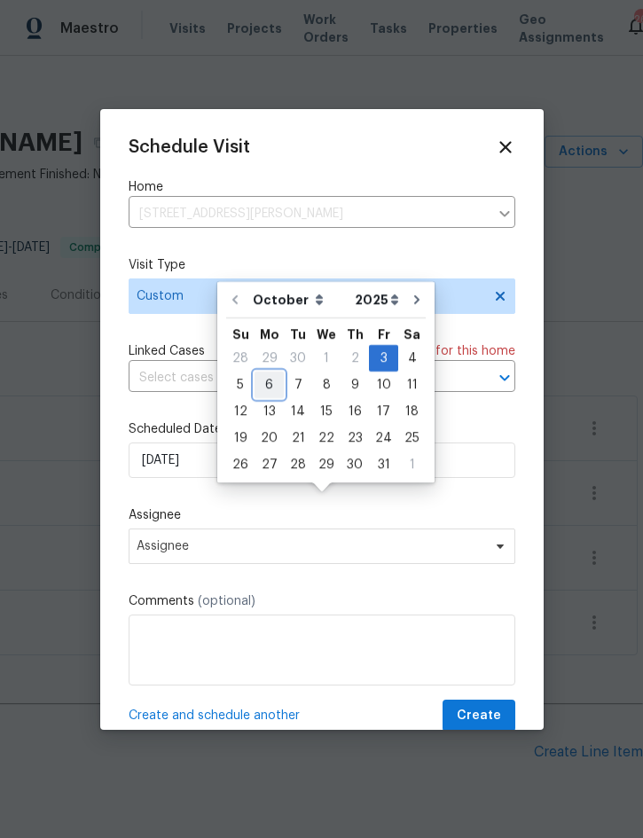
click at [268, 372] on div "6" at bounding box center [268, 384] width 29 height 25
type input "10/6/2025"
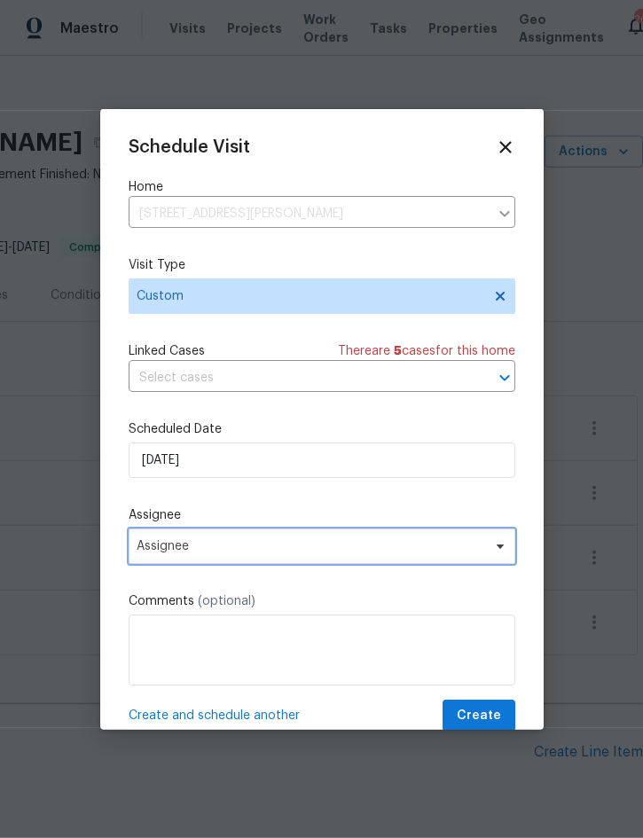
click at [283, 548] on span "Assignee" at bounding box center [311, 546] width 348 height 14
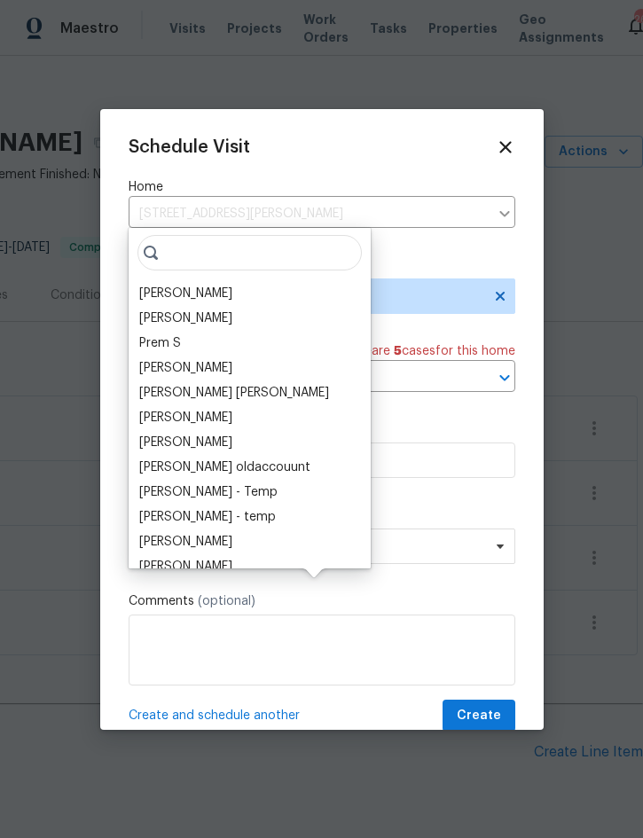
click at [200, 285] on div "[PERSON_NAME]" at bounding box center [185, 294] width 93 height 18
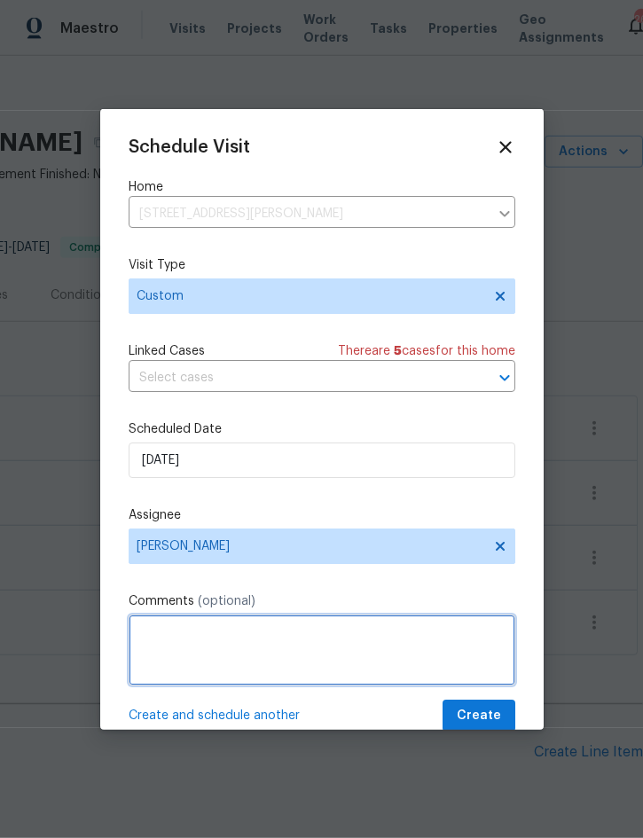
click at [265, 635] on textarea at bounding box center [322, 649] width 387 height 71
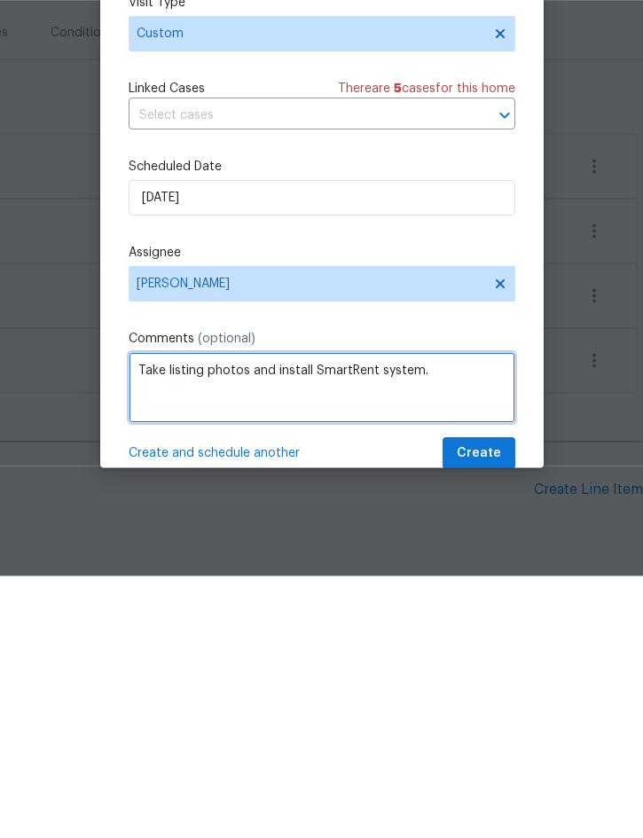
type textarea "Take listing photos and install SmartRent system."
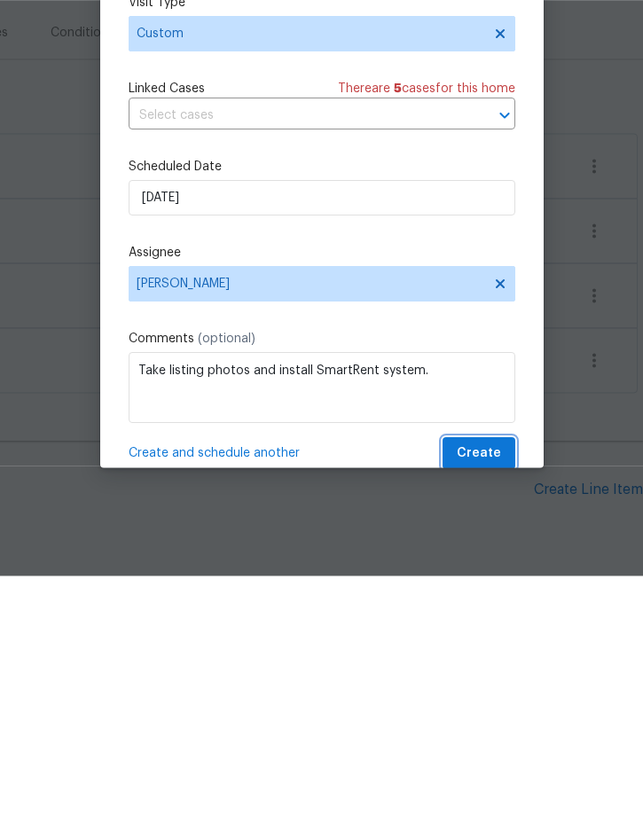
click at [481, 705] on span "Create" at bounding box center [479, 716] width 44 height 22
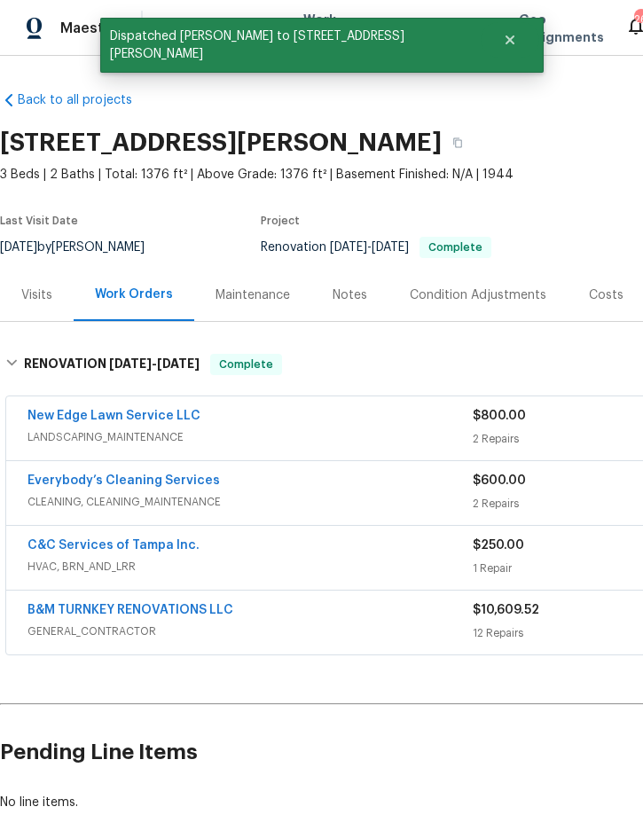
scroll to position [0, 0]
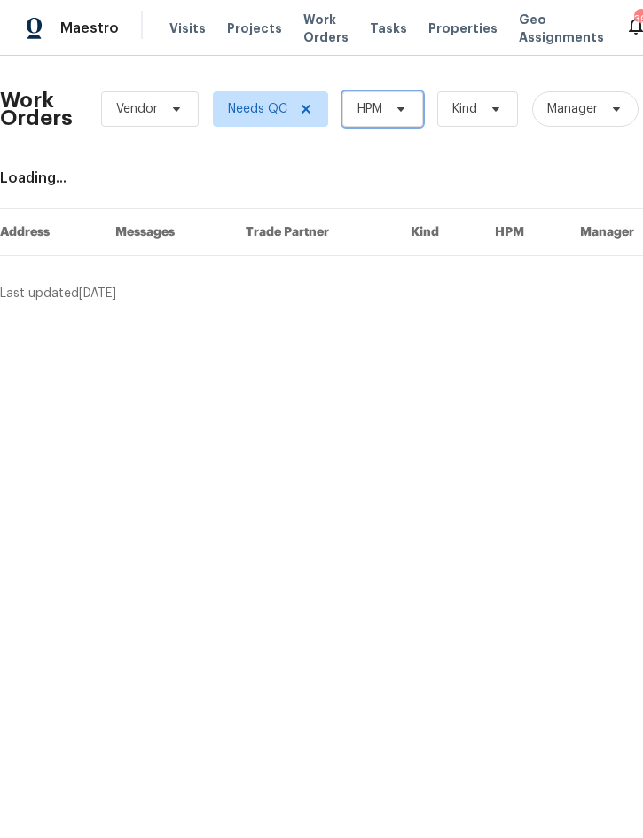
click at [382, 104] on span "HPM" at bounding box center [369, 109] width 25 height 18
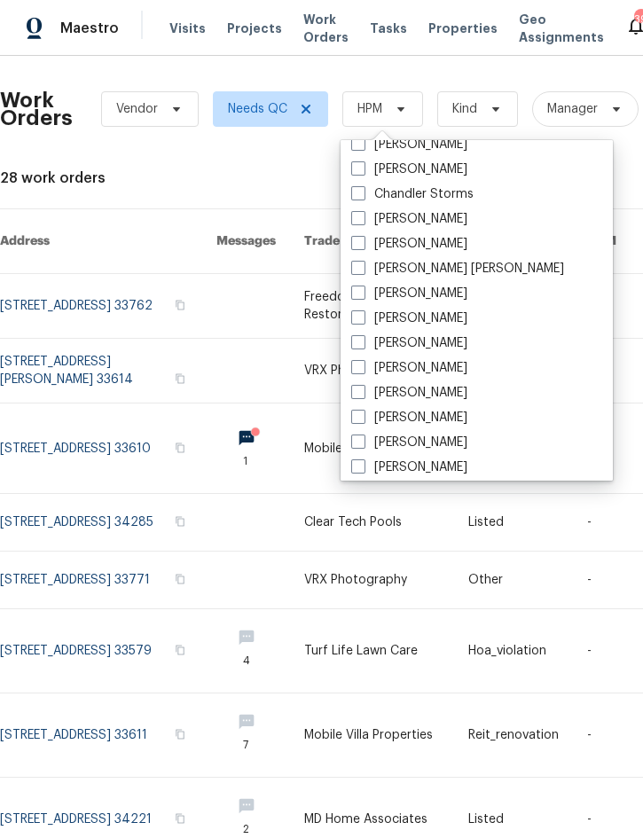
scroll to position [196, 0]
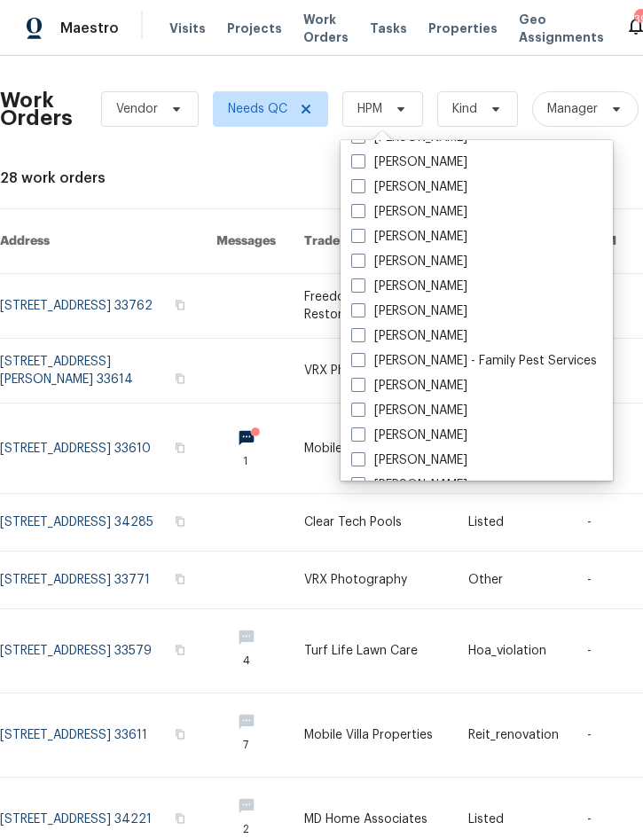
click at [443, 331] on label "[PERSON_NAME]" at bounding box center [409, 336] width 116 height 18
click at [363, 331] on input "[PERSON_NAME]" at bounding box center [357, 333] width 12 height 12
checkbox input "true"
